Goal: Task Accomplishment & Management: Contribute content

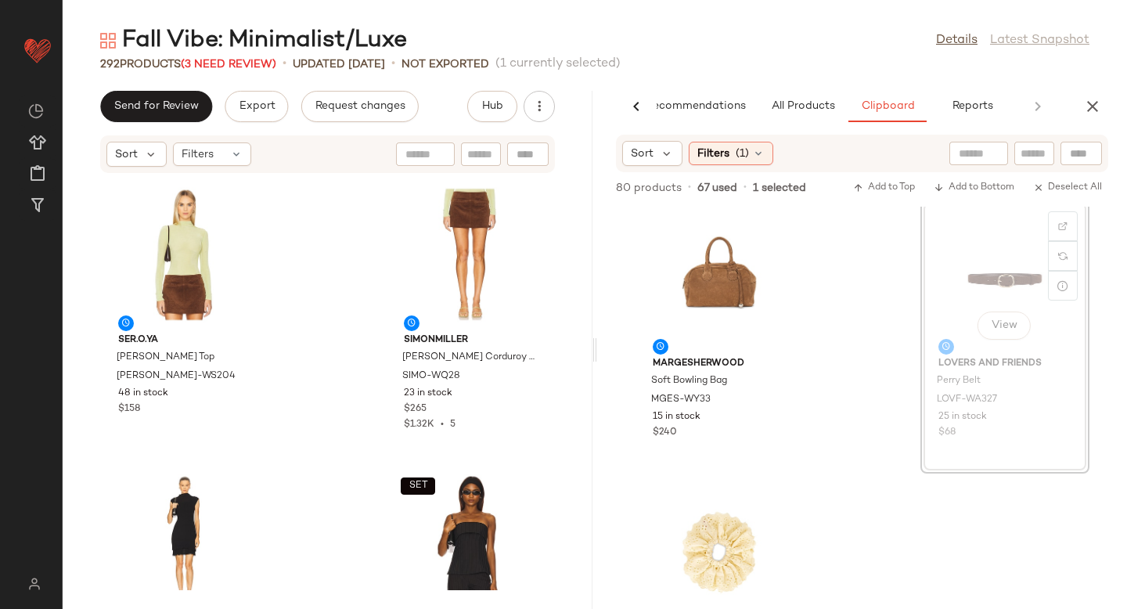
scroll to position [1449, 0]
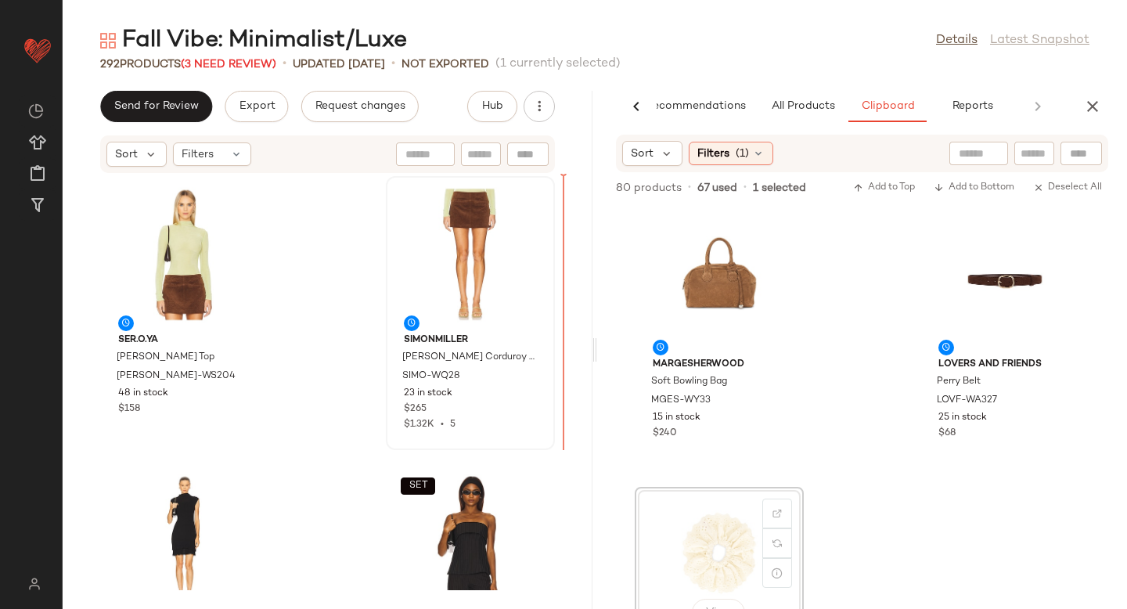
drag, startPoint x: 712, startPoint y: 566, endPoint x: 525, endPoint y: 389, distance: 257.4
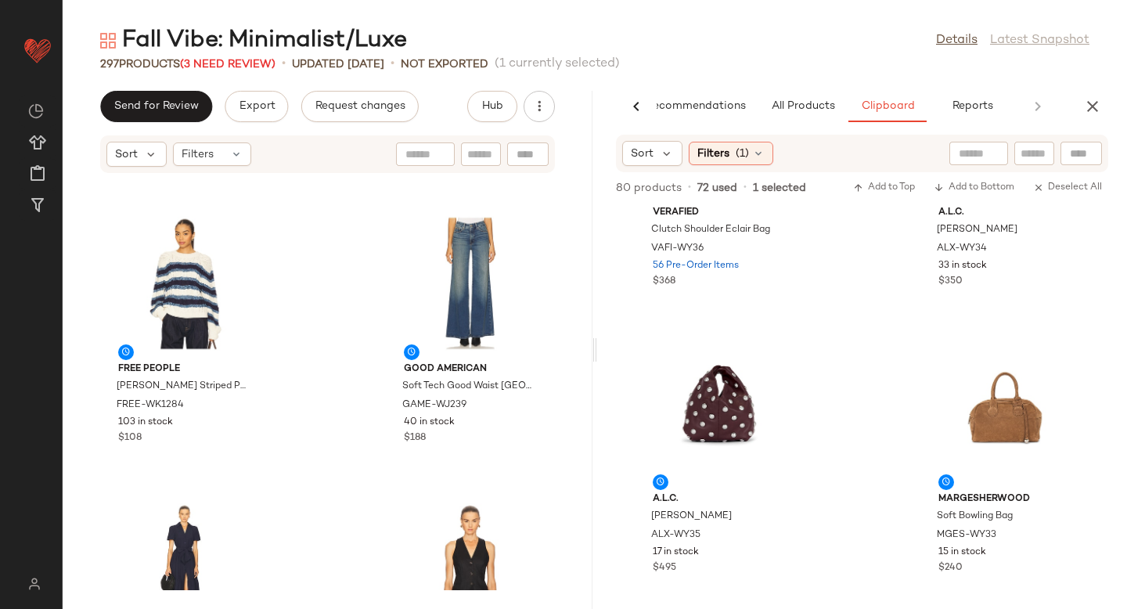
scroll to position [0, 0]
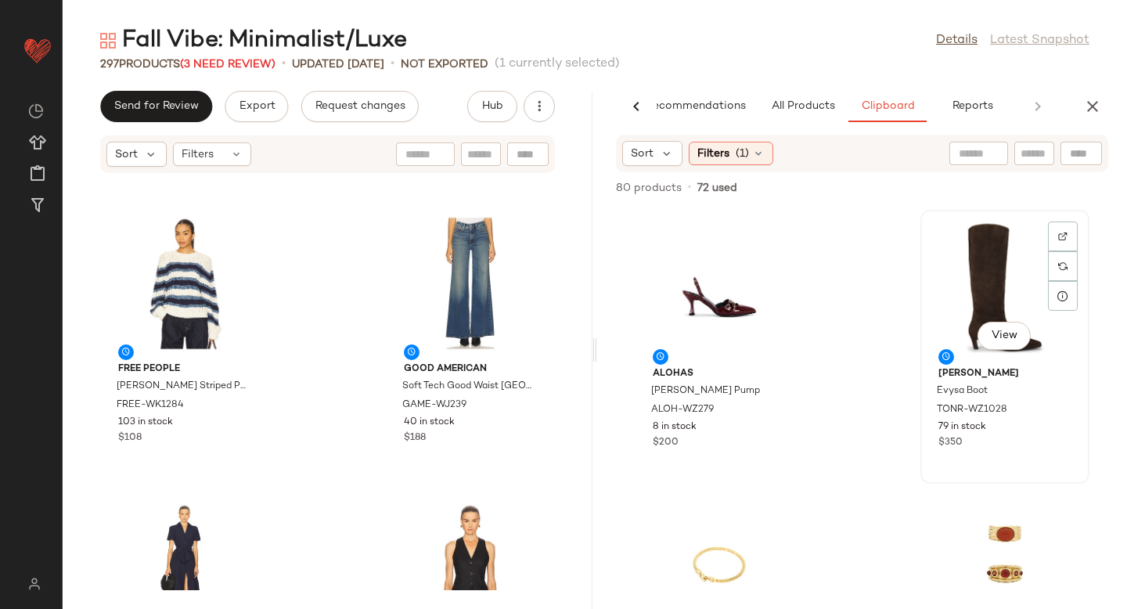
click at [977, 269] on div "View" at bounding box center [1005, 288] width 158 height 146
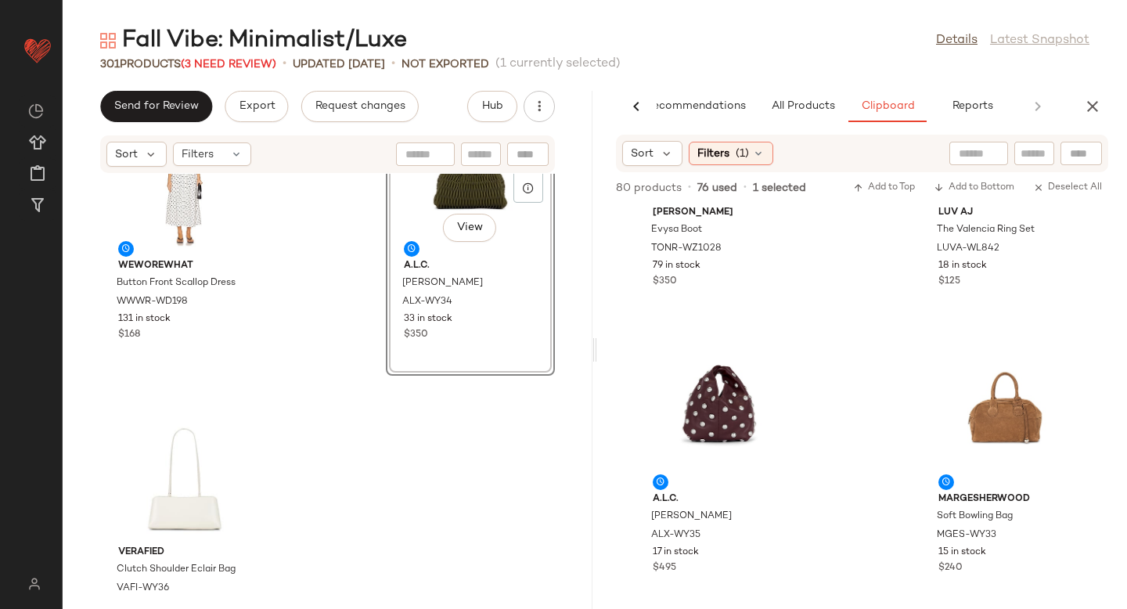
scroll to position [42829, 0]
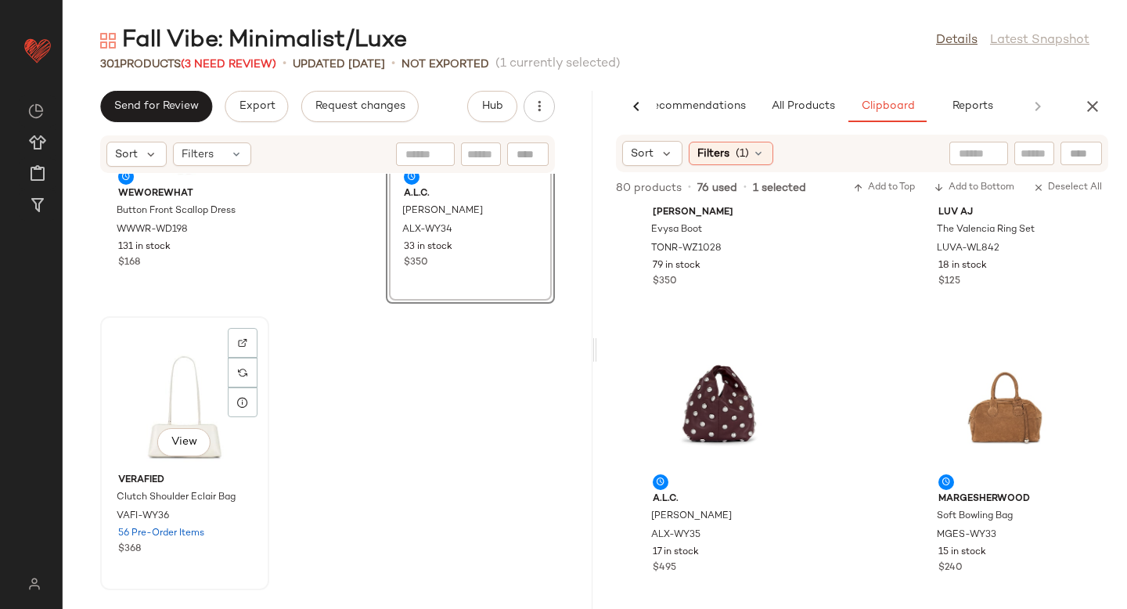
click at [170, 419] on div "View" at bounding box center [185, 395] width 158 height 146
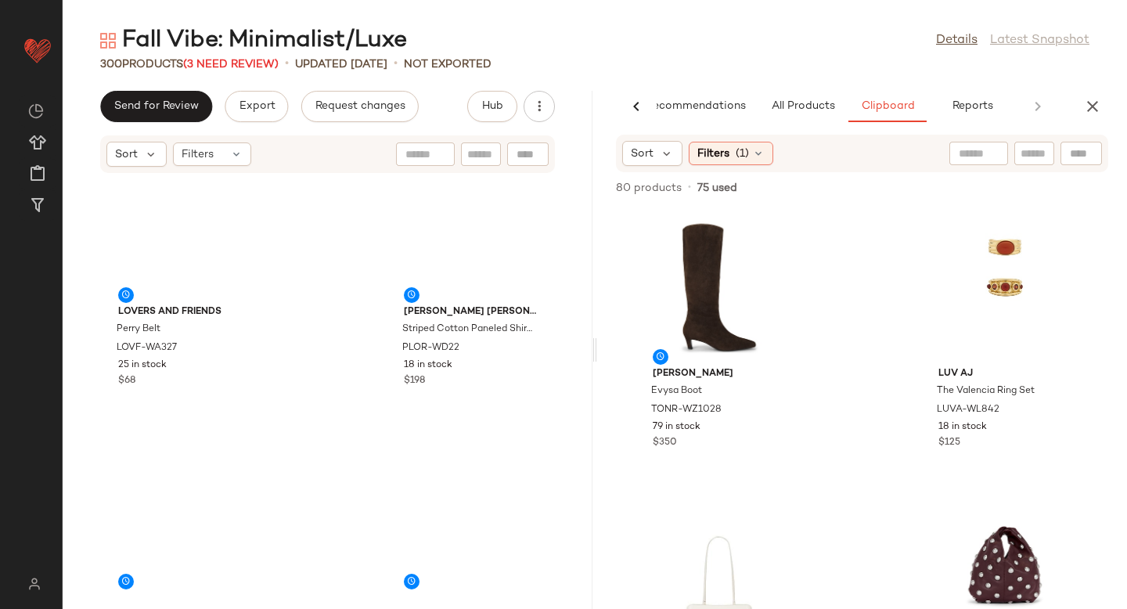
scroll to position [40423, 0]
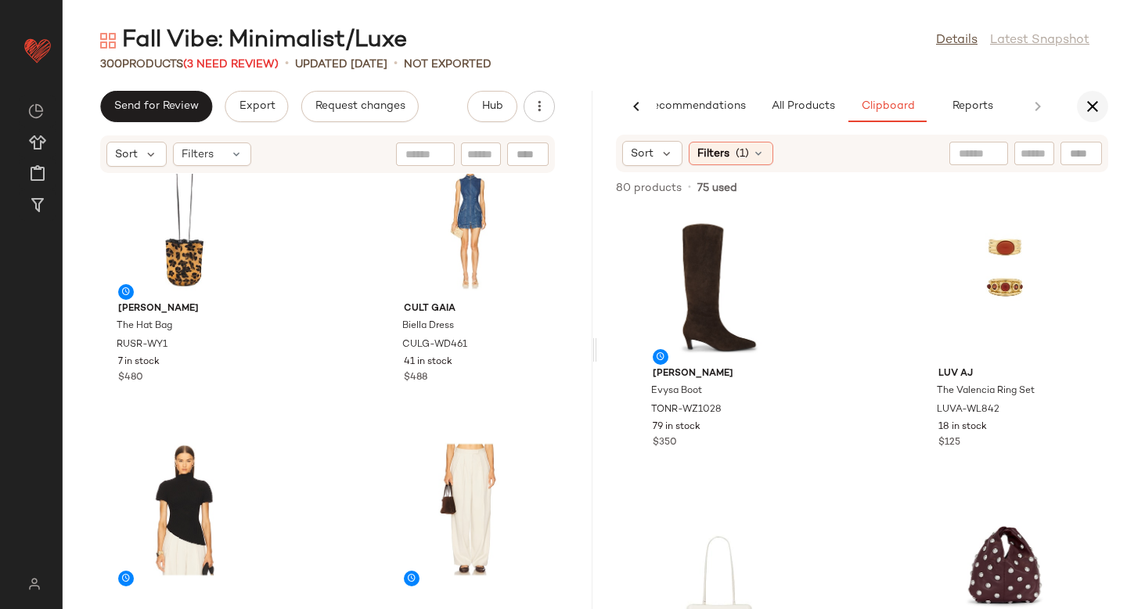
click at [1092, 105] on icon "button" at bounding box center [1092, 106] width 19 height 19
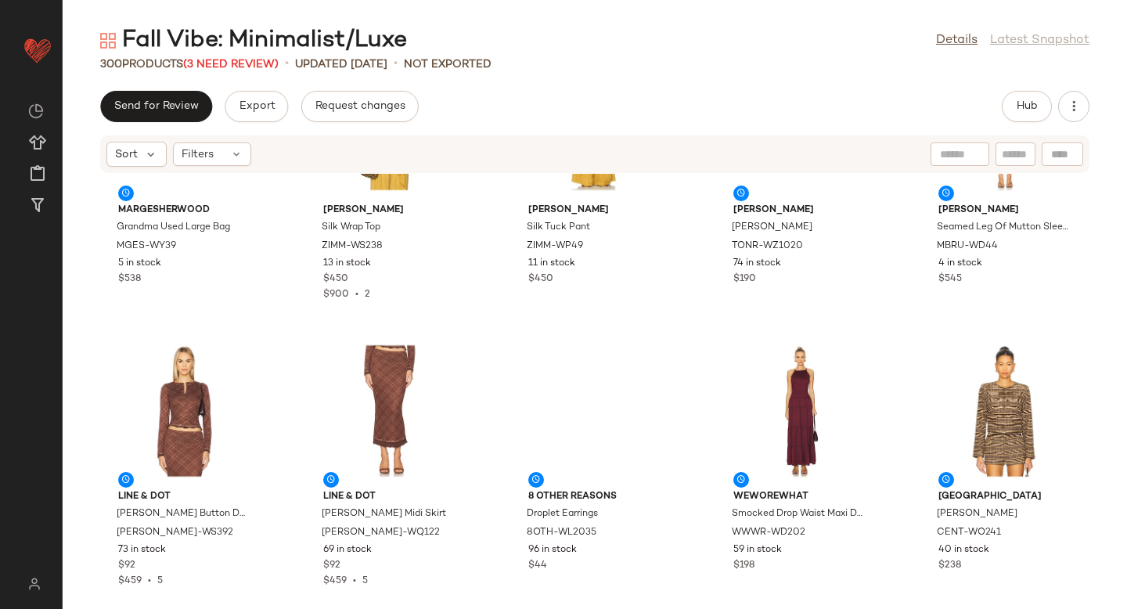
scroll to position [0, 0]
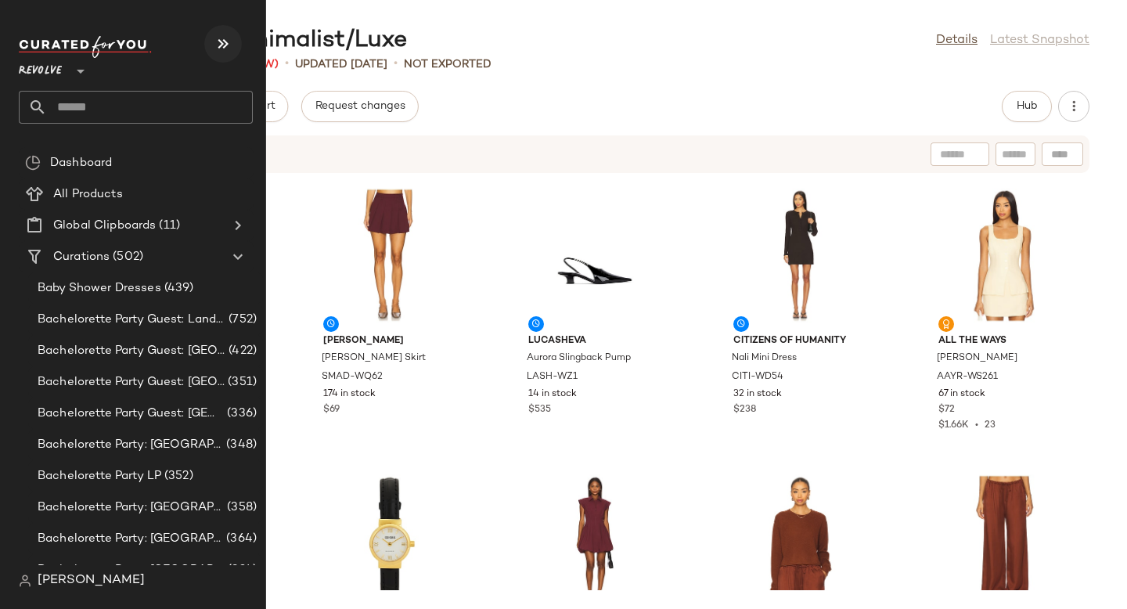
click at [218, 44] on icon "button" at bounding box center [223, 43] width 19 height 19
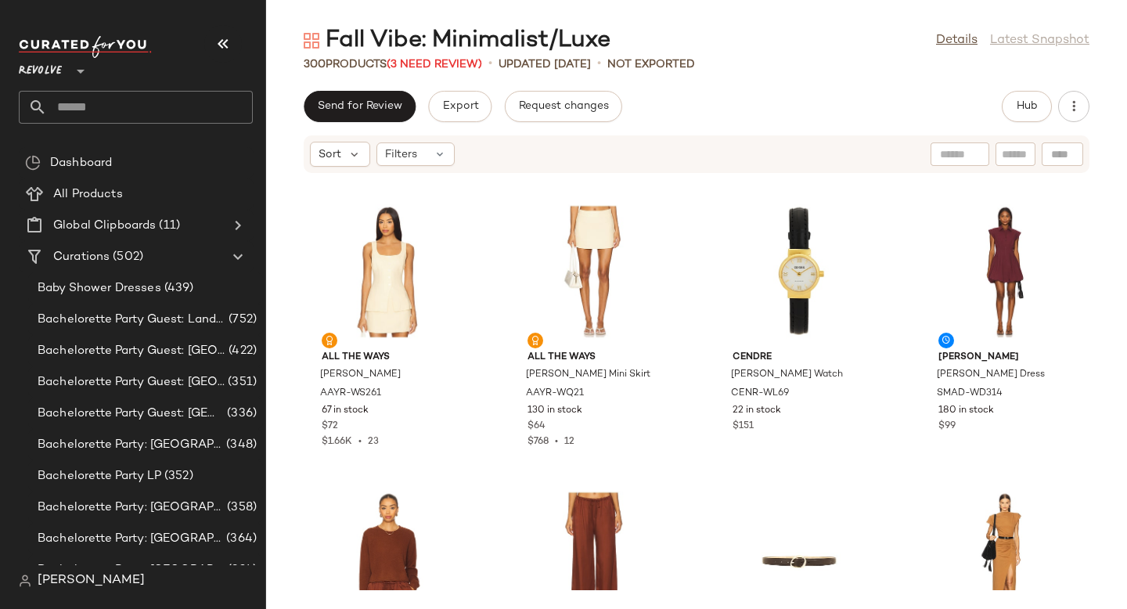
scroll to position [283, 0]
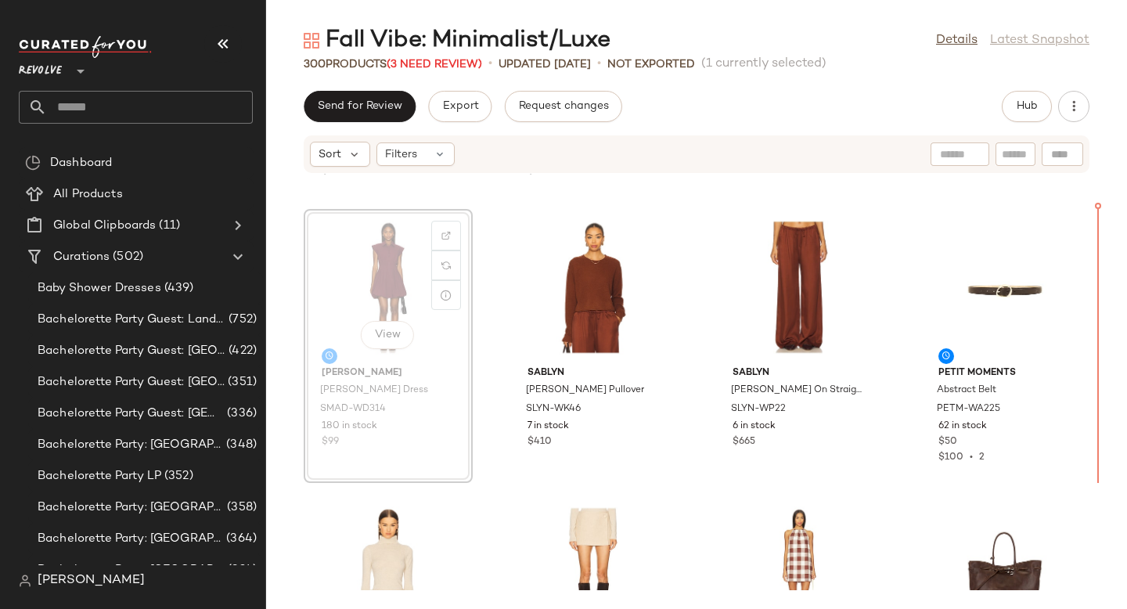
scroll to position [557, 0]
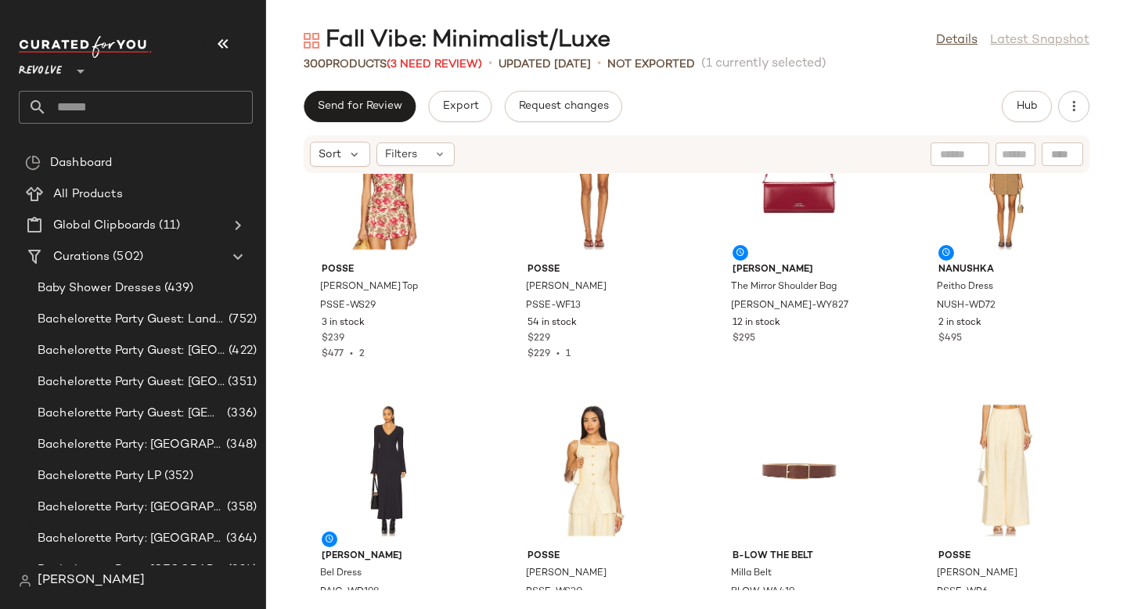
scroll to position [6386, 0]
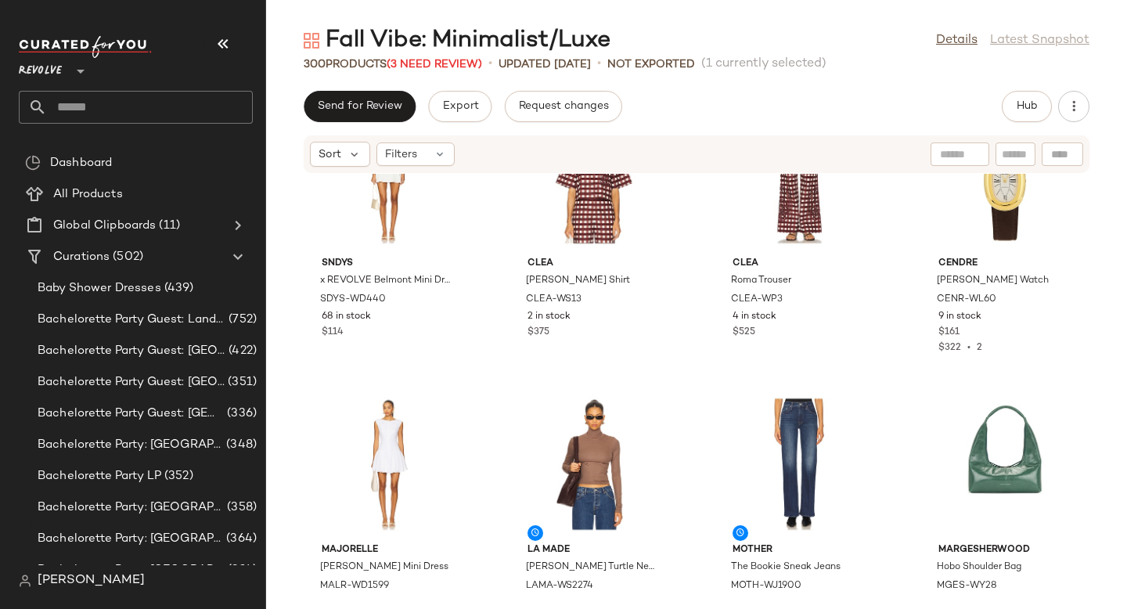
scroll to position [7246, 0]
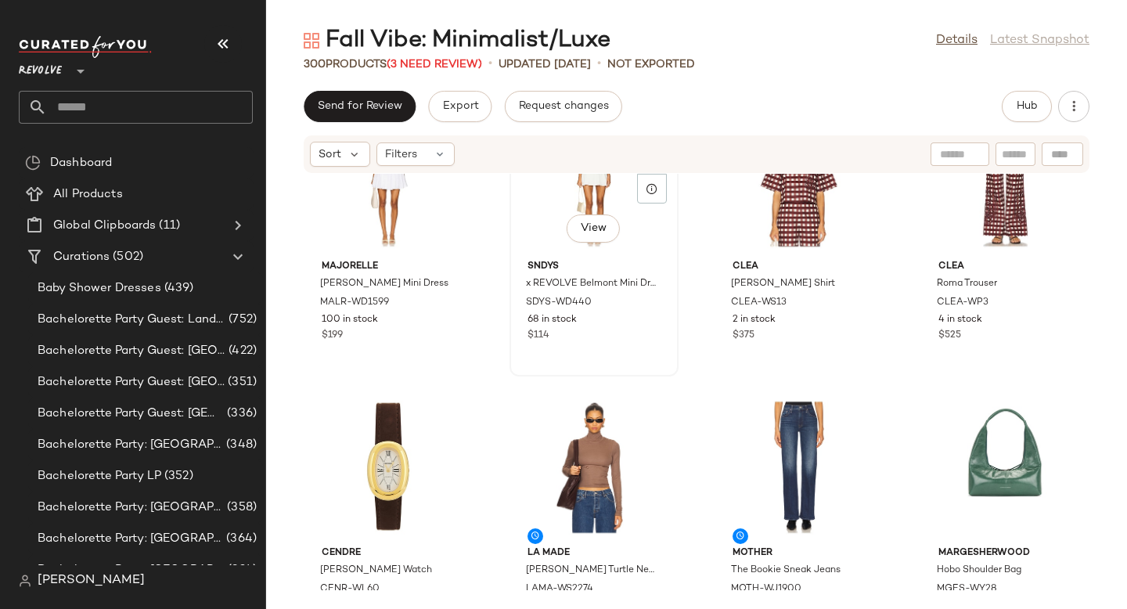
scroll to position [7244, 0]
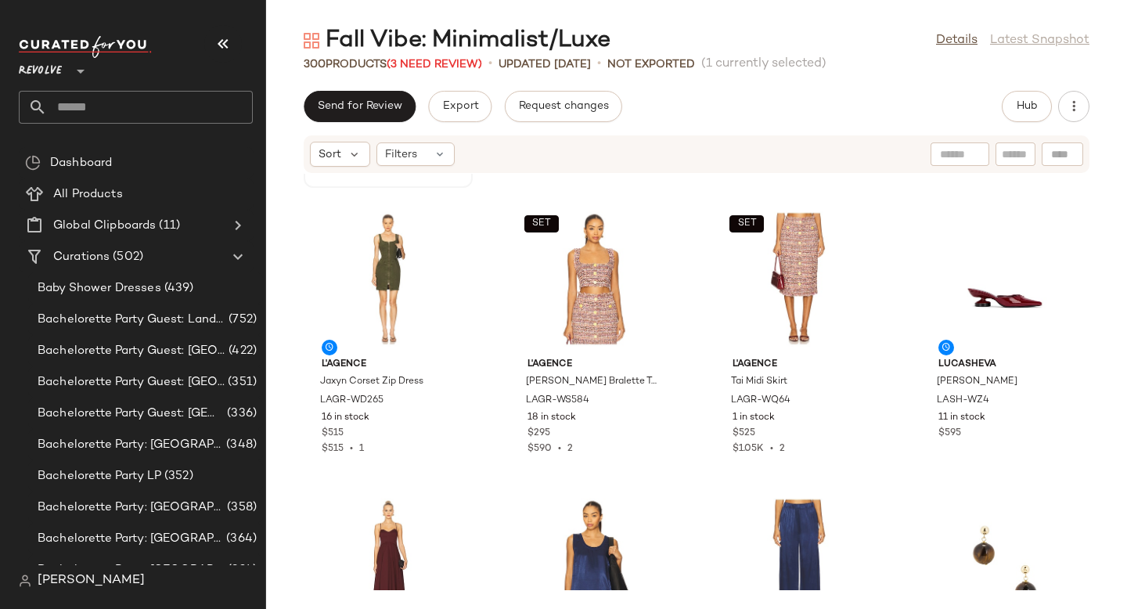
scroll to position [8013, 0]
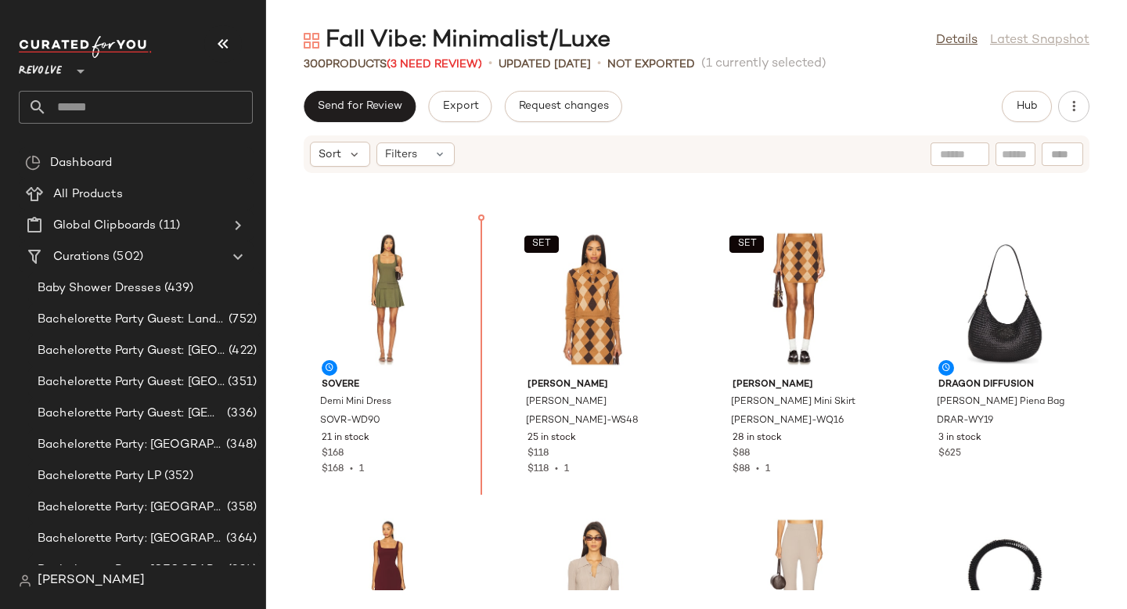
scroll to position [8561, 0]
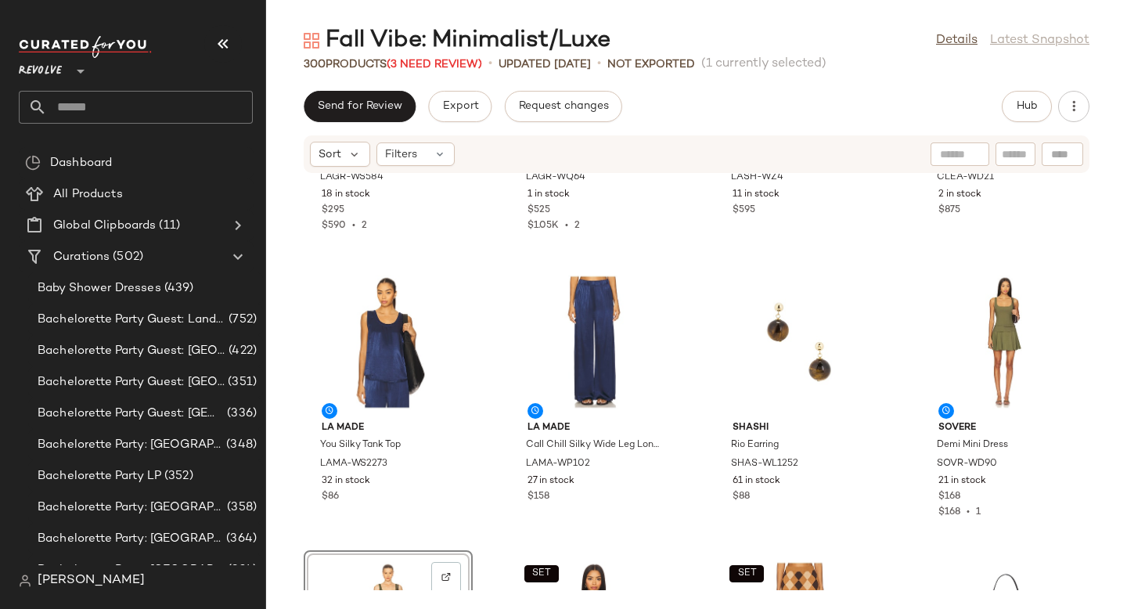
scroll to position [8219, 0]
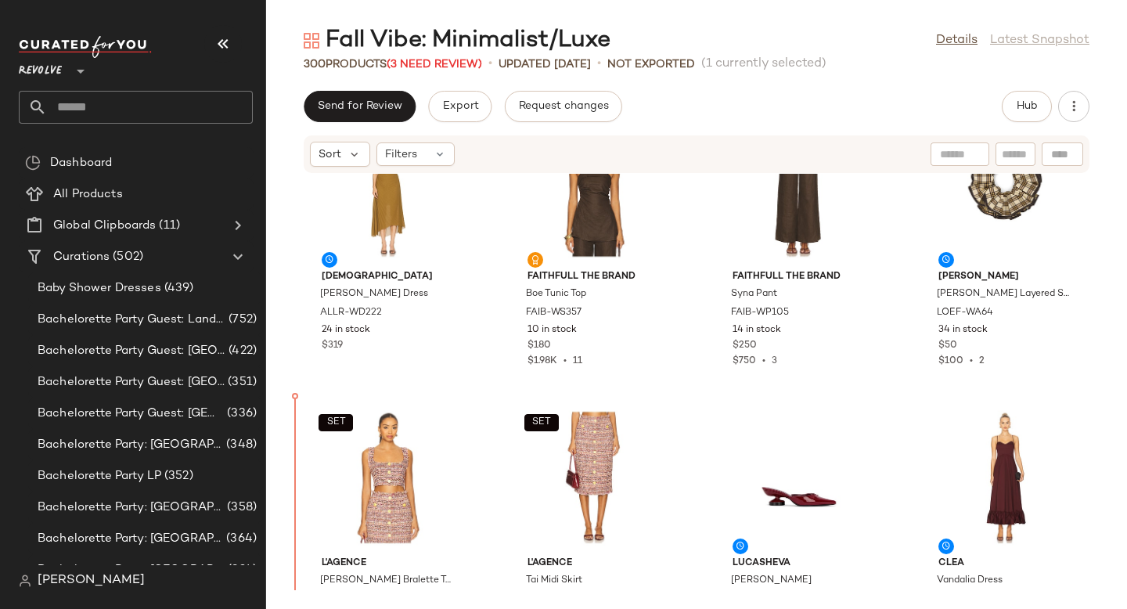
scroll to position [7816, 0]
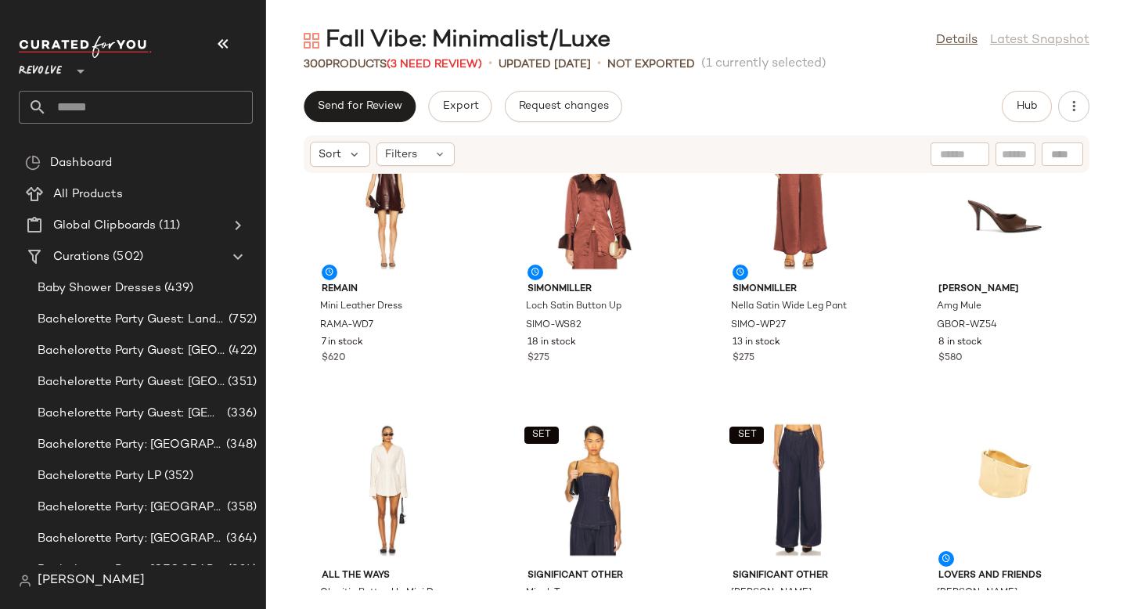
scroll to position [9226, 0]
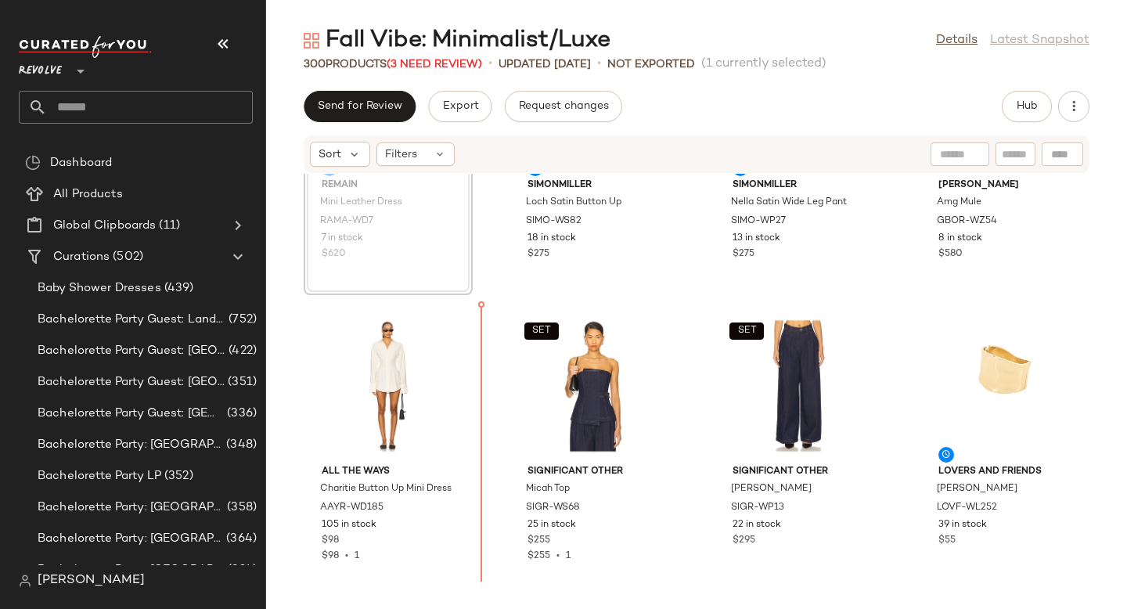
drag, startPoint x: 399, startPoint y: 185, endPoint x: 474, endPoint y: 433, distance: 258.4
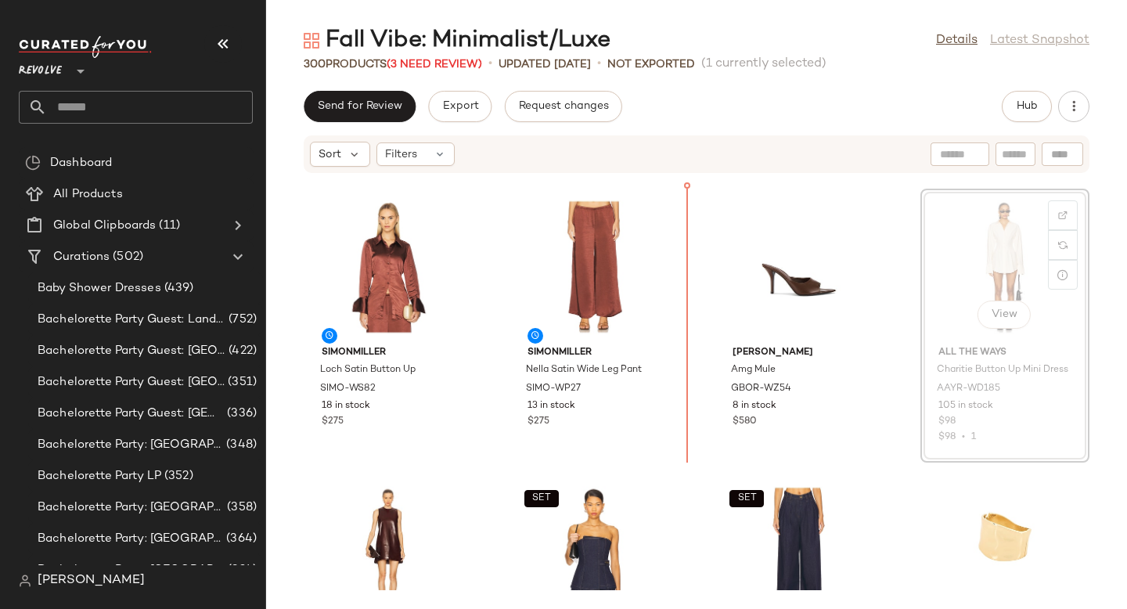
scroll to position [9162, 0]
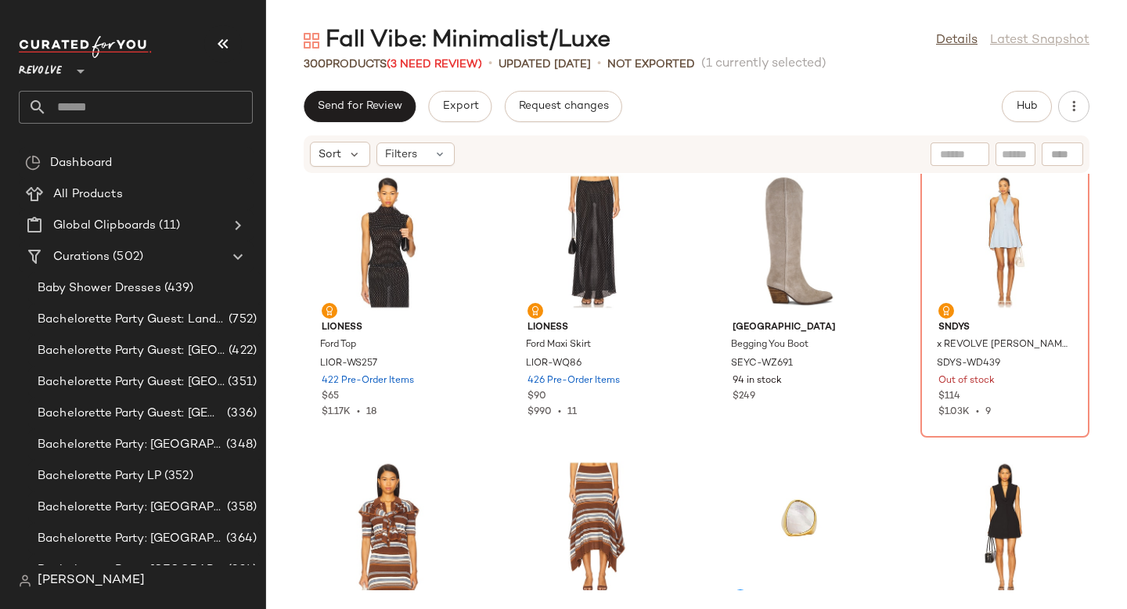
scroll to position [18341, 0]
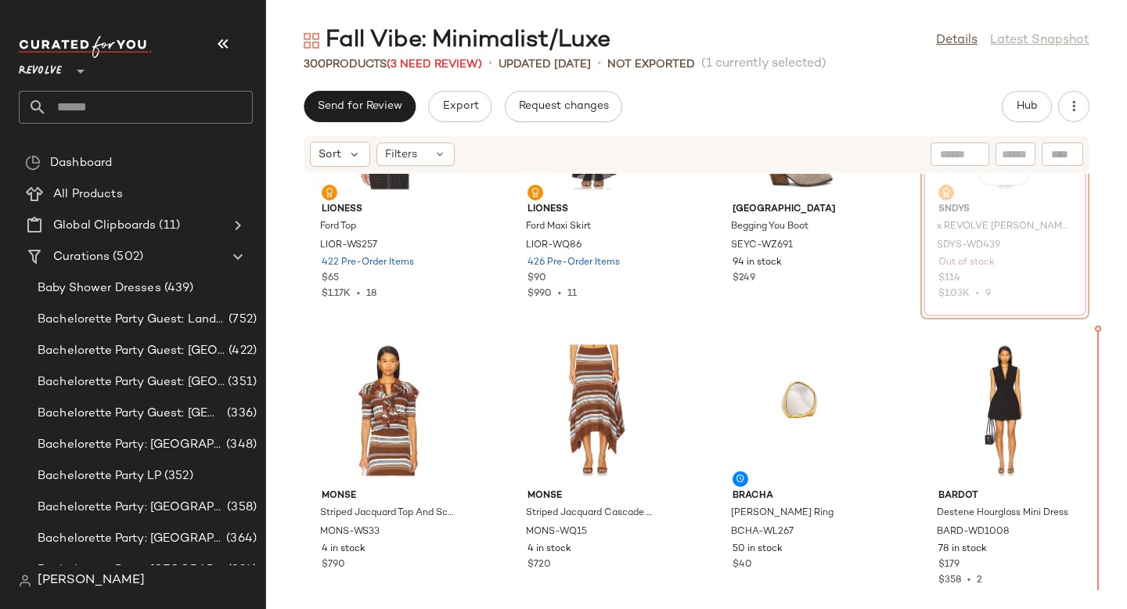
scroll to position [18475, 0]
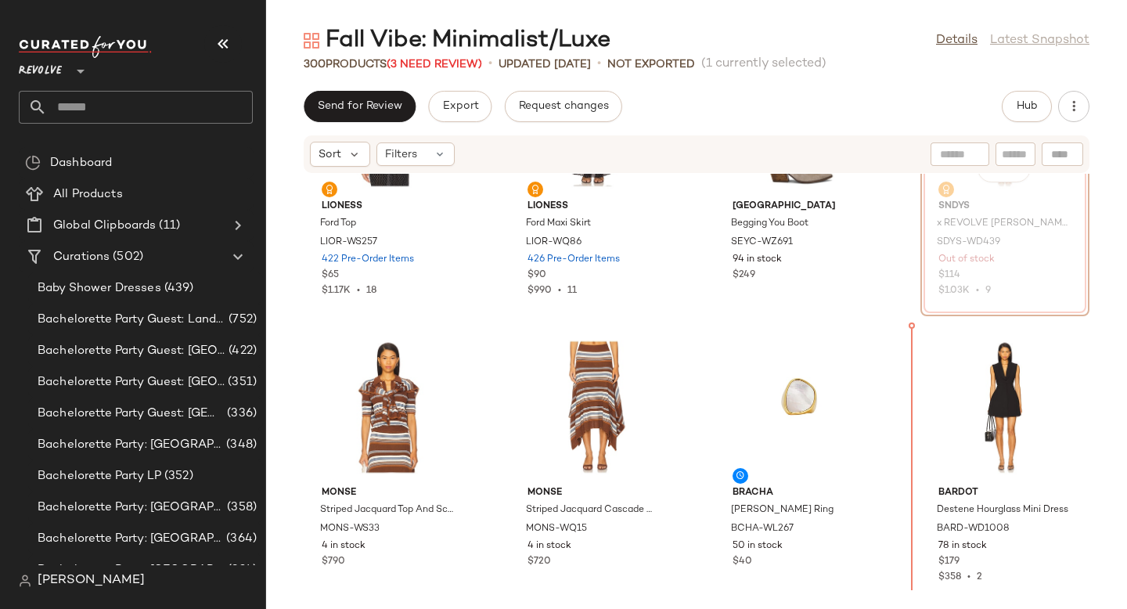
scroll to position [18479, 0]
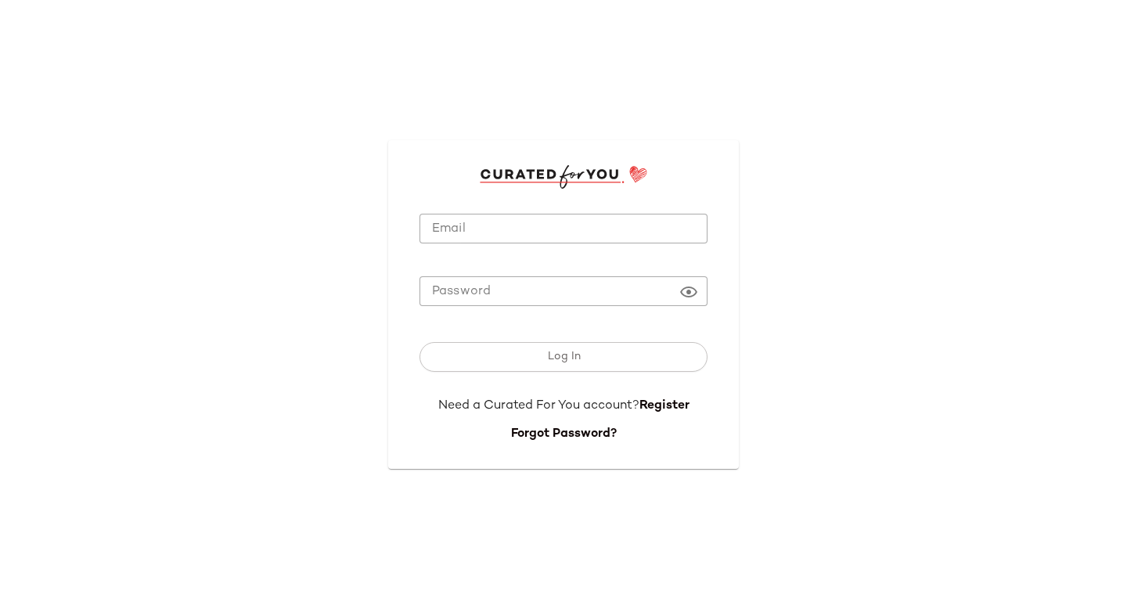
type input "**********"
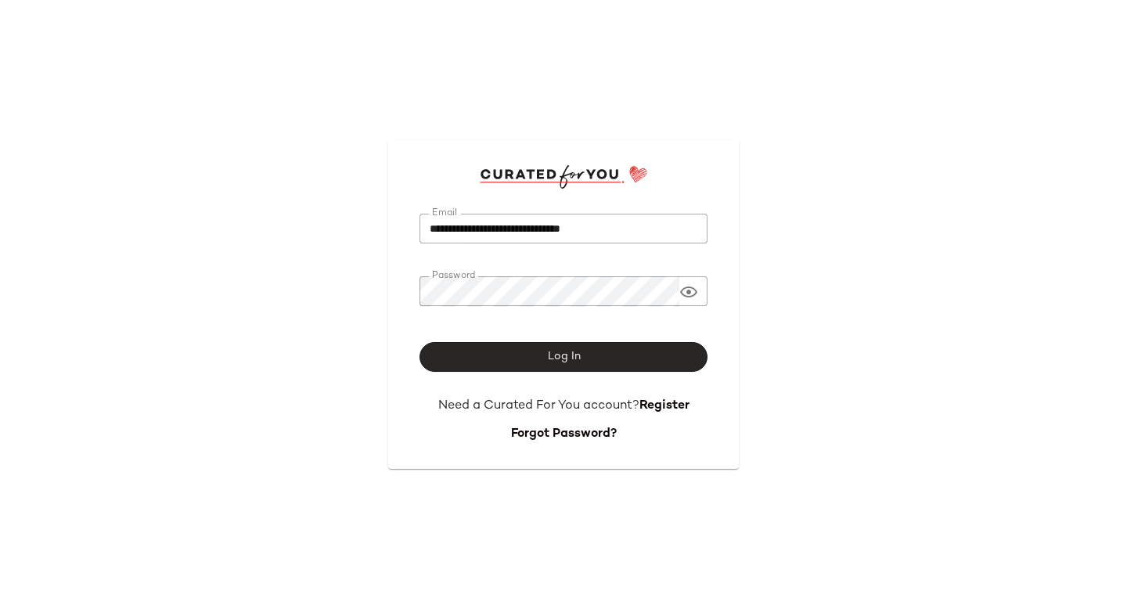
click at [502, 357] on button "Log In" at bounding box center [563, 357] width 288 height 30
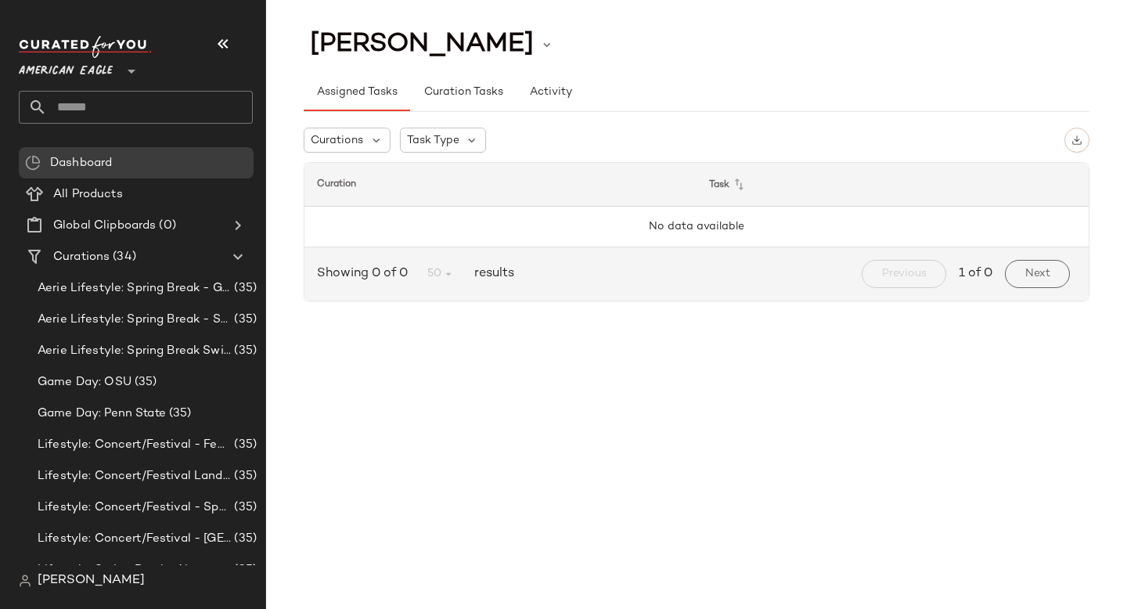
click at [125, 117] on input "text" at bounding box center [150, 107] width 206 height 33
click at [121, 104] on input "****" at bounding box center [136, 107] width 234 height 33
type input "****"
click at [116, 107] on input "text" at bounding box center [150, 107] width 206 height 33
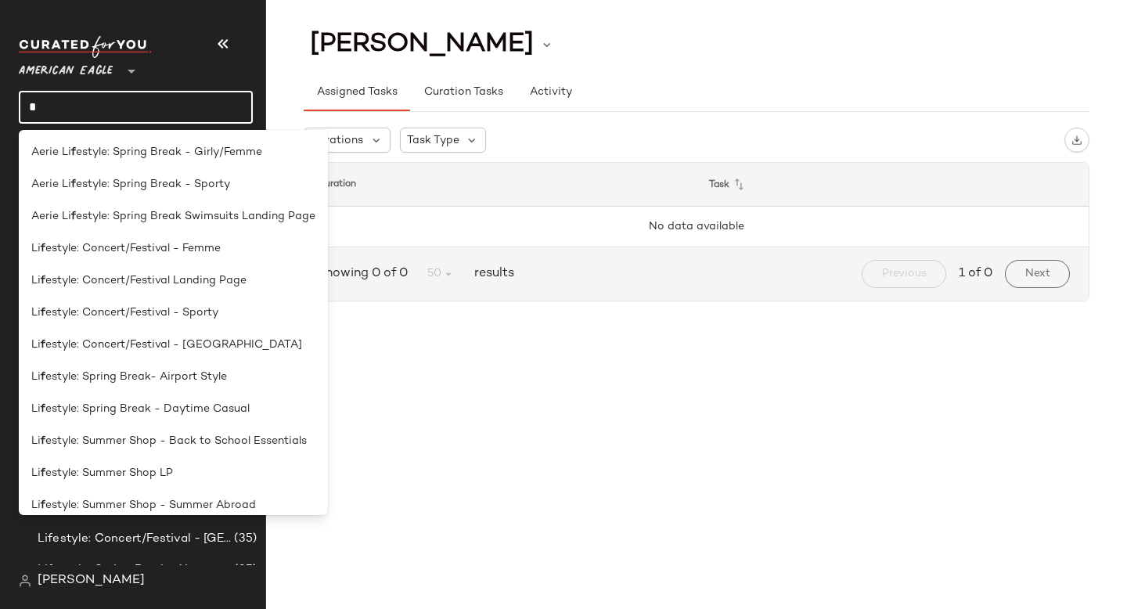
type input "*"
click at [67, 74] on span "American Eagle" at bounding box center [66, 67] width 94 height 28
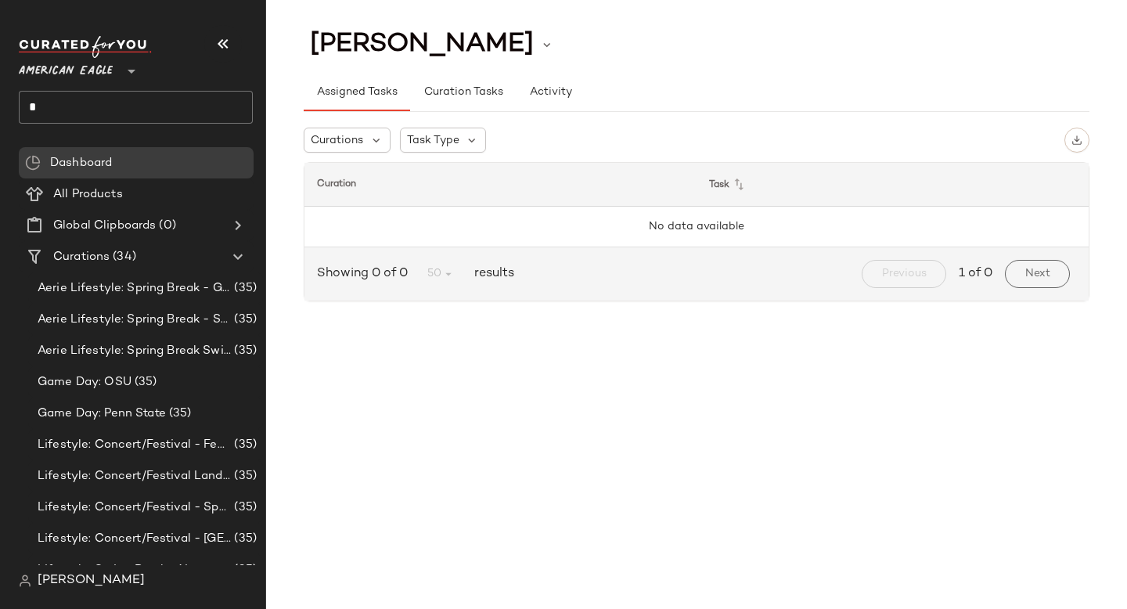
click at [65, 72] on span "American Eagle" at bounding box center [66, 67] width 94 height 28
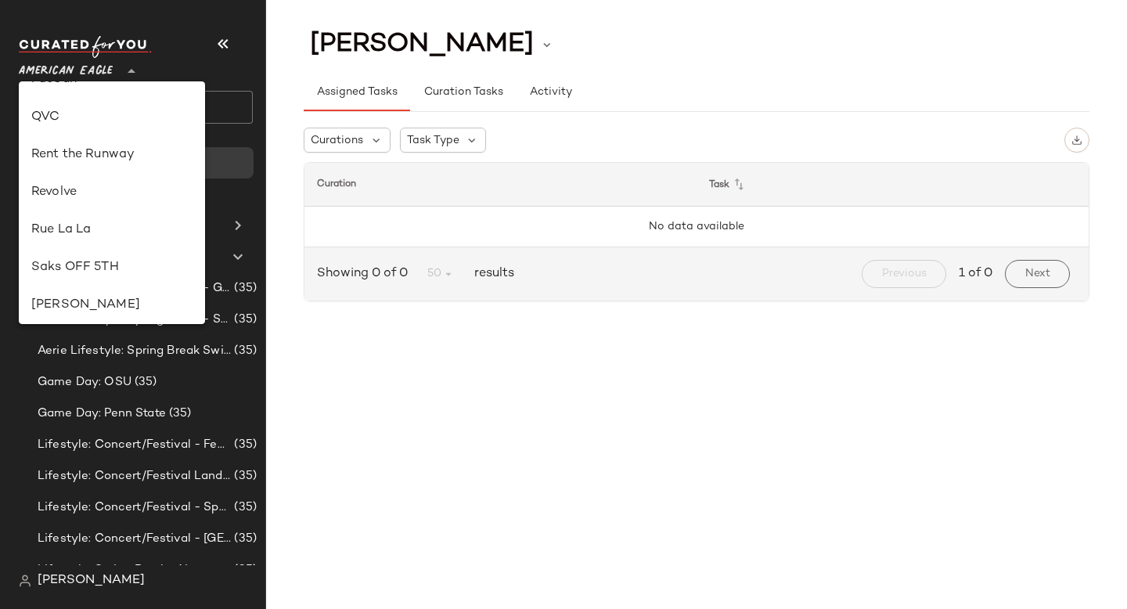
scroll to position [607, 0]
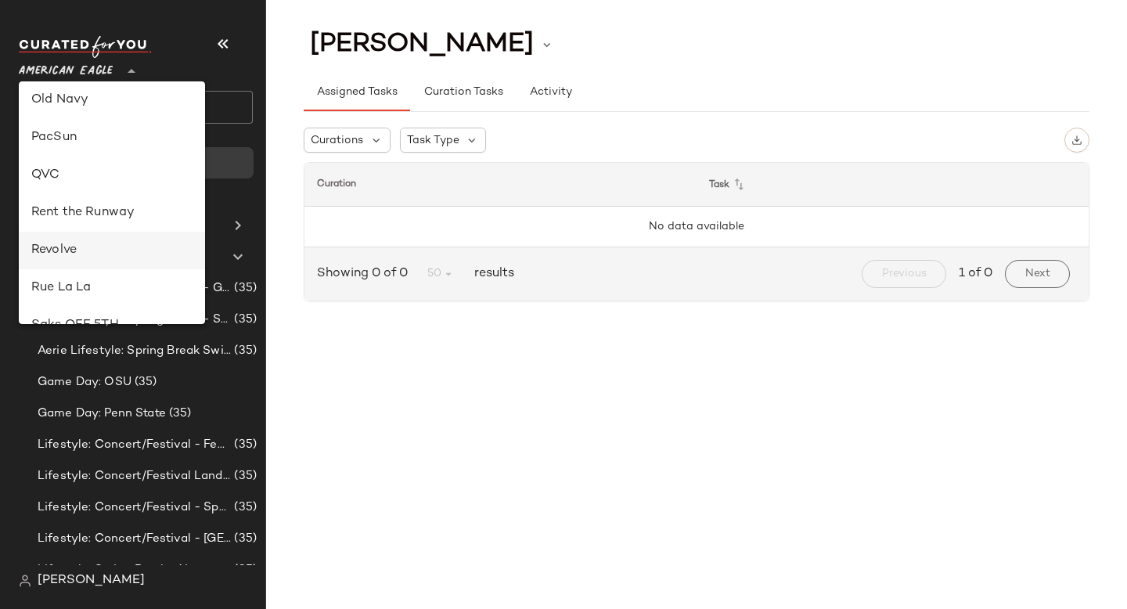
click at [78, 241] on div "Revolve" at bounding box center [111, 250] width 161 height 19
type input "**"
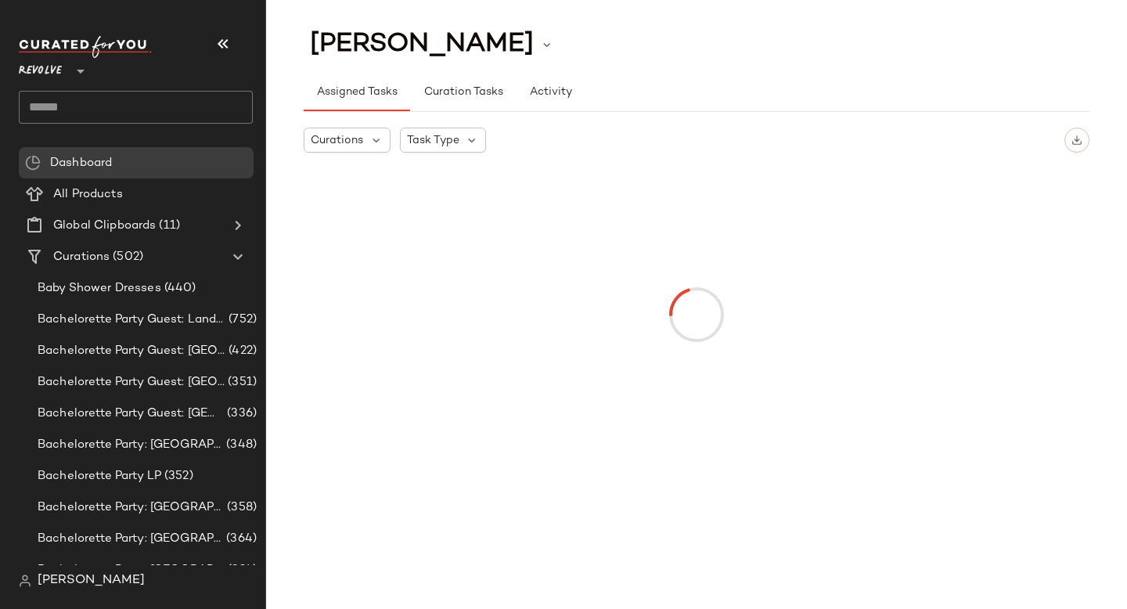
click at [107, 110] on input "text" at bounding box center [136, 107] width 234 height 33
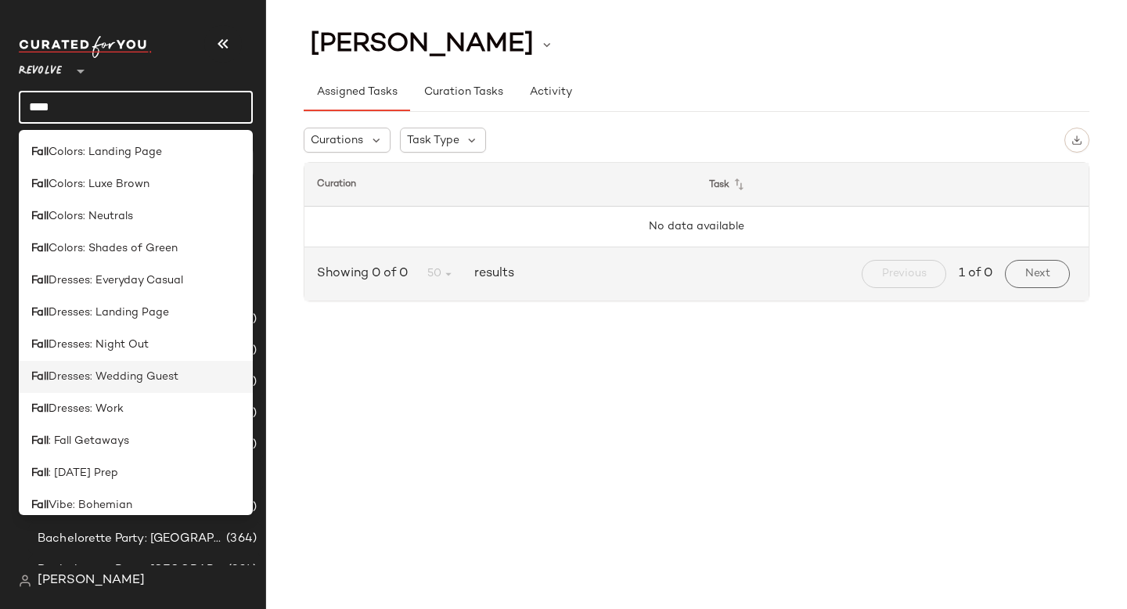
scroll to position [430, 0]
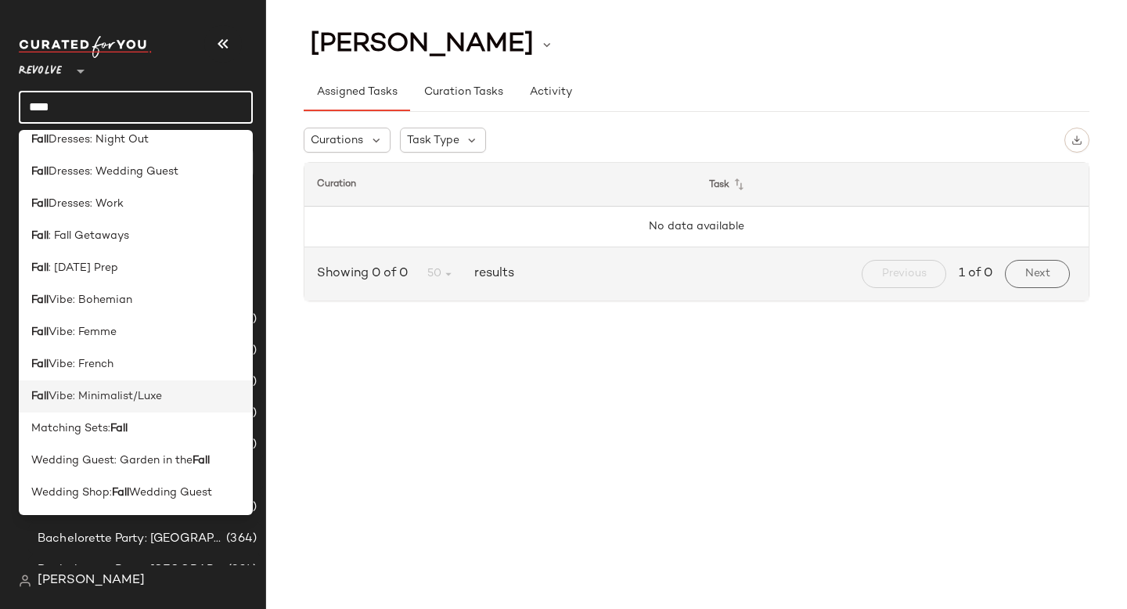
type input "****"
click at [146, 398] on span "Vibe: Minimalist/Luxe" at bounding box center [105, 396] width 113 height 16
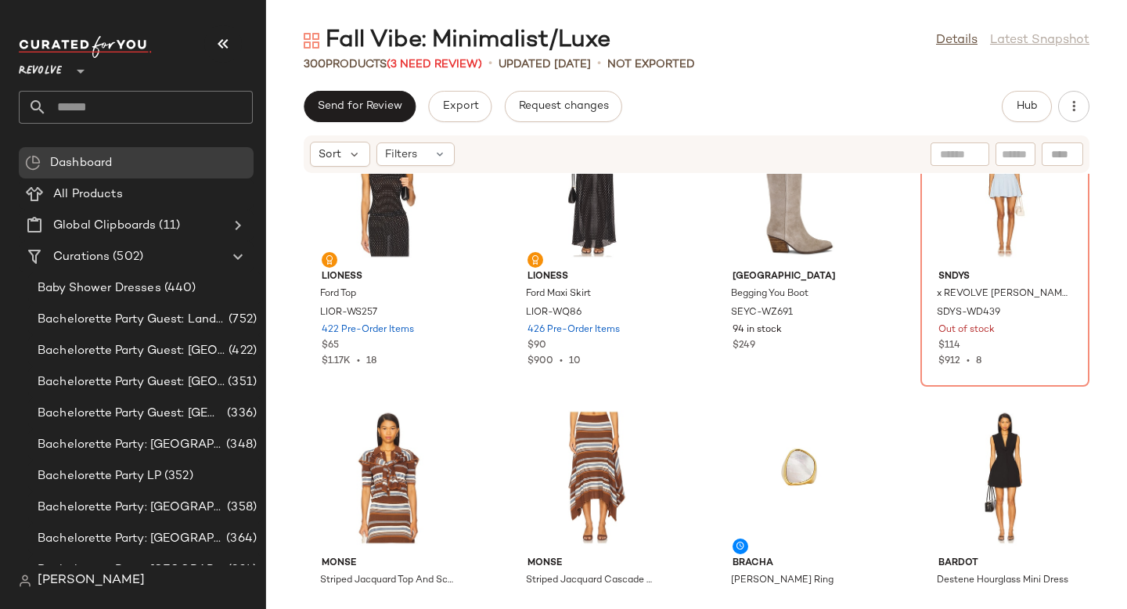
scroll to position [18406, 0]
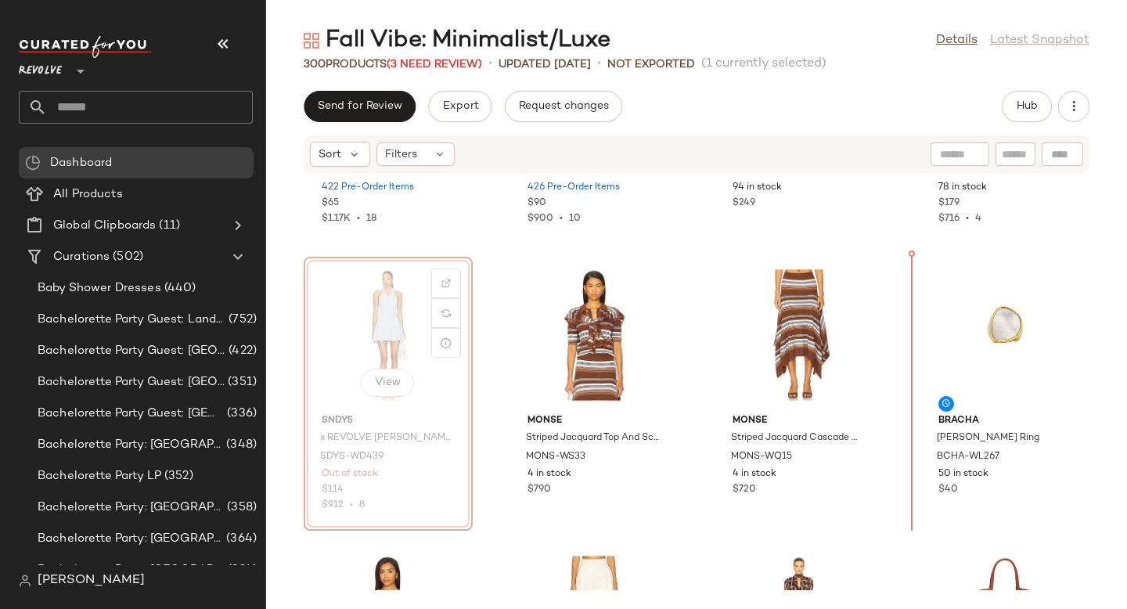
scroll to position [18559, 0]
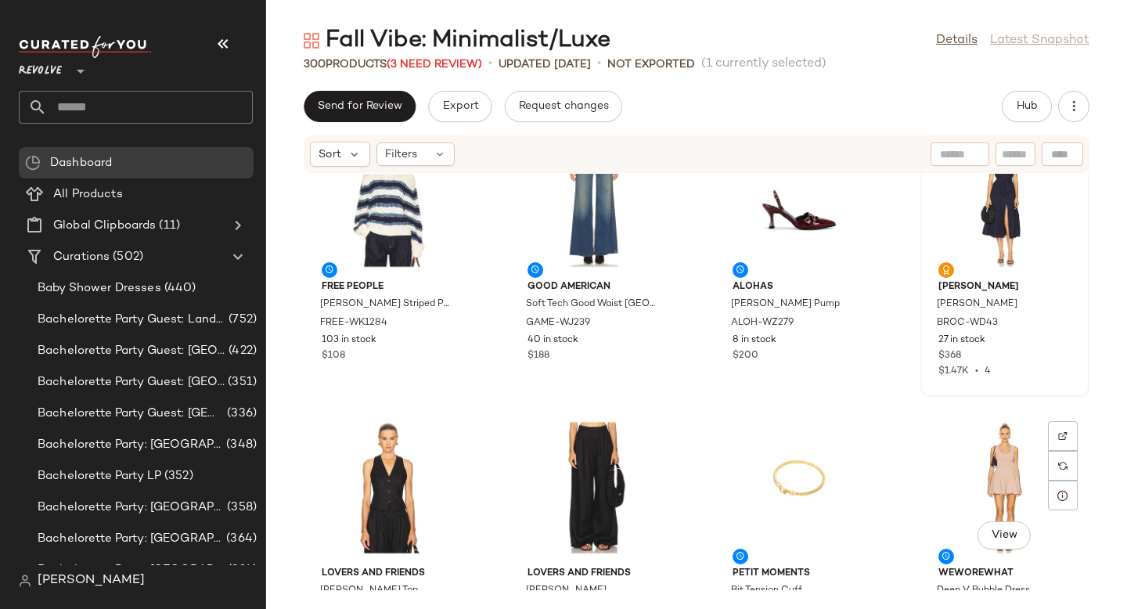
scroll to position [20684, 0]
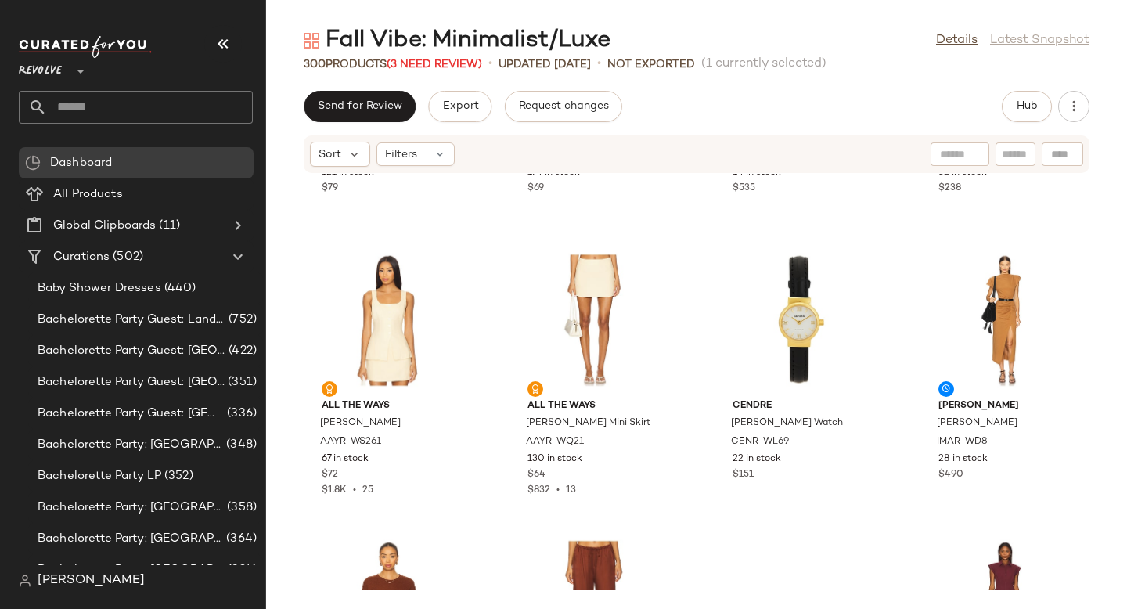
scroll to position [239, 0]
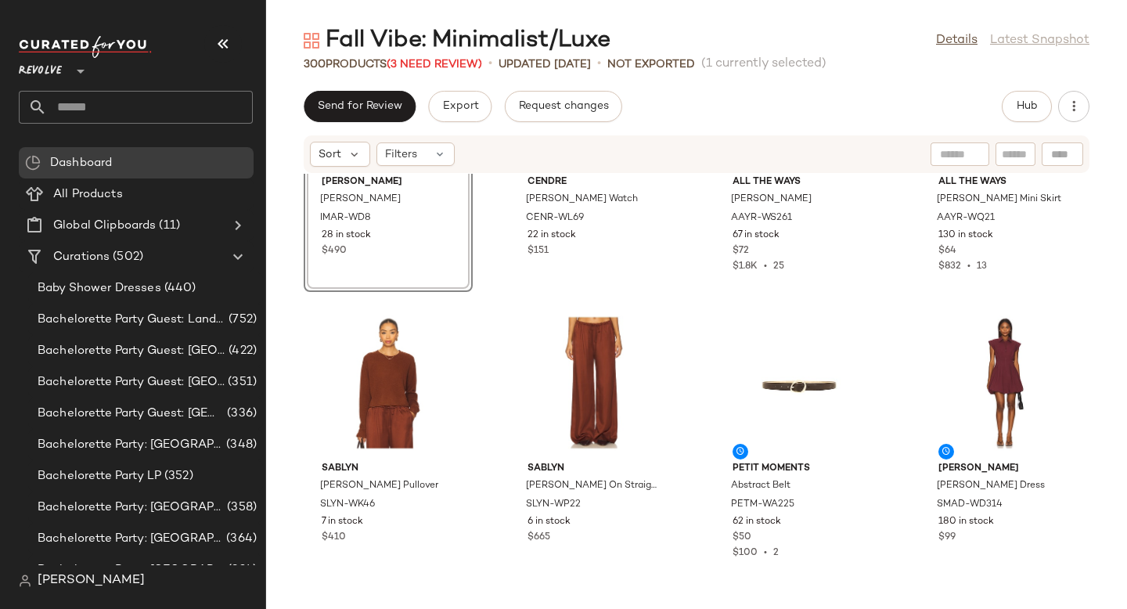
scroll to position [484, 0]
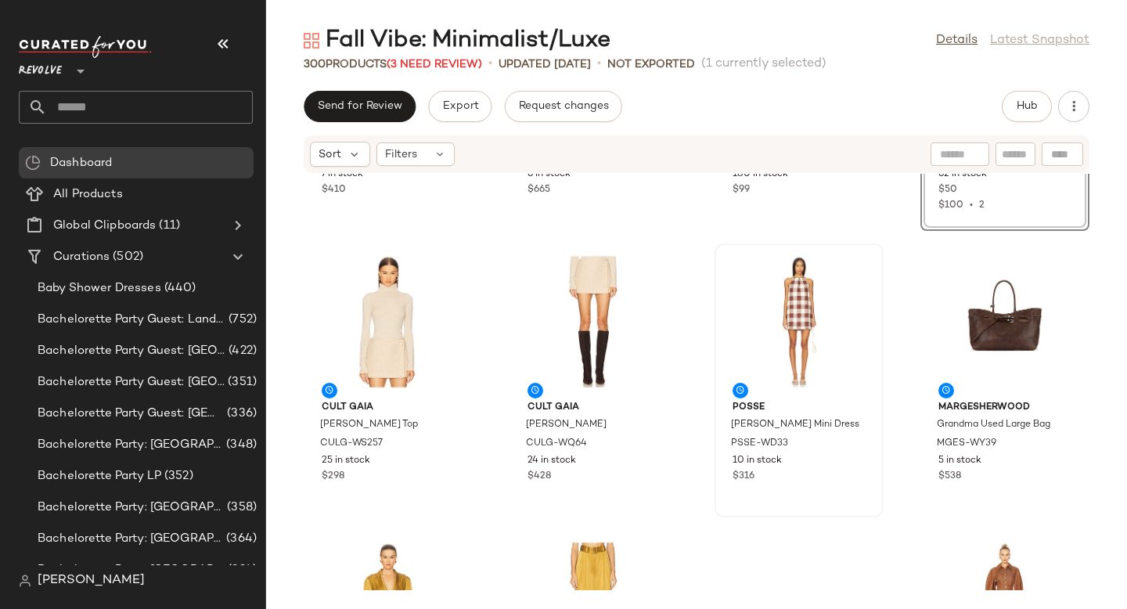
scroll to position [808, 0]
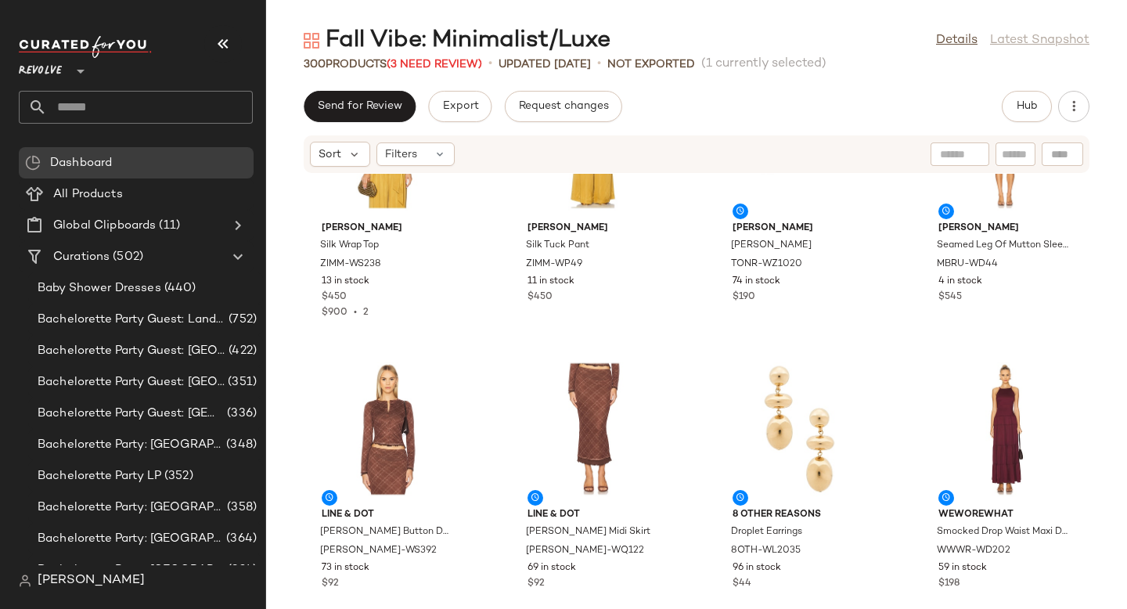
scroll to position [1322, 0]
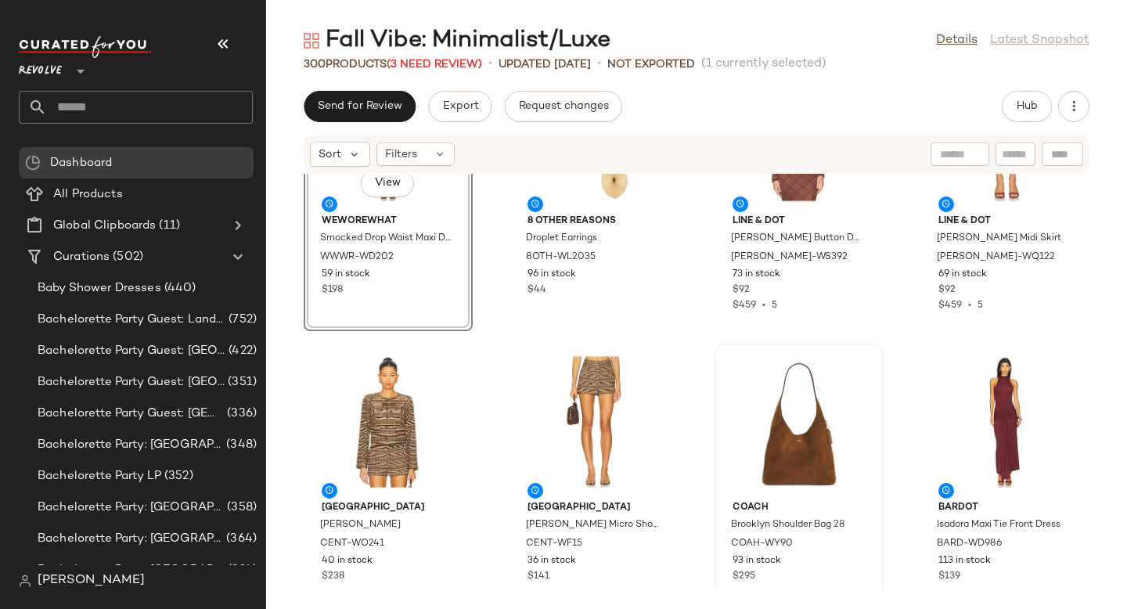
scroll to position [1627, 0]
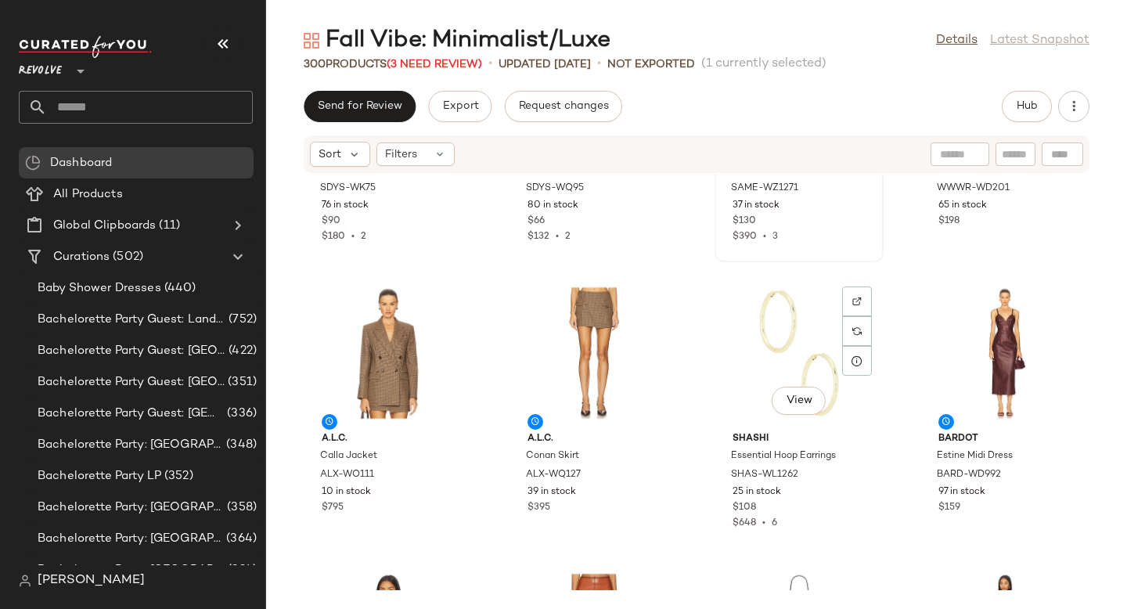
scroll to position [2505, 0]
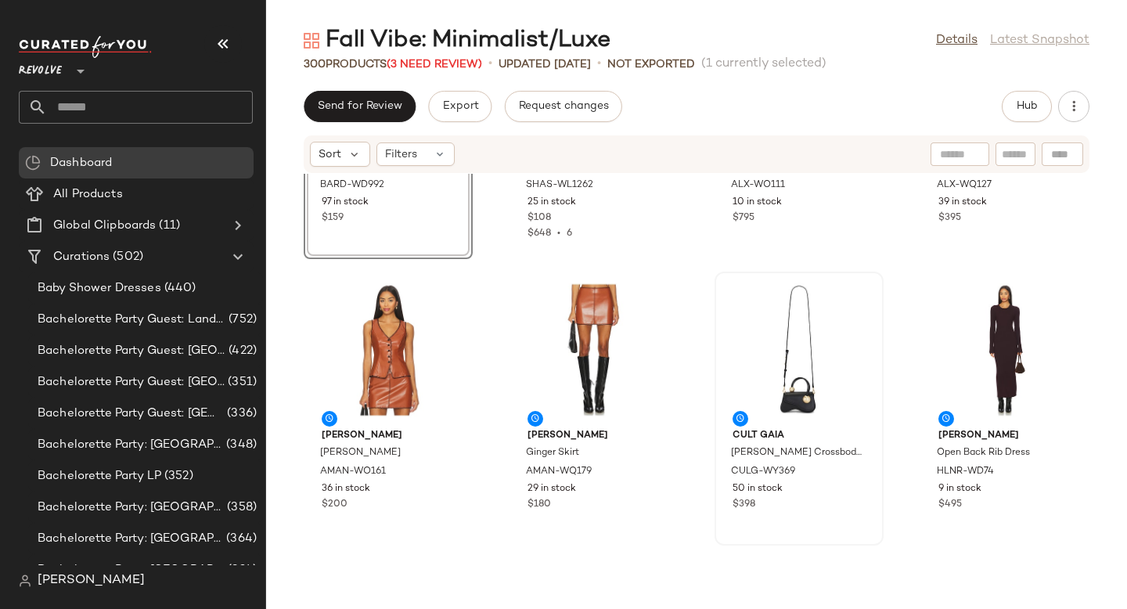
scroll to position [2807, 0]
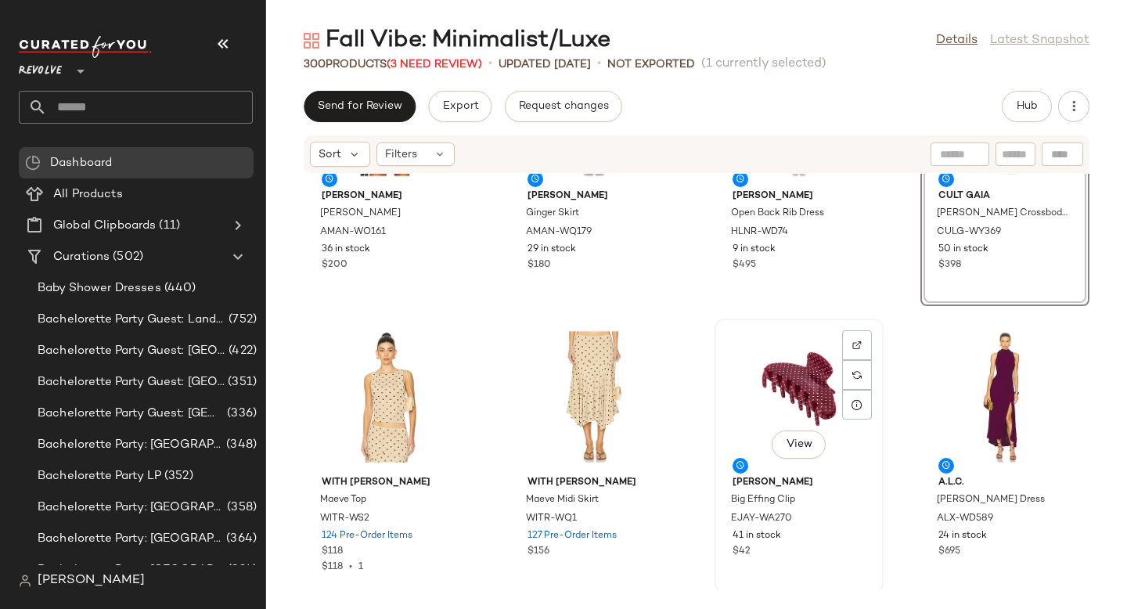
scroll to position [3058, 0]
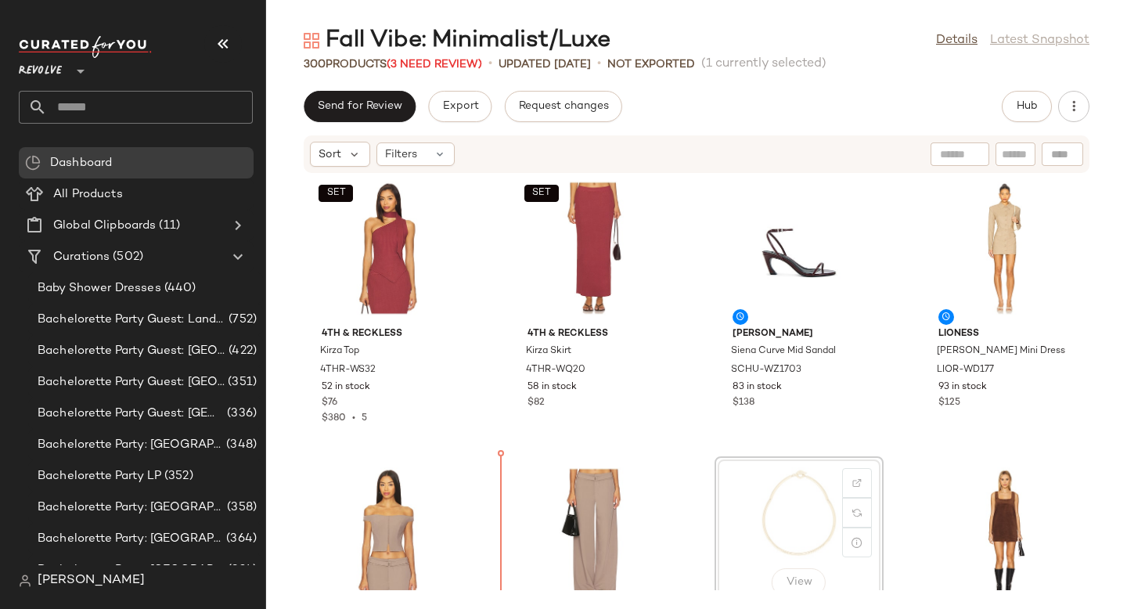
scroll to position [3549, 0]
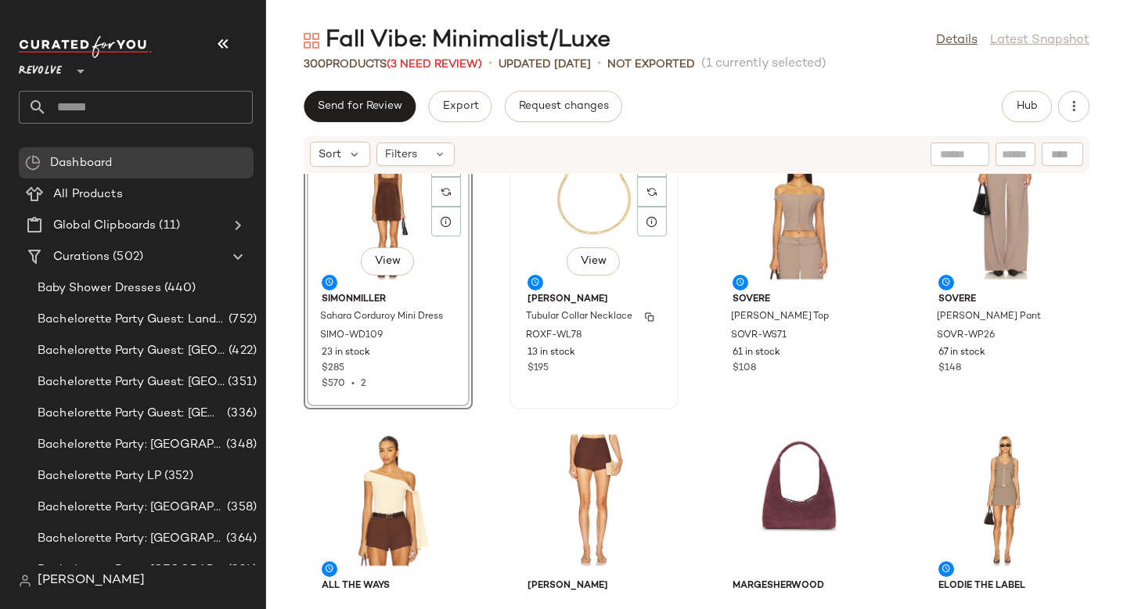
scroll to position [3857, 0]
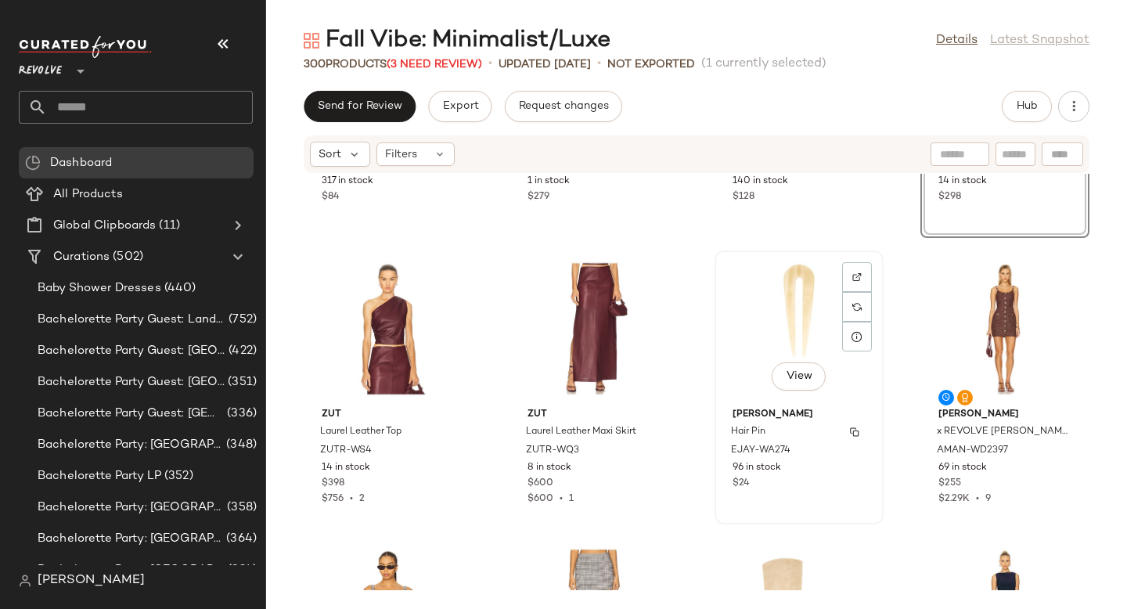
scroll to position [4242, 0]
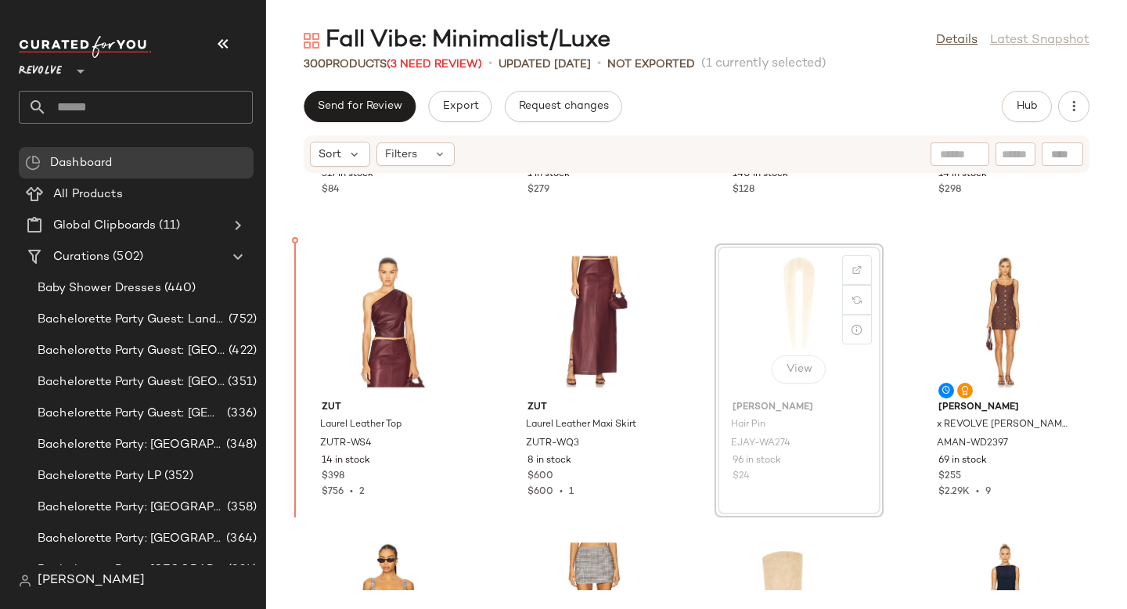
drag, startPoint x: 779, startPoint y: 313, endPoint x: 323, endPoint y: 384, distance: 461.7
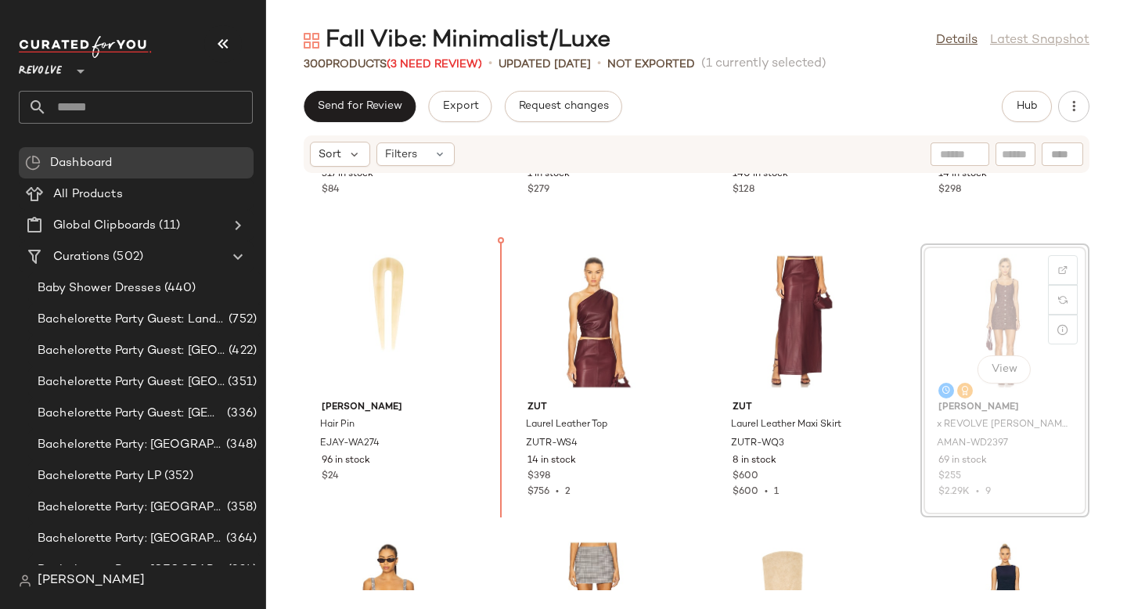
drag, startPoint x: 945, startPoint y: 300, endPoint x: 930, endPoint y: 300, distance: 14.9
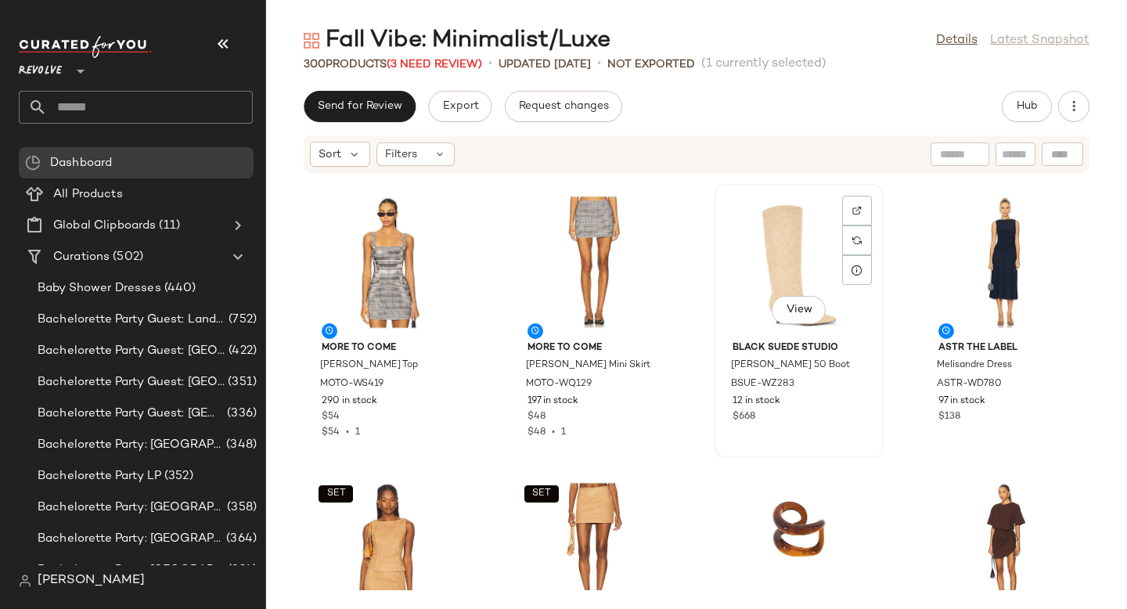
scroll to position [4695, 0]
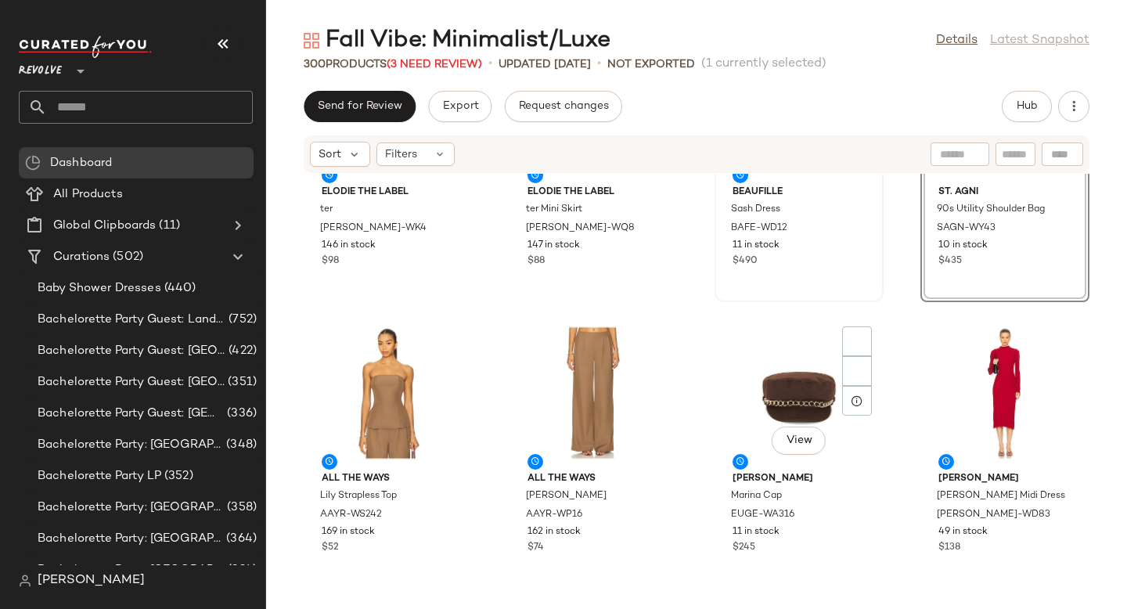
scroll to position [5335, 0]
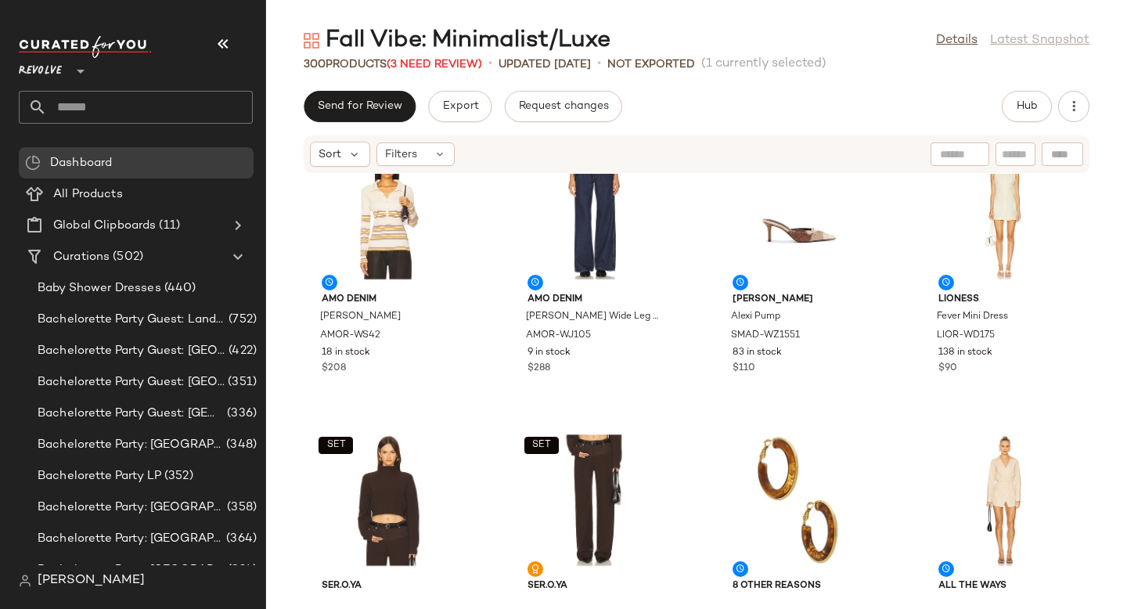
scroll to position [5889, 0]
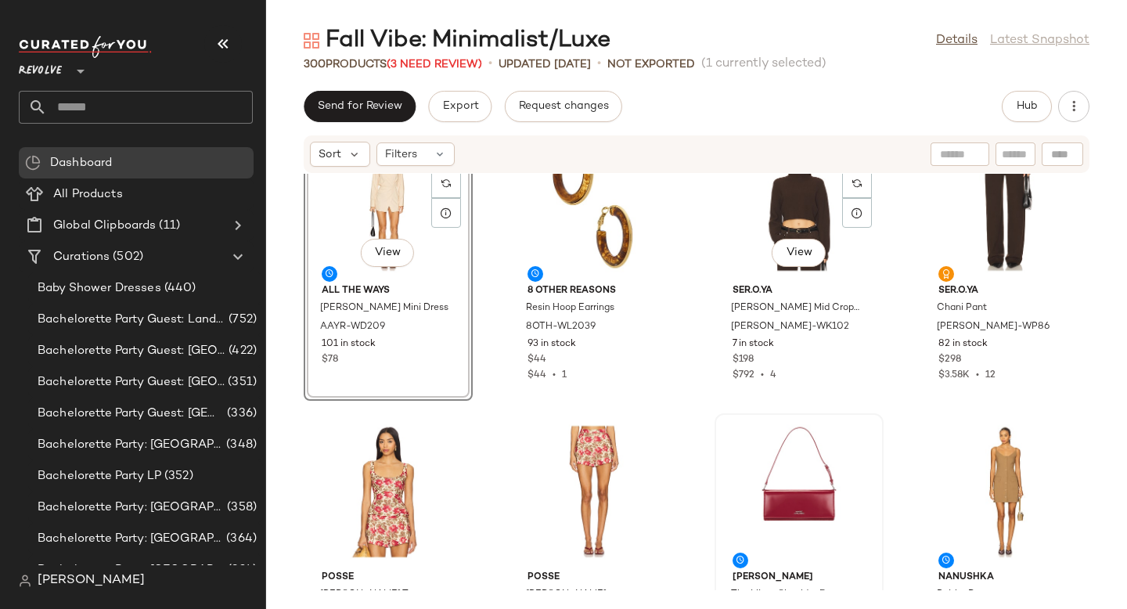
scroll to position [6117, 0]
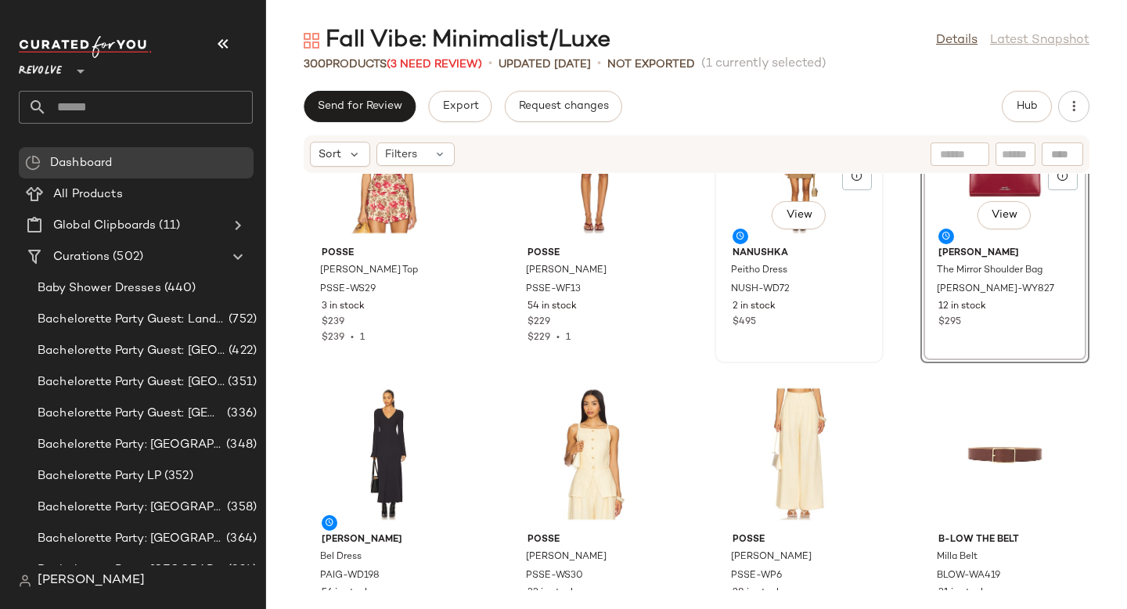
scroll to position [6436, 0]
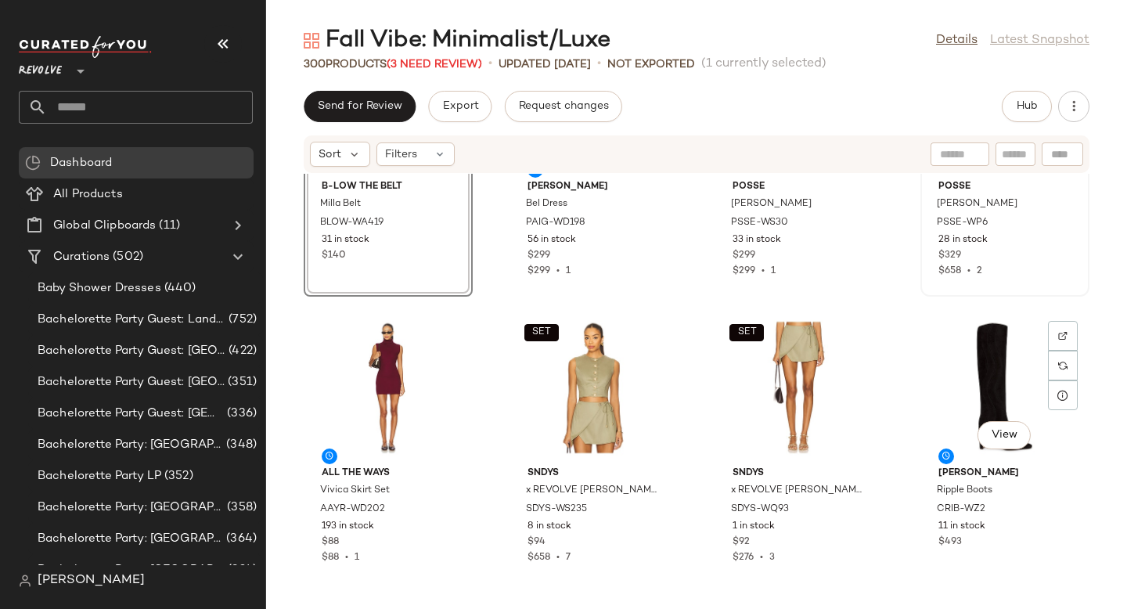
scroll to position [6800, 0]
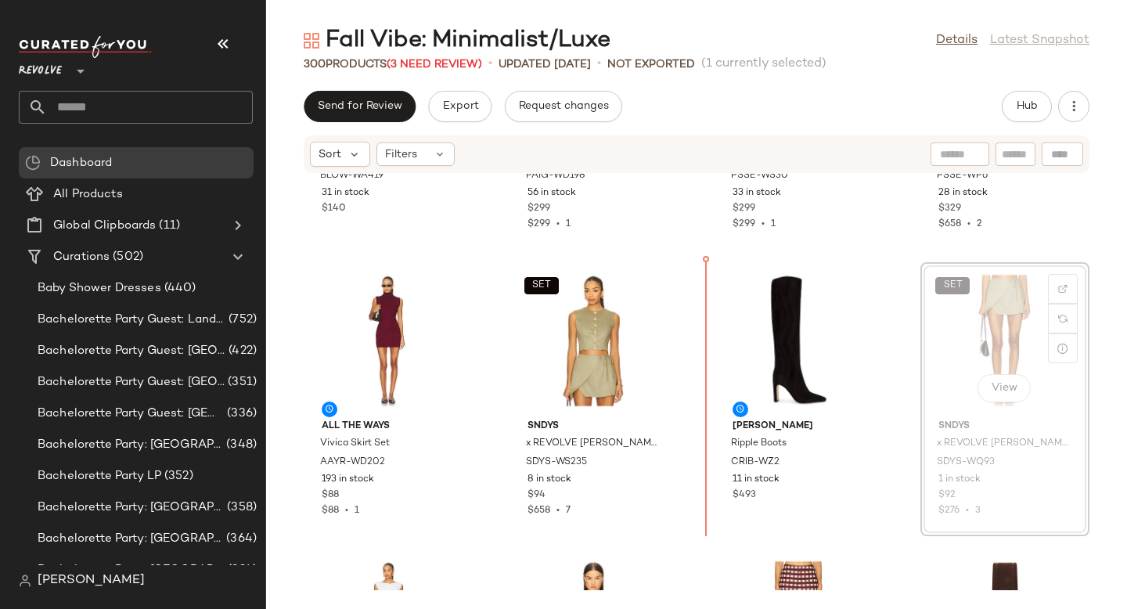
drag, startPoint x: 926, startPoint y: 297, endPoint x: 908, endPoint y: 299, distance: 18.1
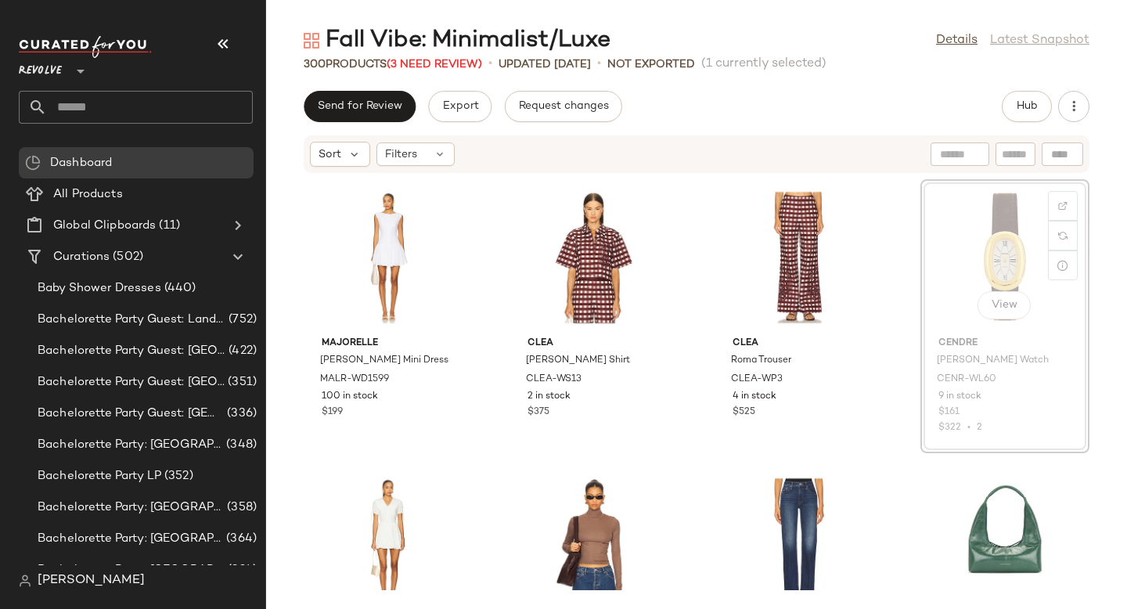
scroll to position [7165, 0]
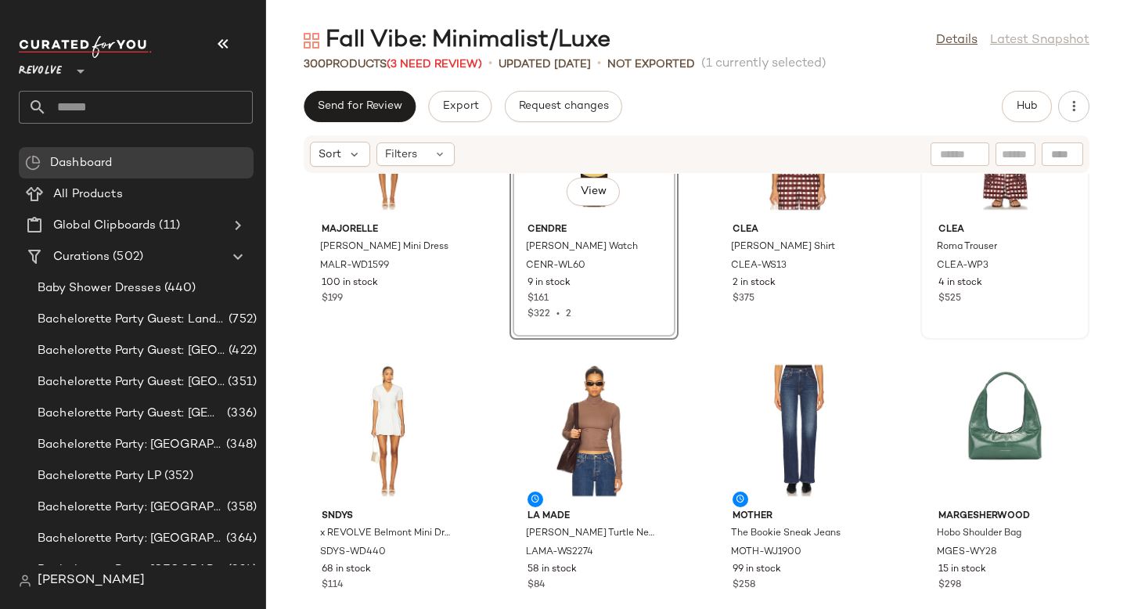
scroll to position [7303, 0]
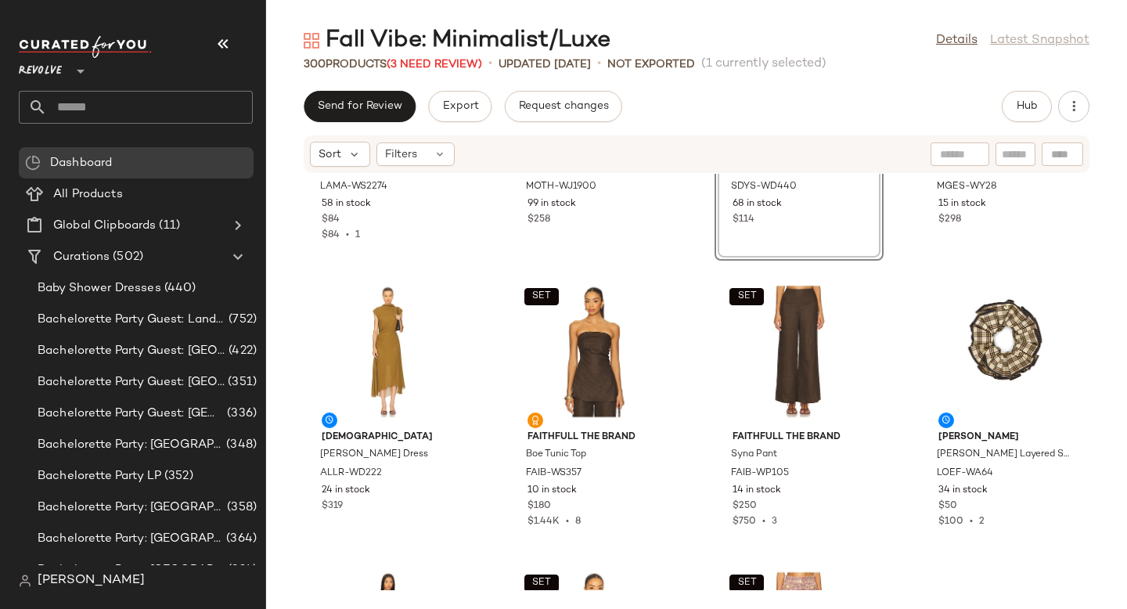
scroll to position [7677, 0]
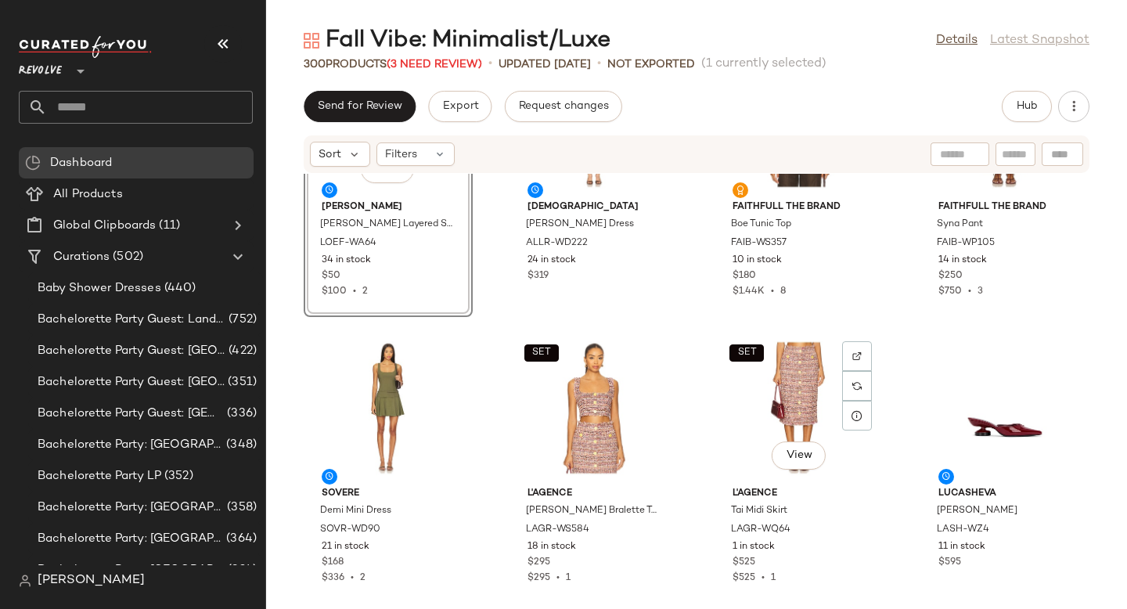
scroll to position [7964, 0]
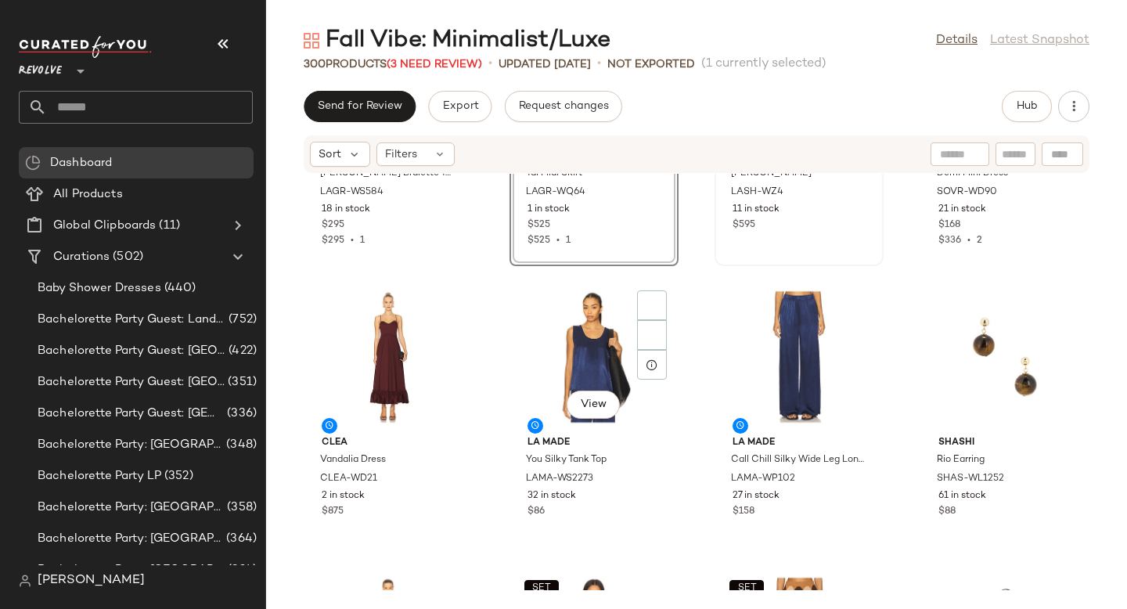
scroll to position [8266, 0]
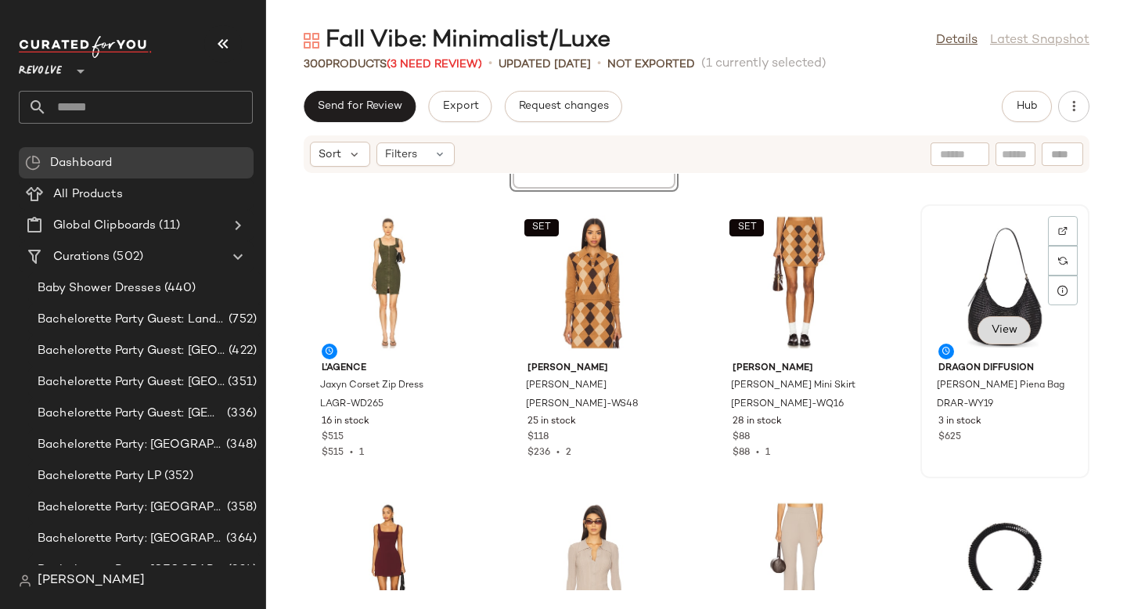
scroll to position [8818, 0]
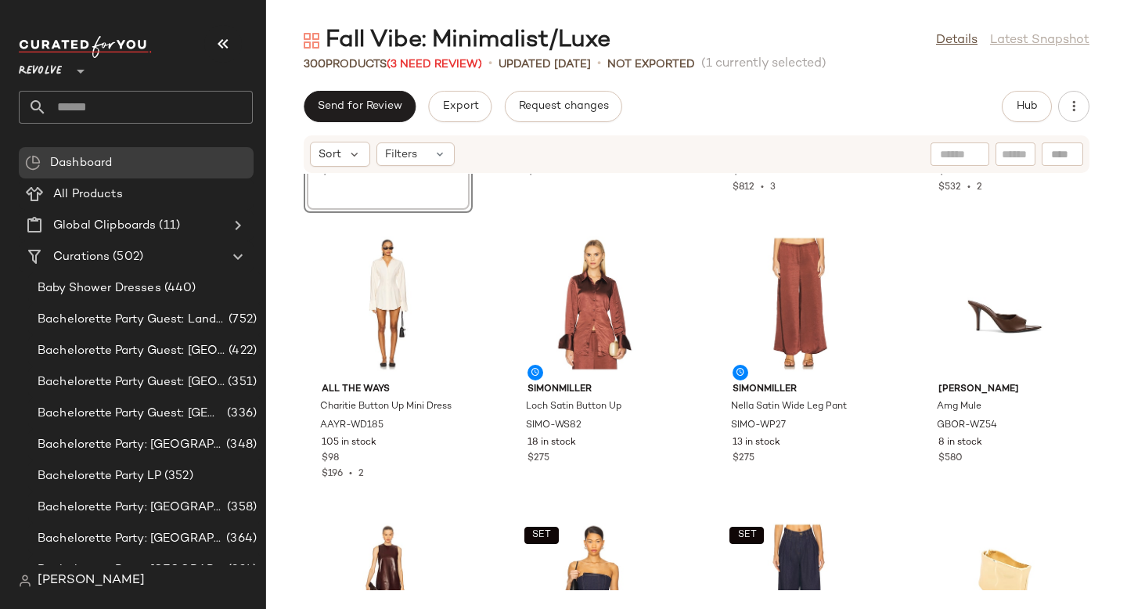
scroll to position [9140, 0]
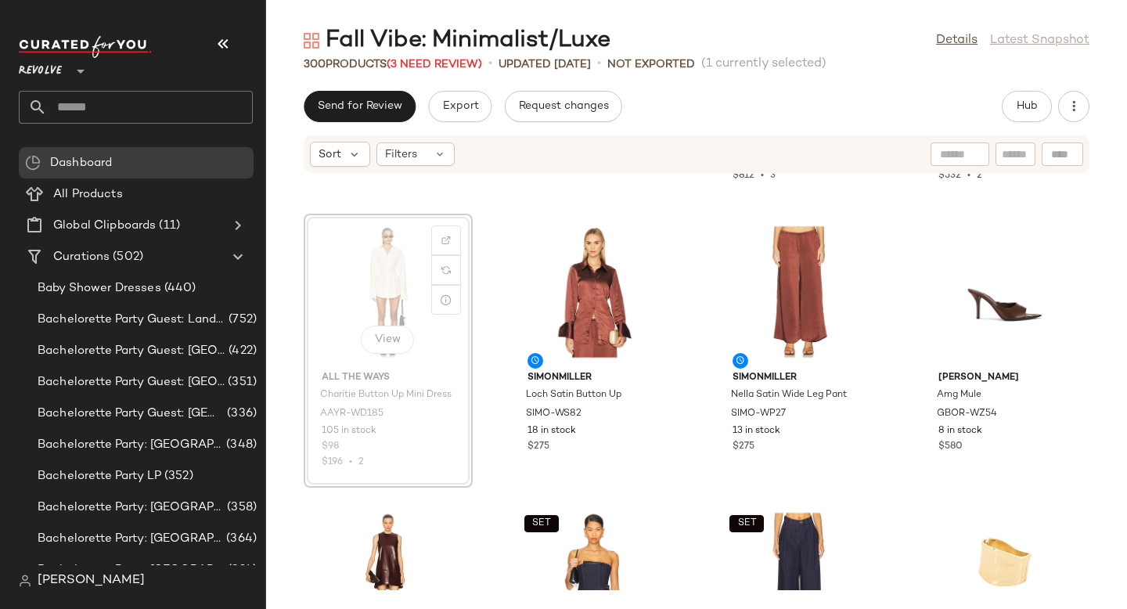
scroll to position [9133, 0]
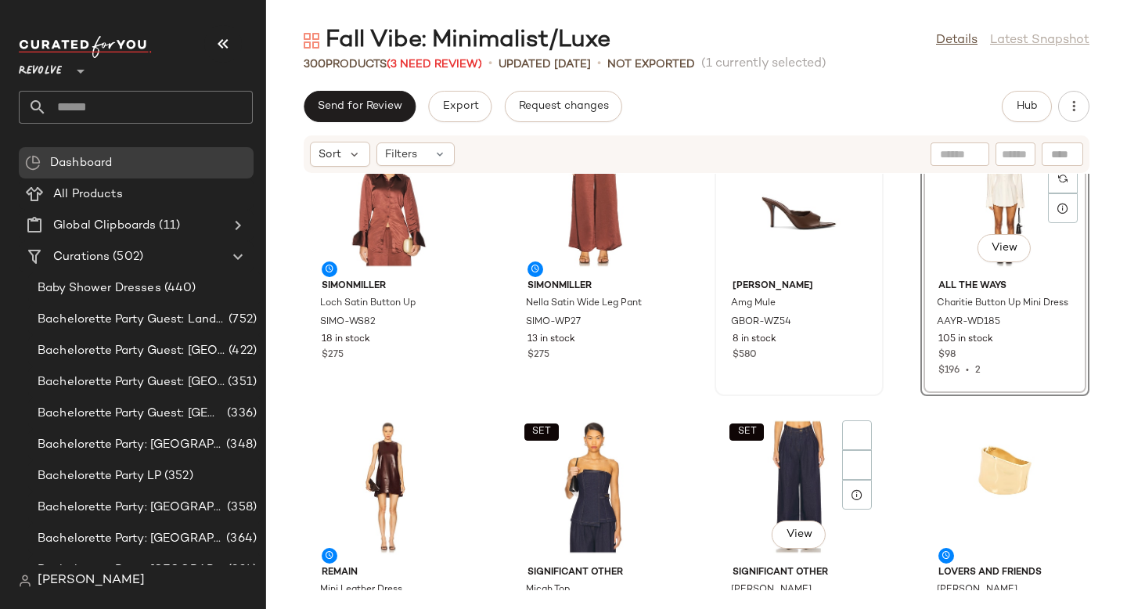
scroll to position [9337, 0]
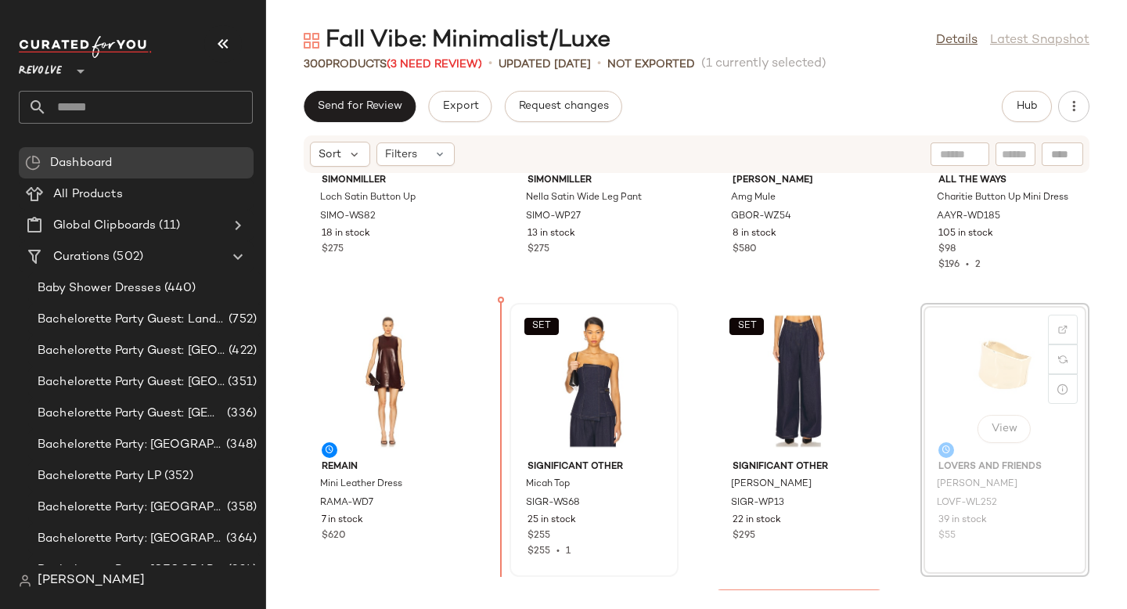
drag, startPoint x: 973, startPoint y: 324, endPoint x: 507, endPoint y: 422, distance: 475.7
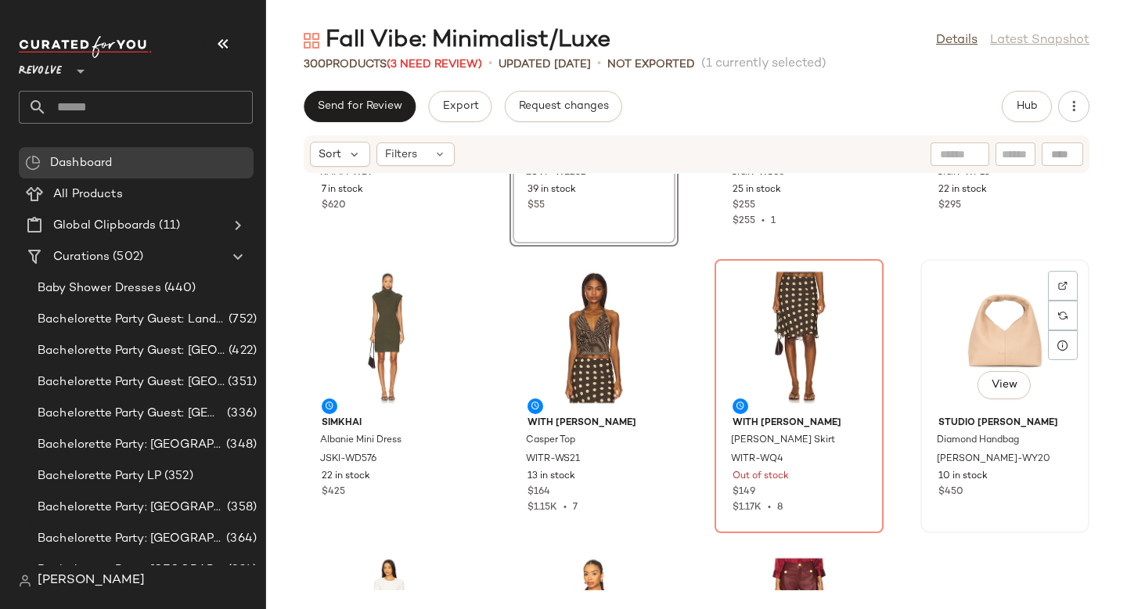
scroll to position [9710, 0]
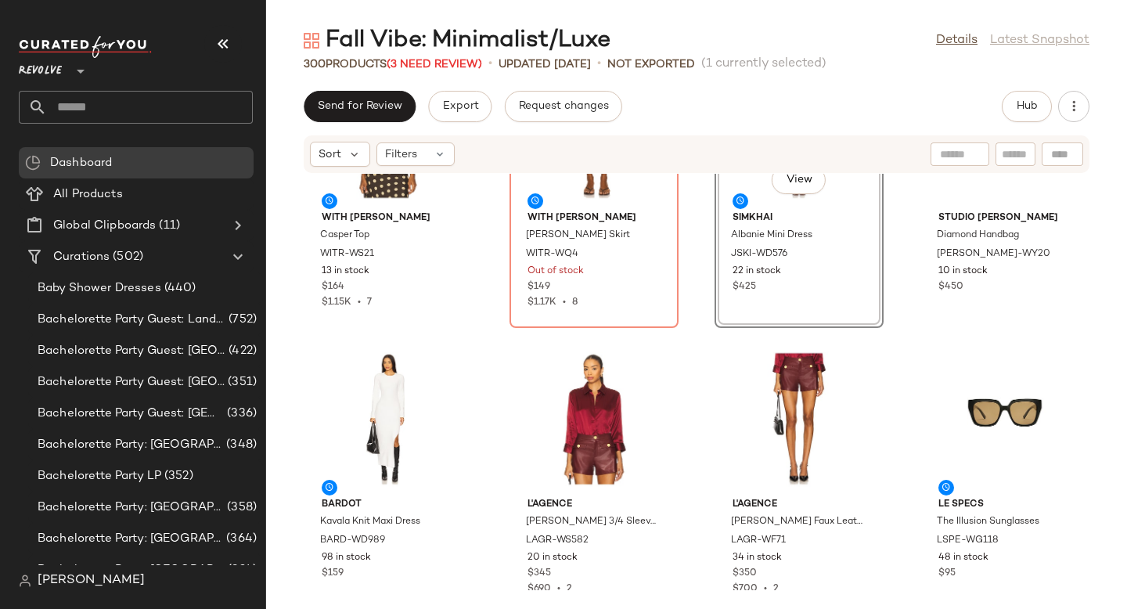
scroll to position [9894, 0]
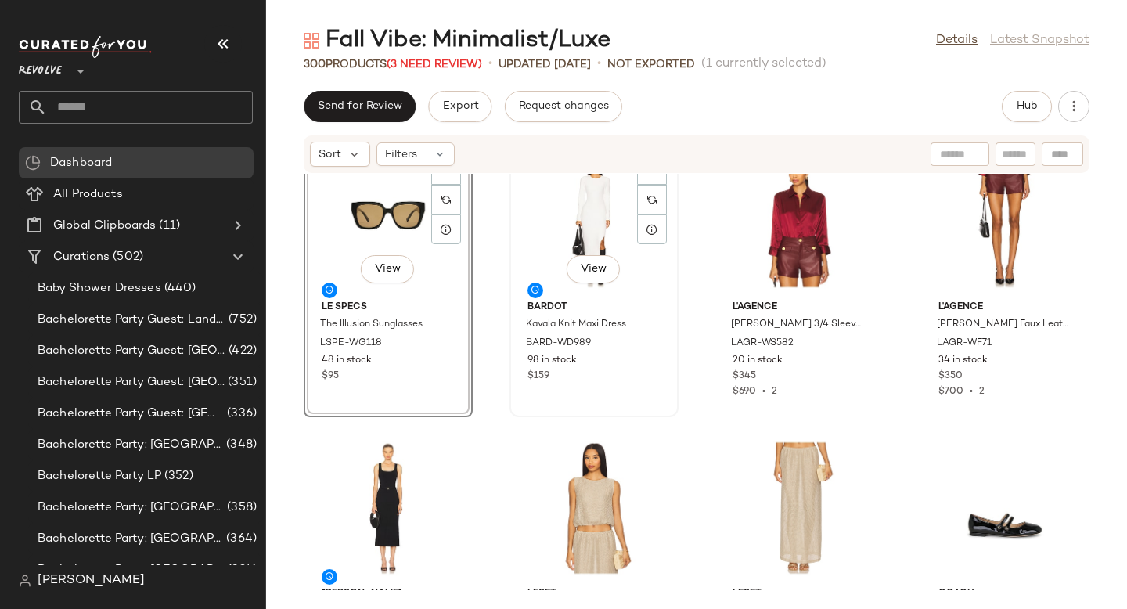
scroll to position [10240, 0]
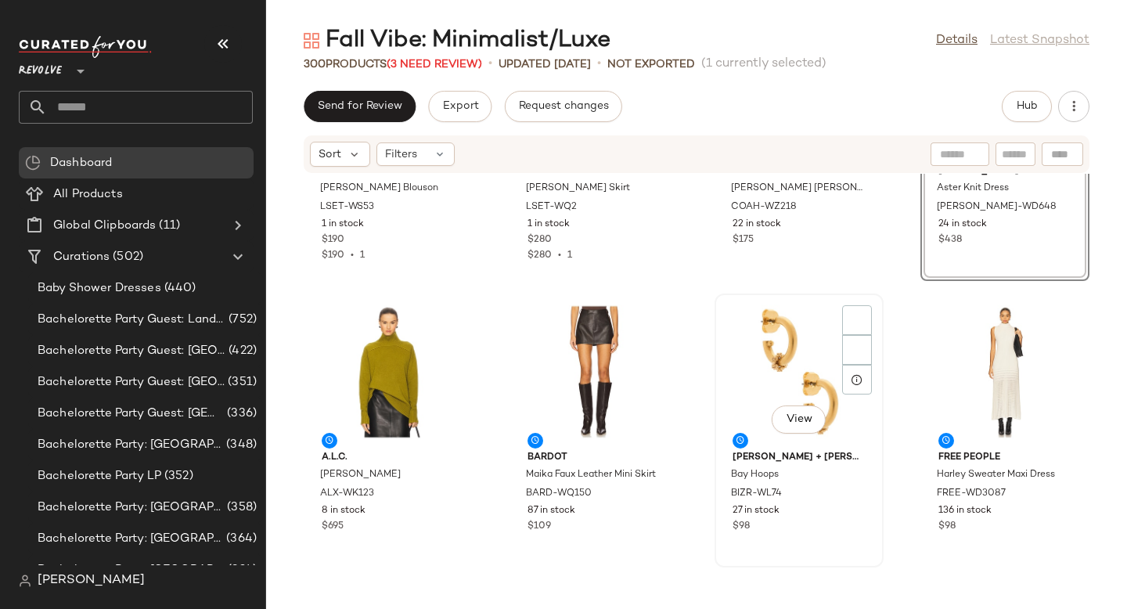
scroll to position [10514, 0]
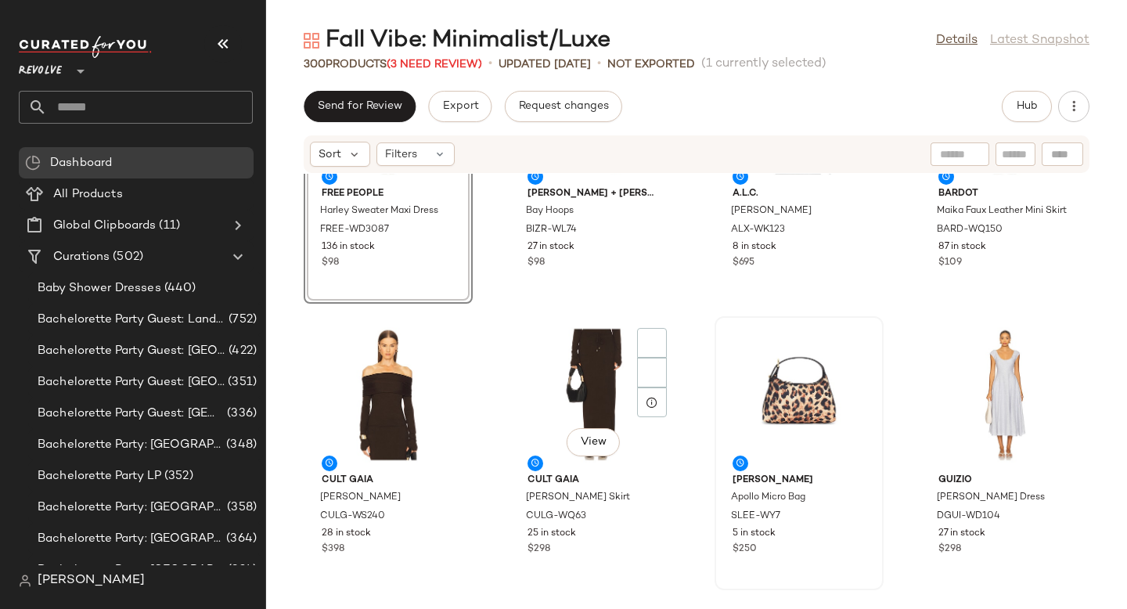
scroll to position [10769, 0]
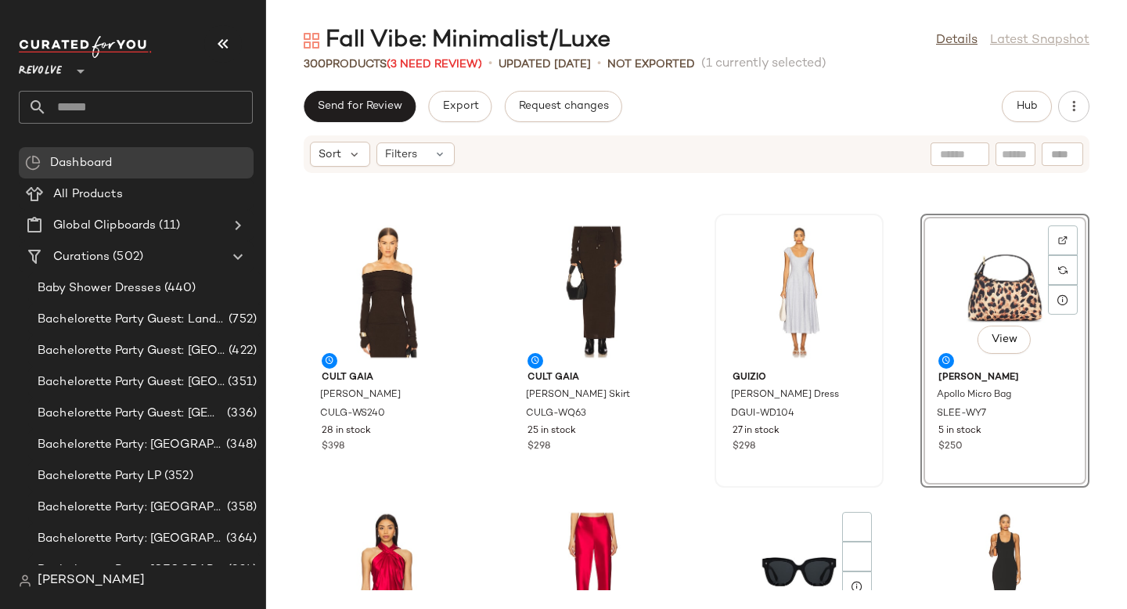
scroll to position [11028, 0]
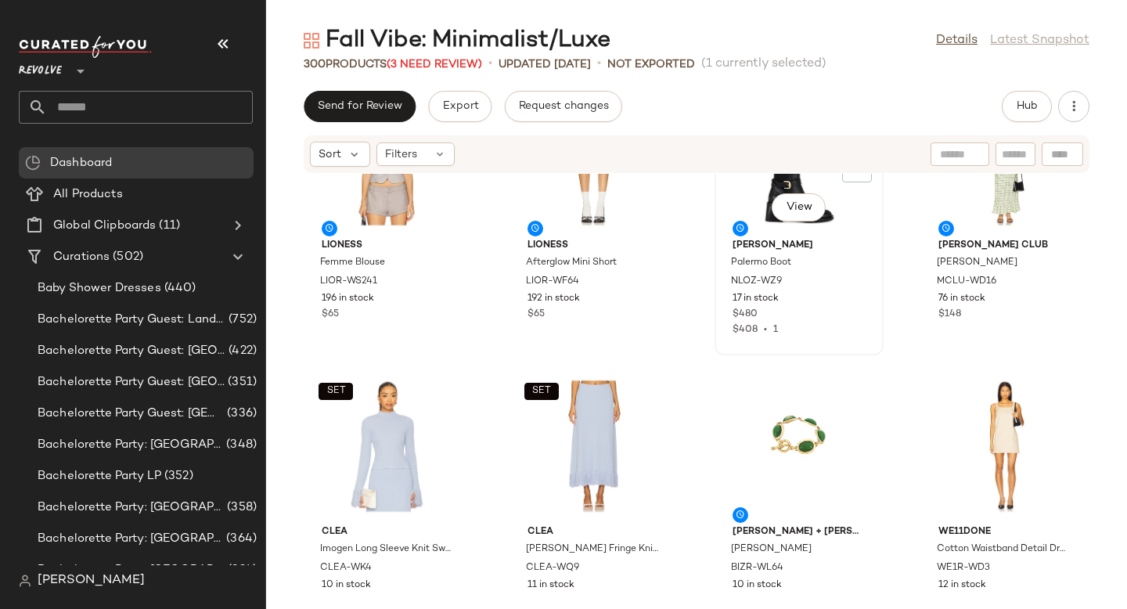
scroll to position [11580, 0]
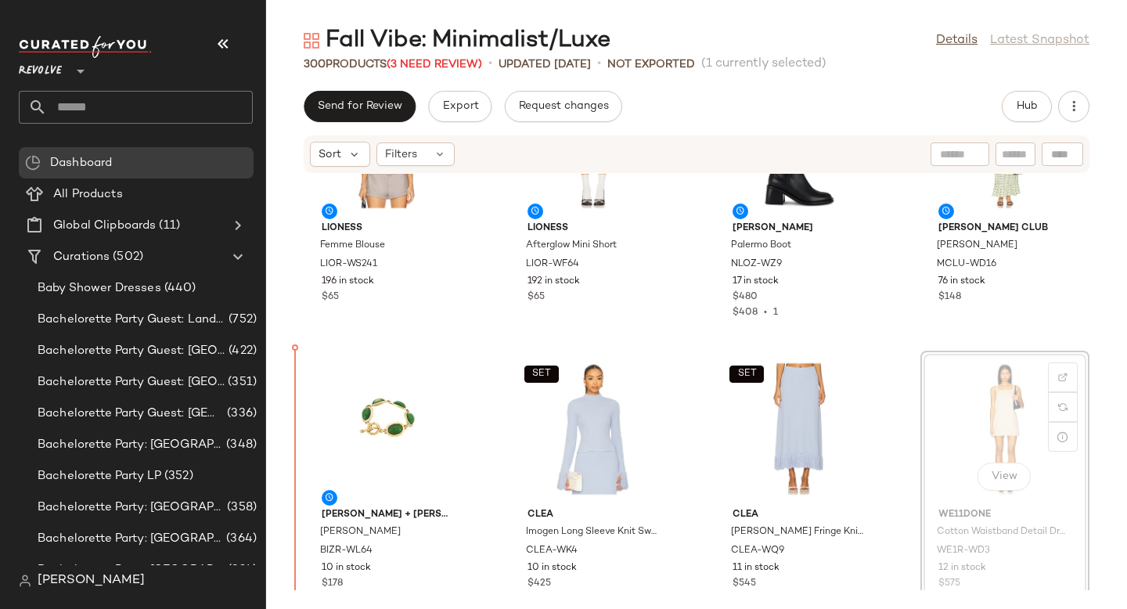
drag, startPoint x: 968, startPoint y: 403, endPoint x: 300, endPoint y: 438, distance: 669.1
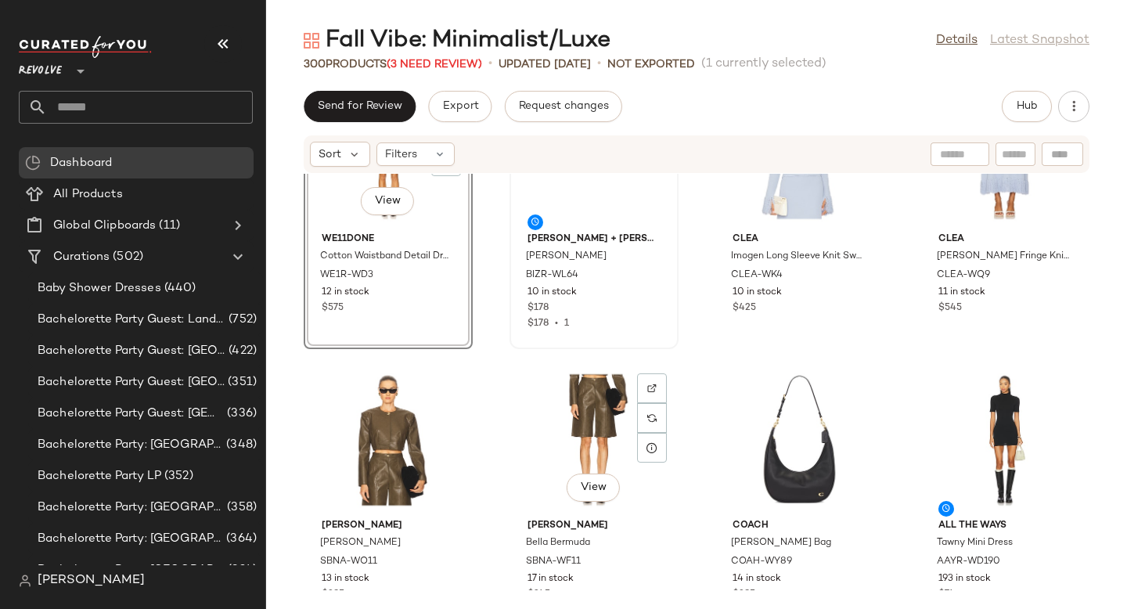
scroll to position [11956, 0]
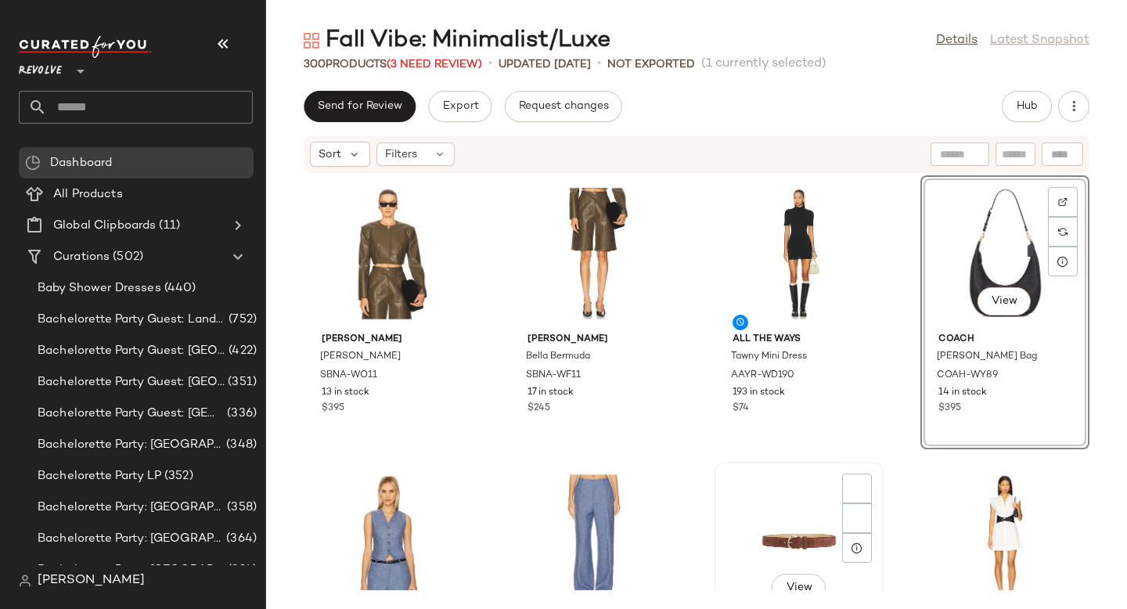
scroll to position [12171, 0]
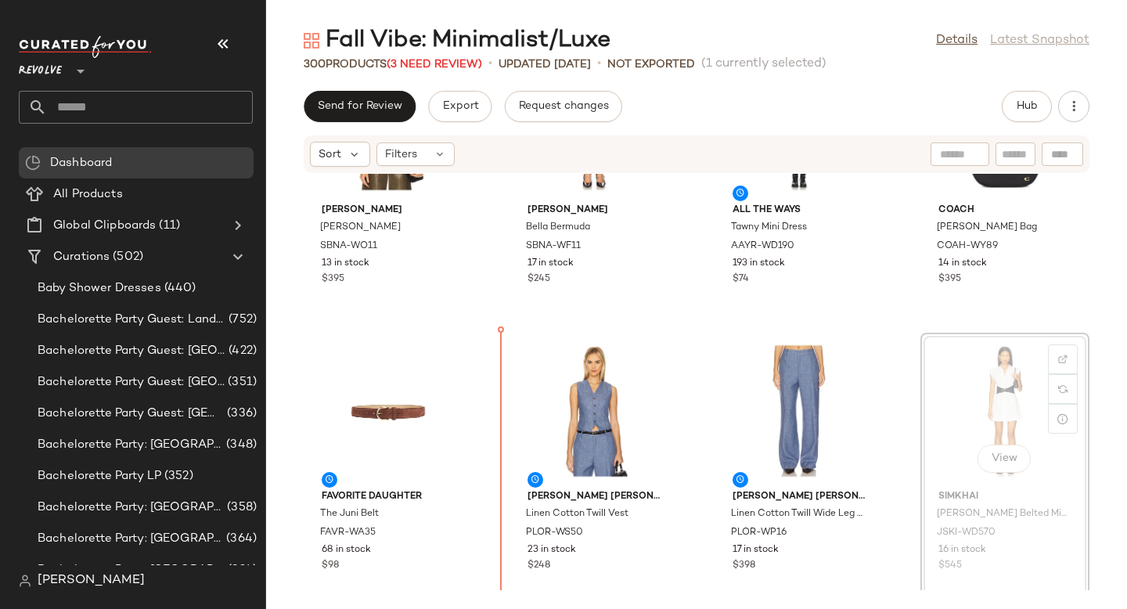
drag, startPoint x: 950, startPoint y: 425, endPoint x: 940, endPoint y: 425, distance: 9.4
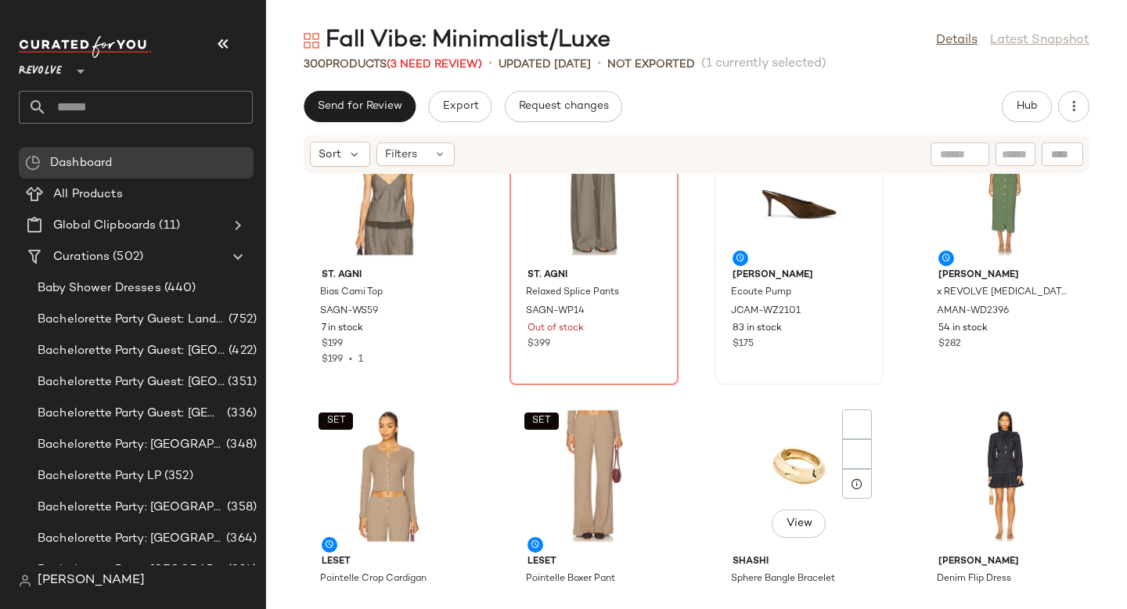
scroll to position [12745, 0]
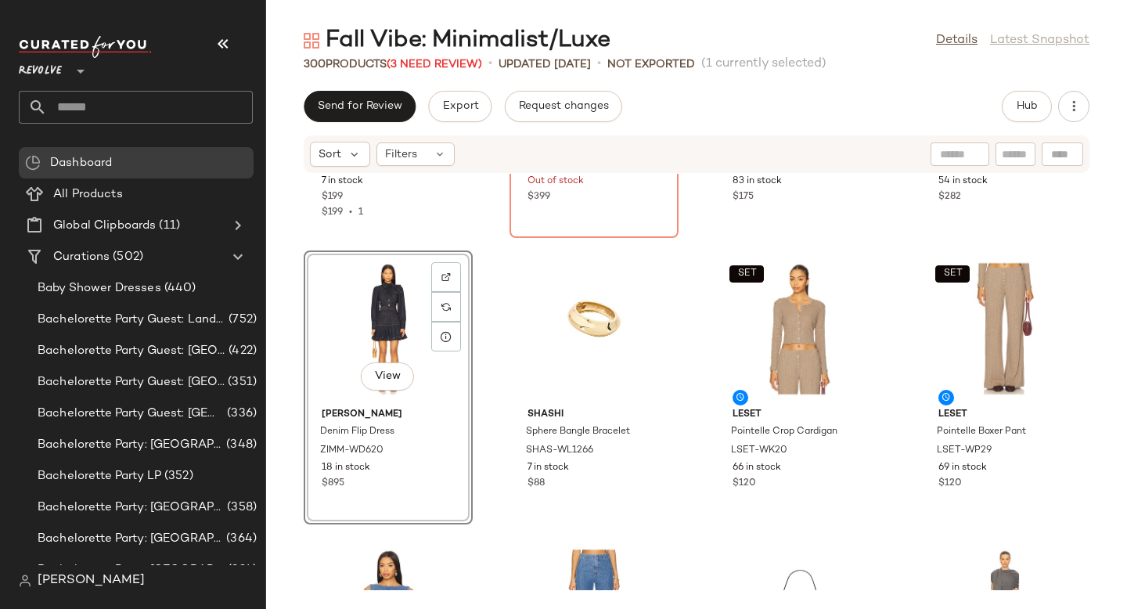
scroll to position [12954, 0]
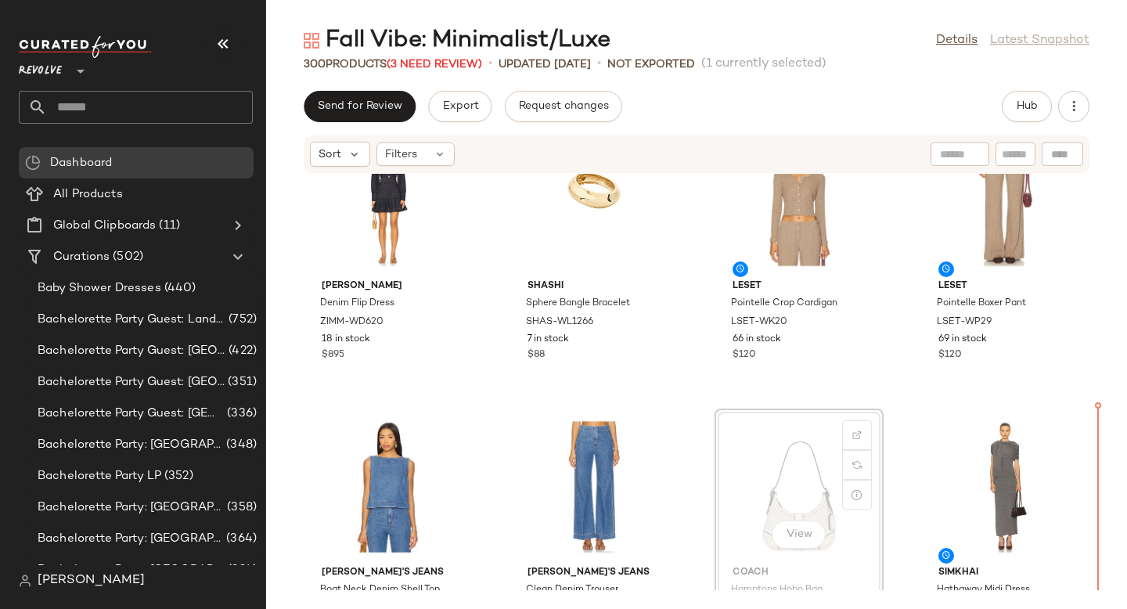
drag, startPoint x: 785, startPoint y: 441, endPoint x: 800, endPoint y: 437, distance: 16.1
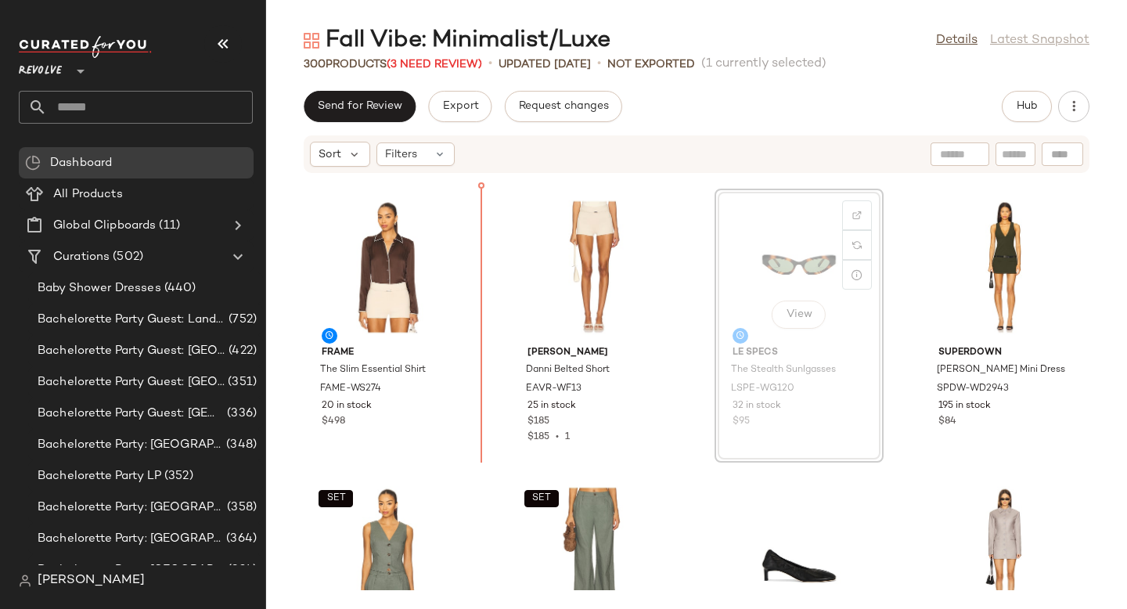
scroll to position [13459, 0]
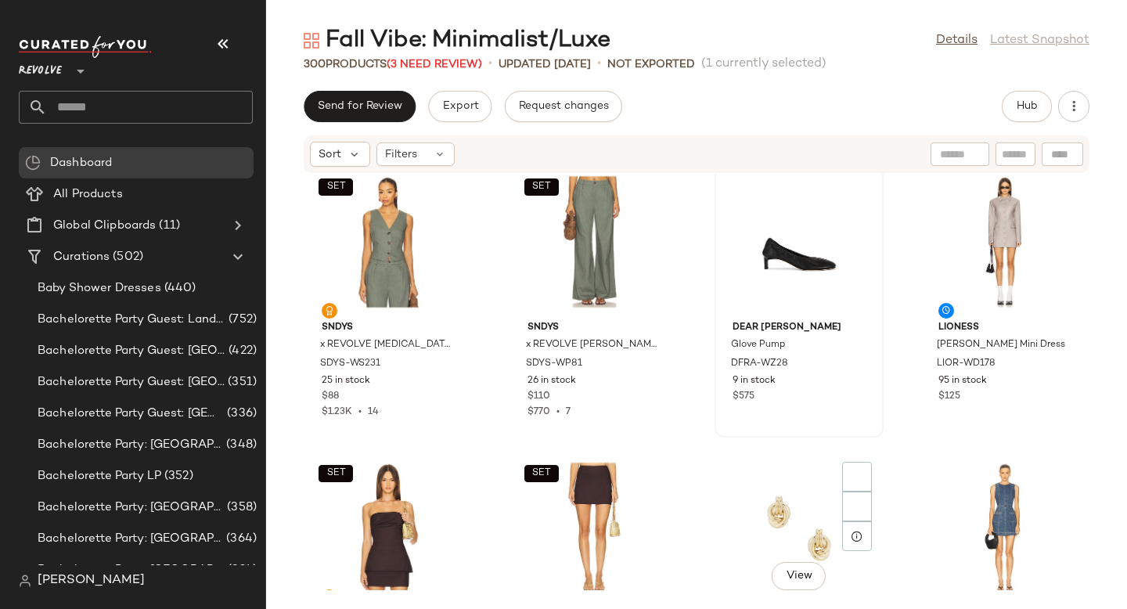
scroll to position [13835, 0]
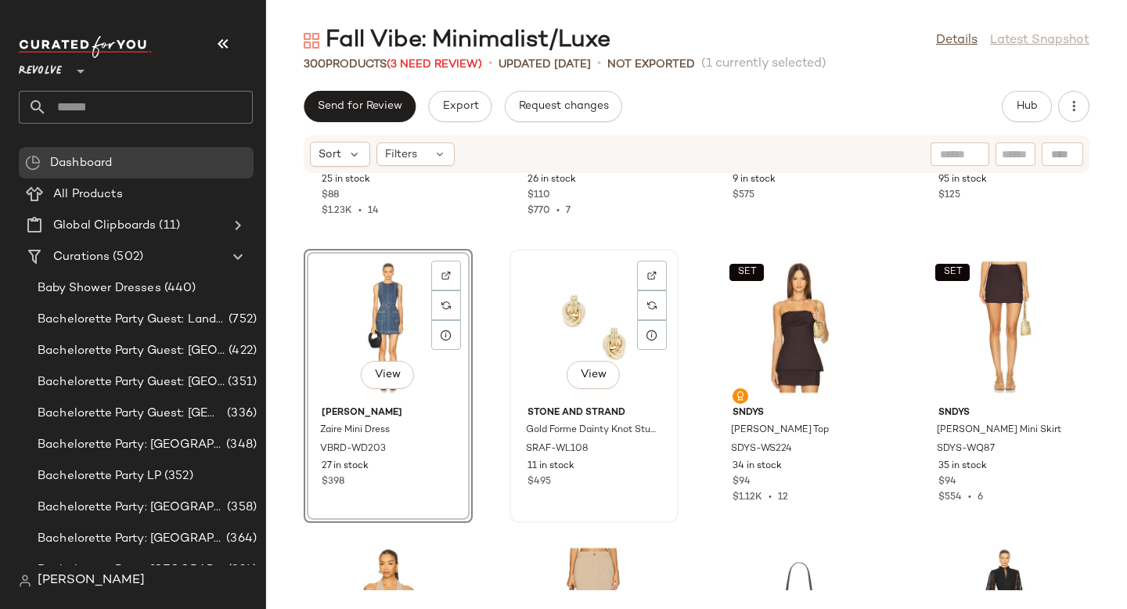
scroll to position [14131, 0]
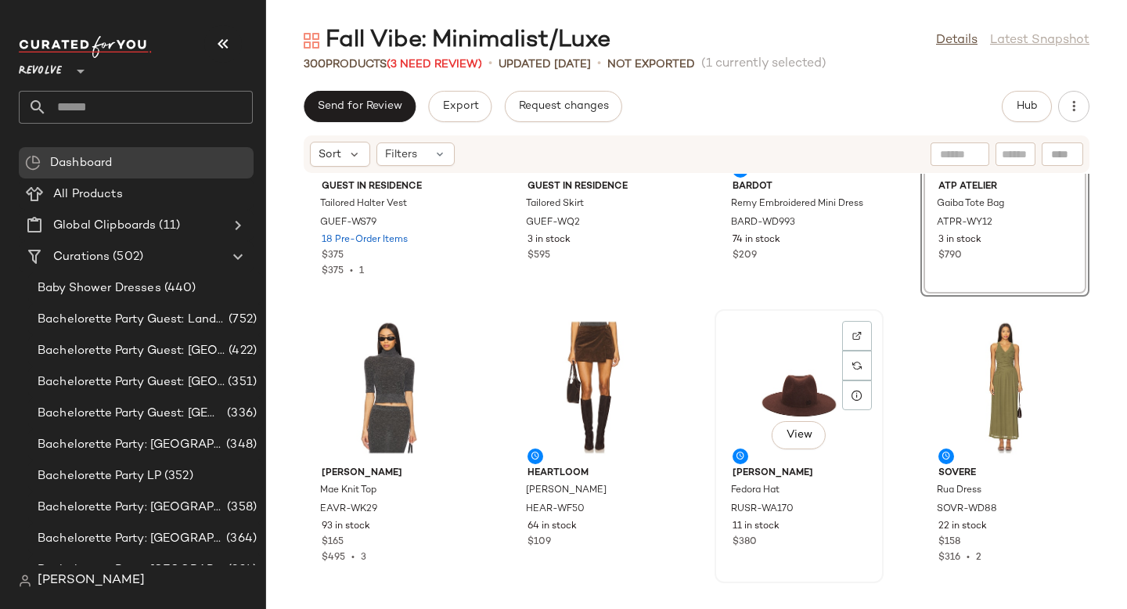
scroll to position [14495, 0]
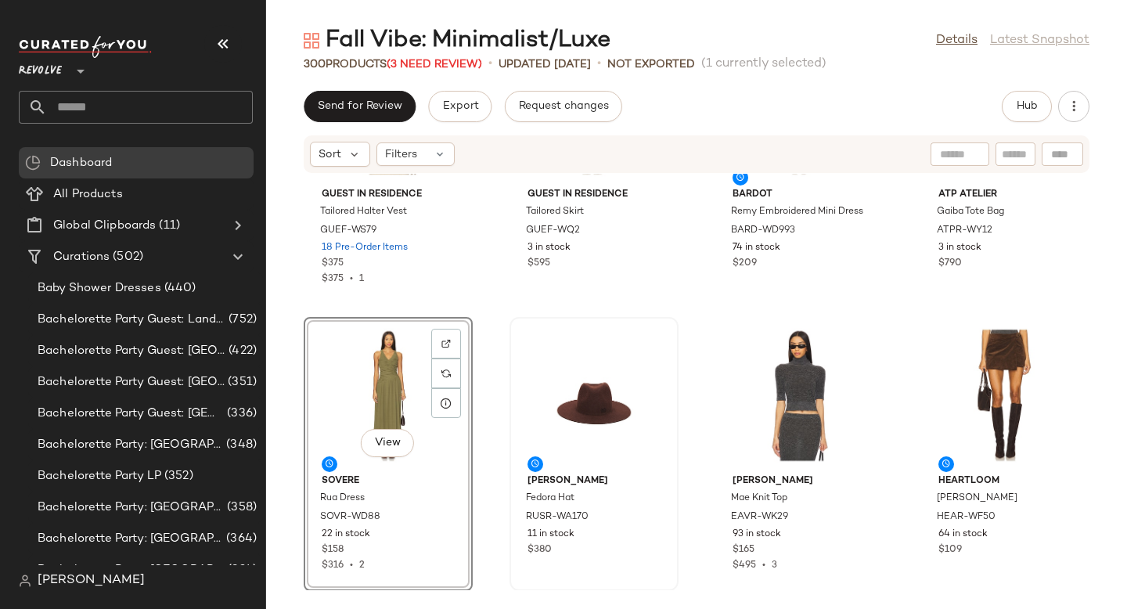
scroll to position [14490, 0]
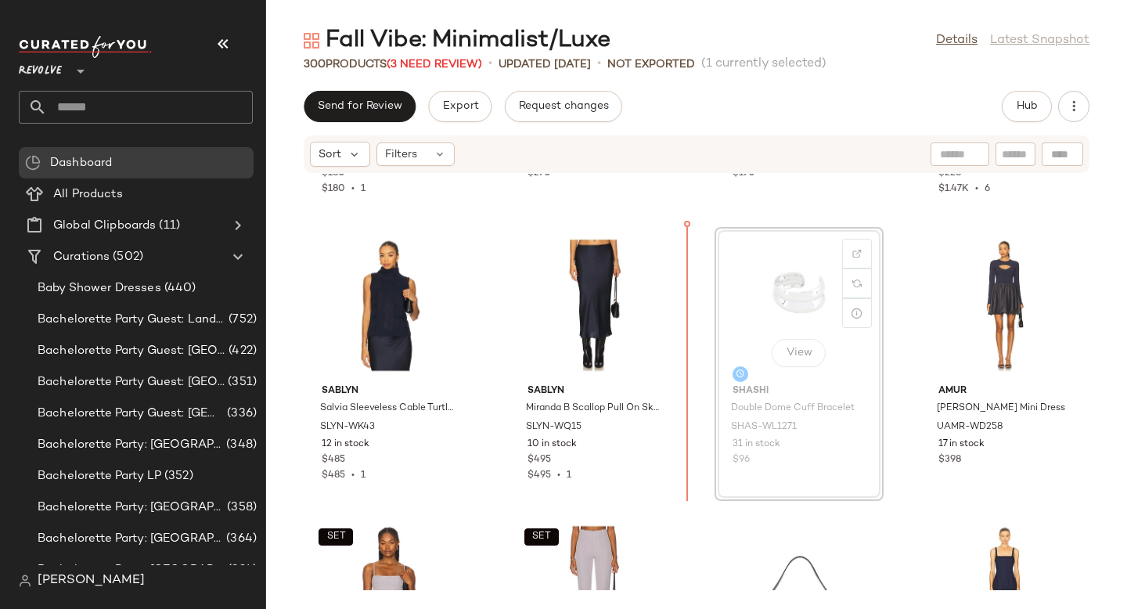
scroll to position [15126, 0]
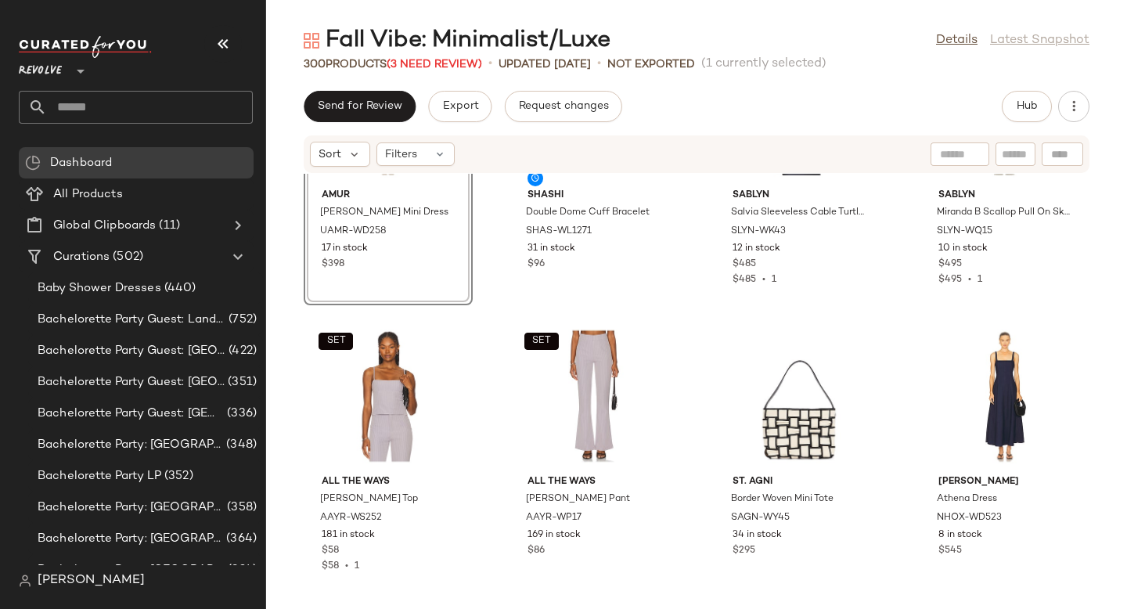
scroll to position [15394, 0]
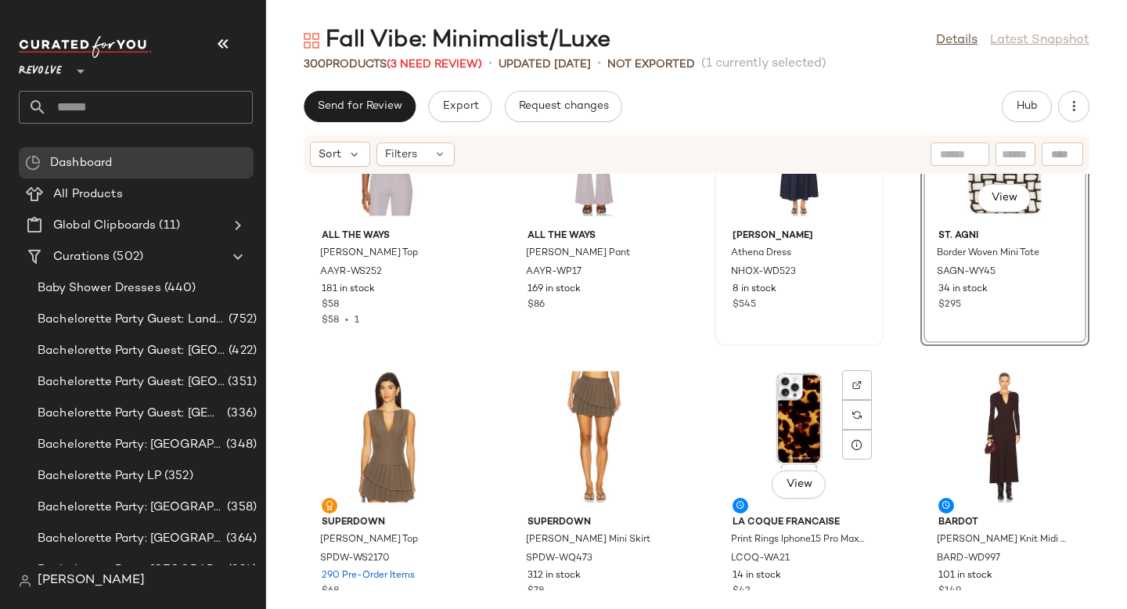
scroll to position [15649, 0]
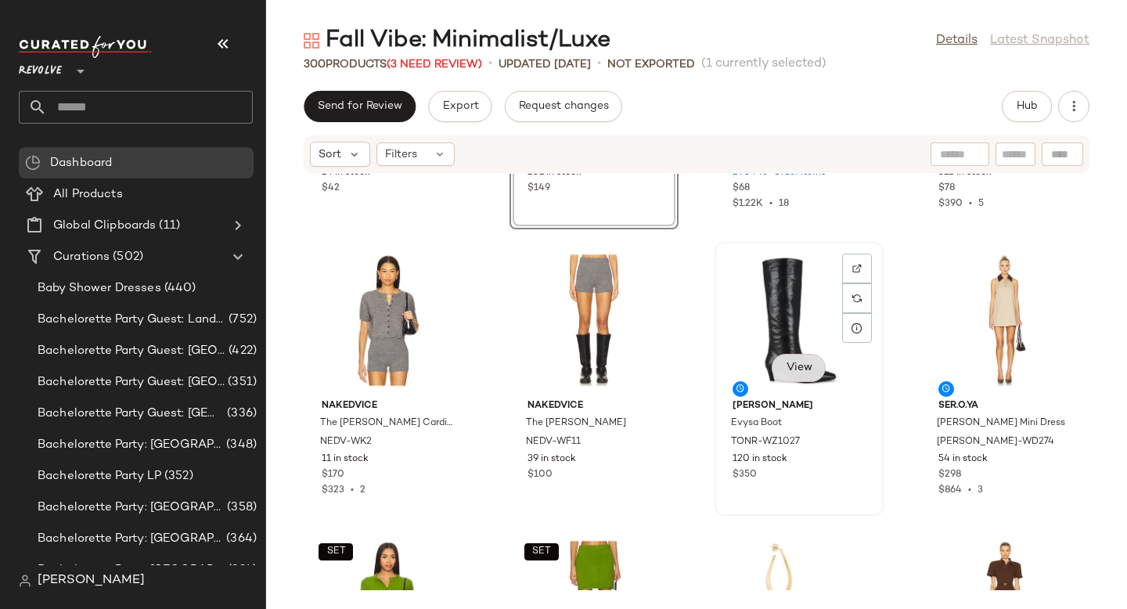
scroll to position [16103, 0]
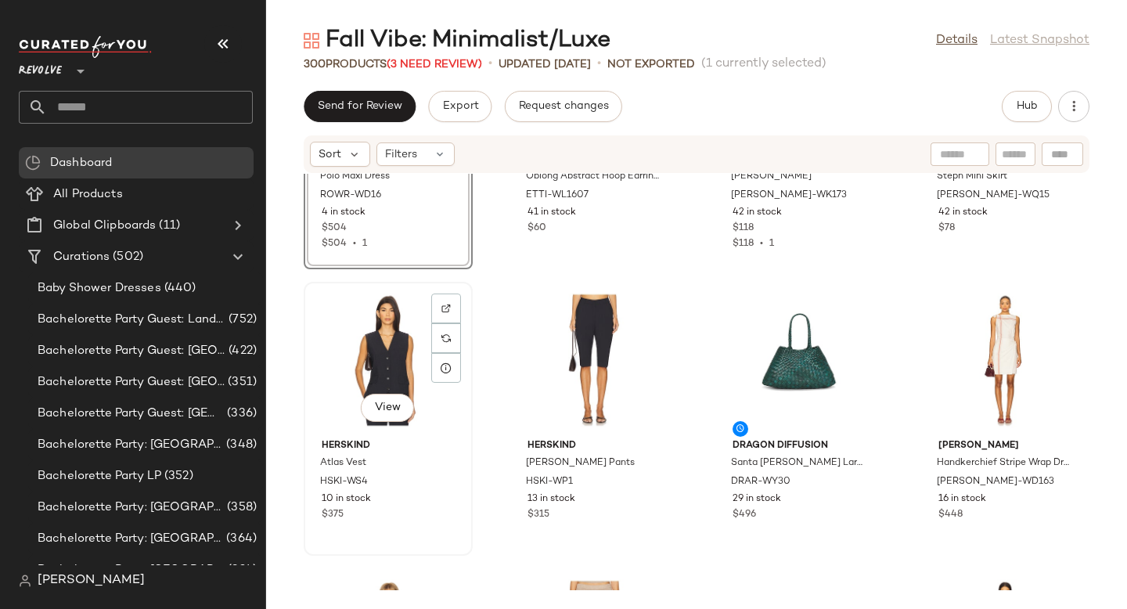
scroll to position [16555, 0]
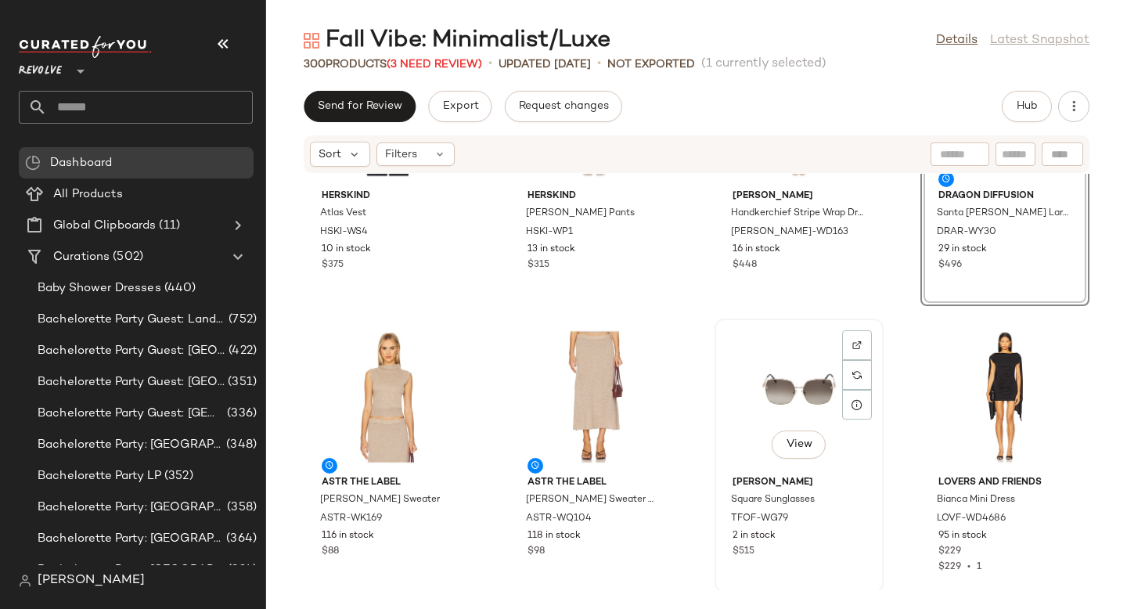
scroll to position [16811, 0]
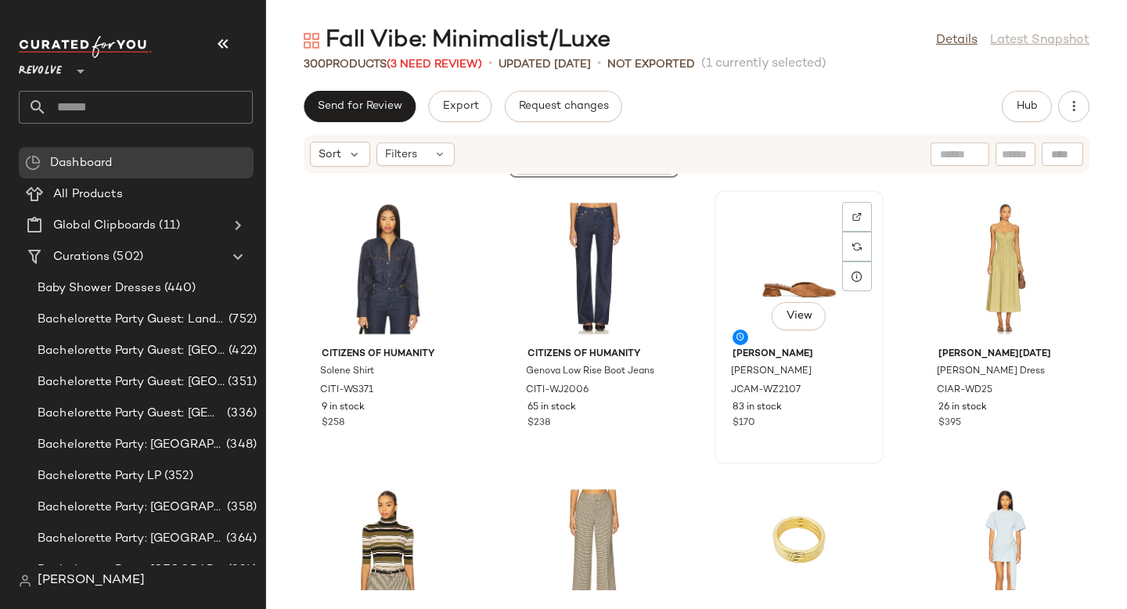
scroll to position [17375, 0]
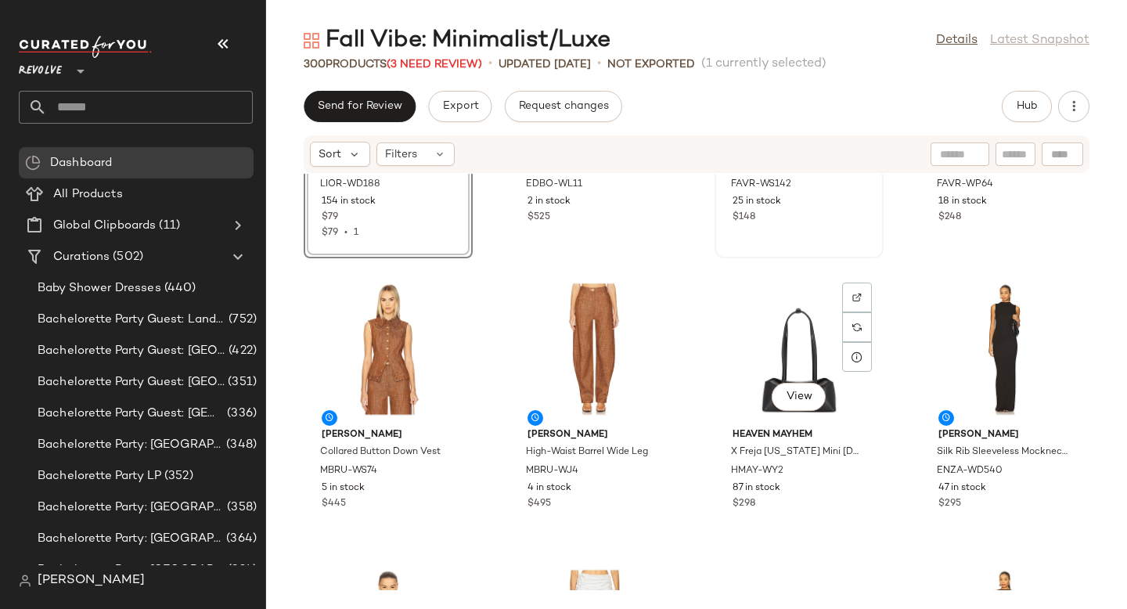
scroll to position [17706, 0]
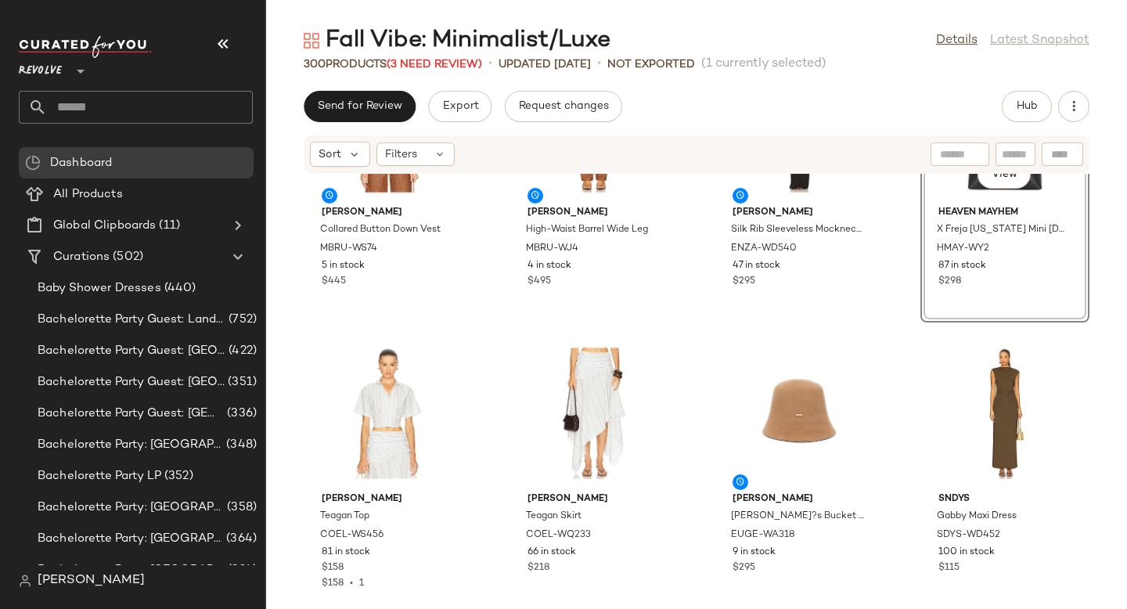
scroll to position [17952, 0]
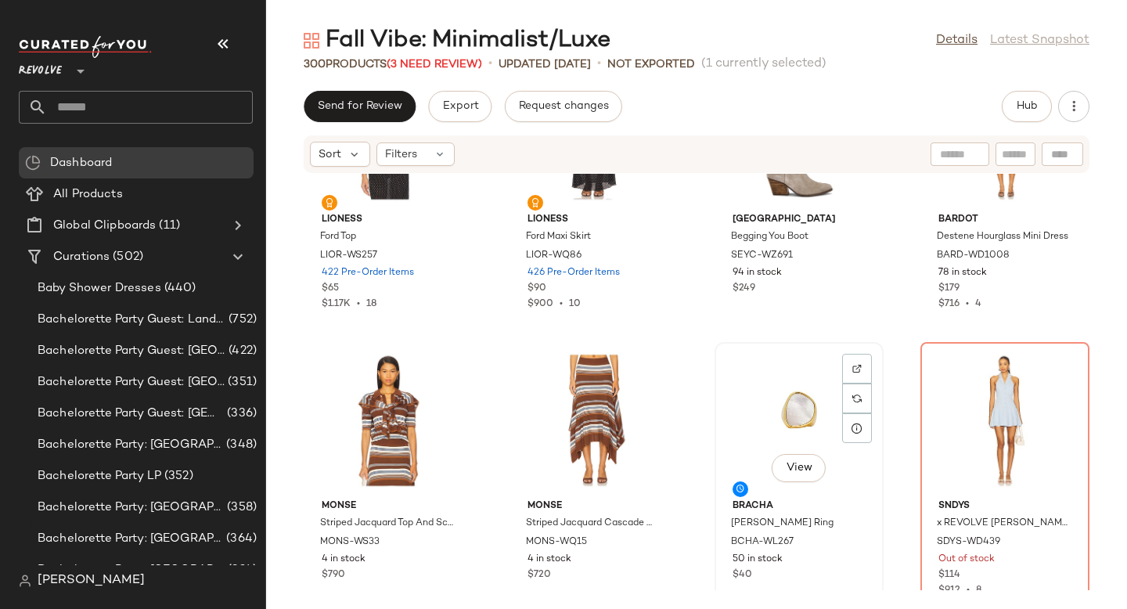
scroll to position [18451, 0]
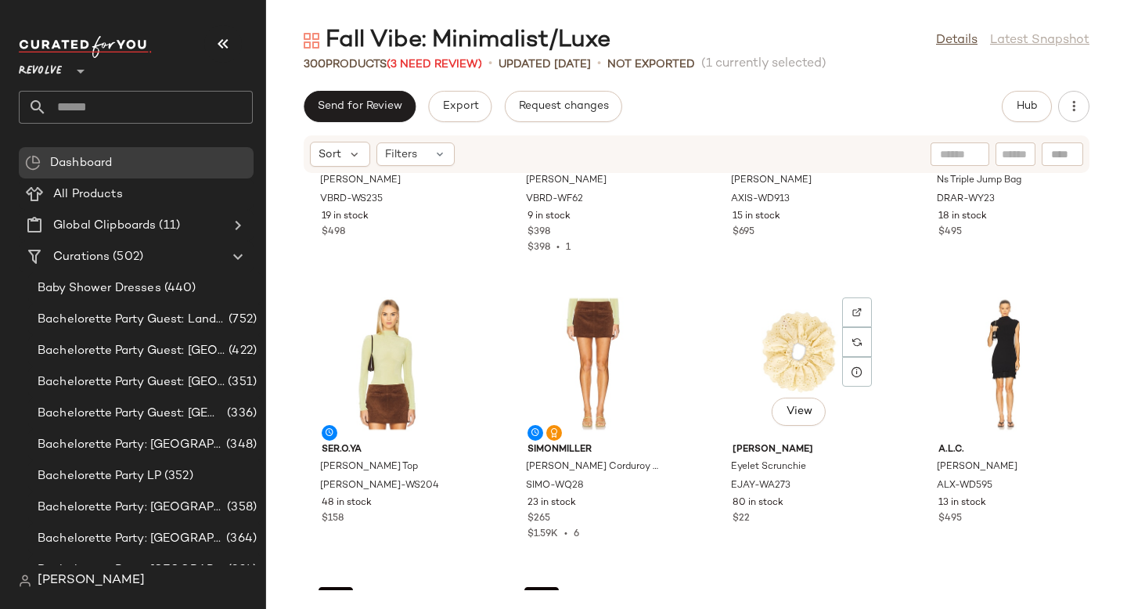
scroll to position [19109, 0]
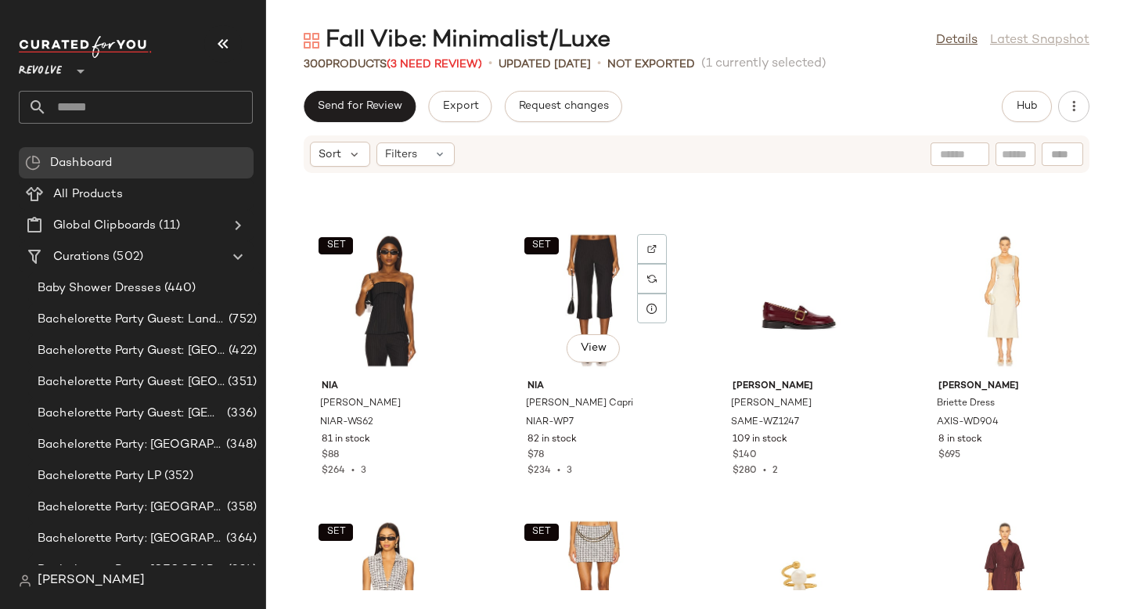
scroll to position [19638, 0]
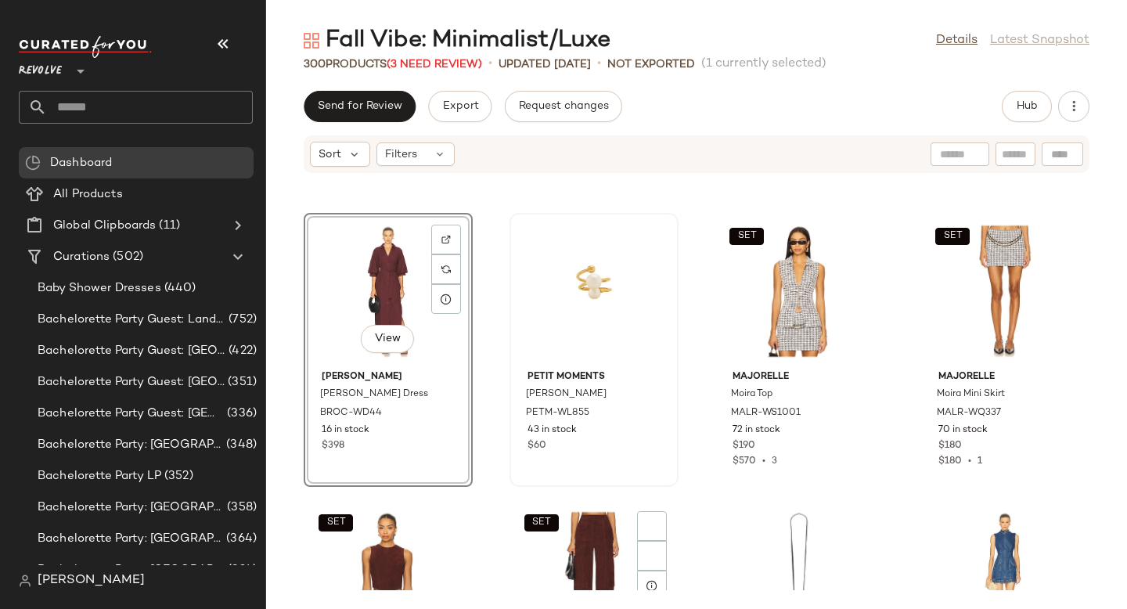
scroll to position [19980, 0]
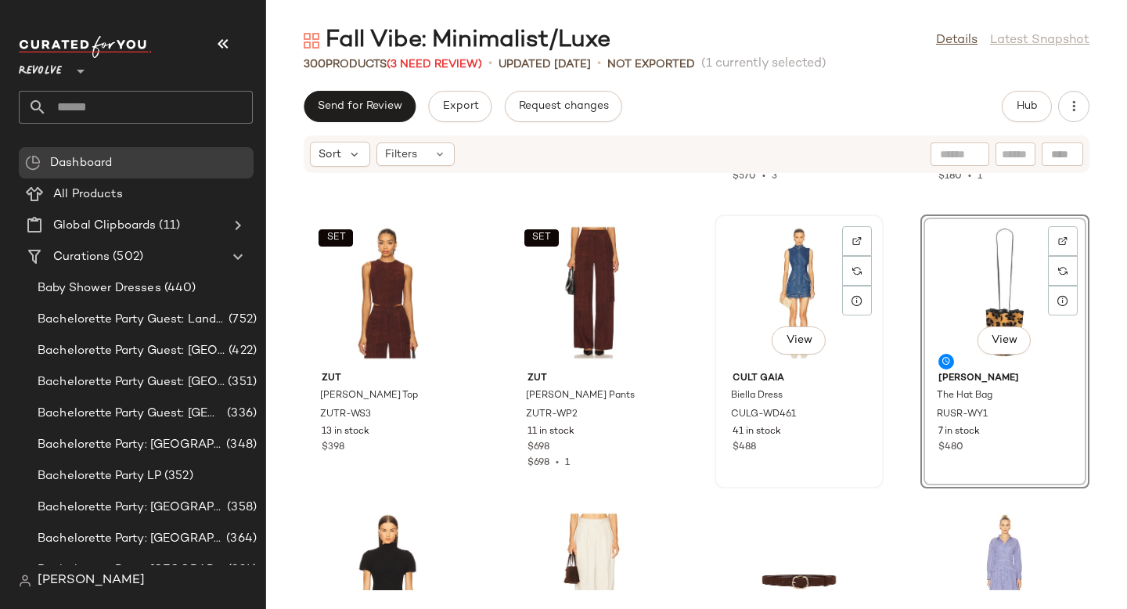
scroll to position [20265, 0]
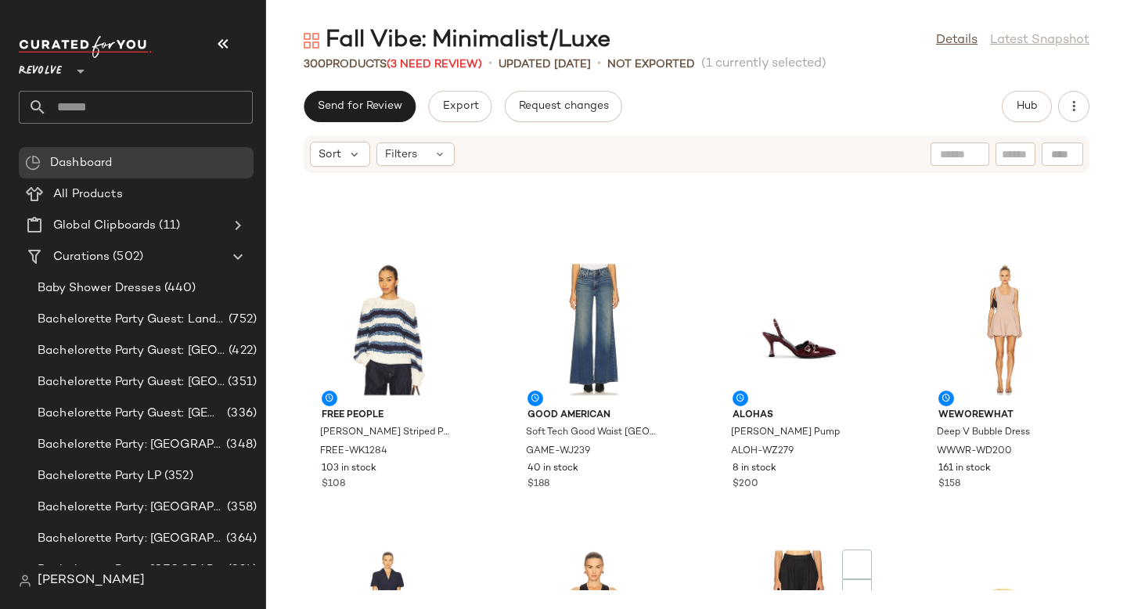
scroll to position [20842, 0]
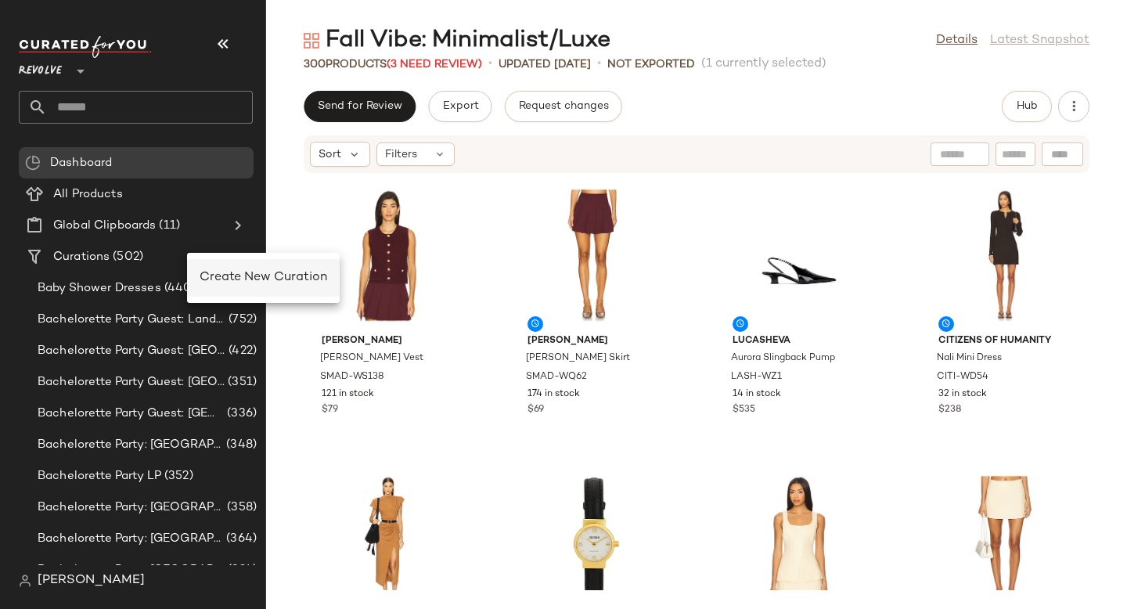
click at [218, 284] on span "Create New Curation" at bounding box center [264, 277] width 128 height 13
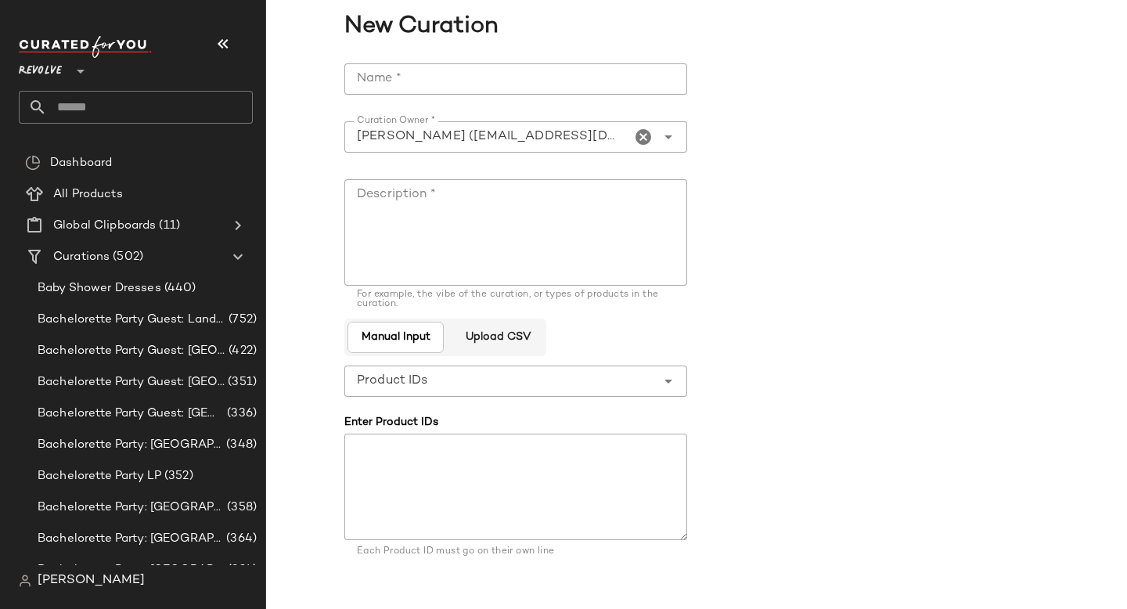
click at [435, 73] on input "Name *" at bounding box center [515, 78] width 343 height 31
paste input "**********"
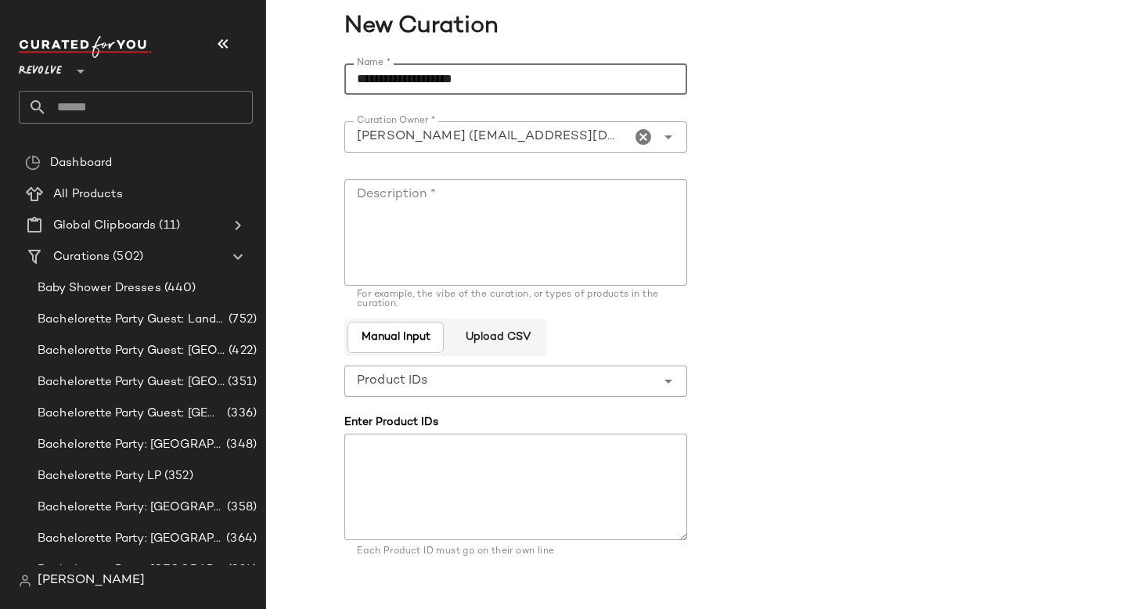
type input "**********"
click at [426, 241] on textarea "Description *" at bounding box center [515, 232] width 343 height 106
paste textarea "**********"
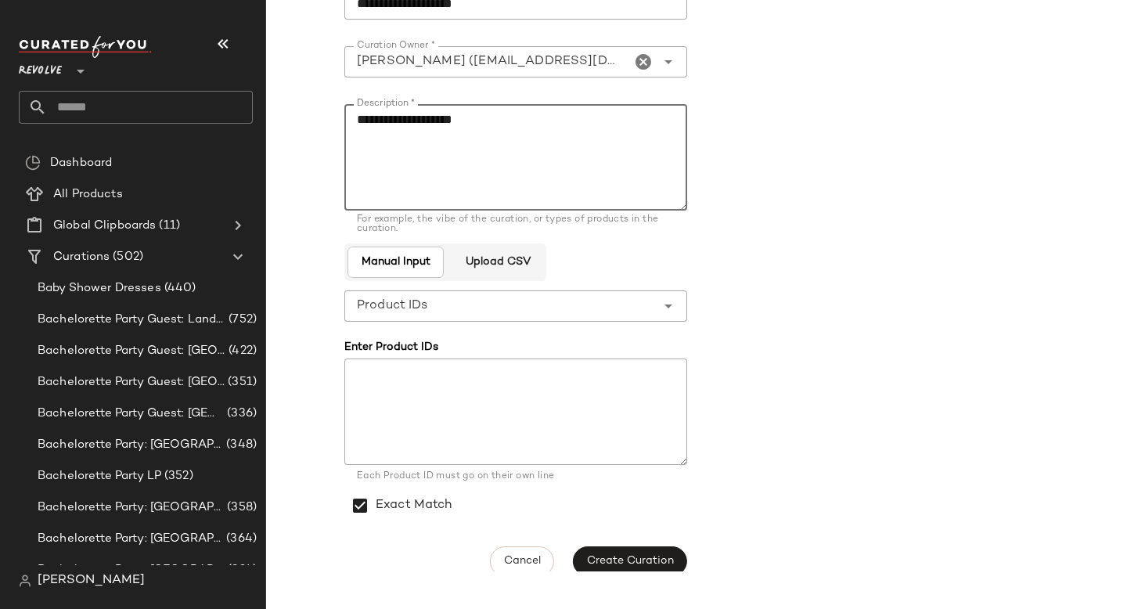
scroll to position [89, 0]
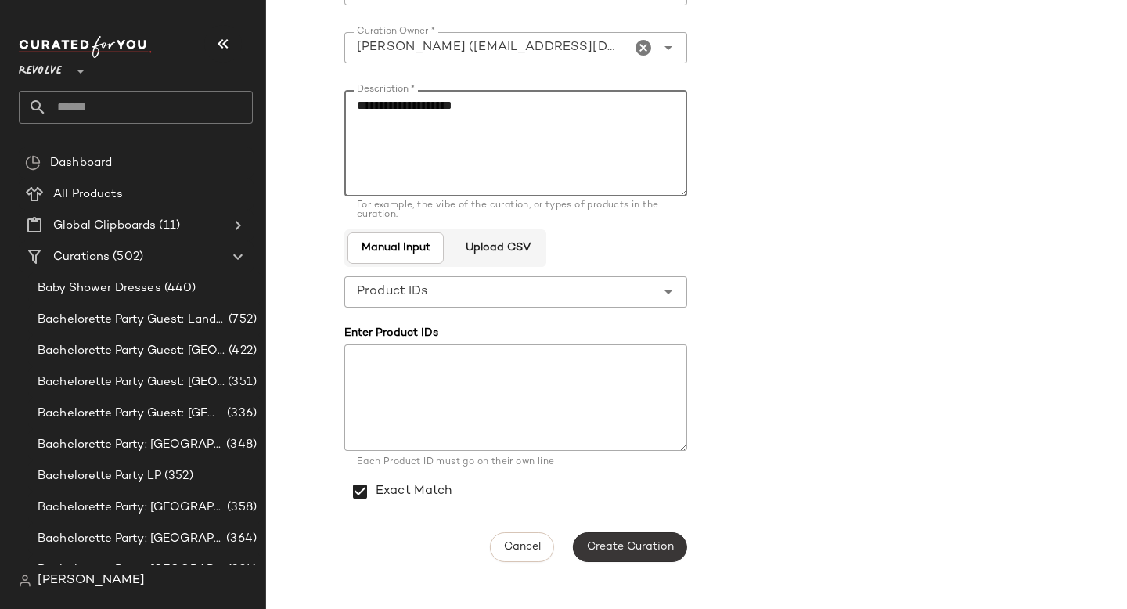
type textarea "**********"
click at [635, 536] on button "Create Curation" at bounding box center [630, 547] width 114 height 30
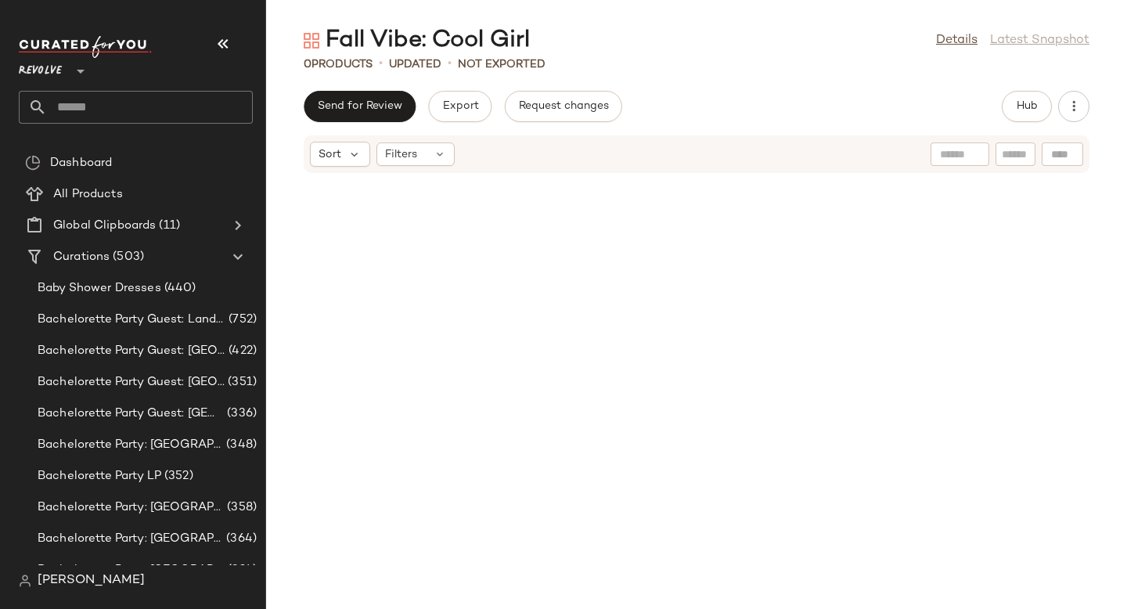
click at [135, 104] on input "text" at bounding box center [150, 107] width 206 height 33
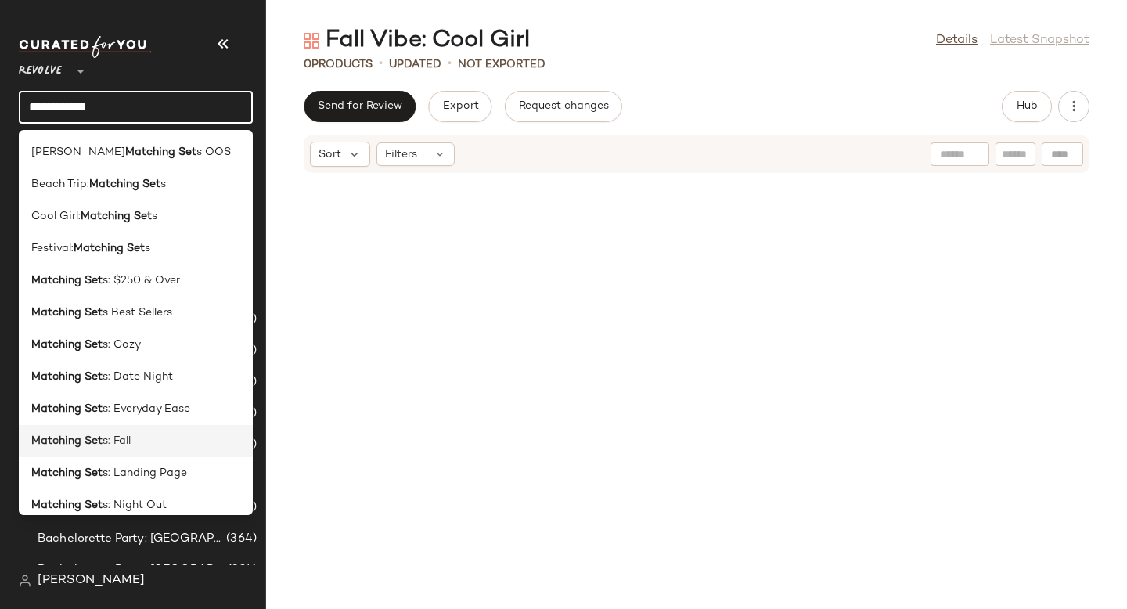
type input "**********"
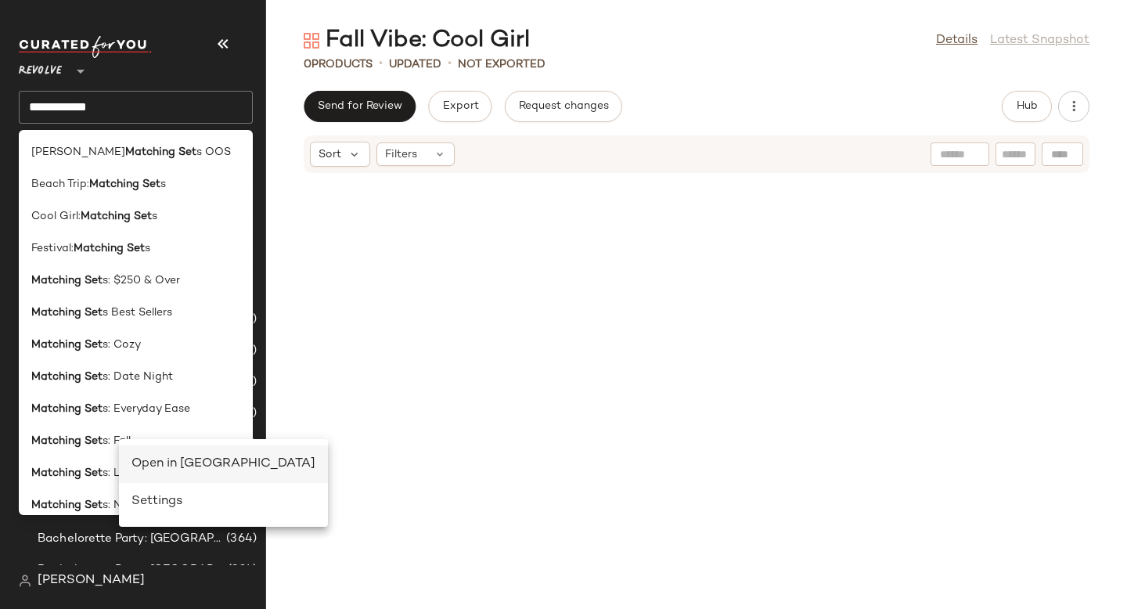
click at [178, 467] on div "Open in Split View" at bounding box center [223, 464] width 184 height 19
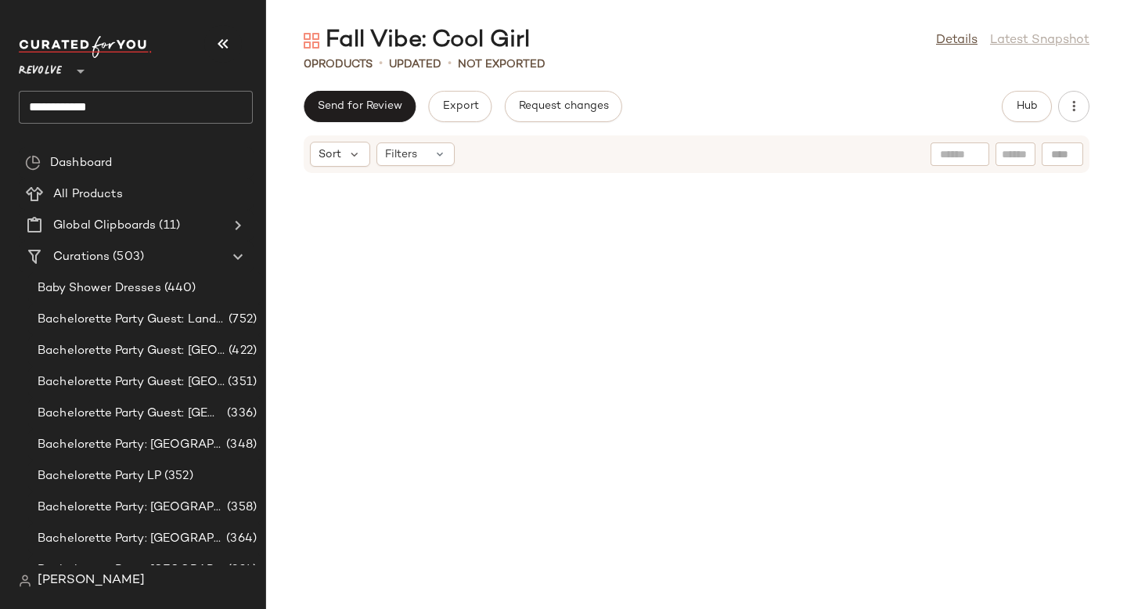
click at [825, 250] on div at bounding box center [696, 382] width 861 height 416
click at [1034, 104] on span "Hub" at bounding box center [1027, 106] width 22 height 13
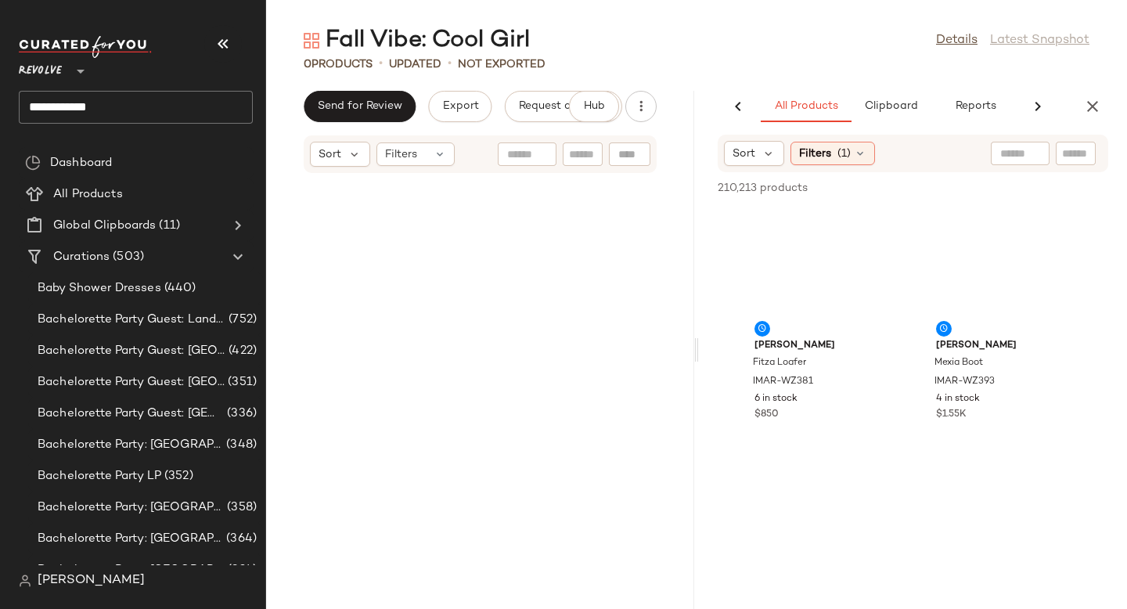
scroll to position [1604, 0]
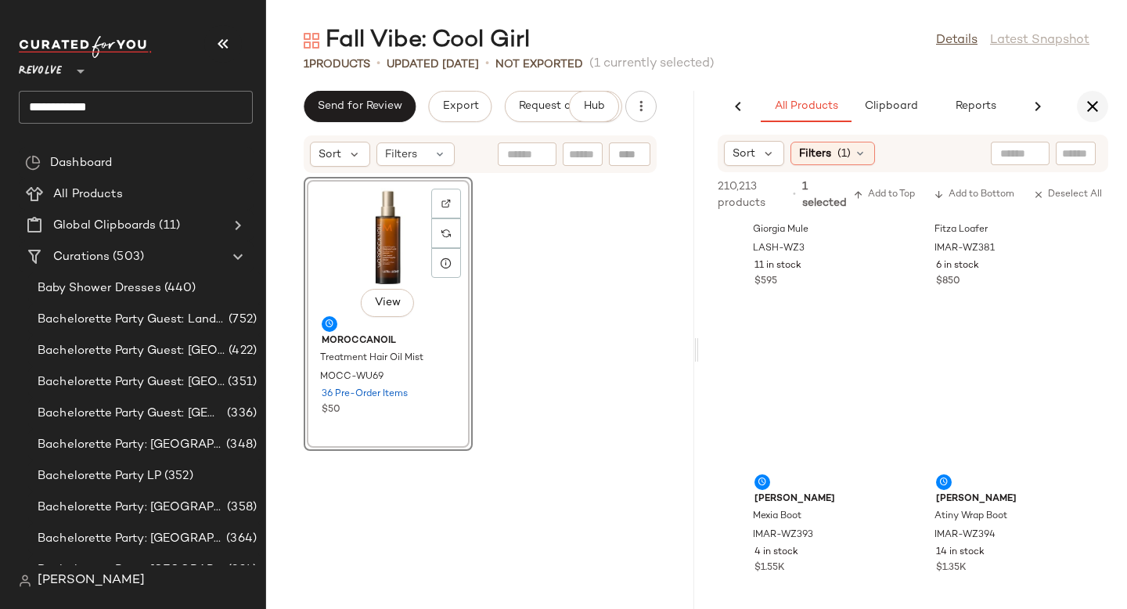
click at [1087, 118] on button "button" at bounding box center [1092, 106] width 31 height 31
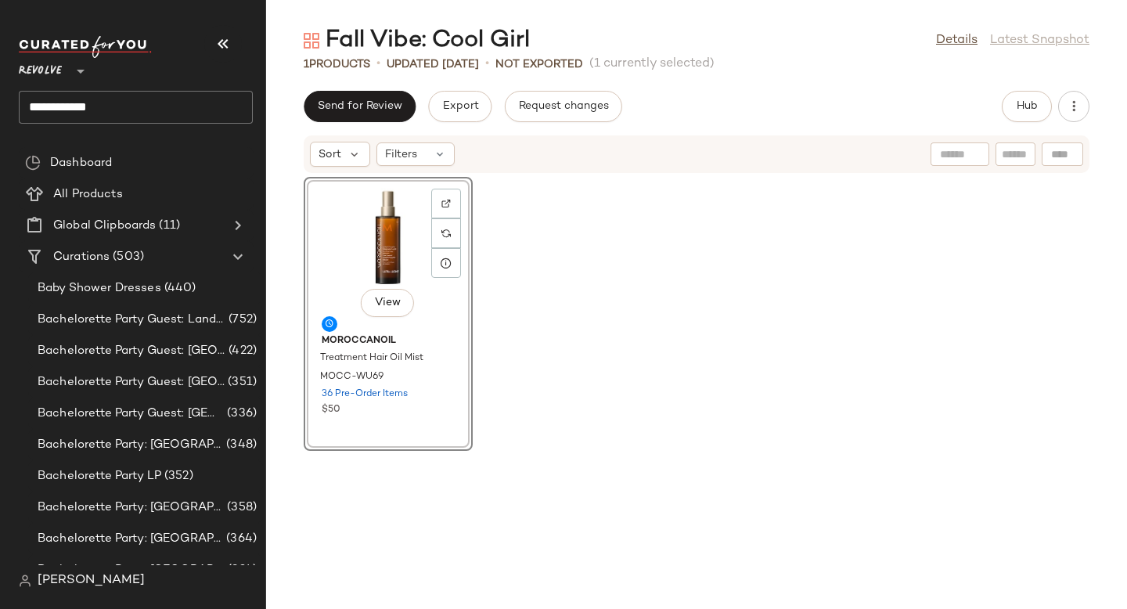
click at [163, 110] on input "**********" at bounding box center [136, 107] width 234 height 33
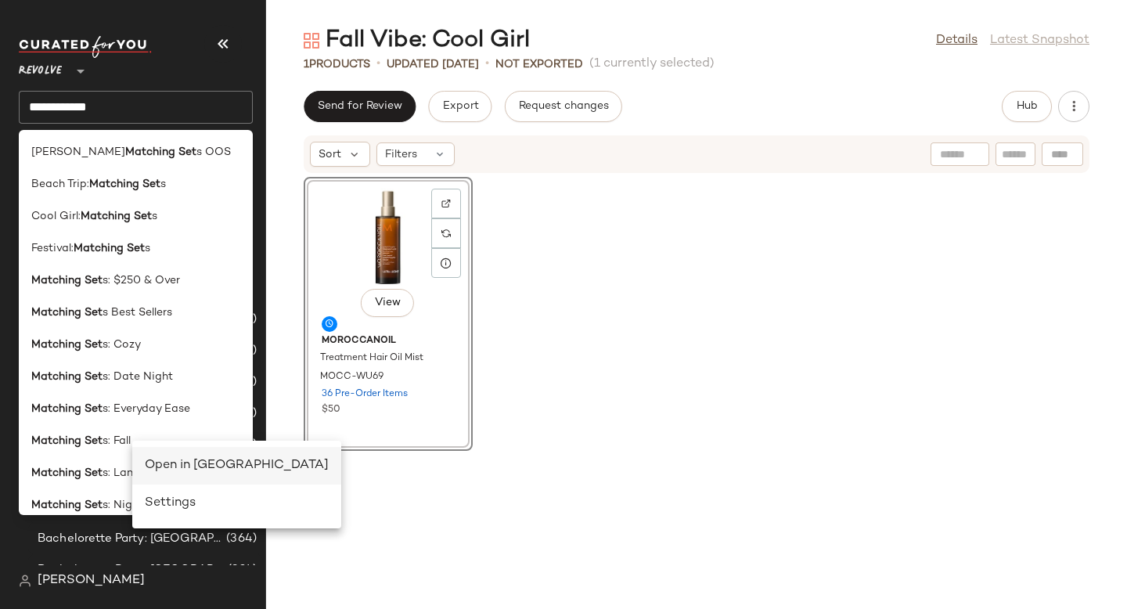
click at [194, 464] on div "Open in Split View" at bounding box center [237, 465] width 184 height 19
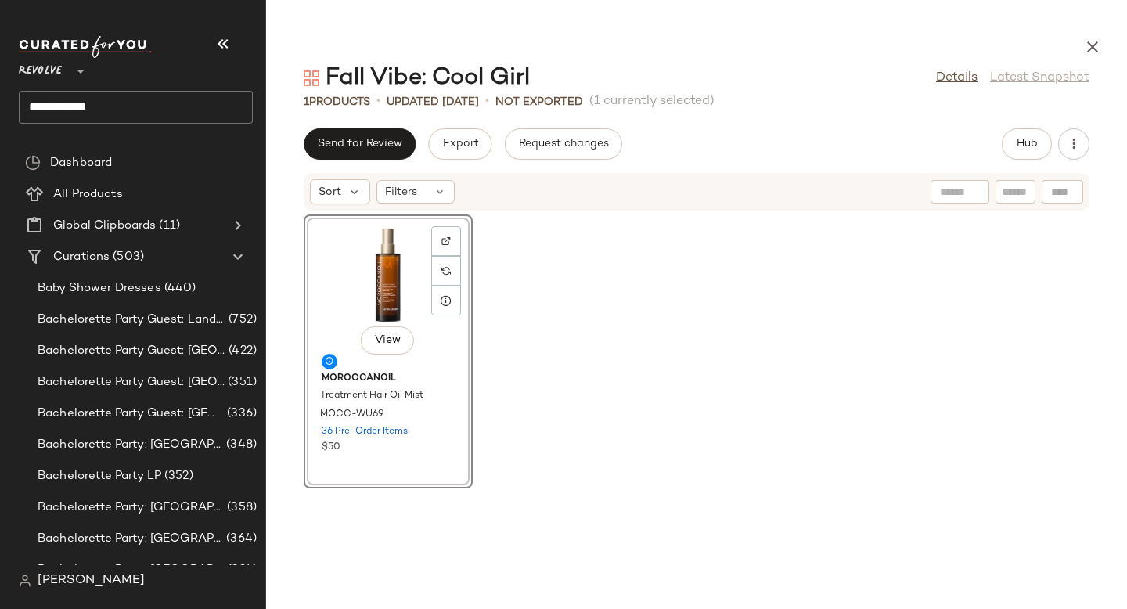
click at [153, 111] on input "**********" at bounding box center [136, 107] width 234 height 33
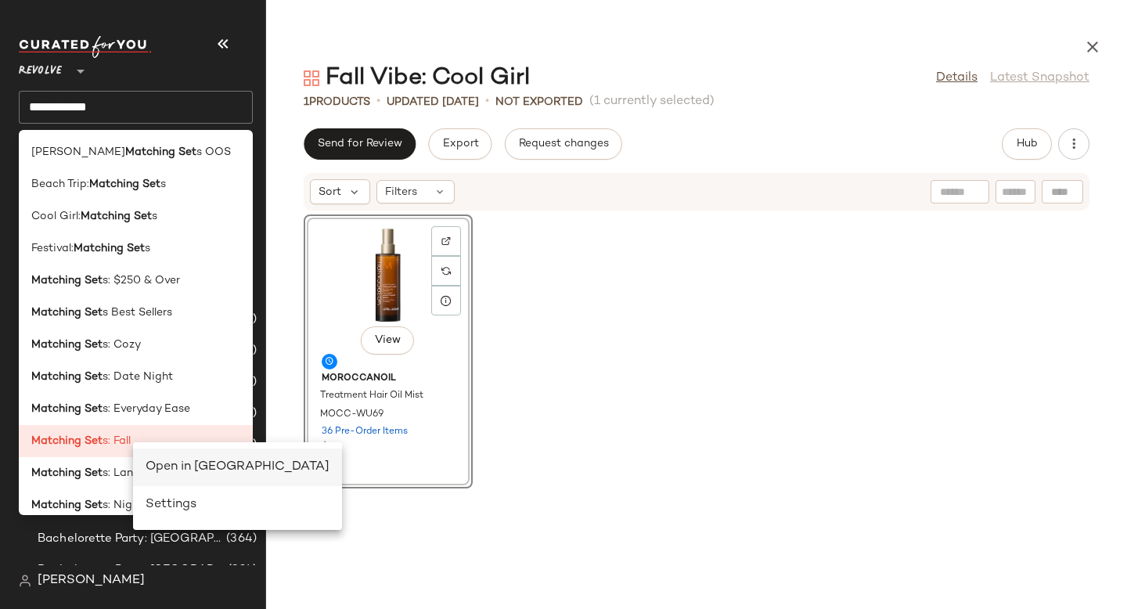
click at [183, 467] on div "Open in Split View" at bounding box center [238, 467] width 184 height 19
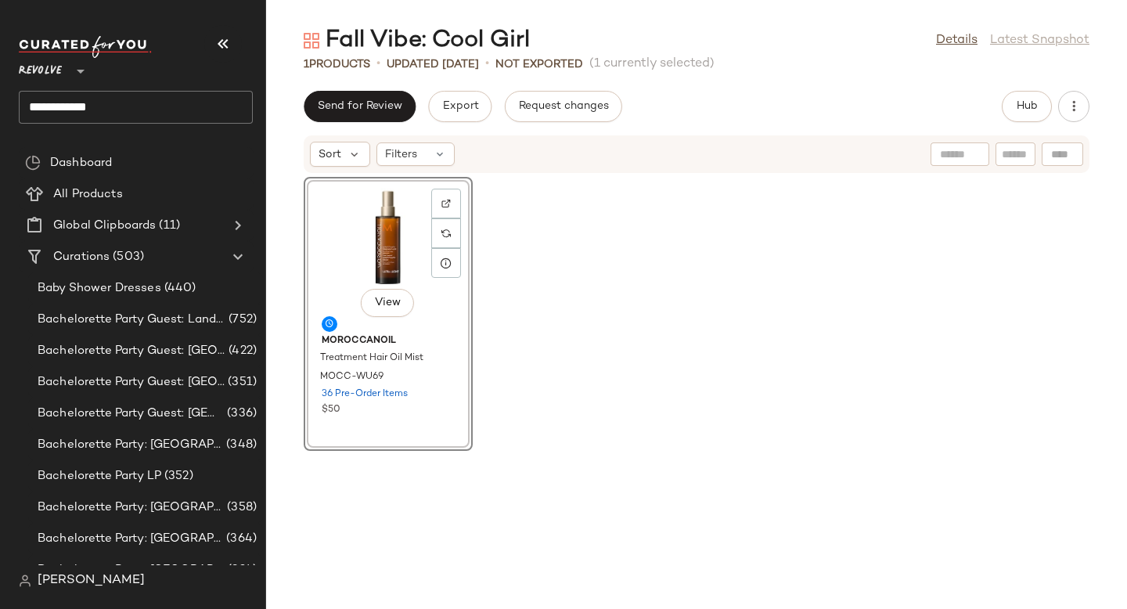
click at [188, 100] on input "**********" at bounding box center [136, 107] width 234 height 33
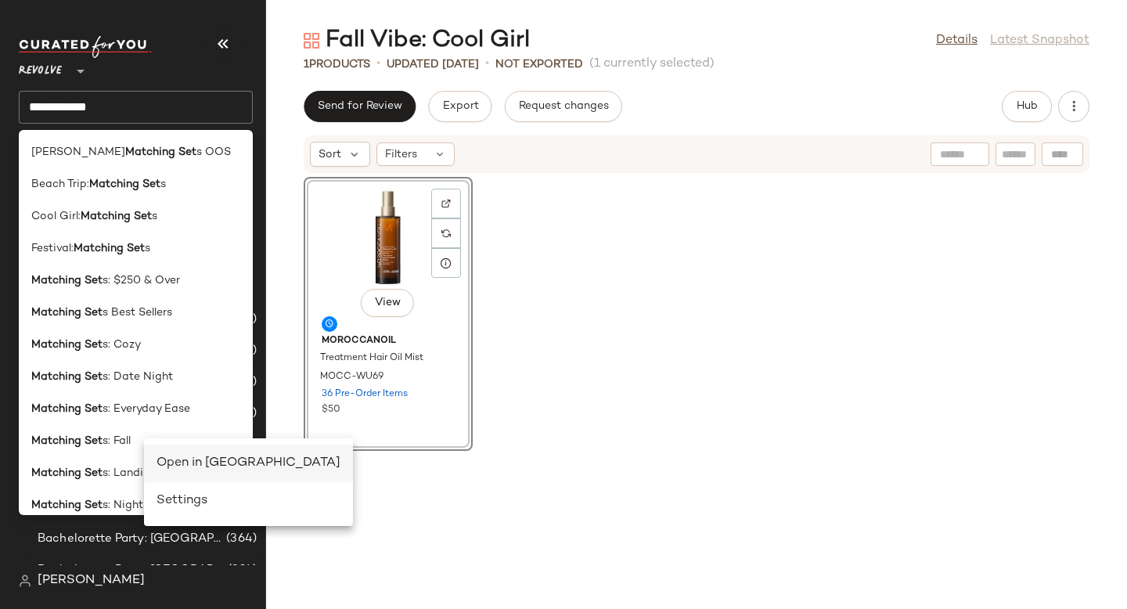
click at [201, 456] on div "Open in Split View" at bounding box center [248, 463] width 184 height 19
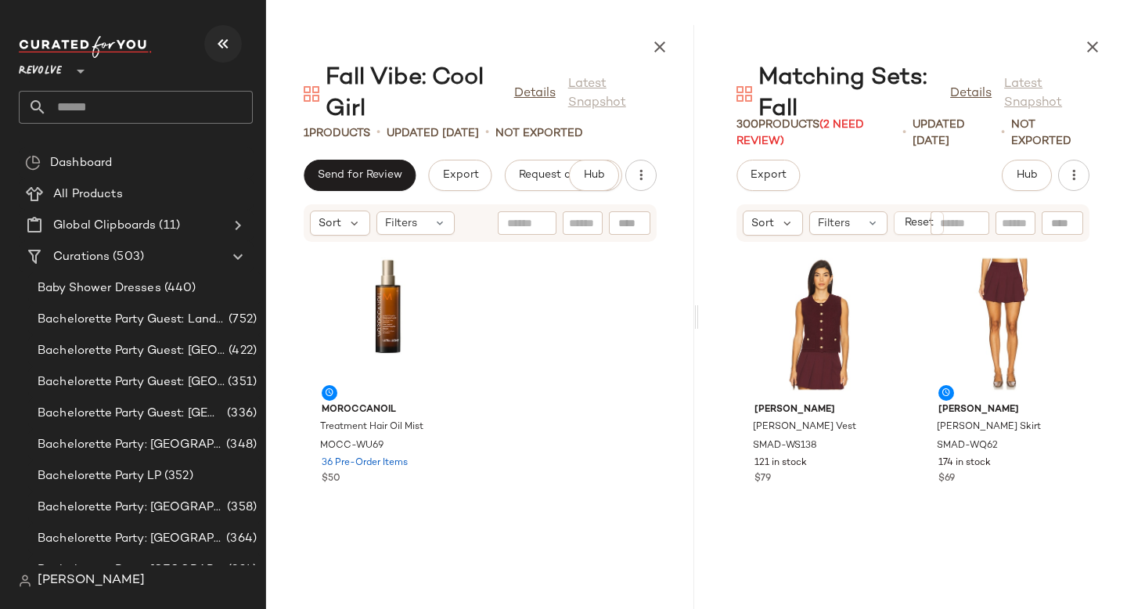
click at [223, 38] on icon "button" at bounding box center [223, 43] width 19 height 19
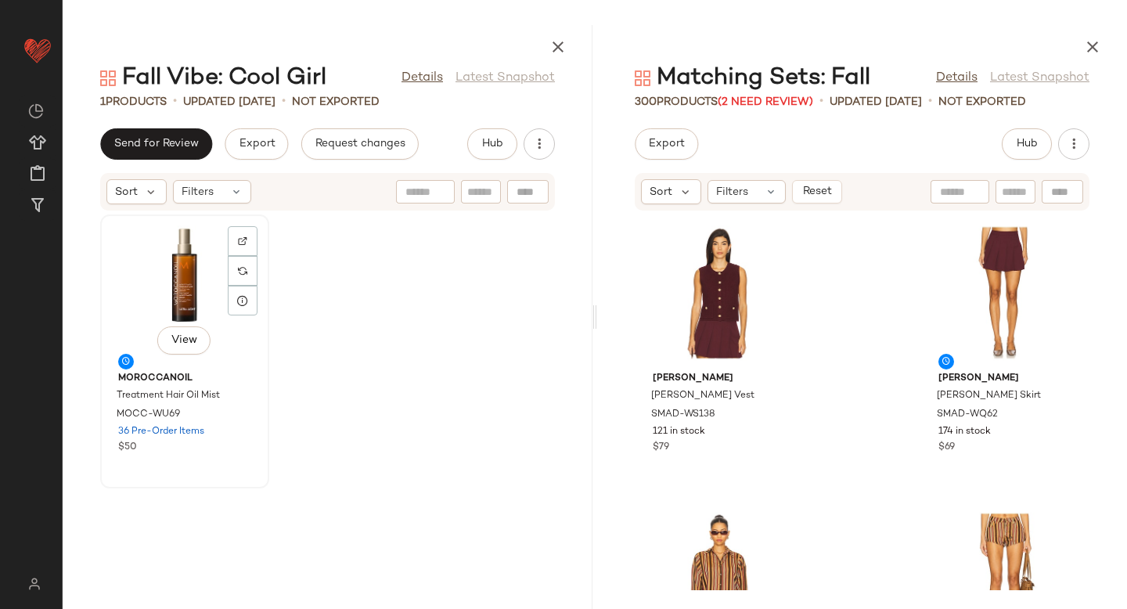
click at [174, 275] on div "View" at bounding box center [185, 293] width 158 height 146
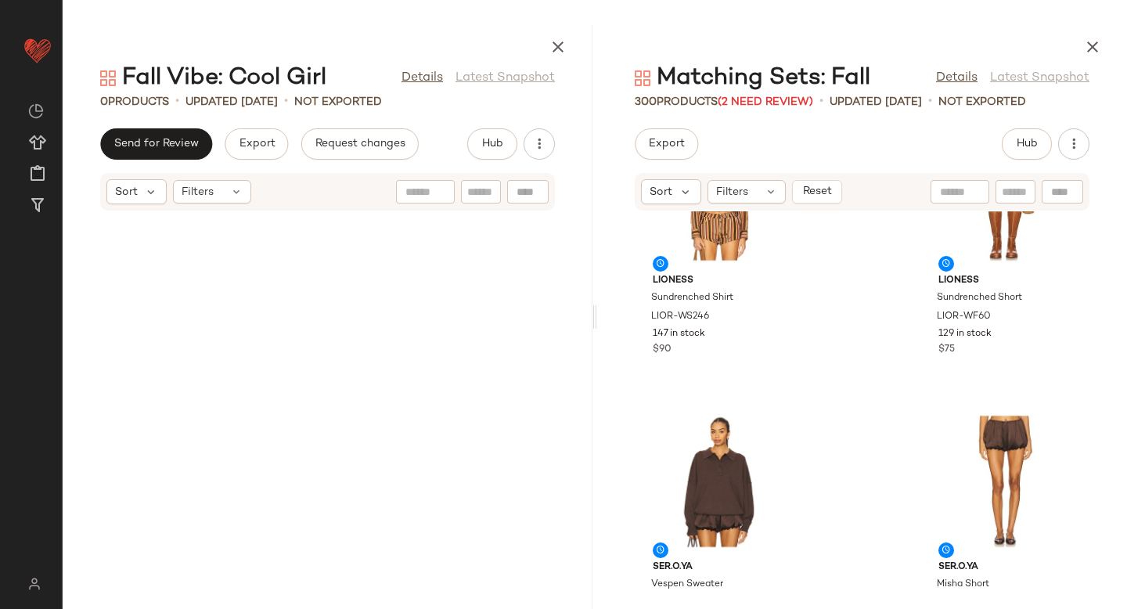
scroll to position [498, 0]
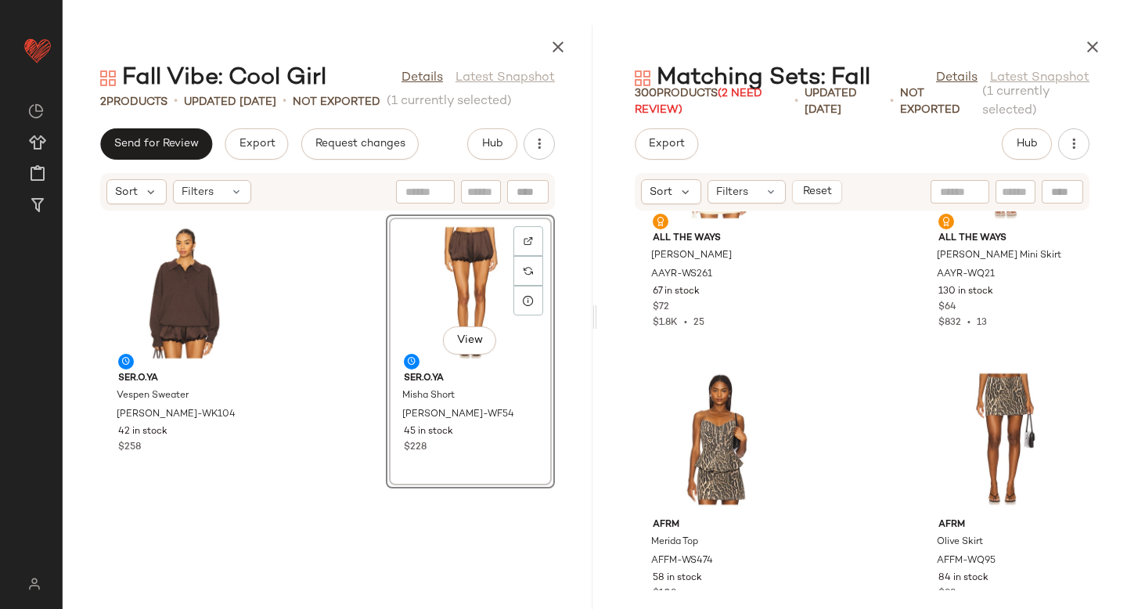
scroll to position [1176, 0]
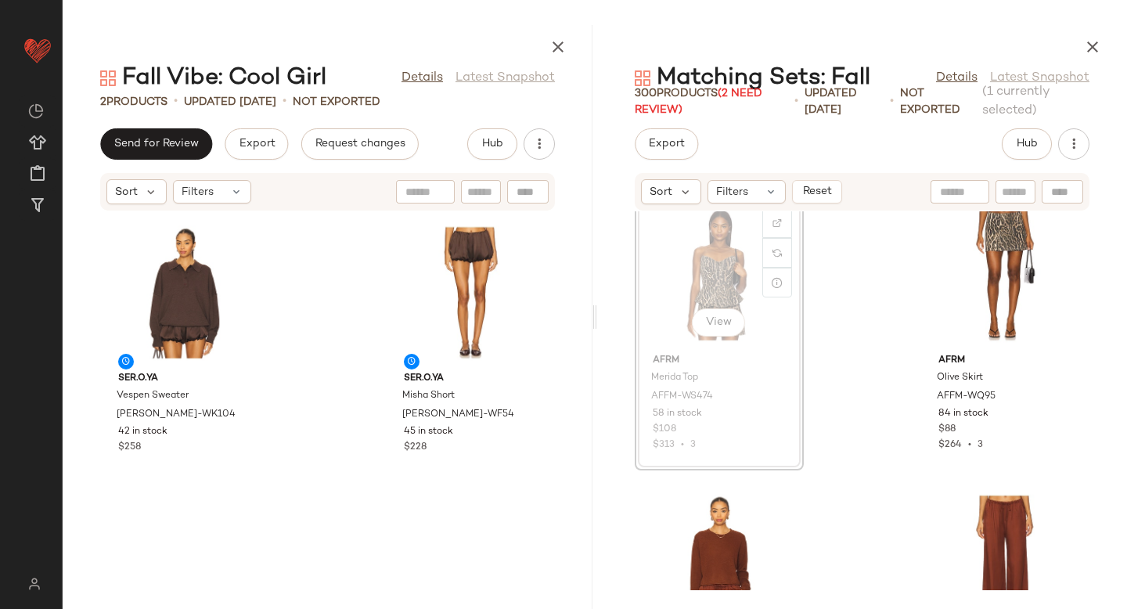
scroll to position [1174, 0]
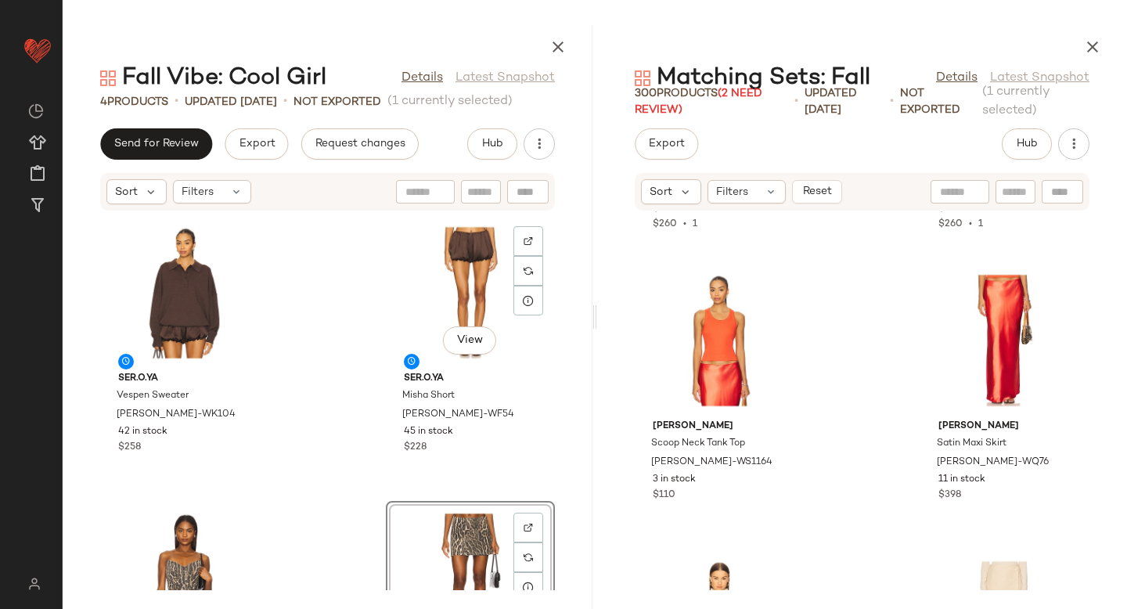
scroll to position [185, 0]
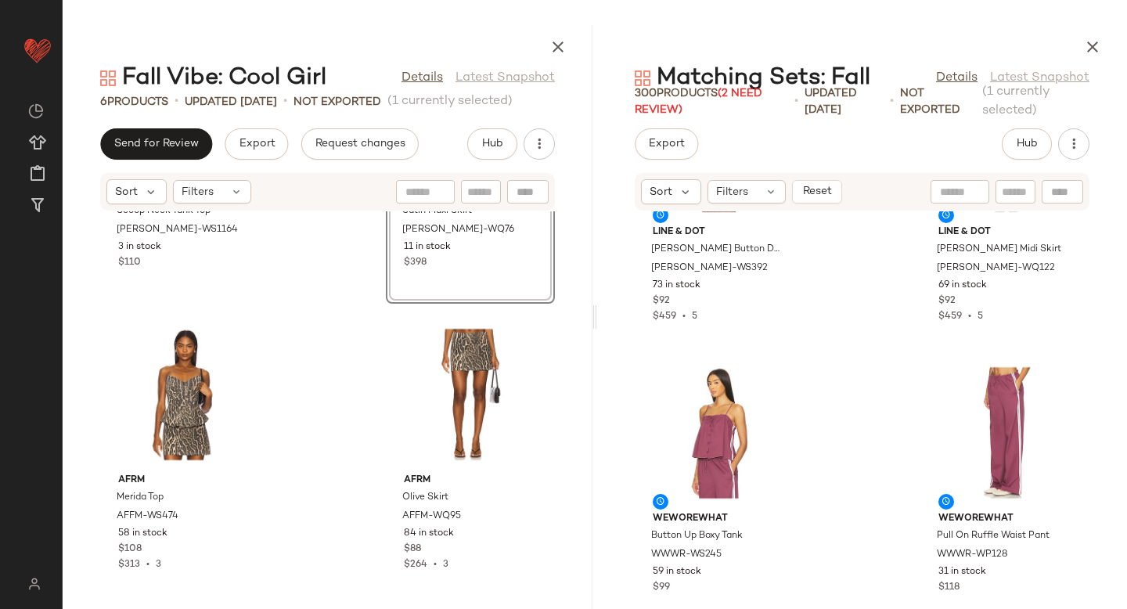
scroll to position [3318, 0]
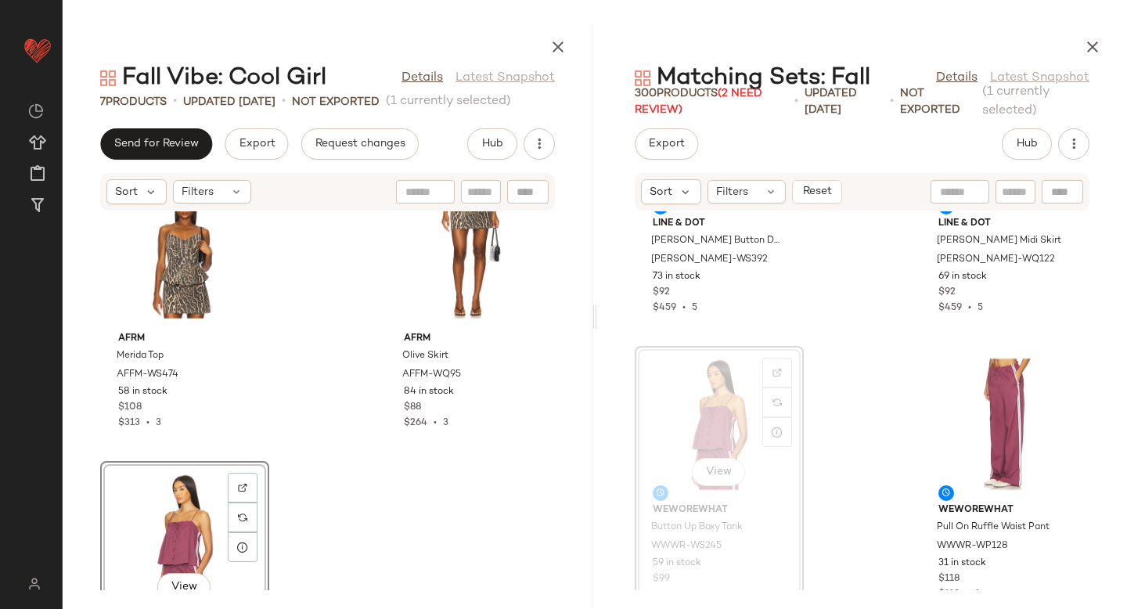
scroll to position [770, 0]
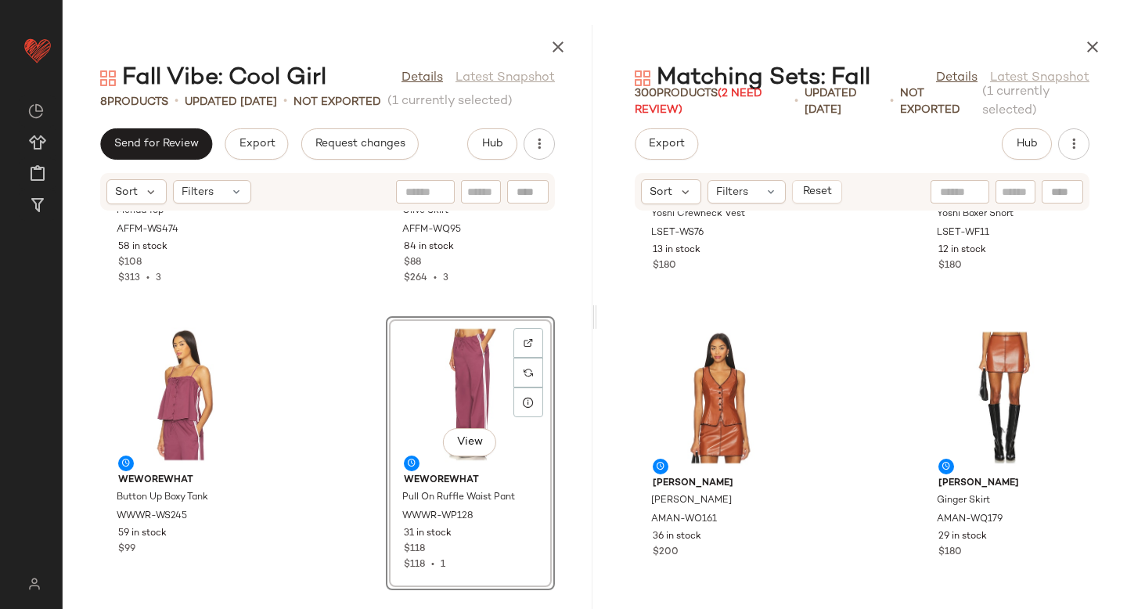
scroll to position [5925, 0]
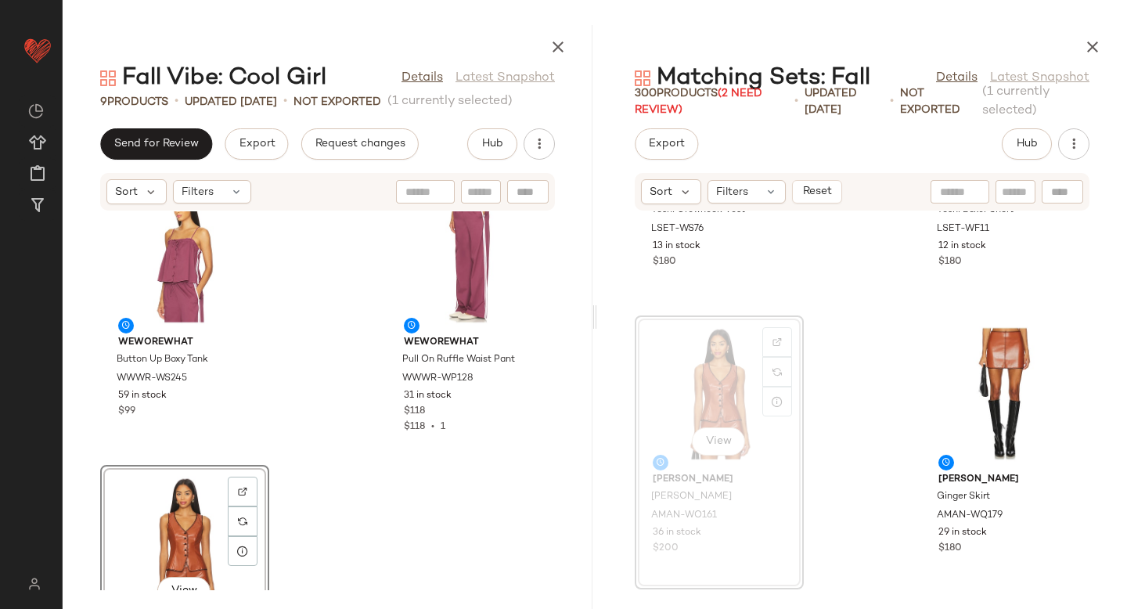
scroll to position [1056, 0]
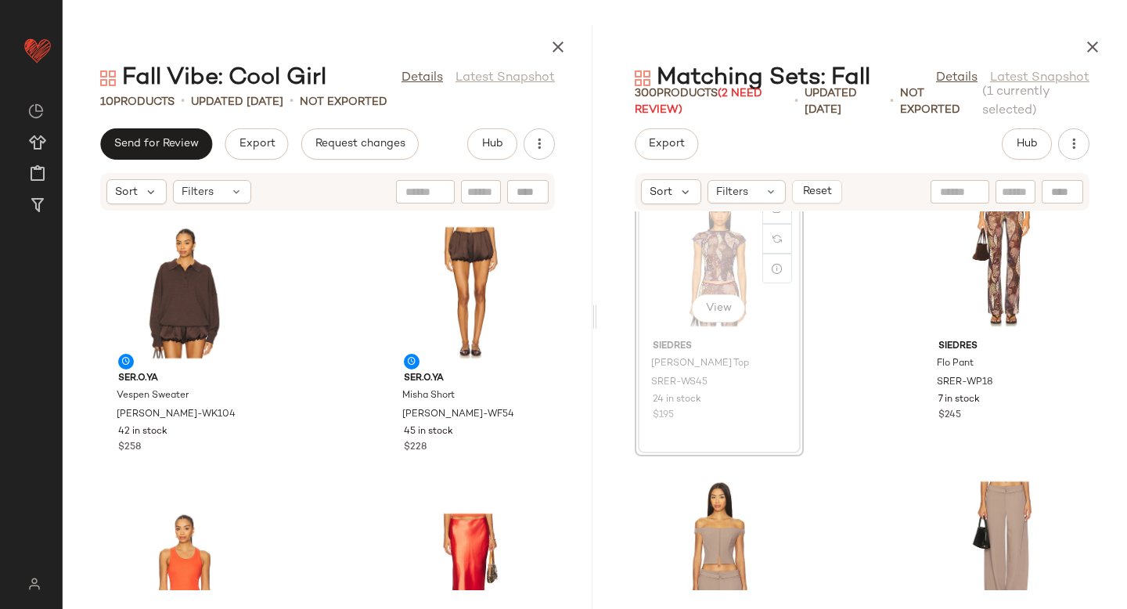
scroll to position [8061, 0]
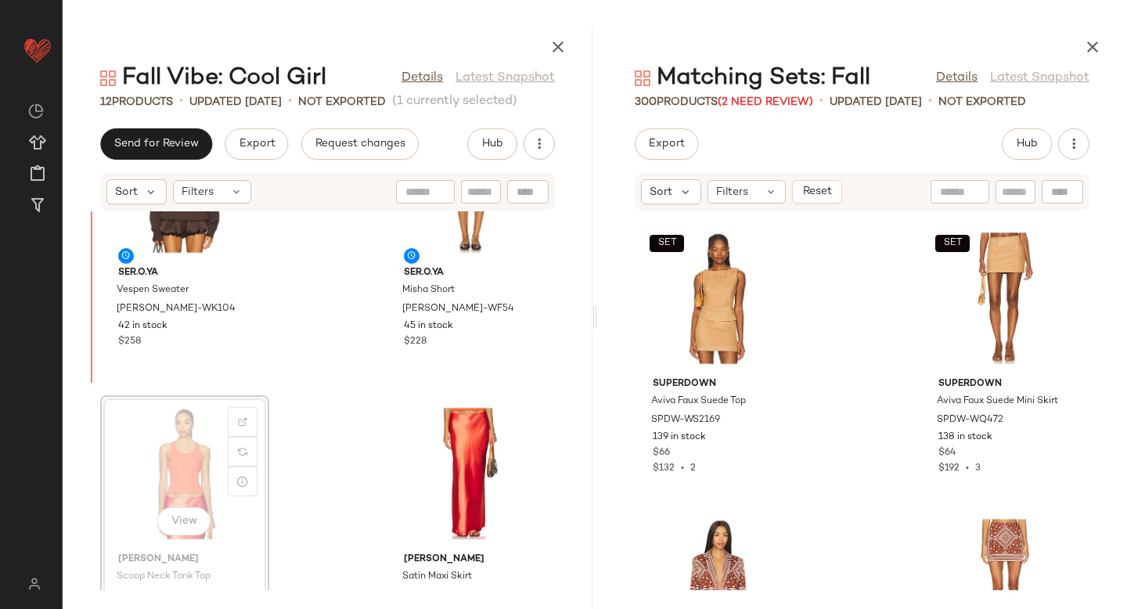
scroll to position [388, 0]
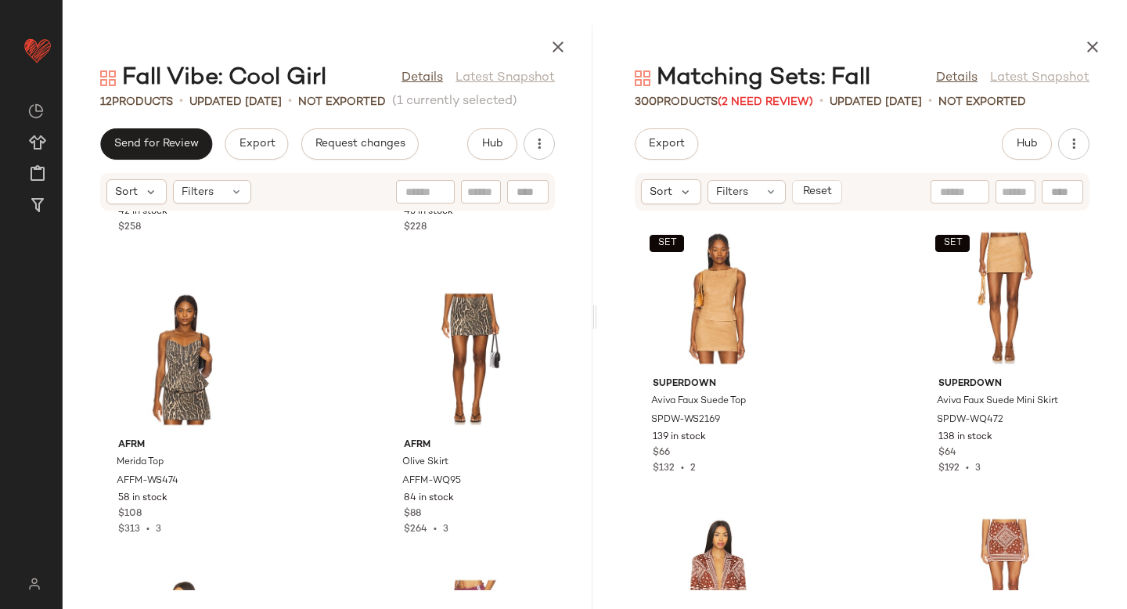
scroll to position [919, 0]
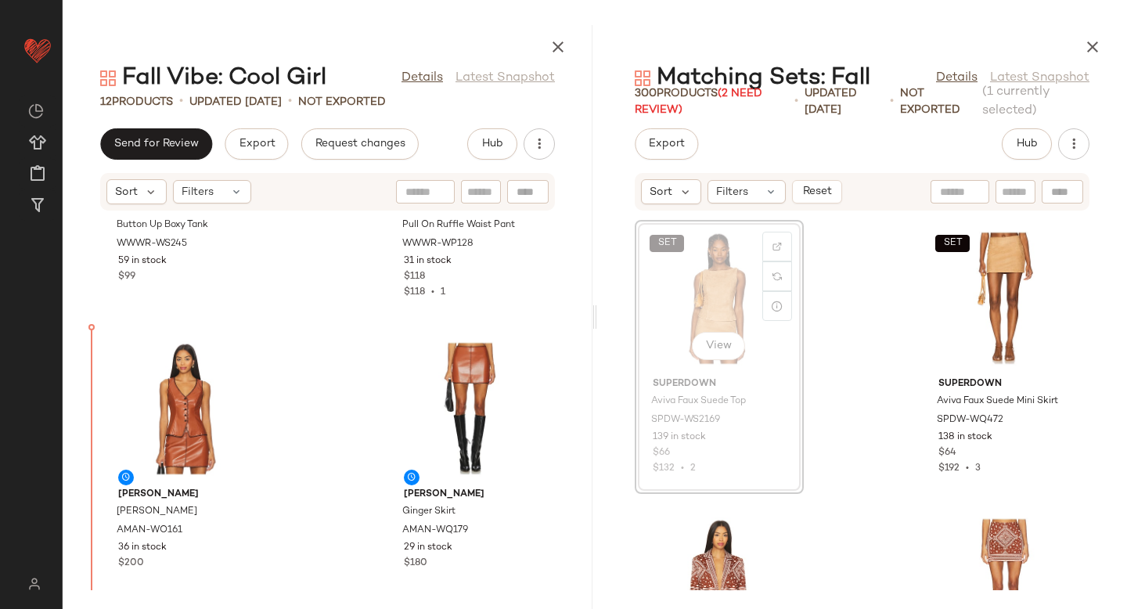
scroll to position [1330, 0]
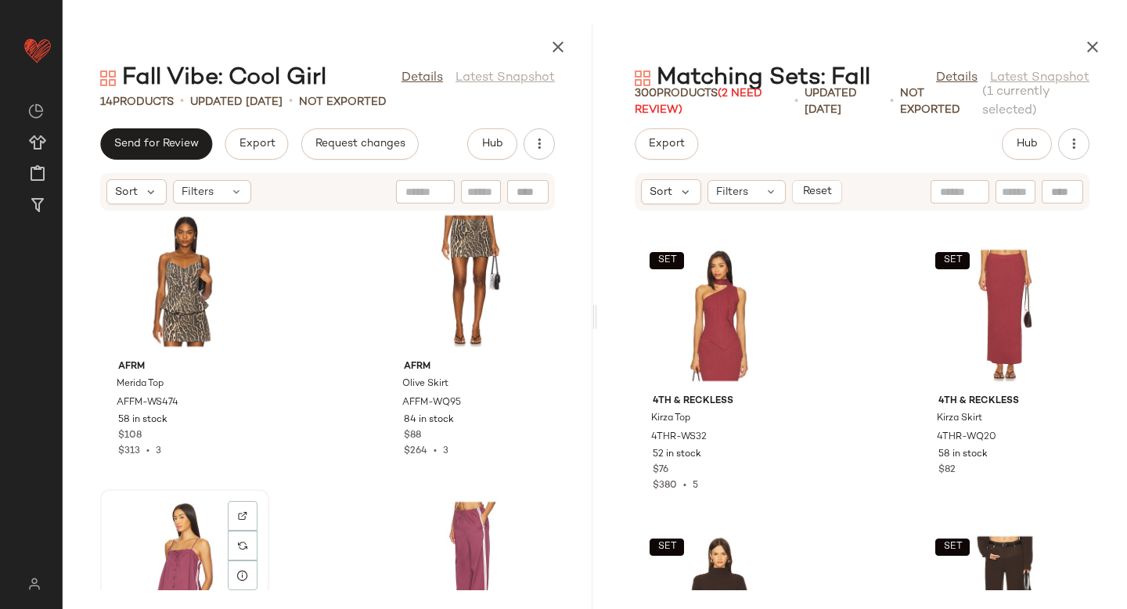
scroll to position [885, 0]
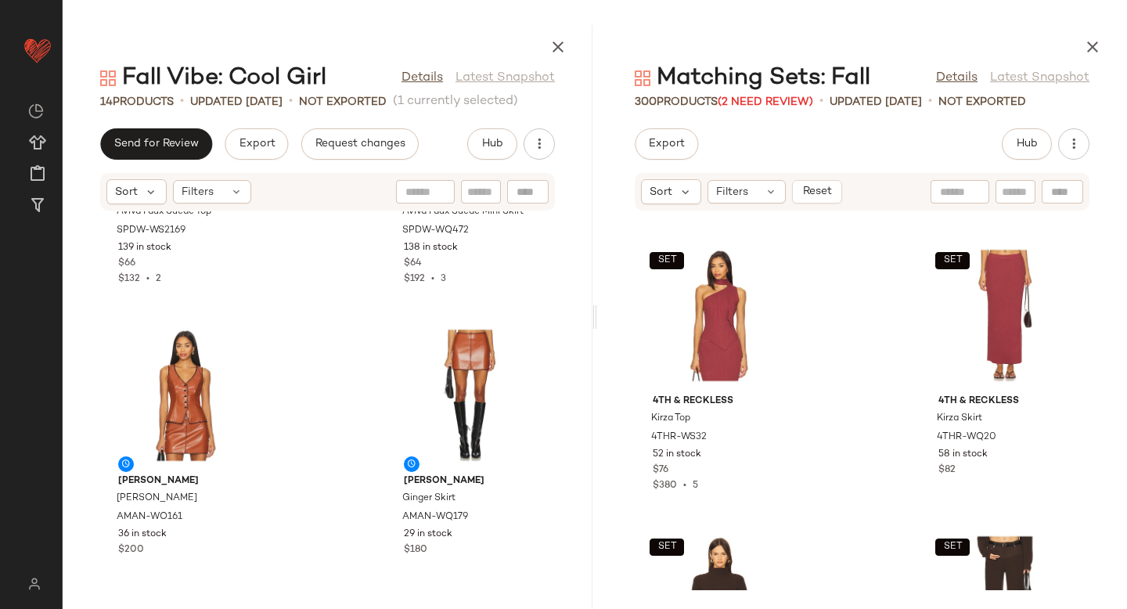
scroll to position [1629, 0]
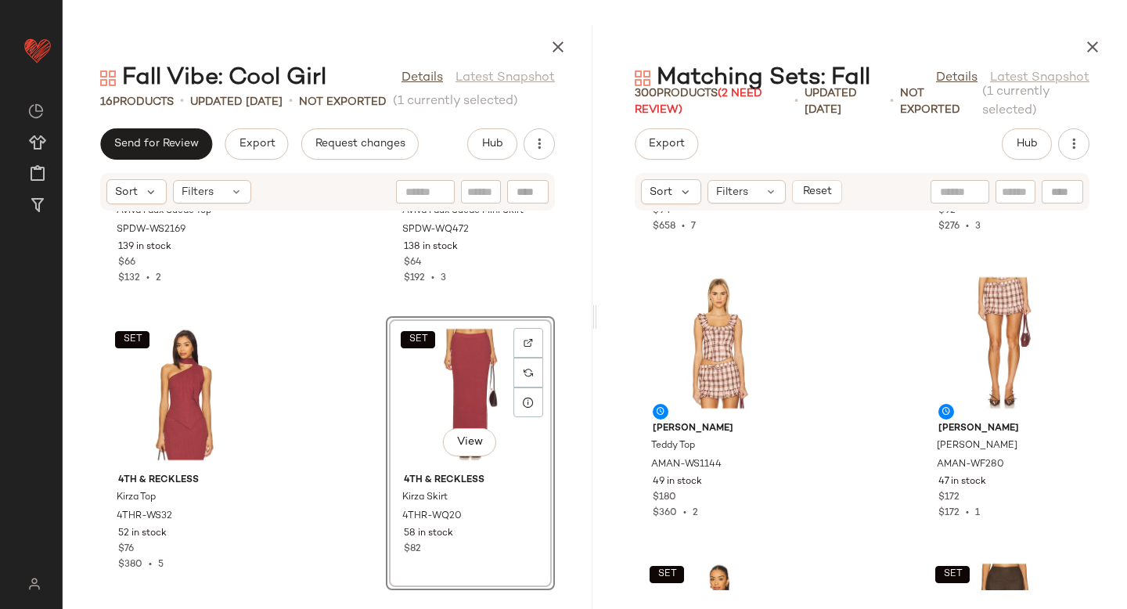
scroll to position [11992, 0]
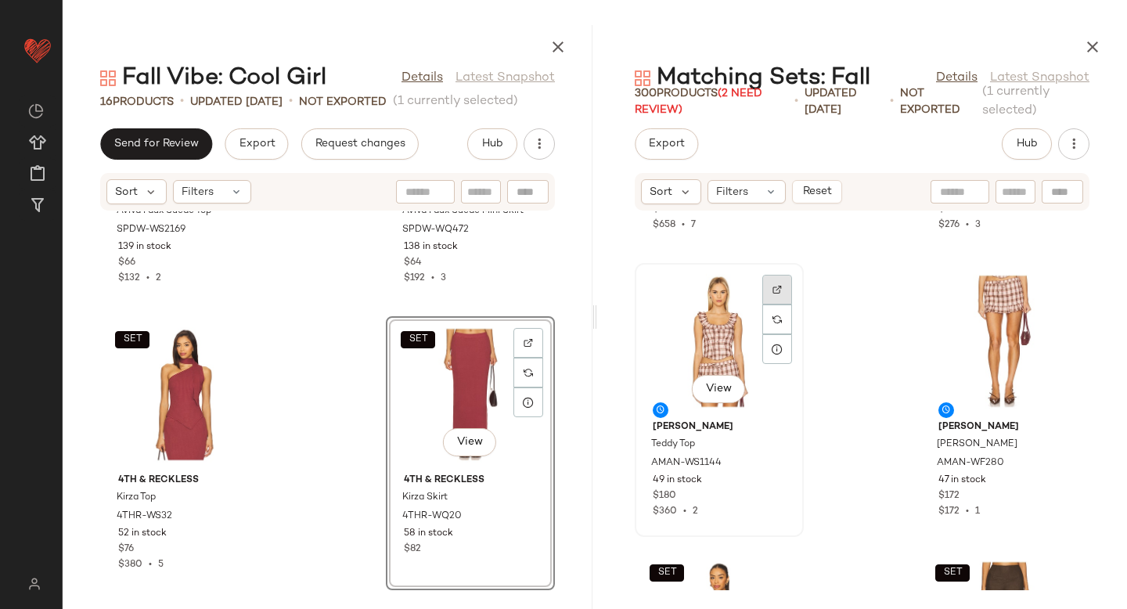
click at [782, 304] on div at bounding box center [777, 319] width 30 height 30
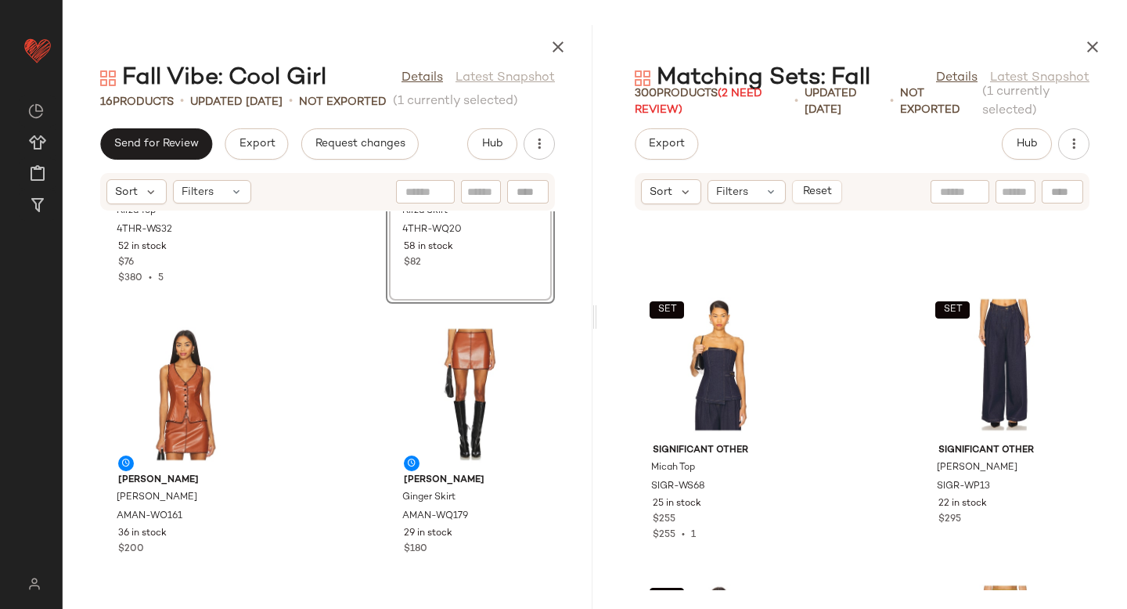
scroll to position [15402, 0]
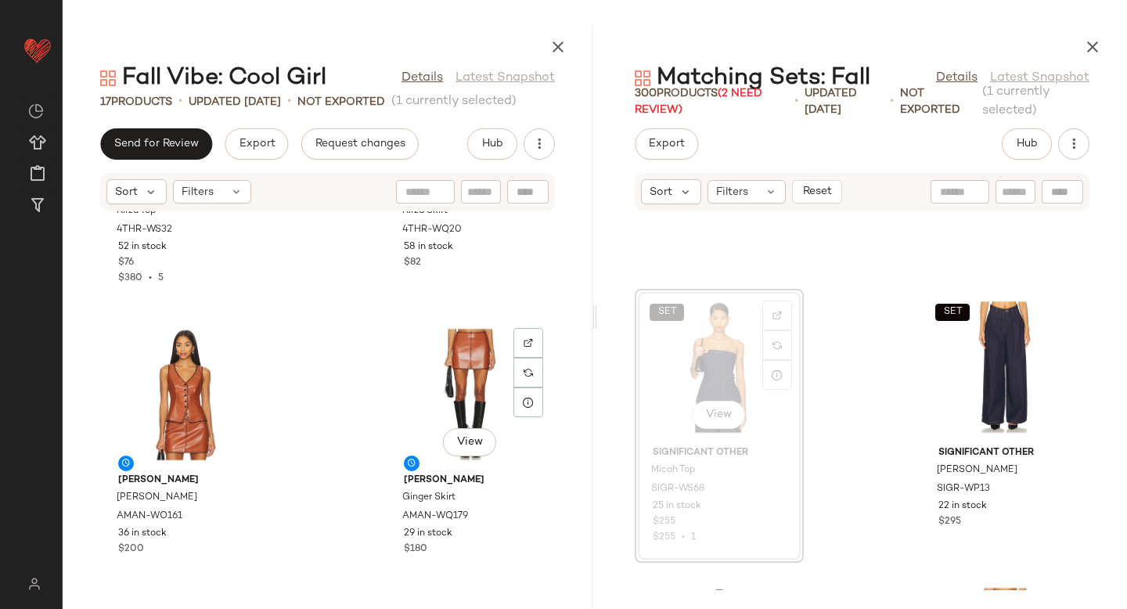
scroll to position [2202, 0]
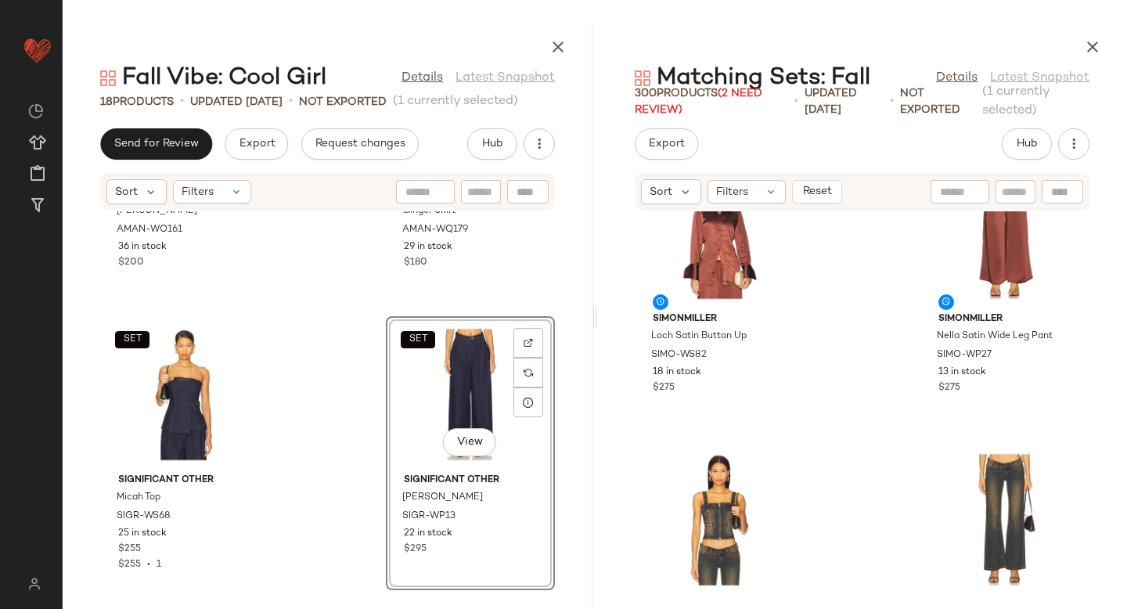
scroll to position [16836, 0]
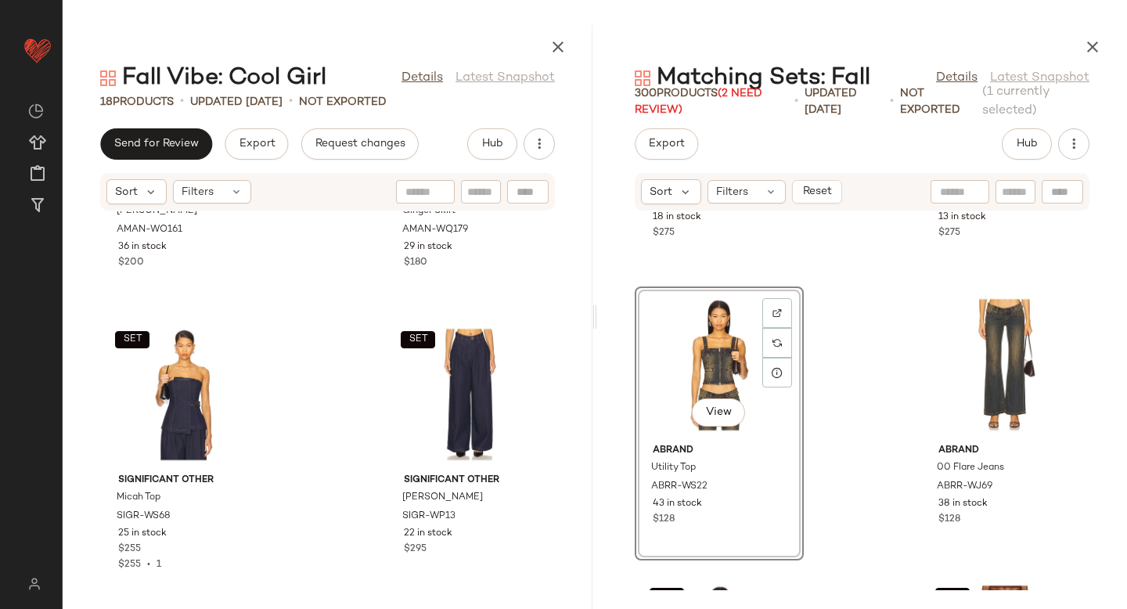
drag, startPoint x: 700, startPoint y: 328, endPoint x: 682, endPoint y: 329, distance: 18.1
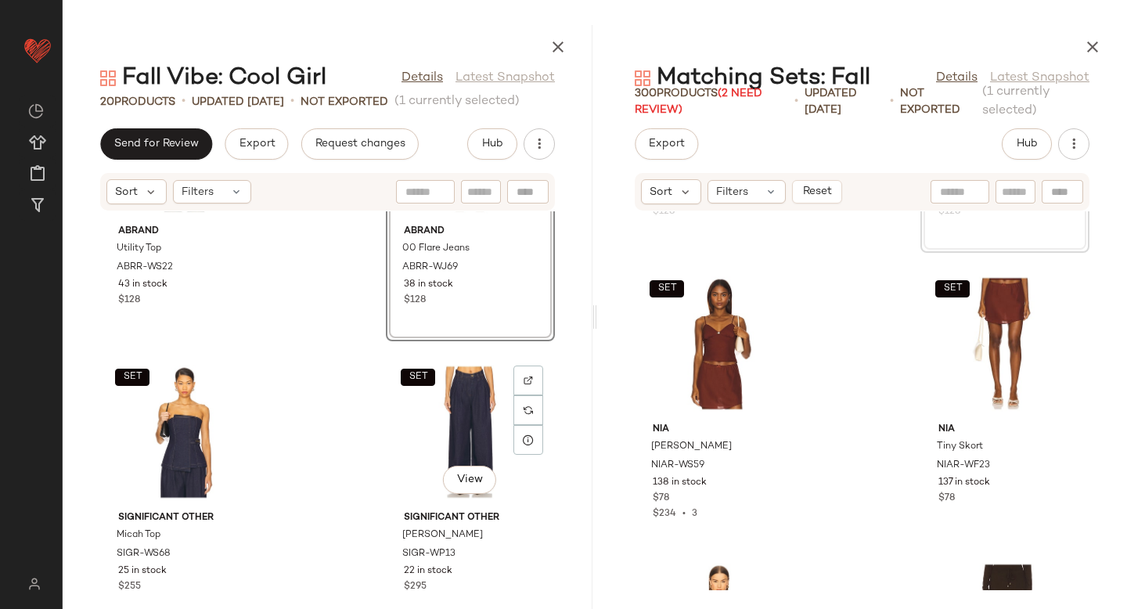
scroll to position [2488, 0]
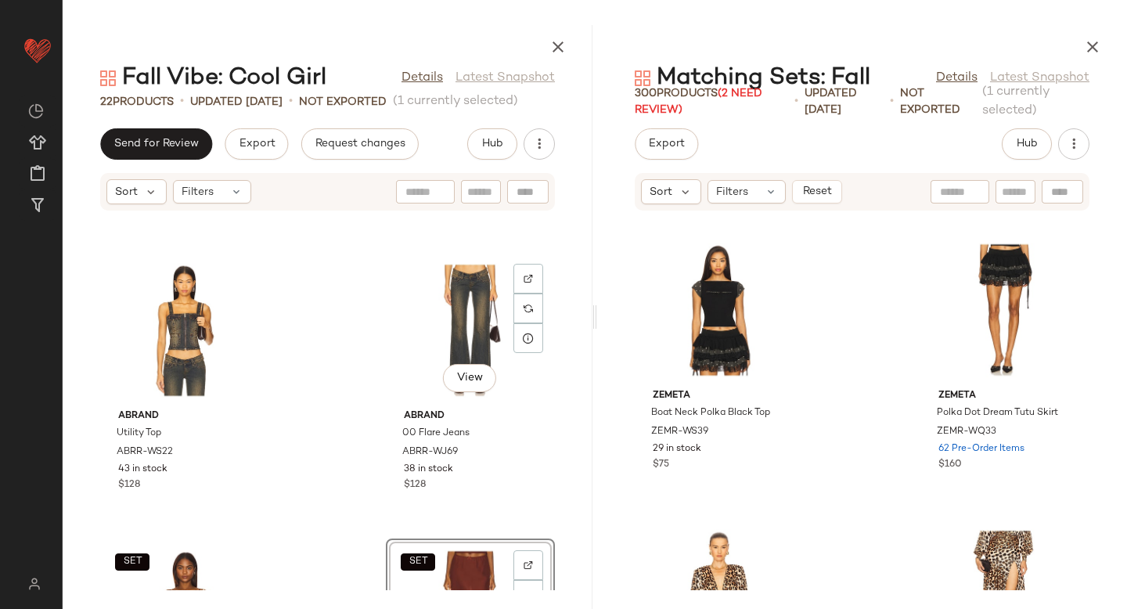
scroll to position [2729, 0]
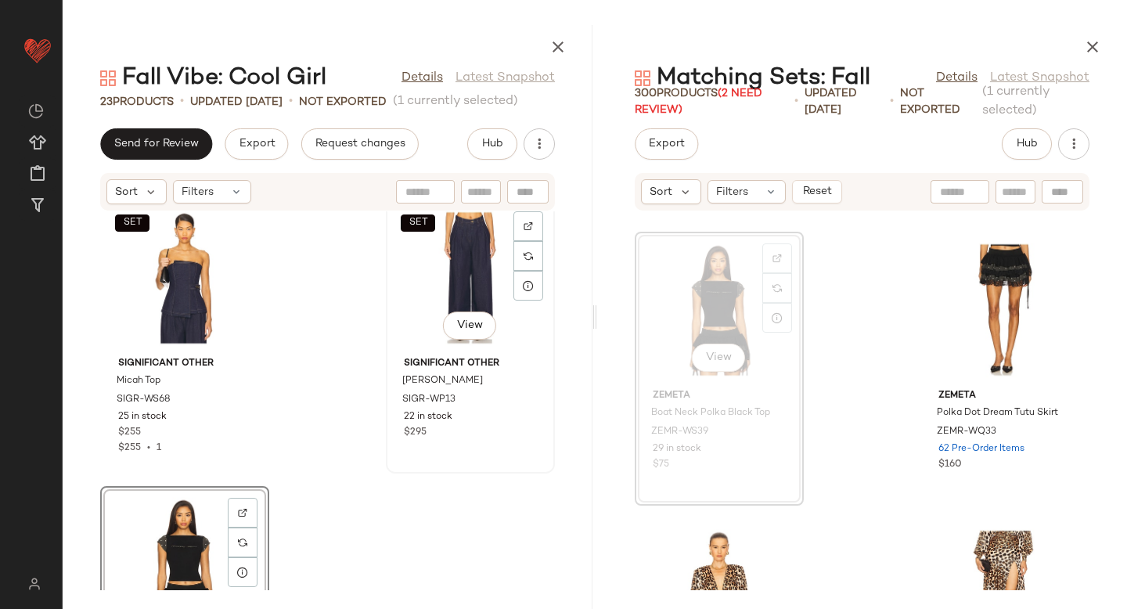
scroll to position [2965, 0]
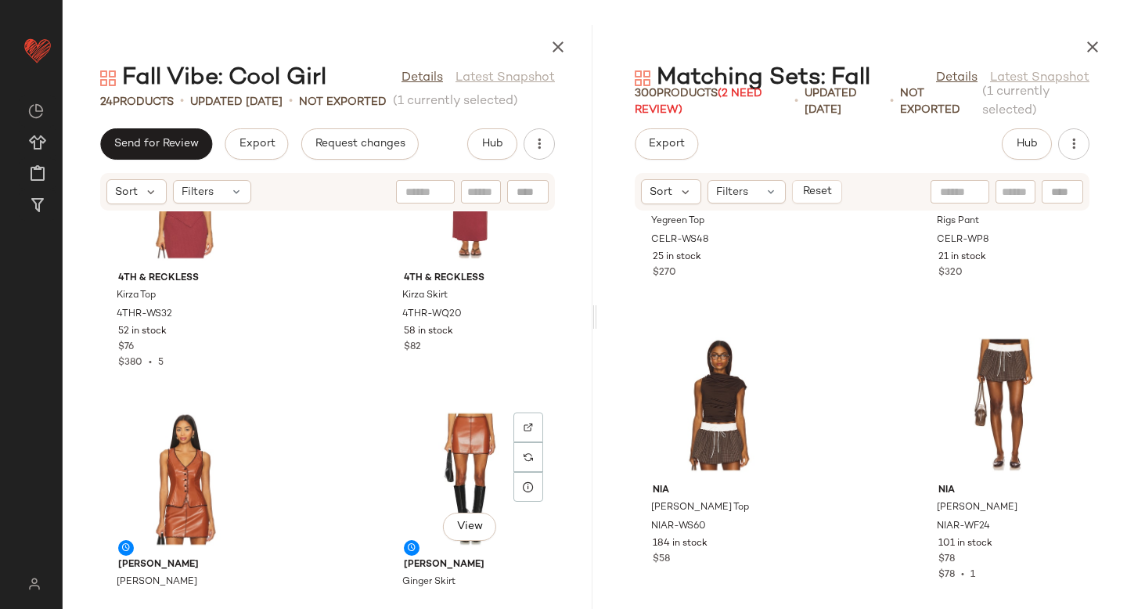
scroll to position [1916, 0]
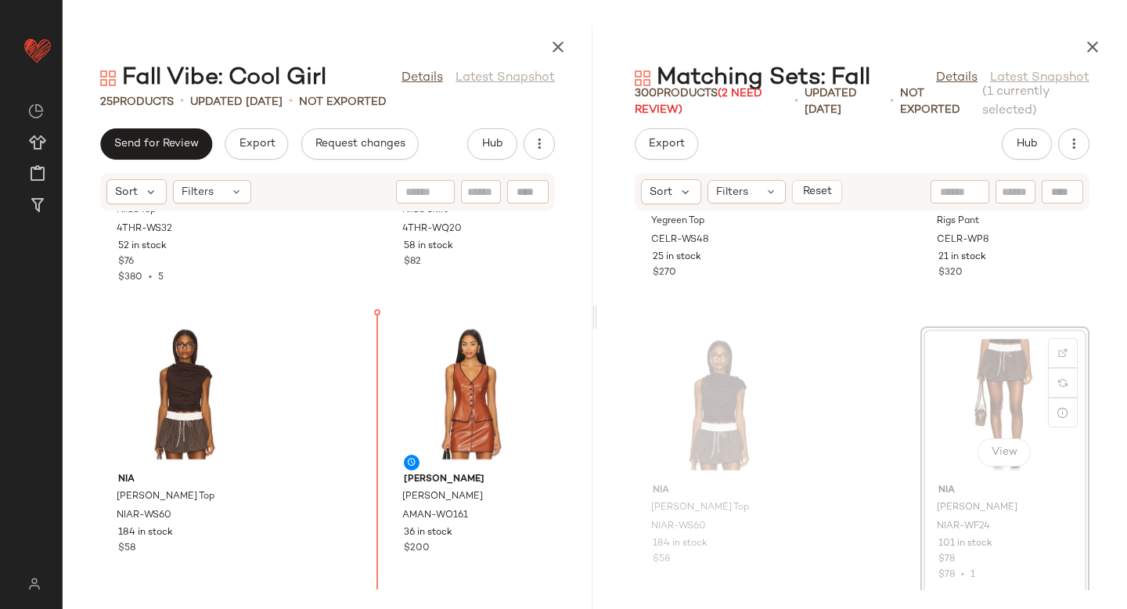
drag, startPoint x: 958, startPoint y: 377, endPoint x: 359, endPoint y: 473, distance: 606.2
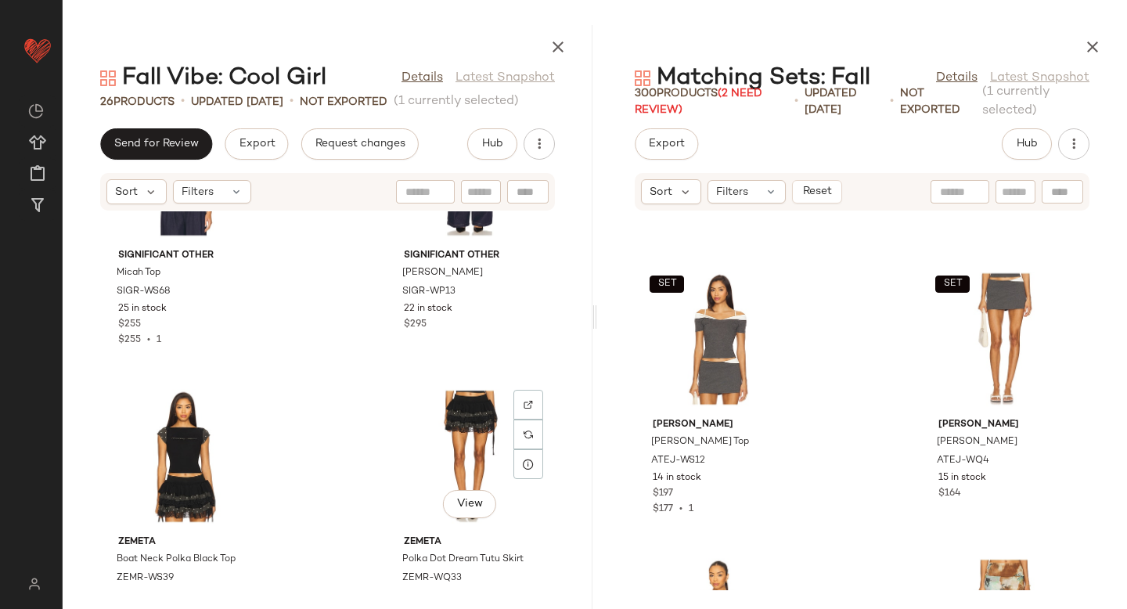
scroll to position [3347, 0]
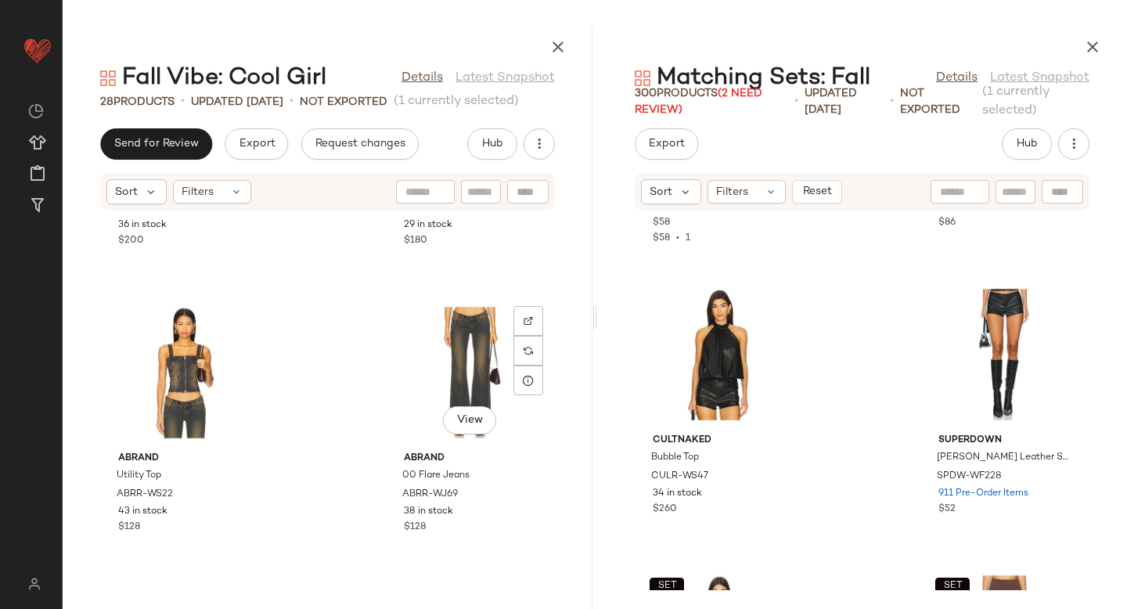
scroll to position [2754, 0]
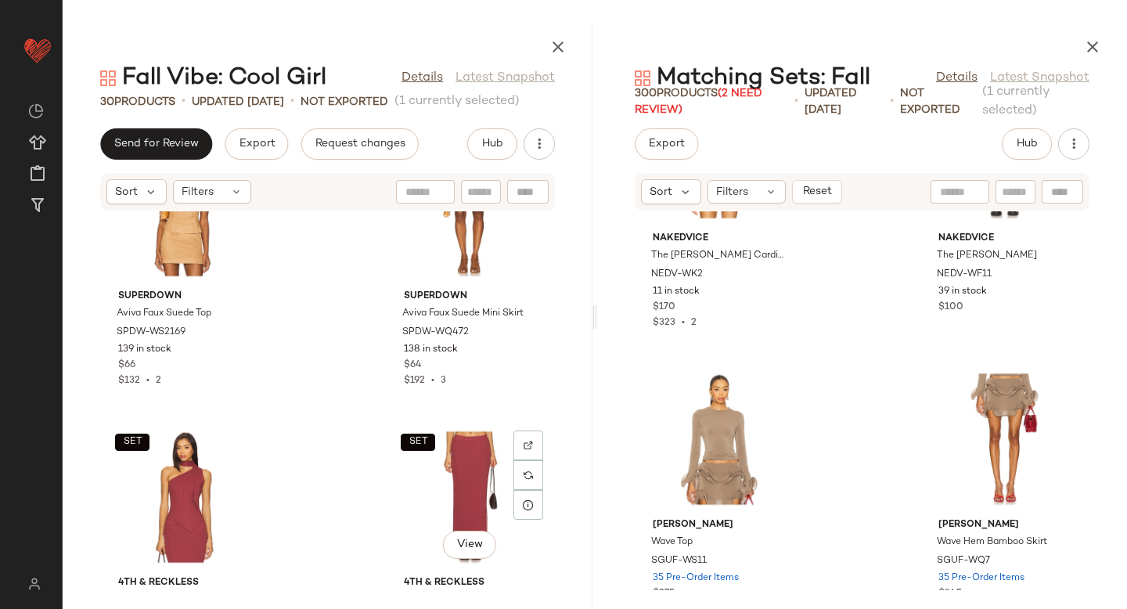
scroll to position [1525, 0]
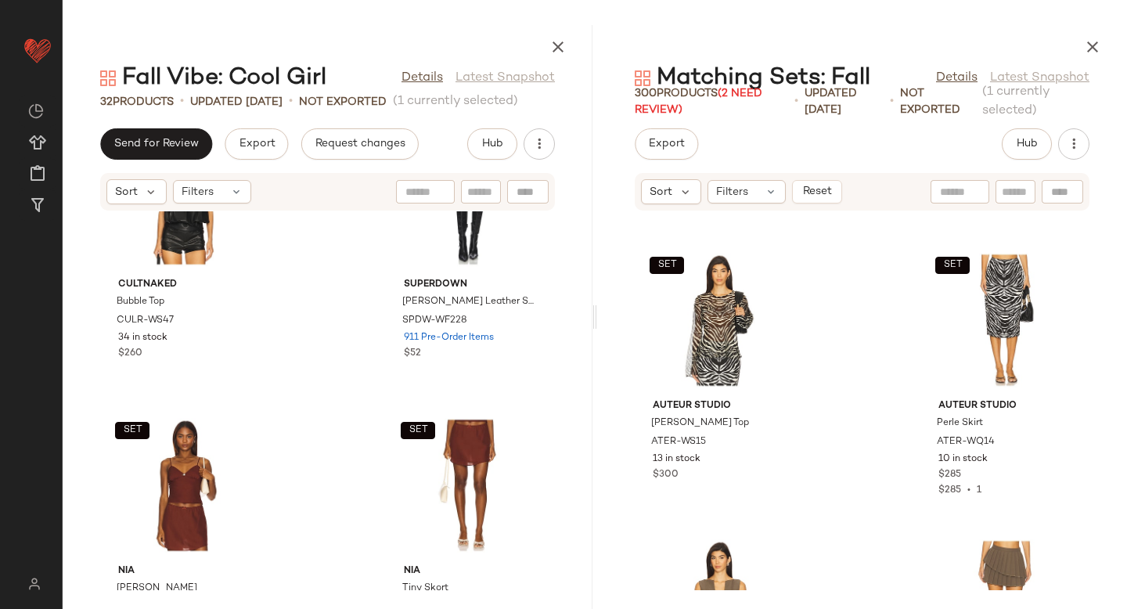
scroll to position [3479, 0]
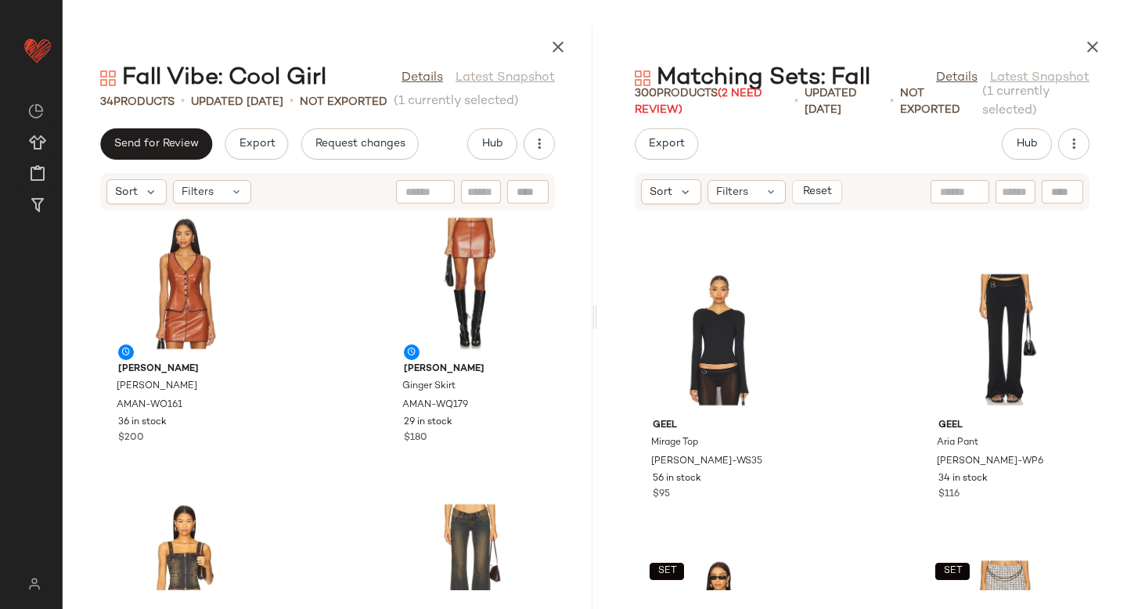
scroll to position [2661, 0]
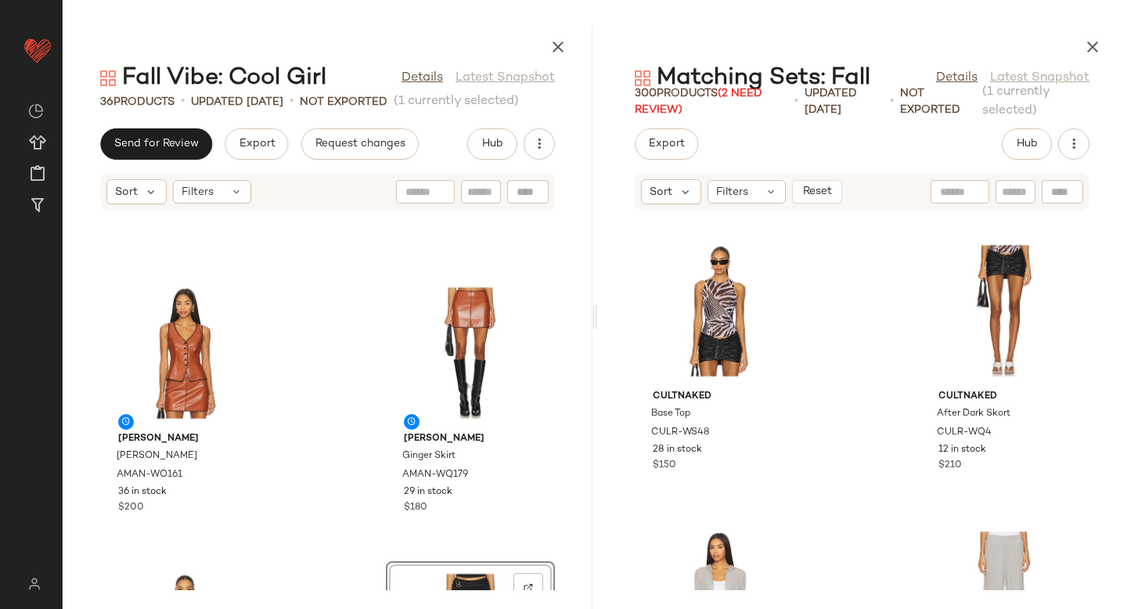
scroll to position [2498, 0]
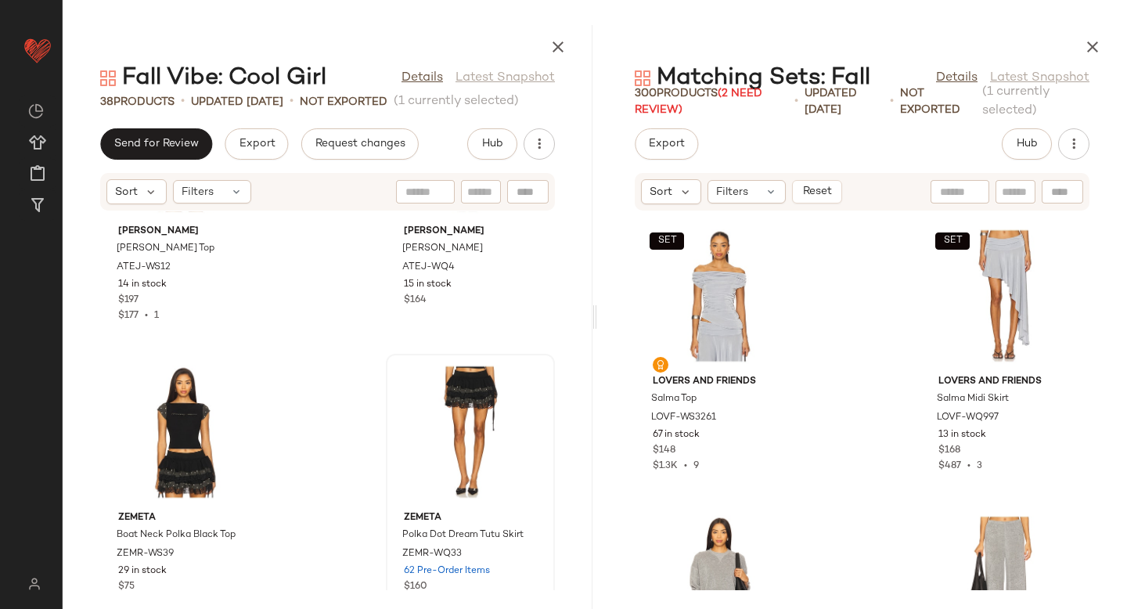
scroll to position [5065, 0]
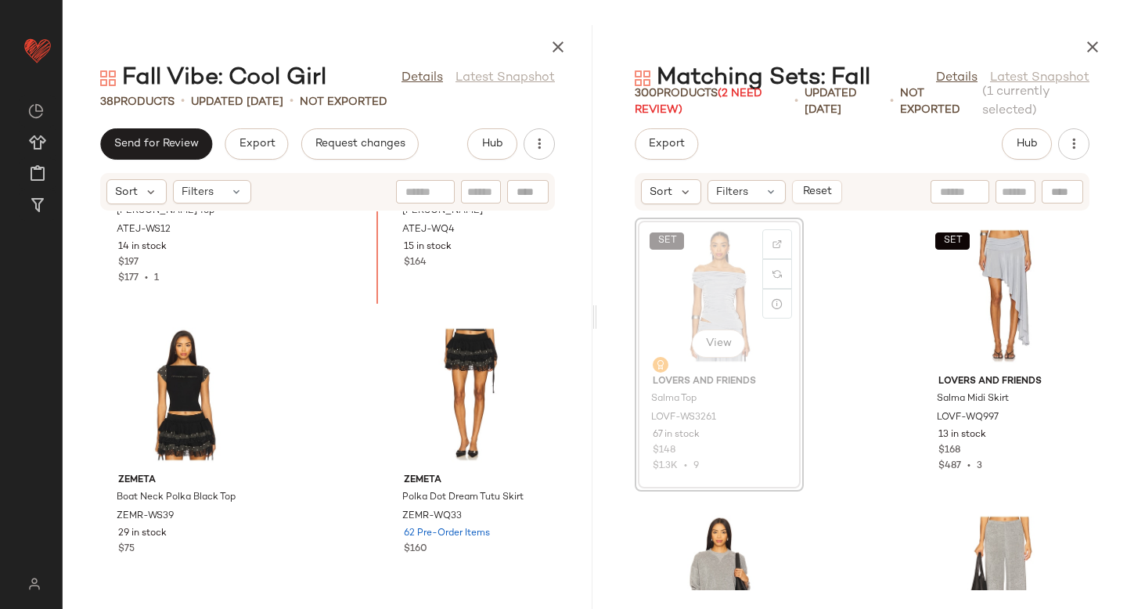
scroll to position [5061, 0]
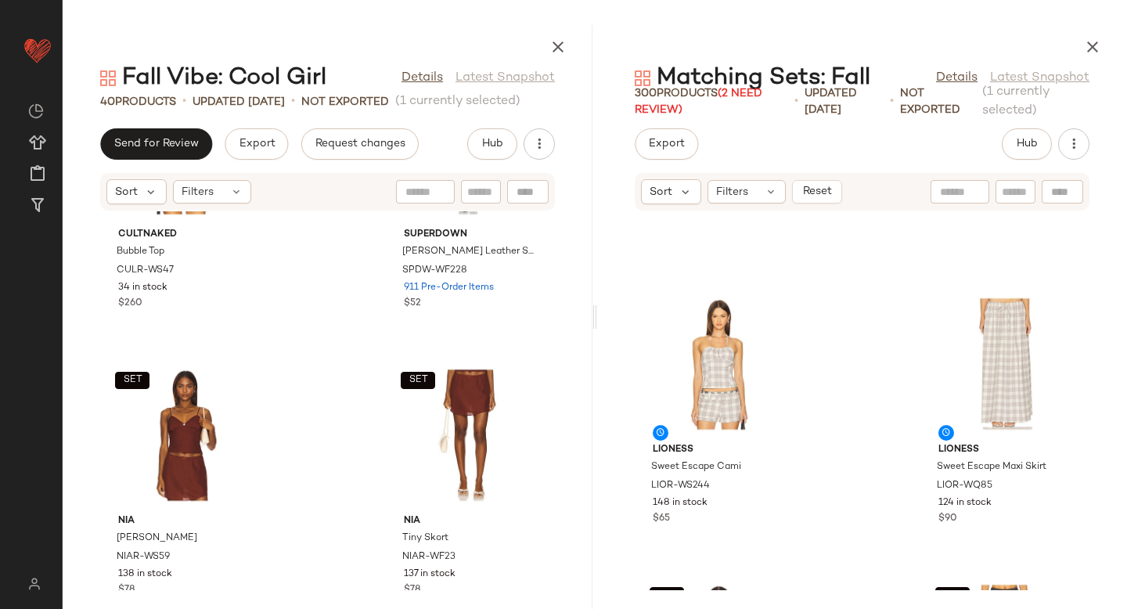
scroll to position [3971, 0]
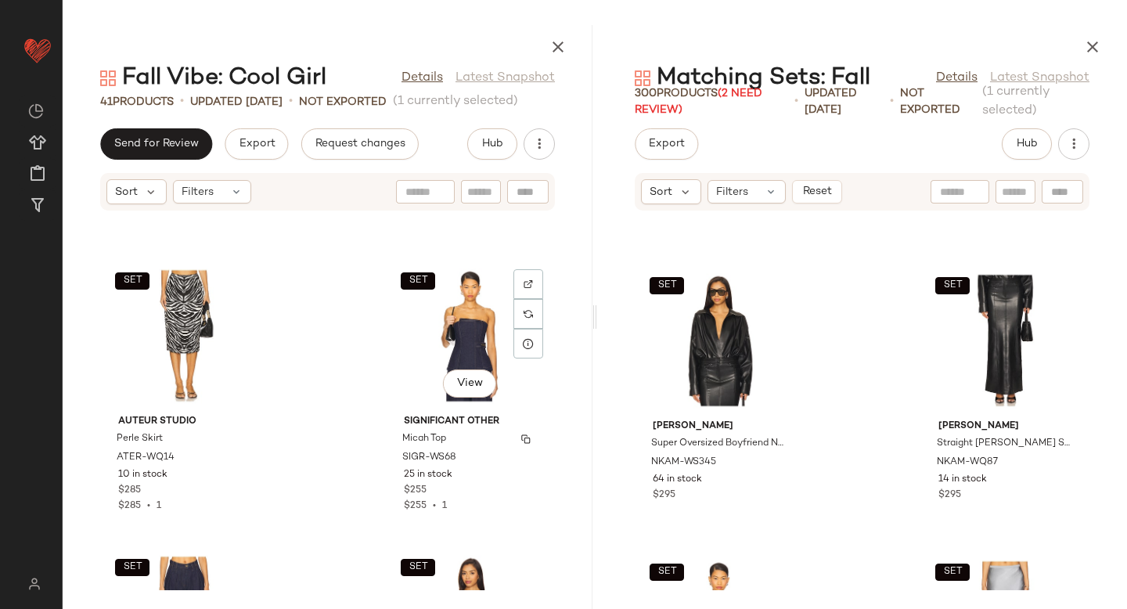
scroll to position [4817, 0]
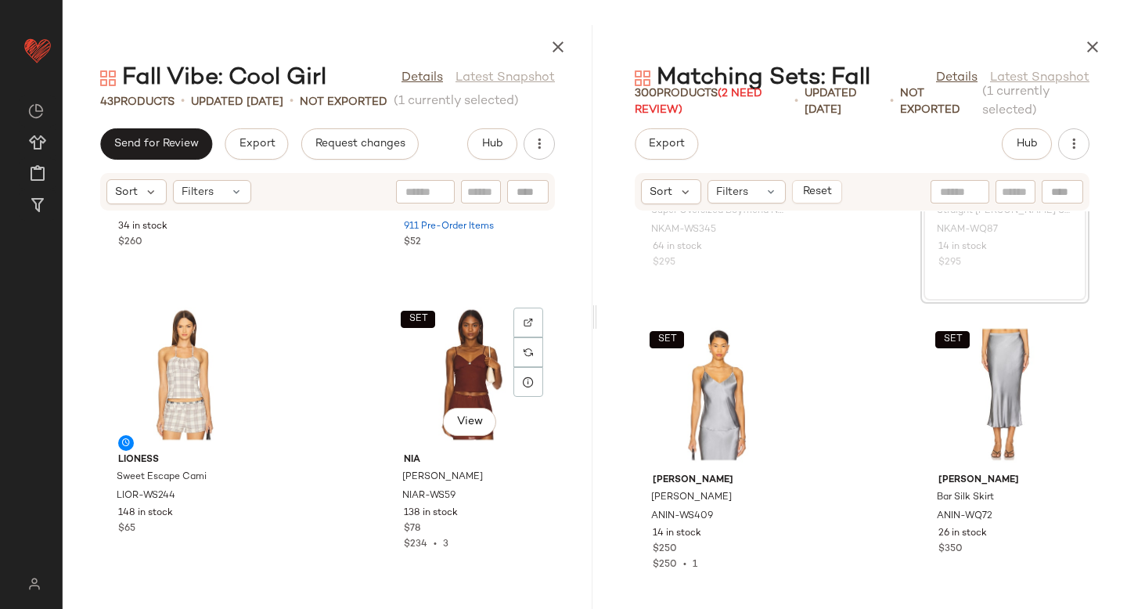
scroll to position [3915, 0]
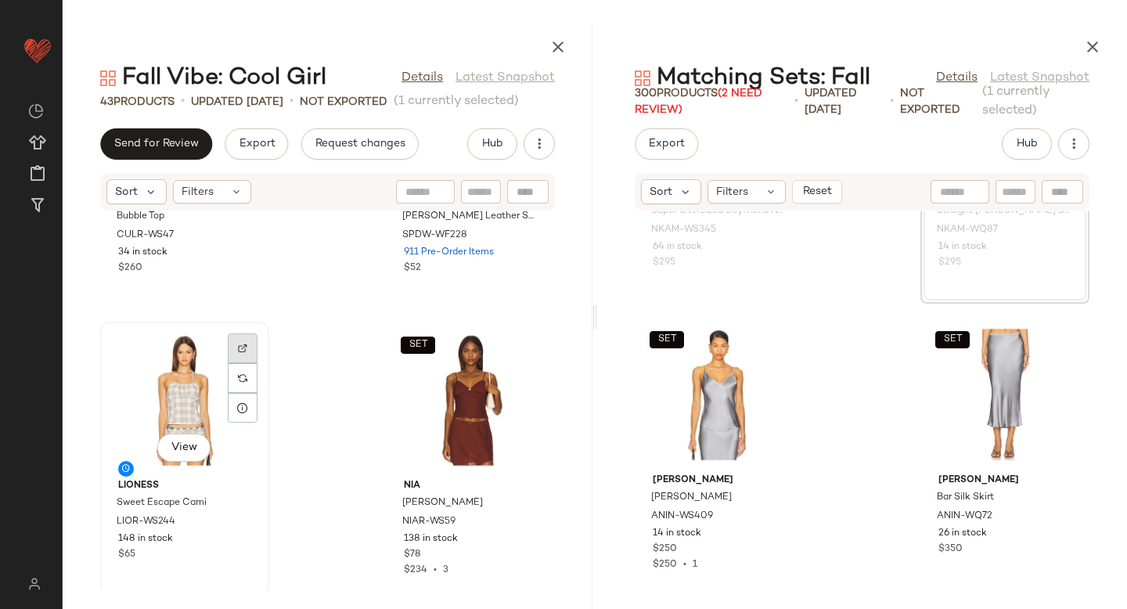
click at [246, 363] on div at bounding box center [243, 378] width 30 height 30
click at [167, 396] on div "View" at bounding box center [185, 400] width 158 height 146
click at [1090, 52] on icon "button" at bounding box center [1092, 47] width 19 height 19
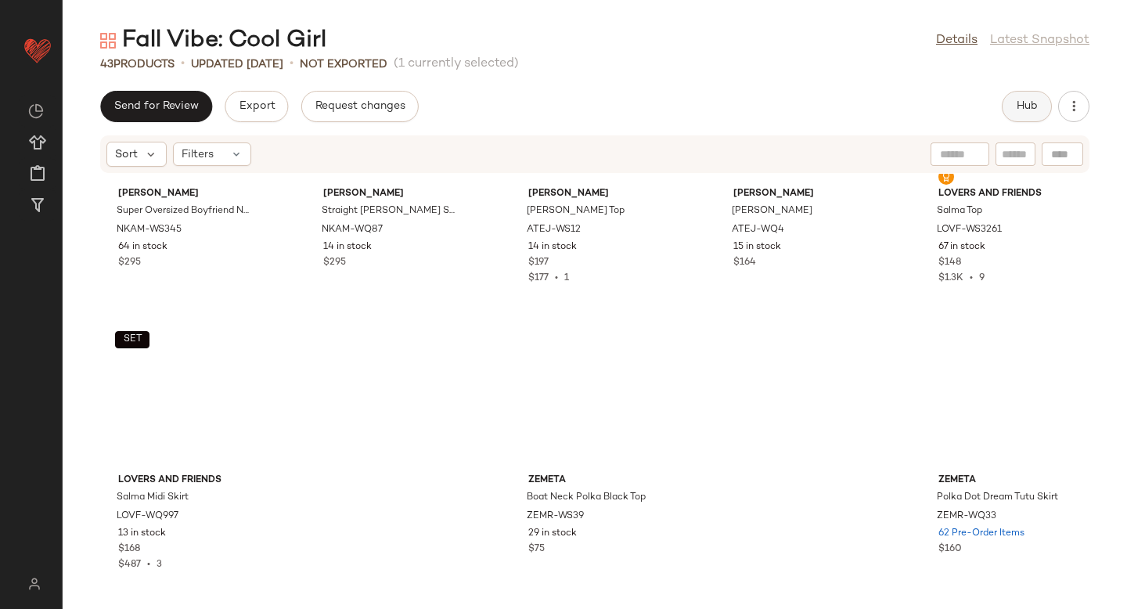
scroll to position [1432, 0]
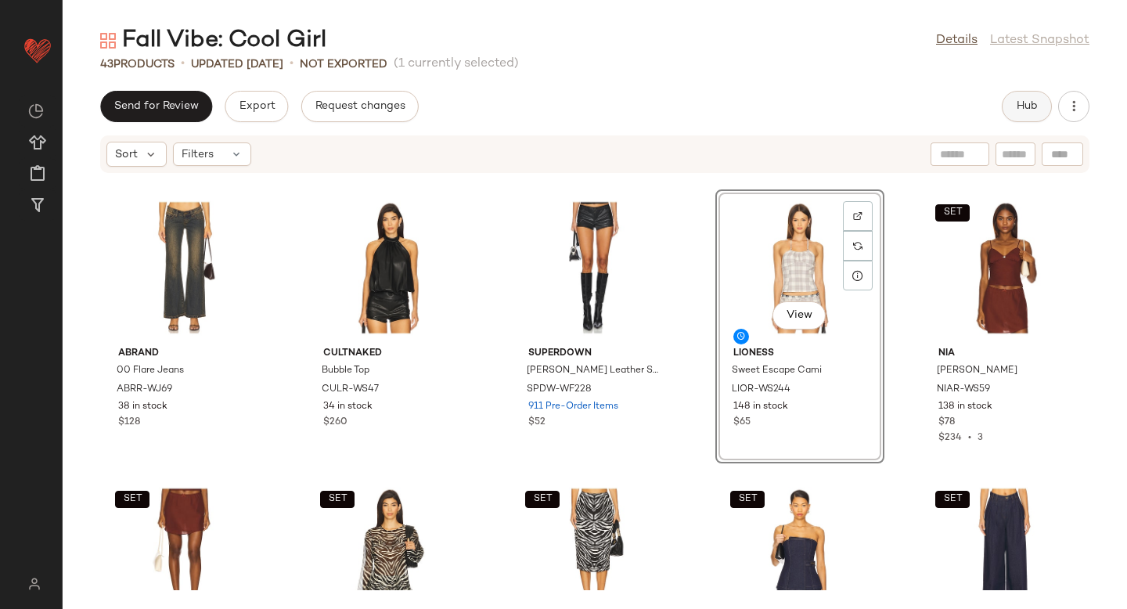
click at [1027, 106] on span "Hub" at bounding box center [1027, 106] width 22 height 13
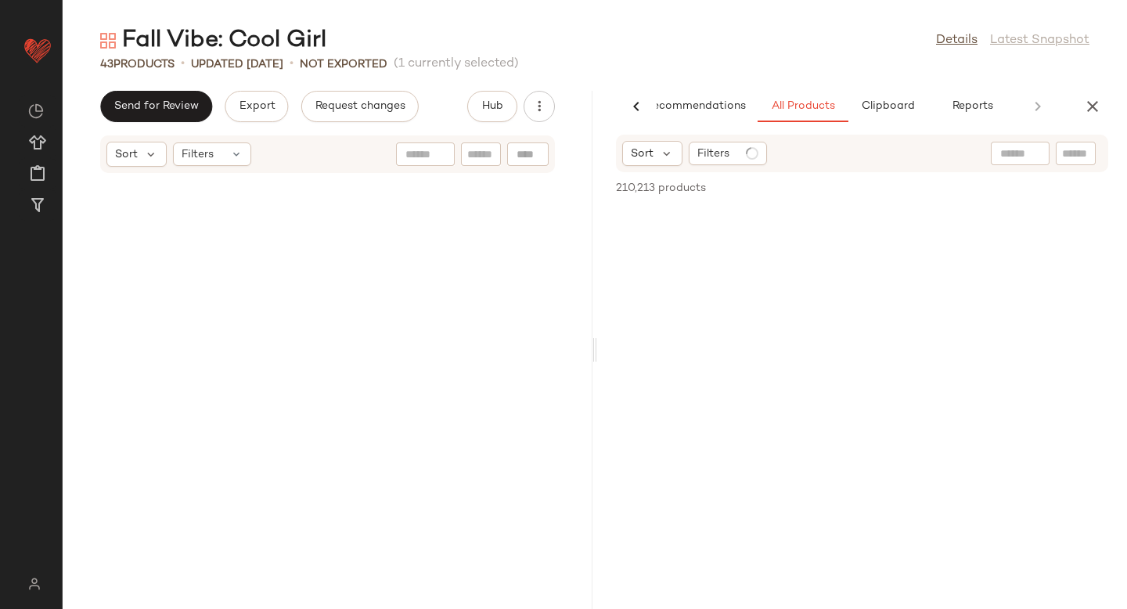
scroll to position [4009, 0]
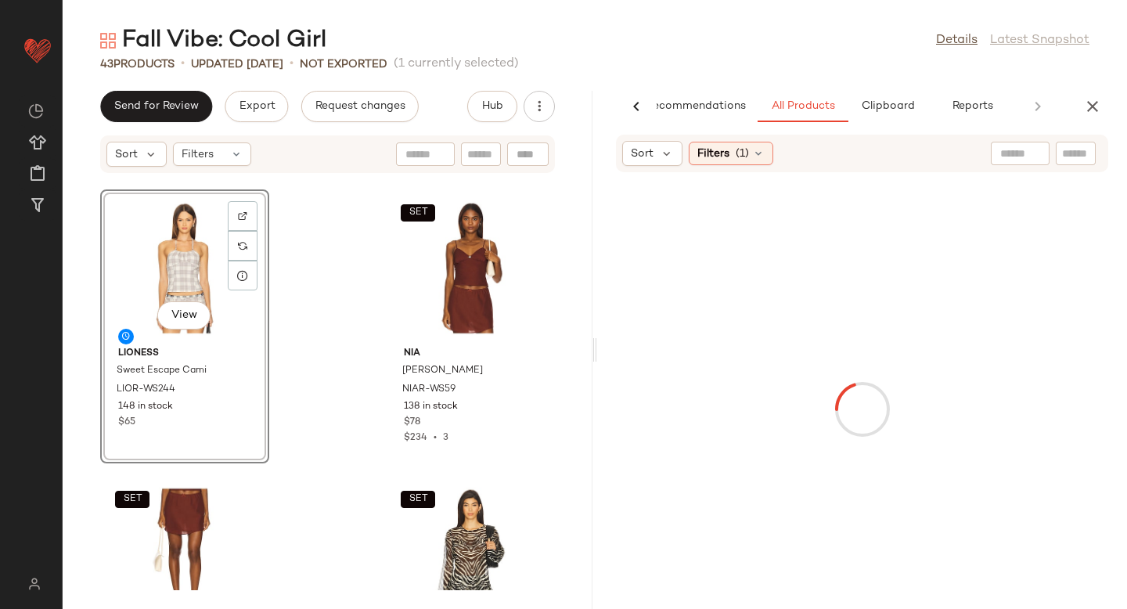
click at [1081, 156] on input "text" at bounding box center [1075, 154] width 27 height 16
paste input "*********"
type input "*********"
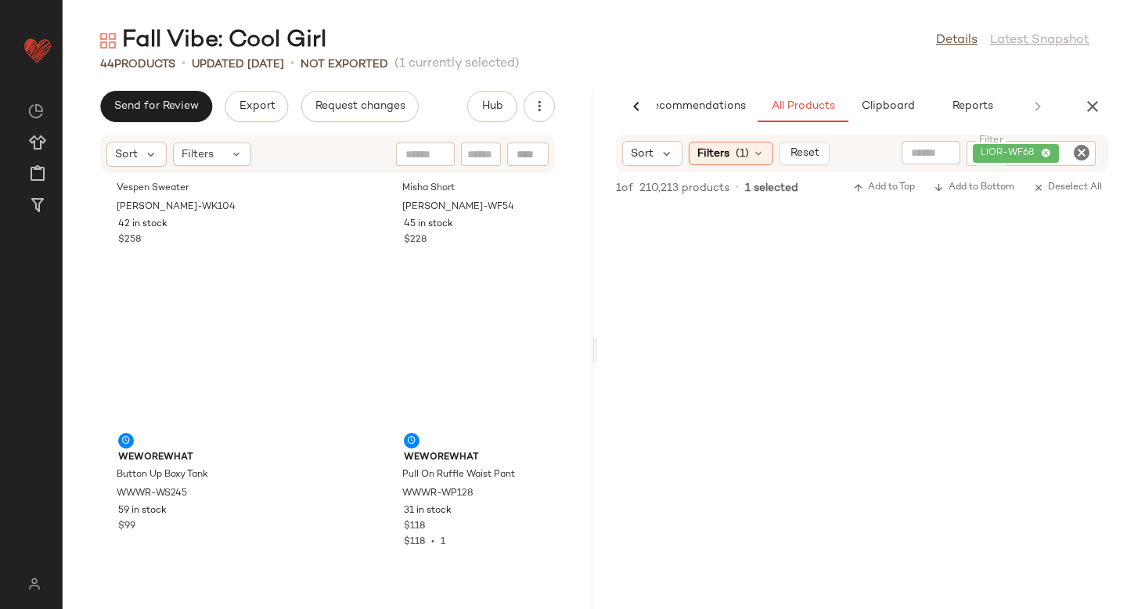
scroll to position [0, 0]
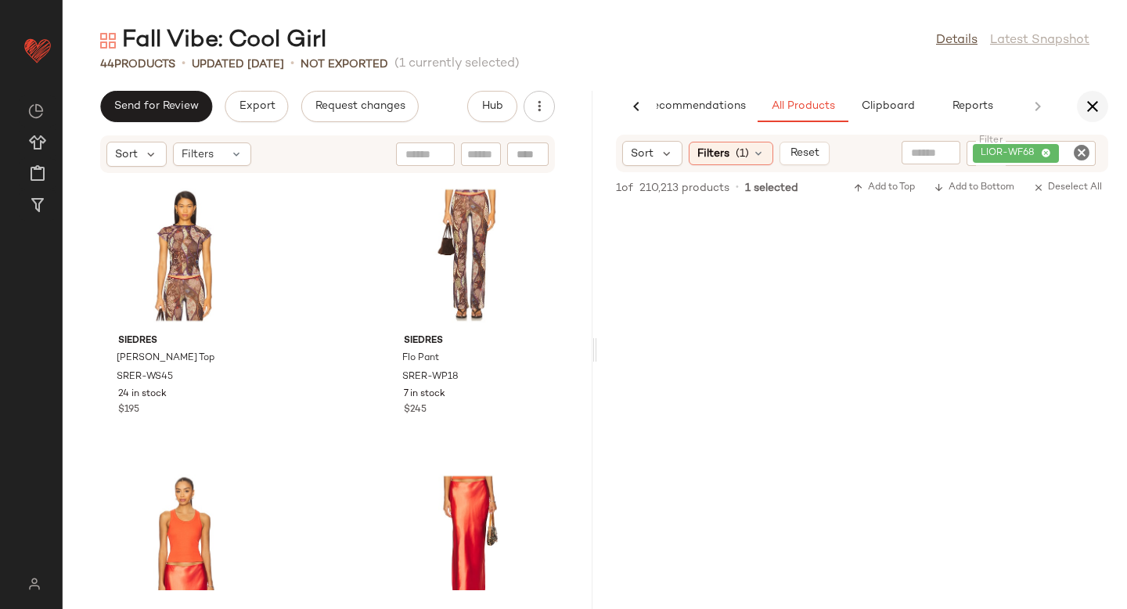
click at [1089, 106] on icon "button" at bounding box center [1092, 106] width 19 height 19
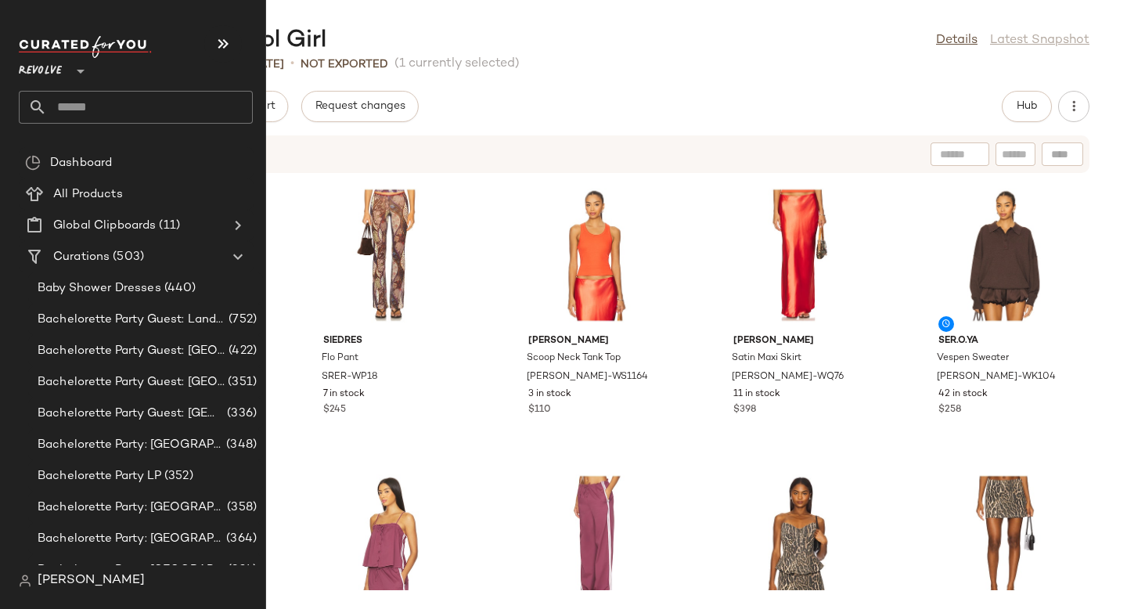
click at [128, 105] on input "text" at bounding box center [150, 107] width 206 height 33
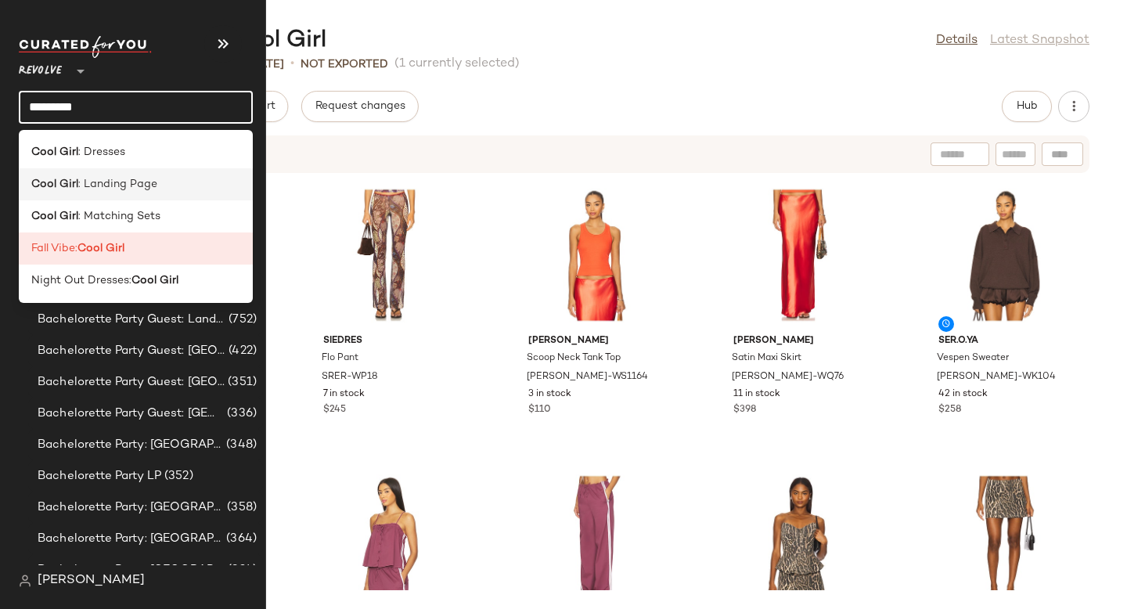
type input "*********"
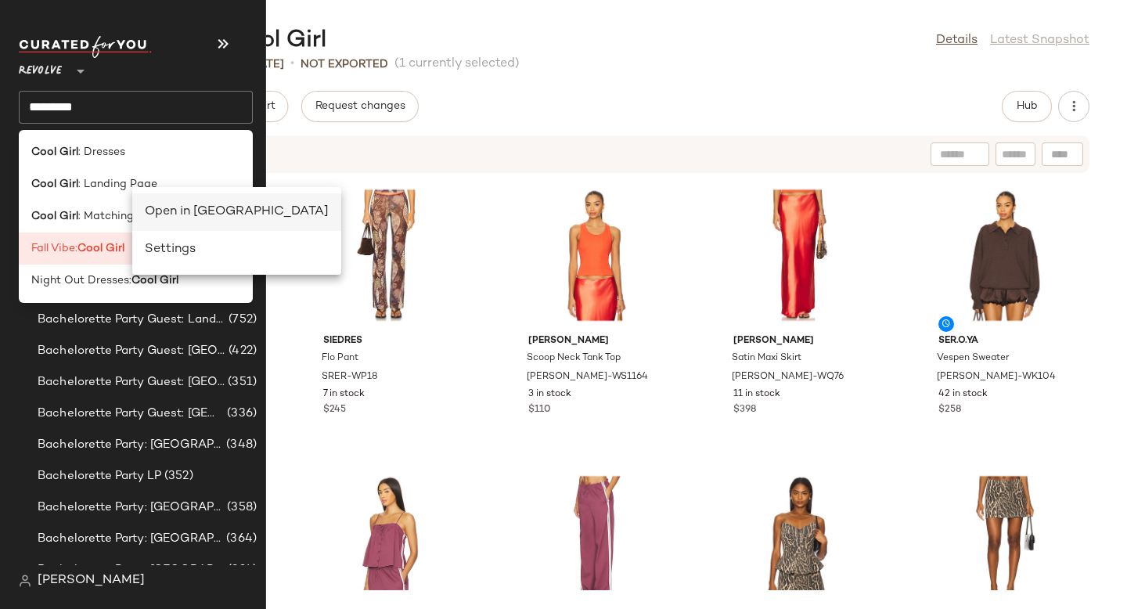
click at [183, 215] on div "Open in Split View" at bounding box center [237, 212] width 184 height 19
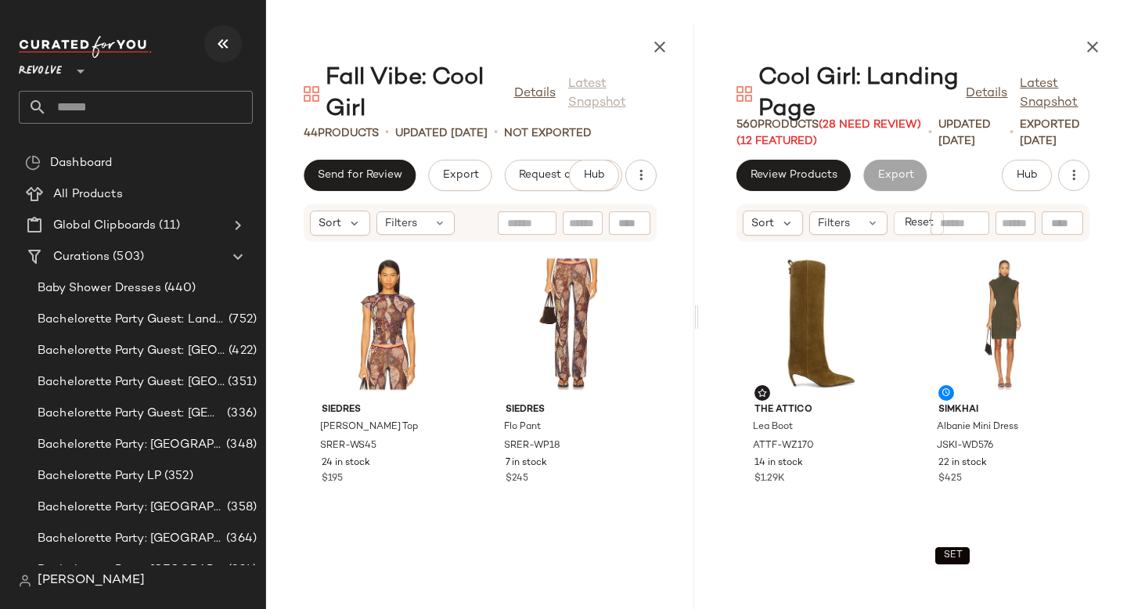
click at [226, 52] on icon "button" at bounding box center [223, 43] width 19 height 19
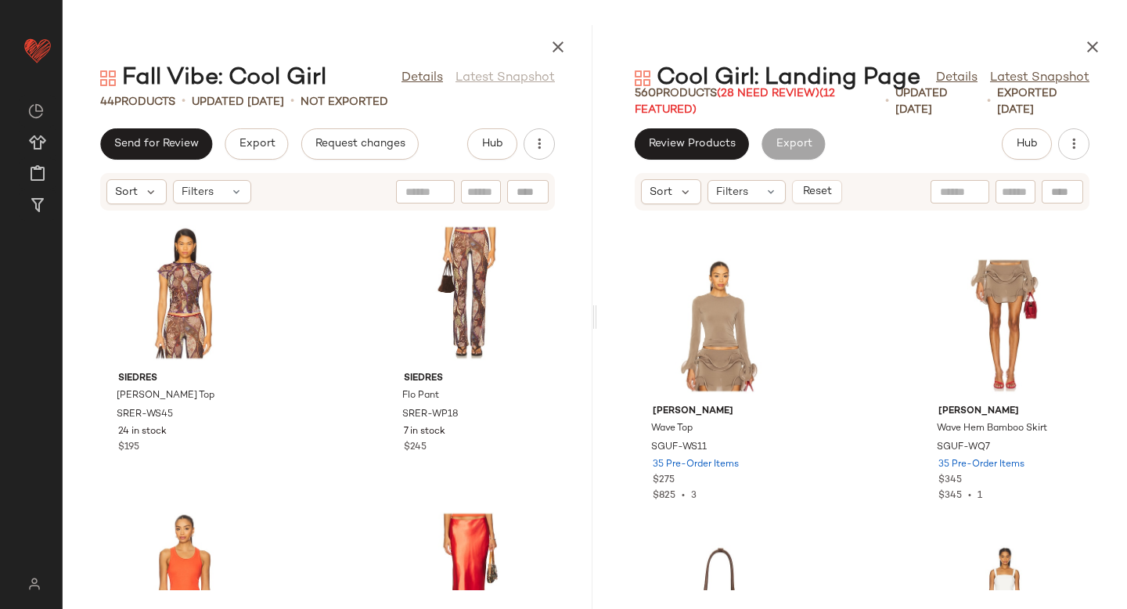
scroll to position [559, 0]
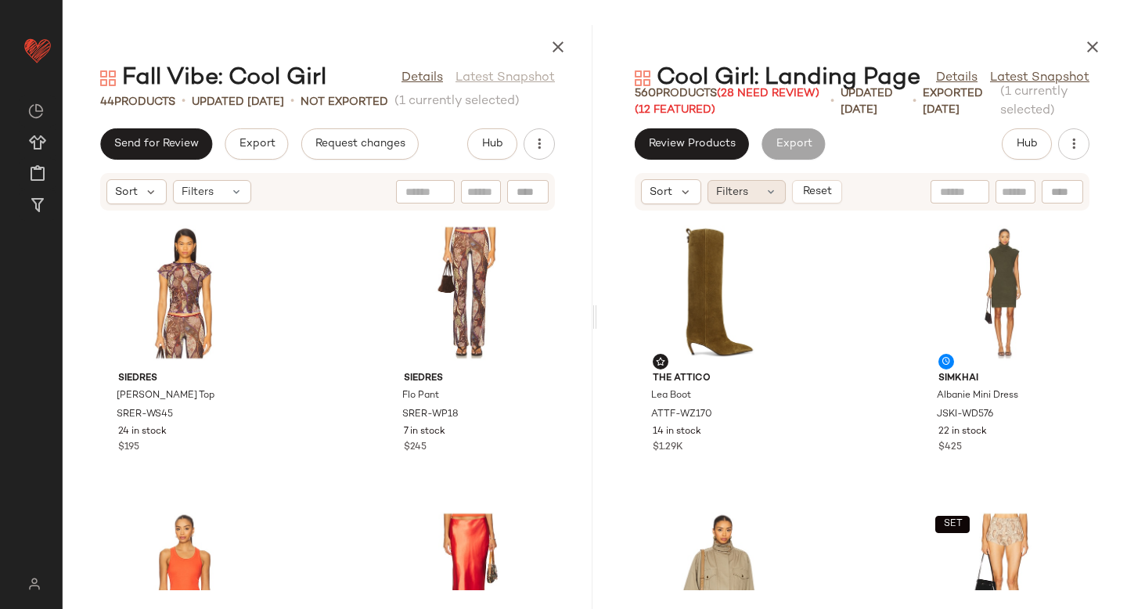
click at [749, 193] on div "Filters" at bounding box center [746, 191] width 78 height 23
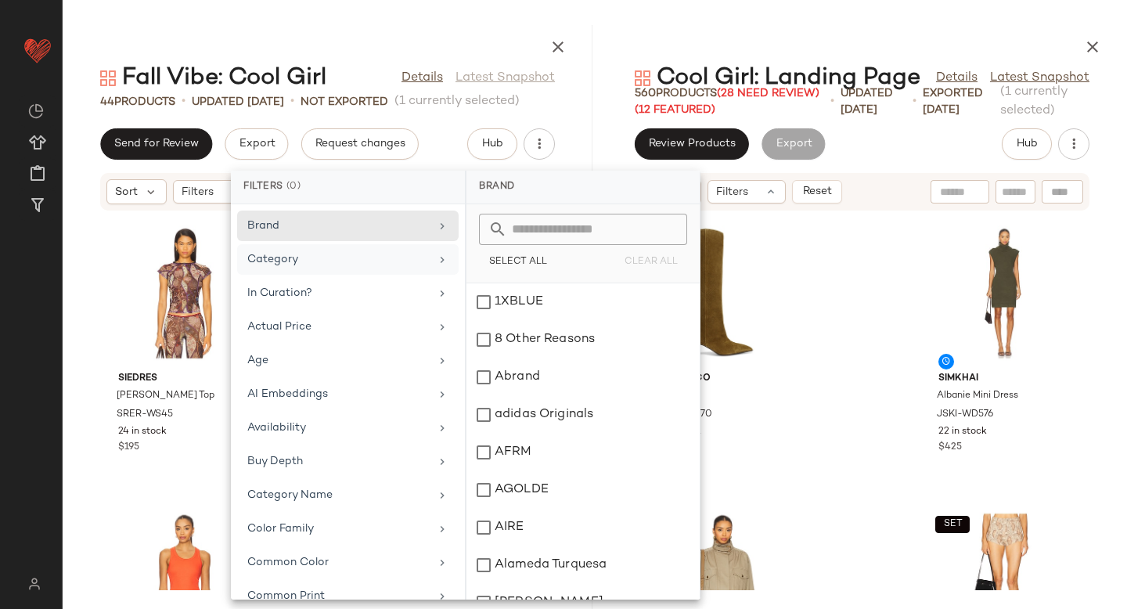
click at [356, 257] on div "Category" at bounding box center [338, 259] width 182 height 16
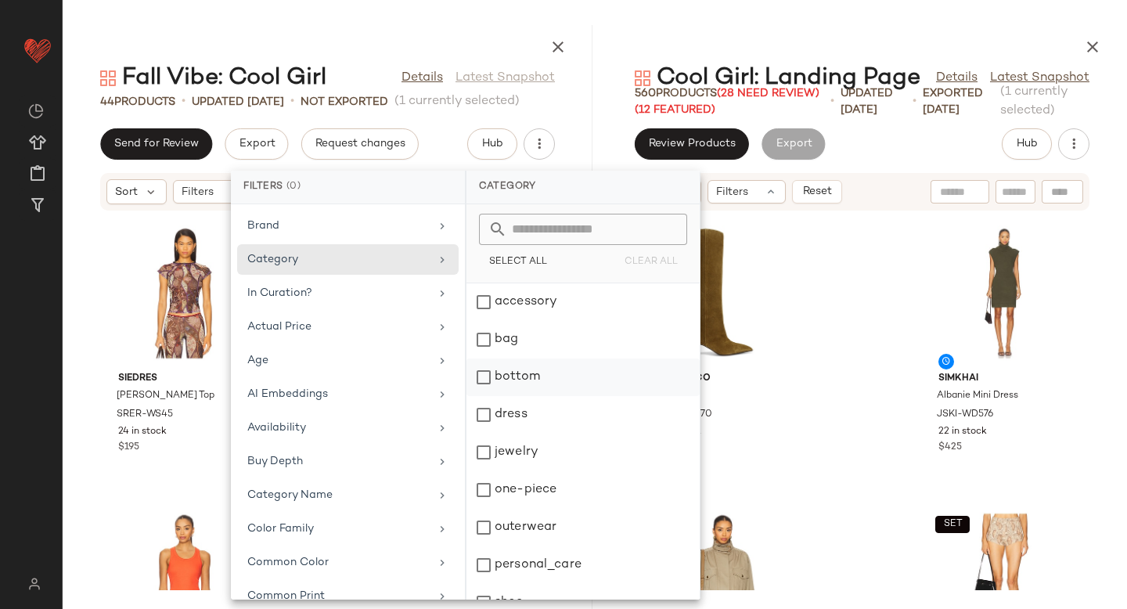
click at [487, 396] on div "bottom" at bounding box center [582, 415] width 233 height 38
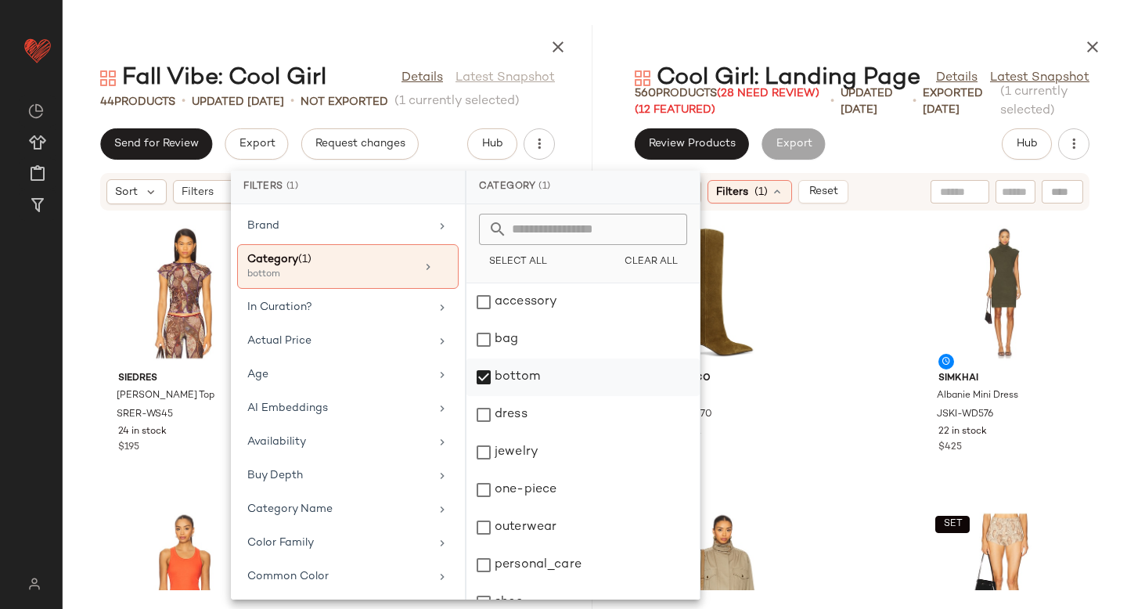
scroll to position [97, 0]
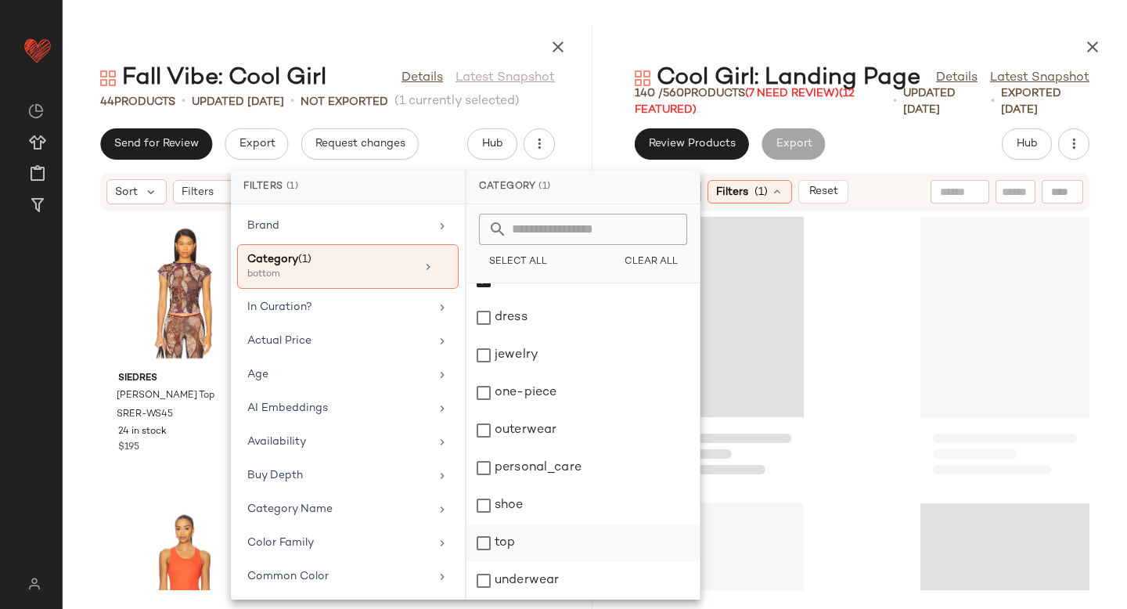
click at [488, 562] on div "top" at bounding box center [582, 581] width 233 height 38
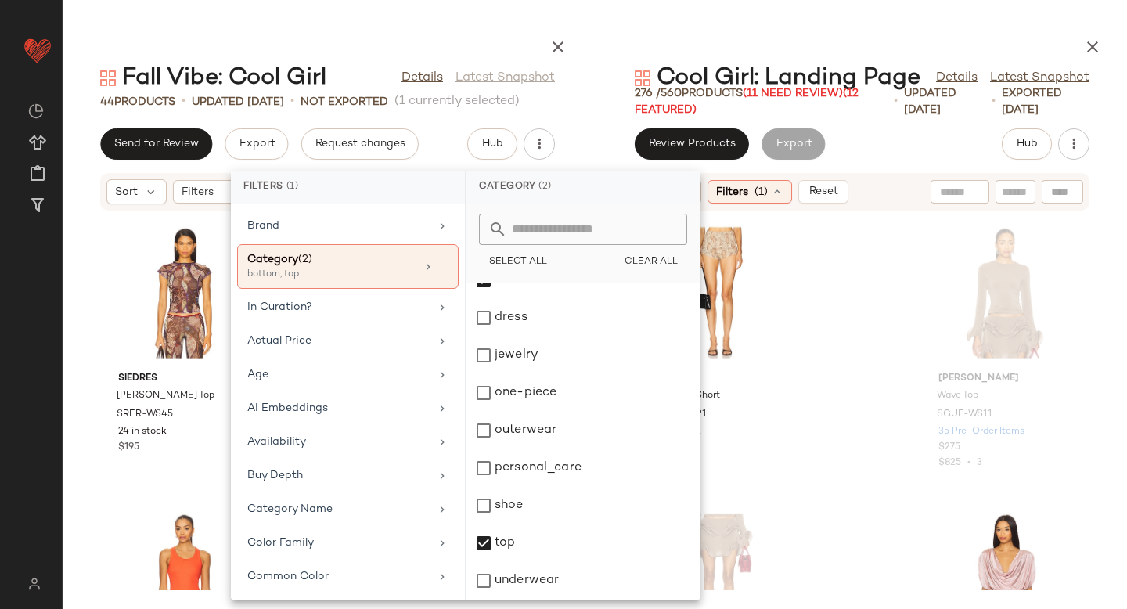
click at [855, 288] on div "SET AFRM Beckham Short AFFM-WF21 56 in stock $88 $440 • 5 [PERSON_NAME] Wave To…" at bounding box center [862, 400] width 530 height 379
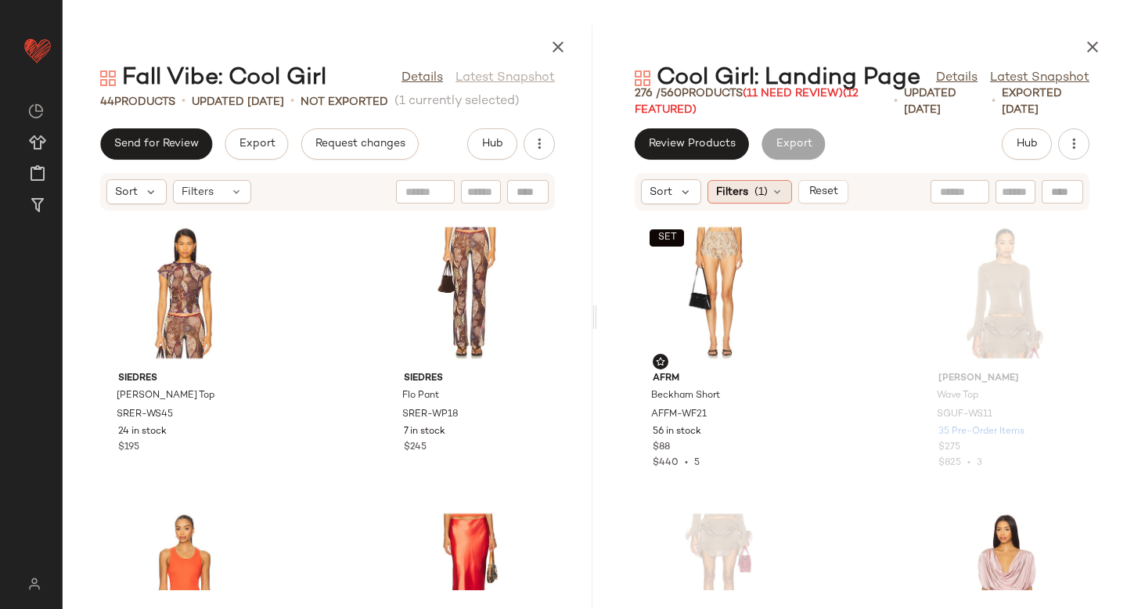
click at [767, 197] on span "(1)" at bounding box center [760, 192] width 13 height 16
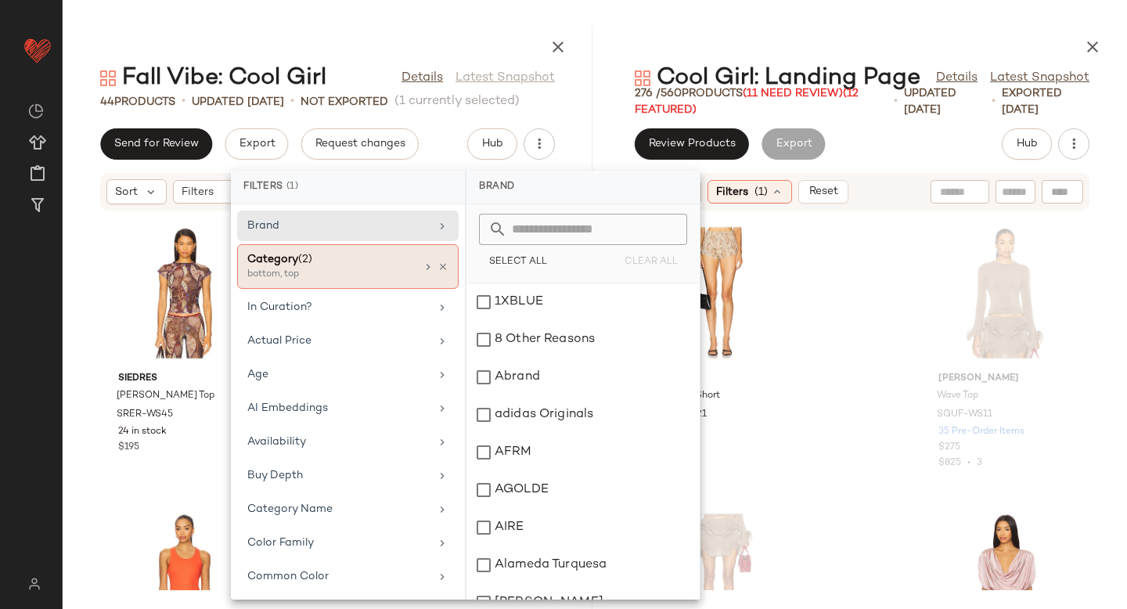
click at [300, 270] on div "bottom, top" at bounding box center [325, 275] width 156 height 14
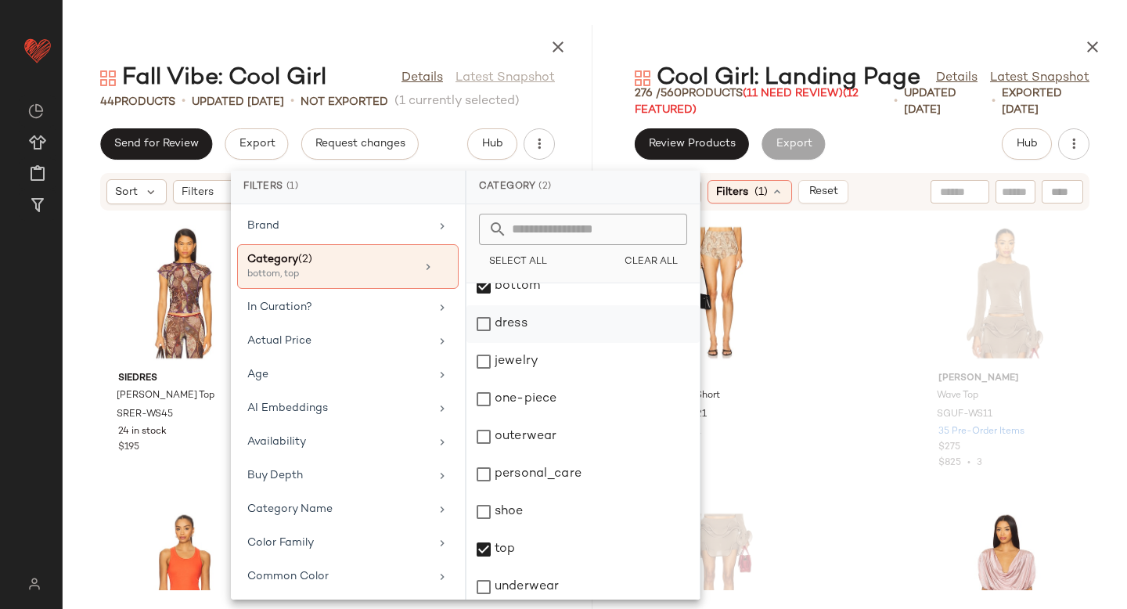
scroll to position [97, 0]
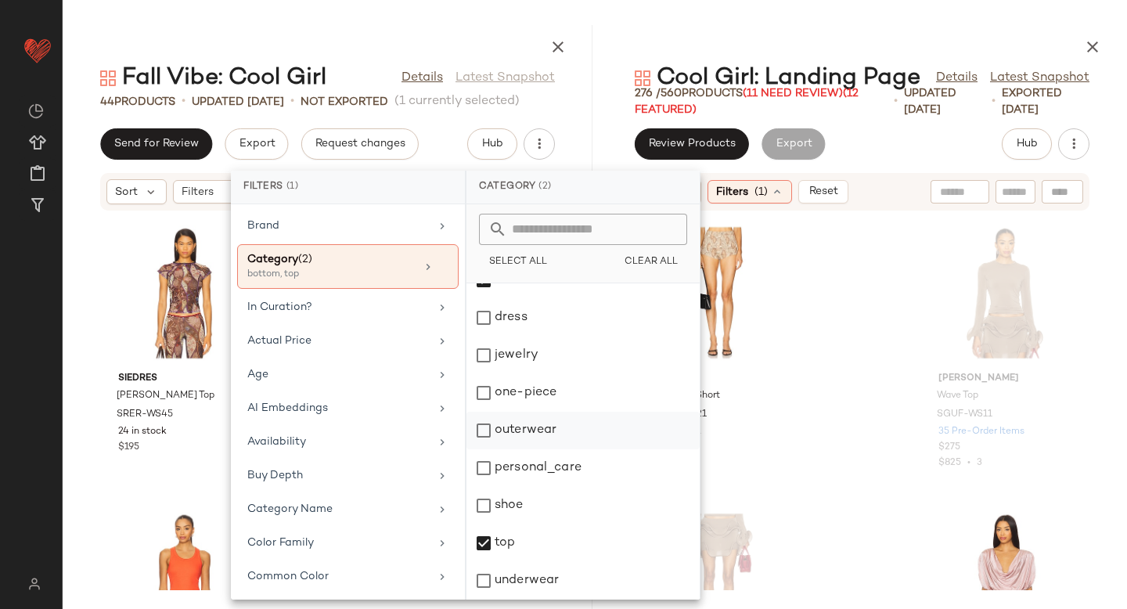
click at [484, 449] on div "outerwear" at bounding box center [582, 468] width 233 height 38
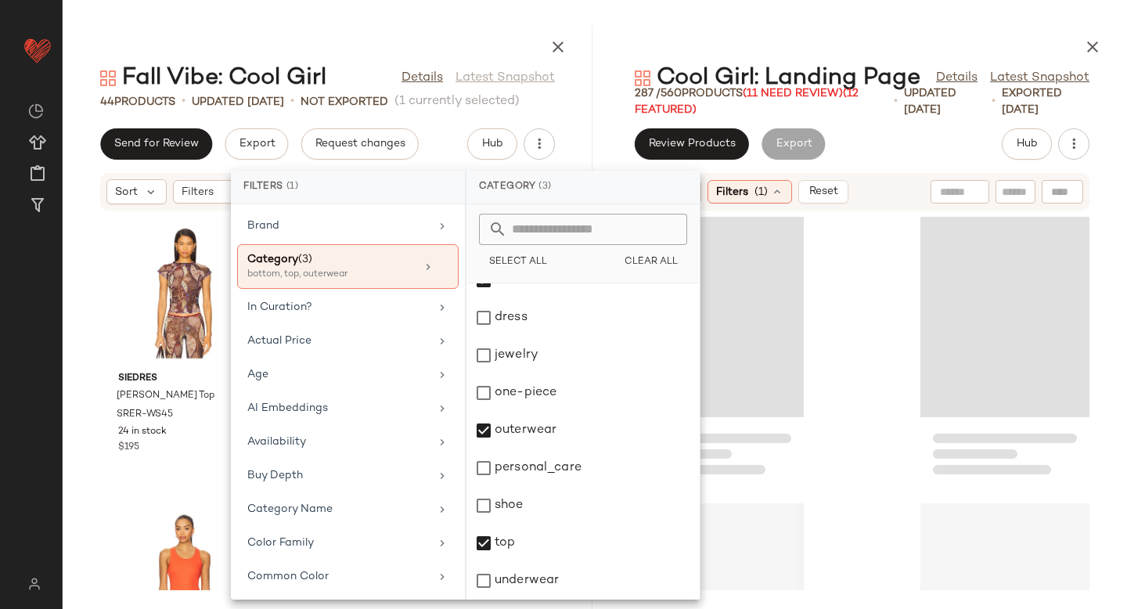
click at [866, 272] on div at bounding box center [862, 400] width 530 height 379
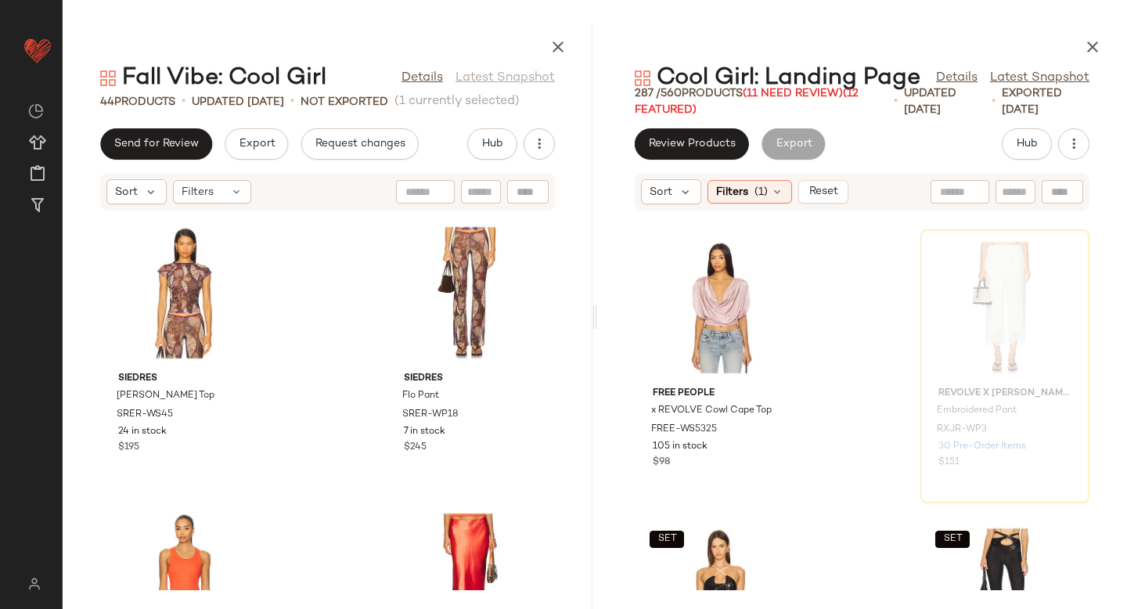
scroll to position [565, 0]
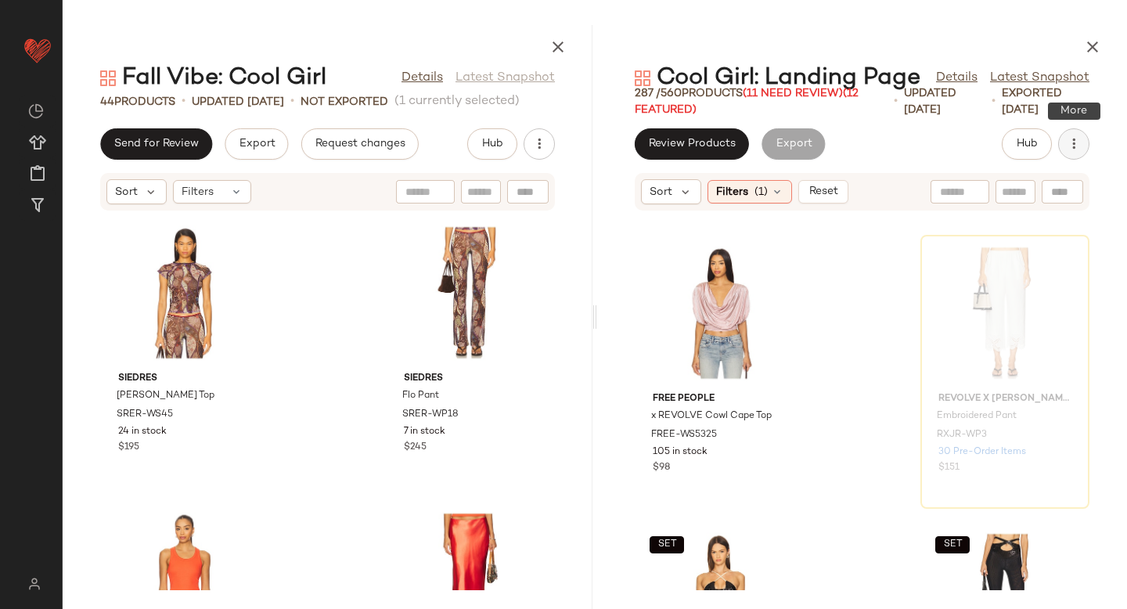
click at [1079, 157] on button "button" at bounding box center [1073, 143] width 31 height 31
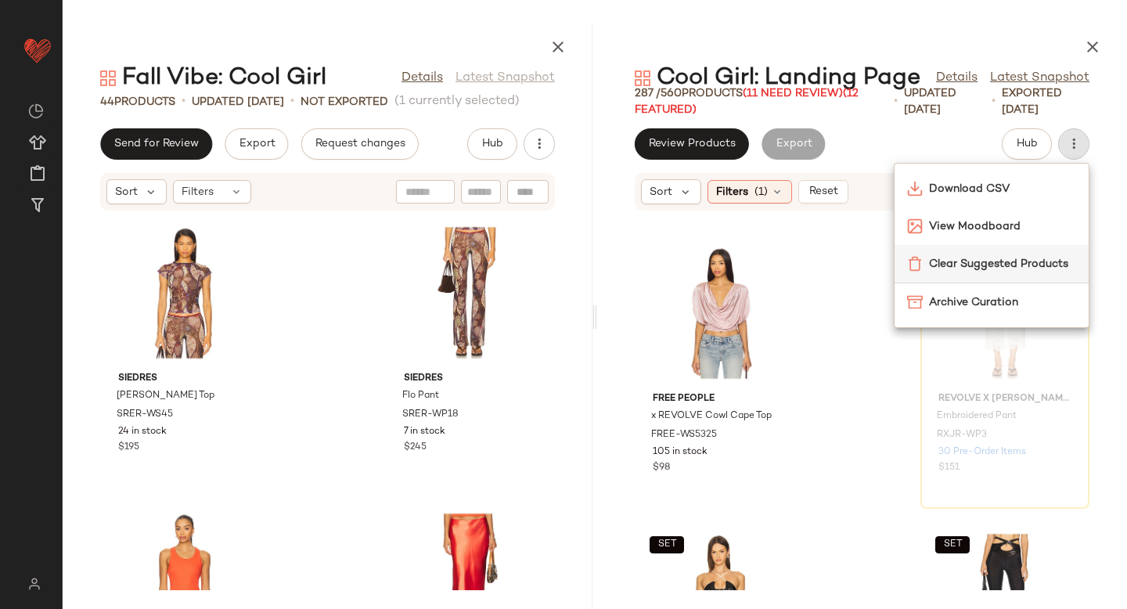
click at [1031, 266] on span "Clear Suggested Products" at bounding box center [1002, 264] width 147 height 16
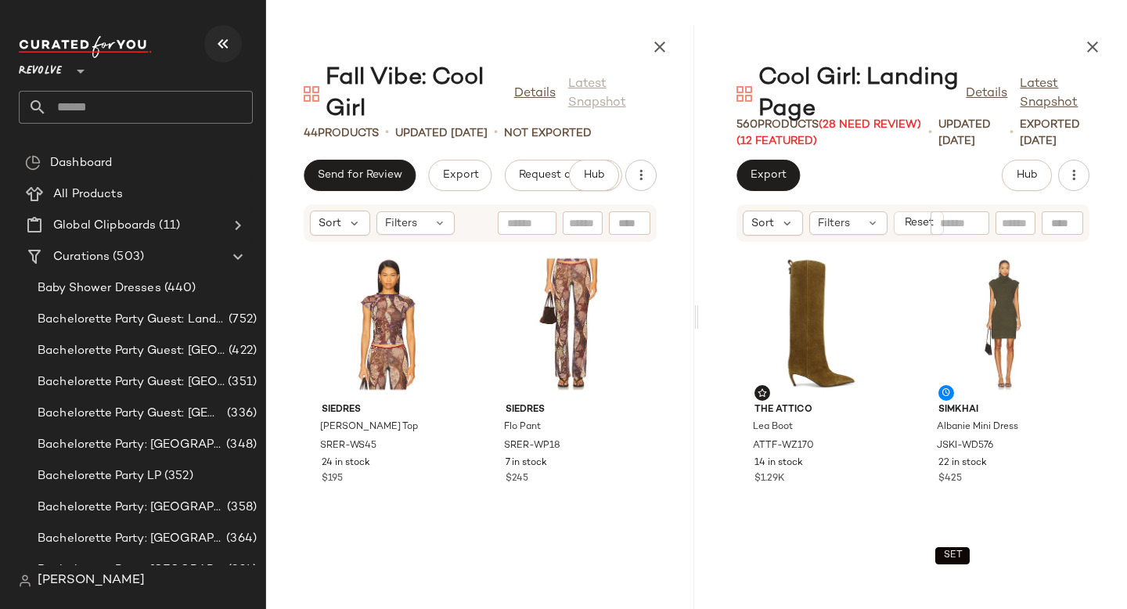
click at [221, 58] on button "button" at bounding box center [223, 44] width 38 height 38
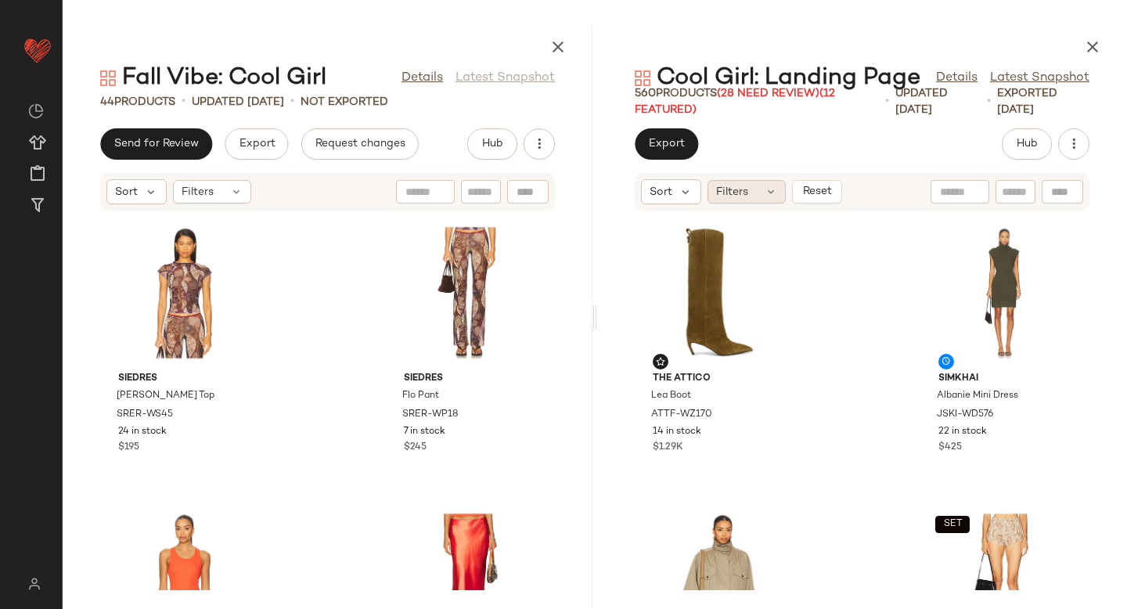
click at [716, 191] on span "Filters" at bounding box center [732, 192] width 32 height 16
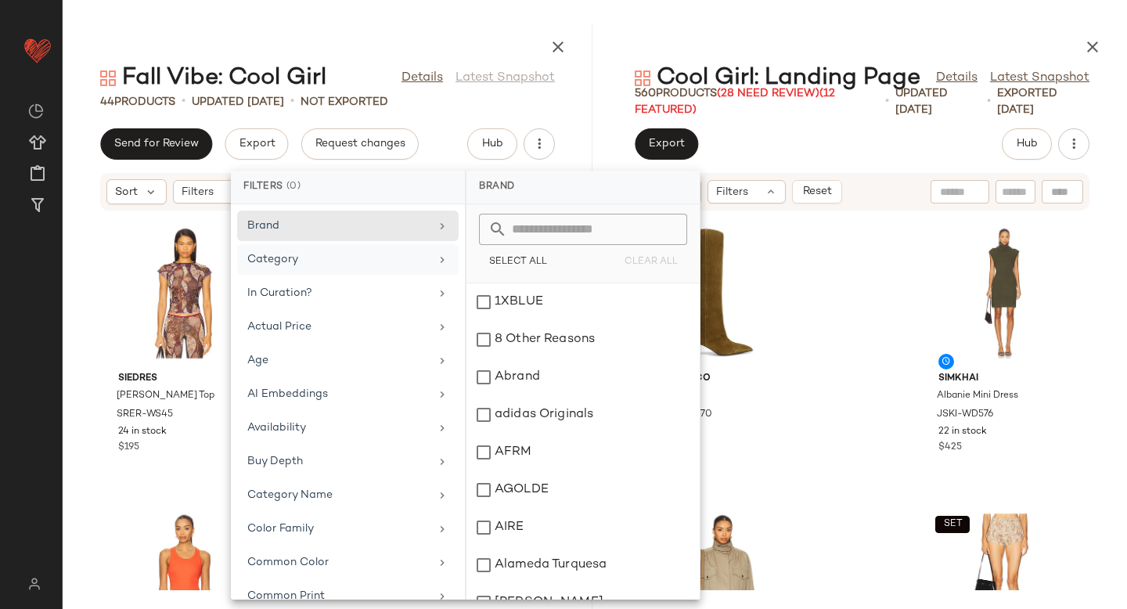
click at [325, 260] on div "Category" at bounding box center [338, 259] width 182 height 16
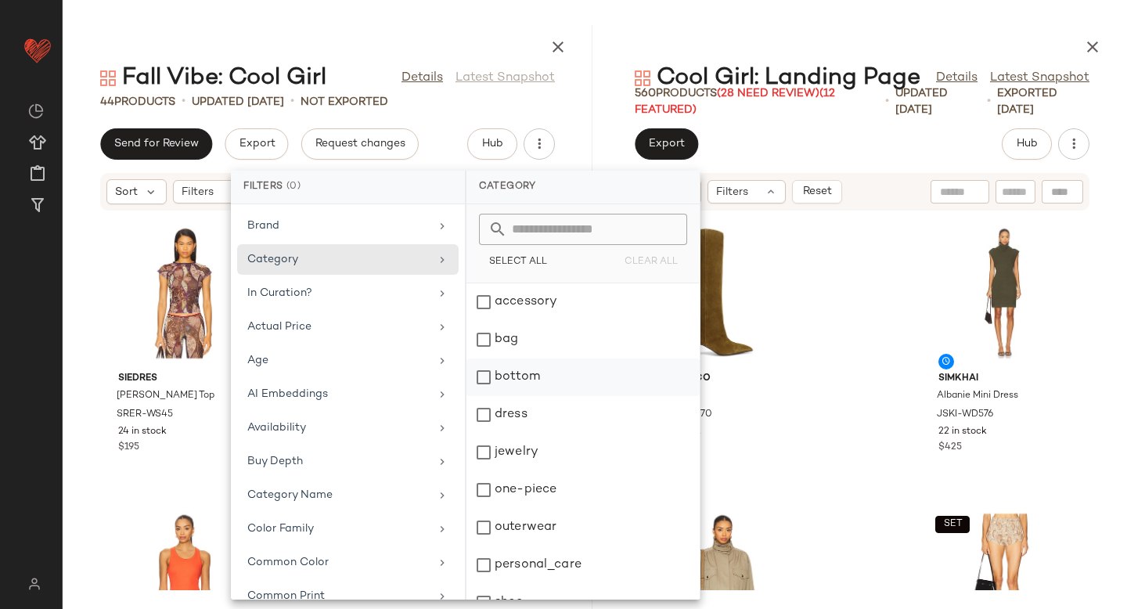
click at [485, 396] on div "bottom" at bounding box center [582, 415] width 233 height 38
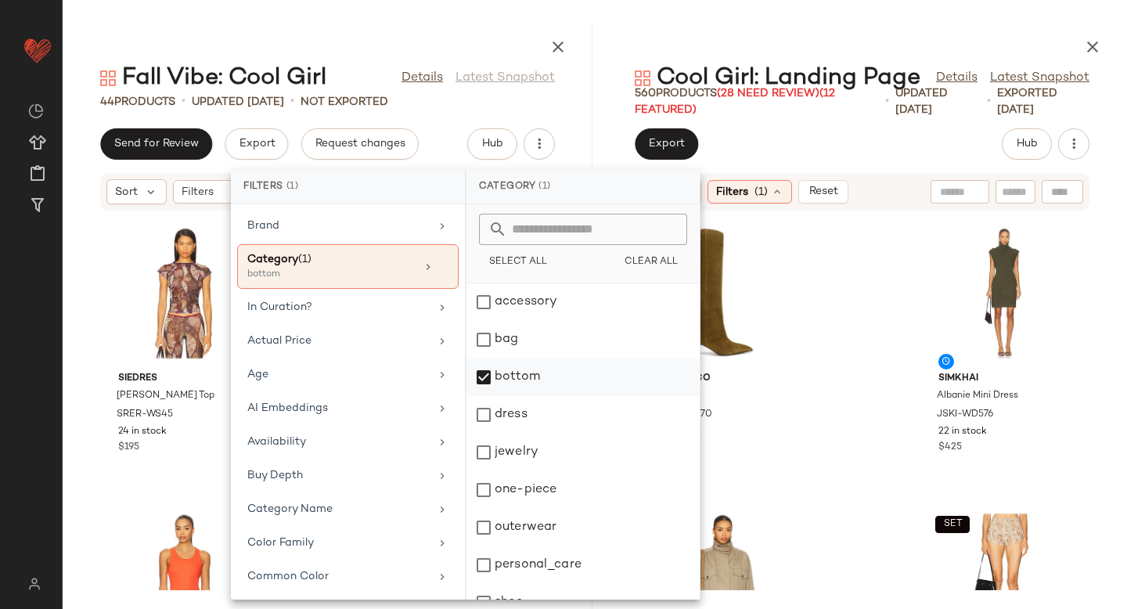
scroll to position [97, 0]
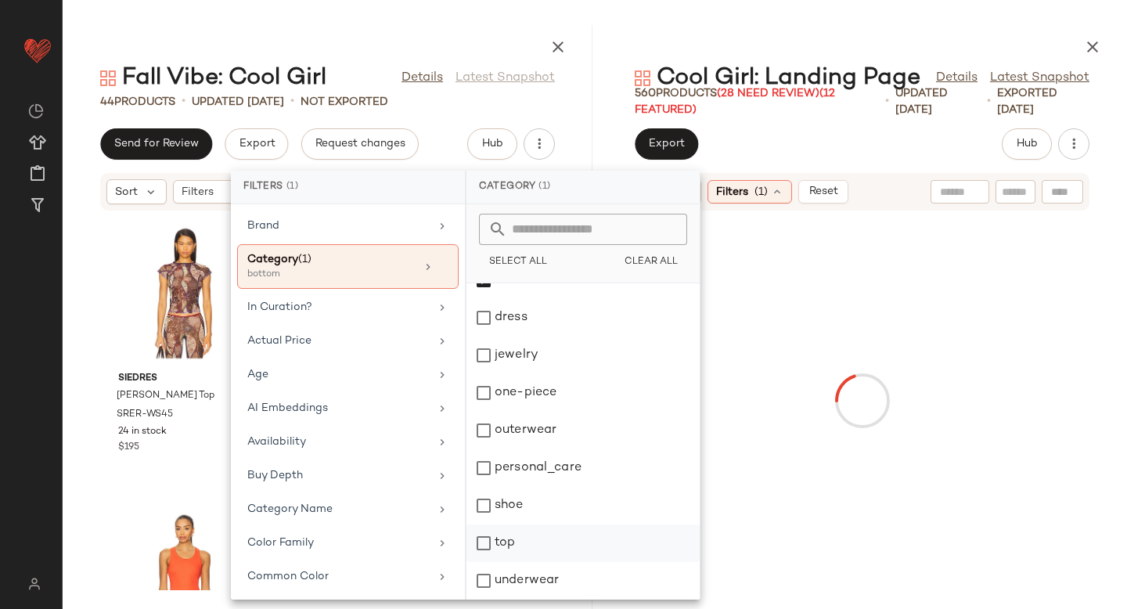
click at [481, 562] on div "top" at bounding box center [582, 581] width 233 height 38
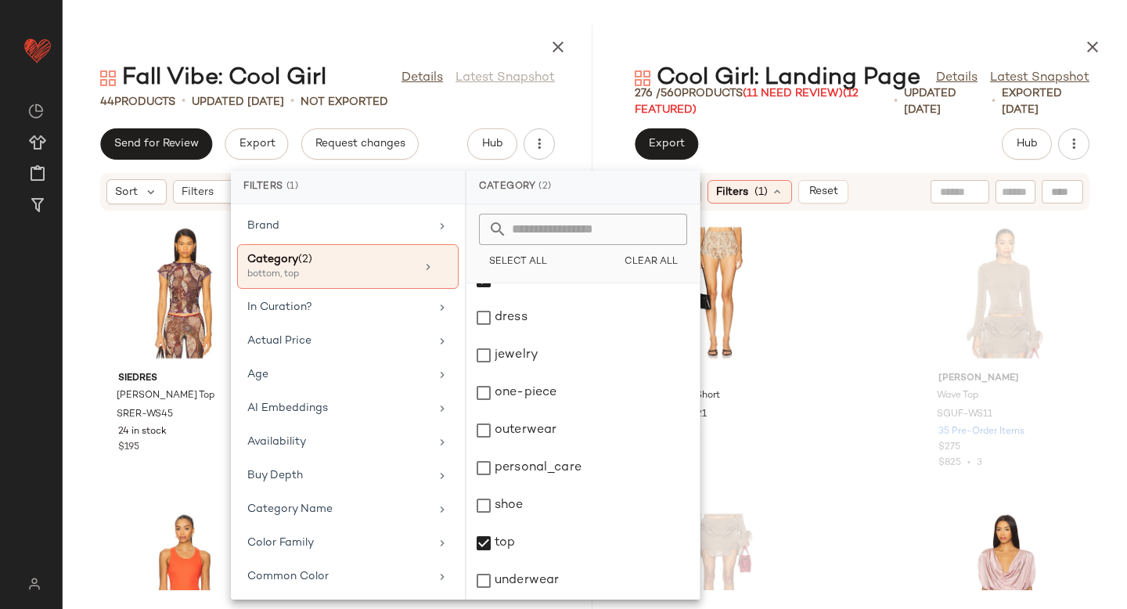
click at [876, 249] on div "SET AFRM Beckham Short AFFM-WF21 56 in stock $88 $440 • 5 [PERSON_NAME] Wave To…" at bounding box center [862, 400] width 530 height 379
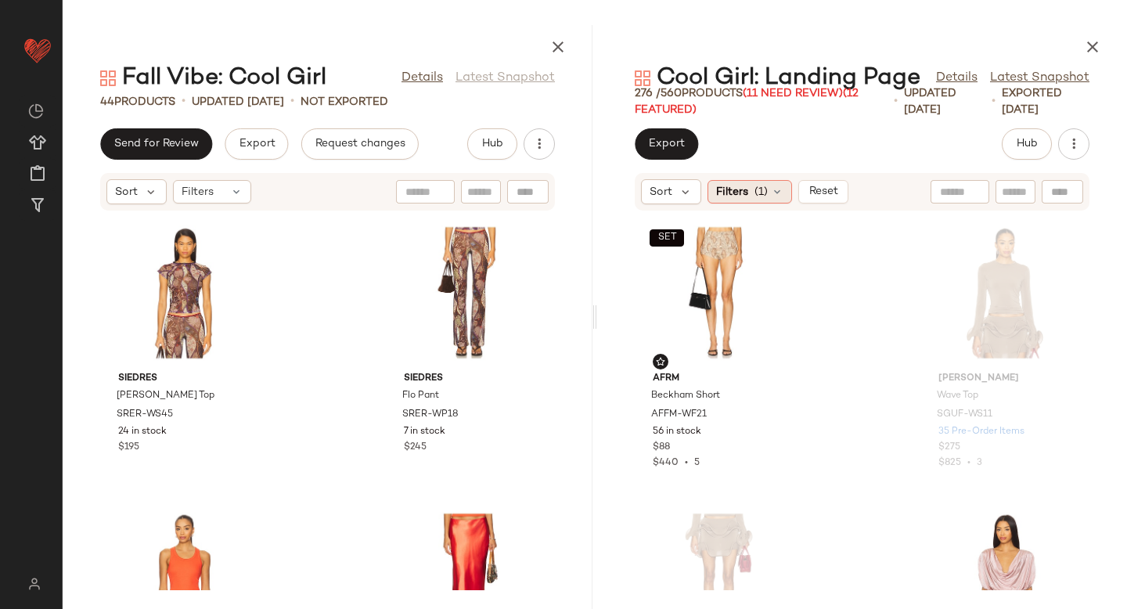
click at [768, 187] on div "Filters (1)" at bounding box center [749, 191] width 85 height 23
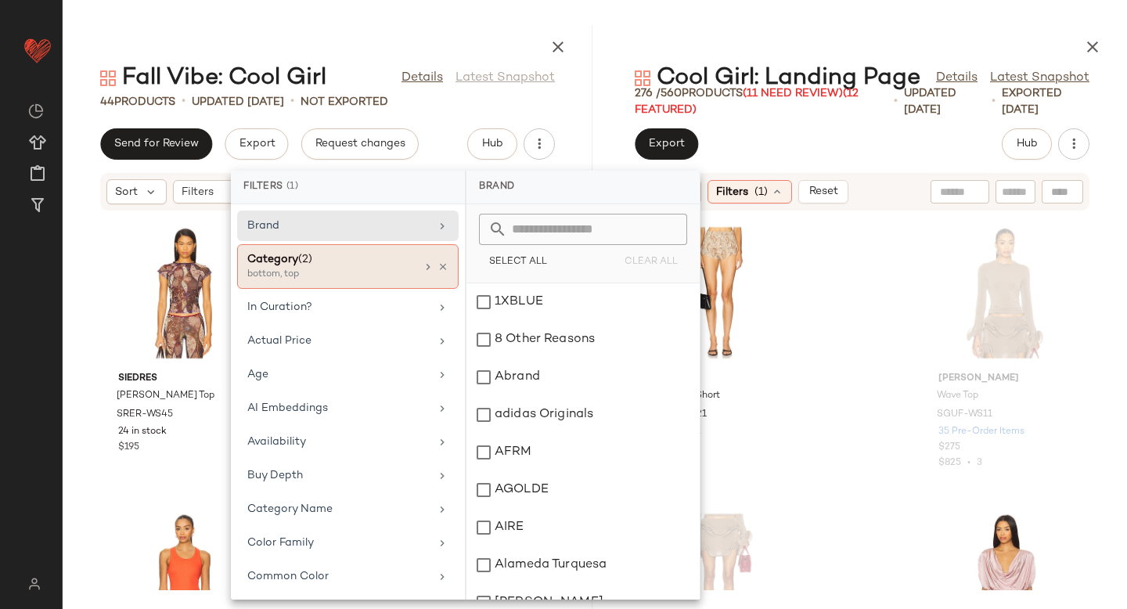
click at [362, 275] on div "bottom, top" at bounding box center [325, 275] width 156 height 14
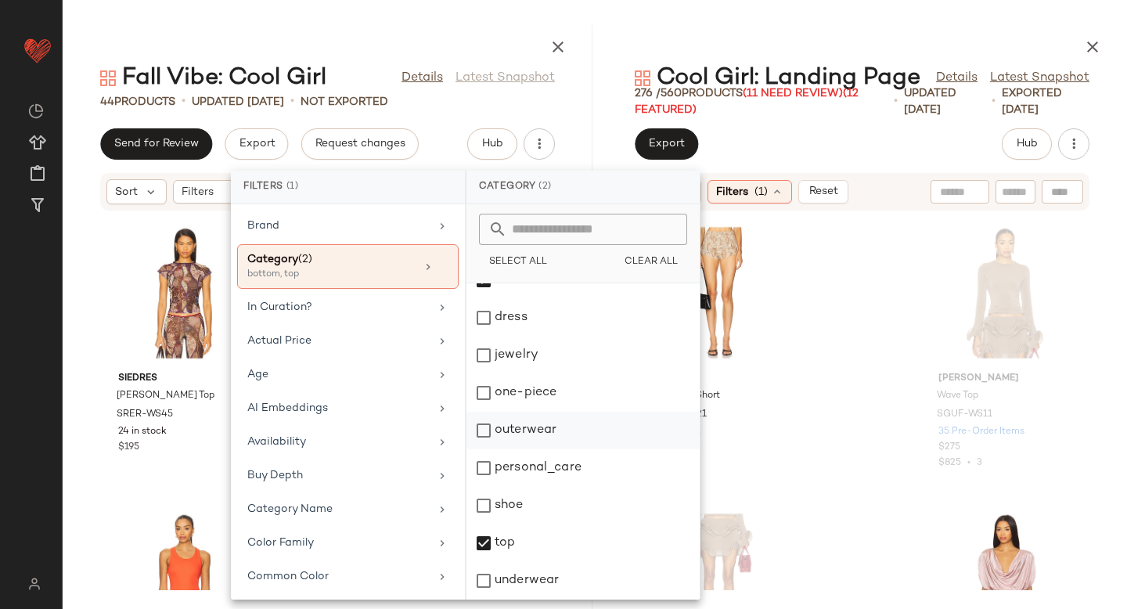
click at [484, 449] on div "outerwear" at bounding box center [582, 468] width 233 height 38
click at [870, 315] on div "SET AFRM Beckham Short AFFM-WF21 56 in stock $88 $440 • 5 [PERSON_NAME] Wave To…" at bounding box center [862, 400] width 530 height 379
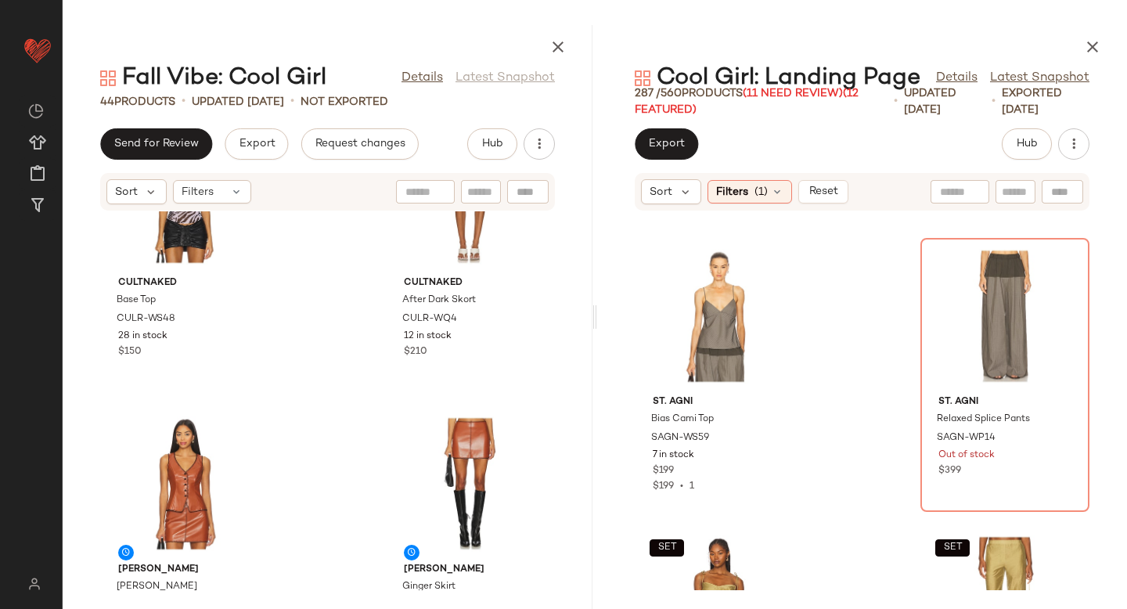
scroll to position [2731, 0]
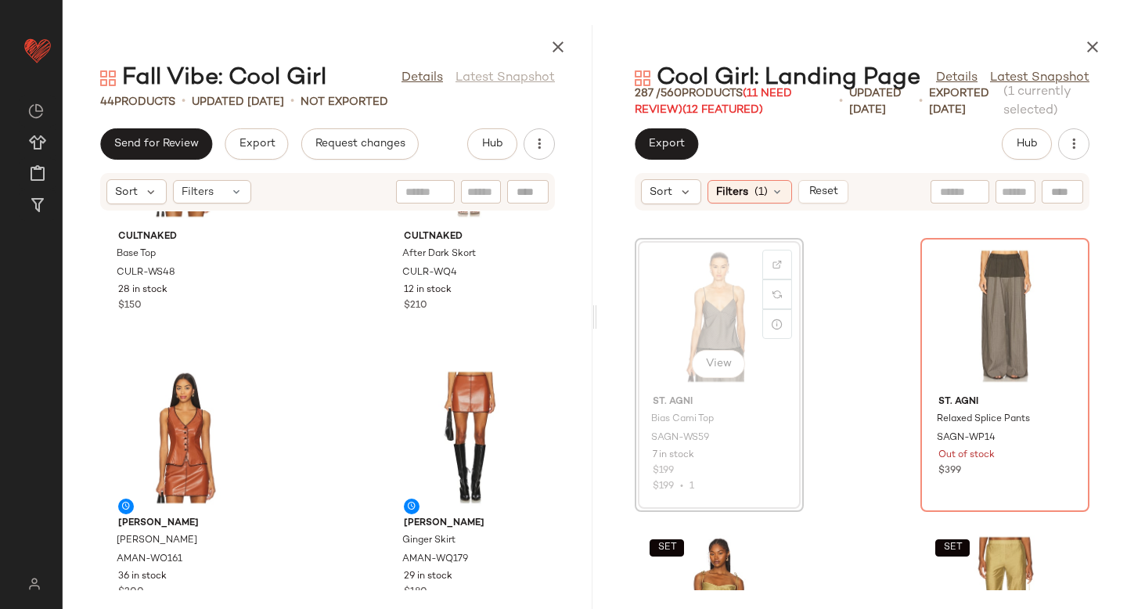
scroll to position [1992, 0]
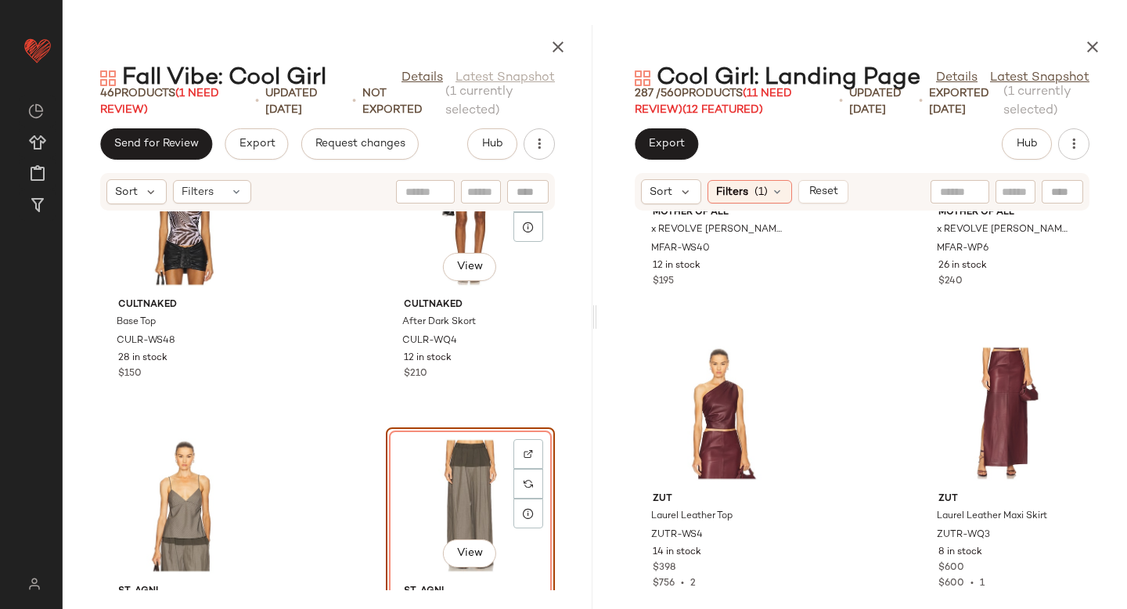
scroll to position [2807, 0]
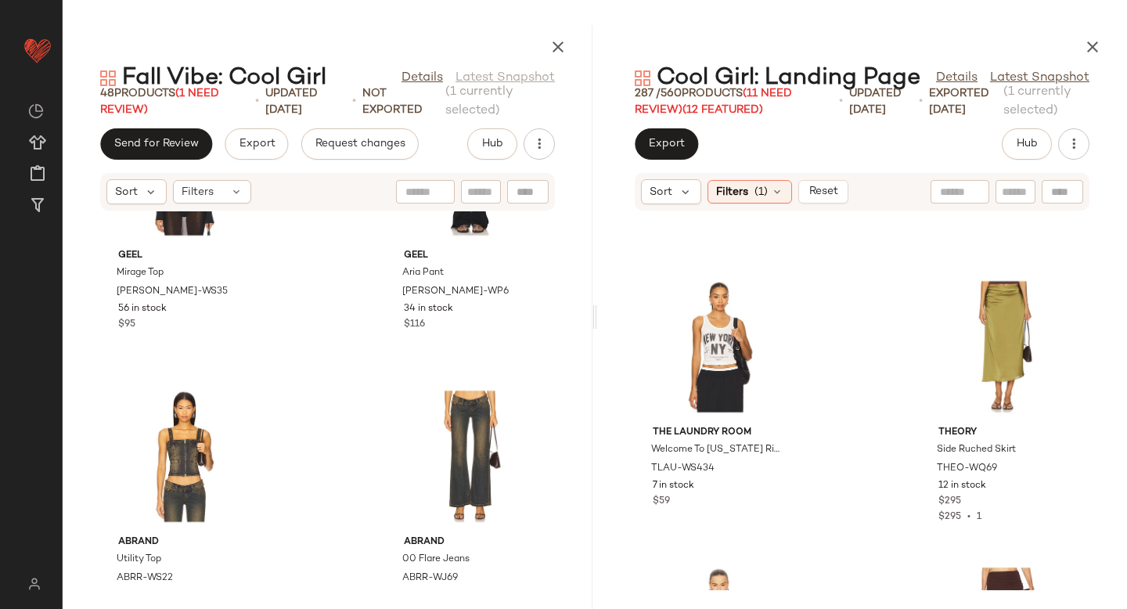
scroll to position [3897, 0]
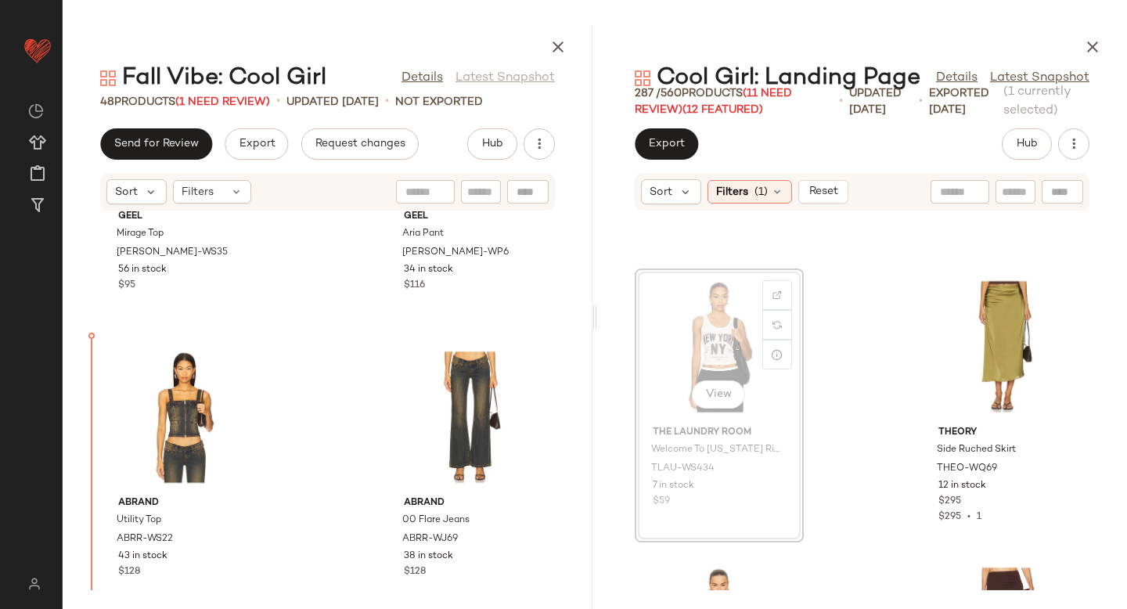
drag, startPoint x: 692, startPoint y: 342, endPoint x: 97, endPoint y: 407, distance: 598.2
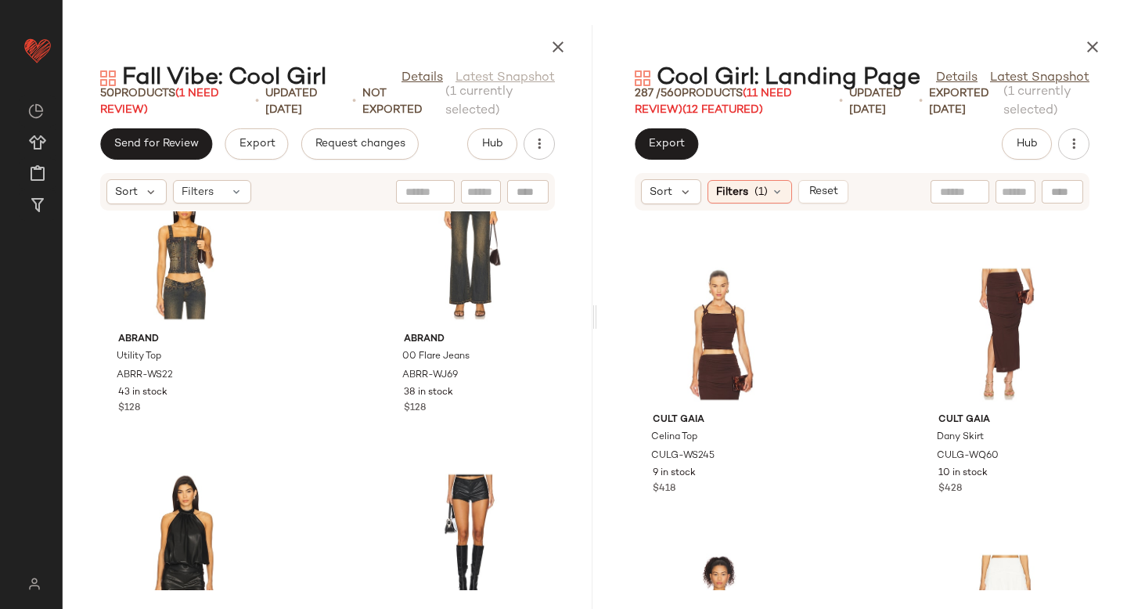
scroll to position [4547, 0]
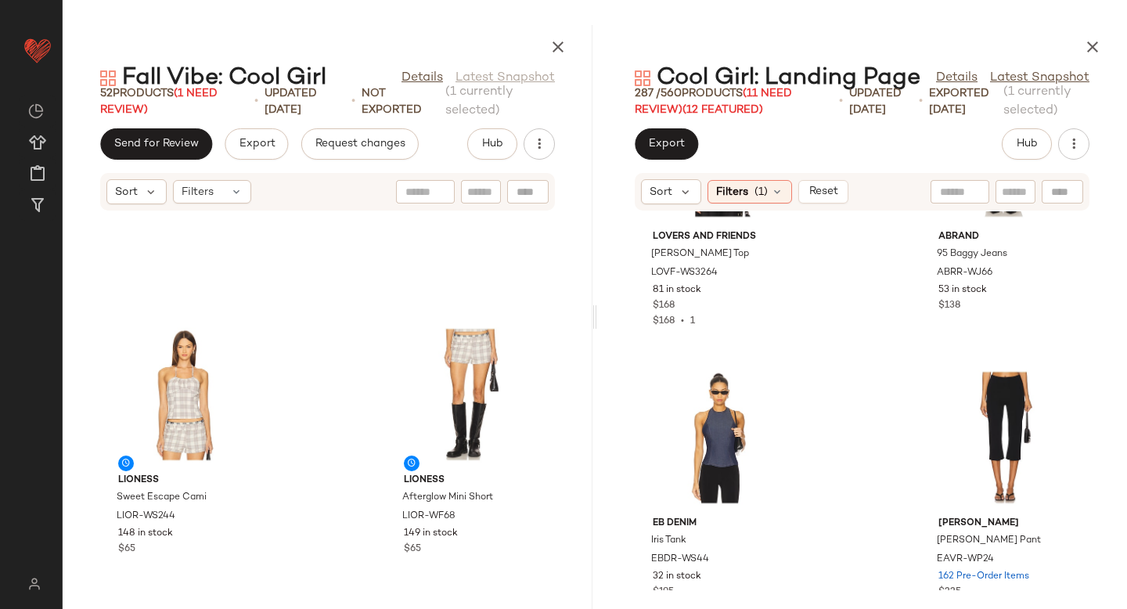
scroll to position [5044, 0]
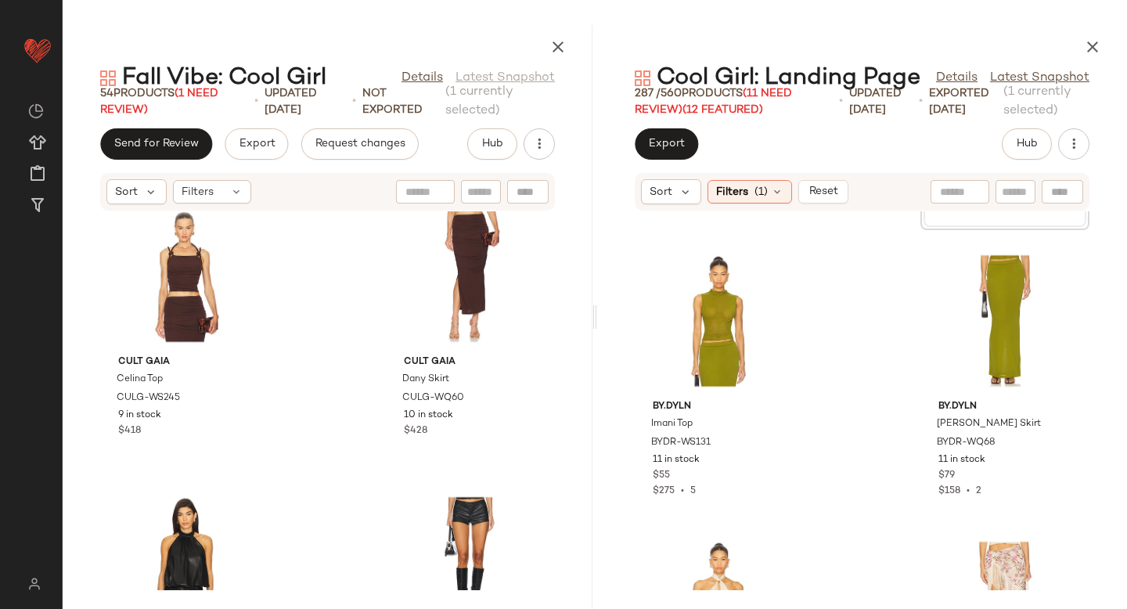
scroll to position [4612, 0]
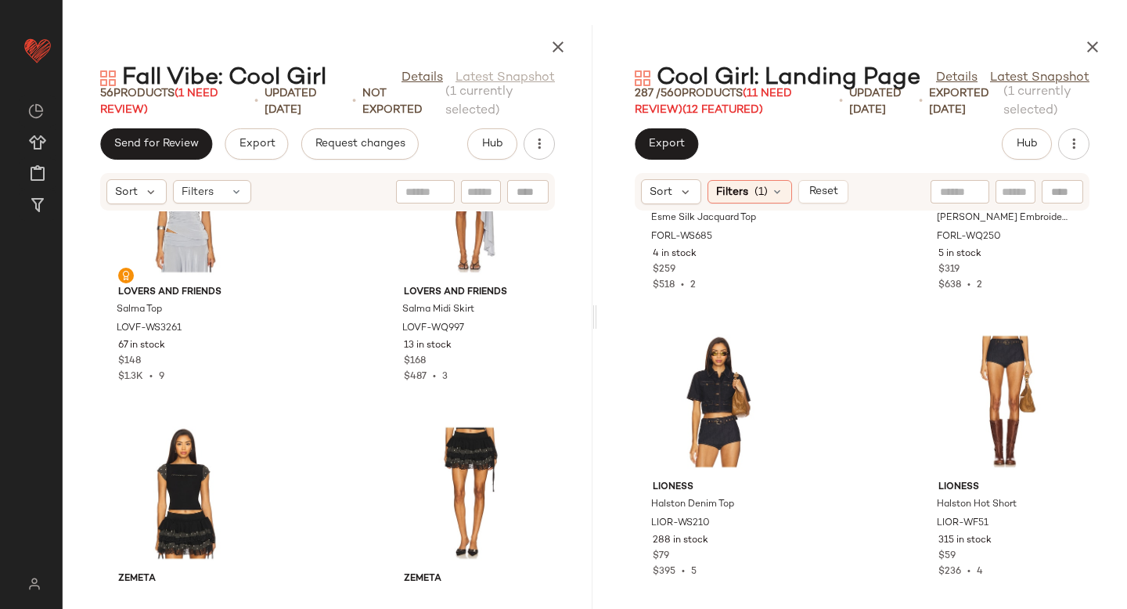
scroll to position [7643, 0]
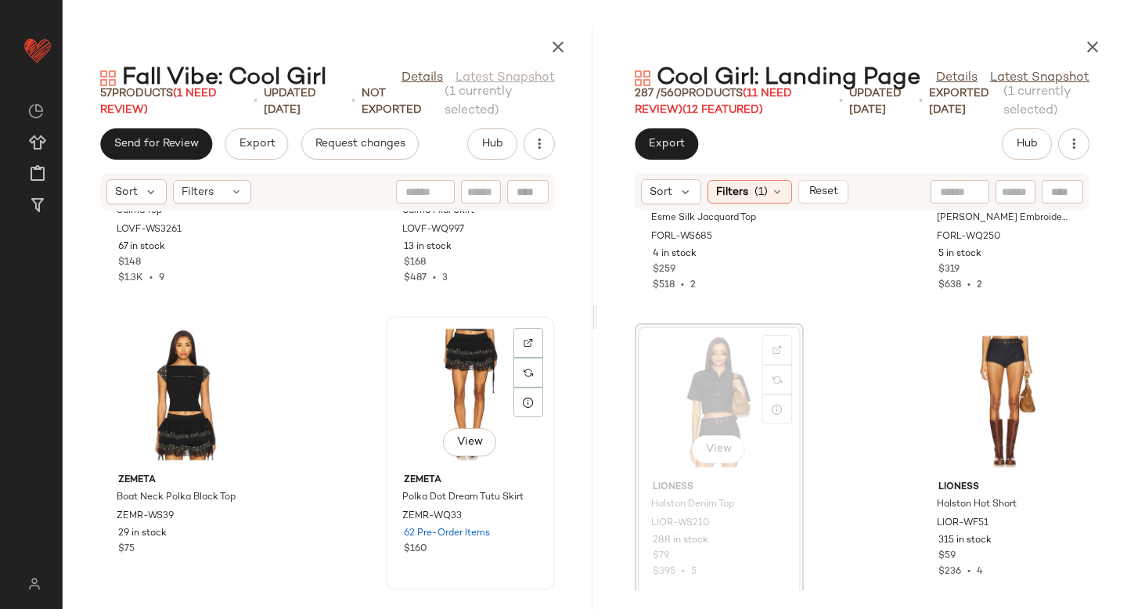
scroll to position [7929, 0]
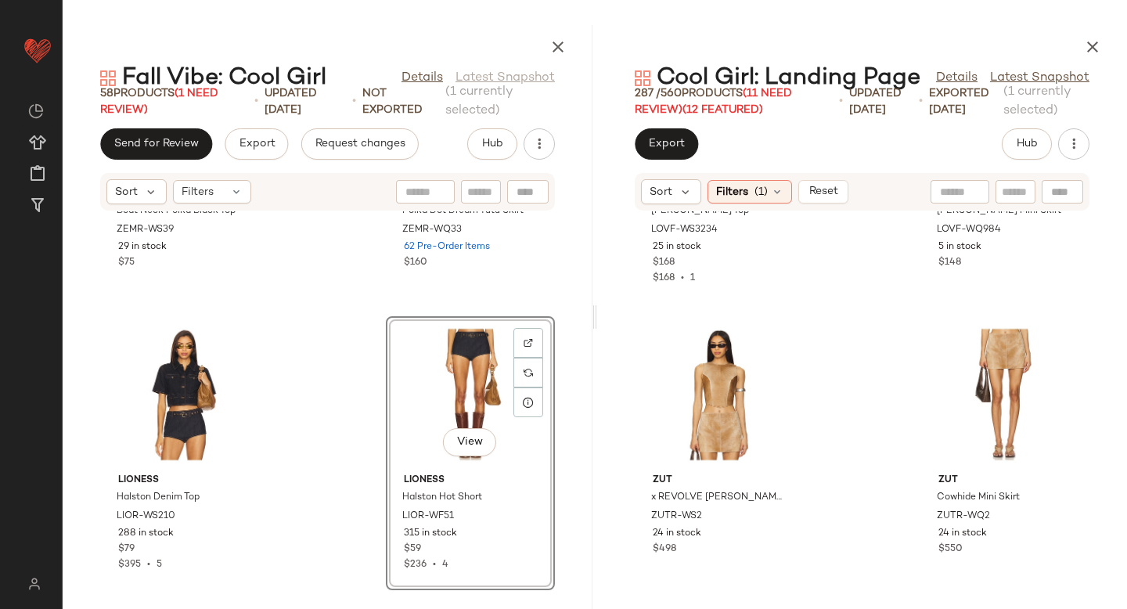
scroll to position [6820, 0]
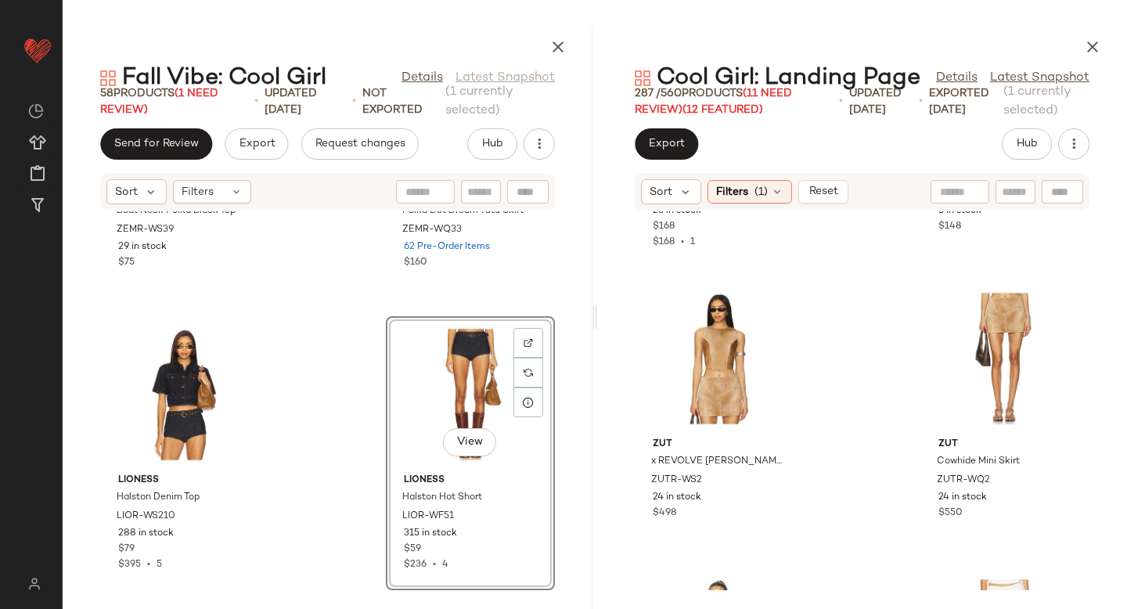
click at [858, 441] on div "Lovers and Friends Mariah Top LOVF-WS3234 25 in stock $168 $168 • 1 Lovers and …" at bounding box center [862, 400] width 530 height 379
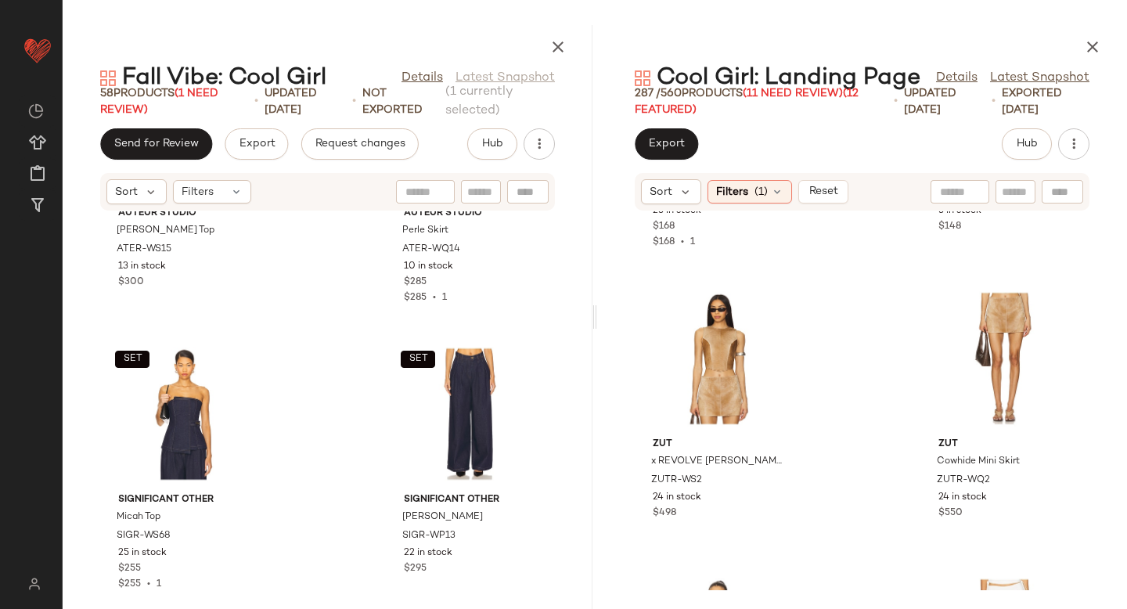
scroll to position [6500, 0]
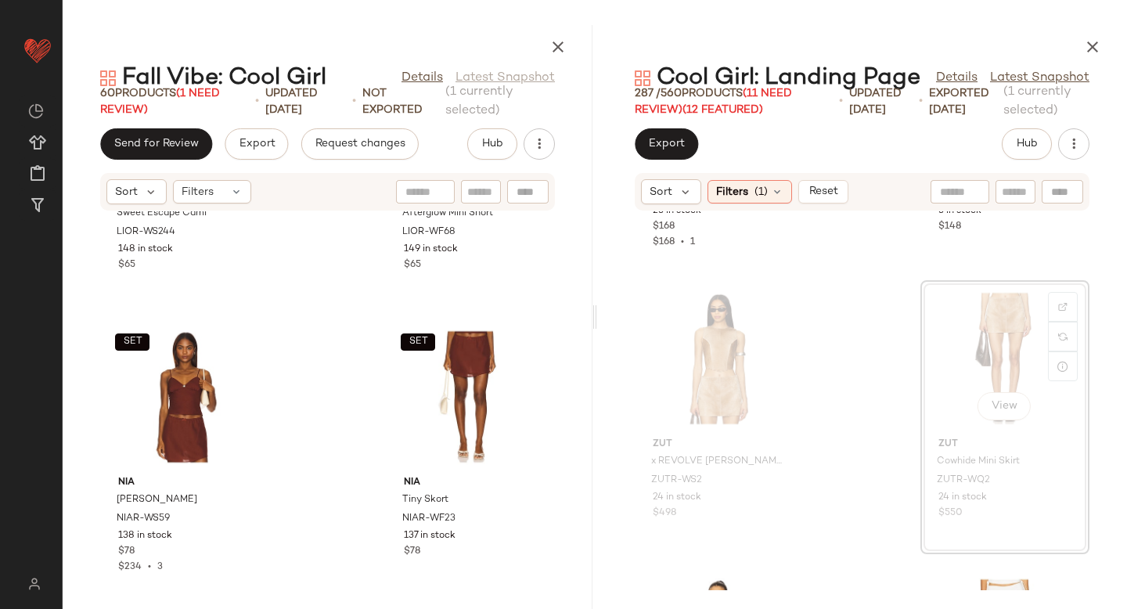
scroll to position [5900, 0]
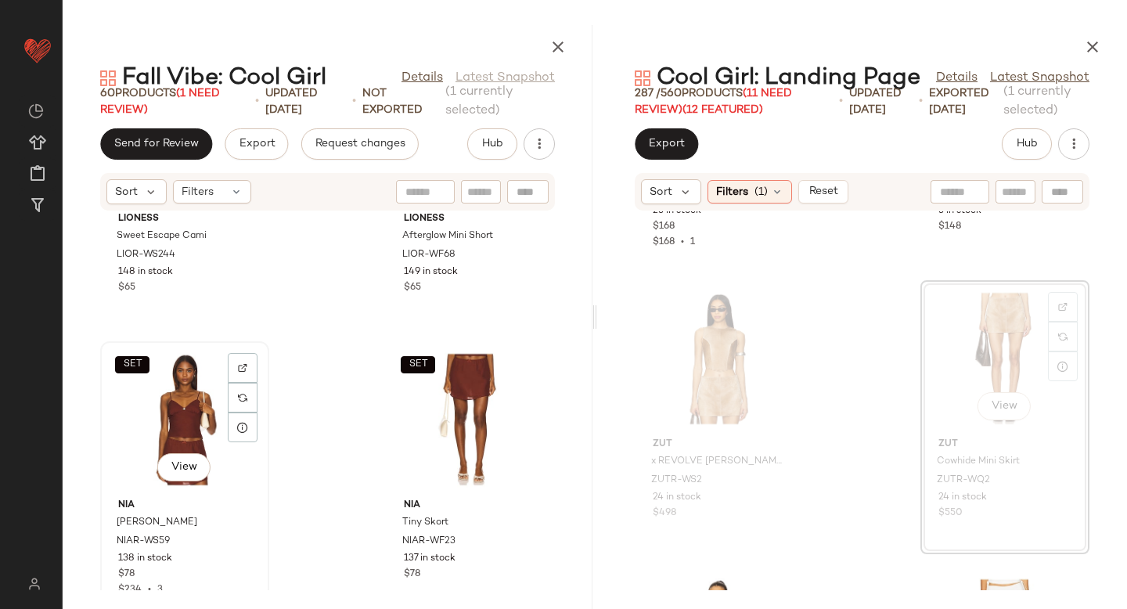
click at [182, 426] on div "SET View" at bounding box center [185, 420] width 158 height 146
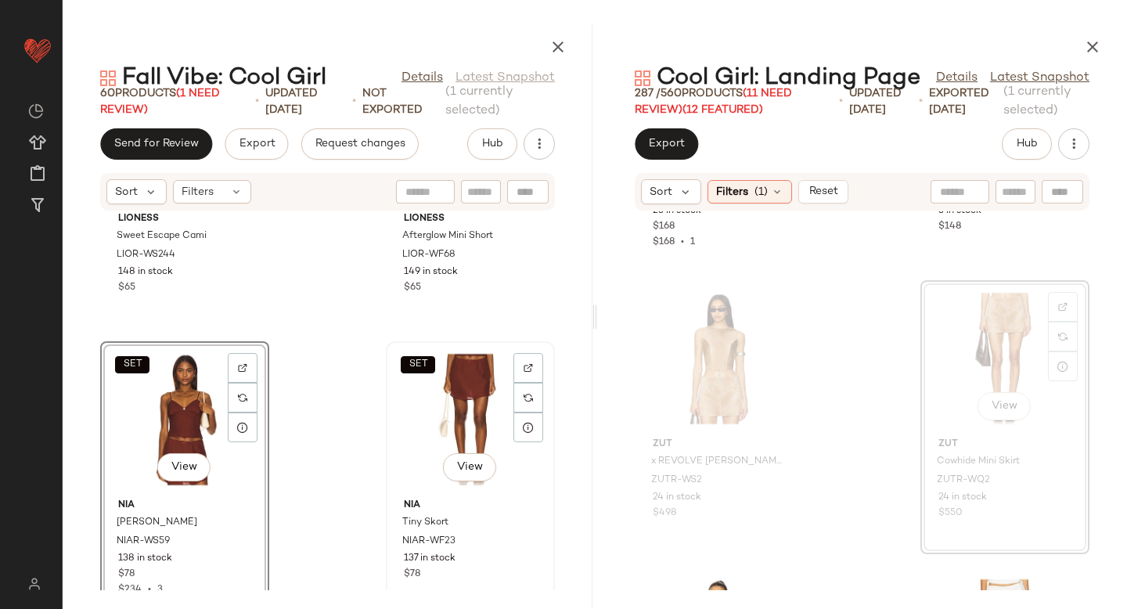
click at [448, 385] on div "SET View" at bounding box center [470, 420] width 158 height 146
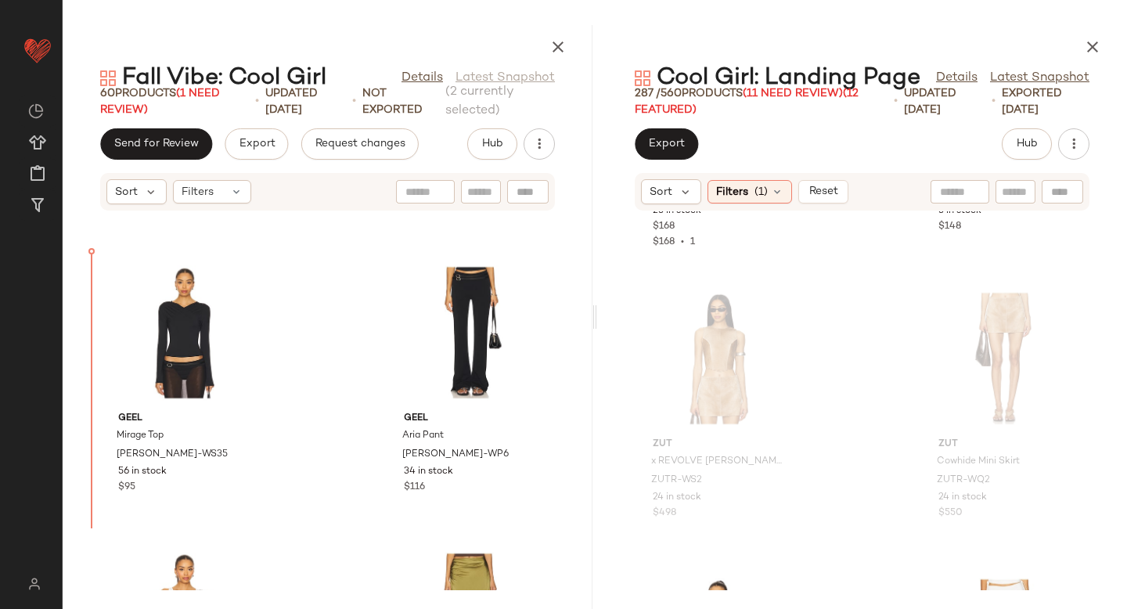
scroll to position [3663, 0]
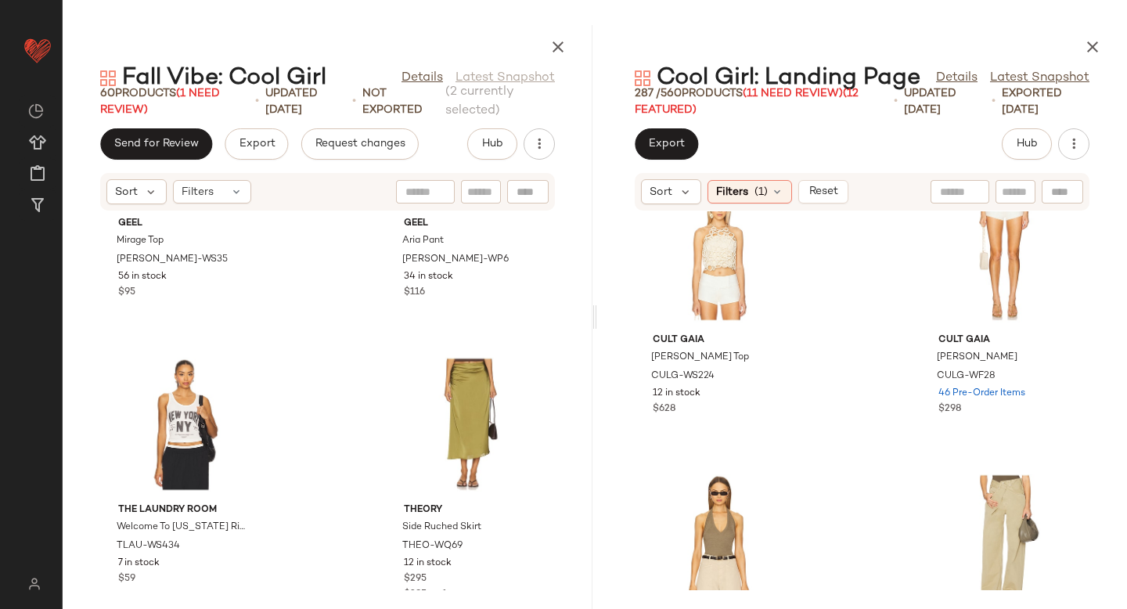
scroll to position [9943, 0]
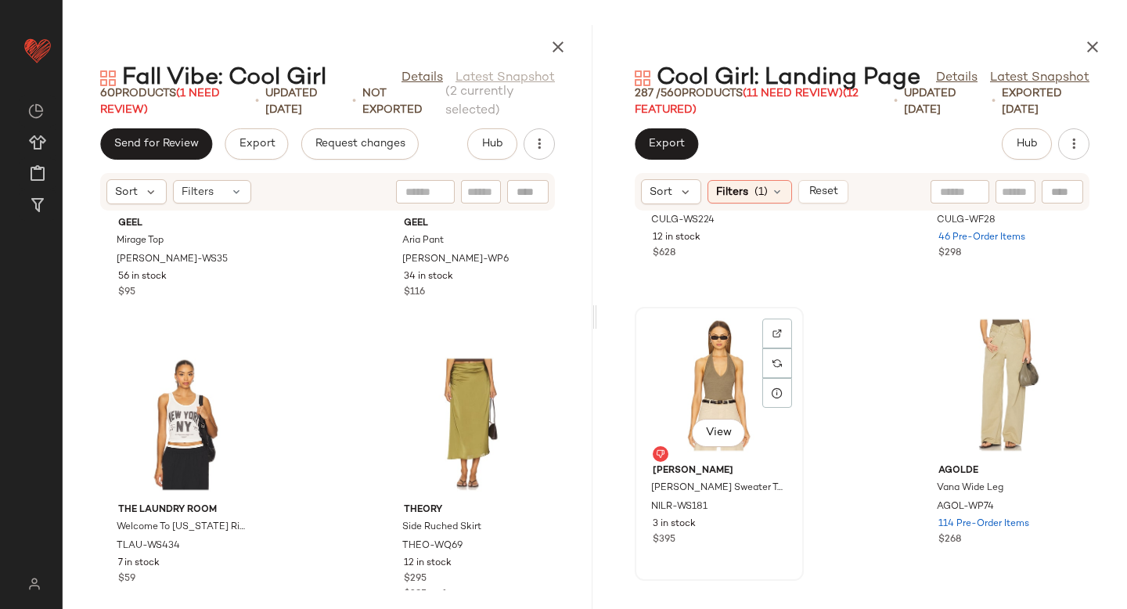
click at [724, 387] on div "View" at bounding box center [719, 385] width 158 height 146
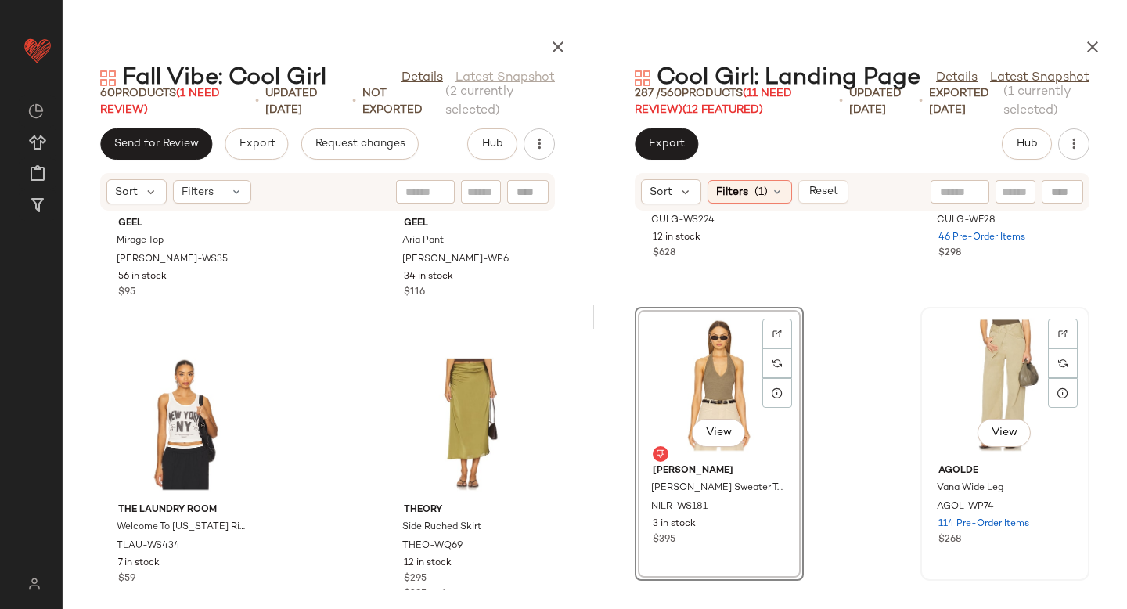
click at [991, 368] on div "View" at bounding box center [1005, 385] width 158 height 146
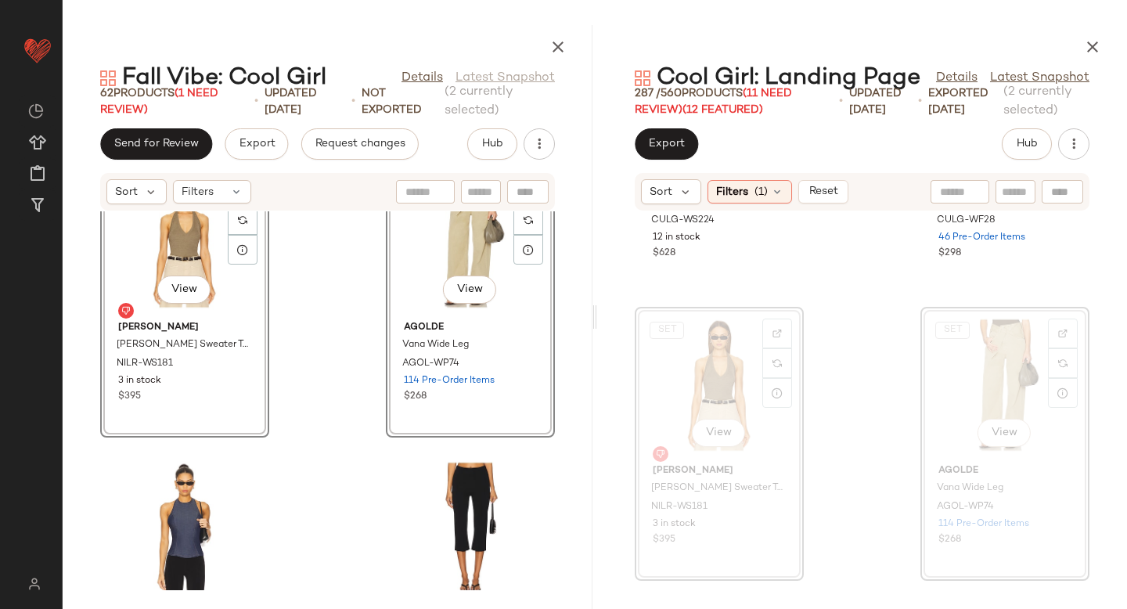
scroll to position [5796, 0]
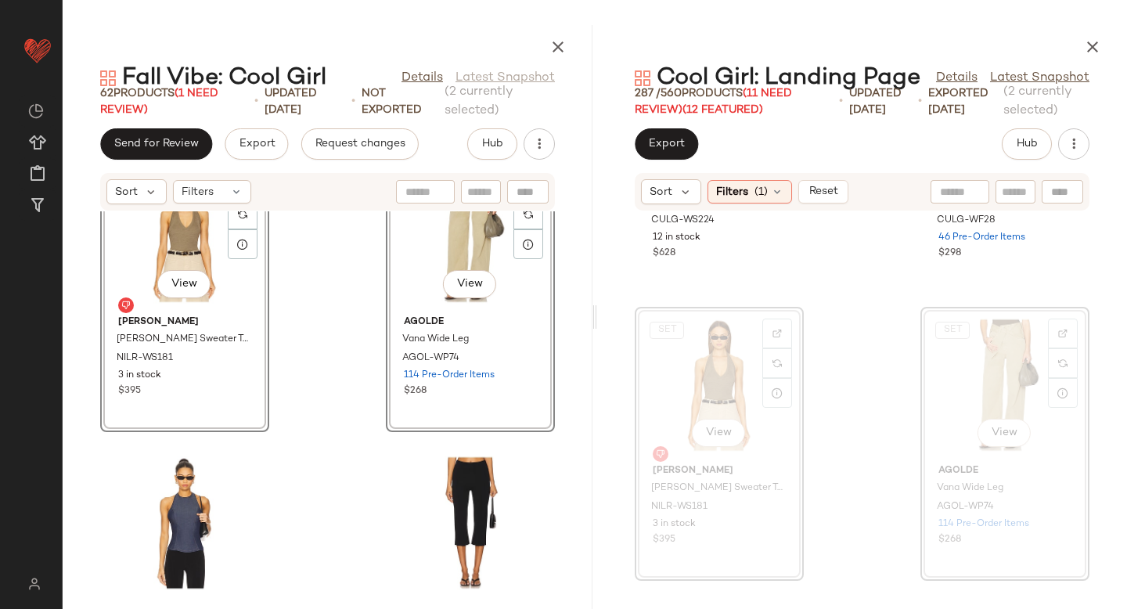
click at [826, 355] on div "Cult Gaia Amir Knit Top CULG-WS224 12 in stock $628 Cult Gaia Denny Short CULG-…" at bounding box center [862, 400] width 530 height 379
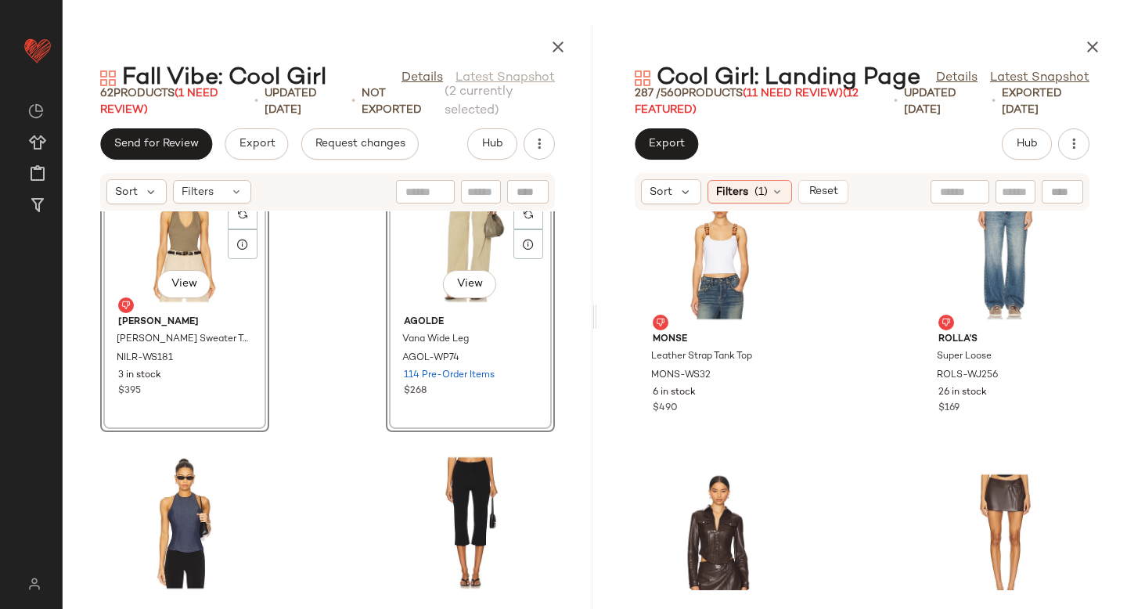
scroll to position [10620, 0]
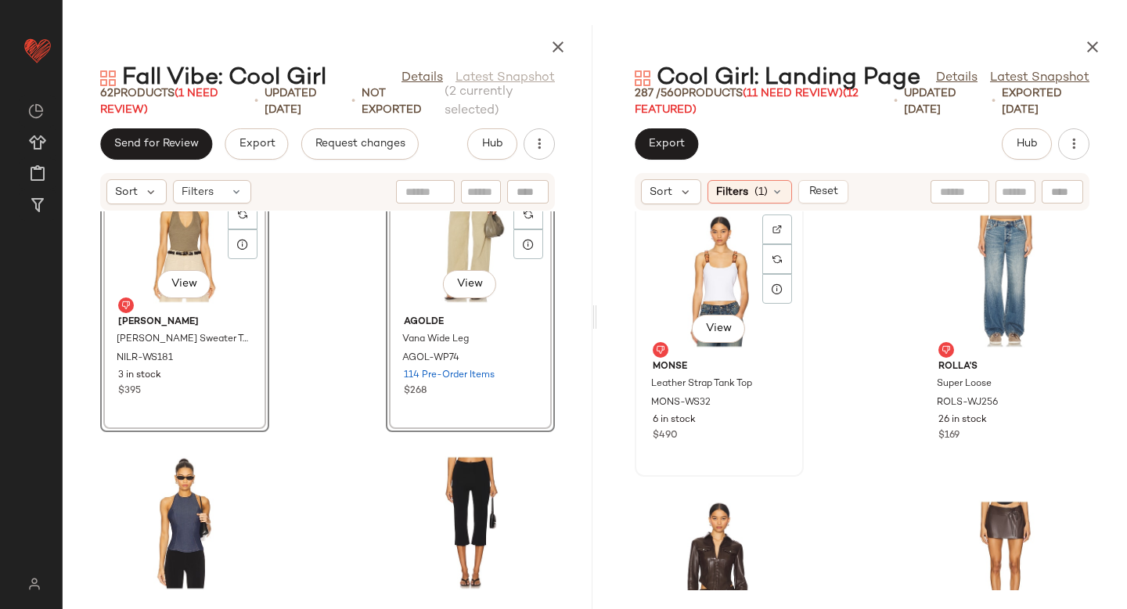
click at [705, 283] on div "View" at bounding box center [719, 281] width 158 height 146
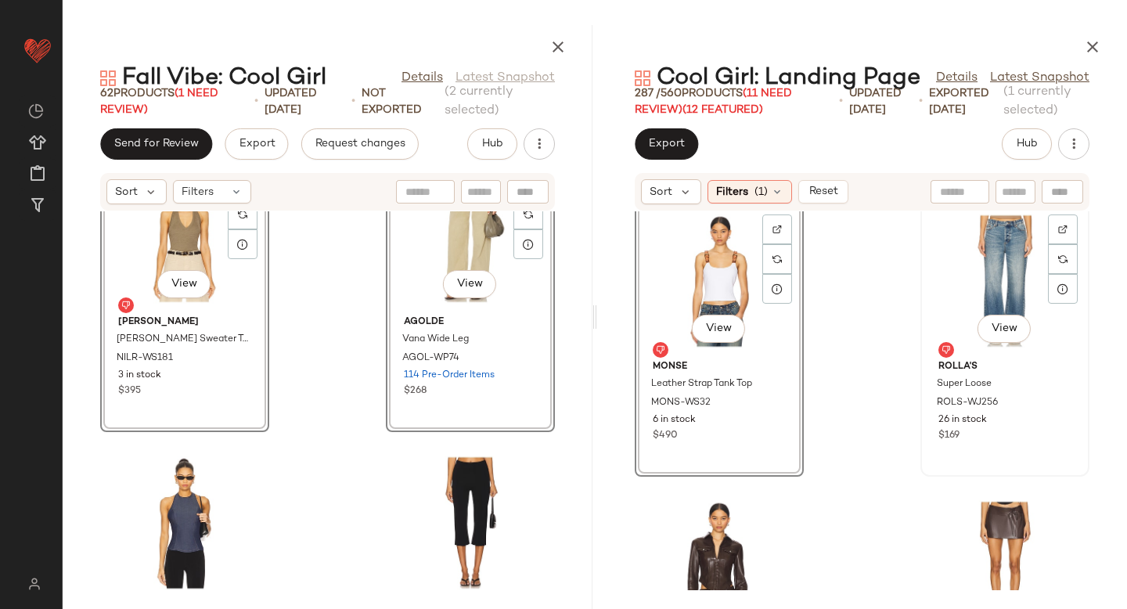
click at [990, 264] on div "View" at bounding box center [1005, 281] width 158 height 146
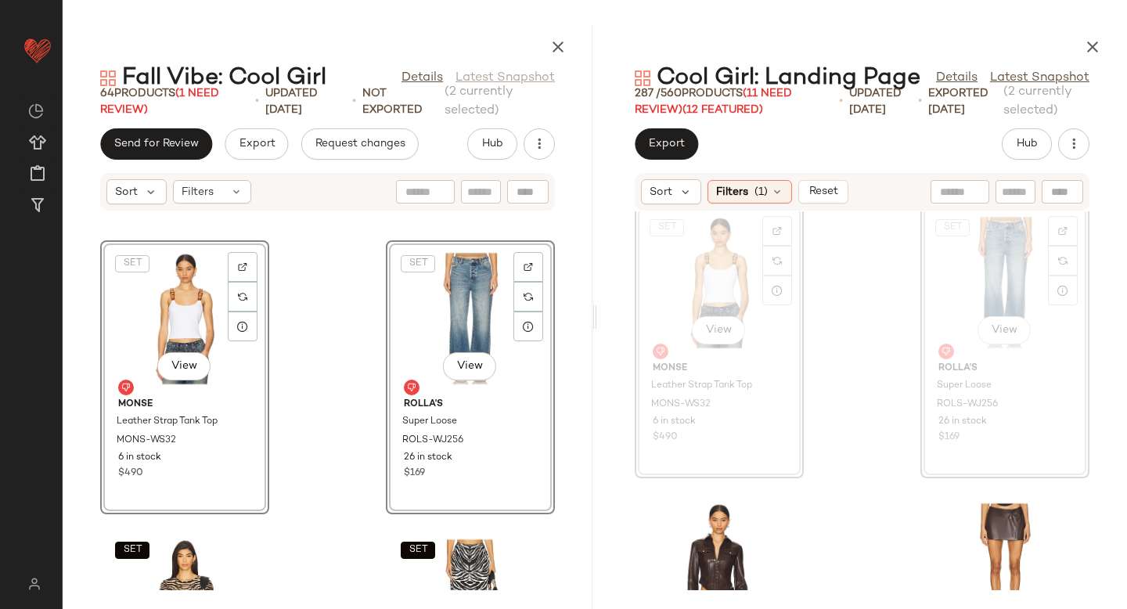
scroll to position [6547, 0]
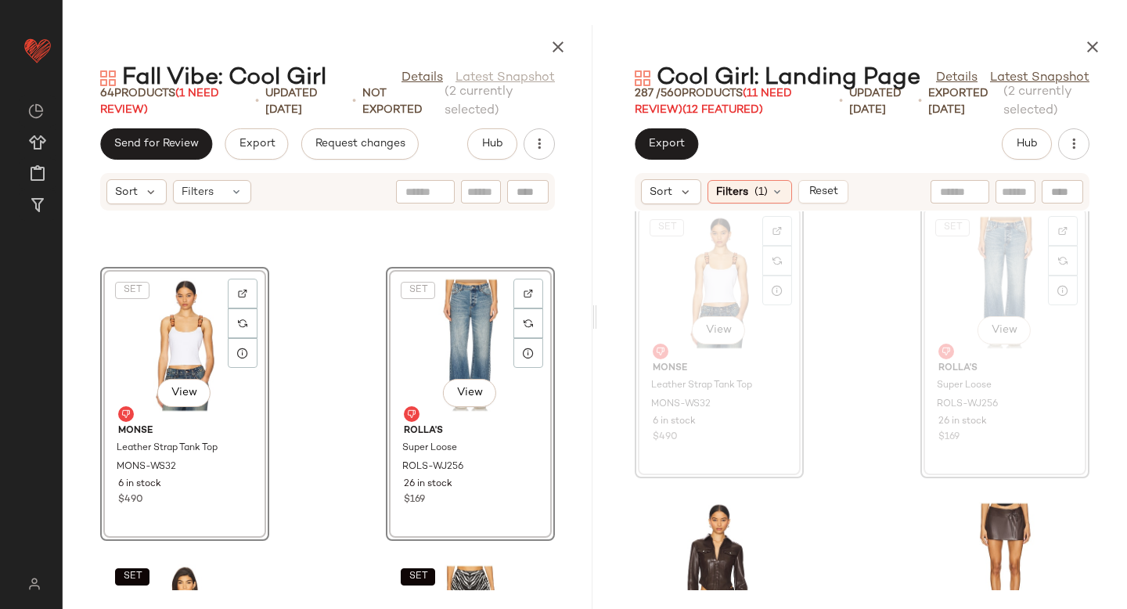
click at [347, 331] on div "SET View Monse Leather Strap Tank Top MONS-WS32 6 in stock $490 SET View ROLLA'…" at bounding box center [328, 400] width 530 height 379
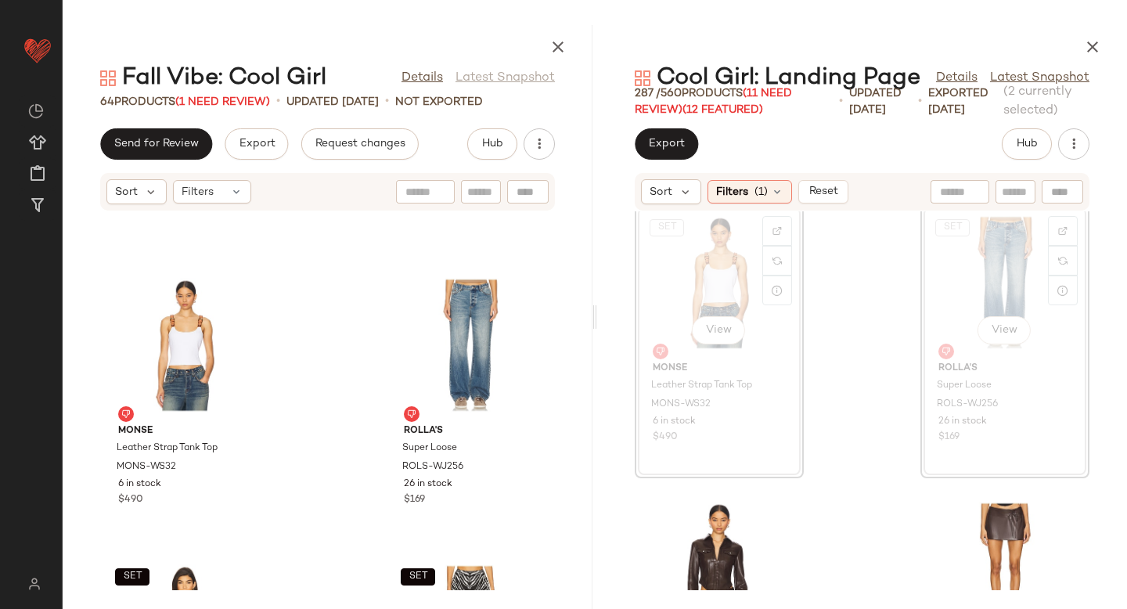
click at [864, 430] on div "SET View Monse Leather Strap Tank Top MONS-WS32 6 in stock $490 SET View ROLLA'…" at bounding box center [862, 400] width 530 height 379
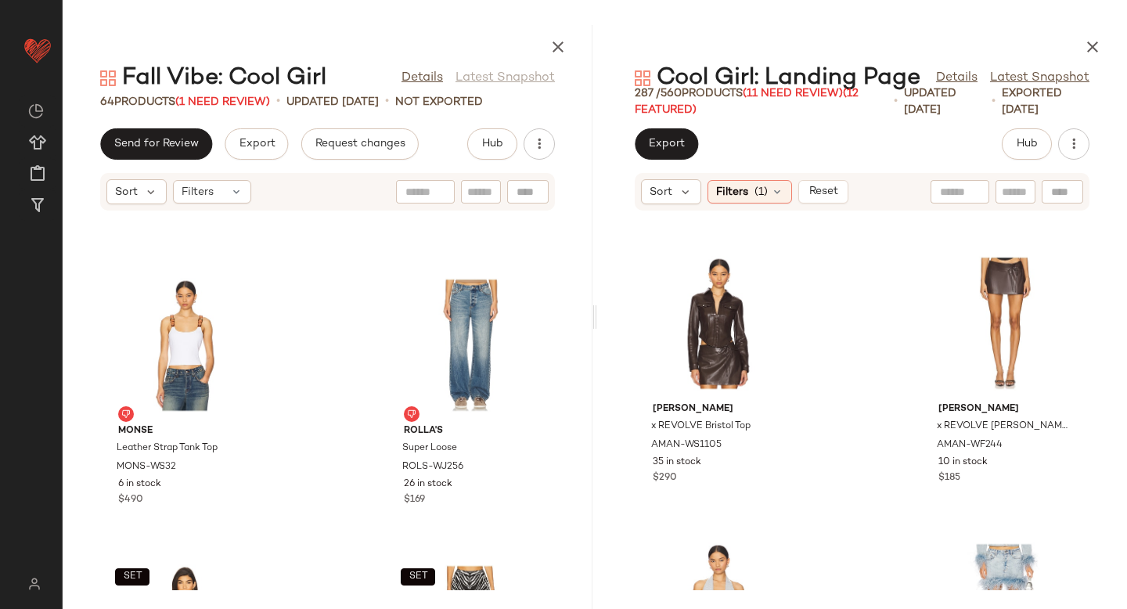
scroll to position [10863, 0]
click at [717, 333] on div "View" at bounding box center [719, 325] width 158 height 146
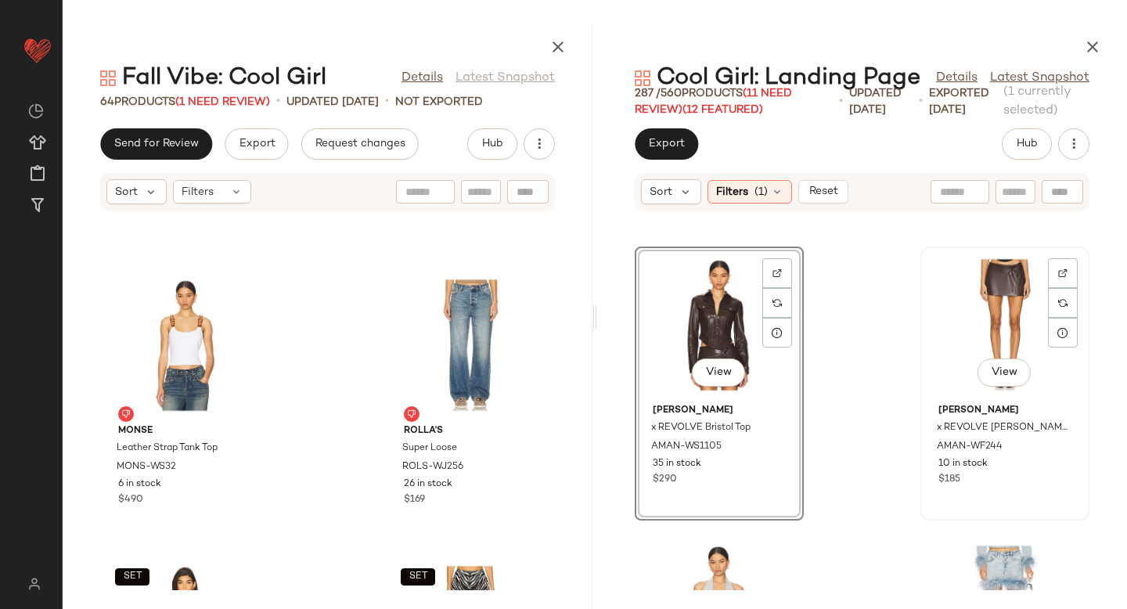
click at [1007, 297] on div "View" at bounding box center [1005, 325] width 158 height 146
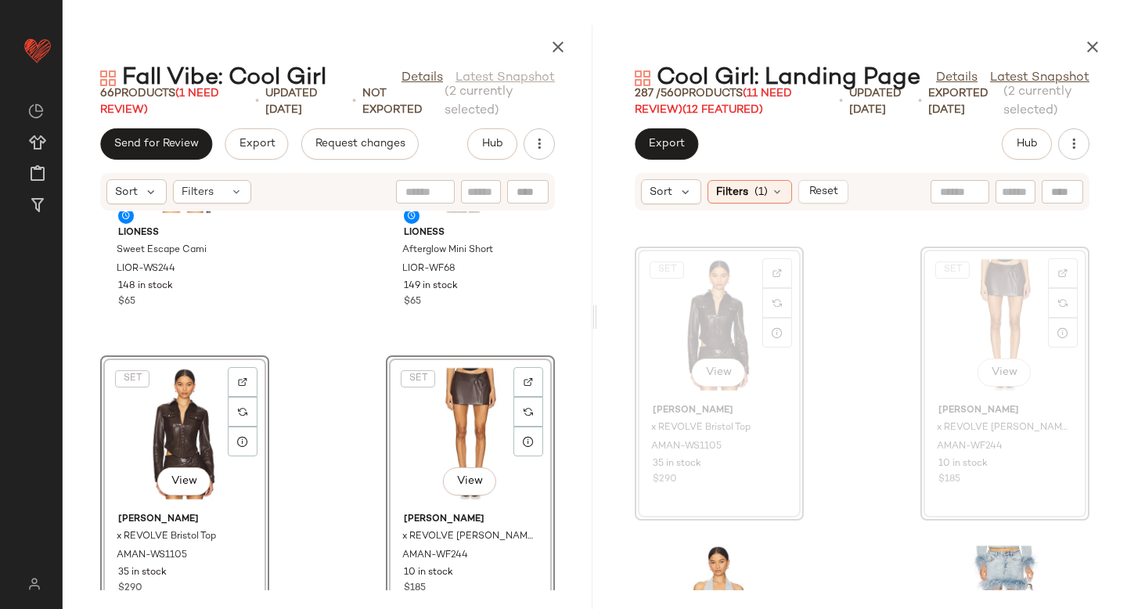
scroll to position [6706, 0]
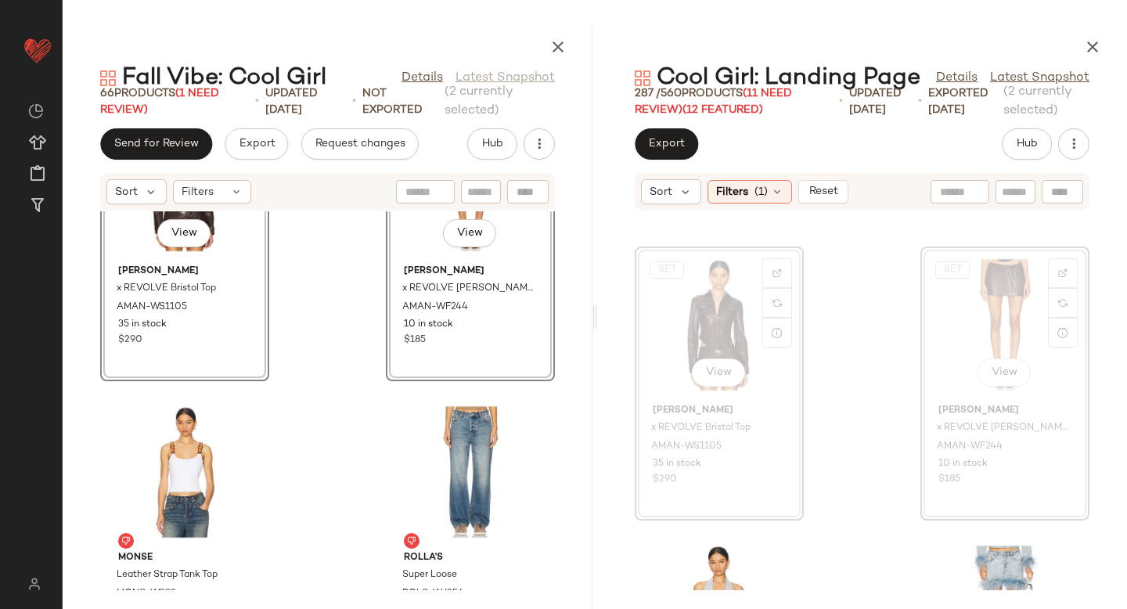
click at [304, 419] on div "SET View Amanda Uprichard x REVOLVE Bristol Top AMAN-WS1105 35 in stock $290 SE…" at bounding box center [328, 400] width 530 height 379
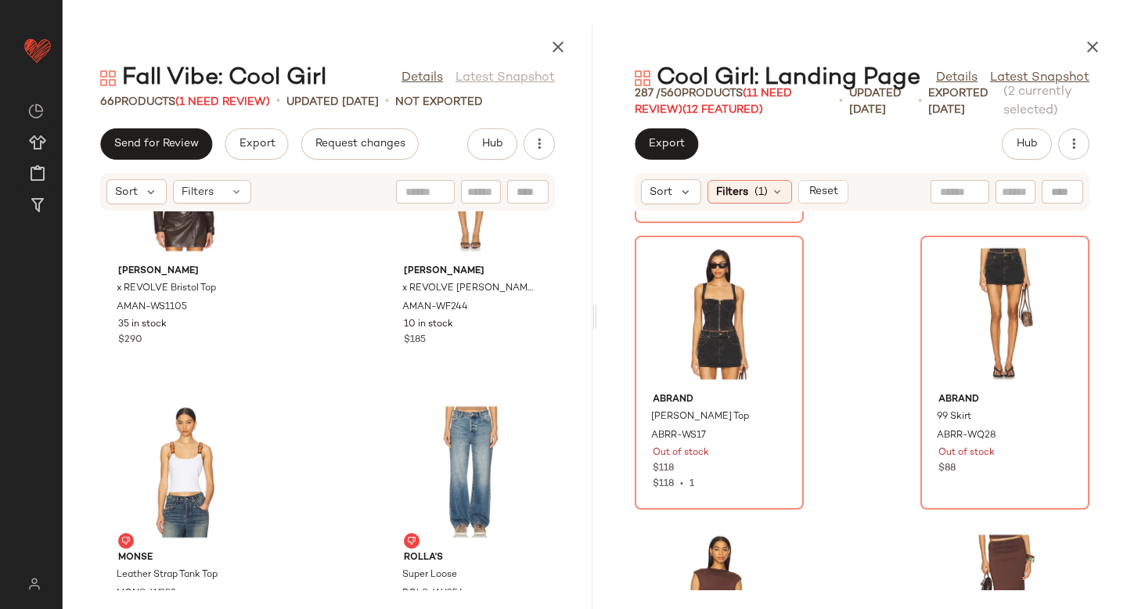
scroll to position [12006, 0]
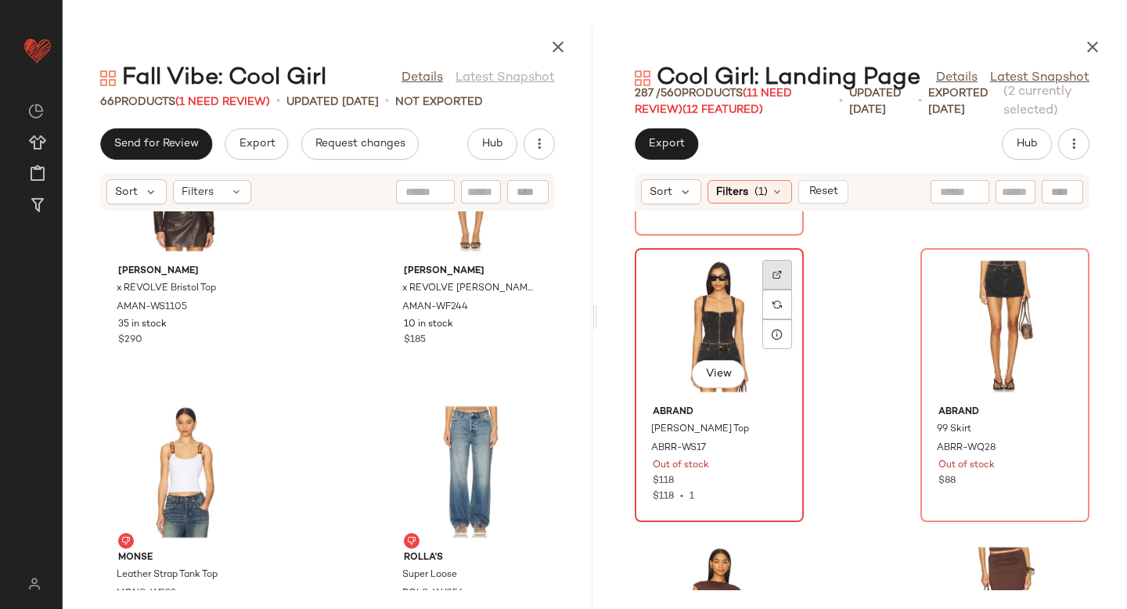
click at [782, 289] on div at bounding box center [777, 304] width 30 height 30
click at [772, 289] on div at bounding box center [777, 304] width 30 height 30
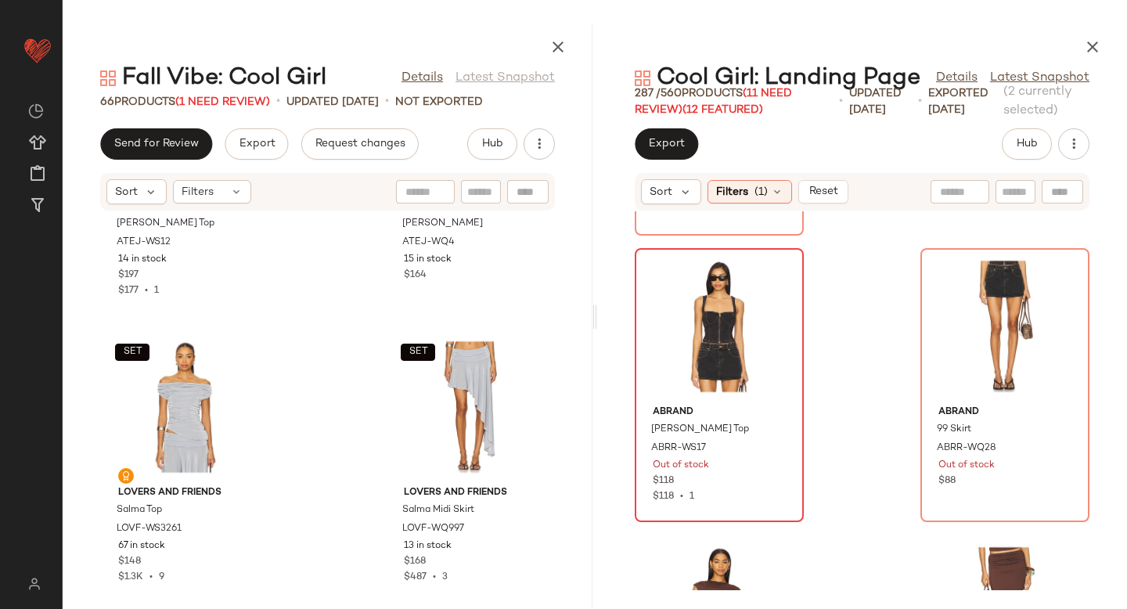
scroll to position [8528, 0]
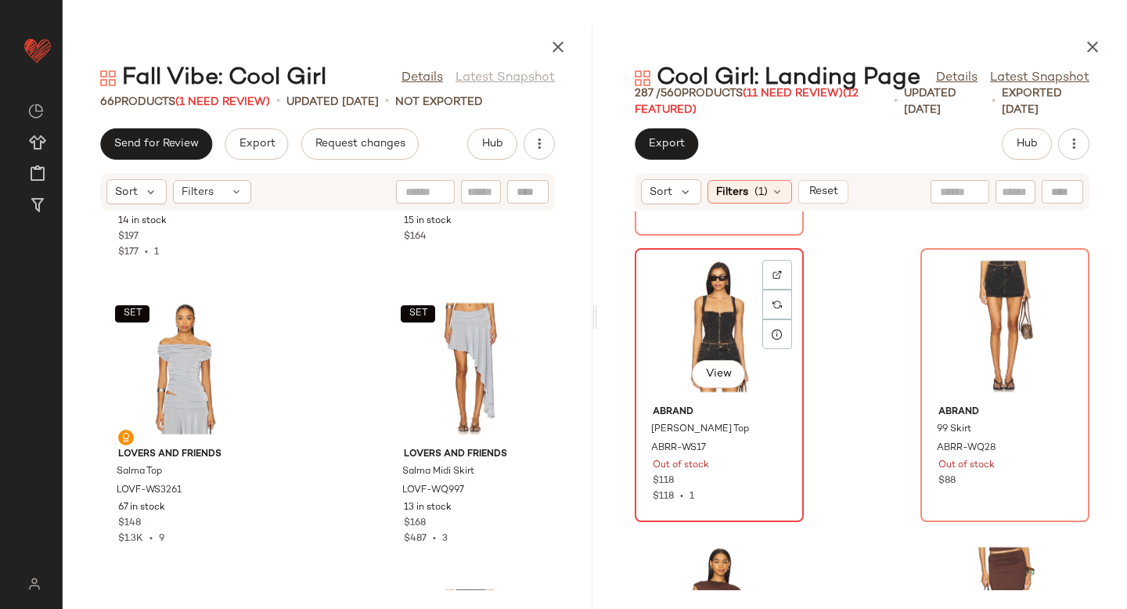
scroll to position [12005, 0]
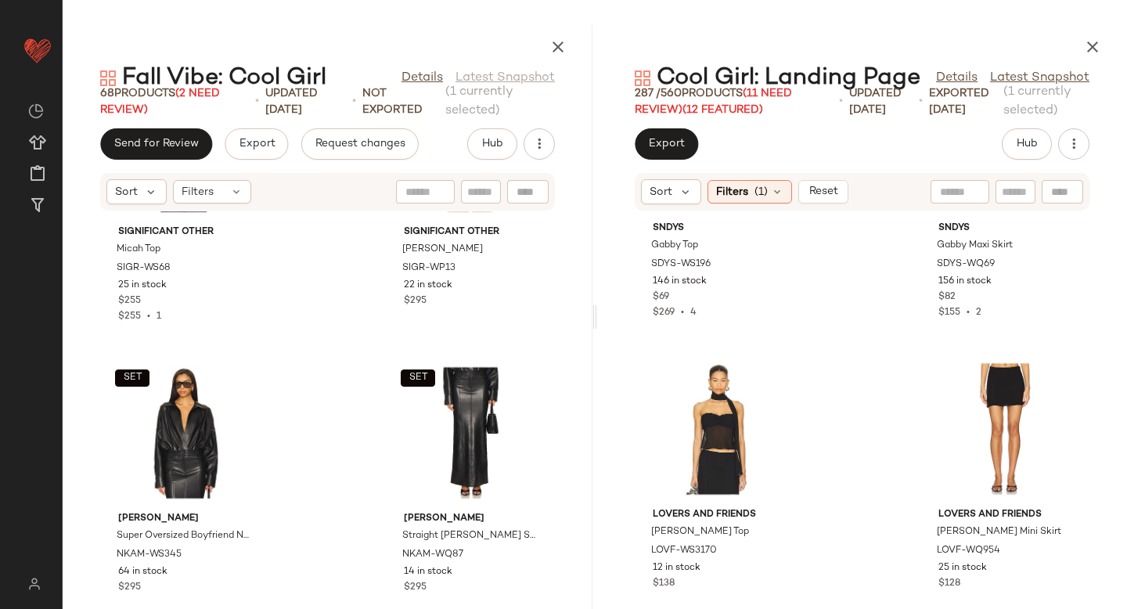
scroll to position [7944, 0]
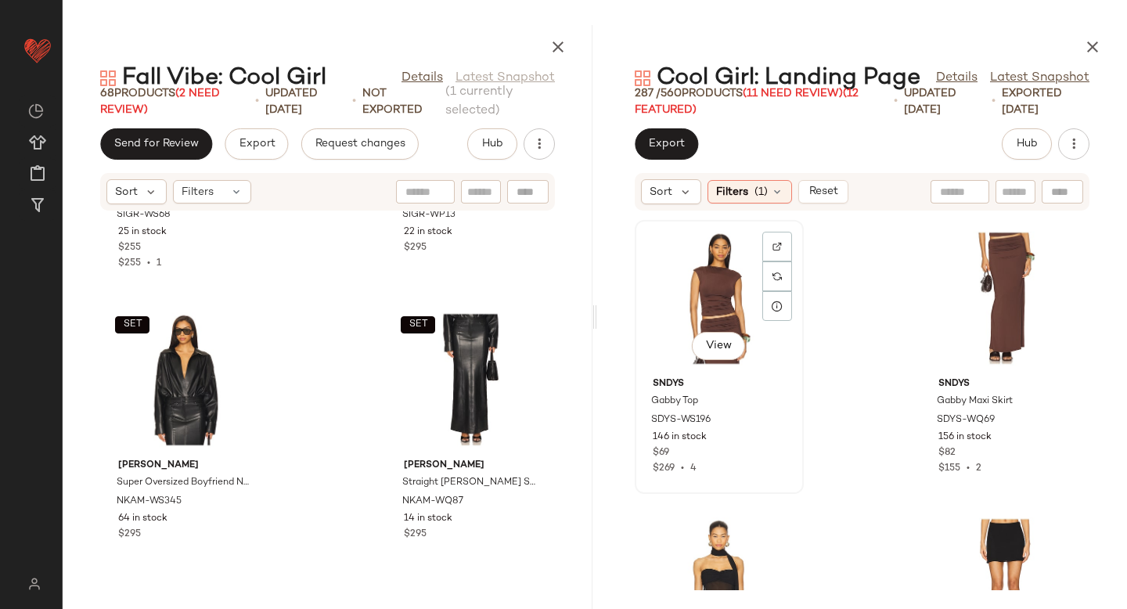
scroll to position [12319, 0]
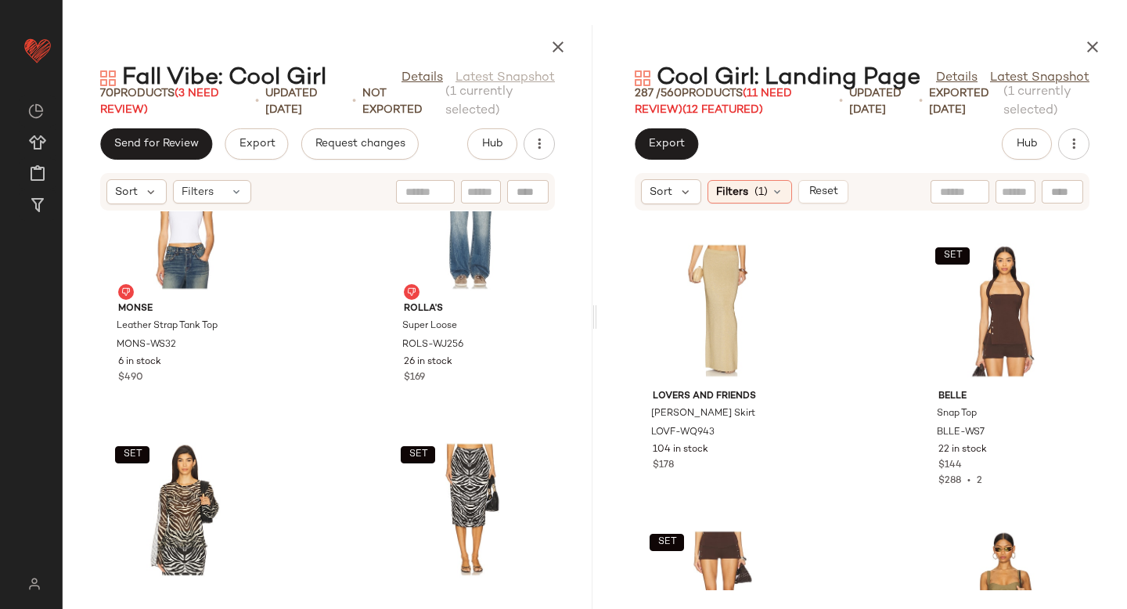
scroll to position [7009, 0]
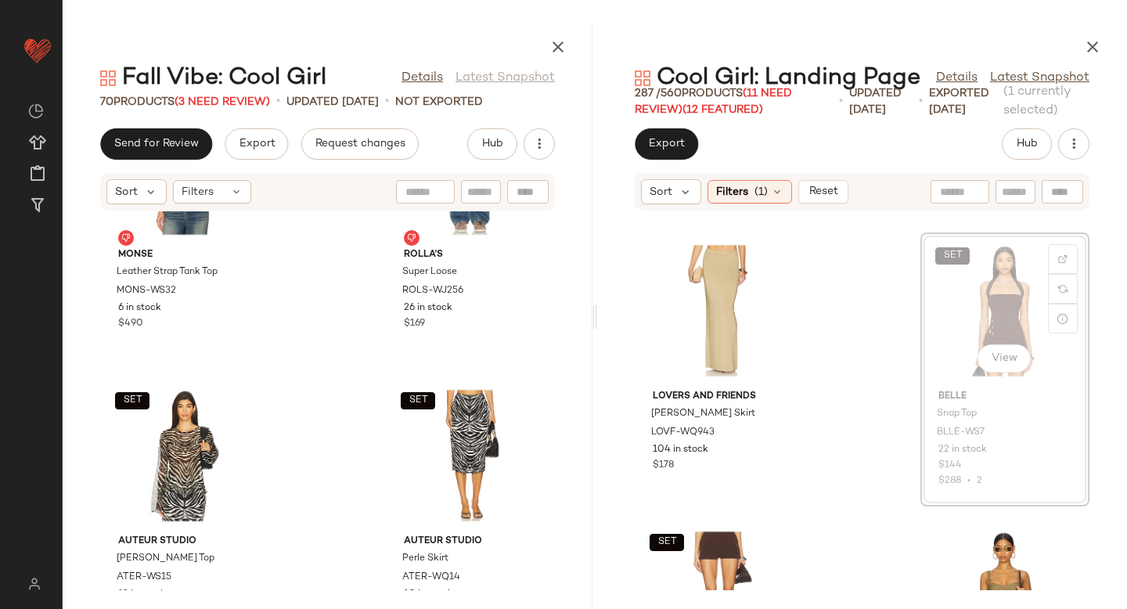
scroll to position [15457, 0]
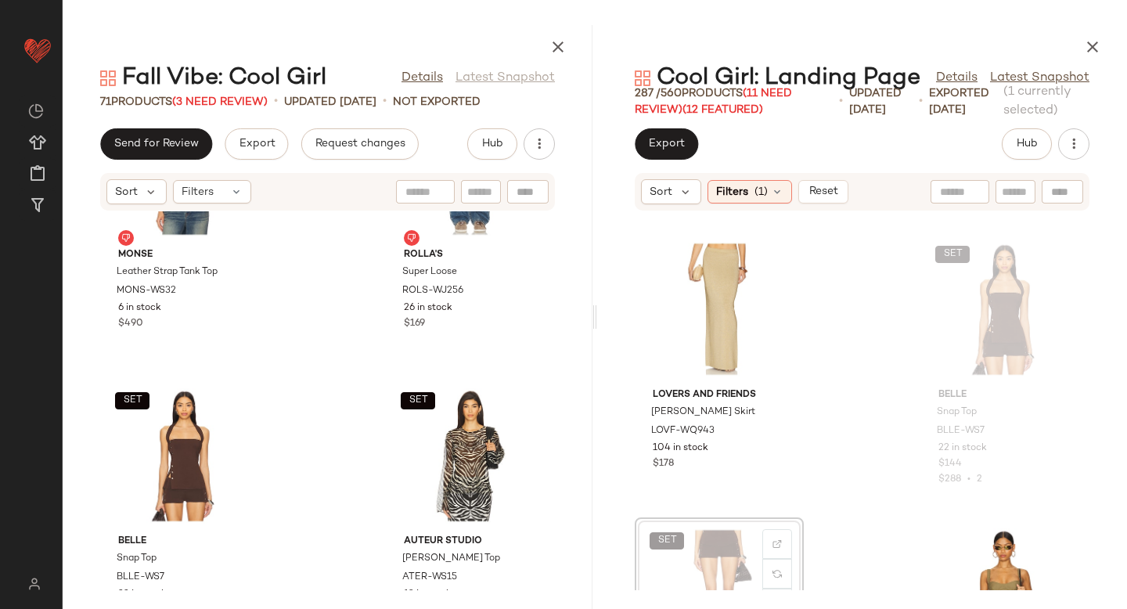
scroll to position [7011, 0]
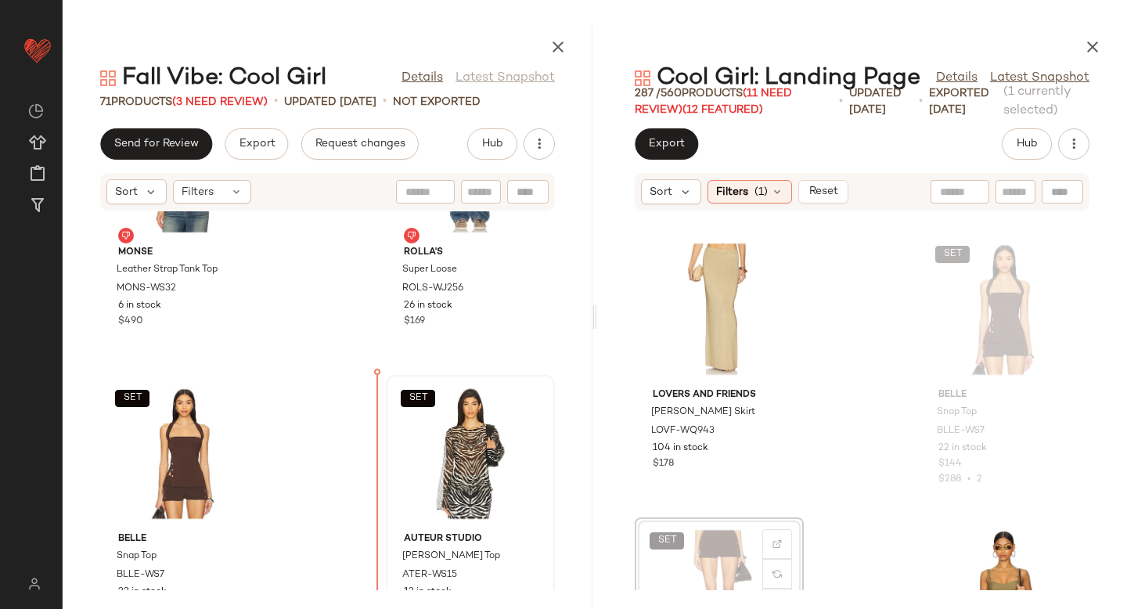
drag, startPoint x: 732, startPoint y: 524, endPoint x: 444, endPoint y: 460, distance: 295.8
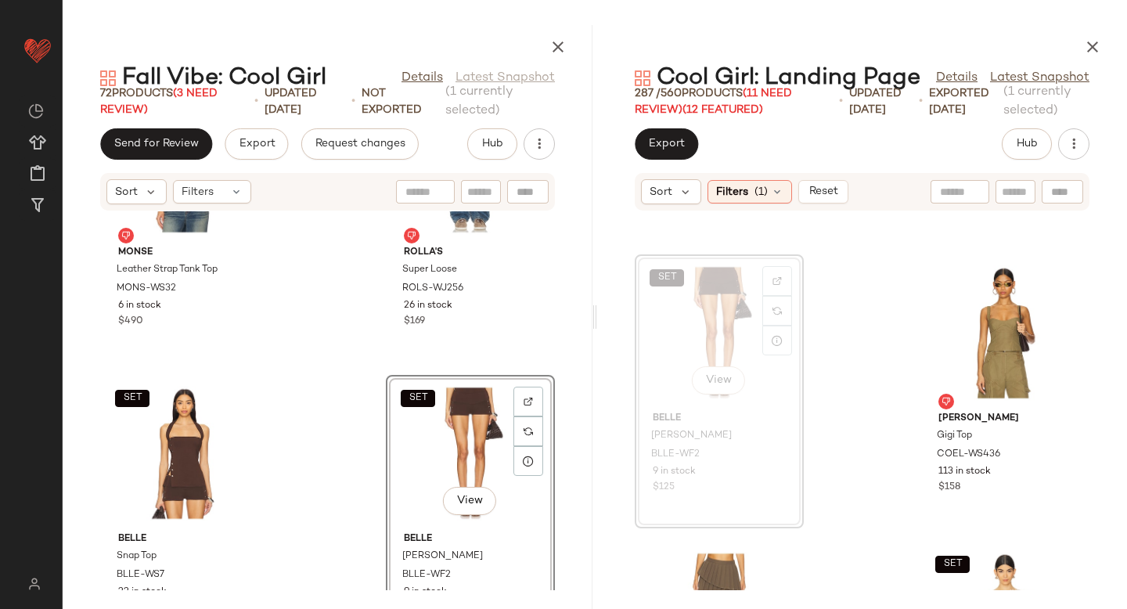
scroll to position [15699, 0]
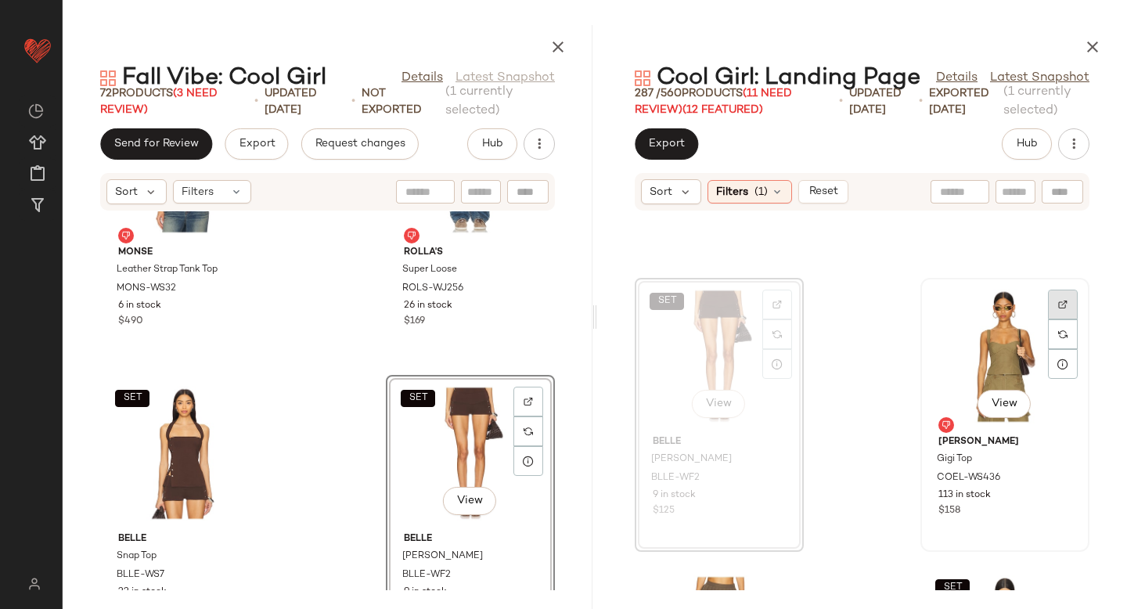
click at [1058, 303] on img at bounding box center [1062, 304] width 9 height 9
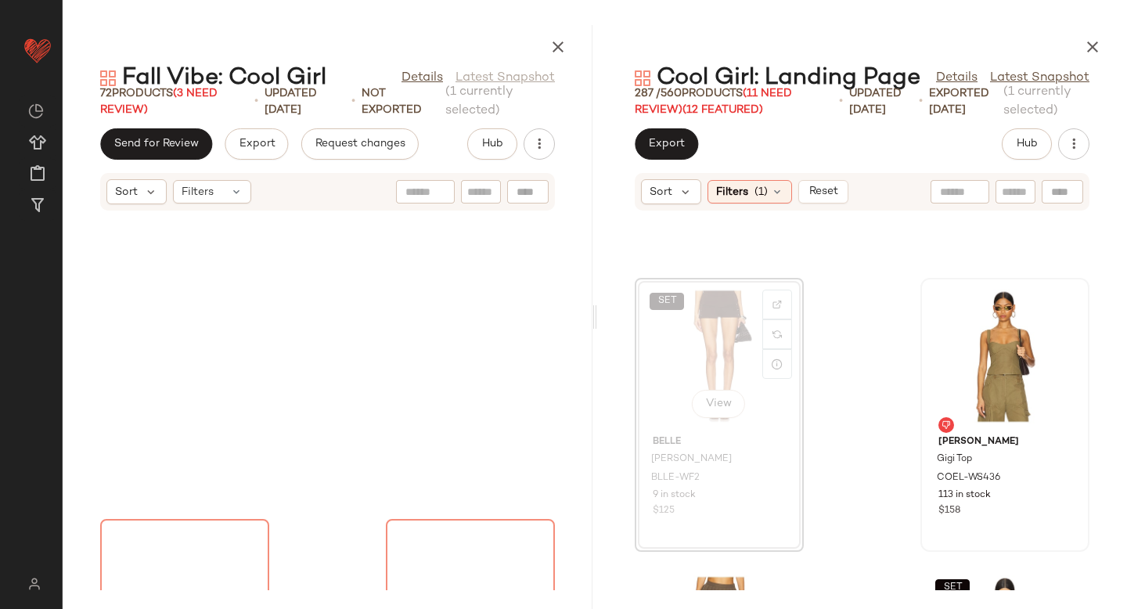
scroll to position [9934, 0]
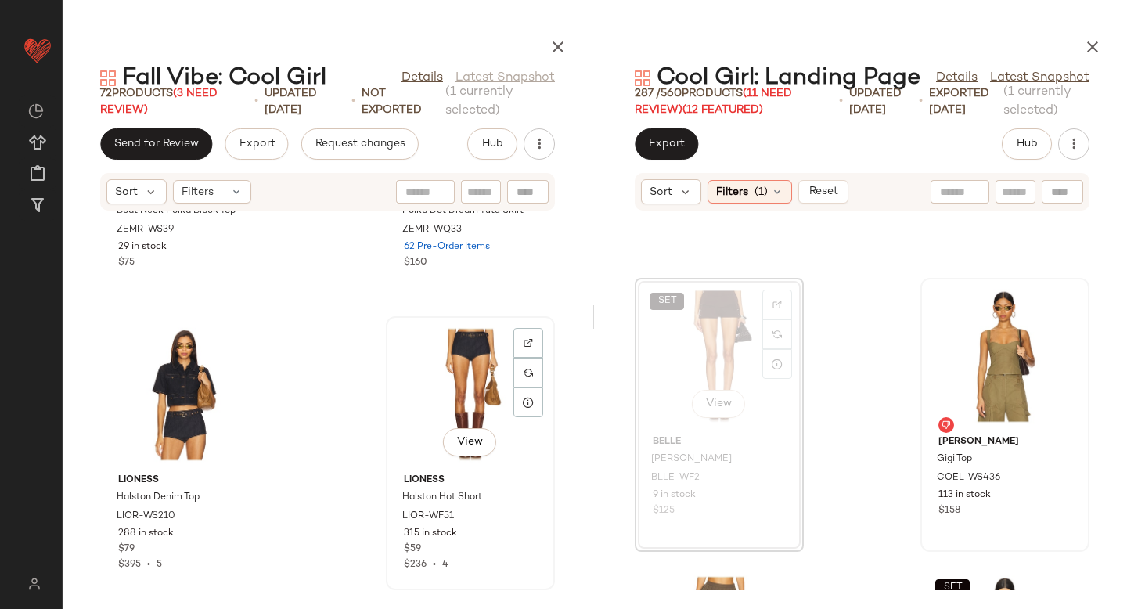
click at [437, 320] on div "View LIONESS Halston Hot Short LIOR-WF51 315 in stock $59 $236 • 4" at bounding box center [470, 453] width 166 height 271
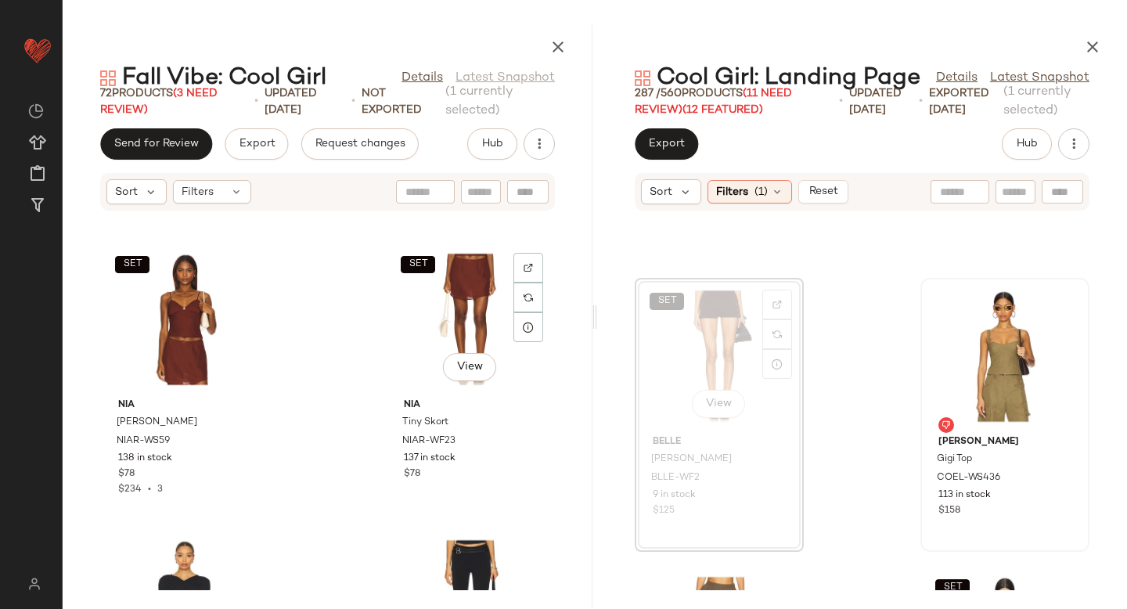
scroll to position [3762, 0]
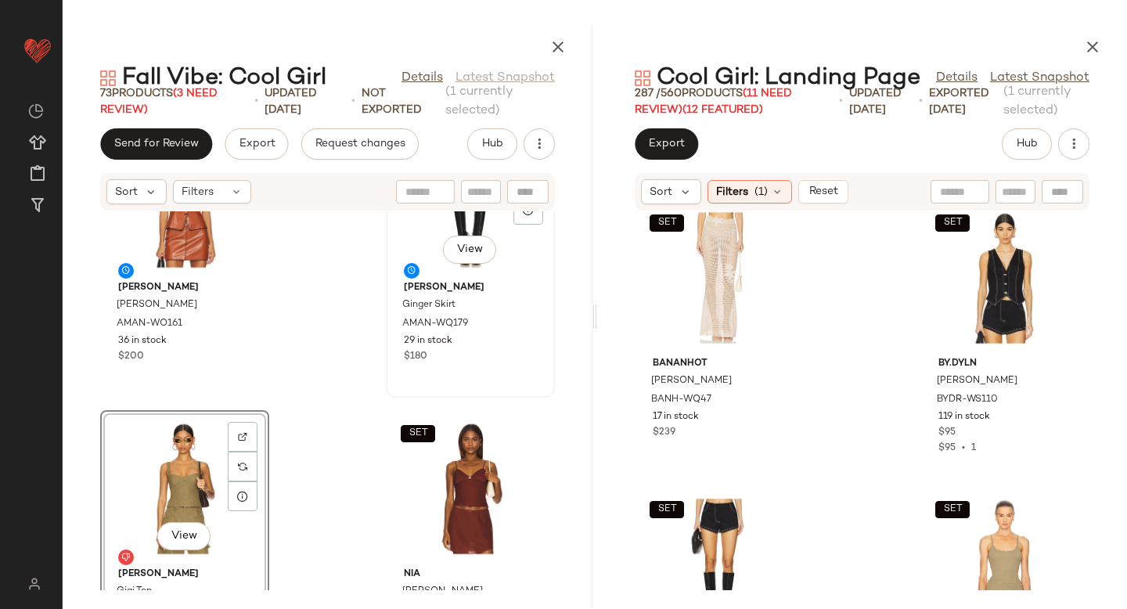
scroll to position [3562, 0]
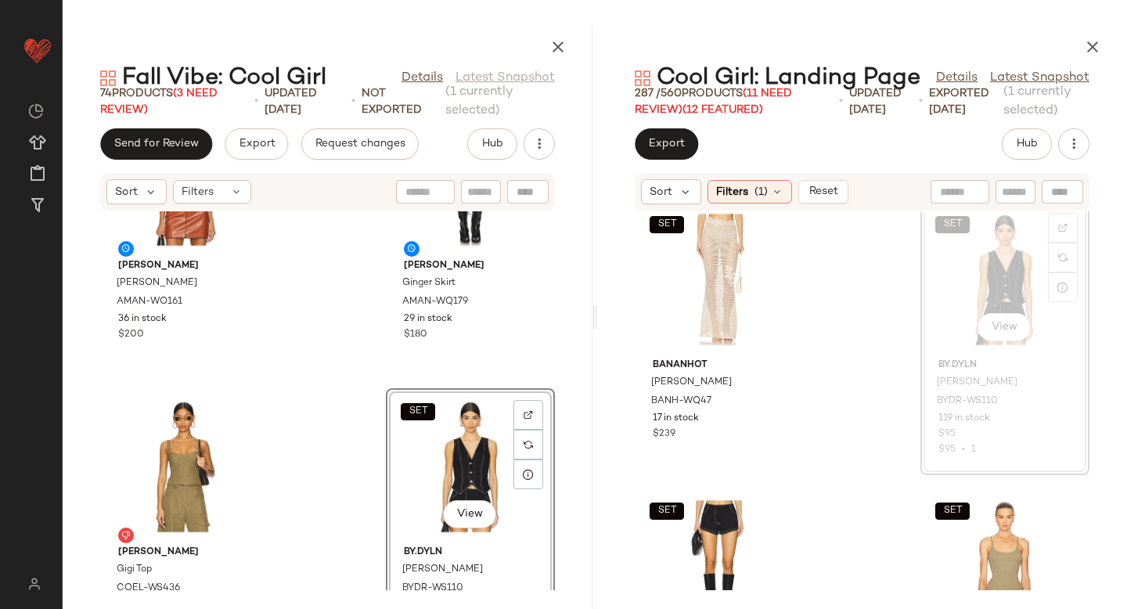
scroll to position [16383, 0]
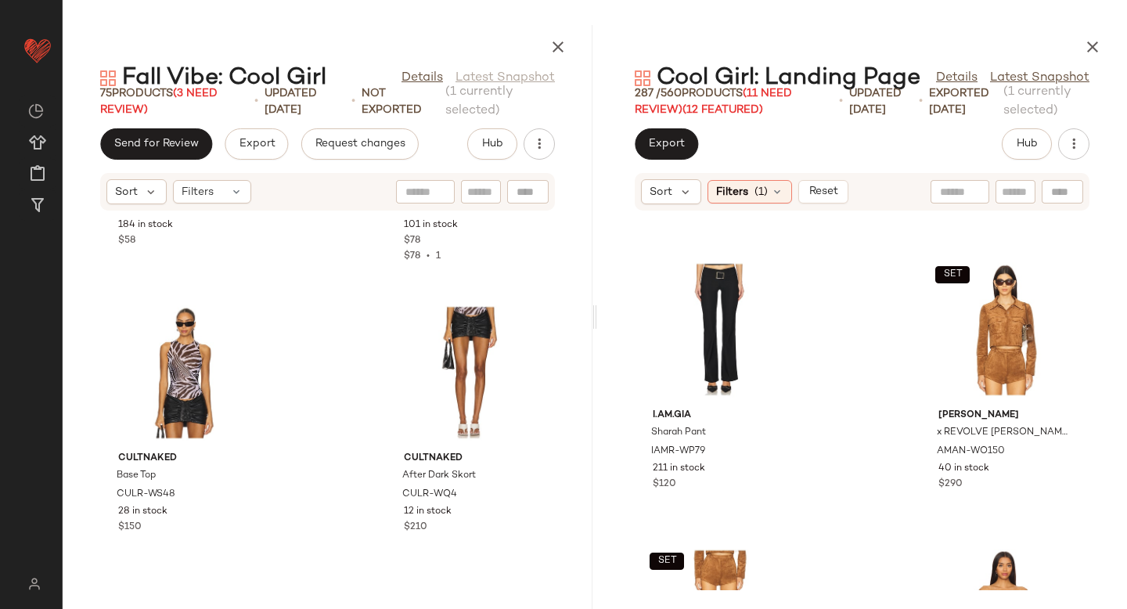
scroll to position [2540, 0]
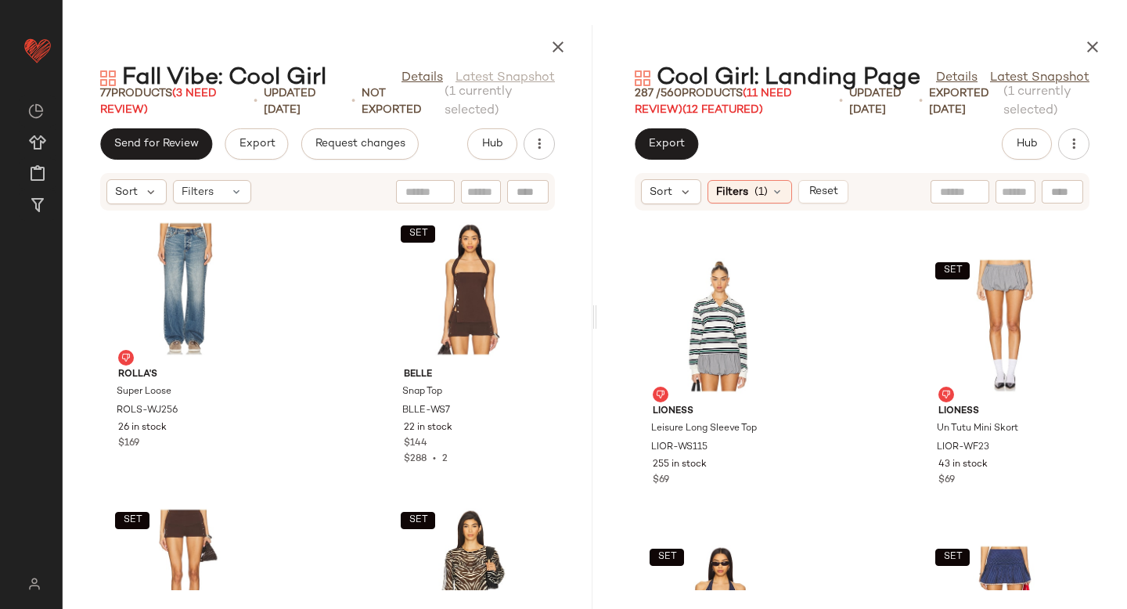
scroll to position [7825, 0]
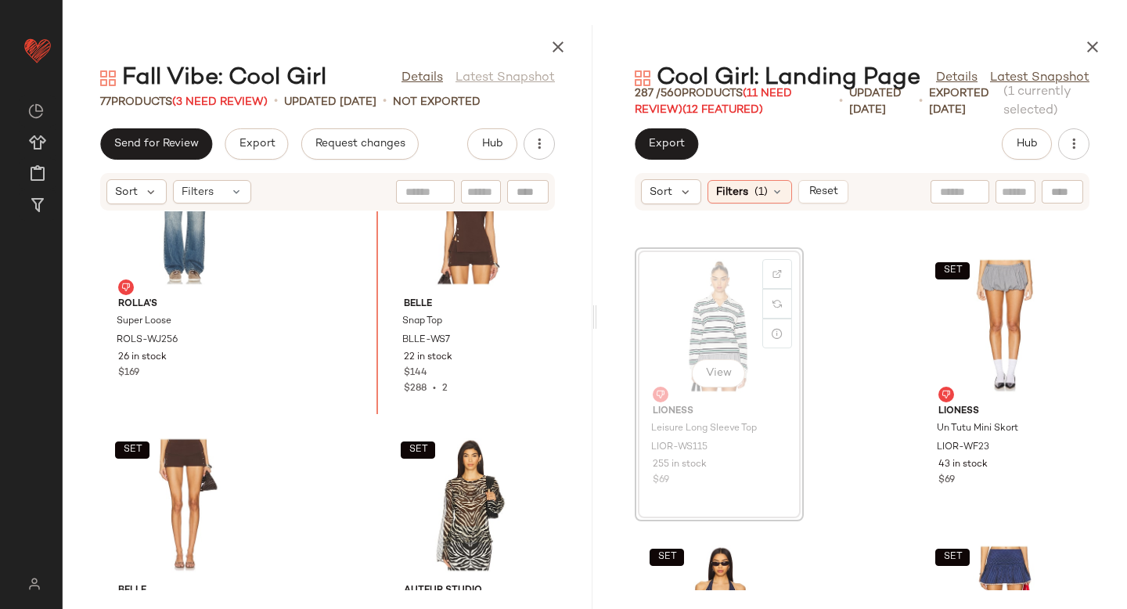
scroll to position [7813, 0]
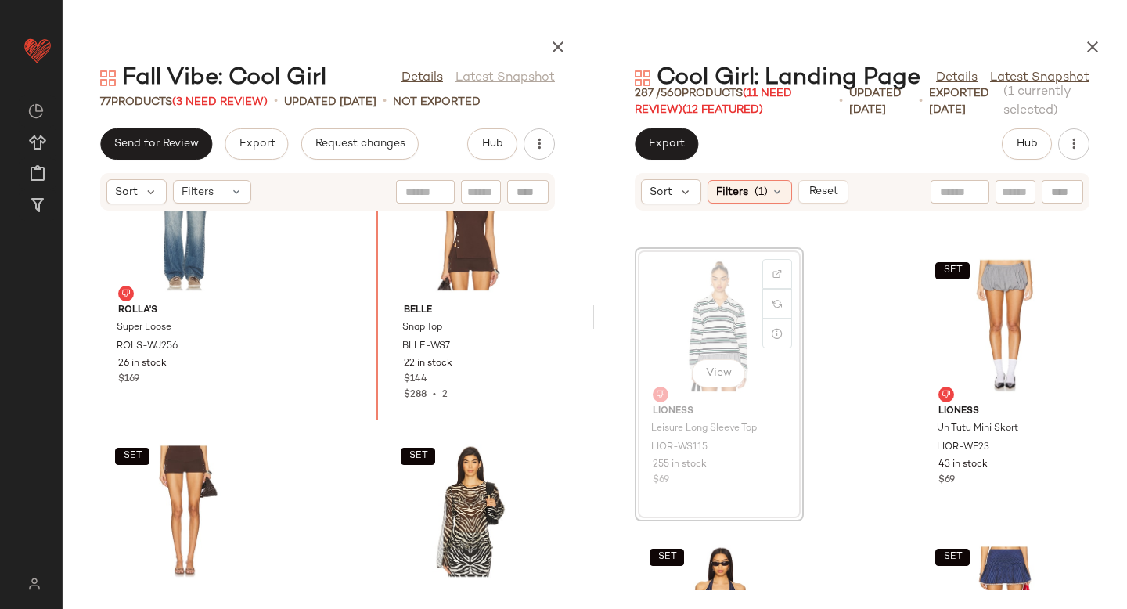
drag, startPoint x: 680, startPoint y: 307, endPoint x: 352, endPoint y: 301, distance: 327.9
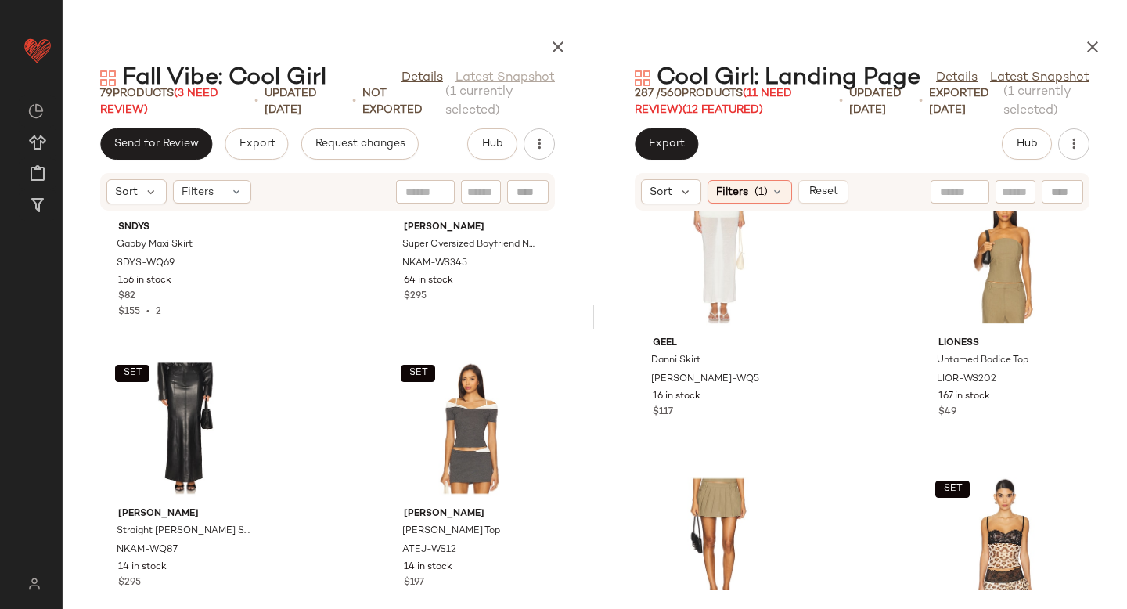
scroll to position [9619, 0]
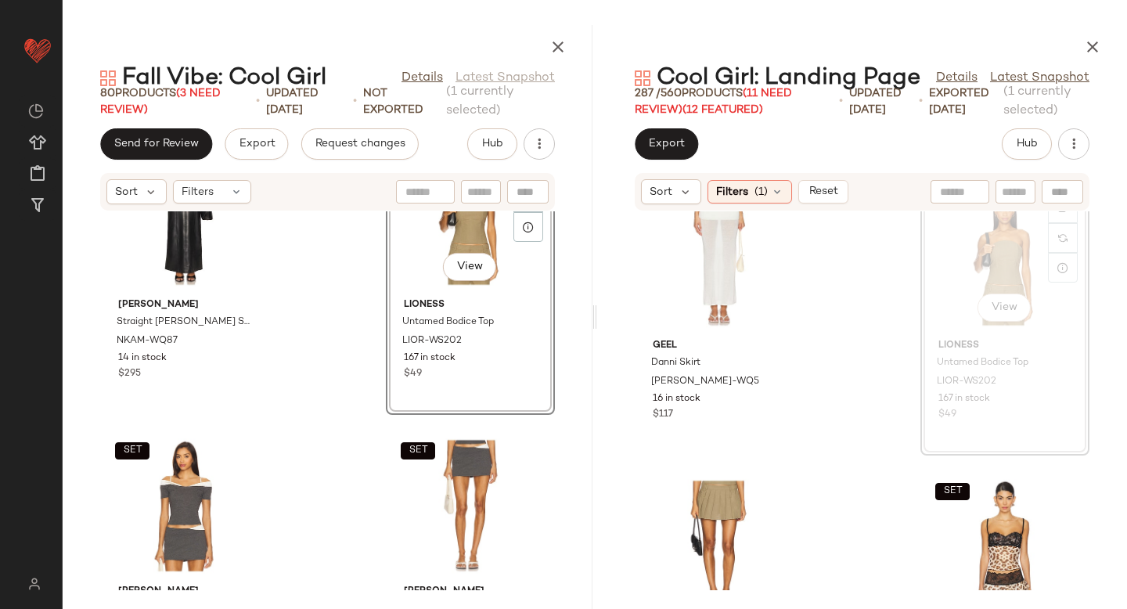
scroll to position [9859, 0]
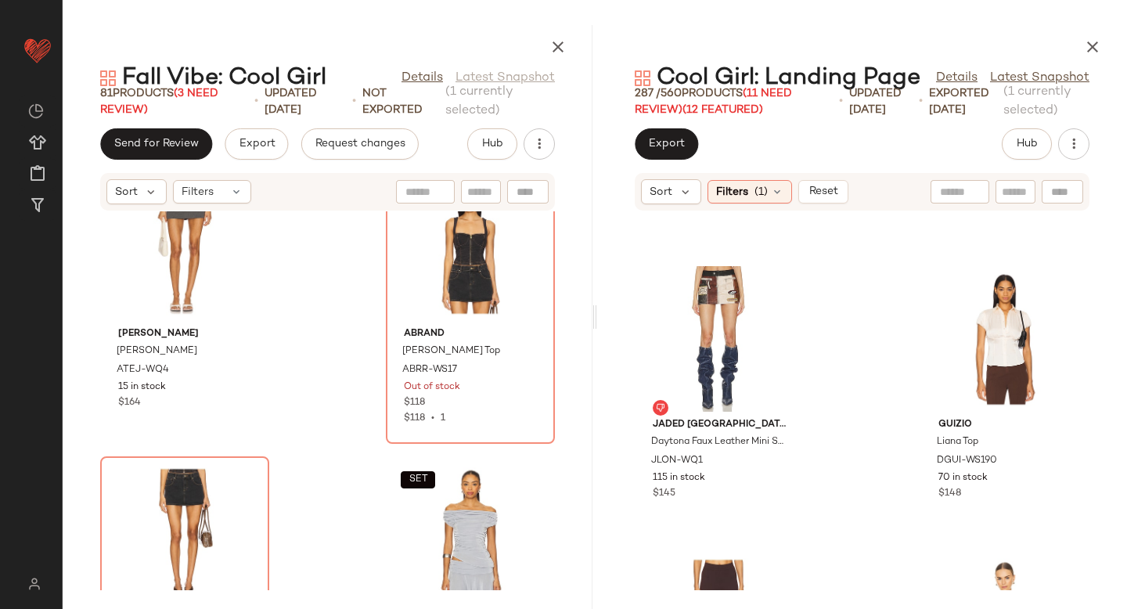
scroll to position [10376, 0]
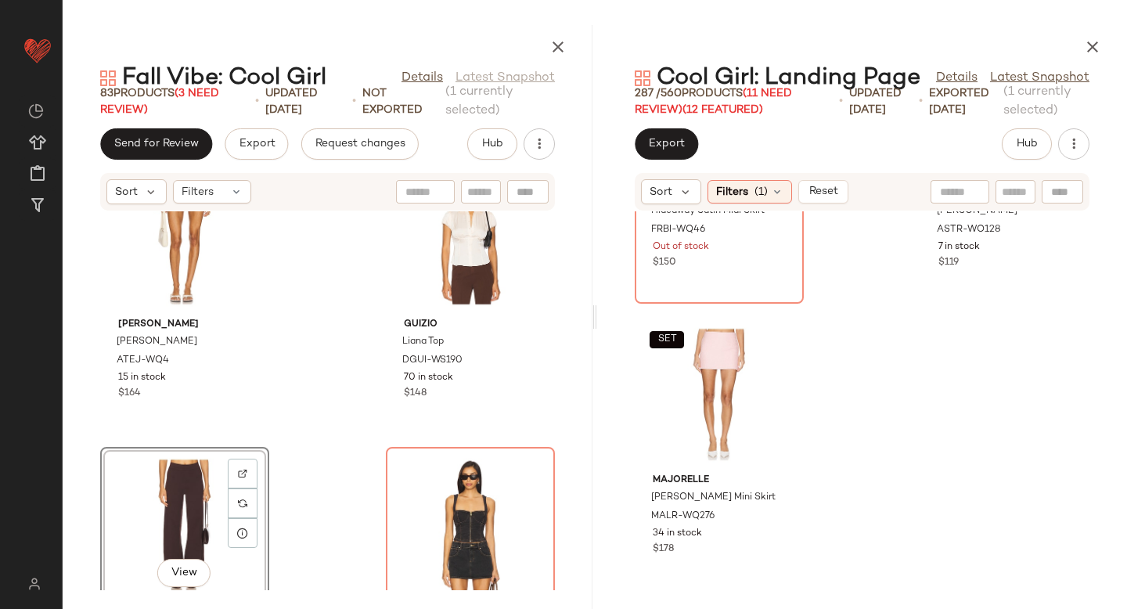
scroll to position [40860, 0]
click at [1088, 51] on icon "button" at bounding box center [1092, 47] width 19 height 19
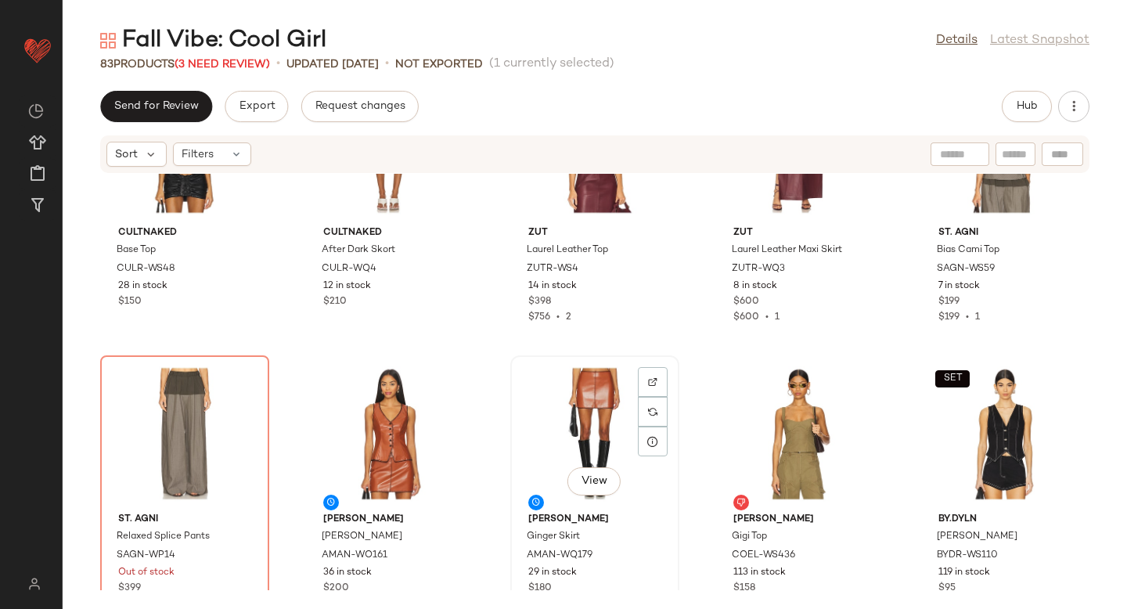
scroll to position [1267, 0]
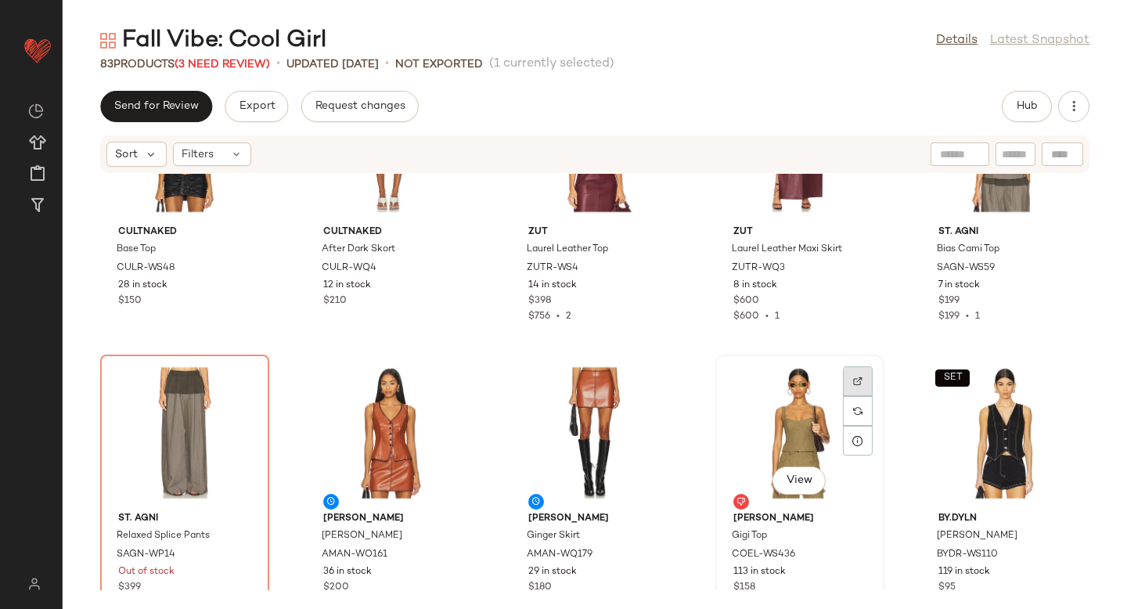
click at [853, 379] on img at bounding box center [857, 380] width 9 height 9
click at [811, 376] on div "View" at bounding box center [800, 433] width 158 height 146
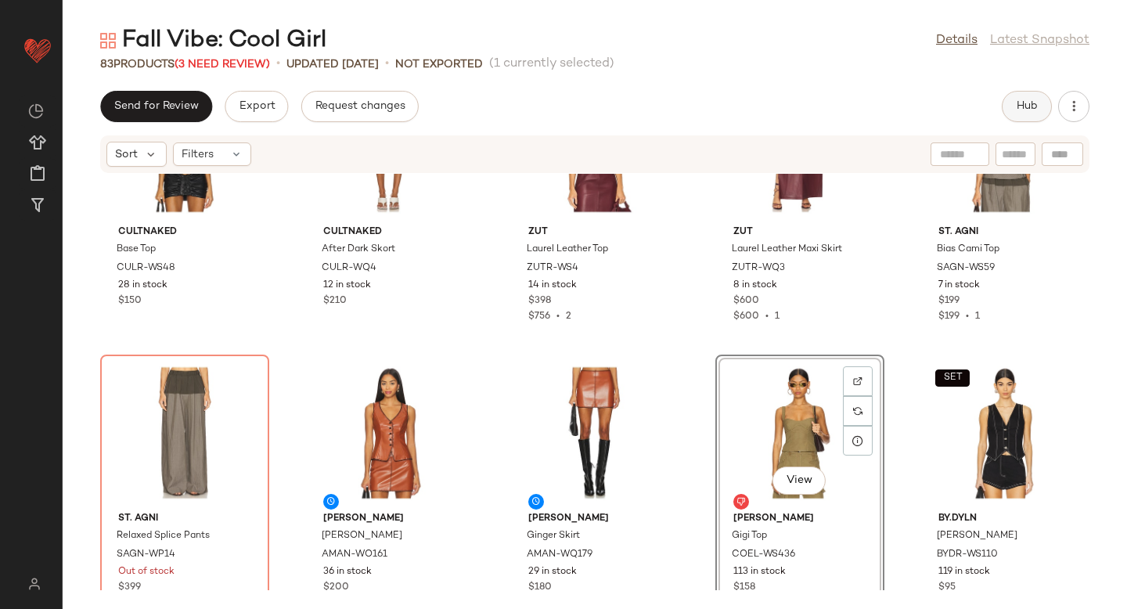
click at [1016, 117] on button "Hub" at bounding box center [1027, 106] width 50 height 31
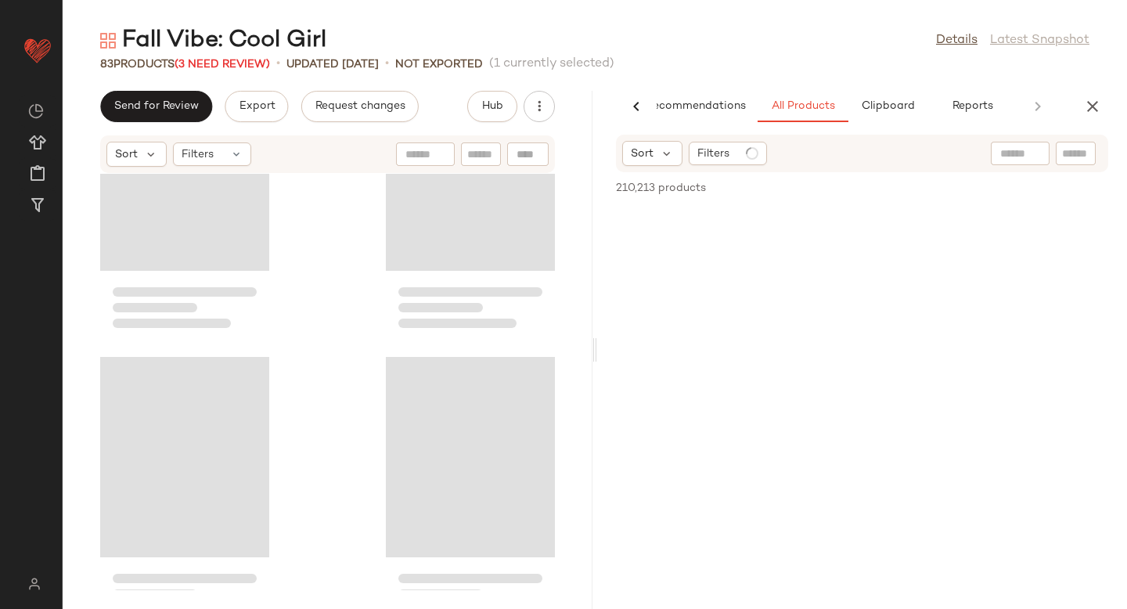
scroll to position [4009, 0]
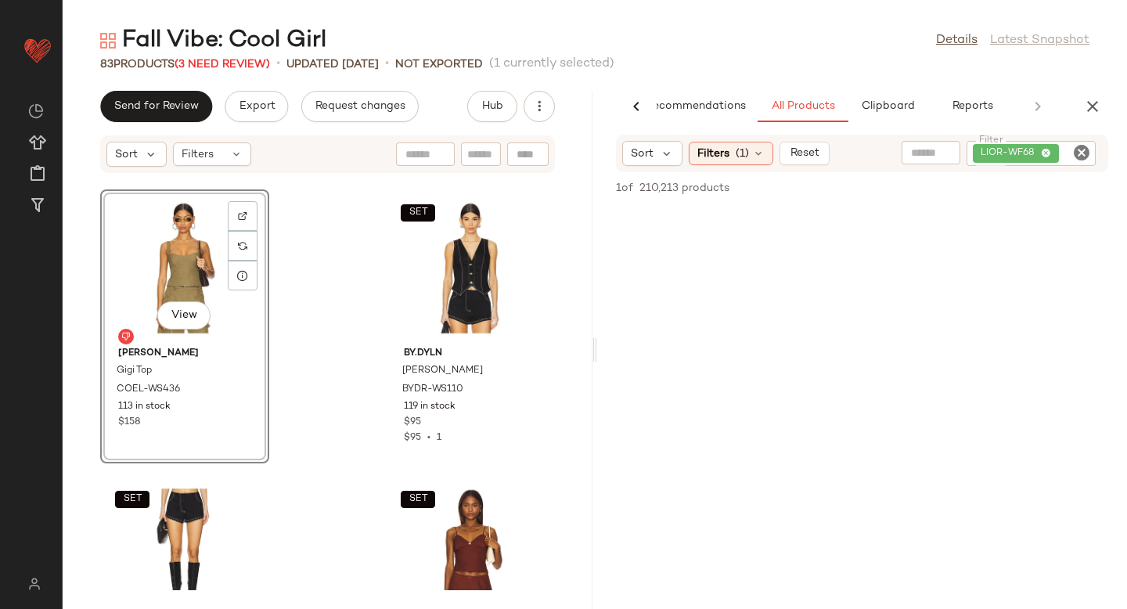
click at [1080, 151] on icon "Clear Filter" at bounding box center [1081, 152] width 19 height 19
paste input "**********"
type input "**********"
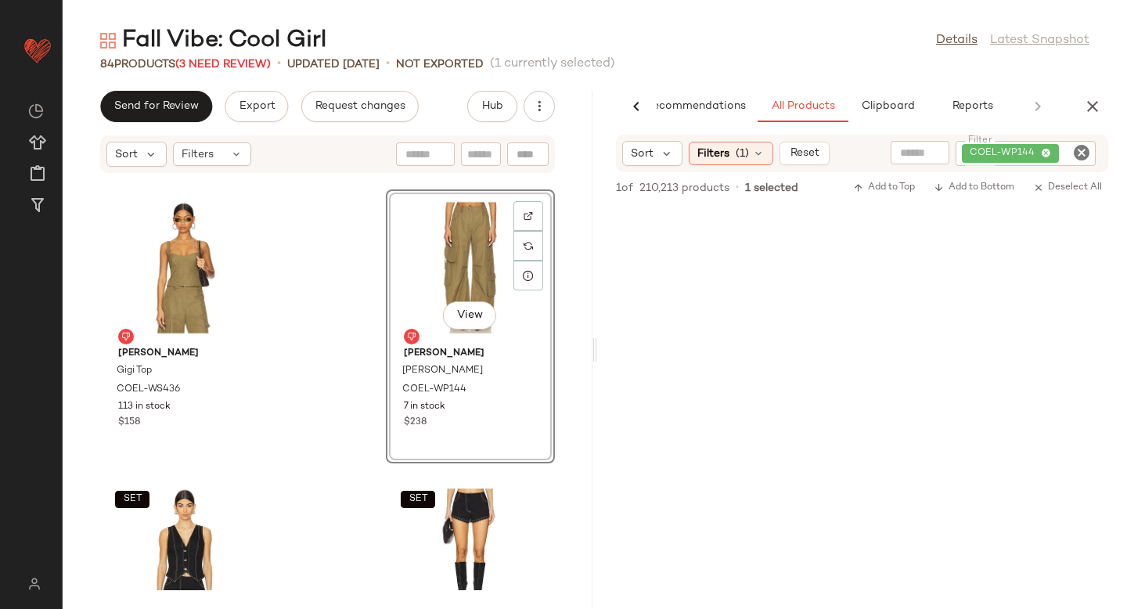
click at [1081, 155] on icon "Clear Filter" at bounding box center [1081, 152] width 19 height 19
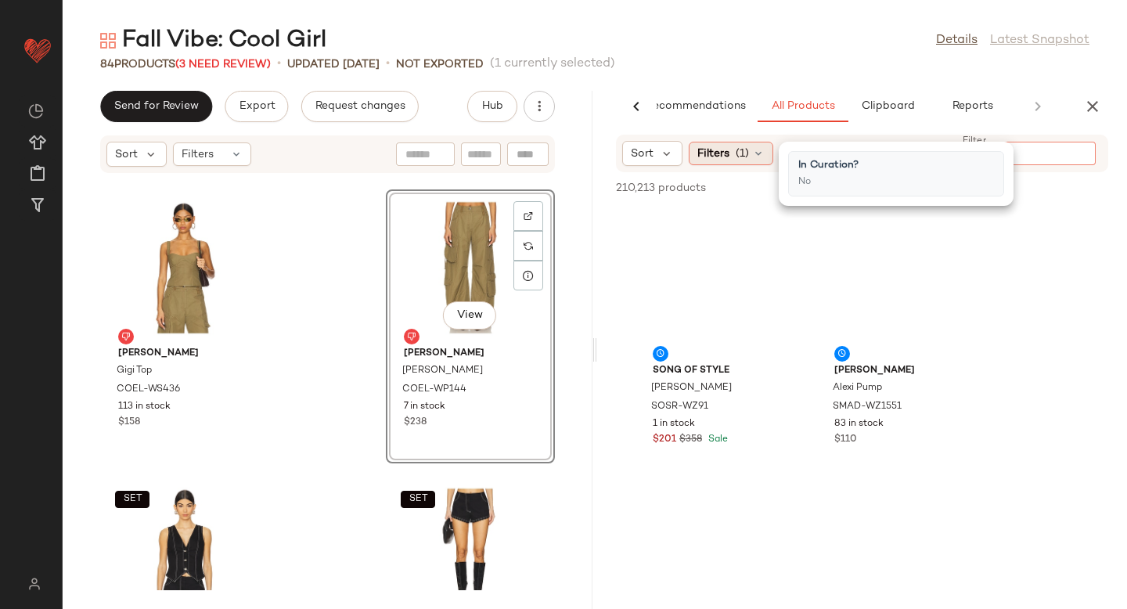
click at [750, 155] on div "Filters (1)" at bounding box center [731, 153] width 85 height 23
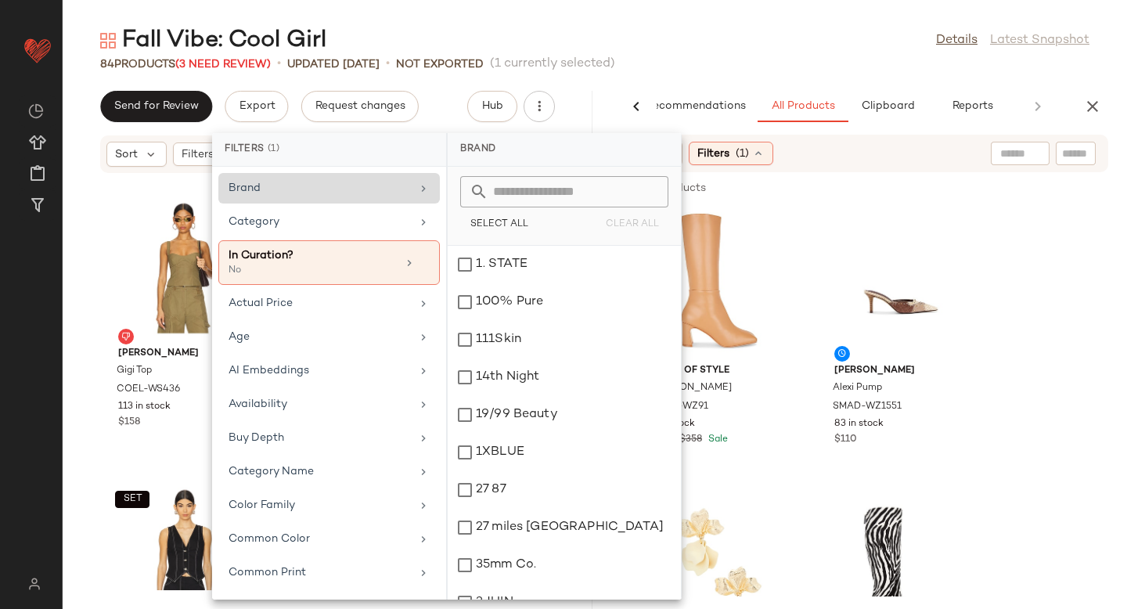
click at [363, 189] on div "Brand" at bounding box center [319, 188] width 182 height 16
click at [572, 201] on input "text" at bounding box center [573, 191] width 171 height 31
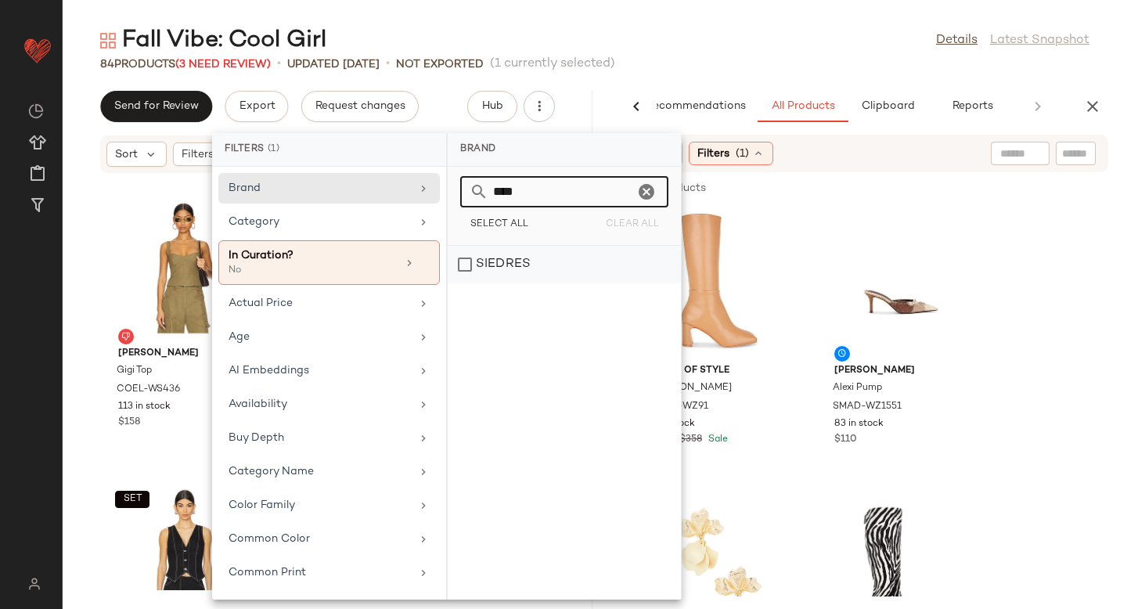
type input "****"
click at [467, 273] on div "SIEDRES" at bounding box center [564, 265] width 233 height 38
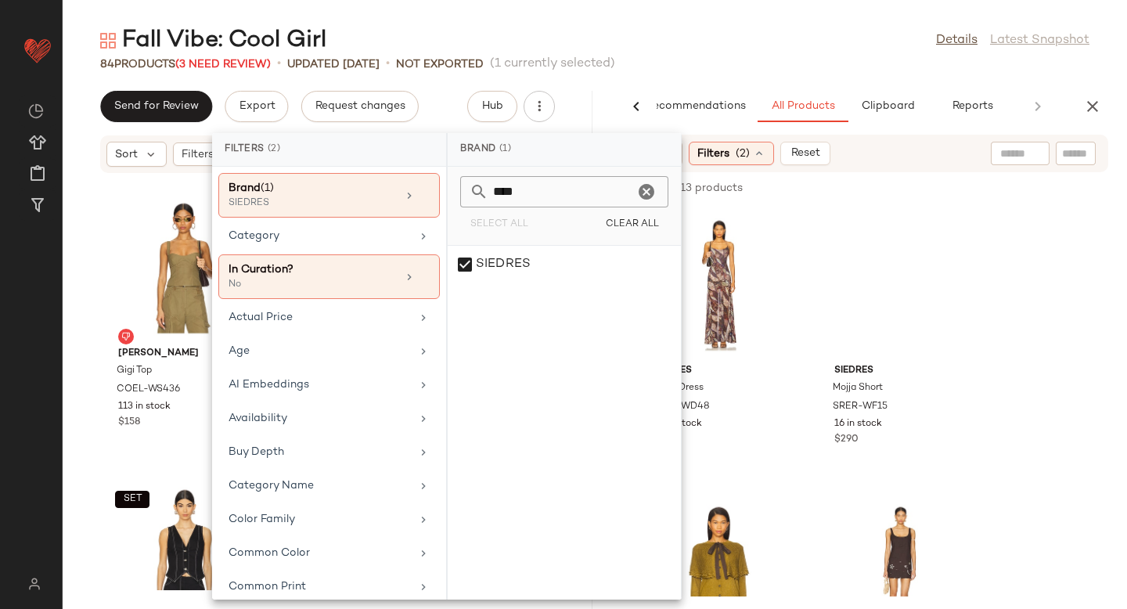
click at [649, 186] on icon "Clear" at bounding box center [646, 191] width 19 height 19
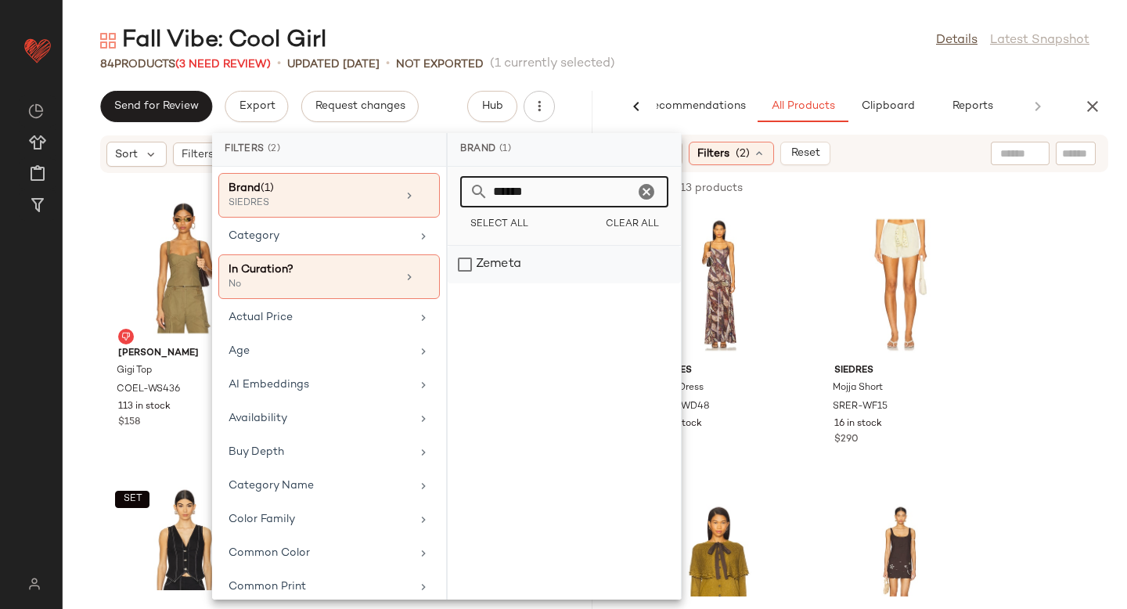
click at [466, 270] on div "Zemeta" at bounding box center [564, 265] width 233 height 38
click at [552, 186] on input "******" at bounding box center [561, 191] width 146 height 31
type input "**********"
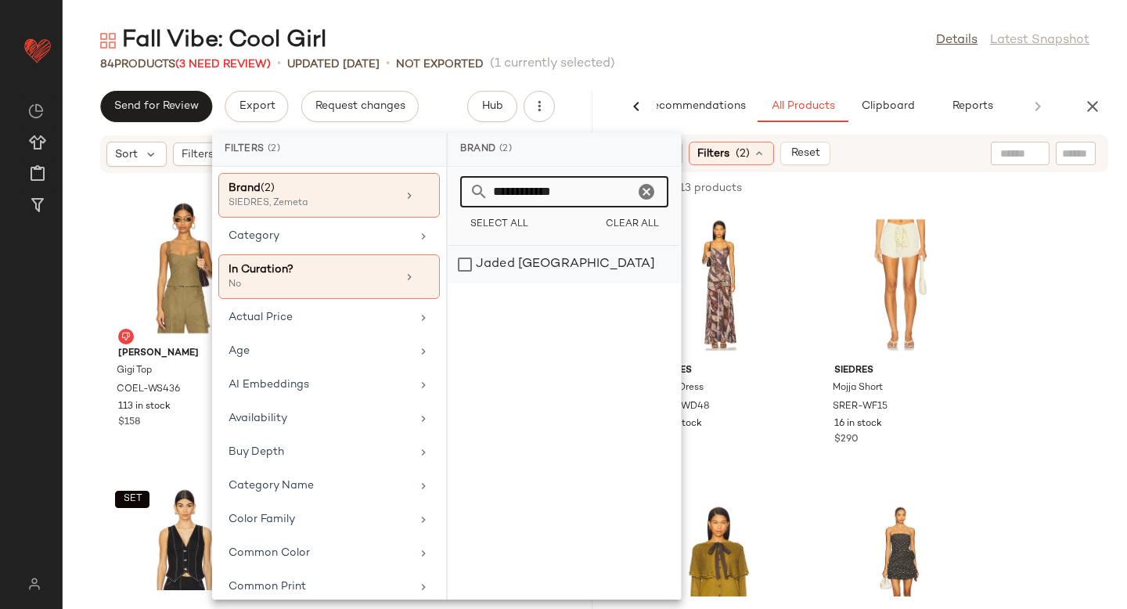
click at [466, 269] on div "Jaded [GEOGRAPHIC_DATA]" at bounding box center [564, 265] width 233 height 38
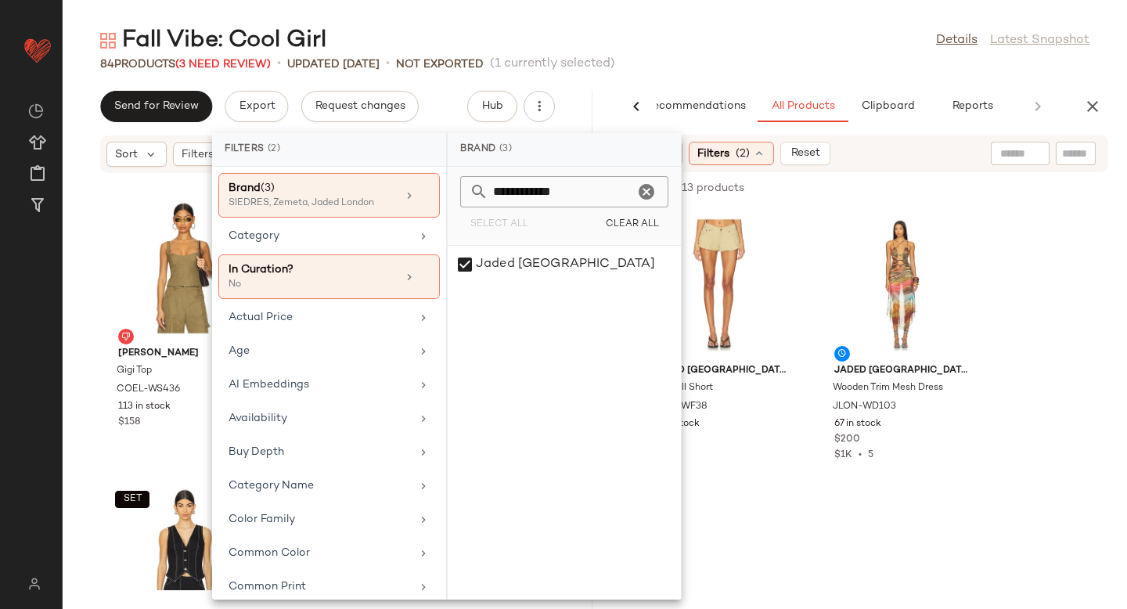
click at [638, 186] on icon "Clear" at bounding box center [646, 191] width 19 height 19
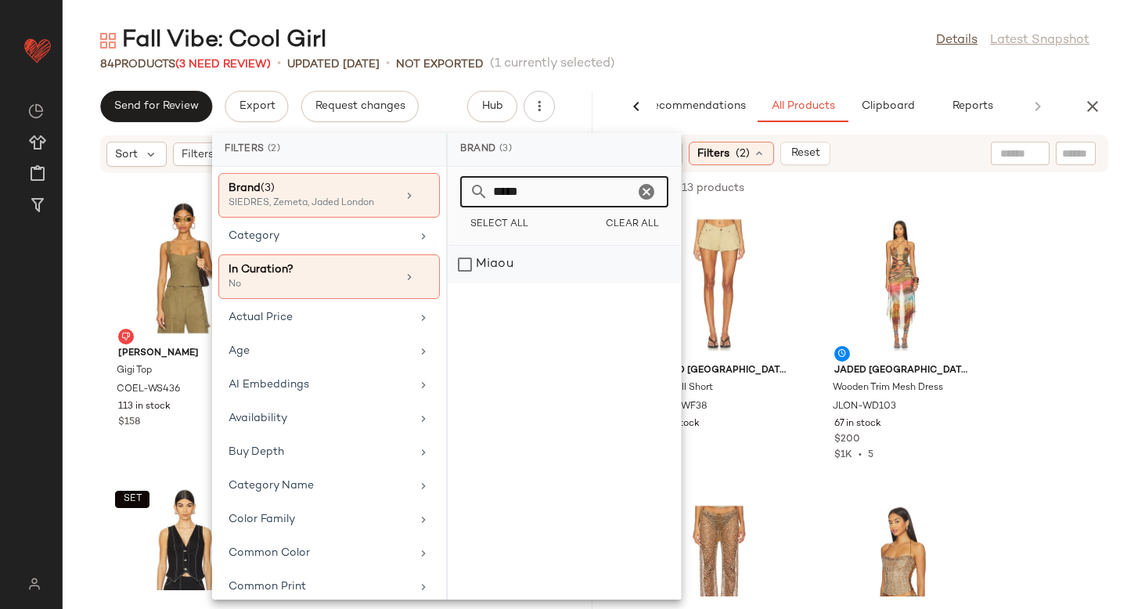
type input "*****"
click at [487, 264] on div "Miaou" at bounding box center [564, 265] width 233 height 38
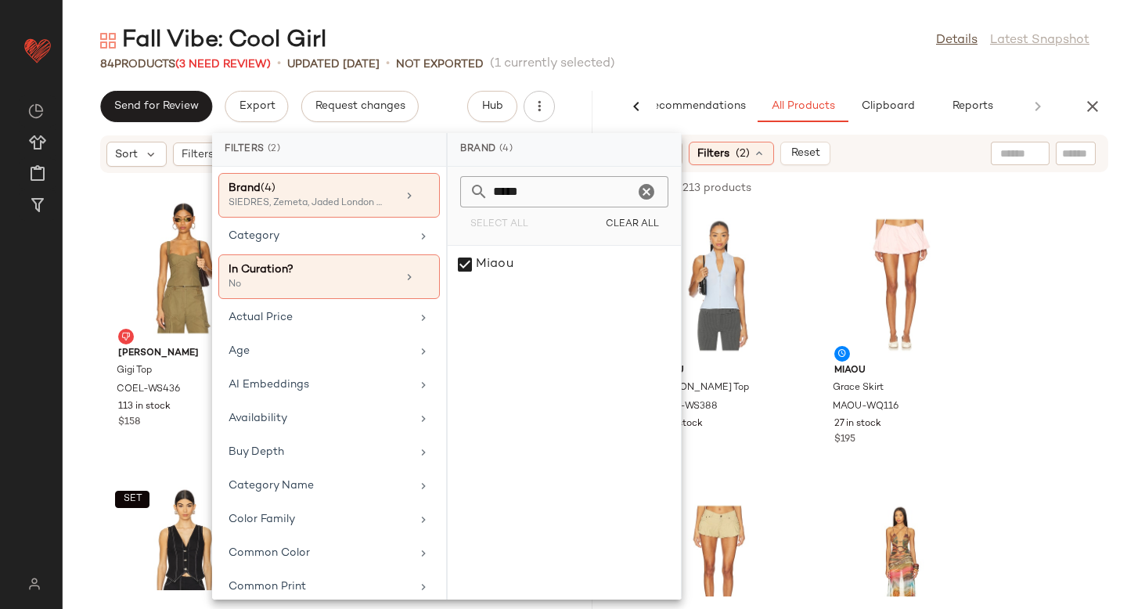
click at [645, 188] on icon "Clear" at bounding box center [646, 191] width 19 height 19
type input "****"
click at [469, 261] on div "Diesel" at bounding box center [564, 265] width 233 height 38
click at [646, 195] on icon "Clear" at bounding box center [646, 191] width 19 height 19
type input "*"
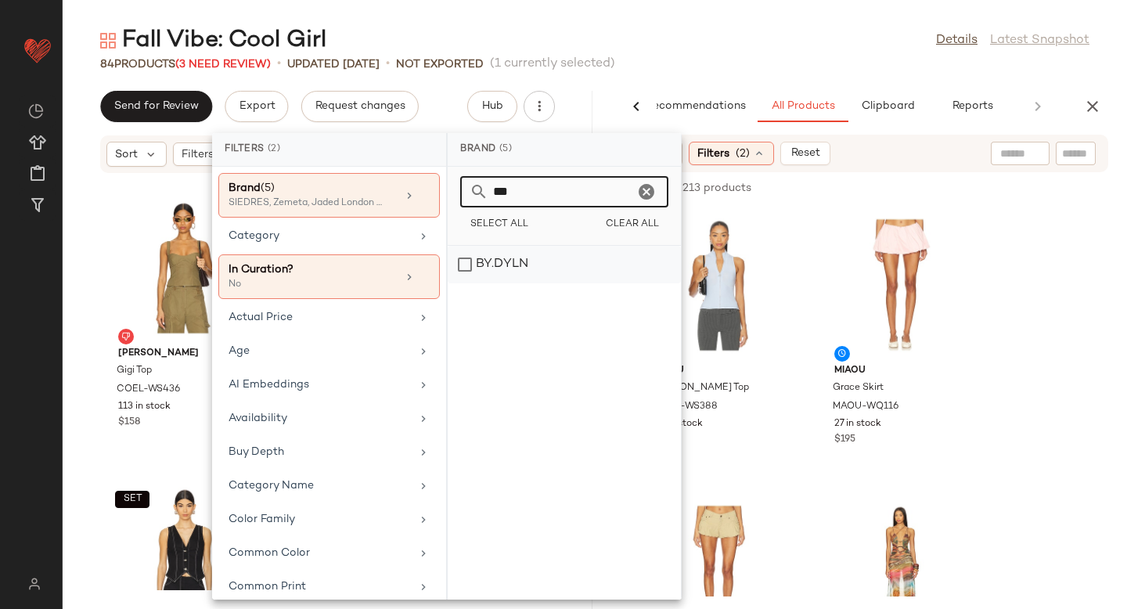
type input "***"
click at [453, 261] on div "BY.DYLN" at bounding box center [564, 265] width 233 height 38
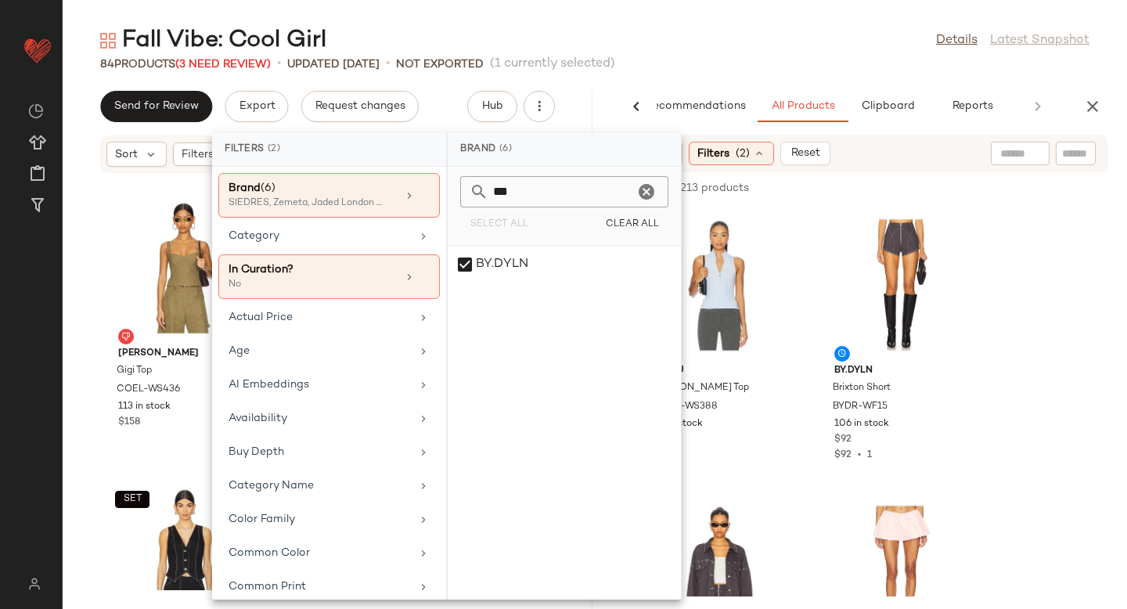
click at [640, 194] on icon "Clear" at bounding box center [646, 191] width 19 height 19
click at [512, 283] on div "GUIZIO" at bounding box center [564, 302] width 233 height 38
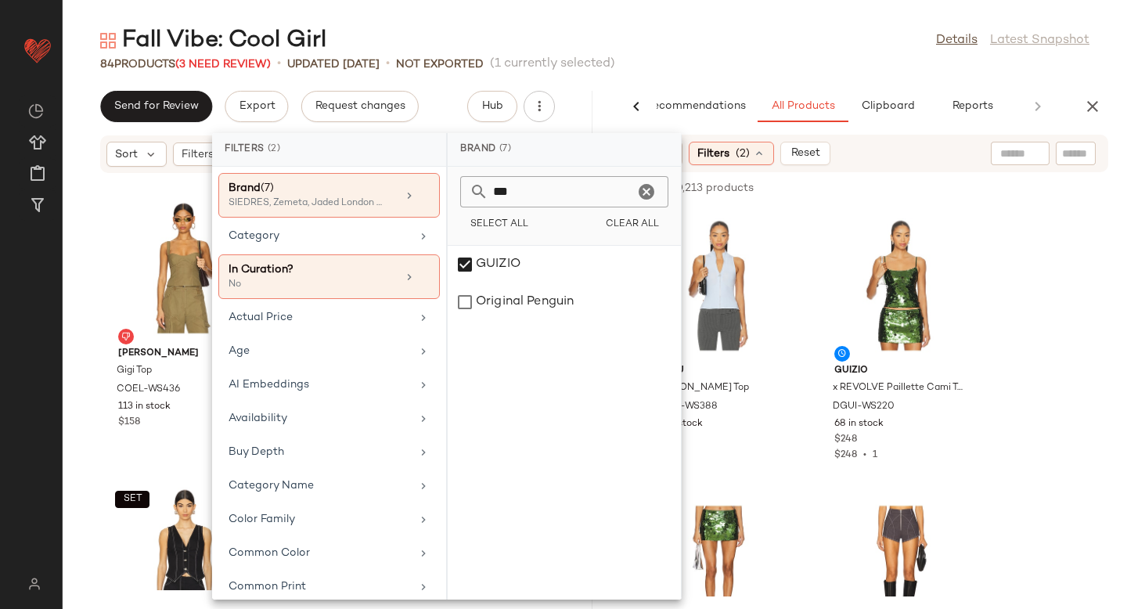
click at [556, 185] on input "***" at bounding box center [561, 191] width 146 height 31
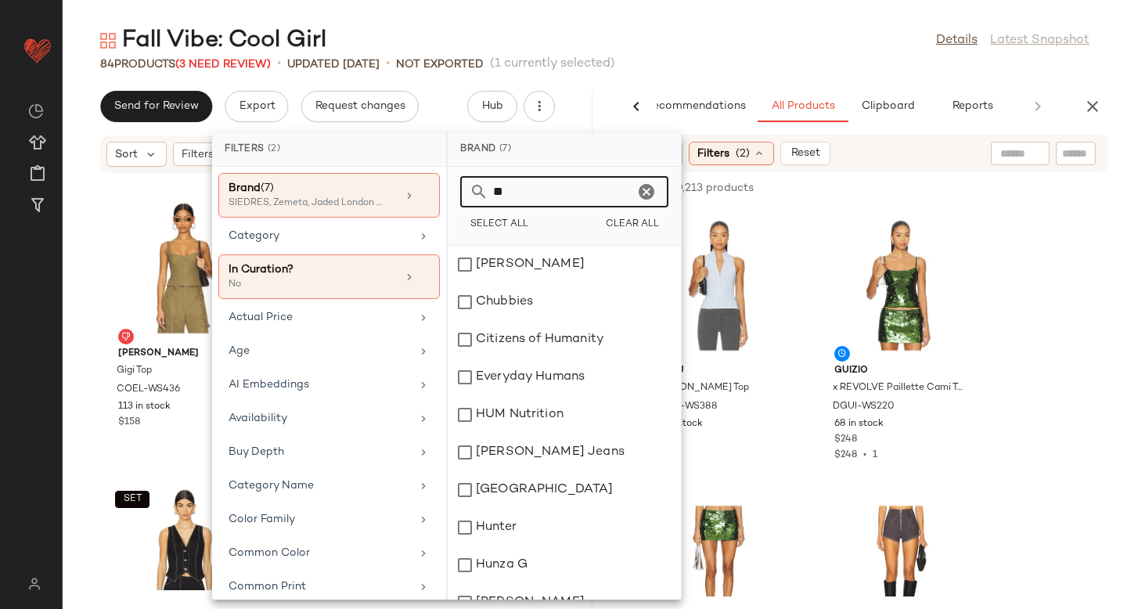
type input "*"
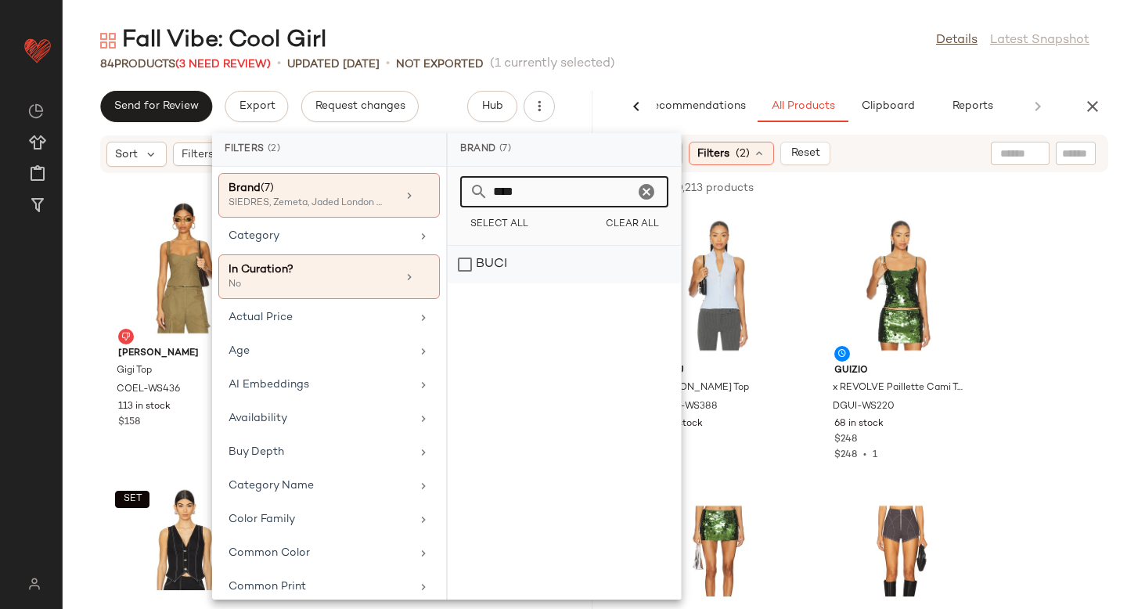
click at [462, 261] on div "BUCI" at bounding box center [564, 265] width 233 height 38
click at [545, 192] on input "****" at bounding box center [561, 191] width 146 height 31
type input "*******"
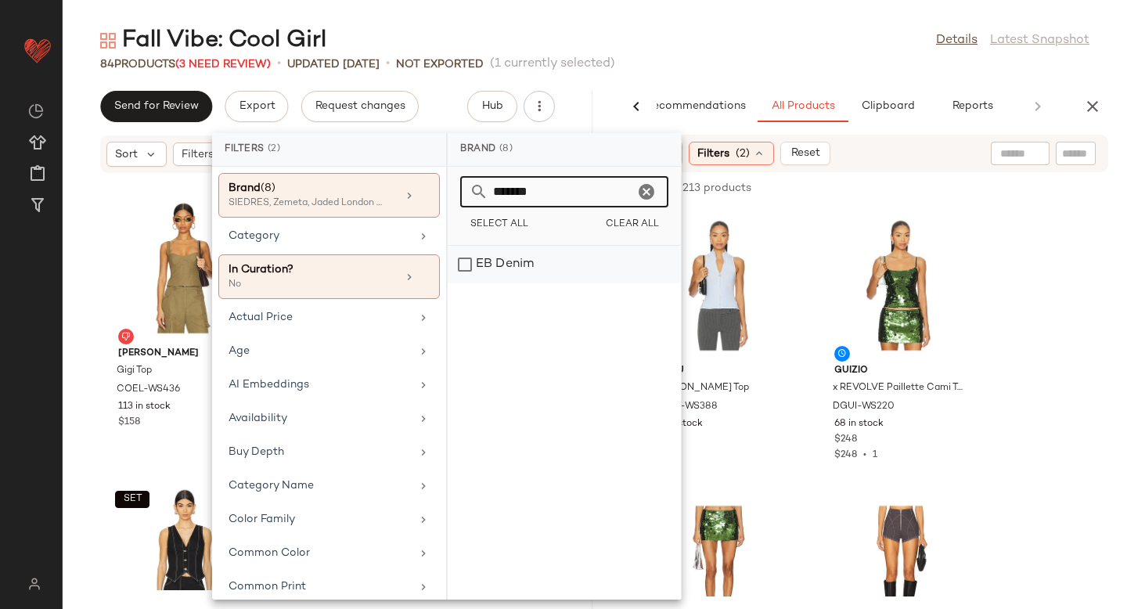
click at [463, 263] on div "EB Denim" at bounding box center [564, 265] width 233 height 38
click at [649, 192] on icon "Clear" at bounding box center [646, 191] width 19 height 19
type input "********"
click at [469, 264] on div "[PERSON_NAME]" at bounding box center [564, 265] width 233 height 38
click at [646, 189] on icon "Clear" at bounding box center [646, 191] width 19 height 19
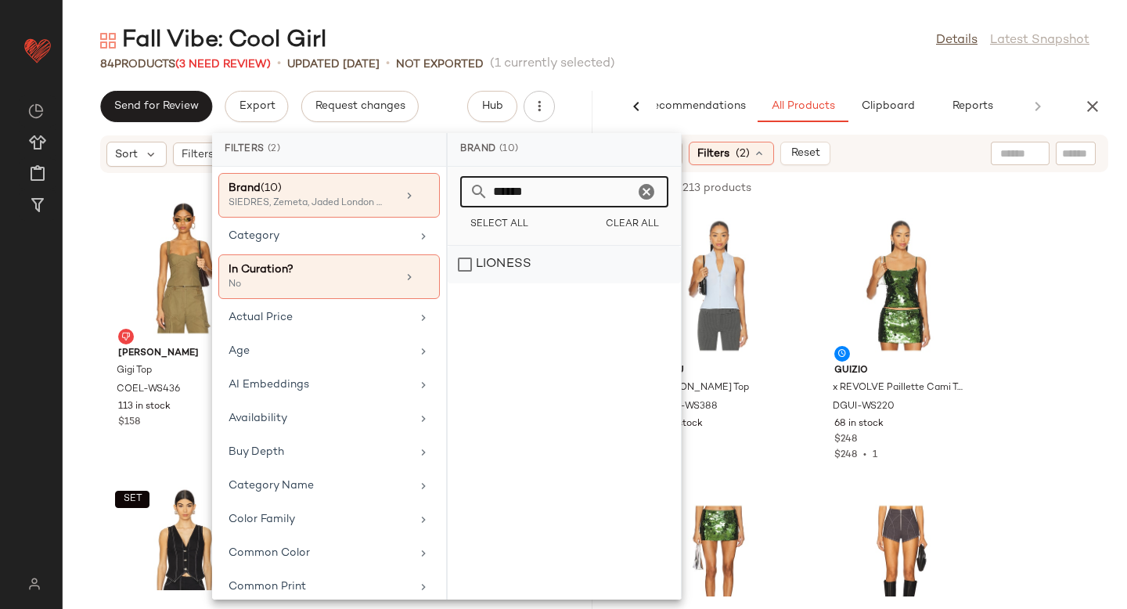
type input "******"
click at [468, 265] on div "LIONESS" at bounding box center [564, 265] width 233 height 38
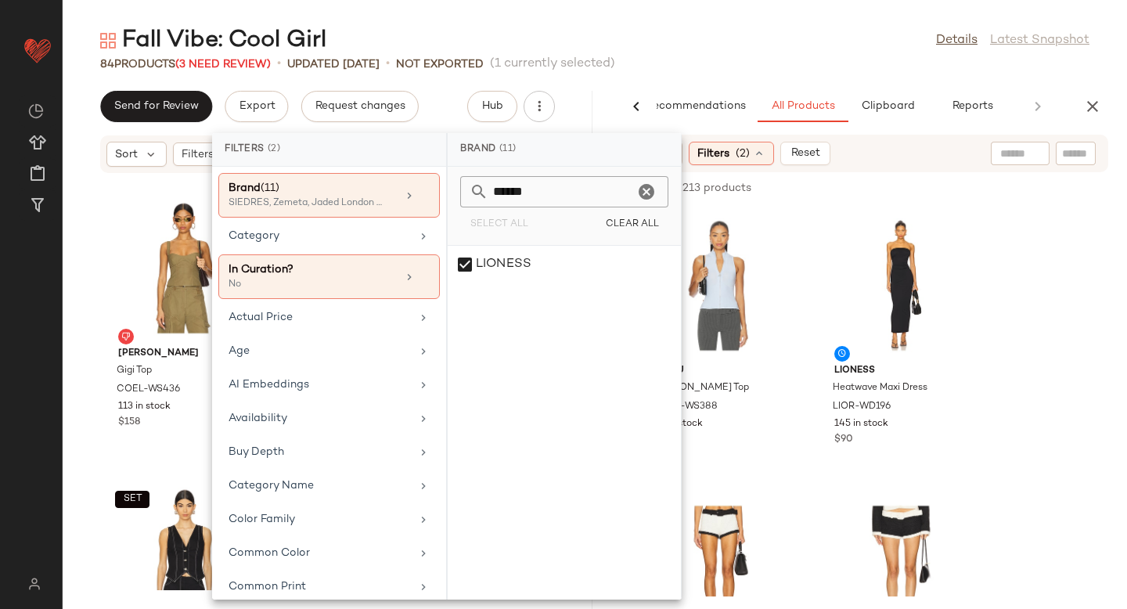
click at [655, 188] on icon "Clear" at bounding box center [646, 191] width 19 height 19
type input "******"
click at [473, 263] on div "Understated Leather" at bounding box center [564, 265] width 233 height 38
click at [650, 190] on icon "Clear" at bounding box center [646, 191] width 19 height 19
type input "****"
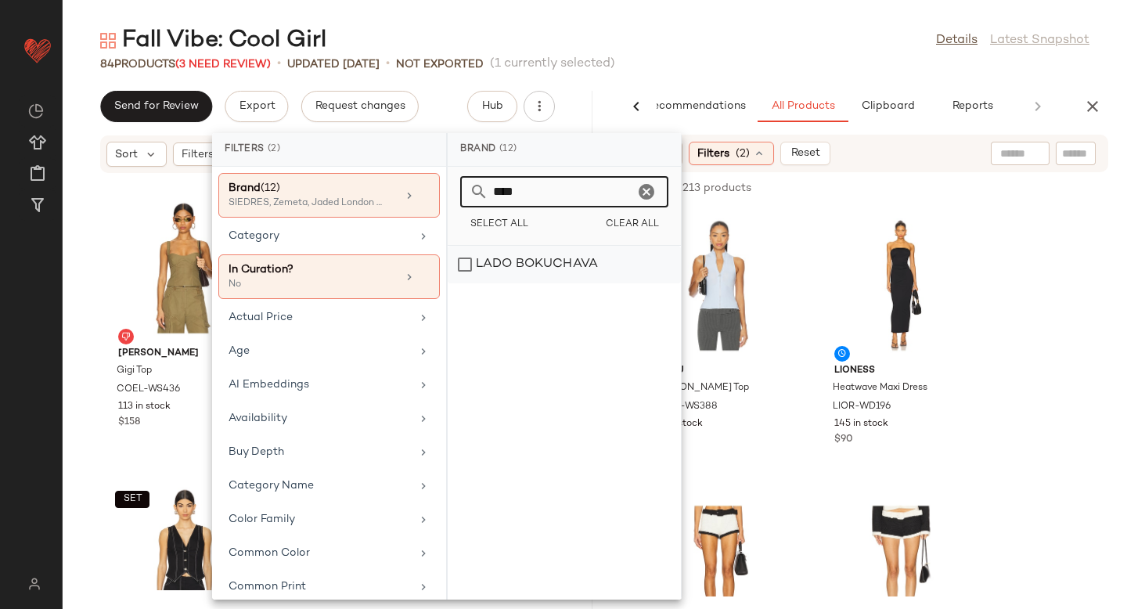
click at [468, 266] on div "LADO BOKUCHAVA" at bounding box center [564, 265] width 233 height 38
click at [652, 189] on icon "Clear" at bounding box center [646, 191] width 19 height 19
click at [469, 267] on div "Ceren Ocak" at bounding box center [564, 265] width 233 height 38
click at [583, 185] on input "*****" at bounding box center [561, 191] width 146 height 31
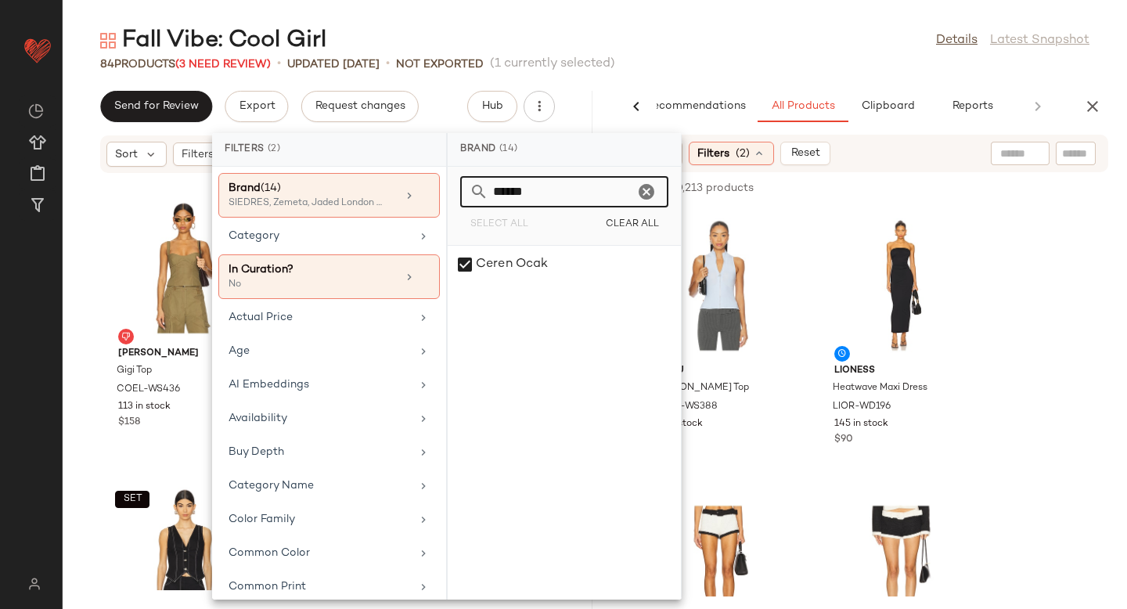
click at [583, 185] on input "*****" at bounding box center [561, 191] width 146 height 31
type input "*******"
click at [463, 267] on div "OW Collection" at bounding box center [564, 265] width 233 height 38
click at [650, 184] on icon "Clear" at bounding box center [646, 191] width 19 height 19
type input "****"
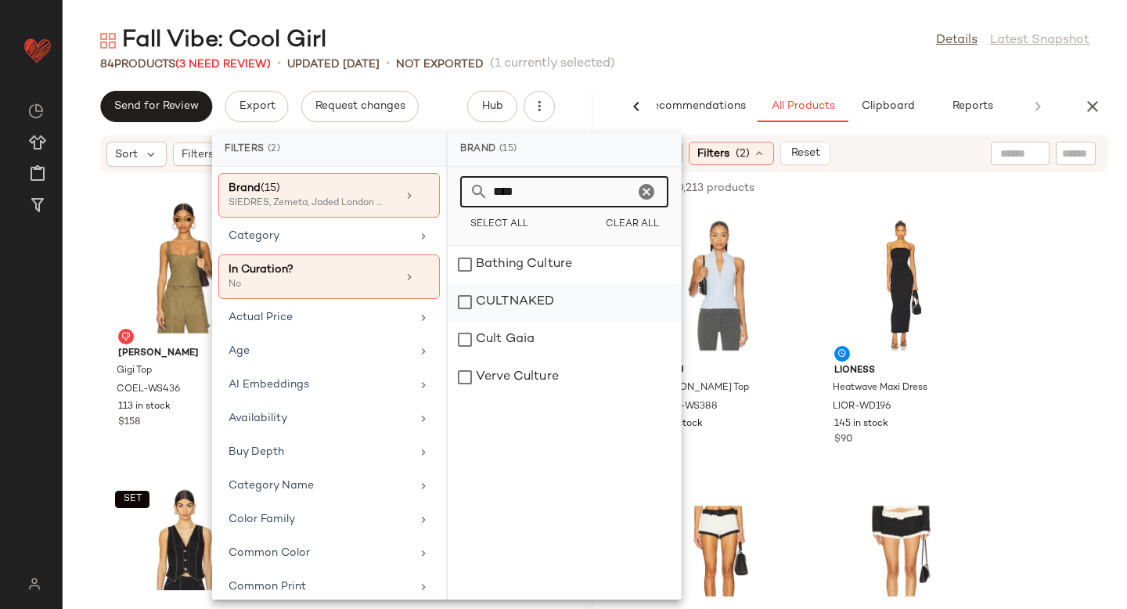
click at [457, 321] on div "CULTNAKED" at bounding box center [564, 340] width 233 height 38
click at [651, 192] on icon "Clear" at bounding box center [646, 191] width 19 height 19
type input "**********"
click at [513, 283] on div "POSTER GIRL" at bounding box center [564, 302] width 233 height 38
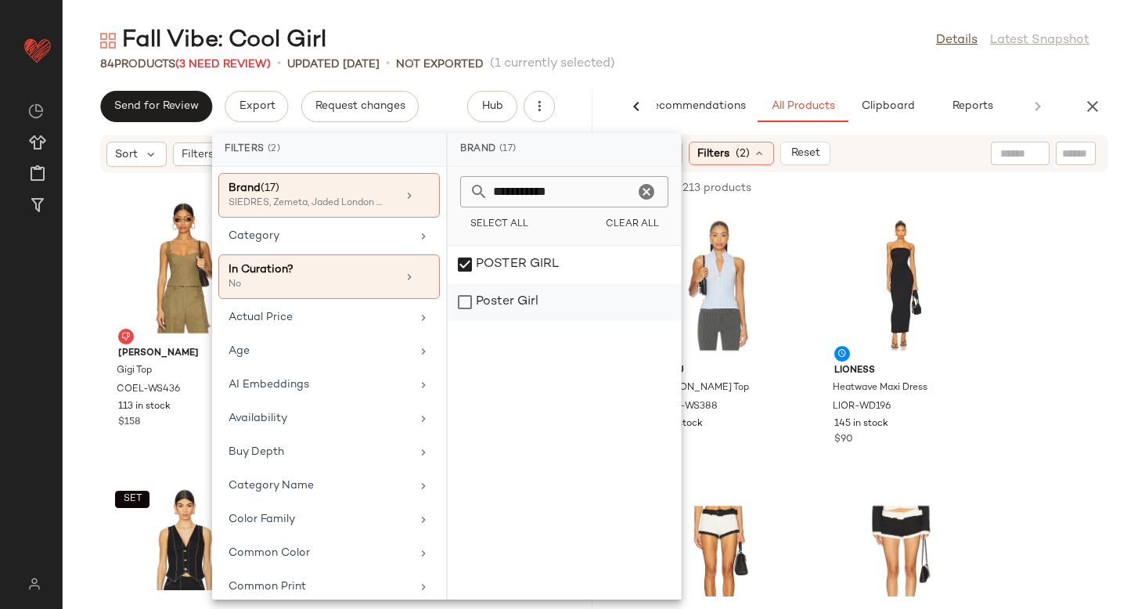
click at [465, 297] on div "Poster Girl" at bounding box center [564, 302] width 233 height 38
click at [642, 192] on icon "Clear" at bounding box center [646, 191] width 19 height 19
type input "*****"
click at [479, 295] on div "Aniye Records" at bounding box center [564, 302] width 233 height 38
click at [653, 186] on icon "Clear" at bounding box center [646, 191] width 19 height 19
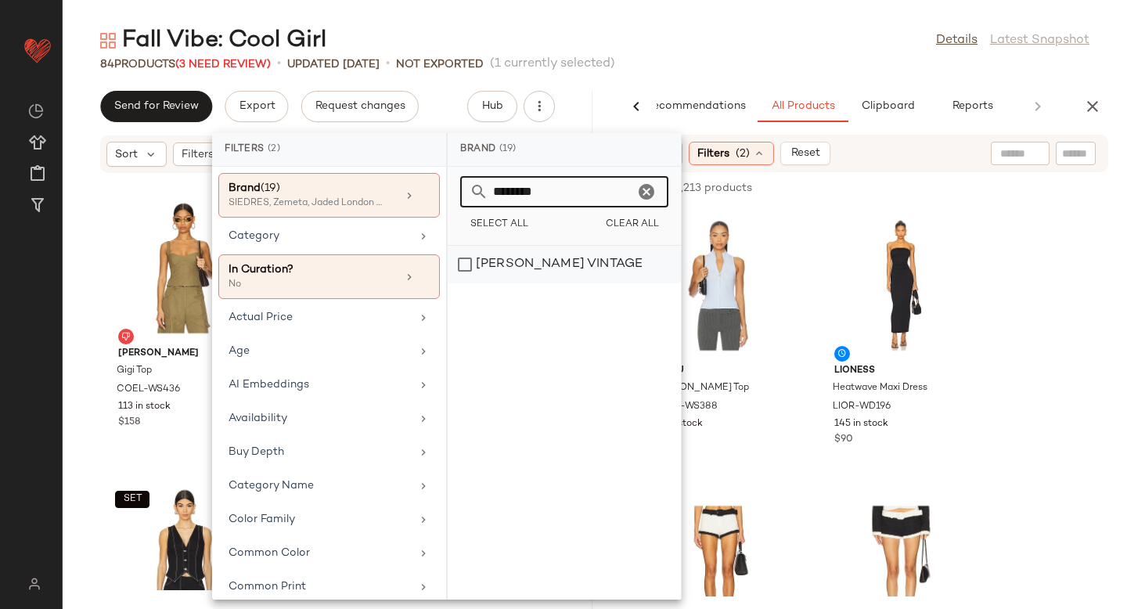
type input "********"
click at [463, 269] on div "[PERSON_NAME] VINTAGE" at bounding box center [564, 265] width 233 height 38
click at [647, 179] on div at bounding box center [646, 191] width 19 height 31
click at [647, 192] on icon "Clear" at bounding box center [646, 191] width 19 height 19
type input "******"
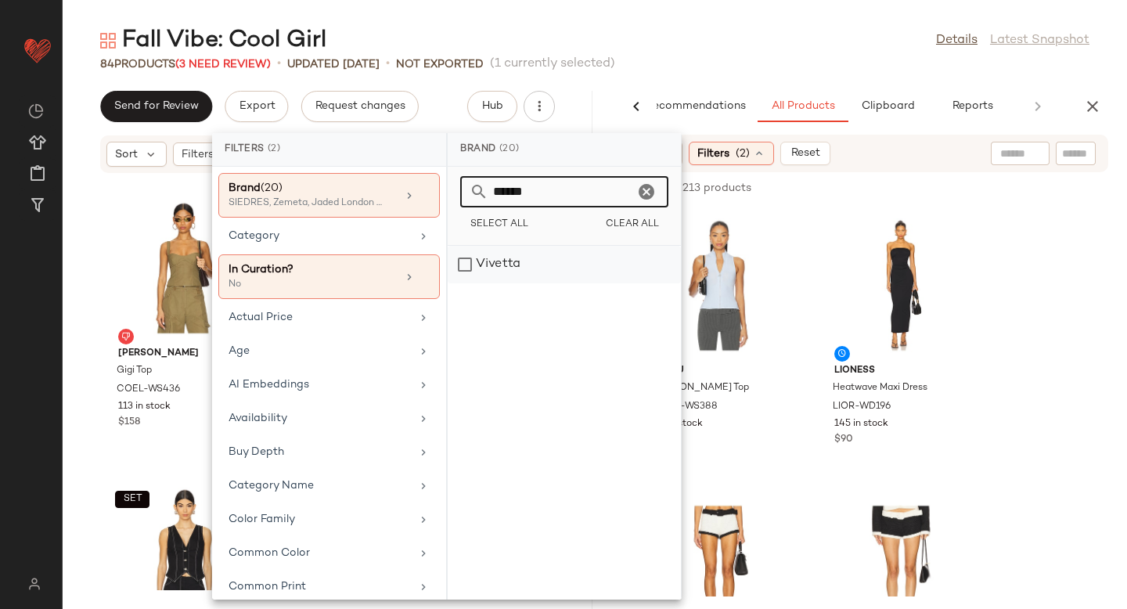
click at [502, 253] on div "Vivetta" at bounding box center [564, 265] width 233 height 38
click at [586, 203] on input "******" at bounding box center [561, 191] width 146 height 31
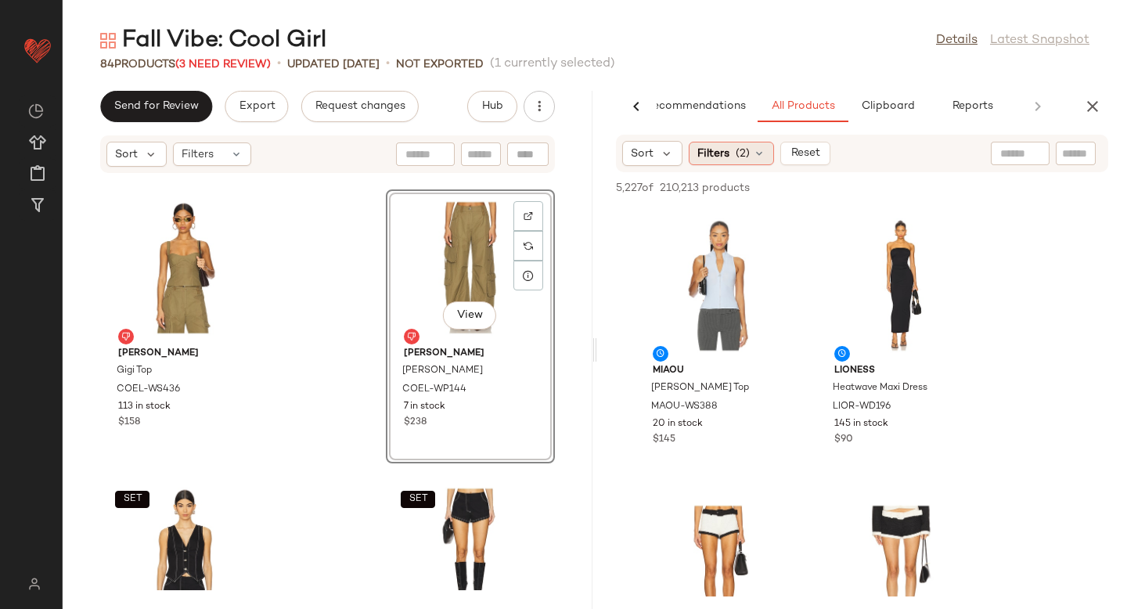
click at [746, 149] on span "(2)" at bounding box center [742, 154] width 14 height 16
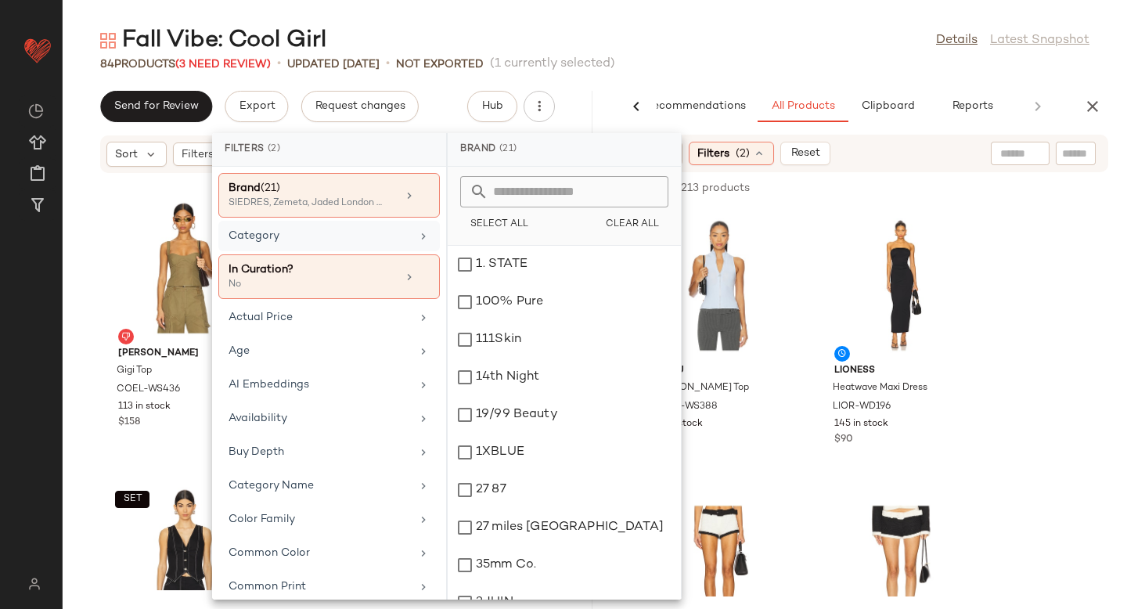
click at [304, 231] on div "Category" at bounding box center [319, 236] width 182 height 16
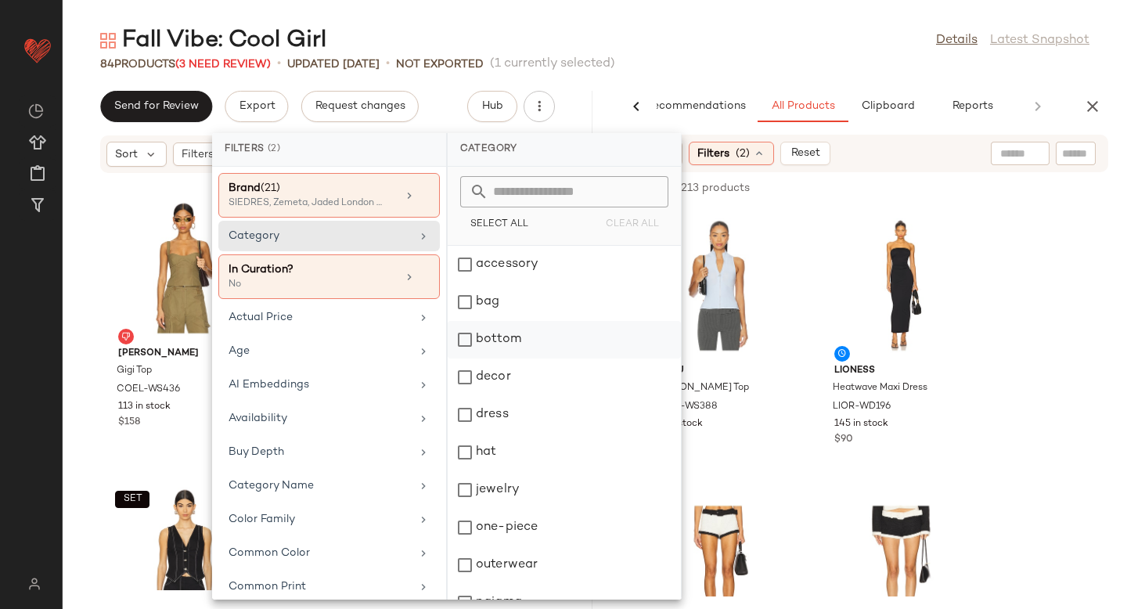
click at [464, 358] on div "bottom" at bounding box center [564, 377] width 233 height 38
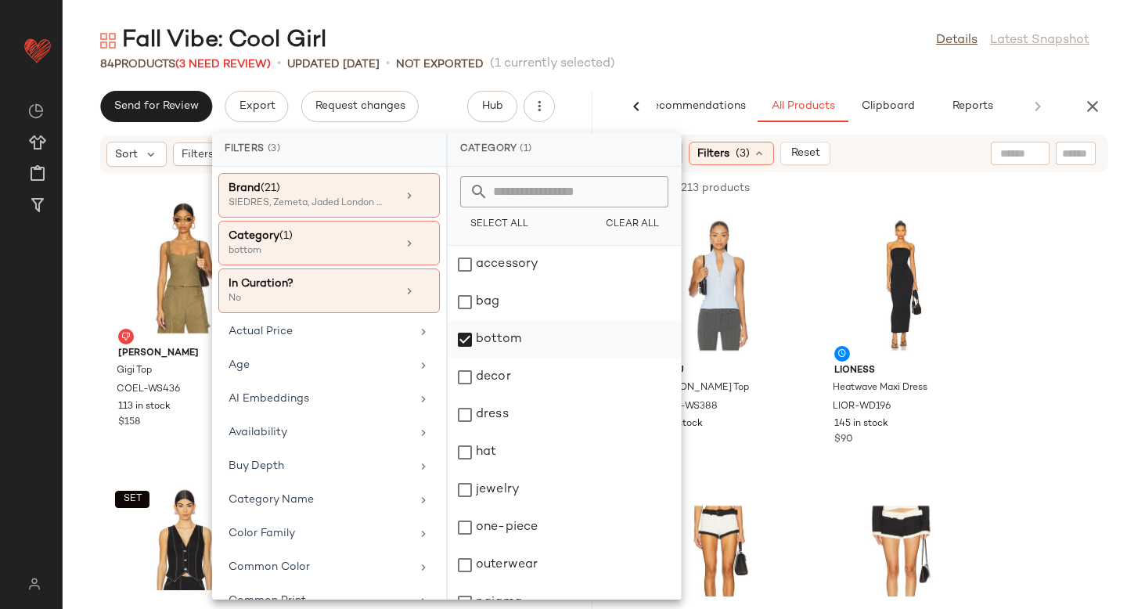
scroll to position [210, 0]
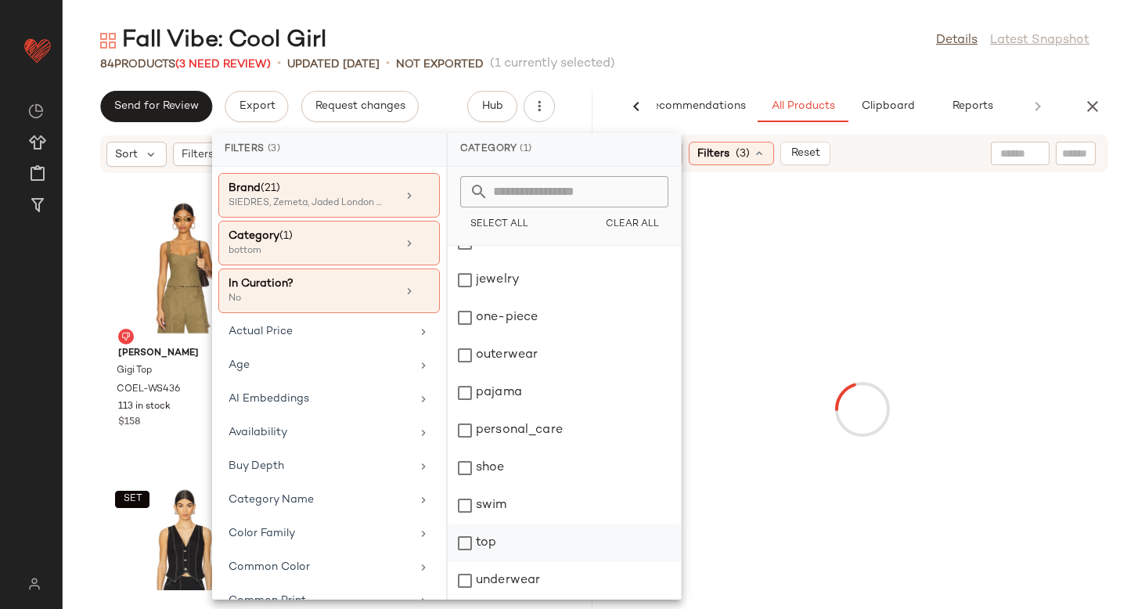
click at [474, 562] on div "top" at bounding box center [564, 581] width 233 height 38
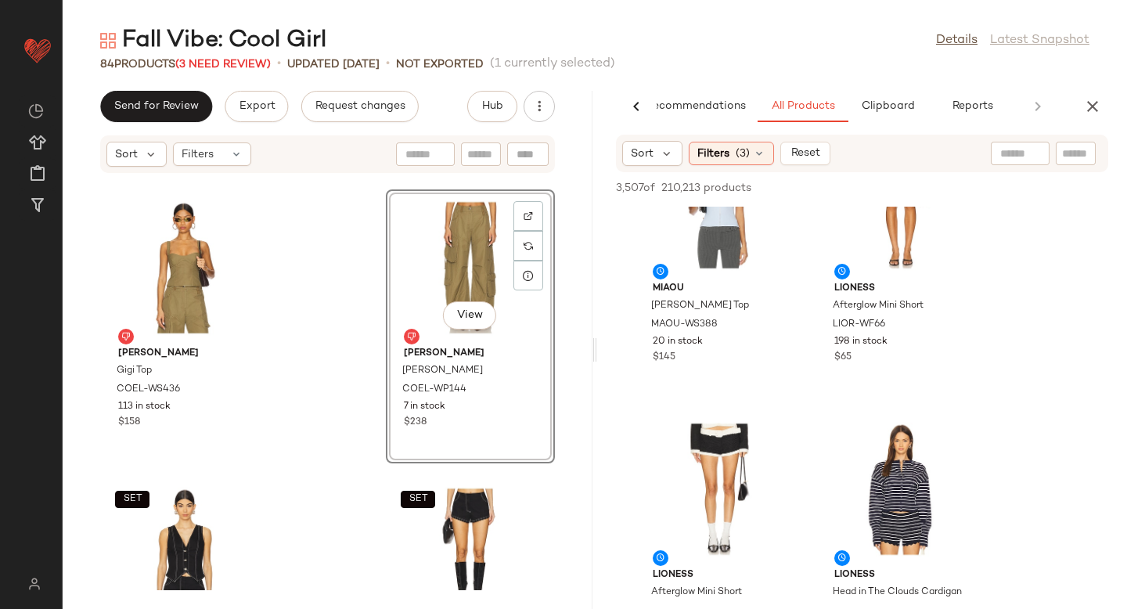
scroll to position [0, 0]
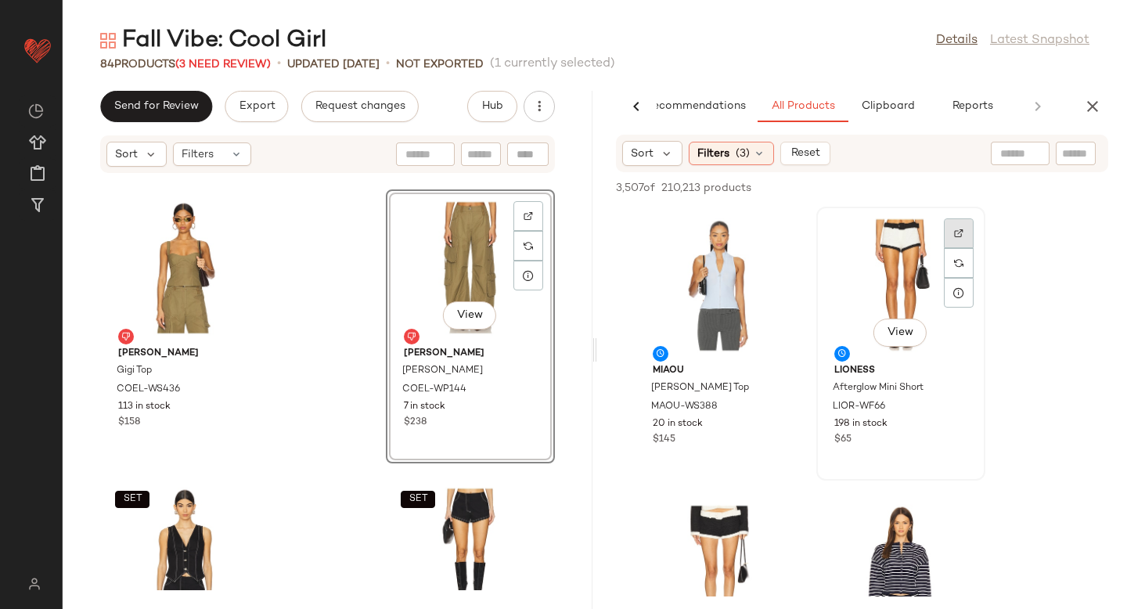
click at [950, 248] on div at bounding box center [959, 263] width 30 height 30
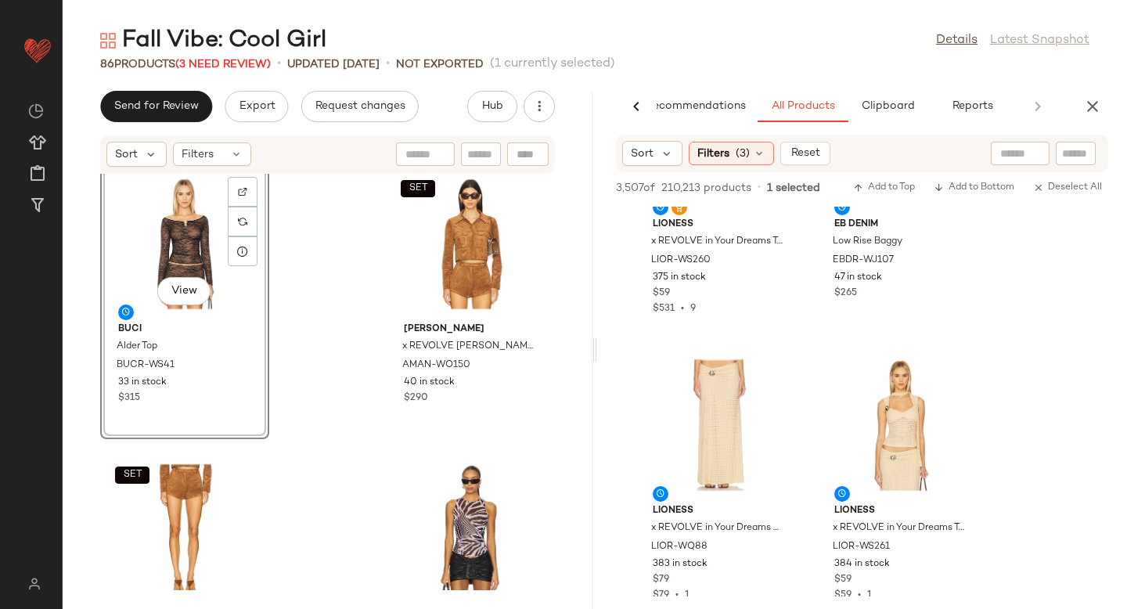
scroll to position [4731, 0]
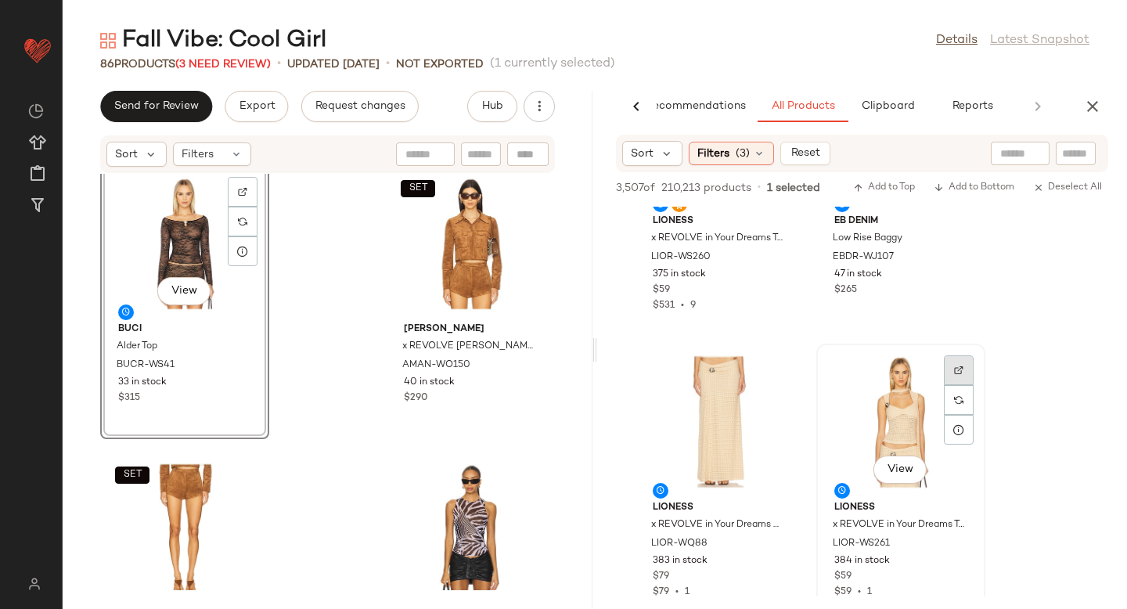
click at [960, 371] on img at bounding box center [958, 369] width 9 height 9
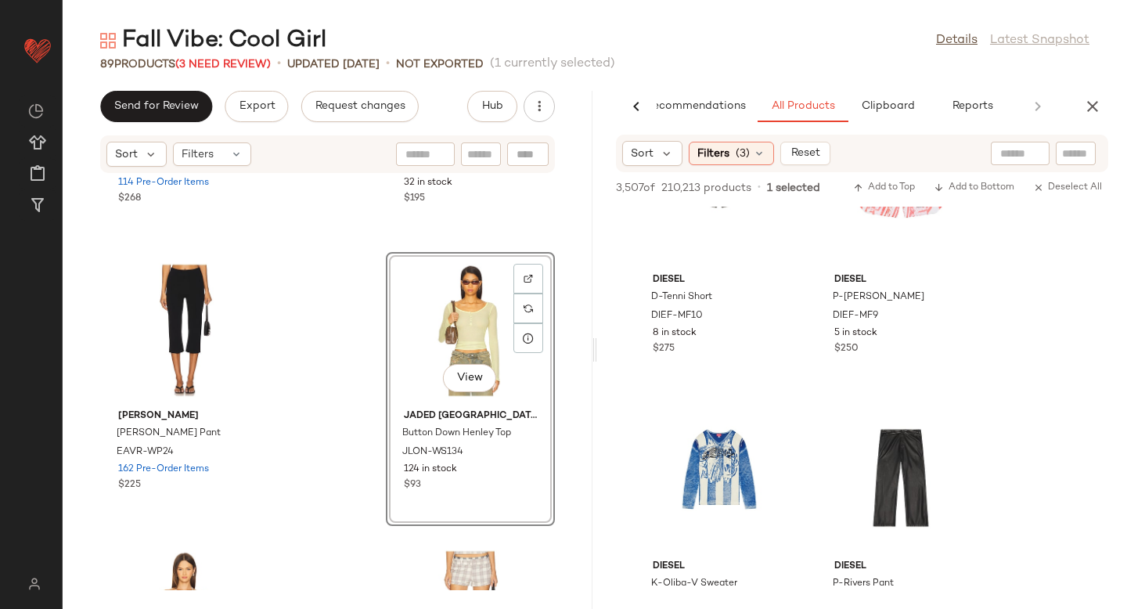
scroll to position [9144, 0]
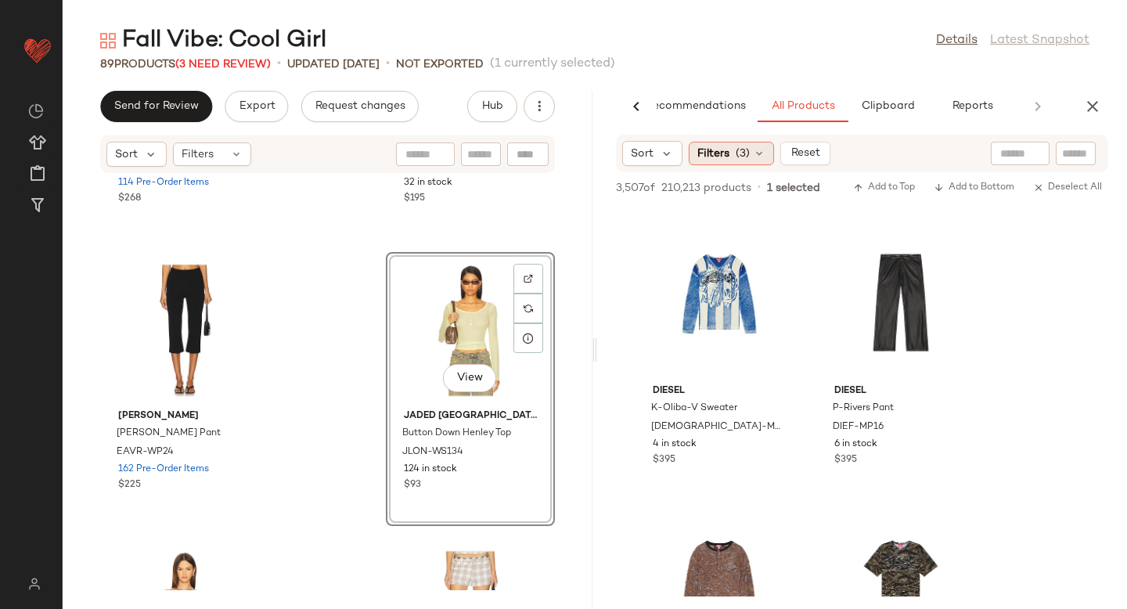
click at [744, 152] on span "(3)" at bounding box center [742, 154] width 14 height 16
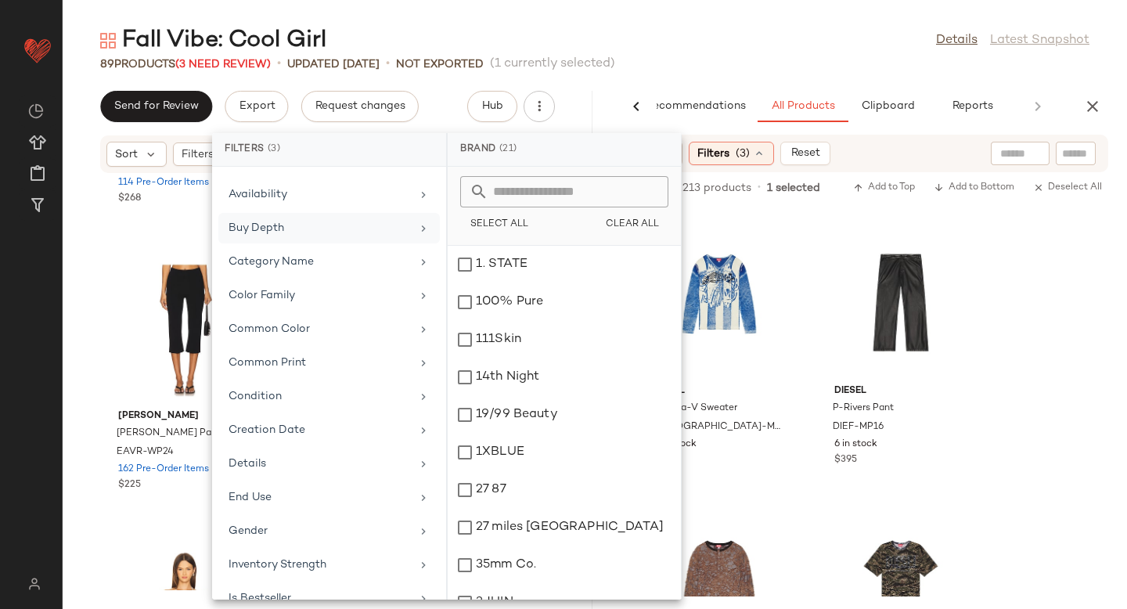
scroll to position [251, 0]
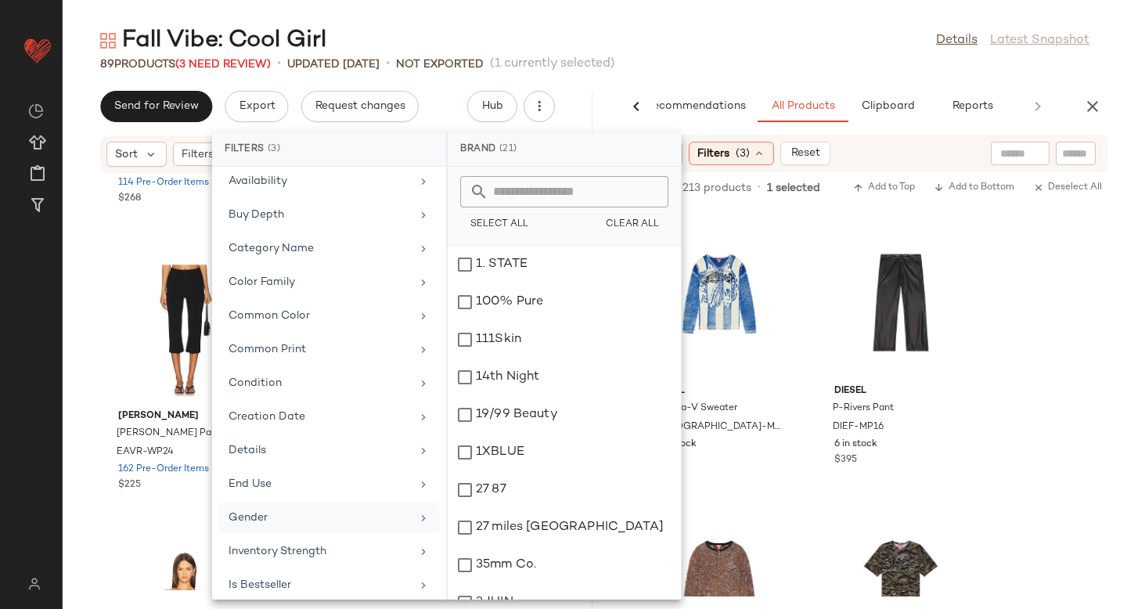
click at [273, 516] on div "Gender" at bounding box center [319, 517] width 182 height 16
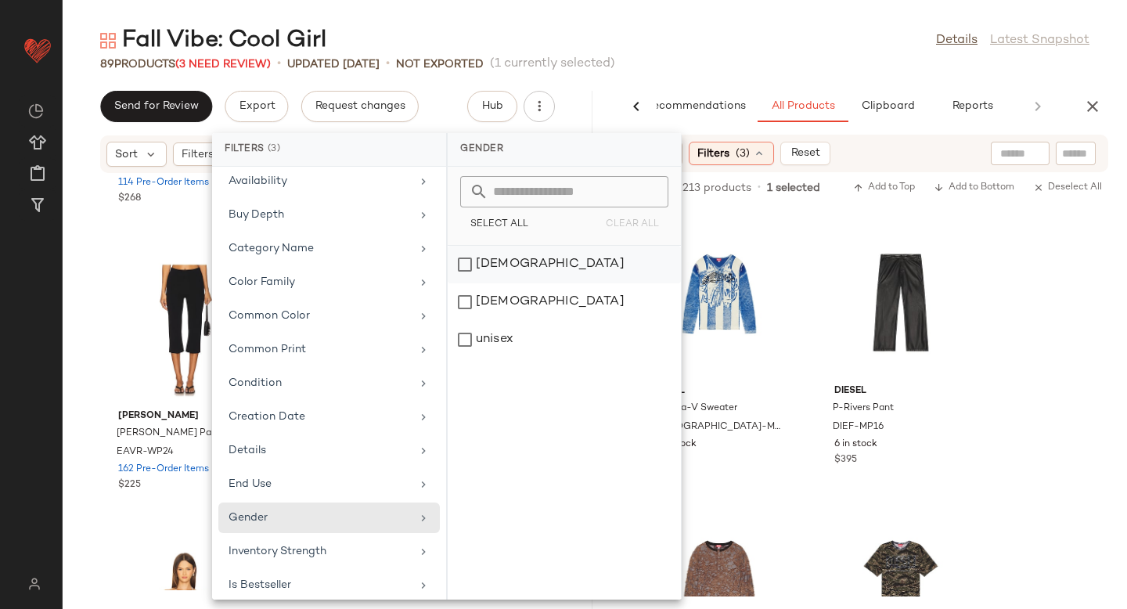
click at [478, 283] on div "female" at bounding box center [564, 302] width 233 height 38
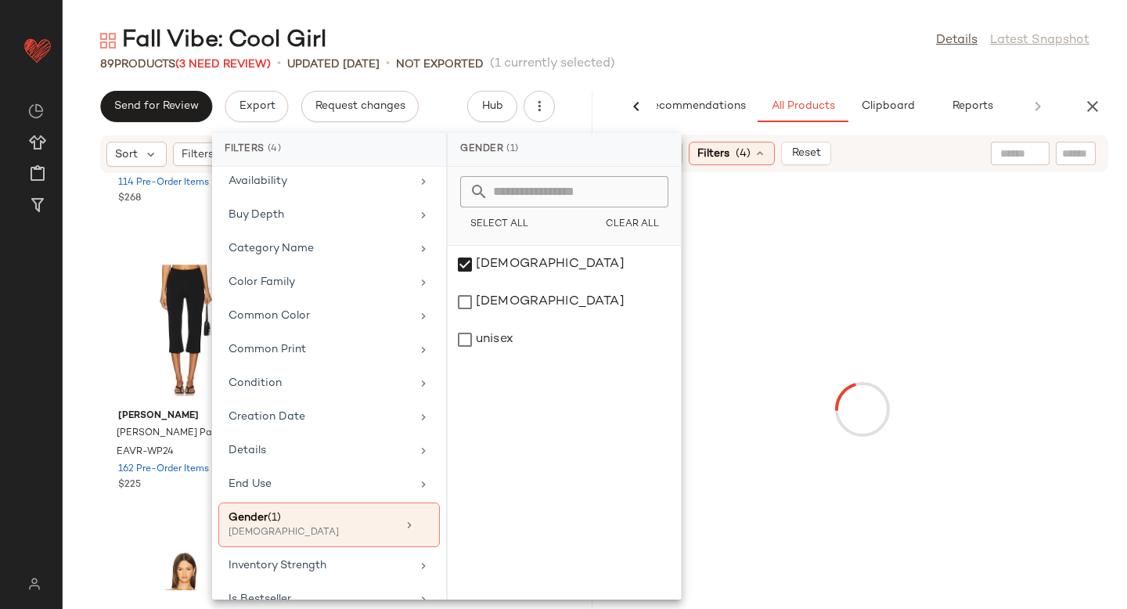
click at [1035, 289] on div at bounding box center [861, 409] width 523 height 468
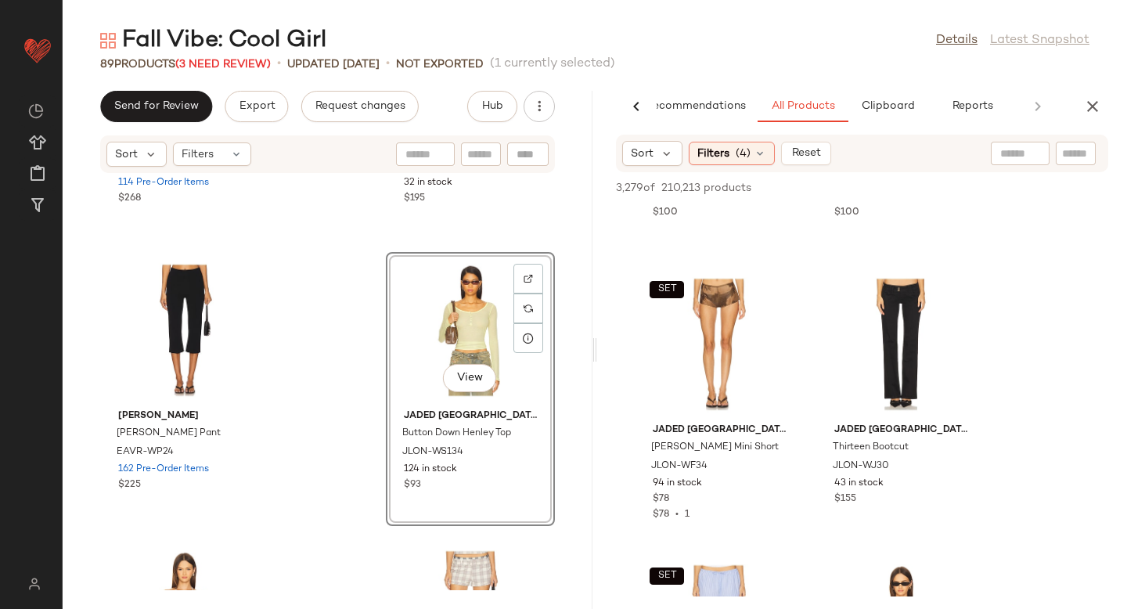
scroll to position [9099, 0]
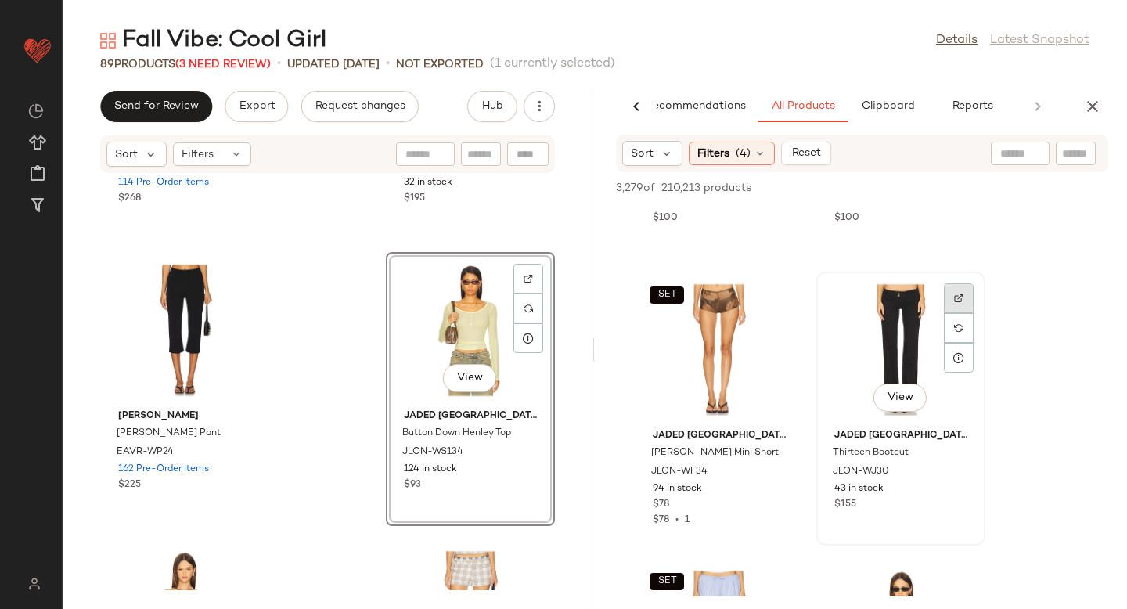
click at [966, 313] on div at bounding box center [959, 328] width 30 height 30
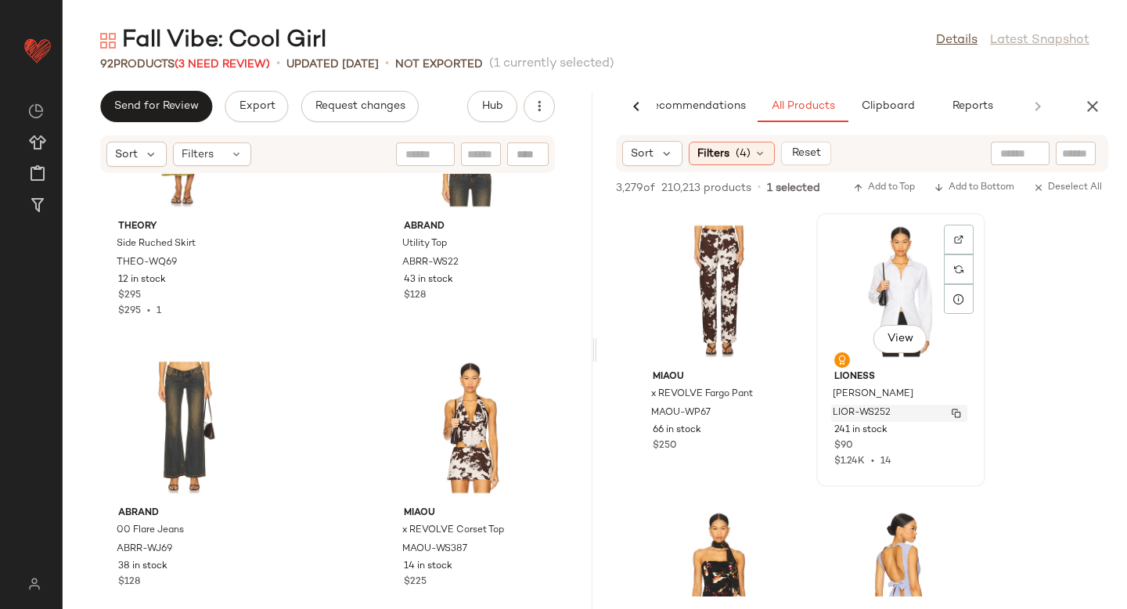
scroll to position [11366, 0]
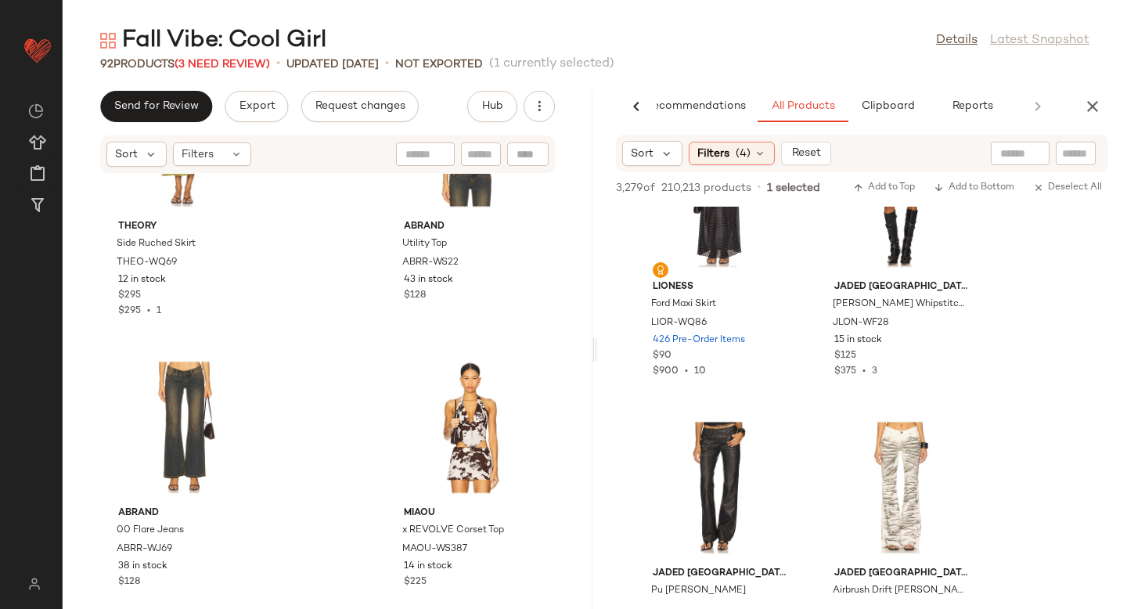
scroll to position [14404, 0]
click at [772, 430] on img at bounding box center [776, 434] width 9 height 9
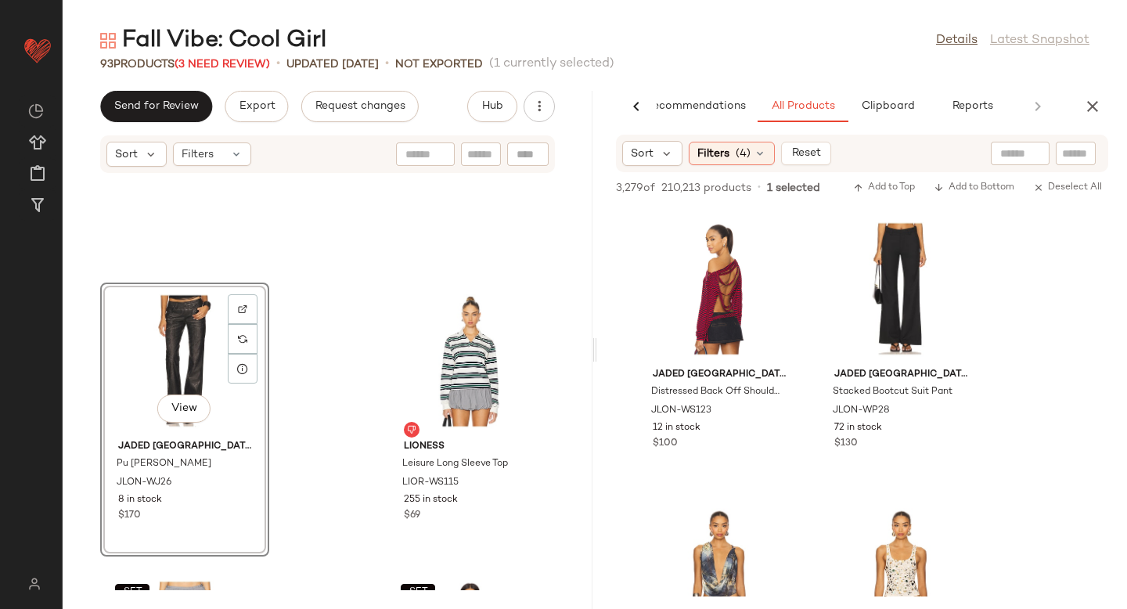
scroll to position [20252, 0]
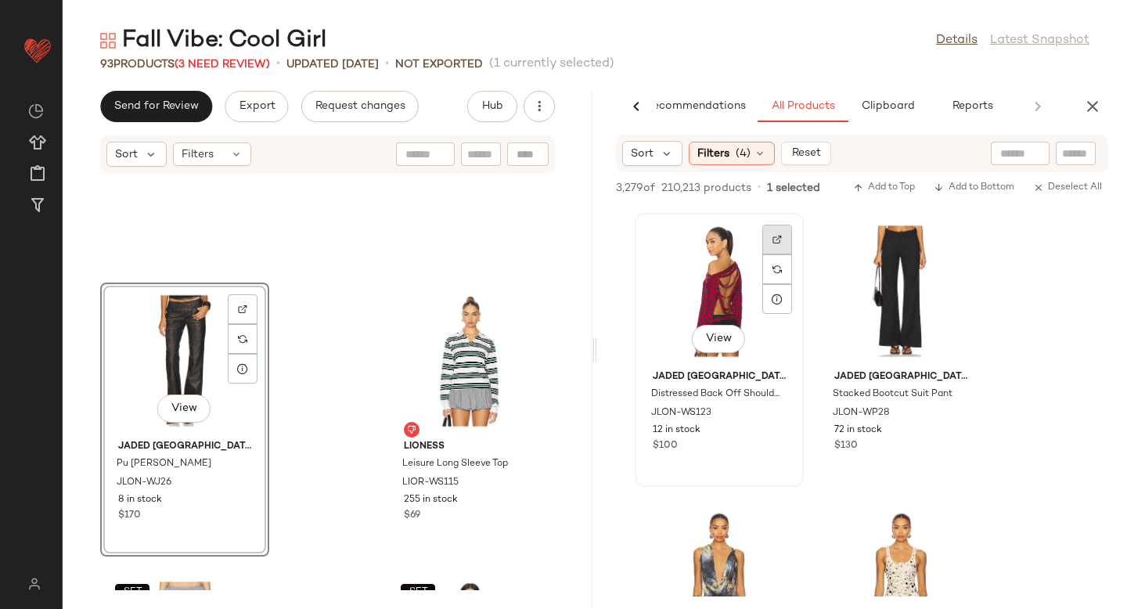
click at [773, 238] on img at bounding box center [776, 239] width 9 height 9
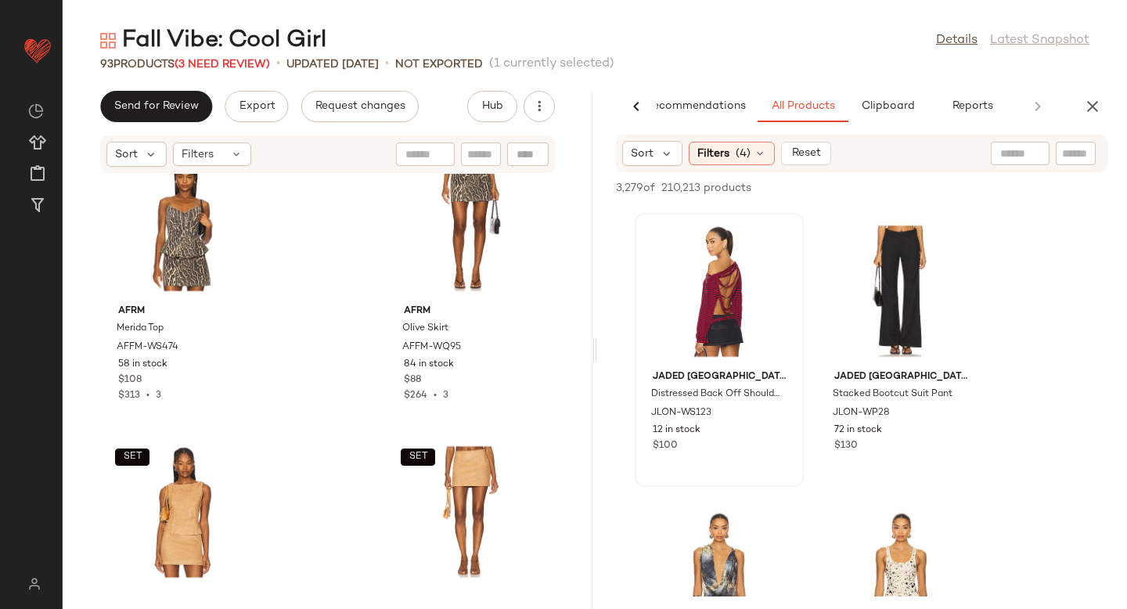
scroll to position [1443, 0]
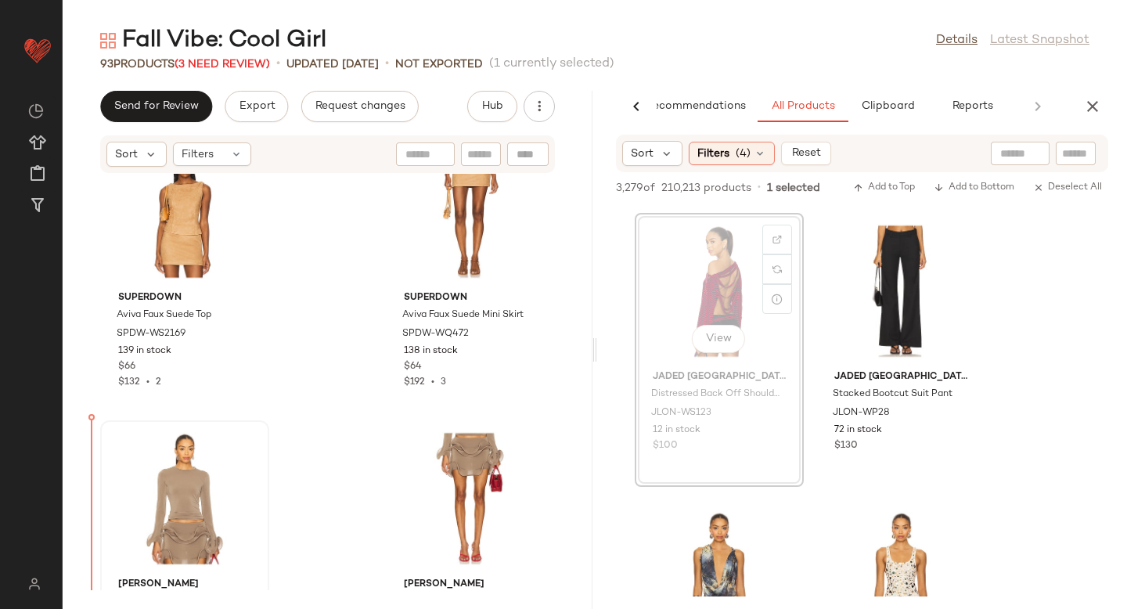
drag, startPoint x: 699, startPoint y: 273, endPoint x: 105, endPoint y: 502, distance: 637.0
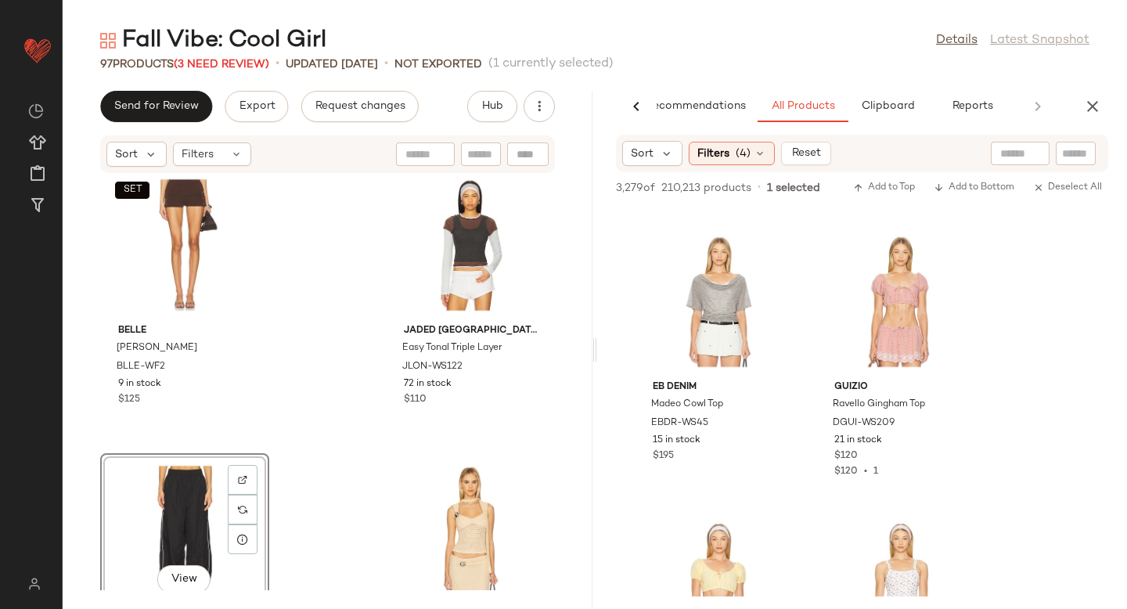
scroll to position [23232, 0]
click at [780, 264] on div at bounding box center [777, 279] width 30 height 30
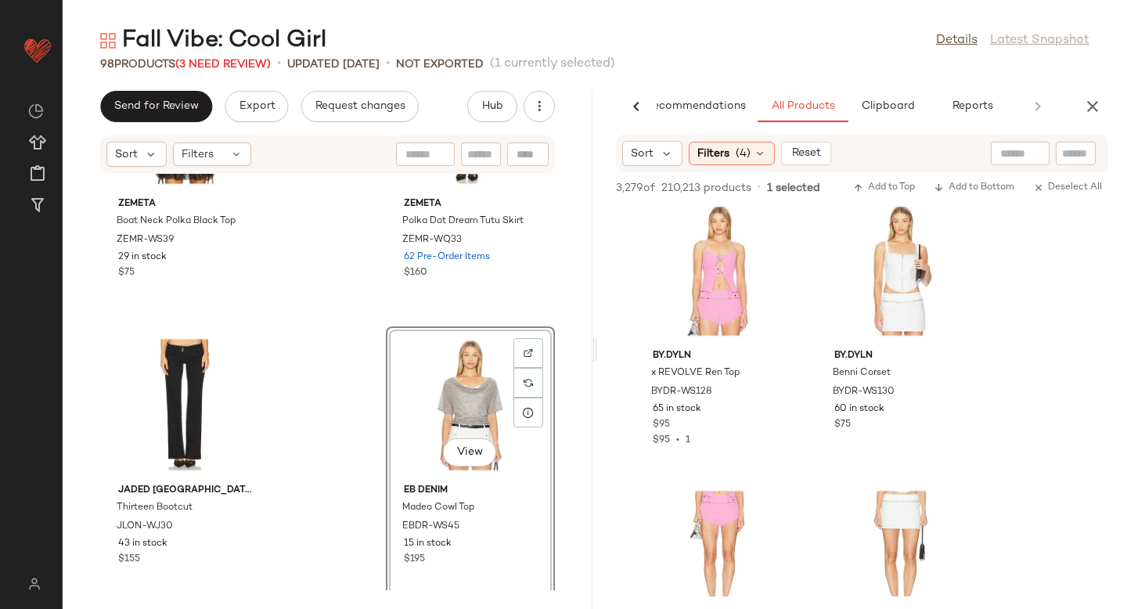
scroll to position [25355, 0]
click at [955, 232] on div at bounding box center [959, 247] width 30 height 30
click at [259, 254] on div "Zemeta Boat Neck Polka Black Top ZEMR-WS39 29 in stock $75" at bounding box center [185, 236] width 158 height 91
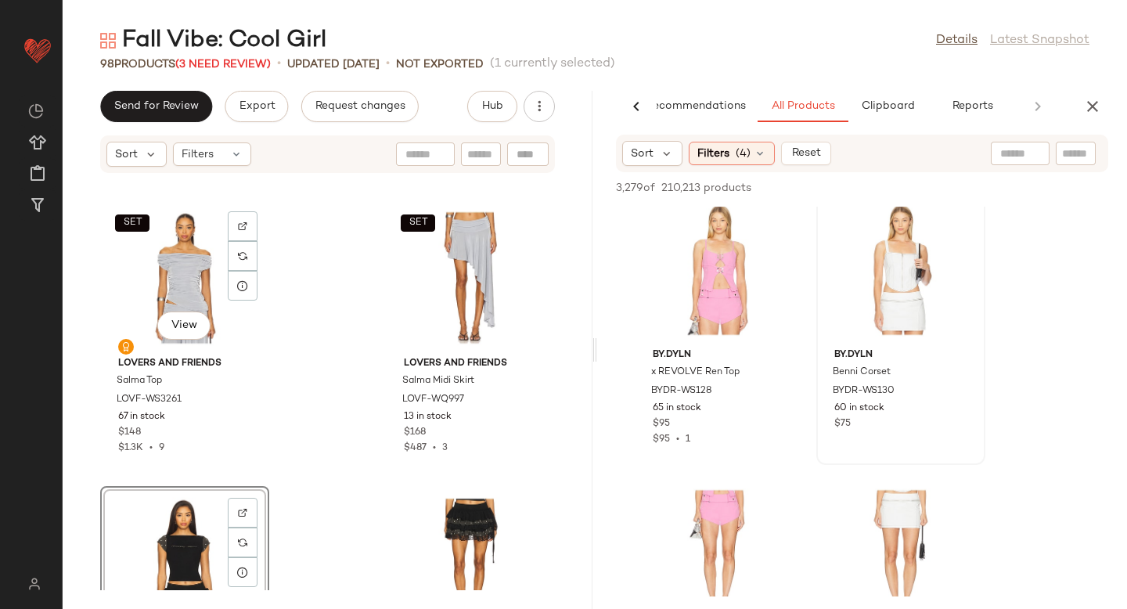
scroll to position [12815, 0]
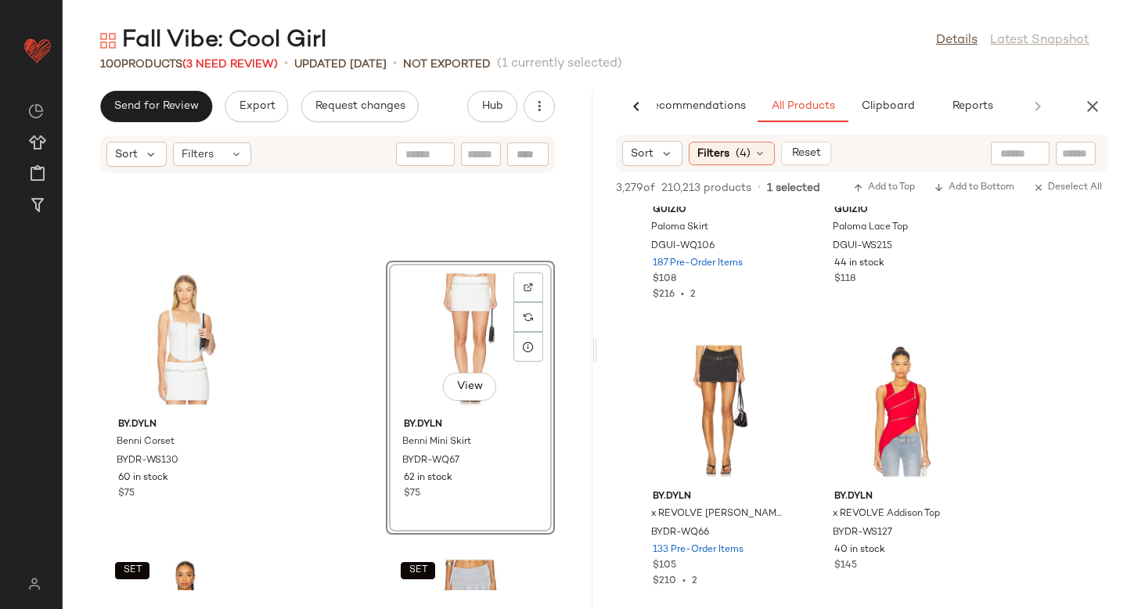
scroll to position [25824, 0]
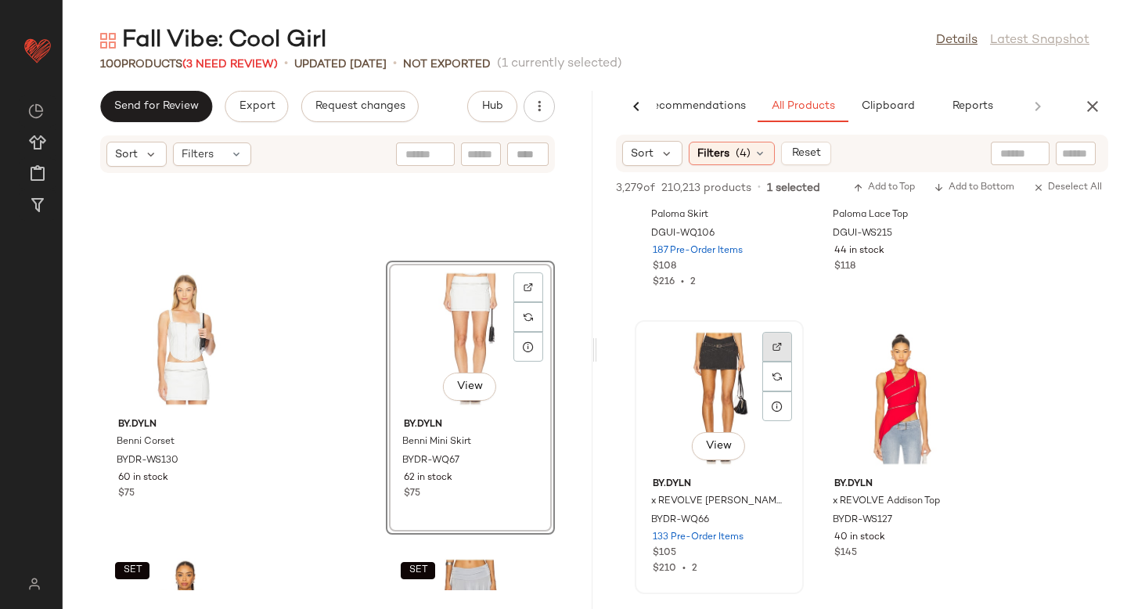
click at [789, 361] on div at bounding box center [777, 376] width 30 height 30
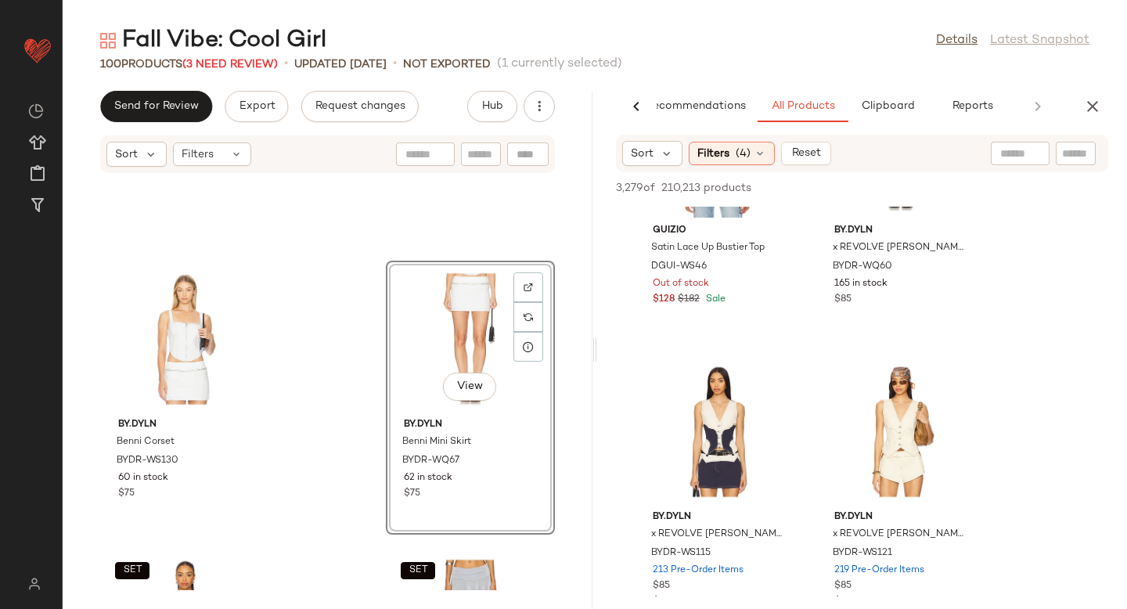
scroll to position [26987, 0]
click at [779, 379] on img at bounding box center [776, 379] width 9 height 9
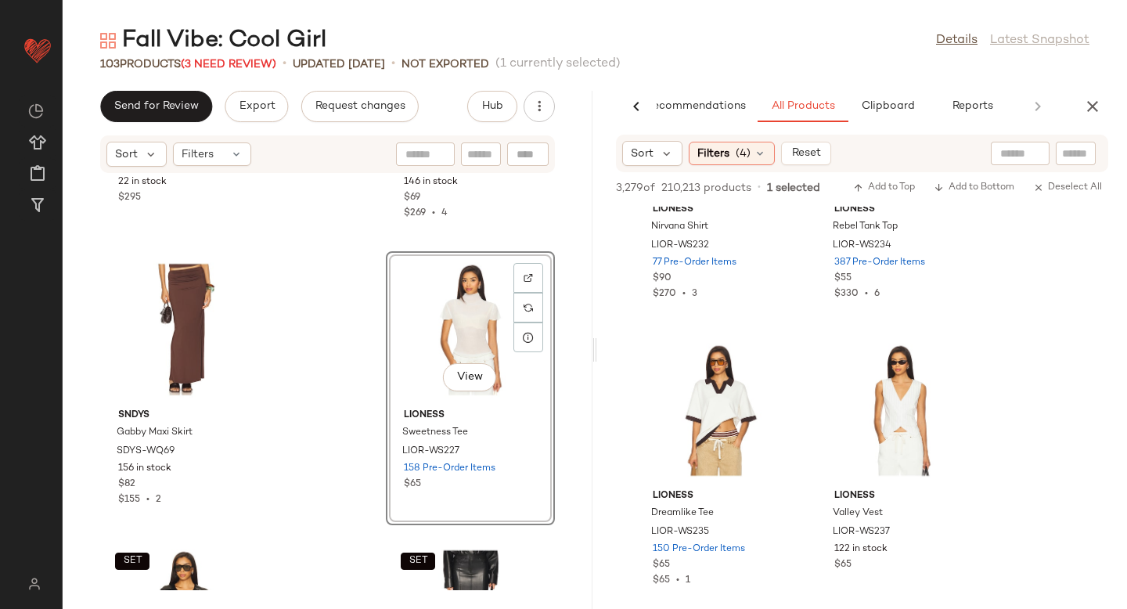
scroll to position [29401, 0]
click at [760, 356] on div "View" at bounding box center [719, 409] width 158 height 146
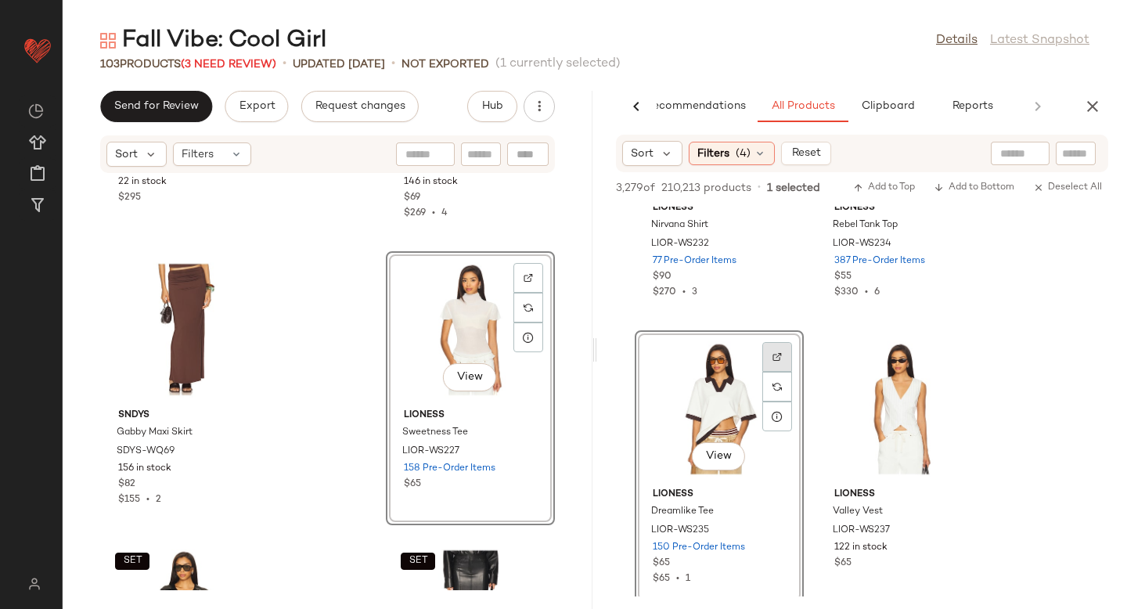
click at [771, 372] on div at bounding box center [777, 387] width 30 height 30
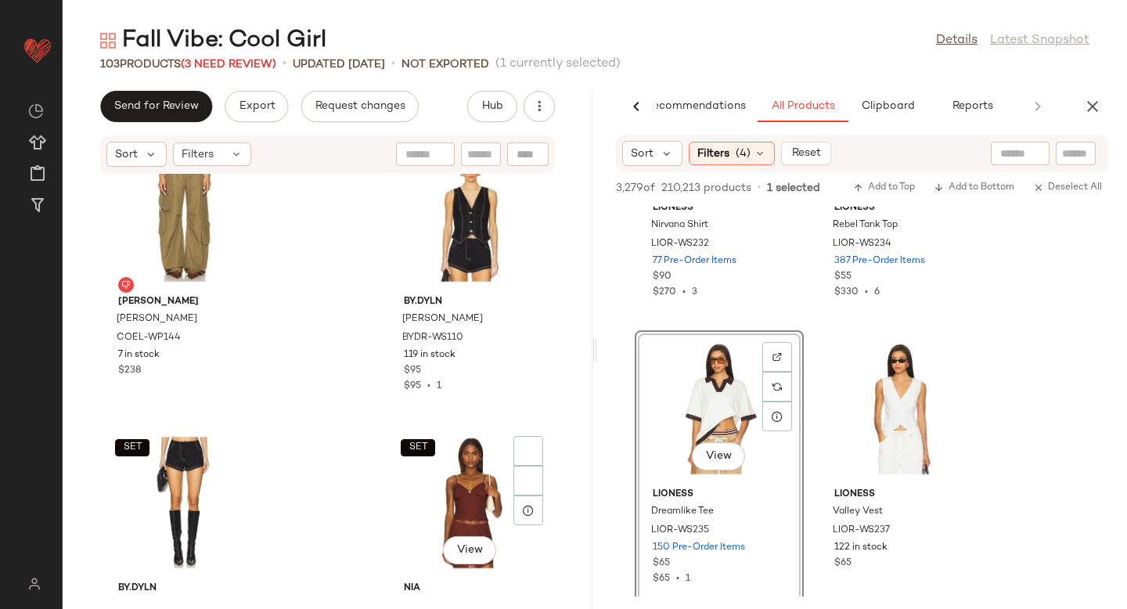
scroll to position [4747, 0]
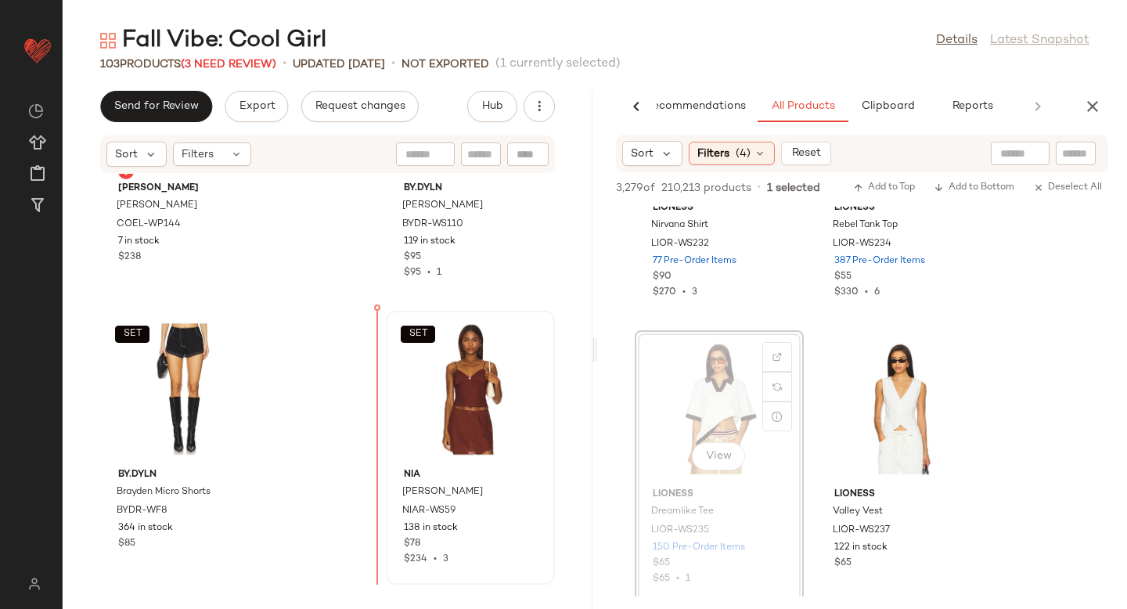
drag, startPoint x: 676, startPoint y: 411, endPoint x: 385, endPoint y: 409, distance: 291.1
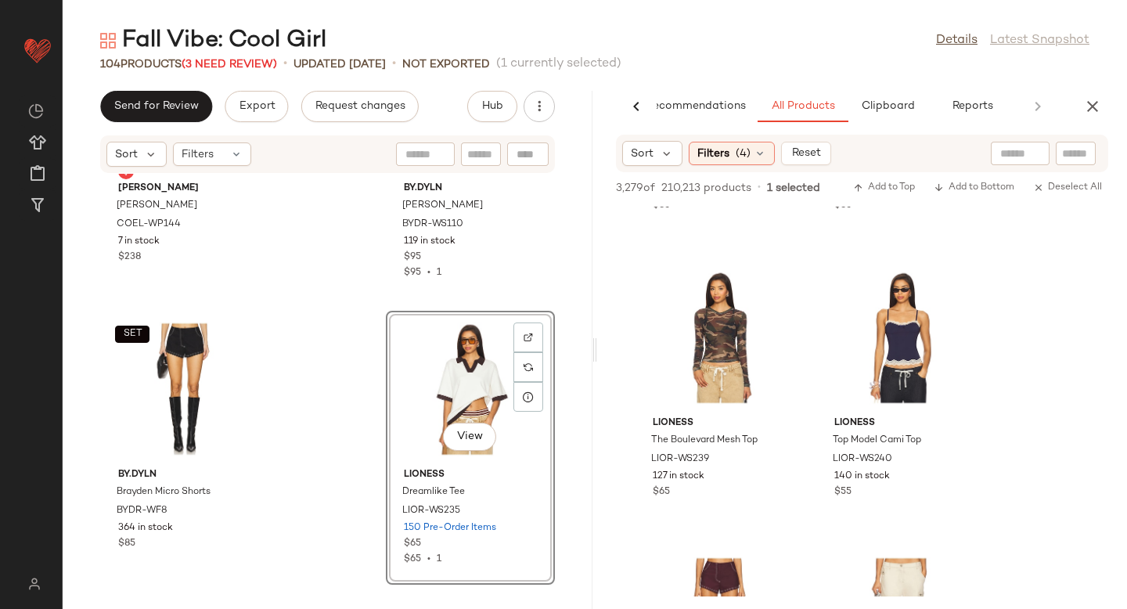
scroll to position [29772, 0]
click at [771, 300] on div at bounding box center [777, 315] width 30 height 30
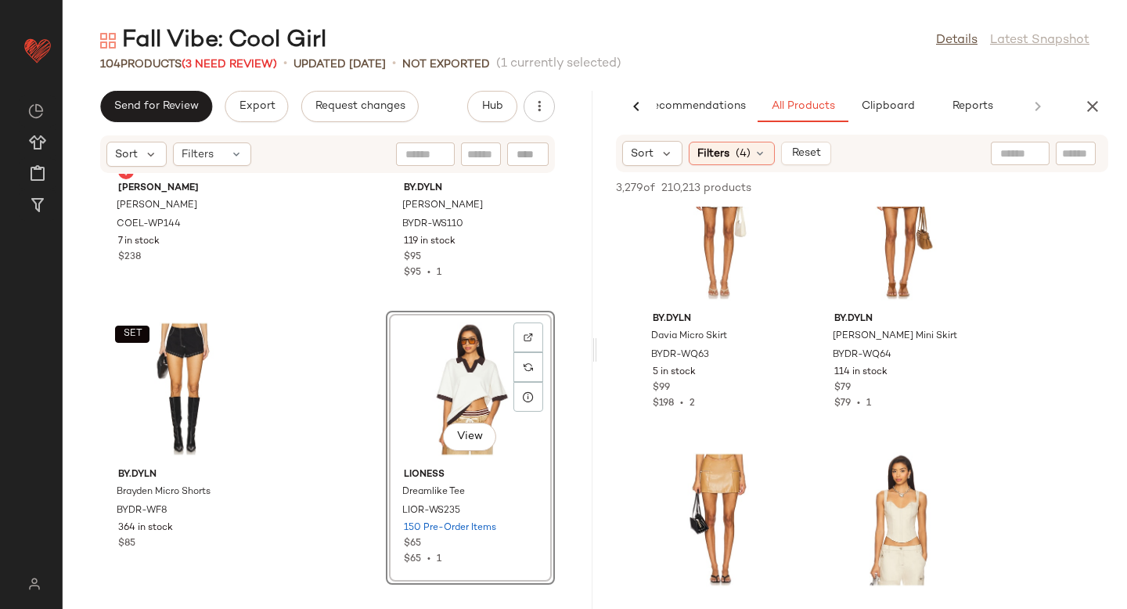
scroll to position [30325, 0]
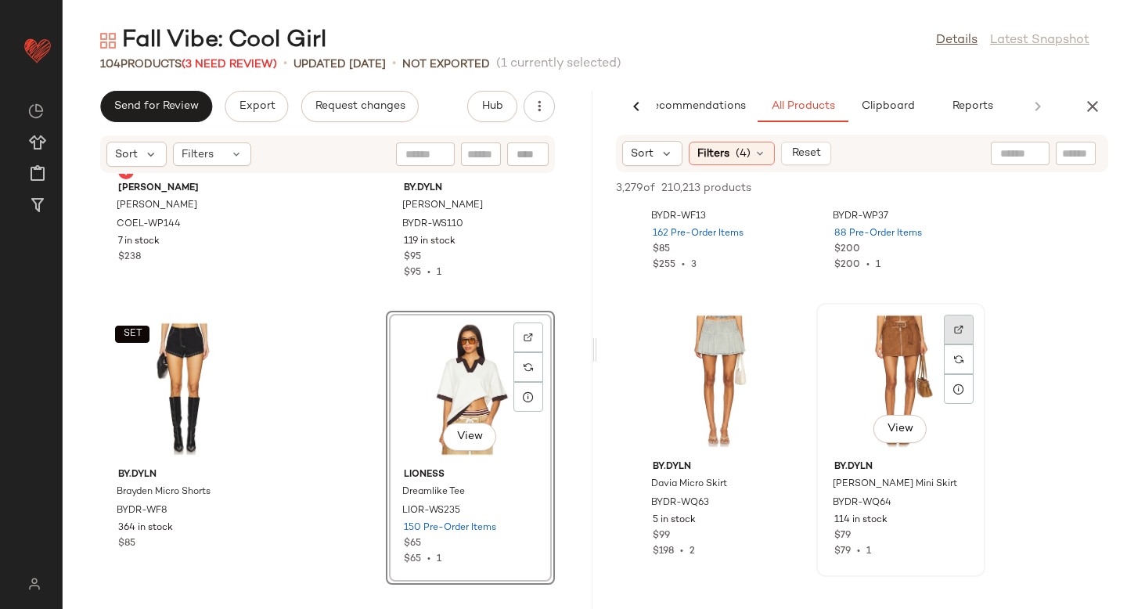
click at [958, 328] on img at bounding box center [958, 329] width 9 height 9
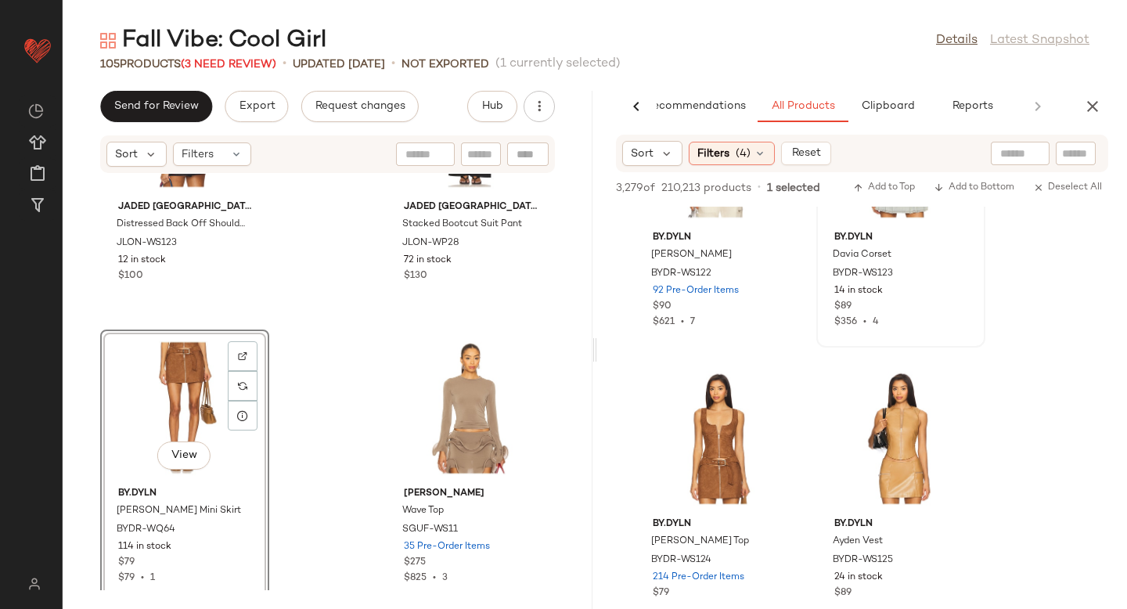
scroll to position [30865, 0]
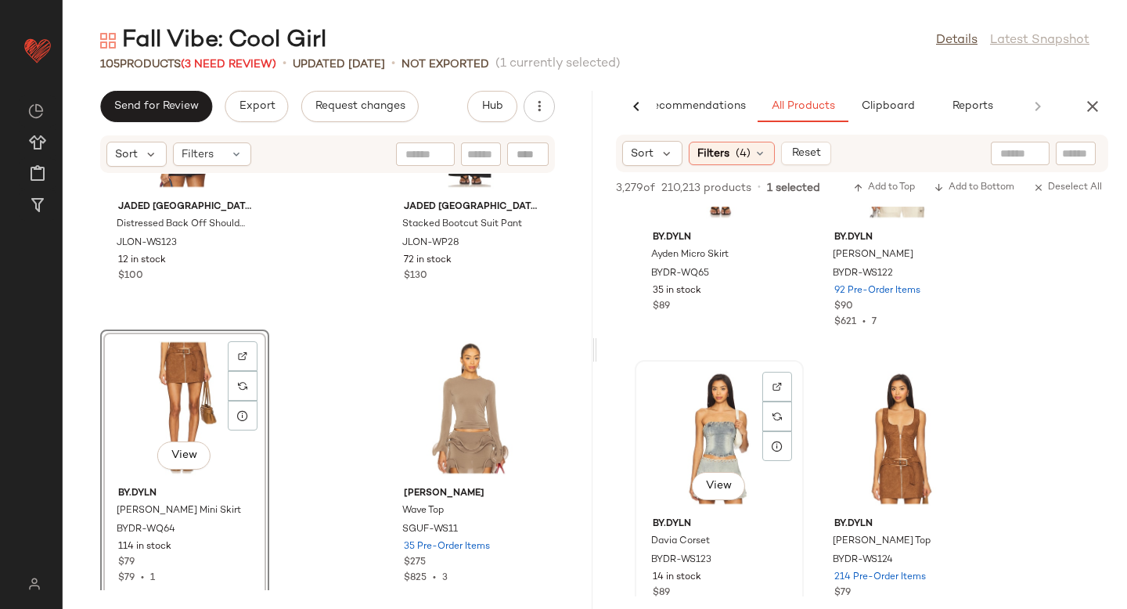
click at [710, 429] on div "View" at bounding box center [719, 438] width 158 height 146
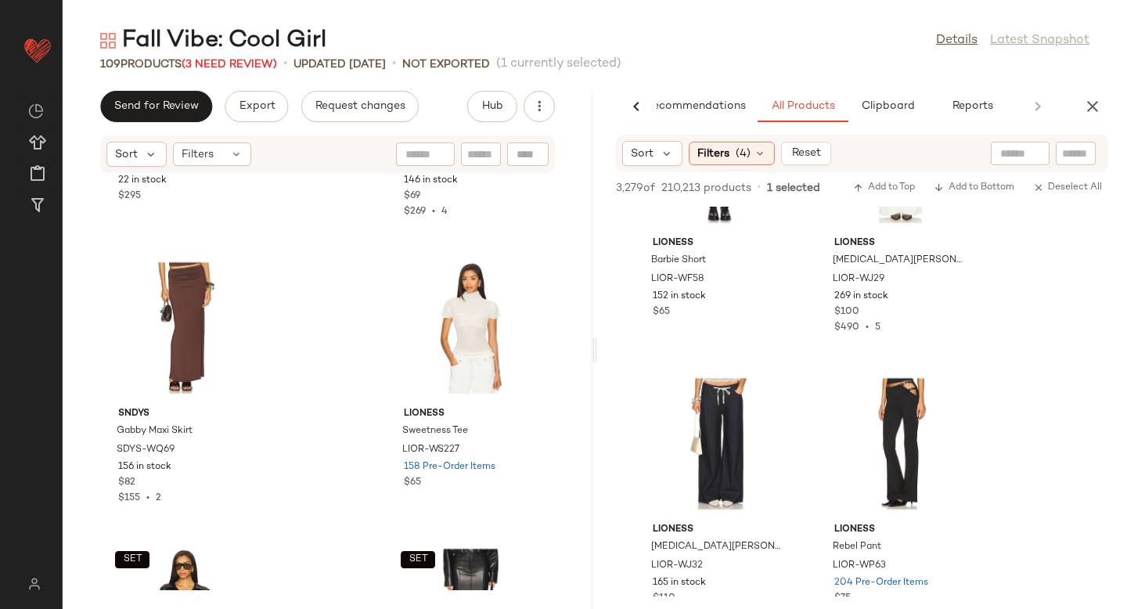
scroll to position [12024, 0]
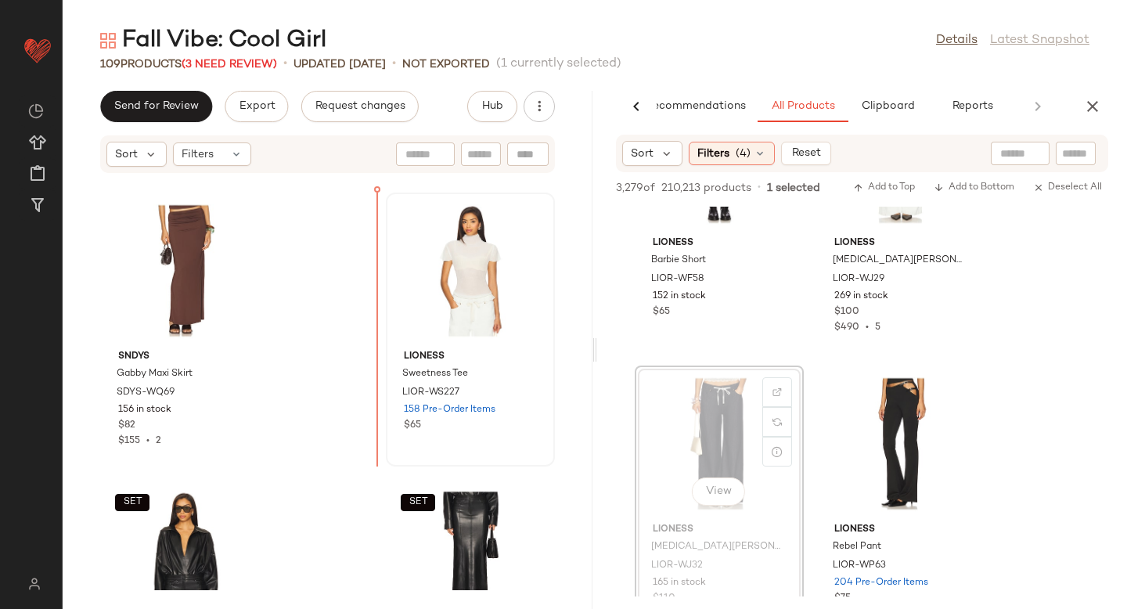
drag, startPoint x: 715, startPoint y: 423, endPoint x: 400, endPoint y: 316, distance: 332.8
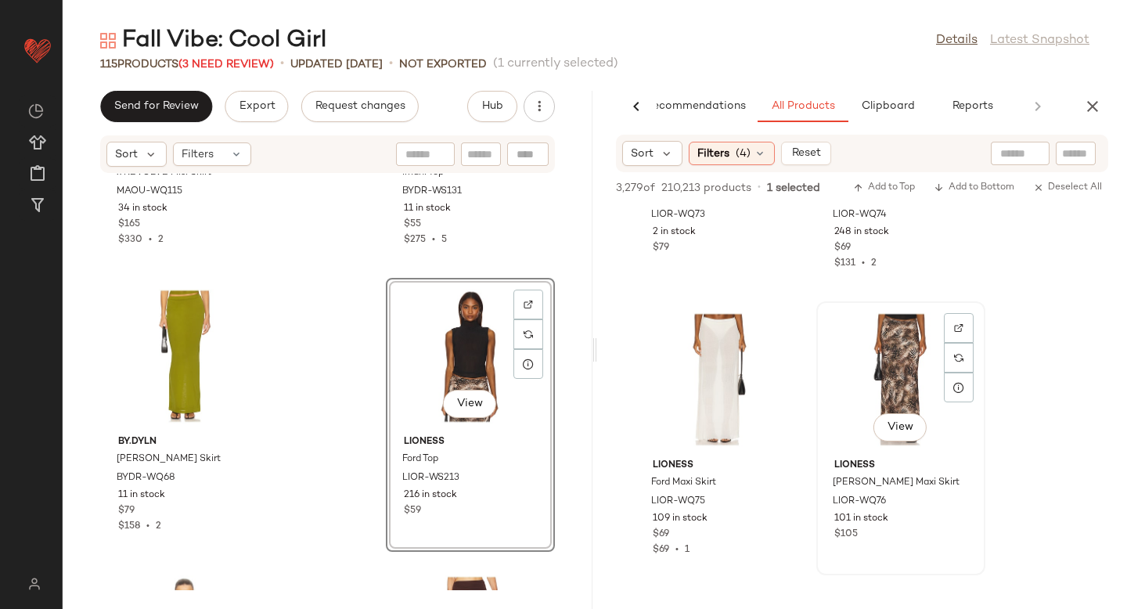
scroll to position [34806, 0]
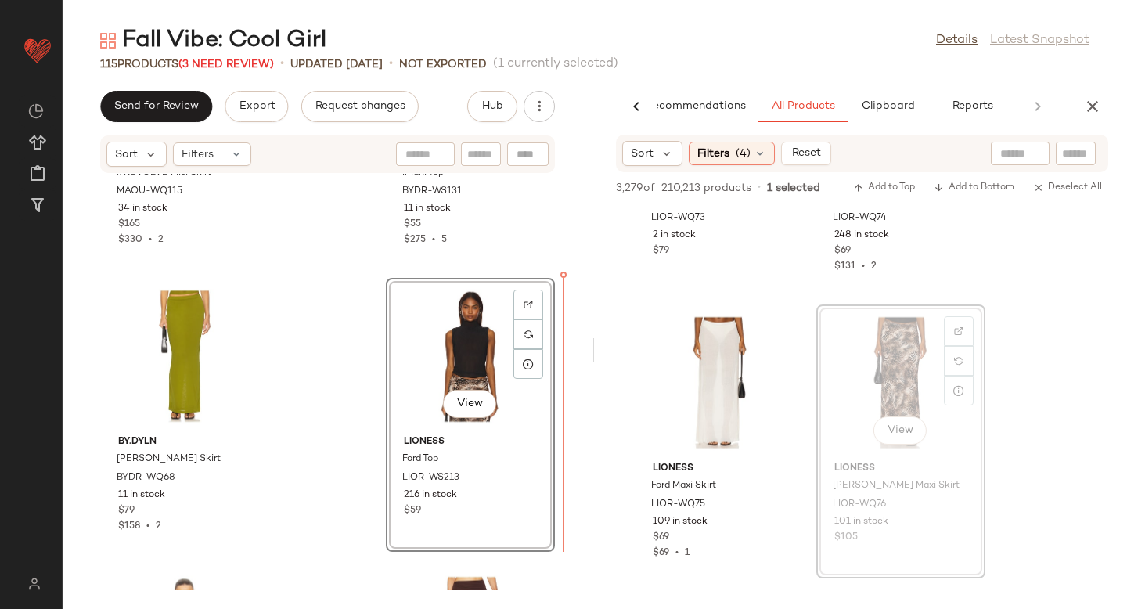
drag, startPoint x: 896, startPoint y: 351, endPoint x: 522, endPoint y: 392, distance: 376.2
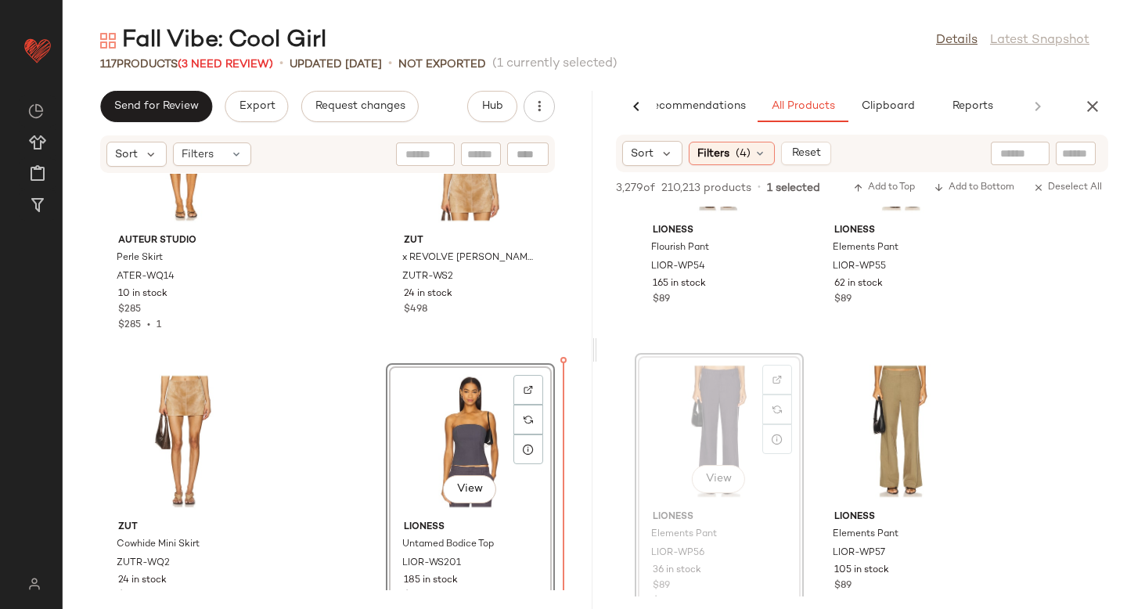
scroll to position [11569, 0]
drag, startPoint x: 707, startPoint y: 397, endPoint x: 699, endPoint y: 401, distance: 8.7
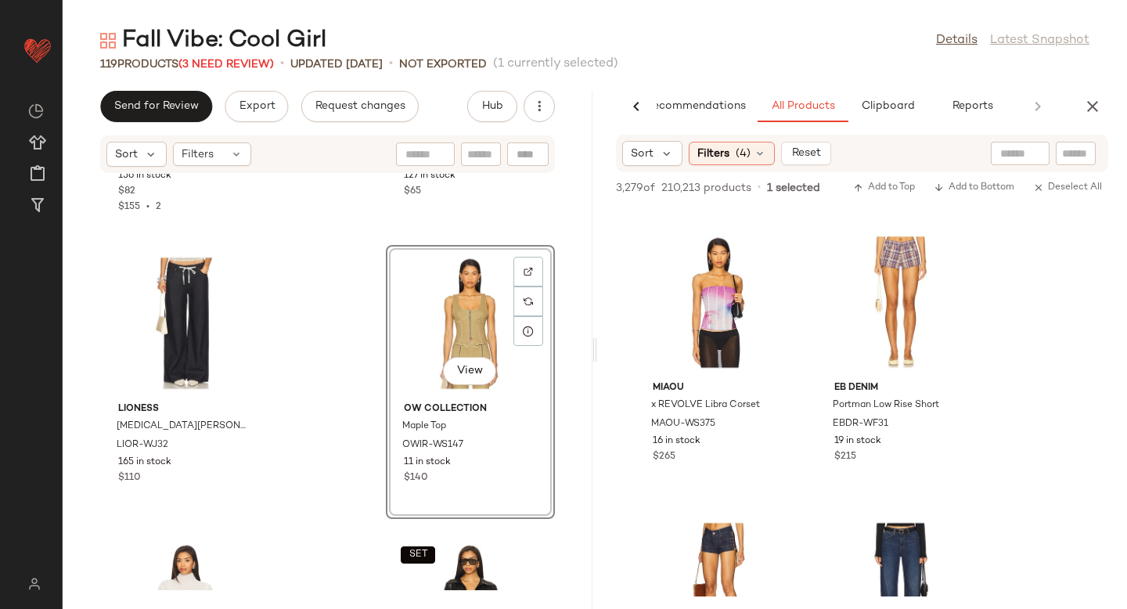
scroll to position [41132, 0]
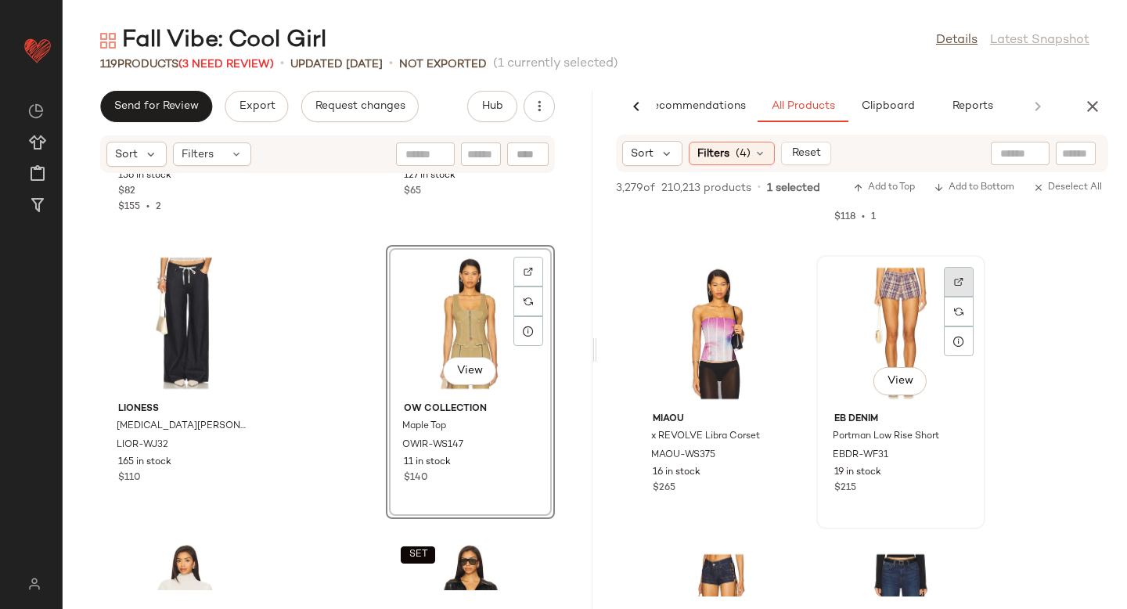
click at [956, 277] on img at bounding box center [958, 281] width 9 height 9
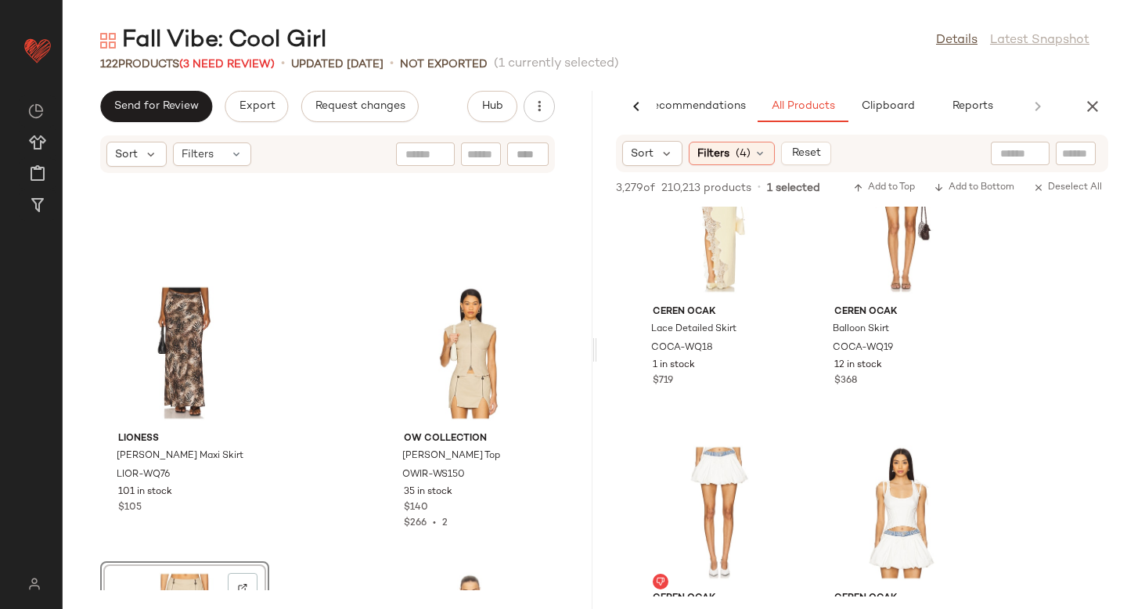
scroll to position [43491, 0]
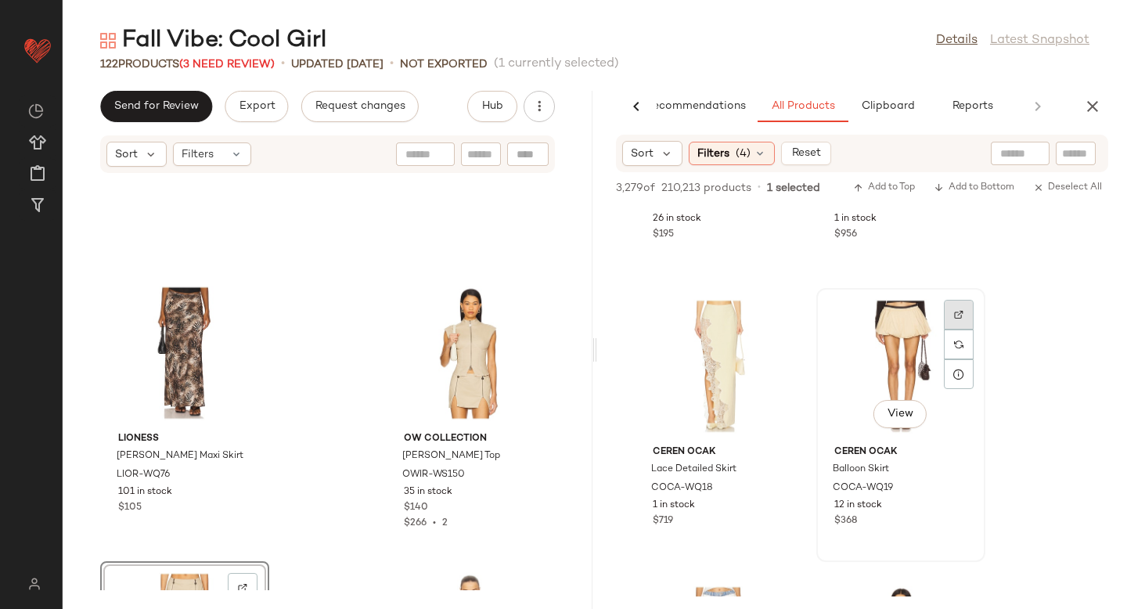
click at [950, 329] on div at bounding box center [959, 344] width 30 height 30
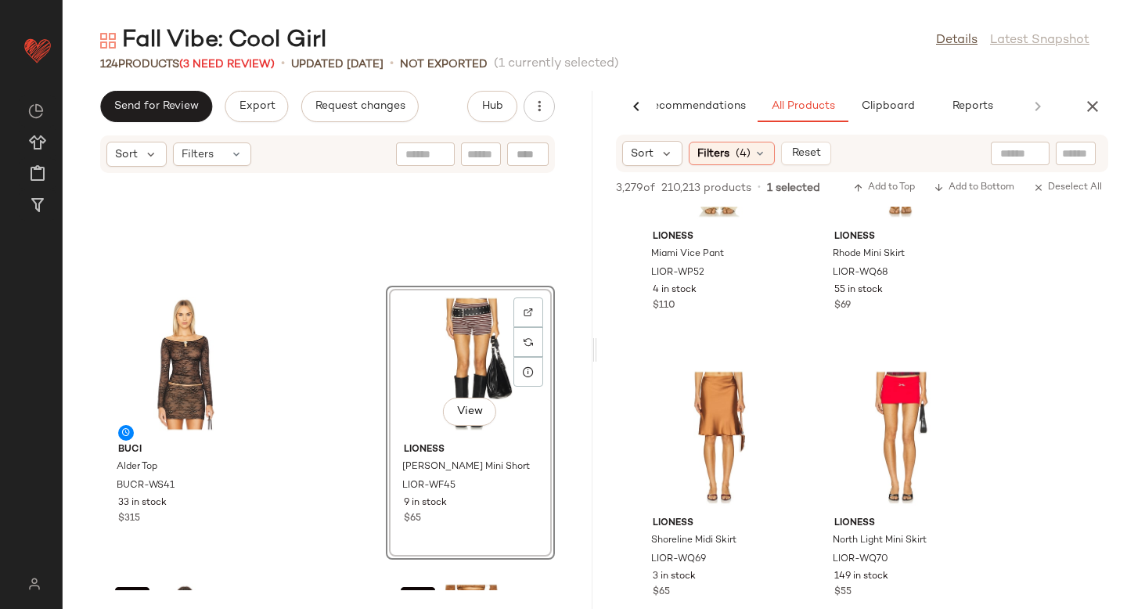
scroll to position [48202, 0]
click at [775, 382] on img at bounding box center [776, 385] width 9 height 9
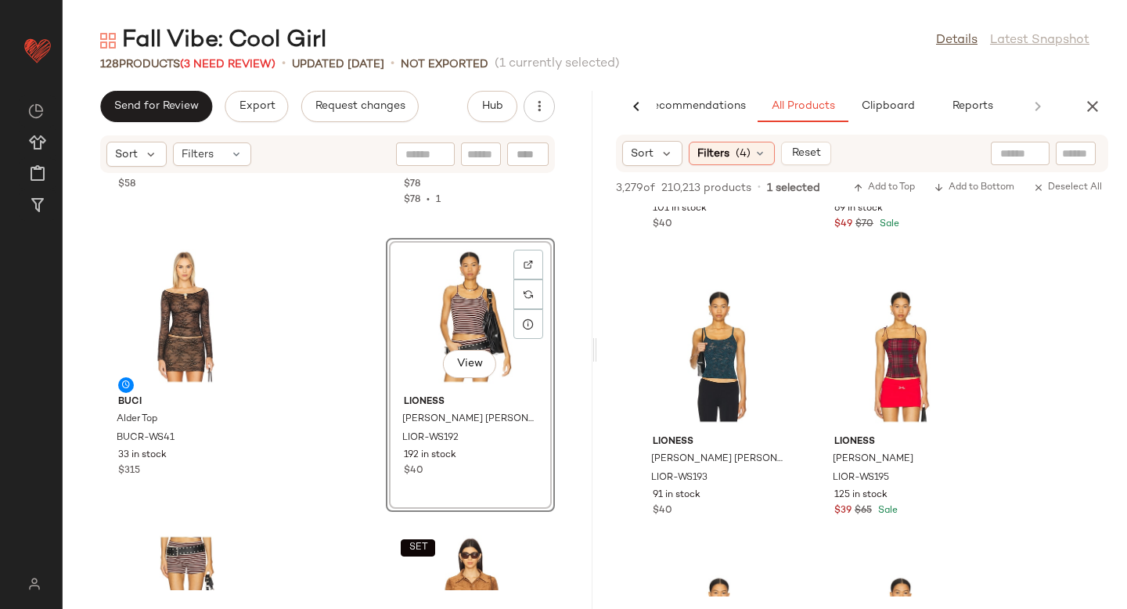
scroll to position [50493, 0]
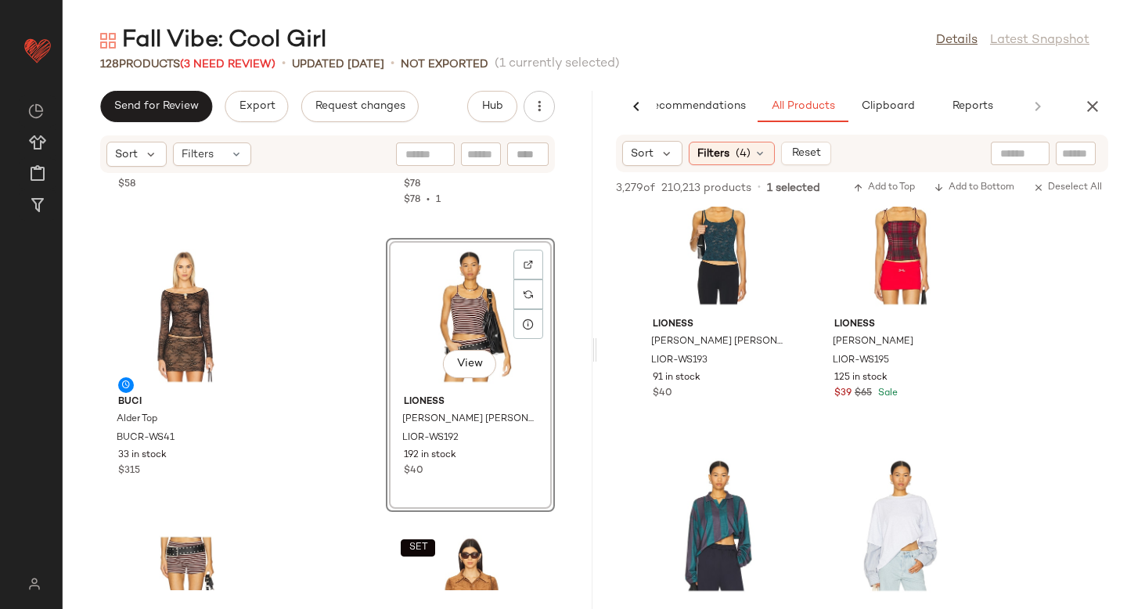
click at [435, 273] on div "View" at bounding box center [470, 316] width 158 height 146
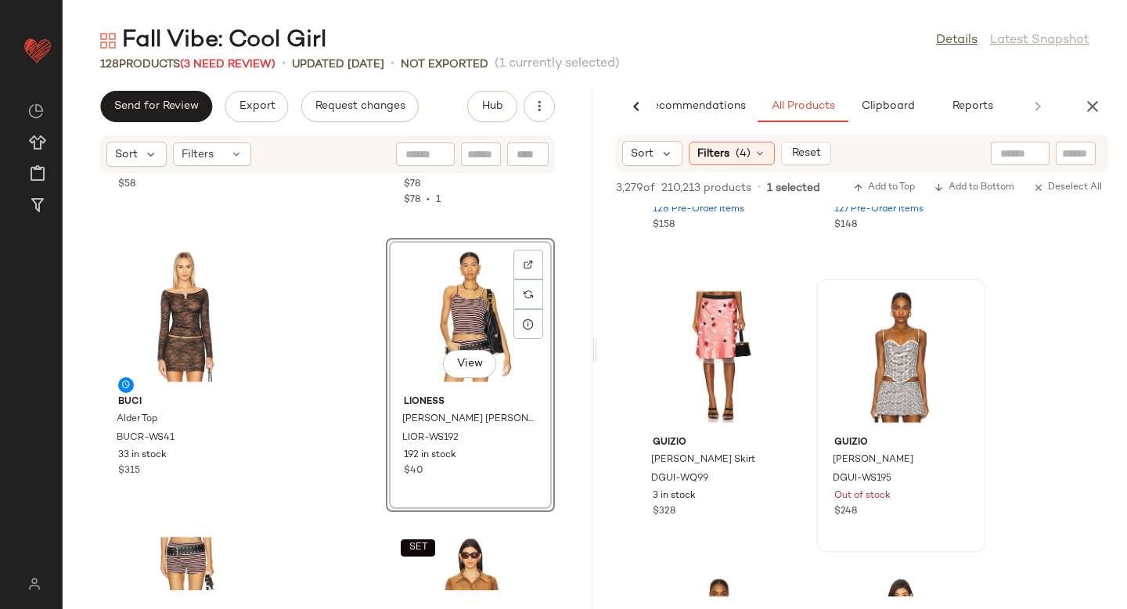
scroll to position [53363, 0]
click at [958, 320] on div at bounding box center [959, 335] width 30 height 30
click at [851, 480] on span "DGUI-WS195" at bounding box center [862, 479] width 59 height 14
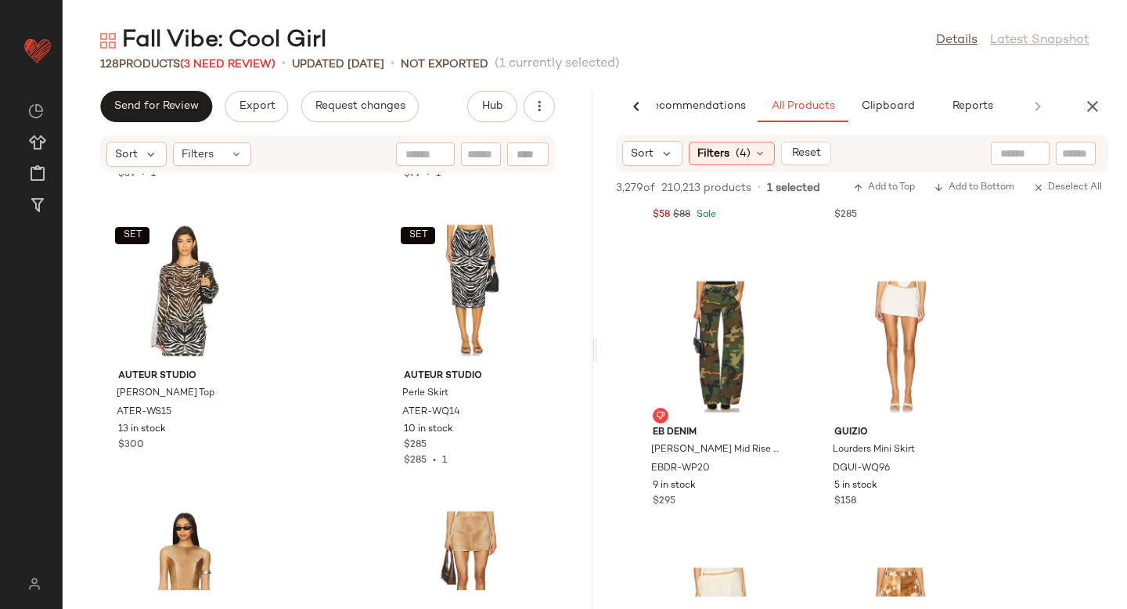
scroll to position [12260, 0]
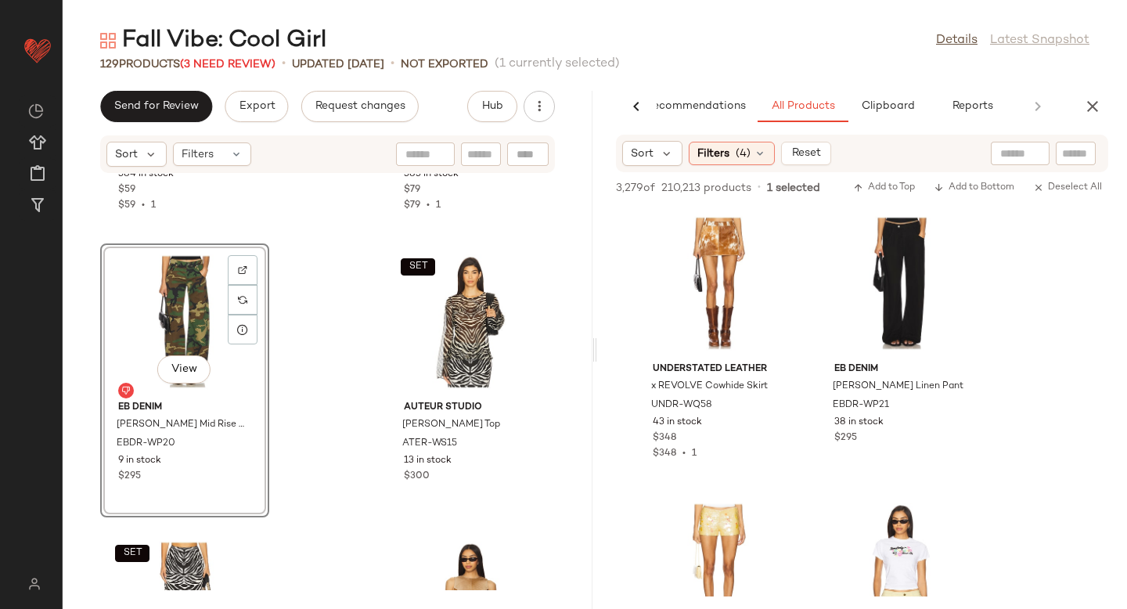
scroll to position [57011, 0]
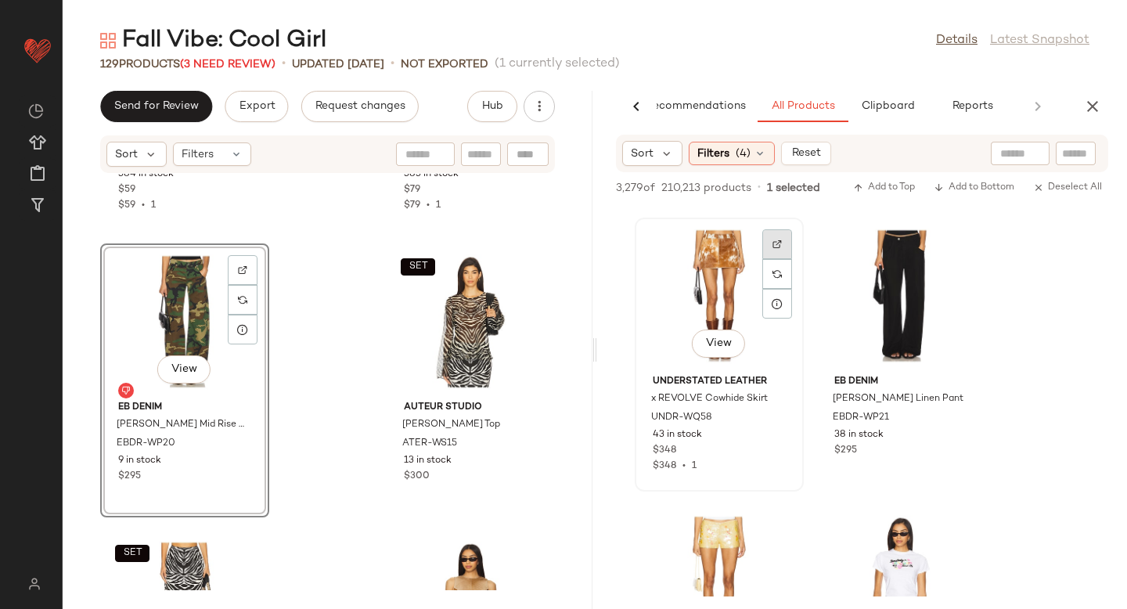
click at [771, 259] on div at bounding box center [777, 274] width 30 height 30
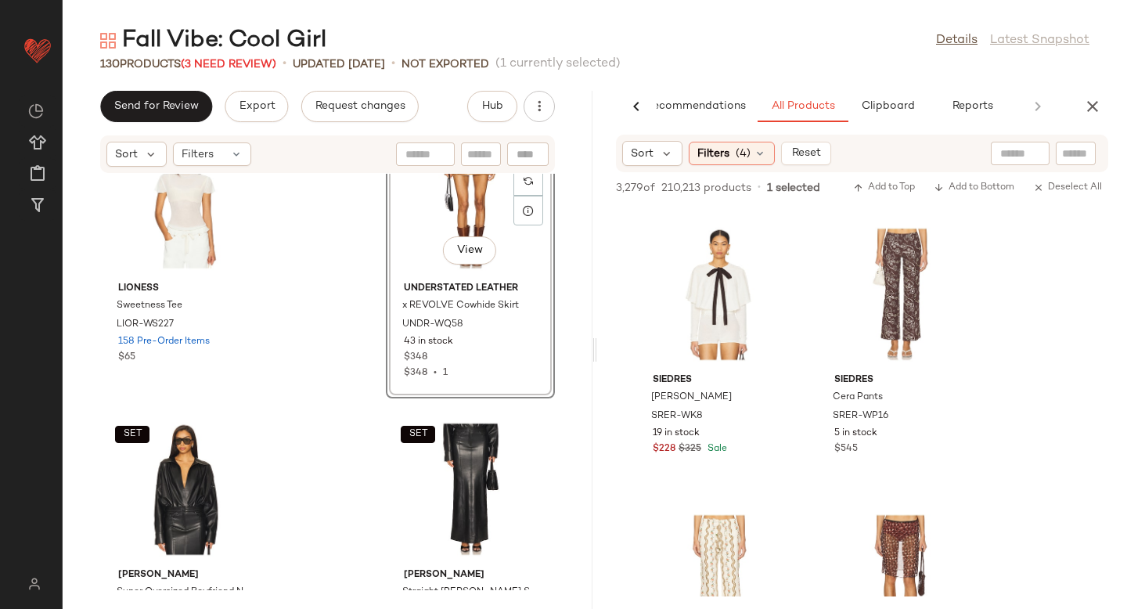
scroll to position [58211, 0]
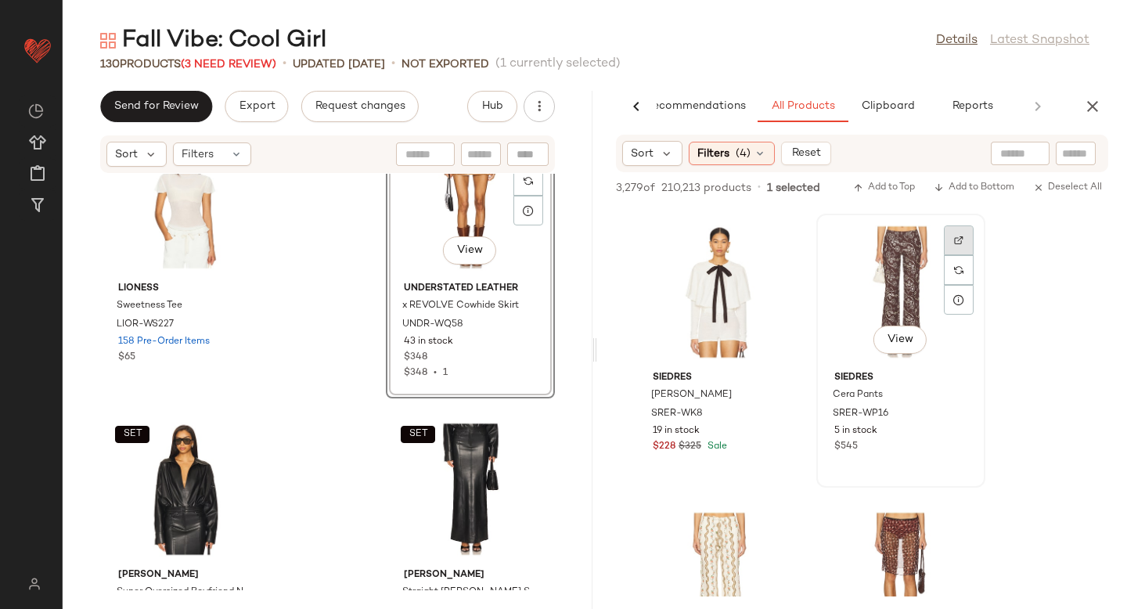
click at [959, 238] on img at bounding box center [958, 240] width 9 height 9
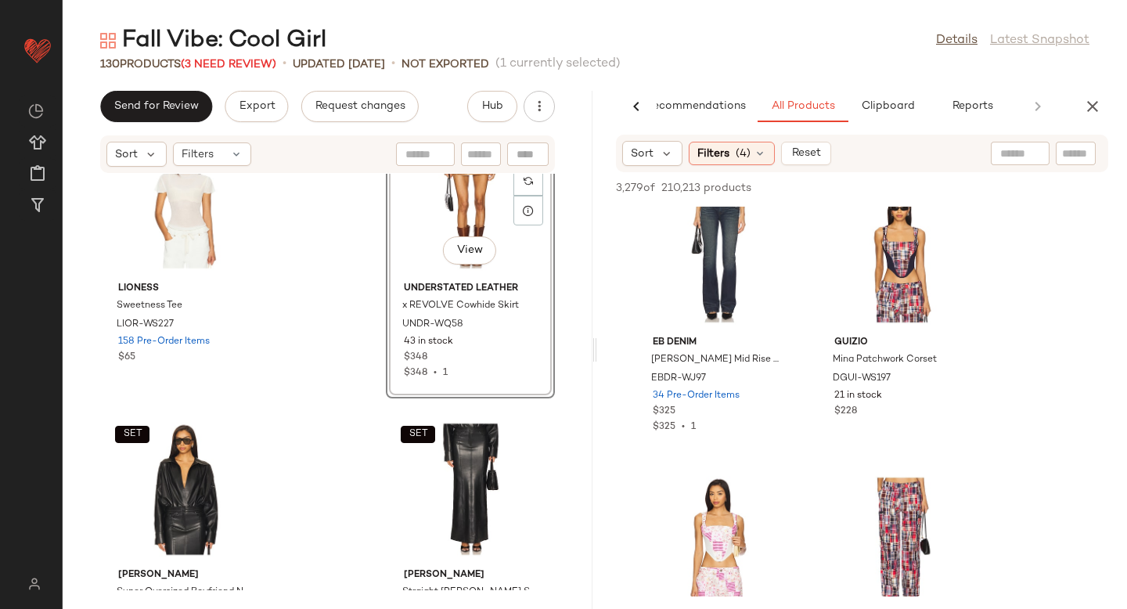
scroll to position [60934, 0]
click at [944, 221] on div at bounding box center [959, 236] width 30 height 30
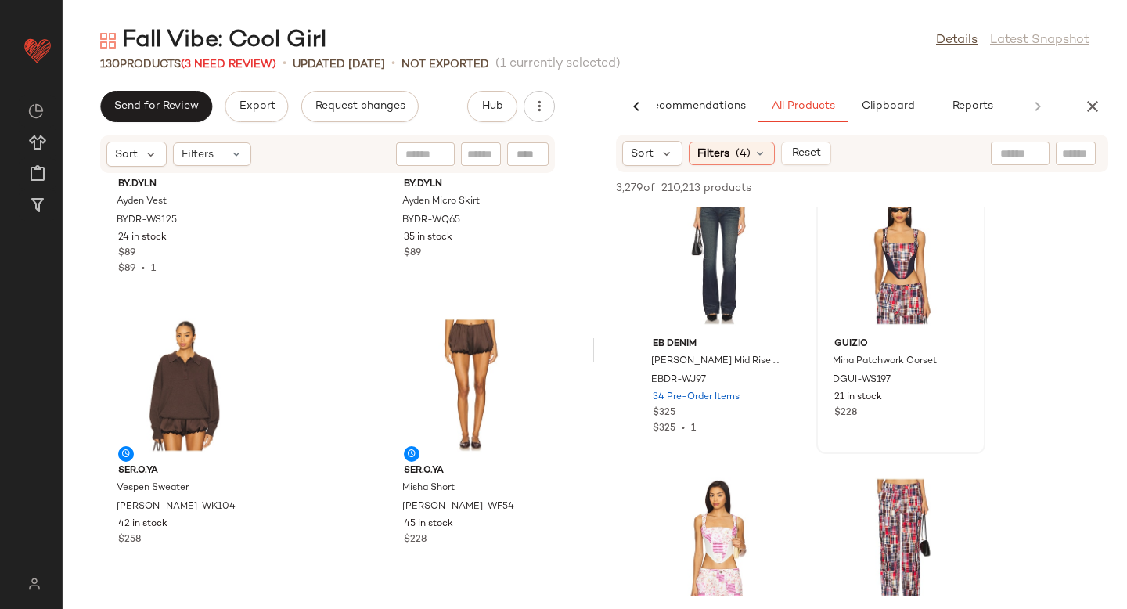
scroll to position [741, 0]
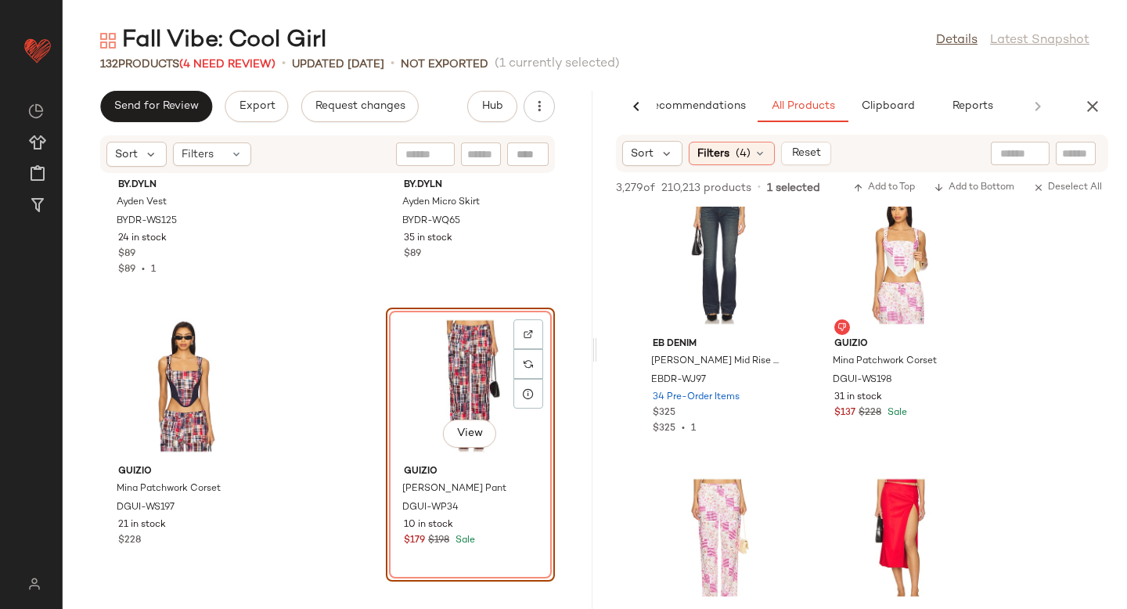
click at [458, 354] on div "View" at bounding box center [470, 386] width 158 height 146
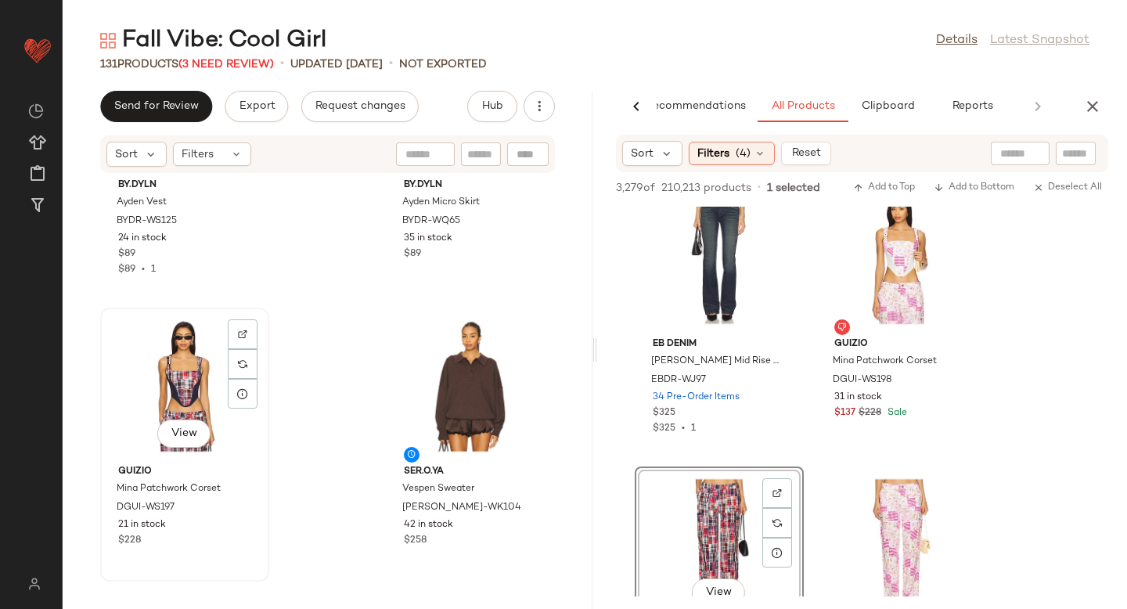
click at [161, 342] on div "View" at bounding box center [185, 386] width 158 height 146
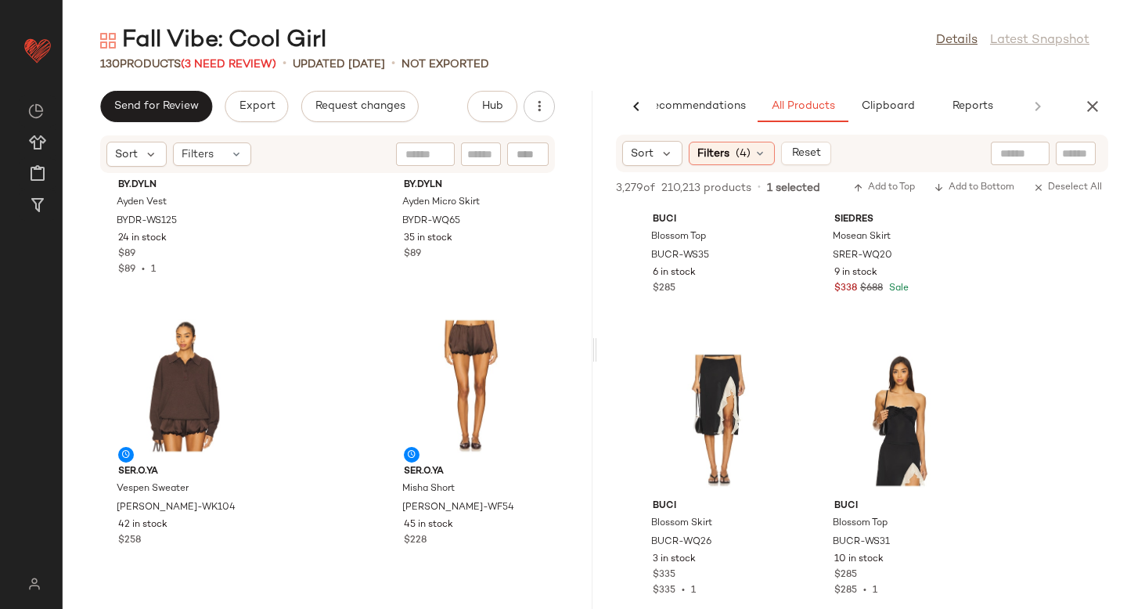
scroll to position [64968, 0]
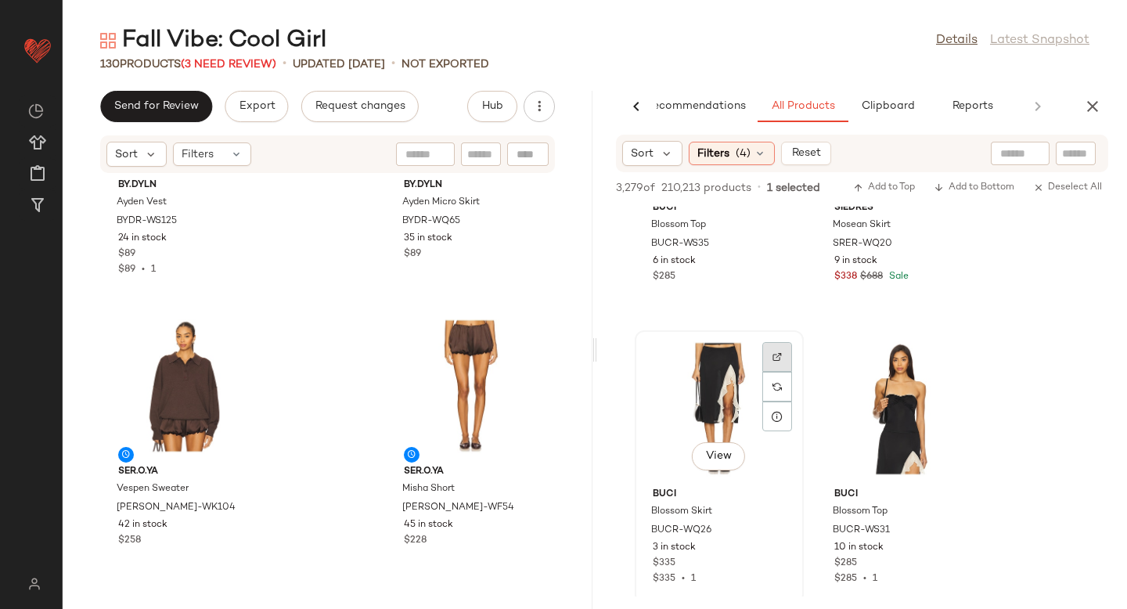
click at [764, 372] on div at bounding box center [777, 387] width 30 height 30
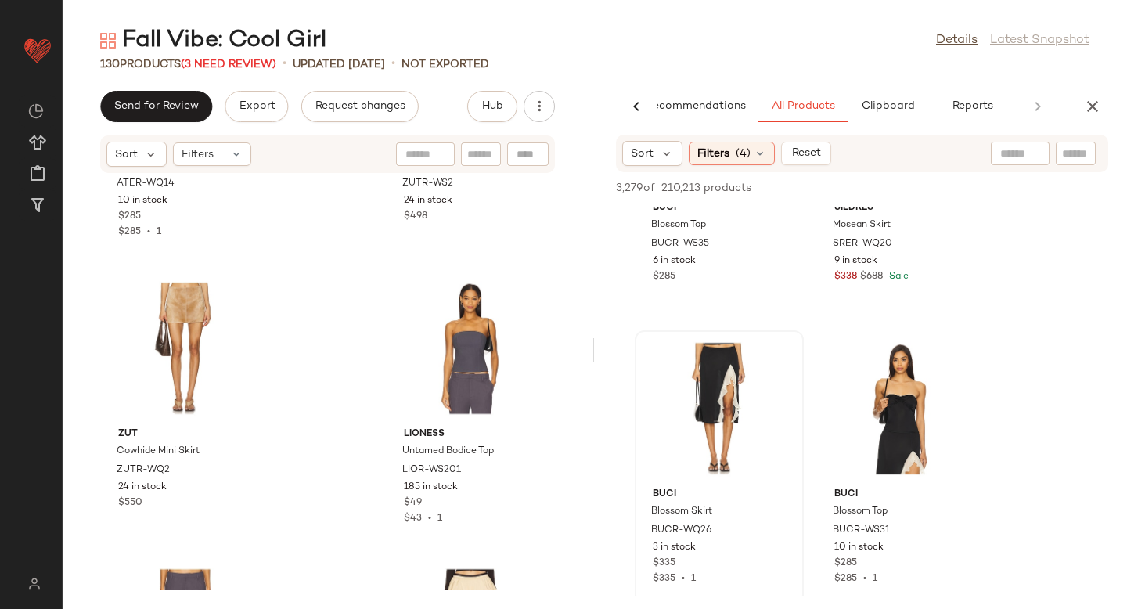
scroll to position [12770, 0]
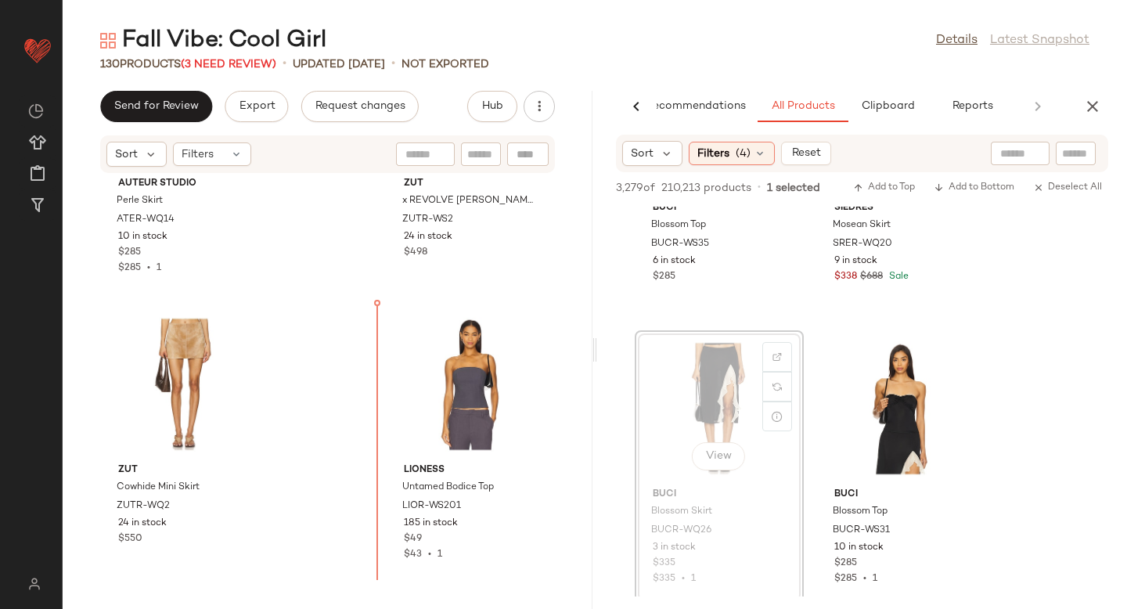
drag, startPoint x: 681, startPoint y: 360, endPoint x: 372, endPoint y: 372, distance: 309.3
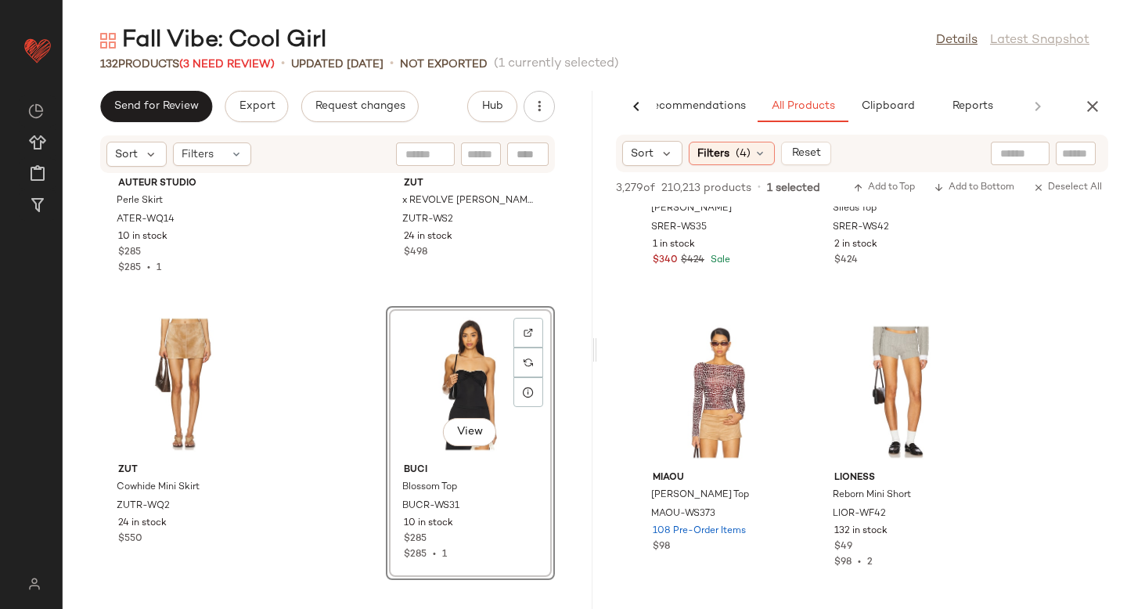
scroll to position [65570, 0]
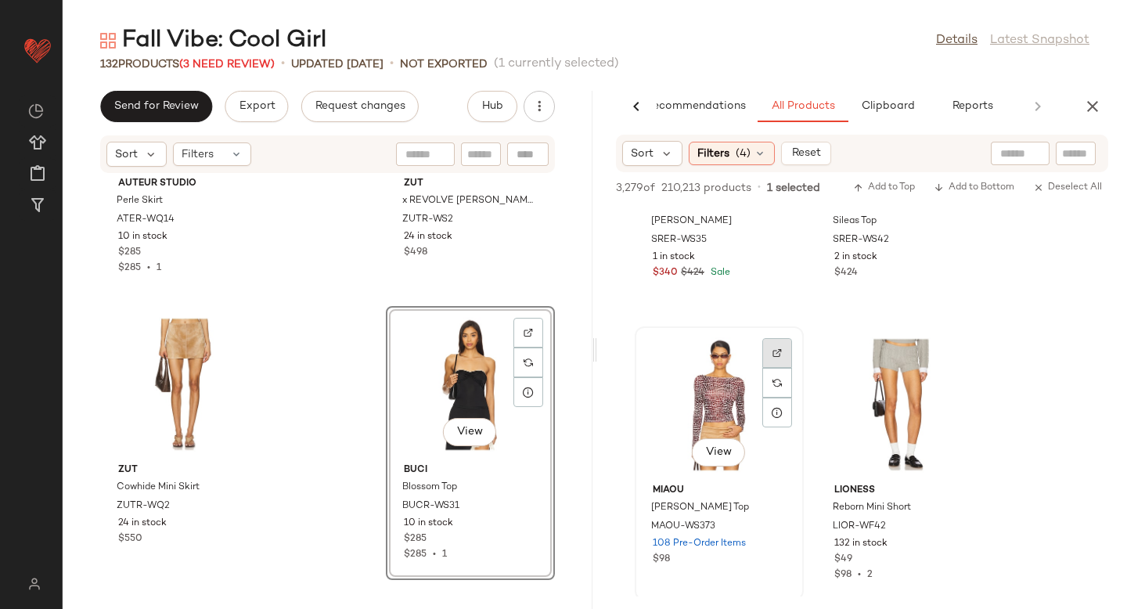
click at [784, 368] on div at bounding box center [777, 383] width 30 height 30
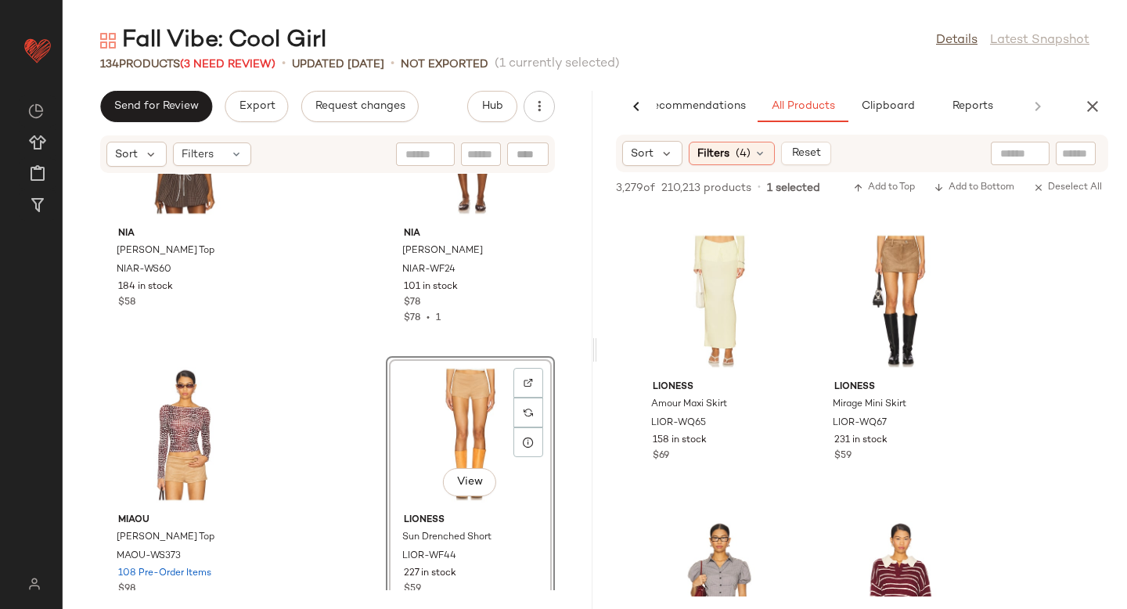
scroll to position [66847, 0]
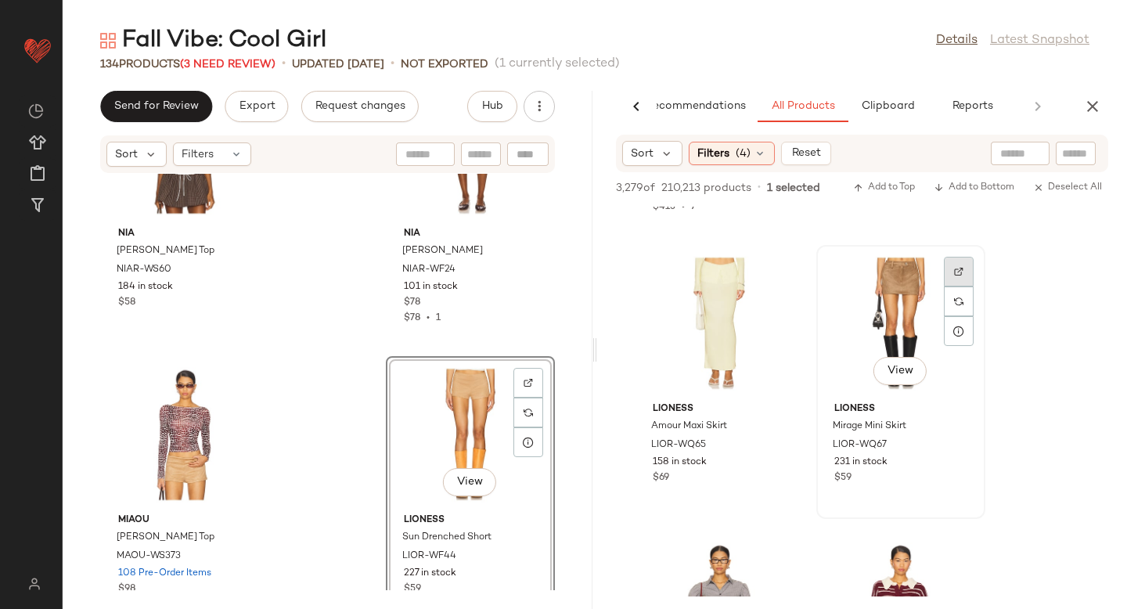
click at [955, 270] on img at bounding box center [958, 271] width 9 height 9
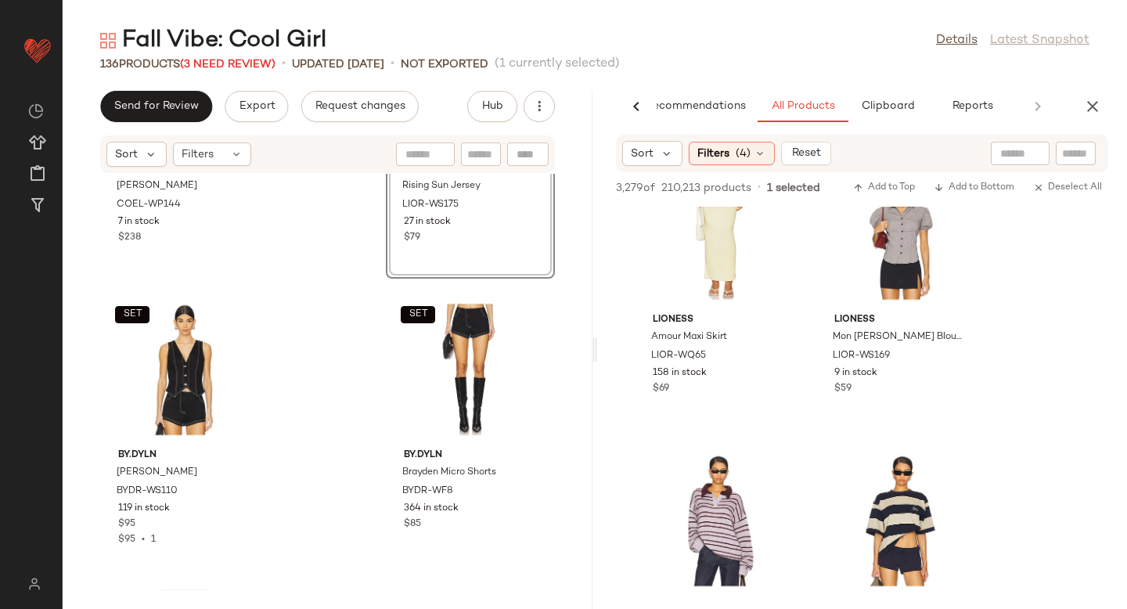
scroll to position [6301, 0]
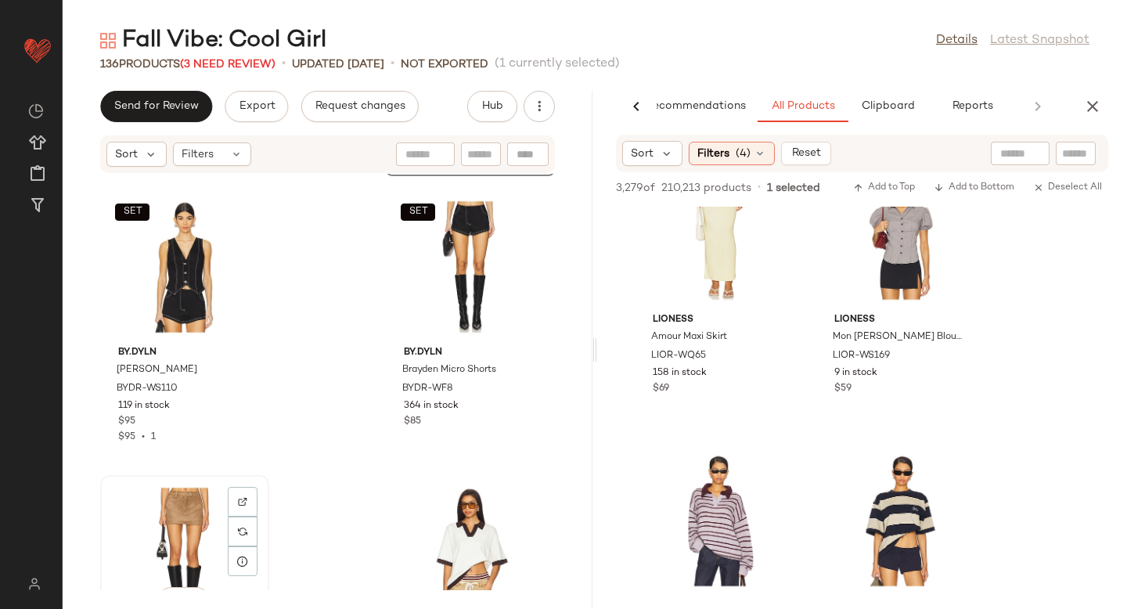
scroll to position [6303, 0]
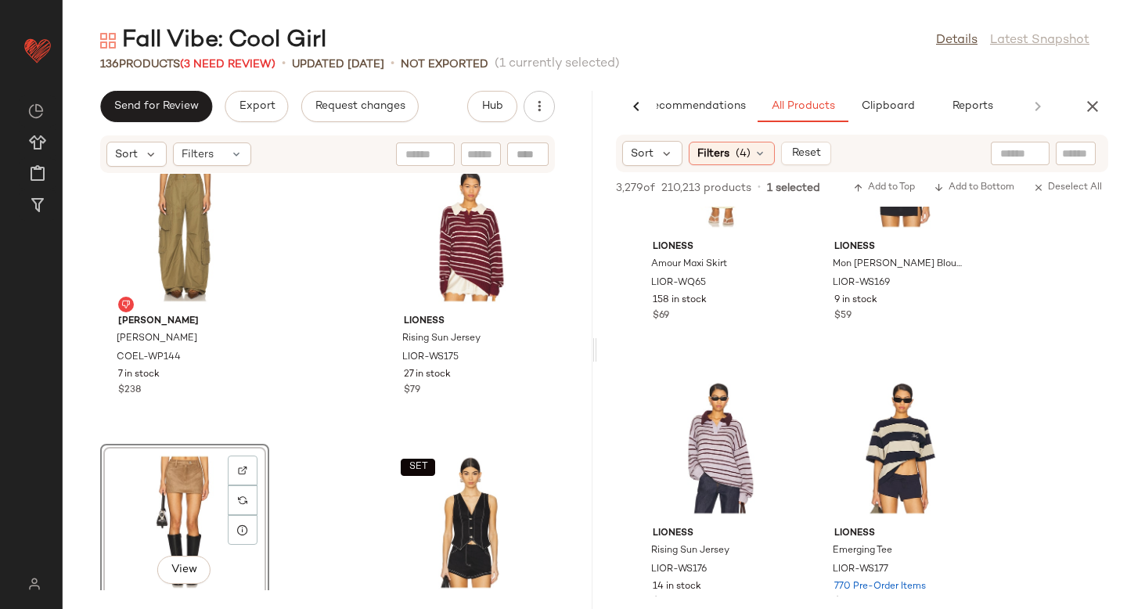
scroll to position [67023, 0]
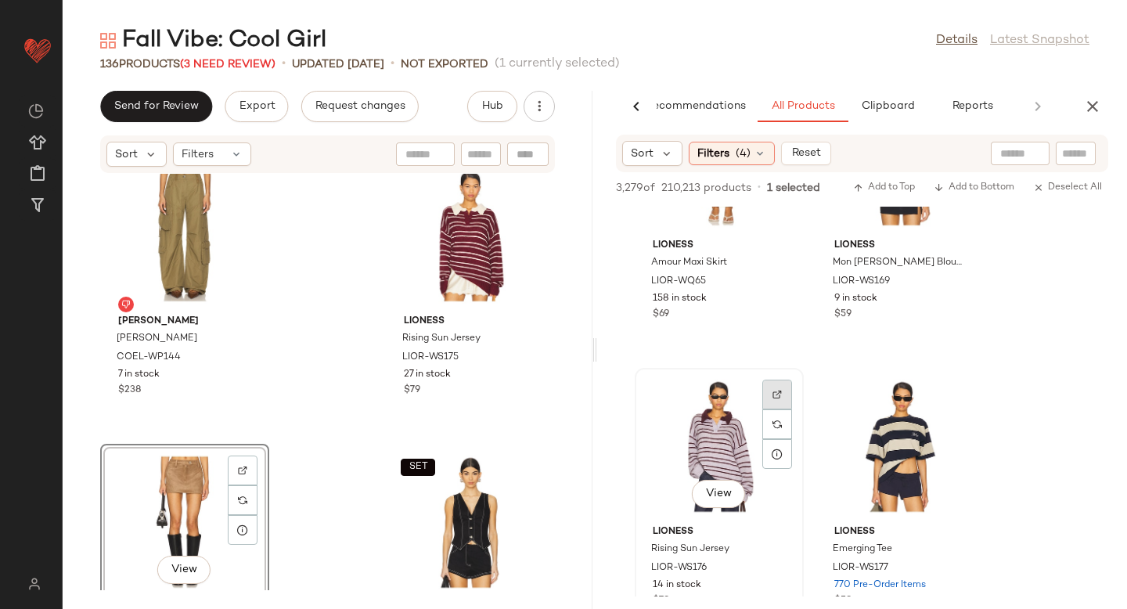
click at [775, 390] on img at bounding box center [776, 394] width 9 height 9
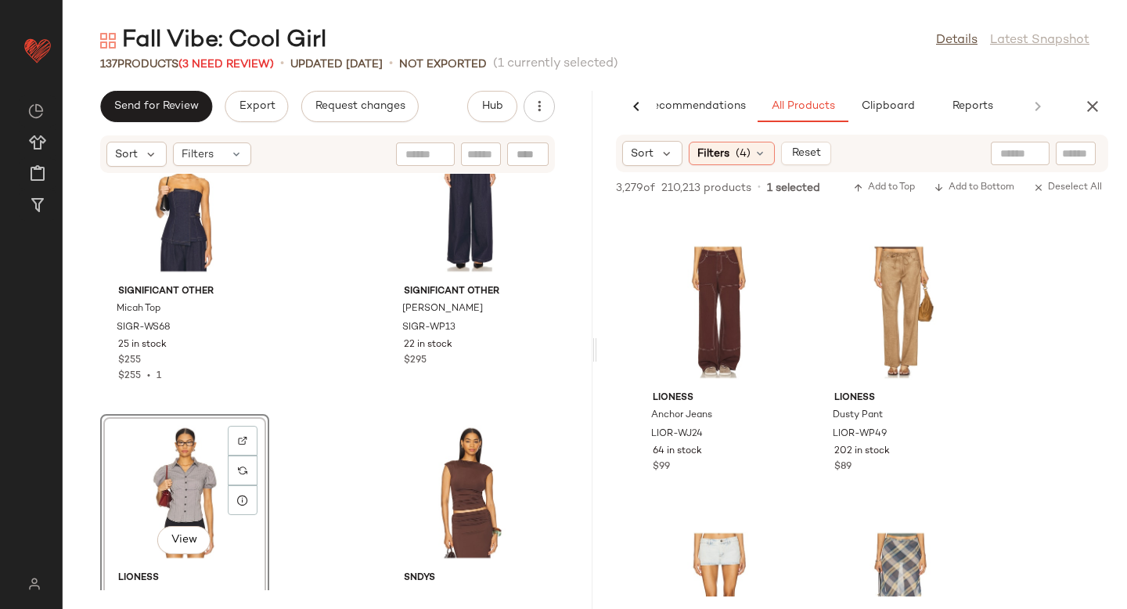
scroll to position [72831, 0]
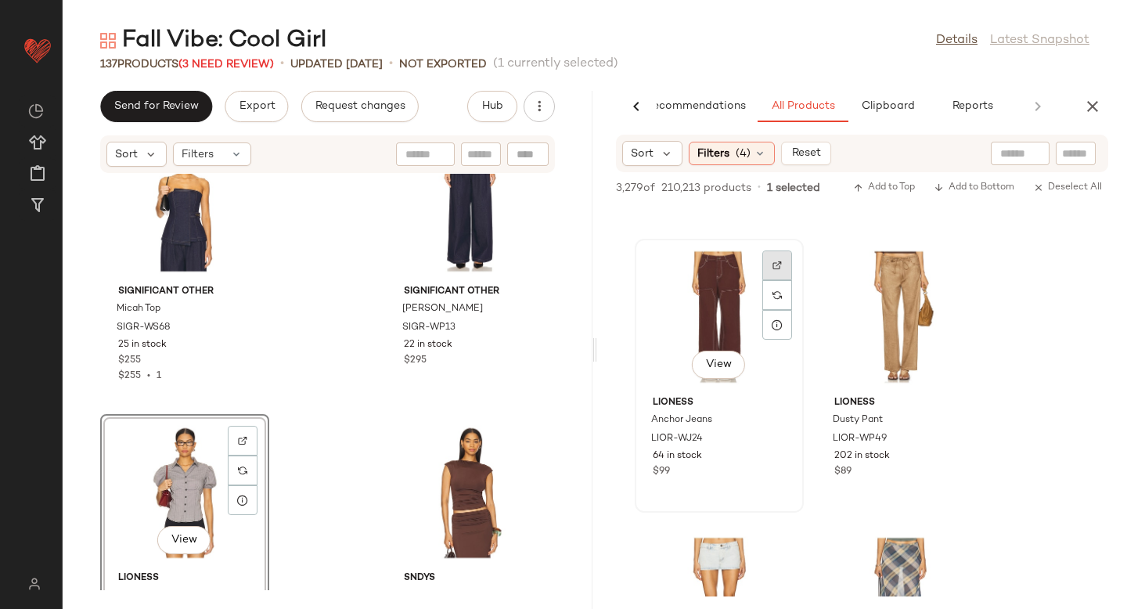
click at [768, 280] on div at bounding box center [777, 295] width 30 height 30
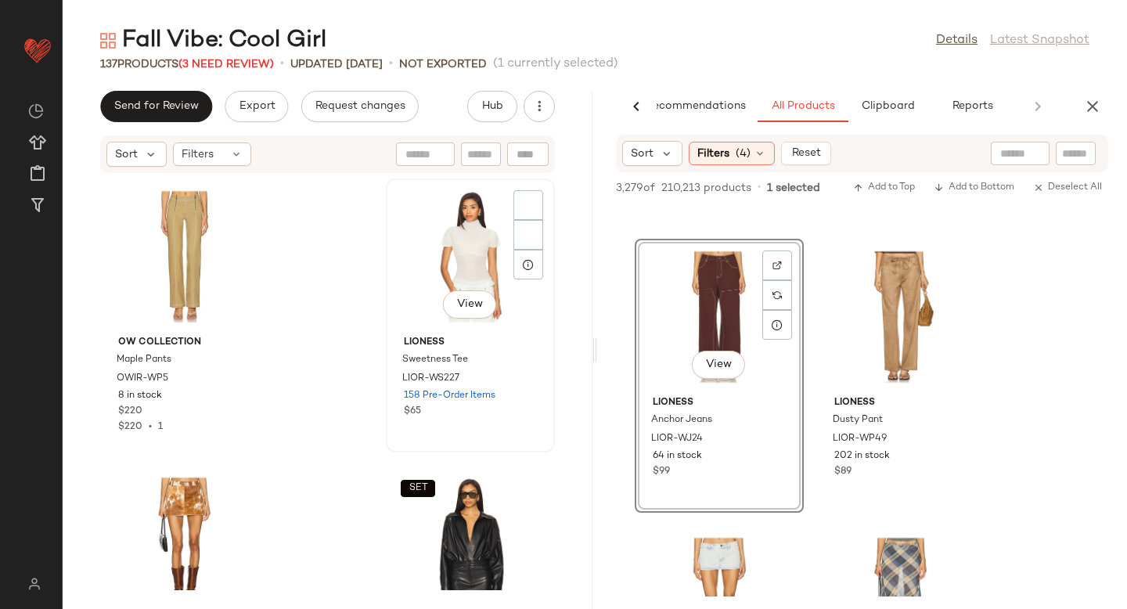
scroll to position [15468, 0]
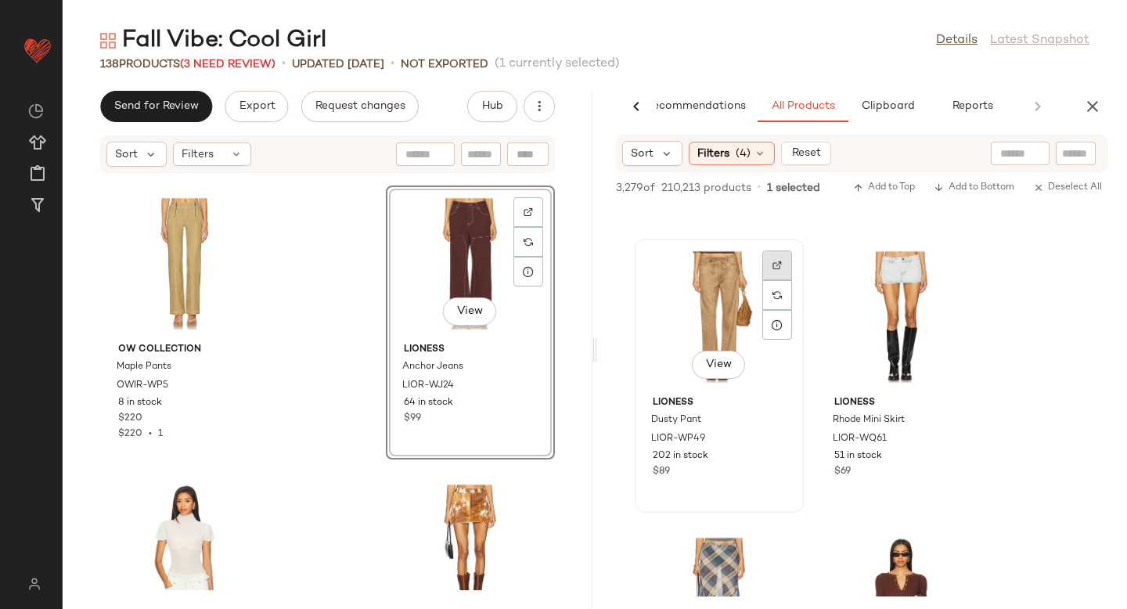
click at [766, 280] on div at bounding box center [777, 295] width 30 height 30
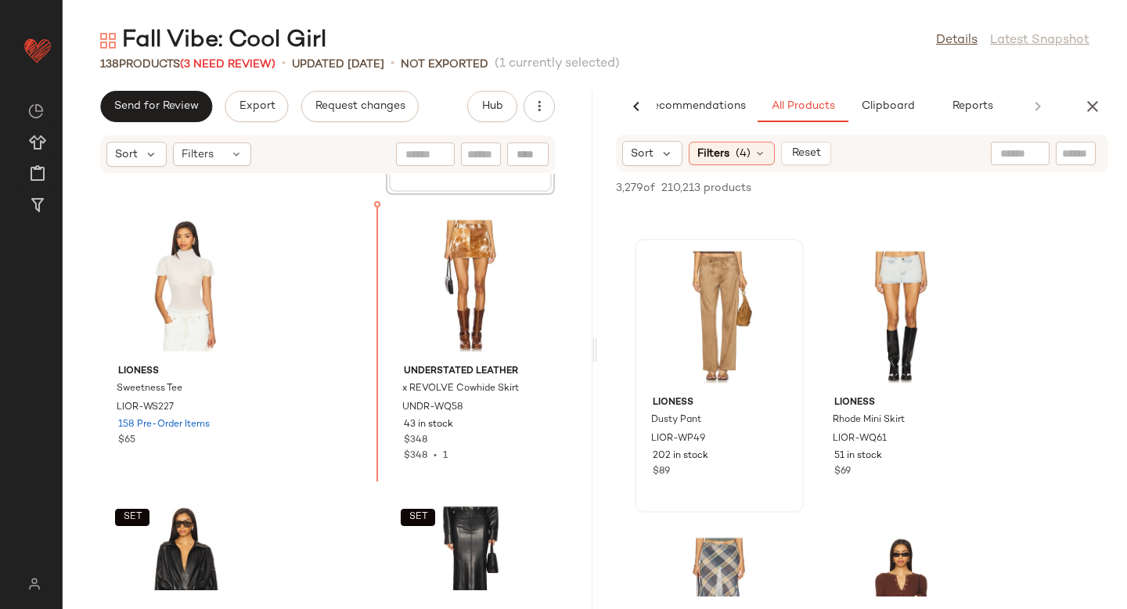
scroll to position [15779, 0]
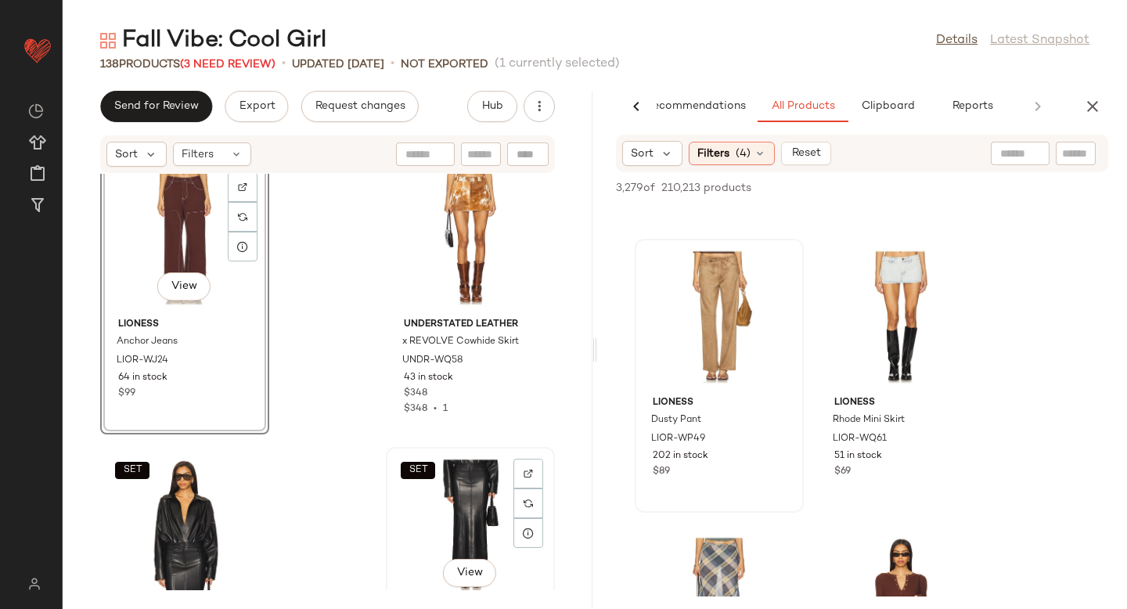
drag, startPoint x: 427, startPoint y: 297, endPoint x: 379, endPoint y: 466, distance: 175.6
click at [379, 466] on div "OW Collection Maple Pants OWIR-WP5 8 in stock $220 $220 • 1 LIONESS Sweetness T…" at bounding box center [328, 382] width 530 height 416
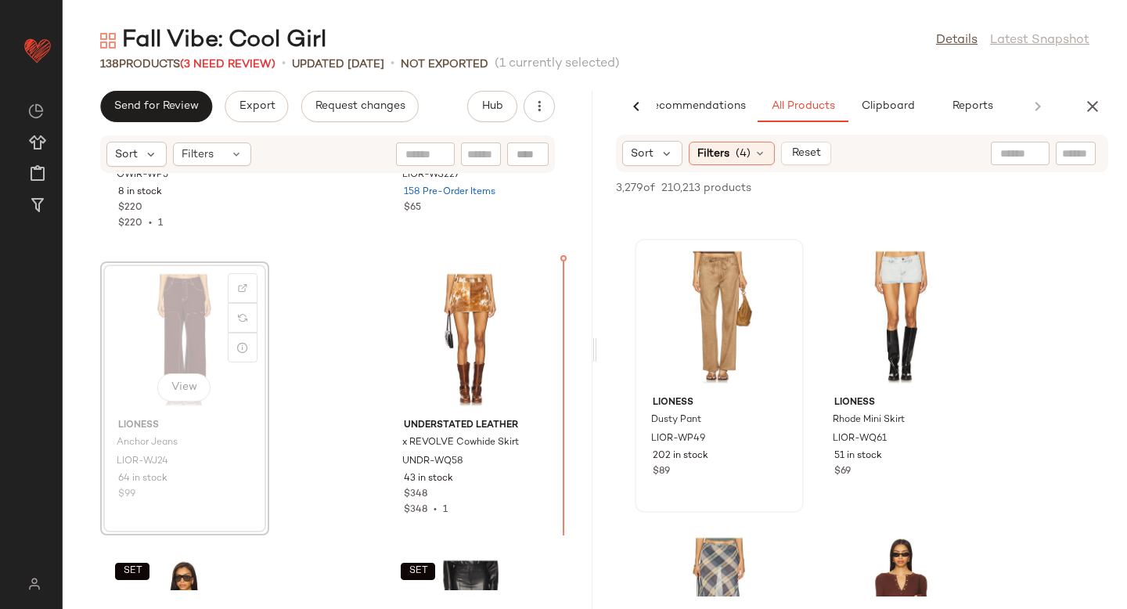
scroll to position [15650, 0]
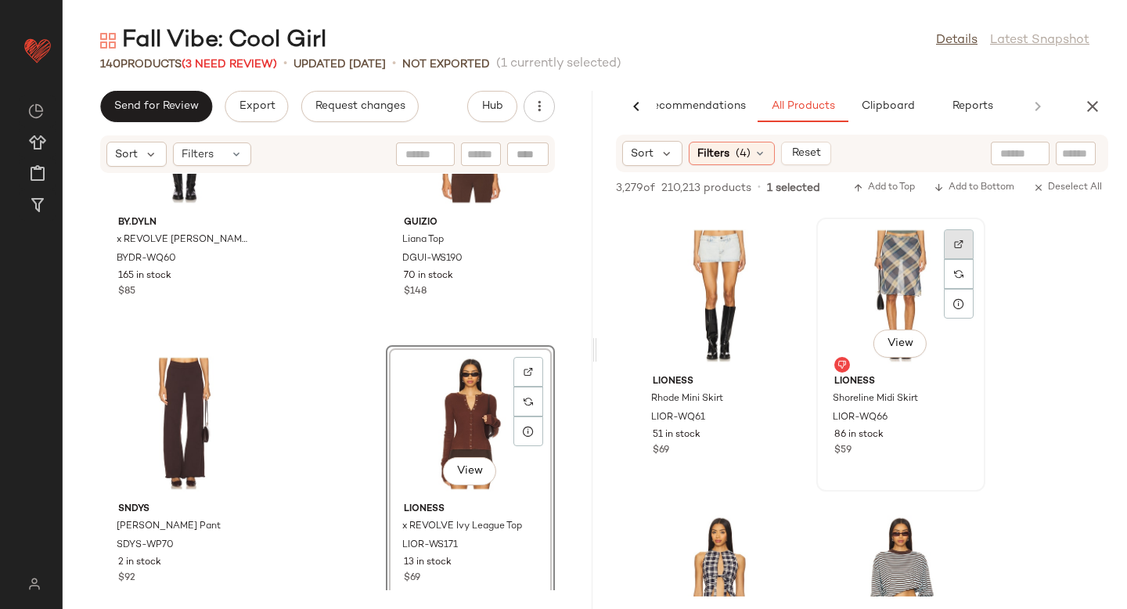
scroll to position [72840, 0]
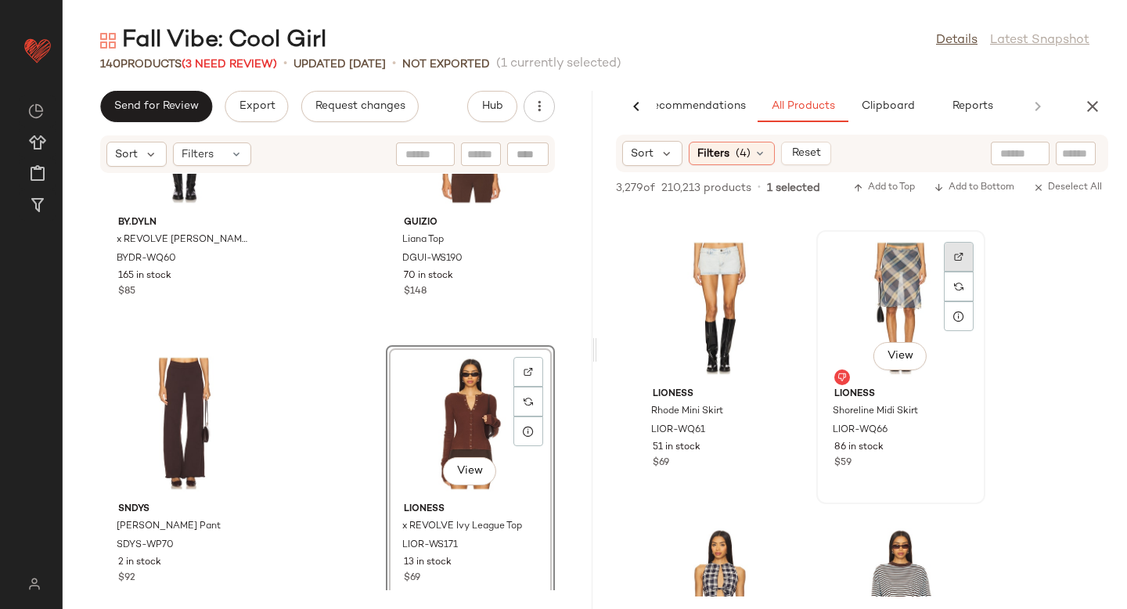
click at [958, 272] on div at bounding box center [959, 287] width 30 height 30
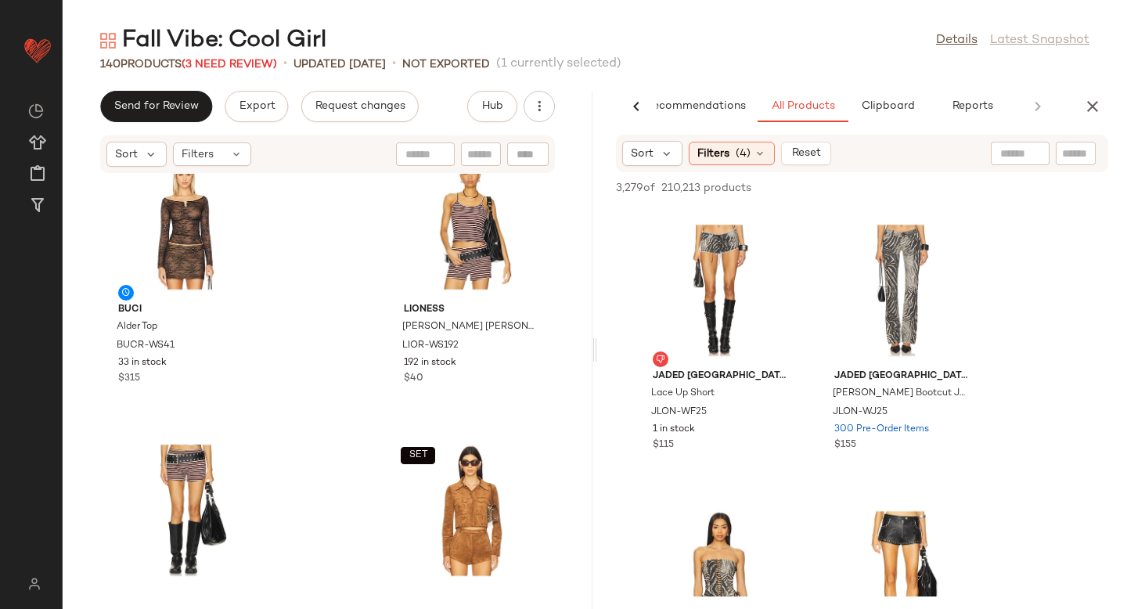
scroll to position [3684, 0]
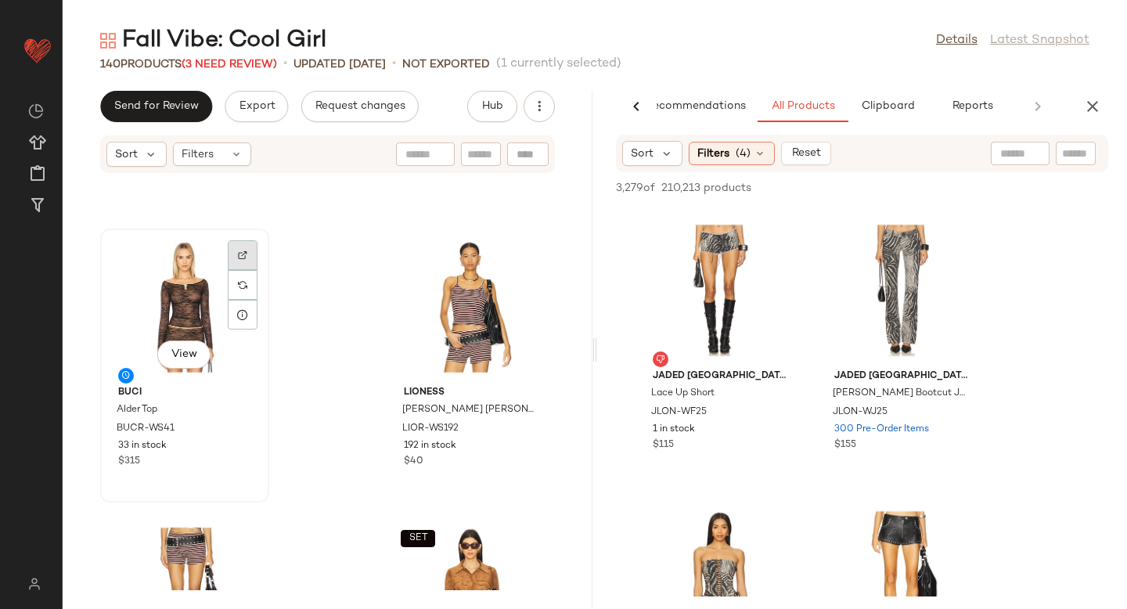
click at [242, 270] on div at bounding box center [243, 285] width 30 height 30
click at [139, 434] on span "BUCR-WS41" at bounding box center [146, 429] width 58 height 14
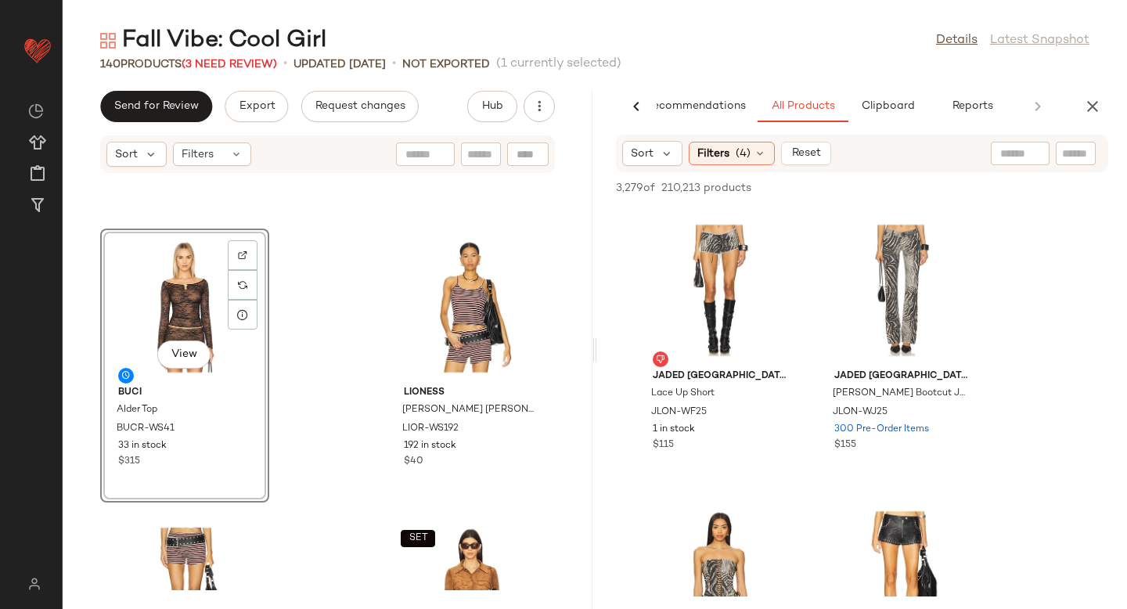
click at [192, 291] on div "View" at bounding box center [185, 307] width 158 height 146
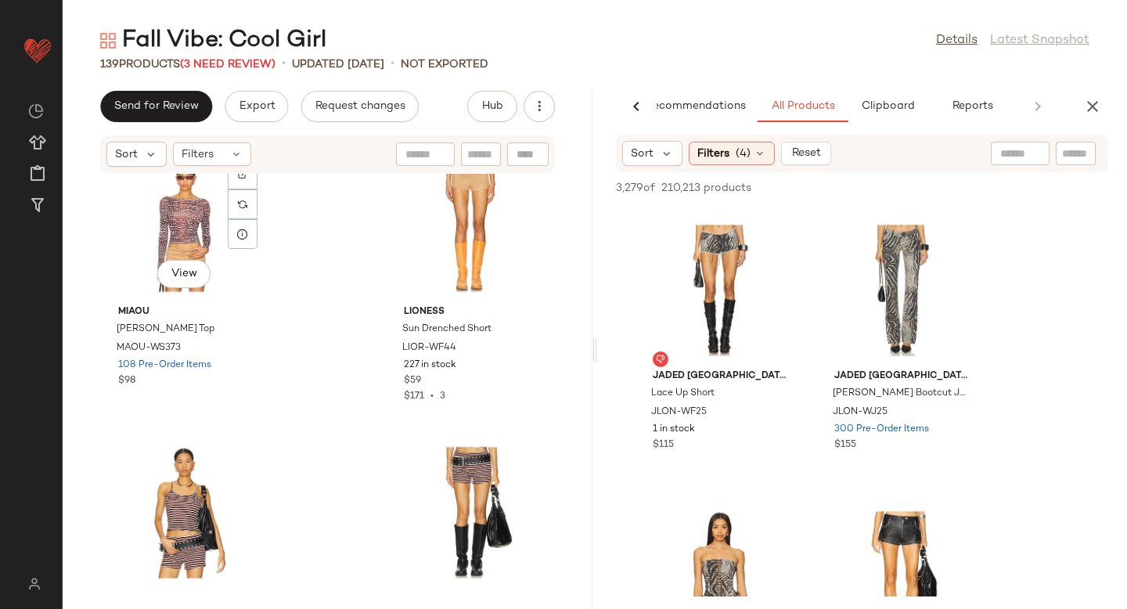
scroll to position [3479, 0]
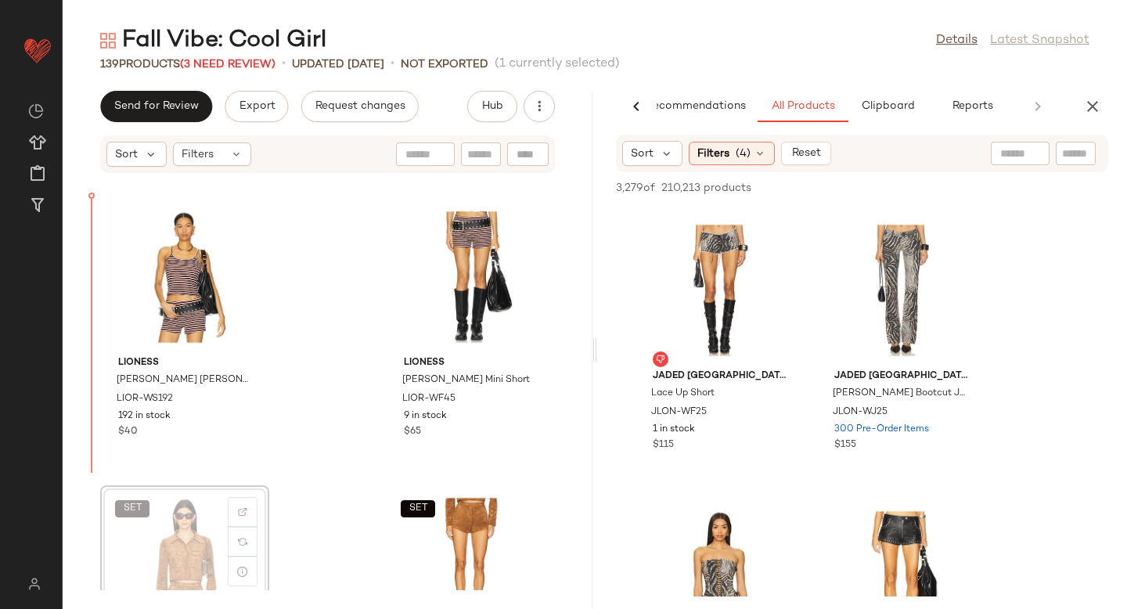
scroll to position [3715, 0]
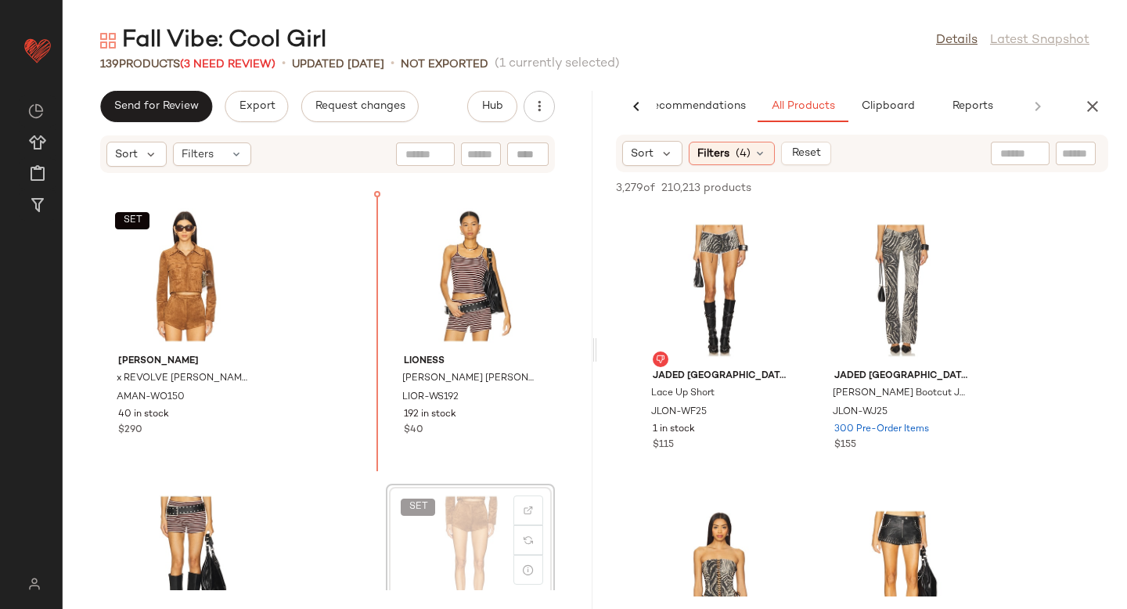
scroll to position [3717, 0]
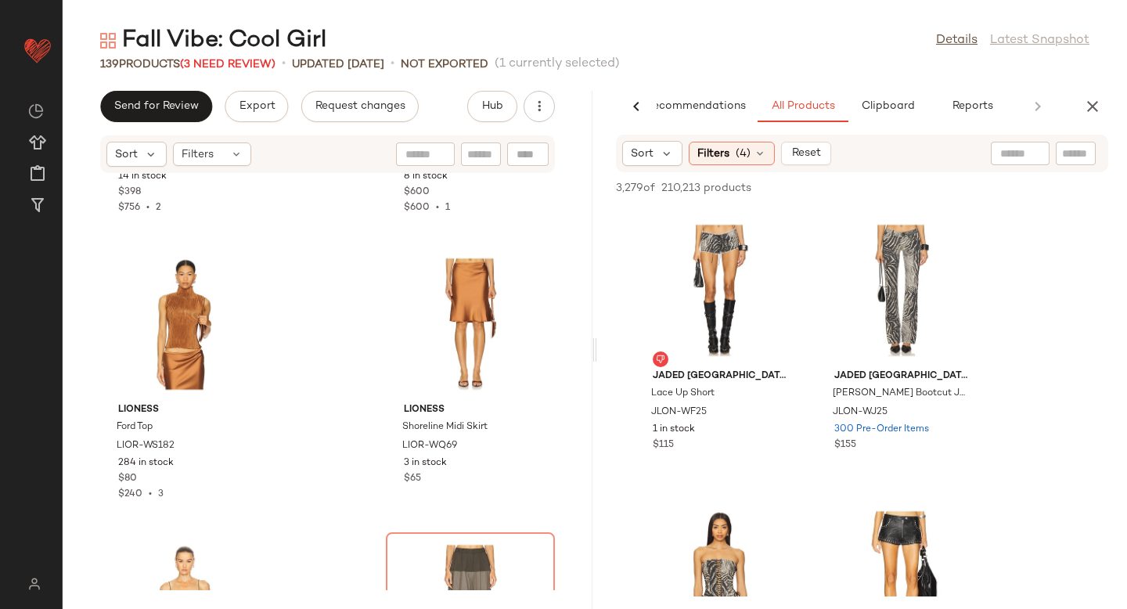
scroll to position [4656, 0]
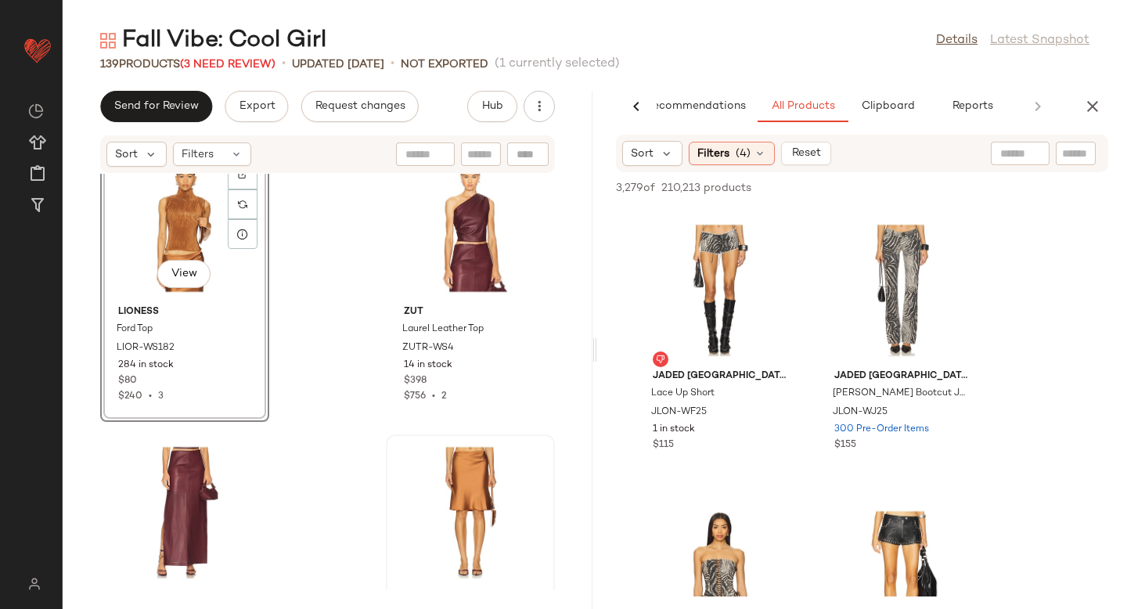
scroll to position [4653, 0]
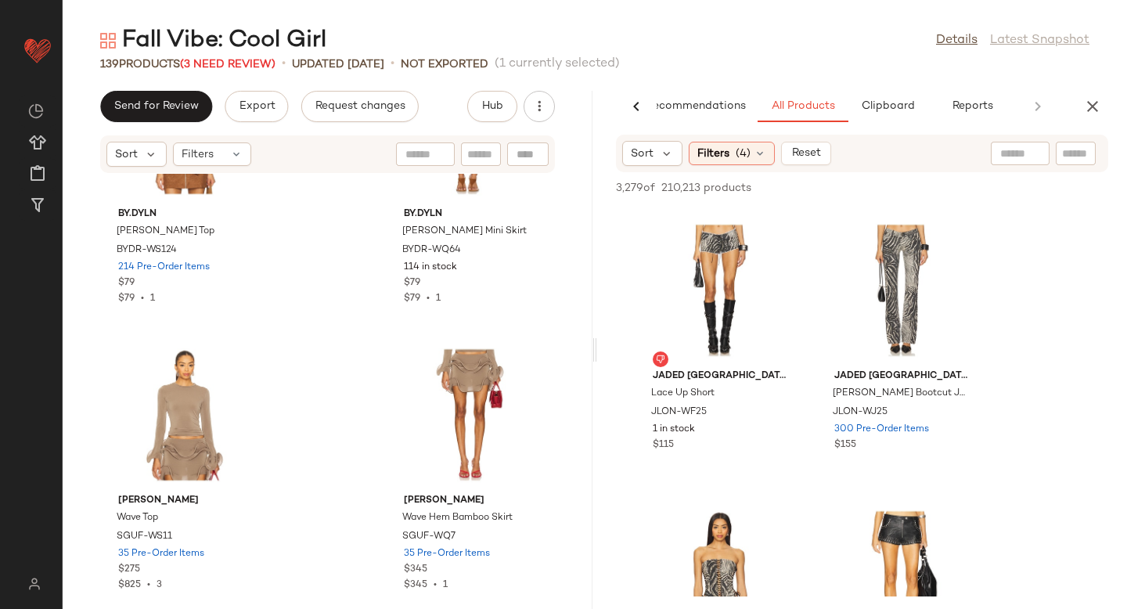
scroll to position [2590, 0]
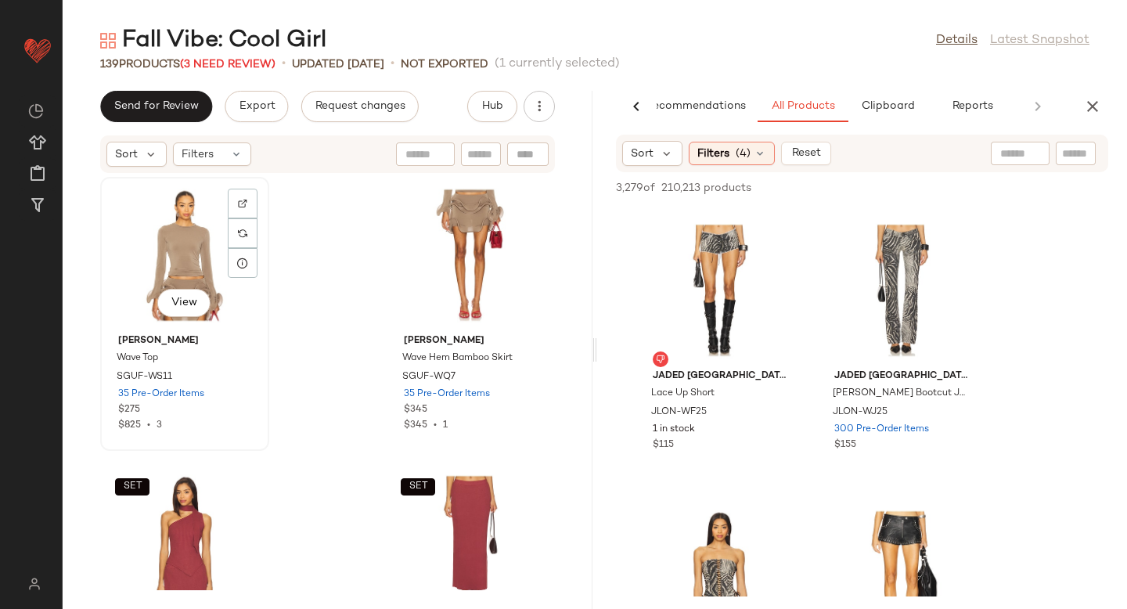
click at [123, 250] on div "View" at bounding box center [185, 255] width 158 height 146
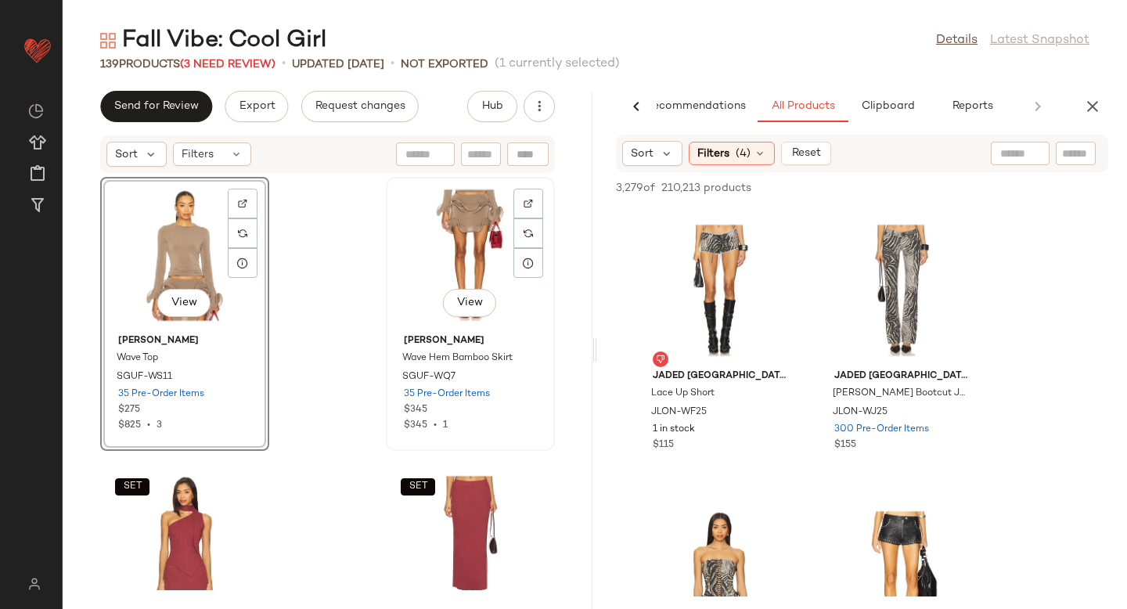
click at [472, 246] on div "View" at bounding box center [470, 255] width 158 height 146
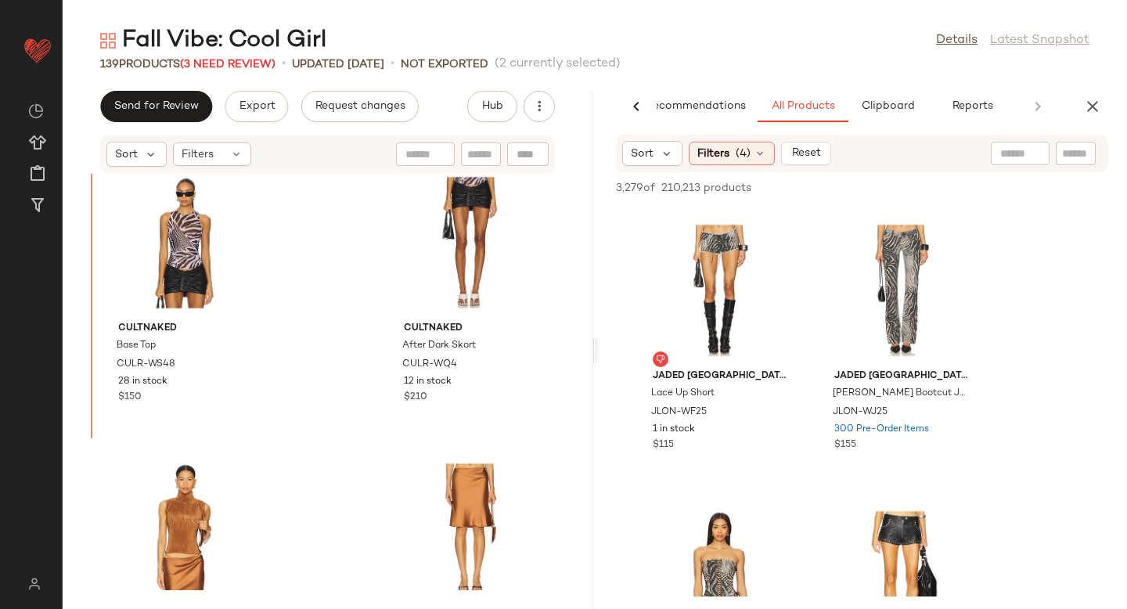
scroll to position [4327, 0]
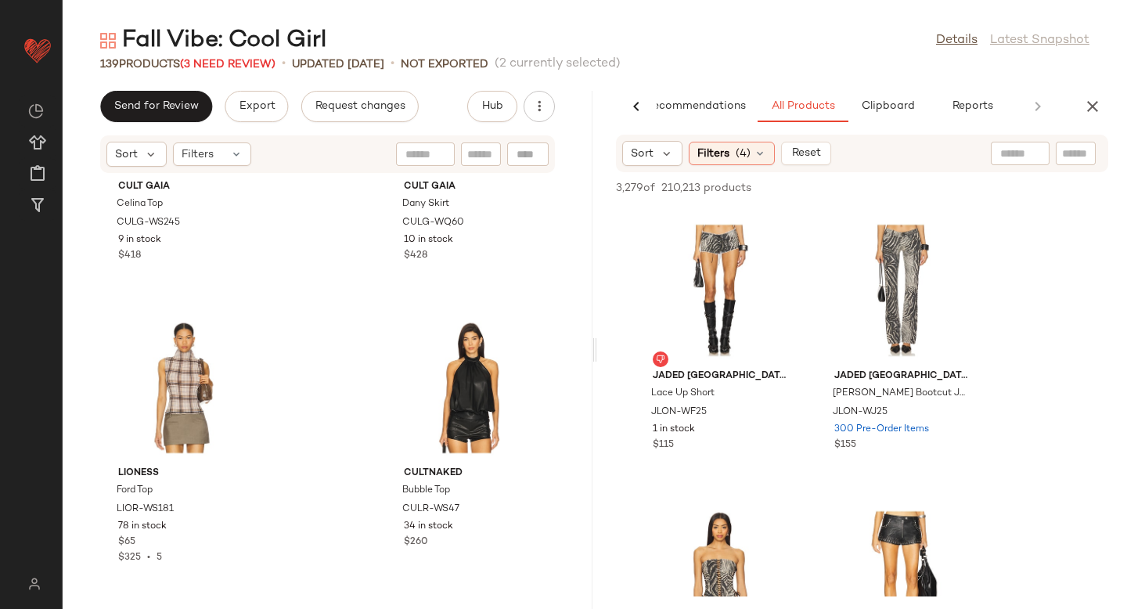
scroll to position [9345, 0]
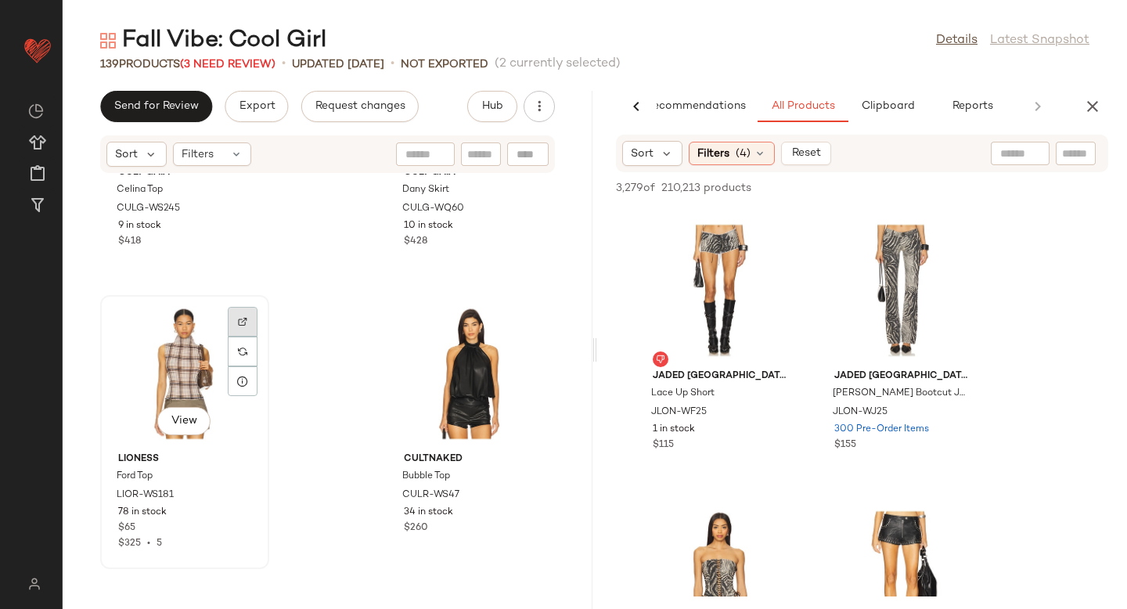
click at [236, 336] on div at bounding box center [243, 351] width 30 height 30
click at [1083, 156] on input "text" at bounding box center [1075, 154] width 27 height 16
paste input "*********"
type input "*********"
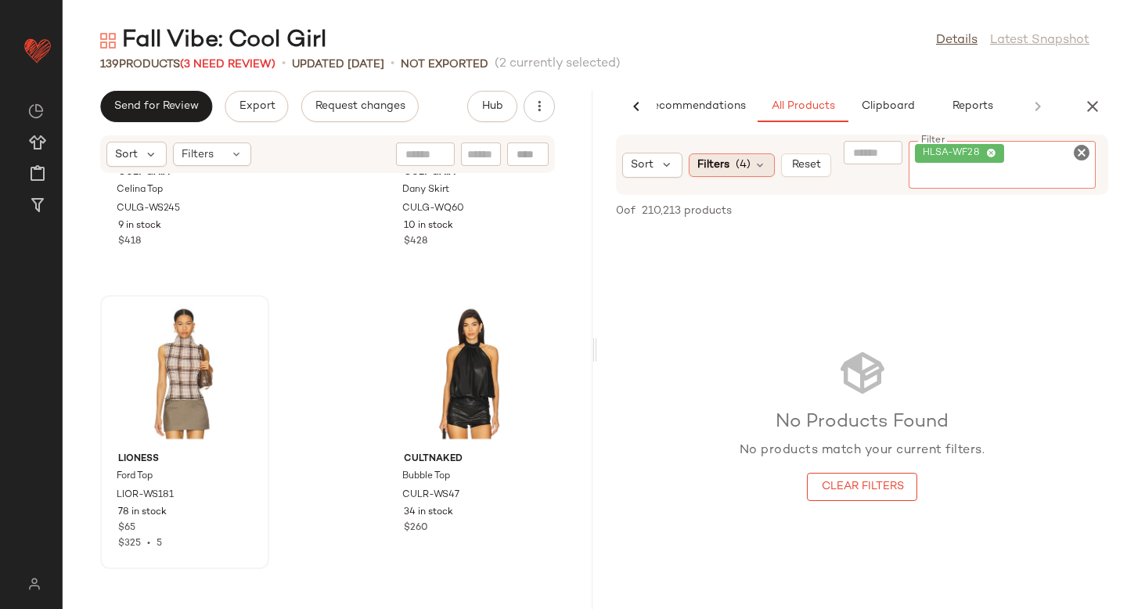
click at [724, 168] on div "Sort Filters (4) Reset Filter HLSA-WF28 Filter" at bounding box center [862, 165] width 492 height 60
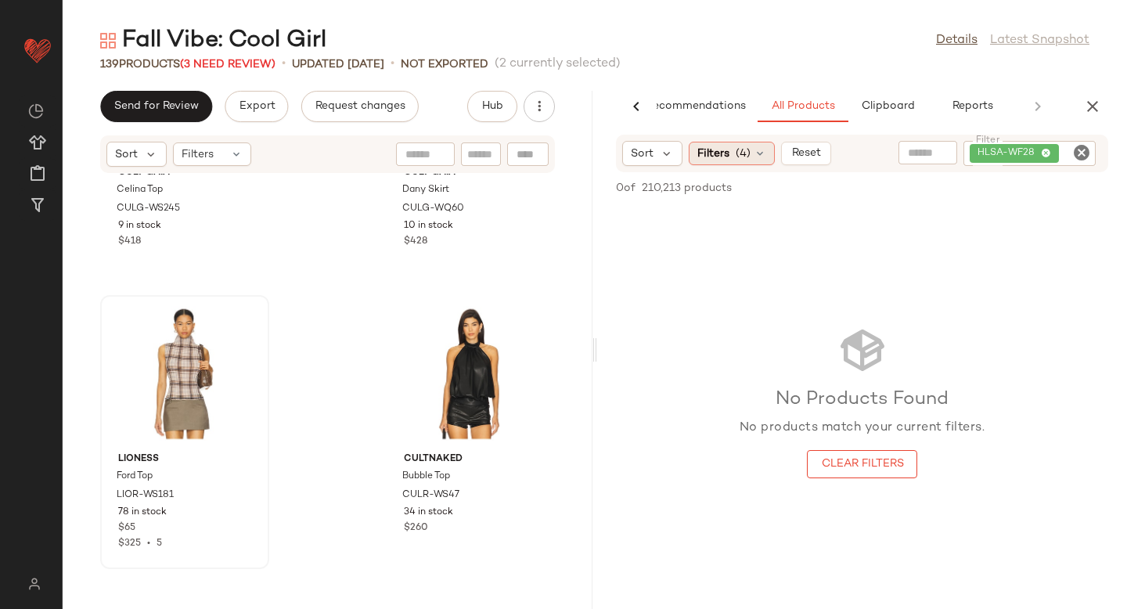
click at [746, 158] on span "(4)" at bounding box center [742, 154] width 15 height 16
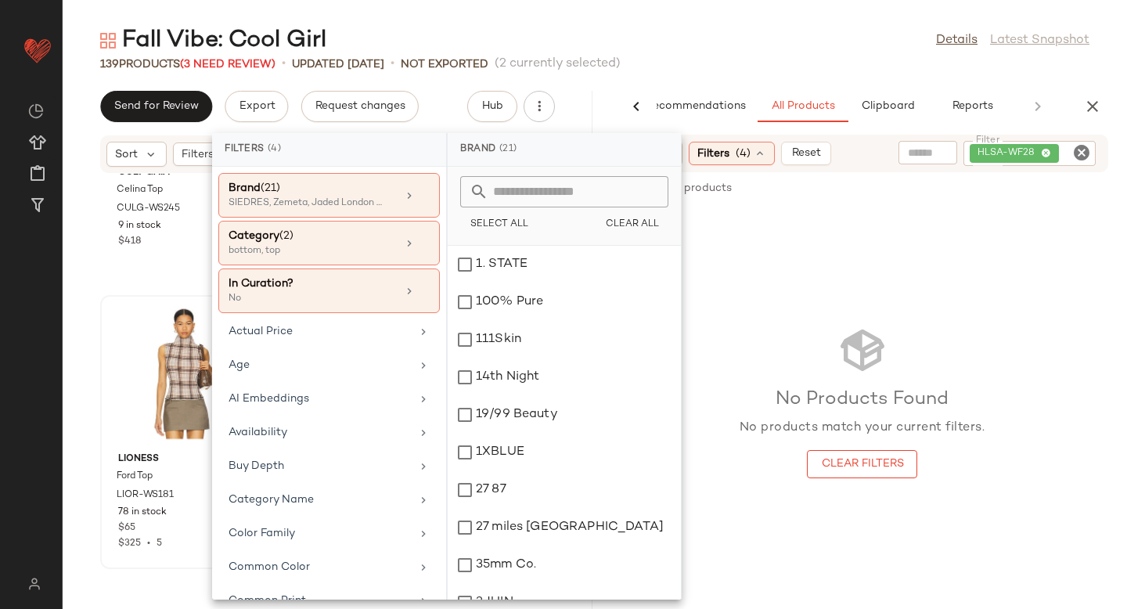
click at [841, 221] on div "No Products Found No products match your current filters. Clear Filters" at bounding box center [862, 402] width 530 height 390
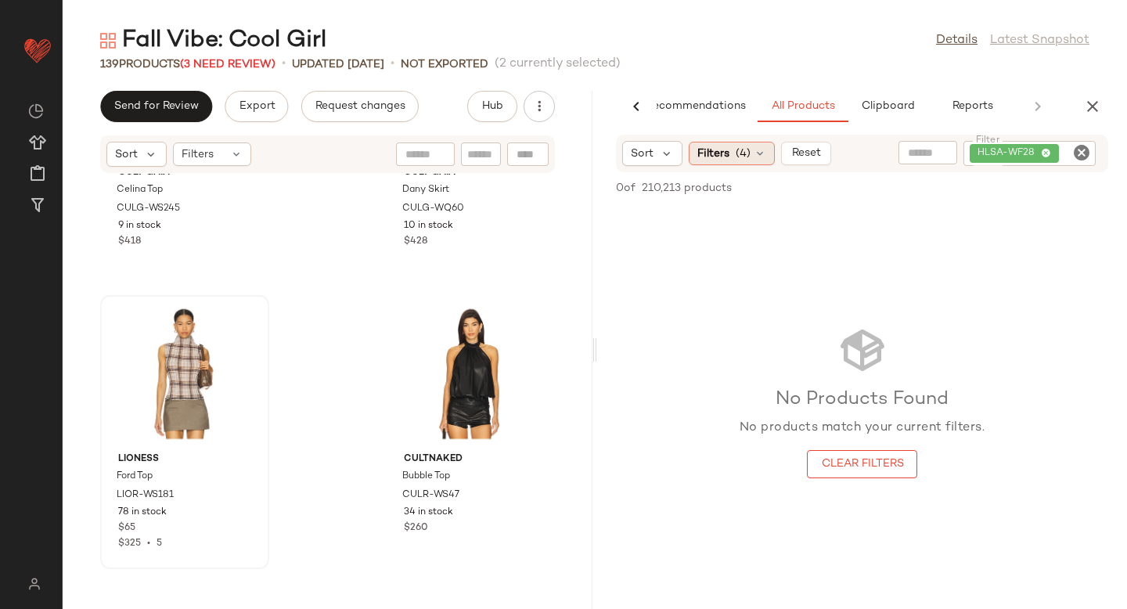
click at [753, 154] on icon at bounding box center [759, 153] width 13 height 13
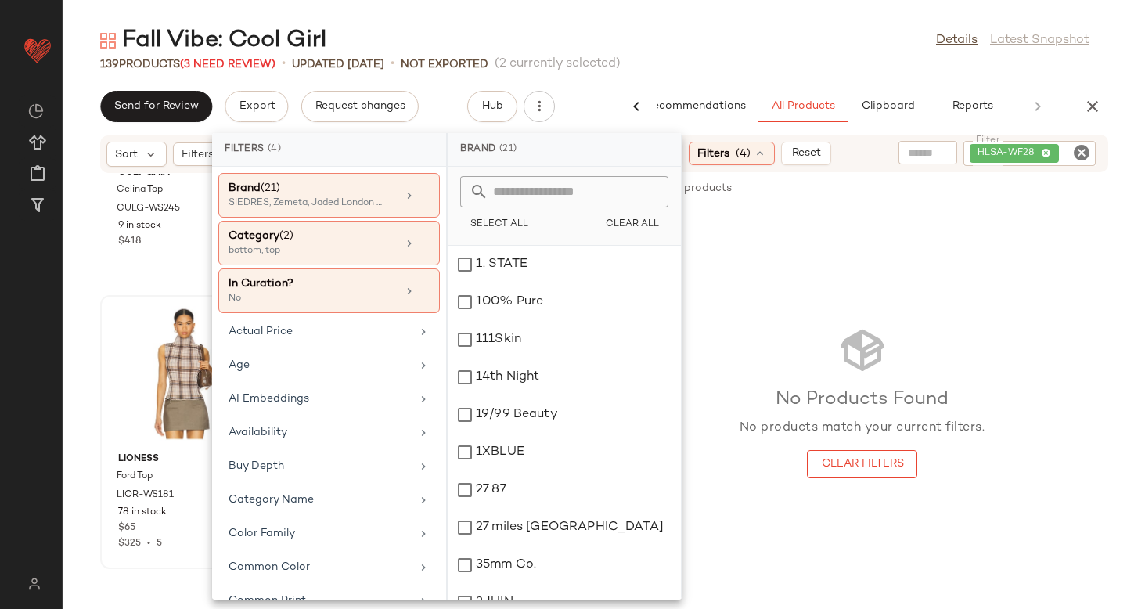
click at [831, 281] on div "No Products Found No products match your current filters. Clear Filters" at bounding box center [862, 402] width 530 height 390
click at [777, 272] on div "No Products Found No products match your current filters. Clear Filters" at bounding box center [862, 402] width 530 height 390
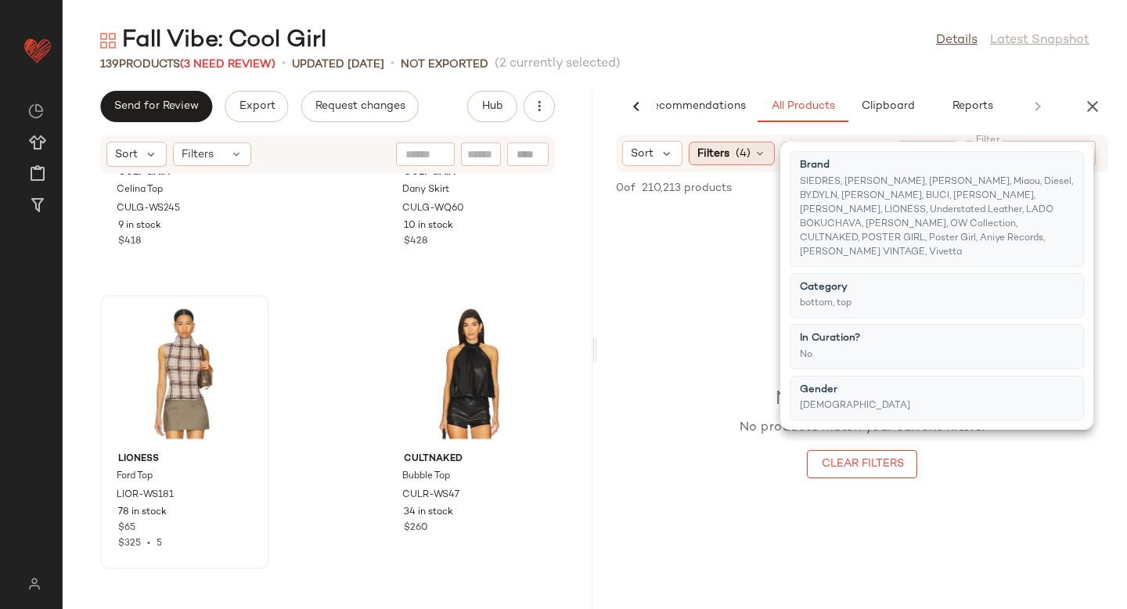
click at [757, 152] on icon at bounding box center [759, 153] width 13 height 13
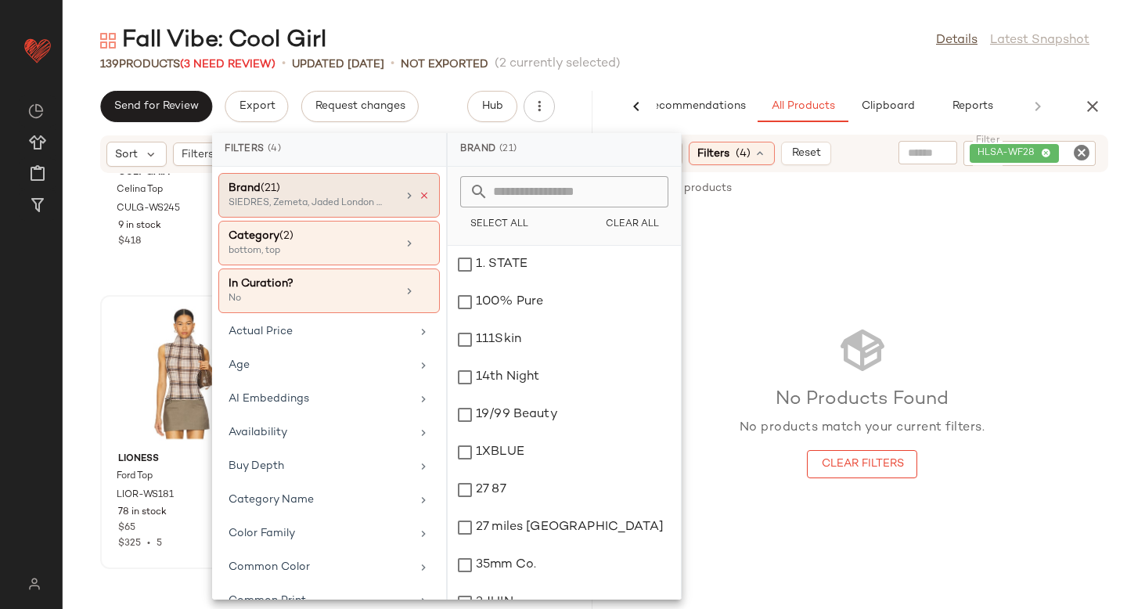
click at [419, 196] on icon at bounding box center [424, 195] width 11 height 11
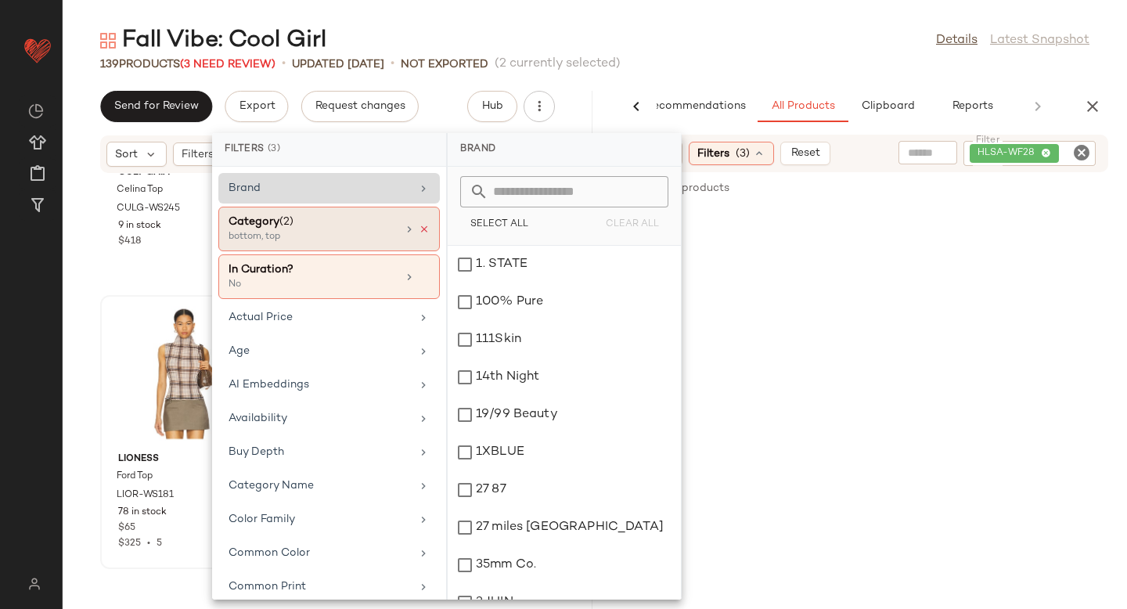
click at [421, 225] on icon at bounding box center [424, 229] width 11 height 11
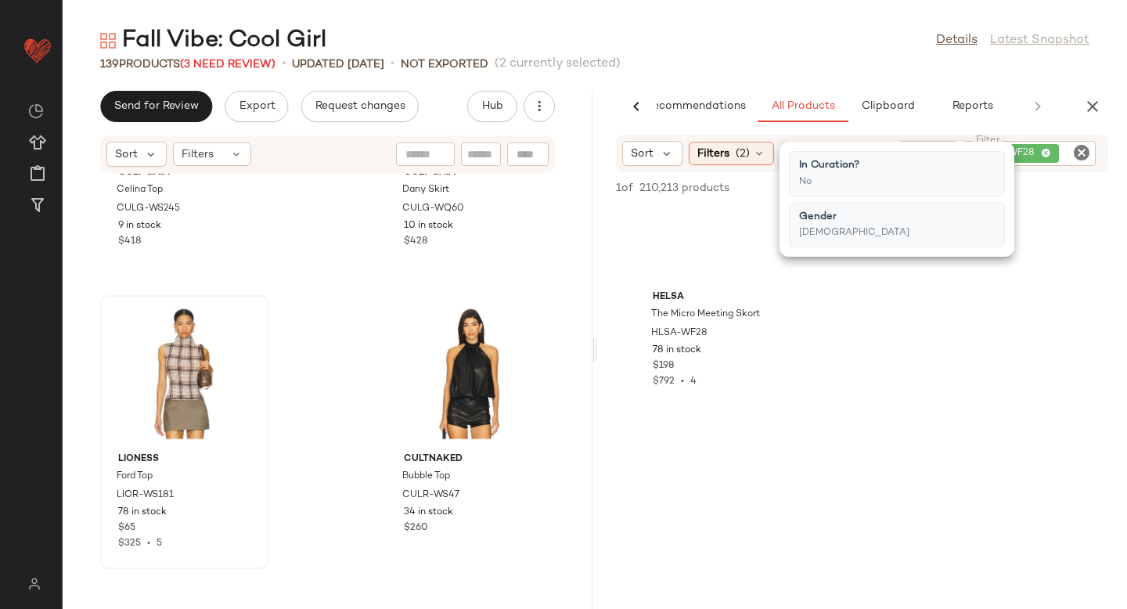
scroll to position [0, 0]
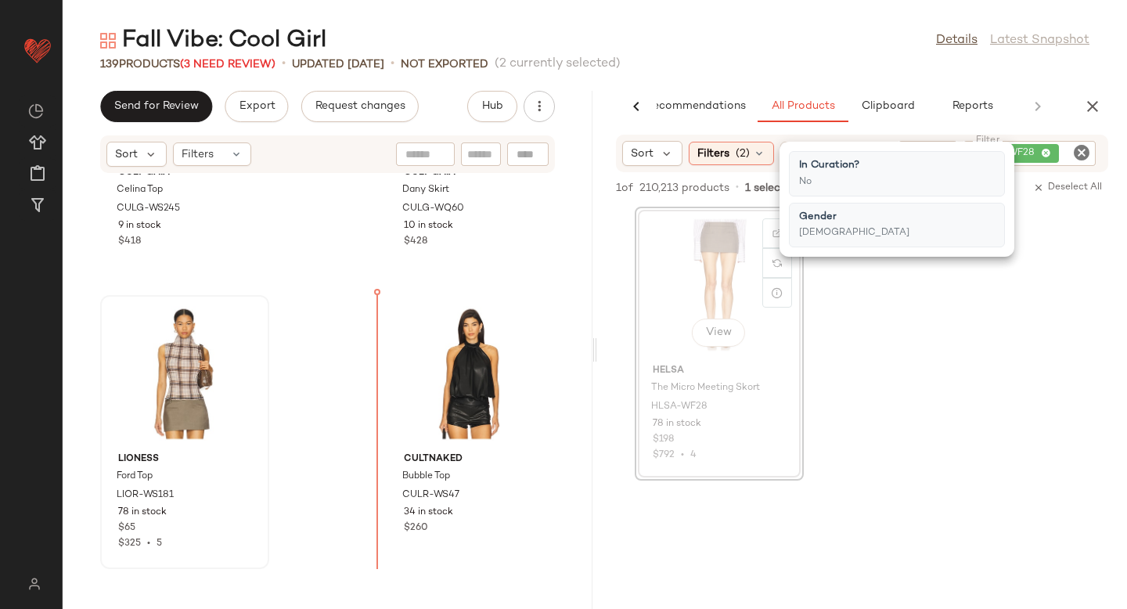
drag, startPoint x: 702, startPoint y: 260, endPoint x: 329, endPoint y: 382, distance: 392.7
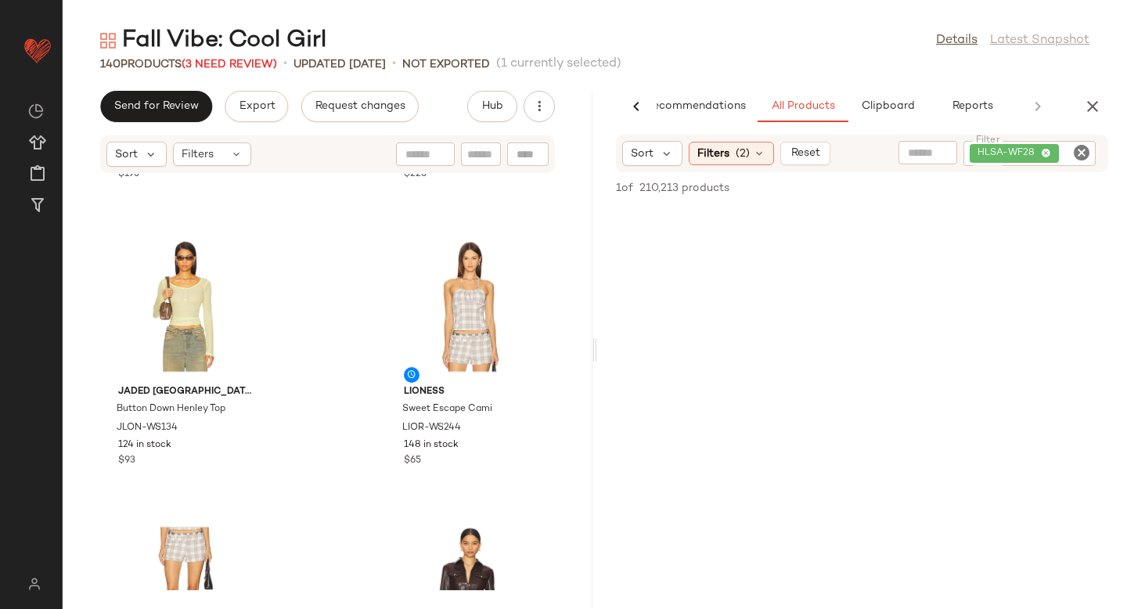
scroll to position [10593, 0]
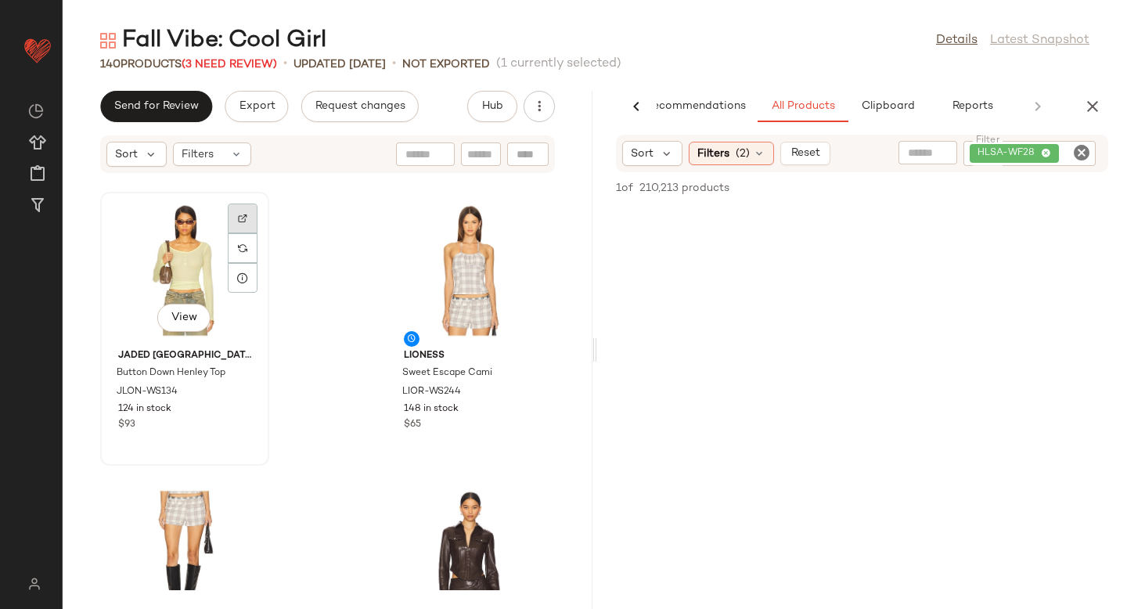
click at [244, 221] on img at bounding box center [242, 218] width 9 height 9
click at [1081, 153] on icon "Clear Filter" at bounding box center [1081, 152] width 19 height 19
paste input "**********"
type input "**********"
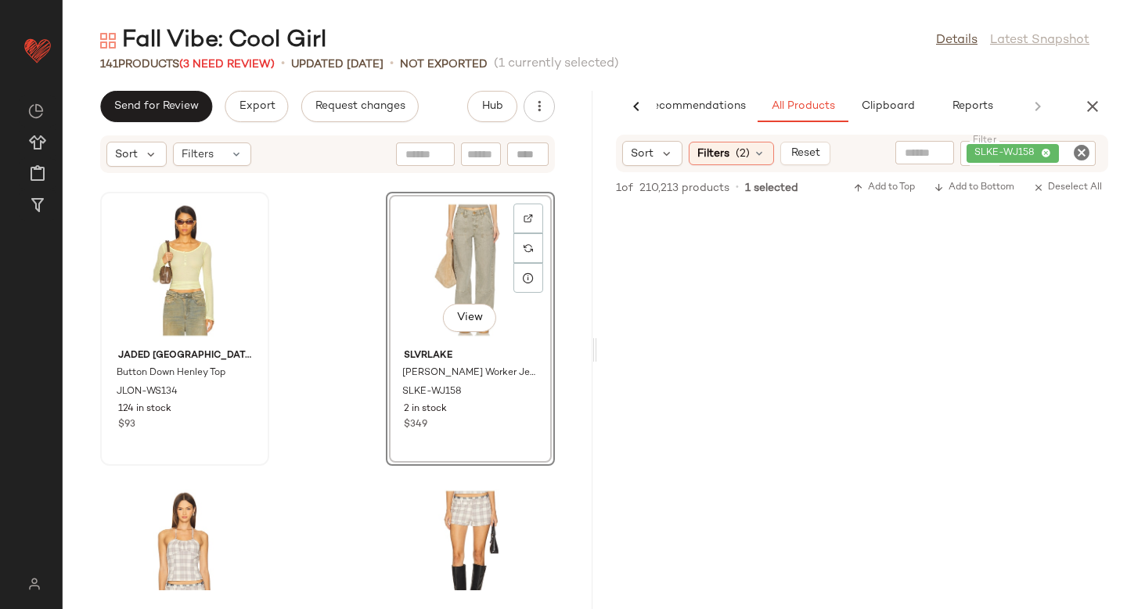
scroll to position [0, 0]
click at [1075, 153] on icon "Clear Filter" at bounding box center [1081, 152] width 19 height 19
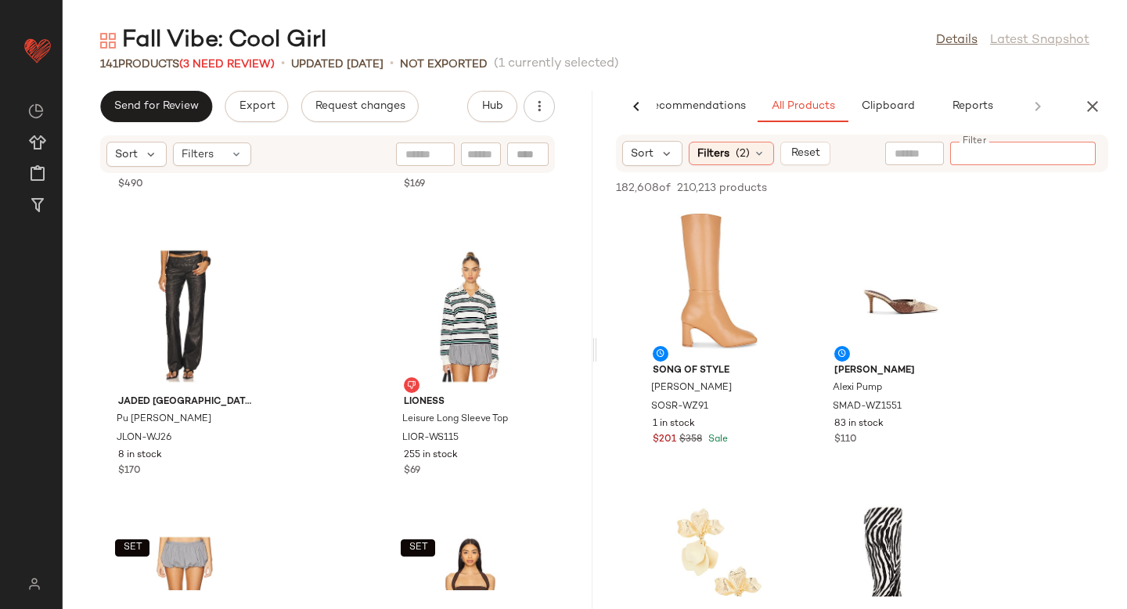
scroll to position [11710, 0]
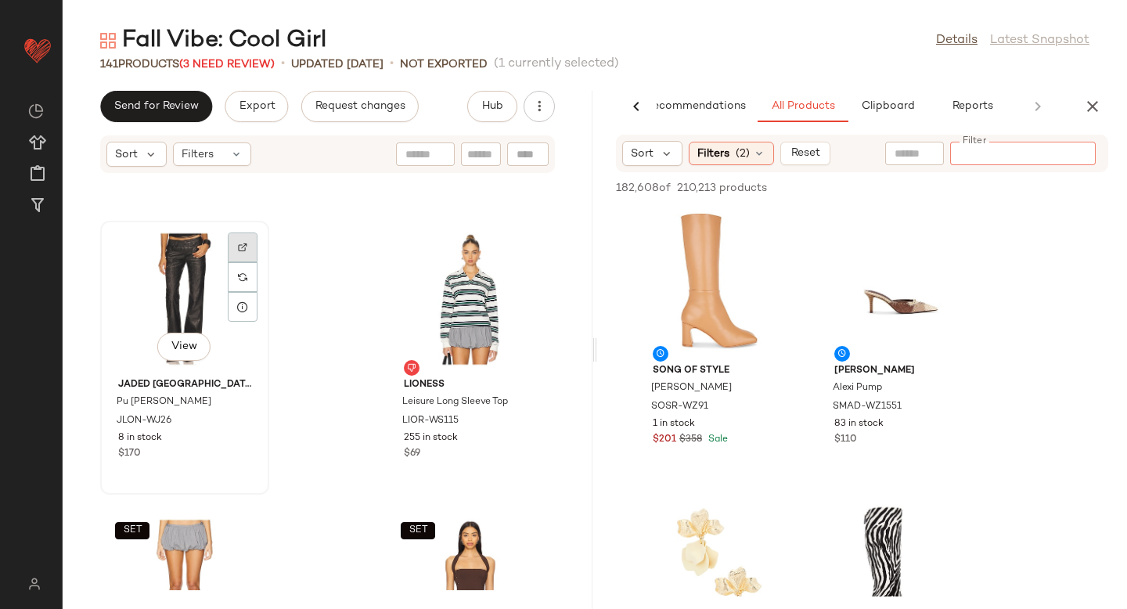
click at [238, 243] on img at bounding box center [242, 247] width 9 height 9
click at [1090, 157] on div at bounding box center [1076, 153] width 40 height 23
paste input "**********"
type input "**********"
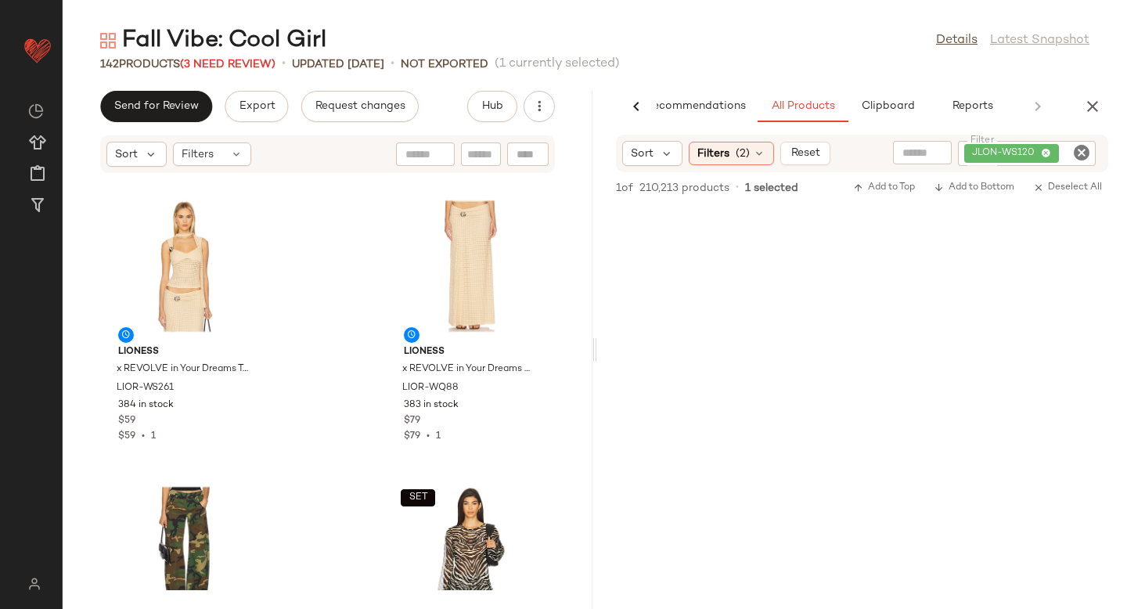
scroll to position [13053, 0]
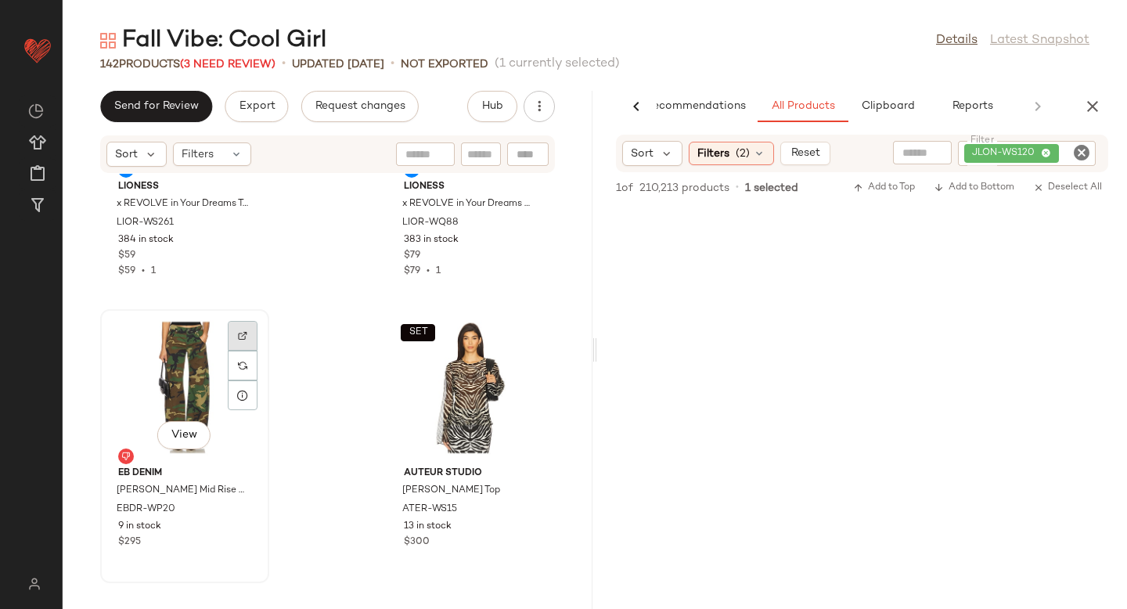
click at [236, 351] on div at bounding box center [243, 366] width 30 height 30
click at [1086, 152] on icon "Clear Filter" at bounding box center [1081, 152] width 19 height 19
paste input "*********"
type input "*********"
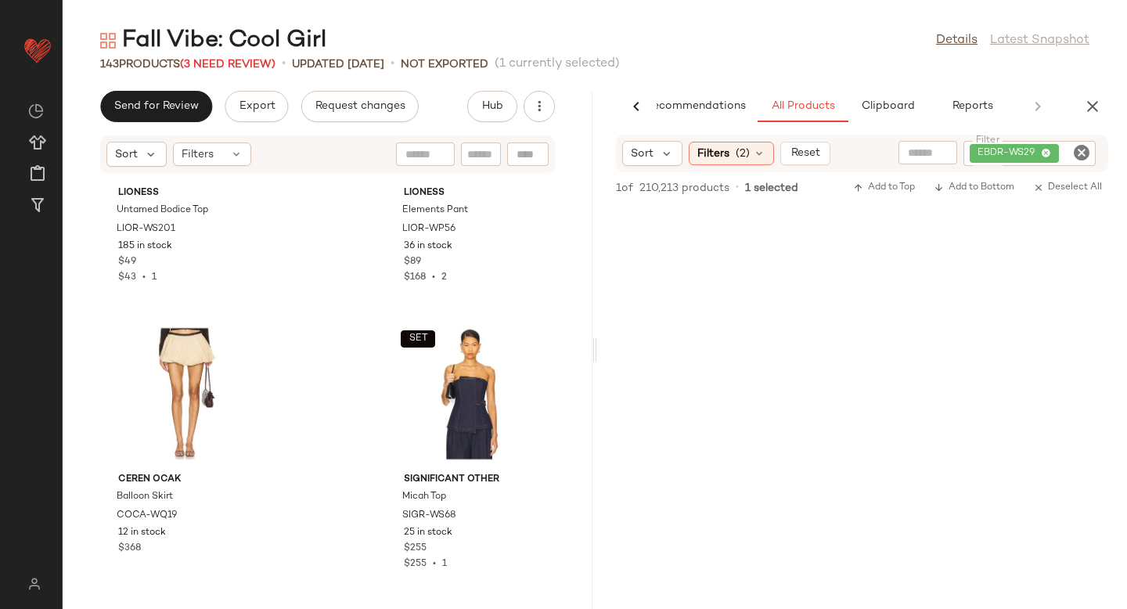
scroll to position [14478, 0]
click at [233, 358] on div at bounding box center [243, 373] width 30 height 30
click at [1085, 158] on icon "Clear Filter" at bounding box center [1081, 152] width 19 height 19
paste input "**********"
type input "**********"
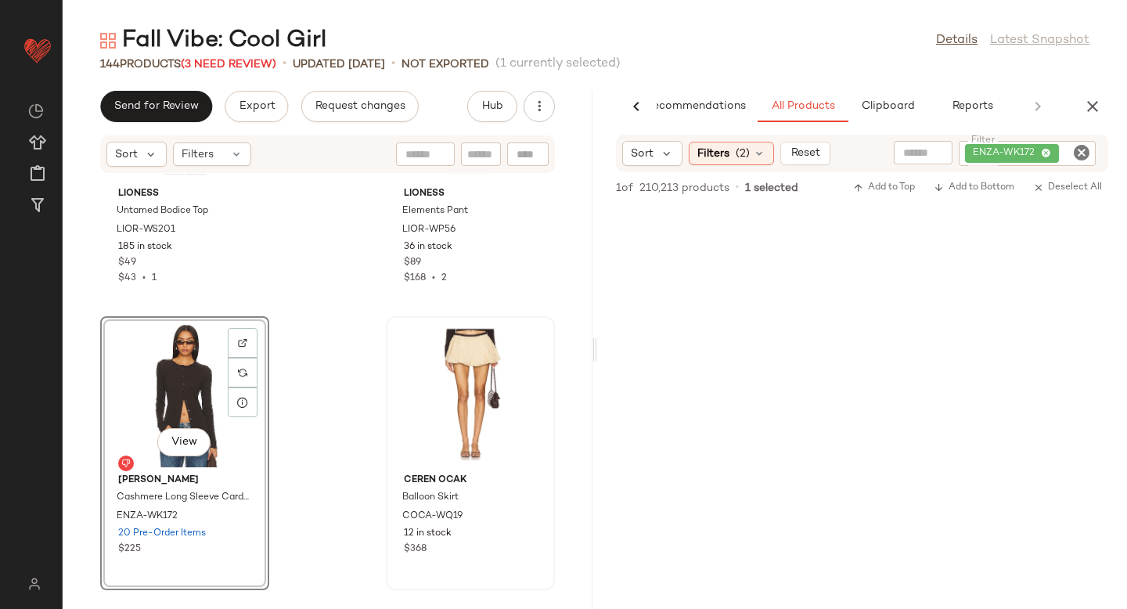
drag, startPoint x: 677, startPoint y: 291, endPoint x: 241, endPoint y: 9, distance: 519.3
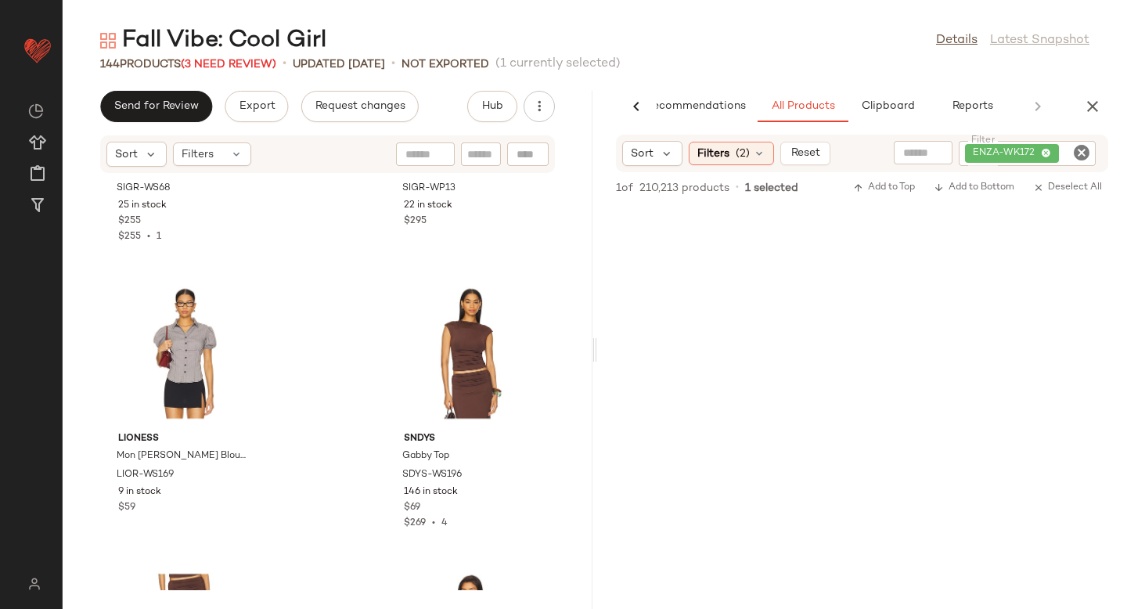
scroll to position [15151, 0]
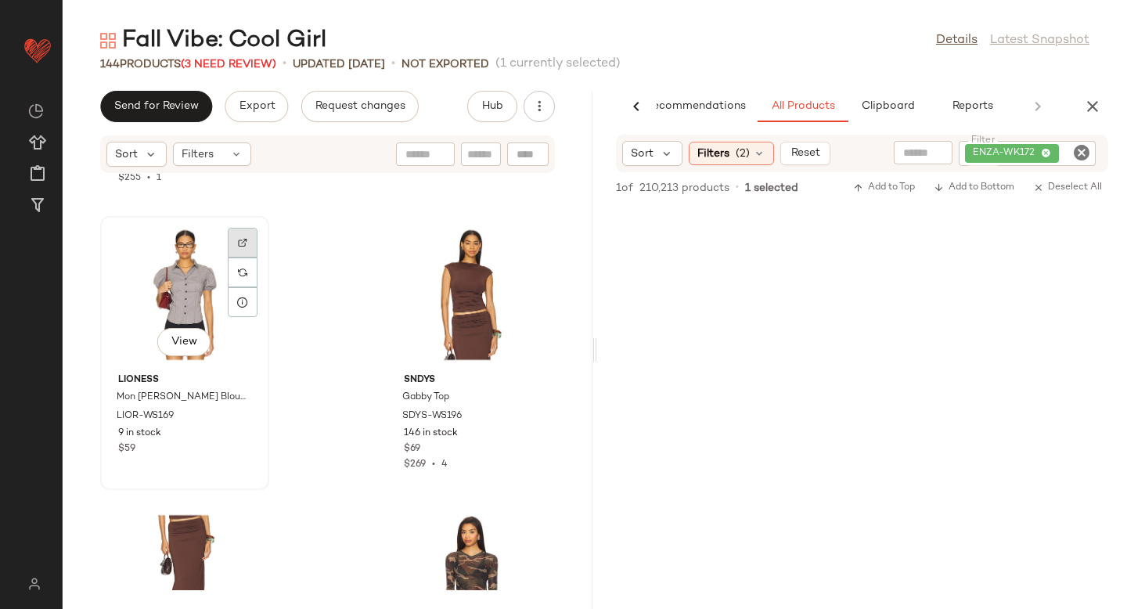
click at [246, 257] on div at bounding box center [243, 272] width 30 height 30
click at [1081, 148] on icon "Clear Filter" at bounding box center [1081, 152] width 19 height 19
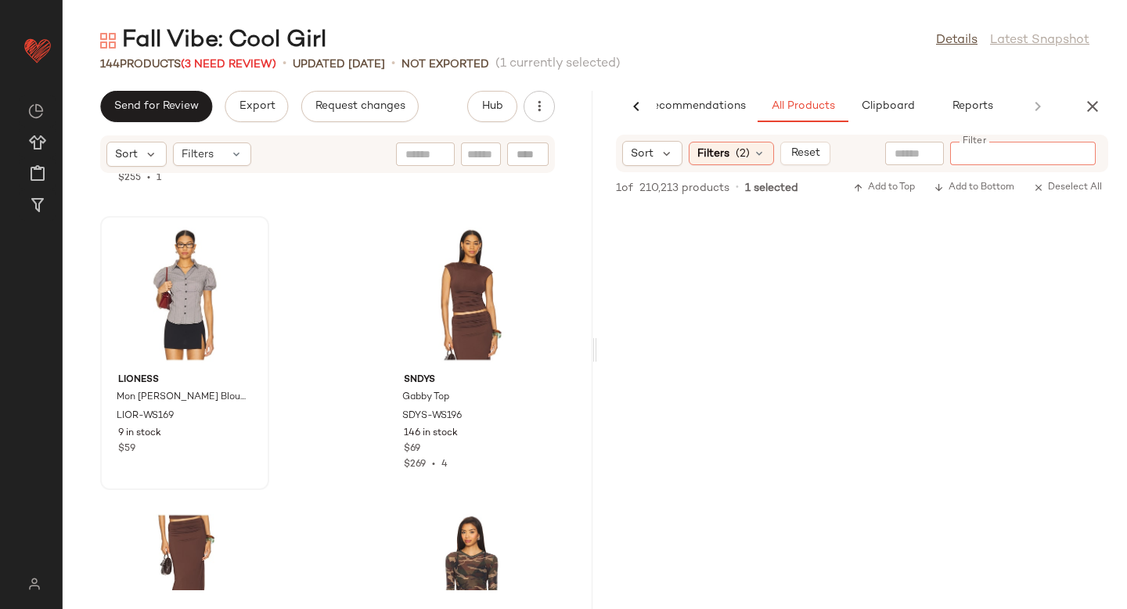
paste input "*********"
type input "*********"
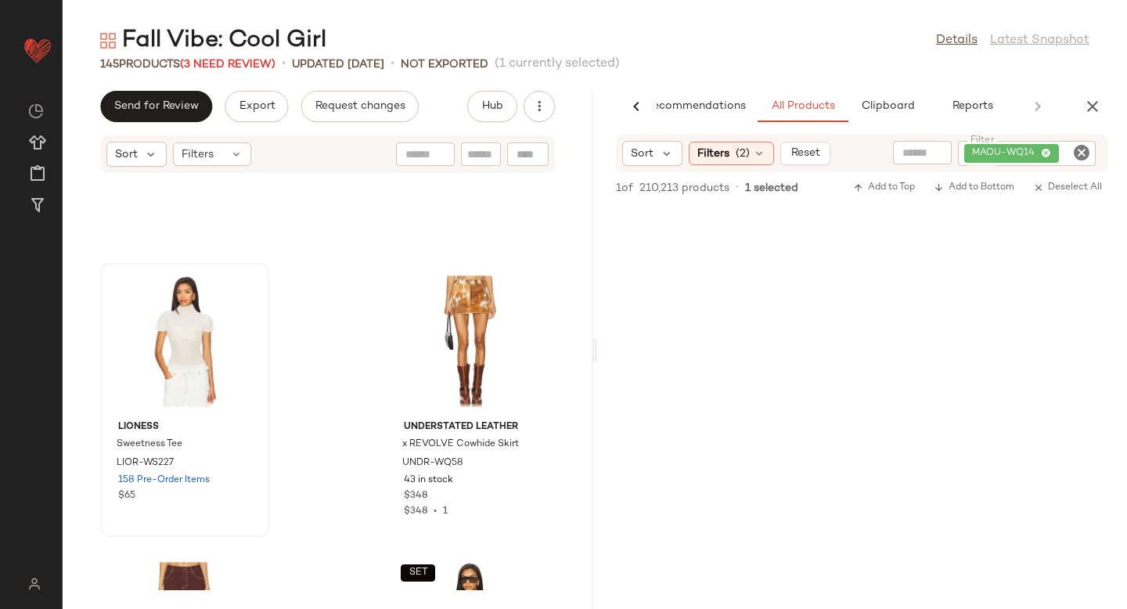
scroll to position [16248, 0]
click at [237, 306] on div at bounding box center [243, 321] width 30 height 30
click at [1073, 147] on icon "Clear Filter" at bounding box center [1081, 152] width 19 height 19
paste input "*********"
type input "*********"
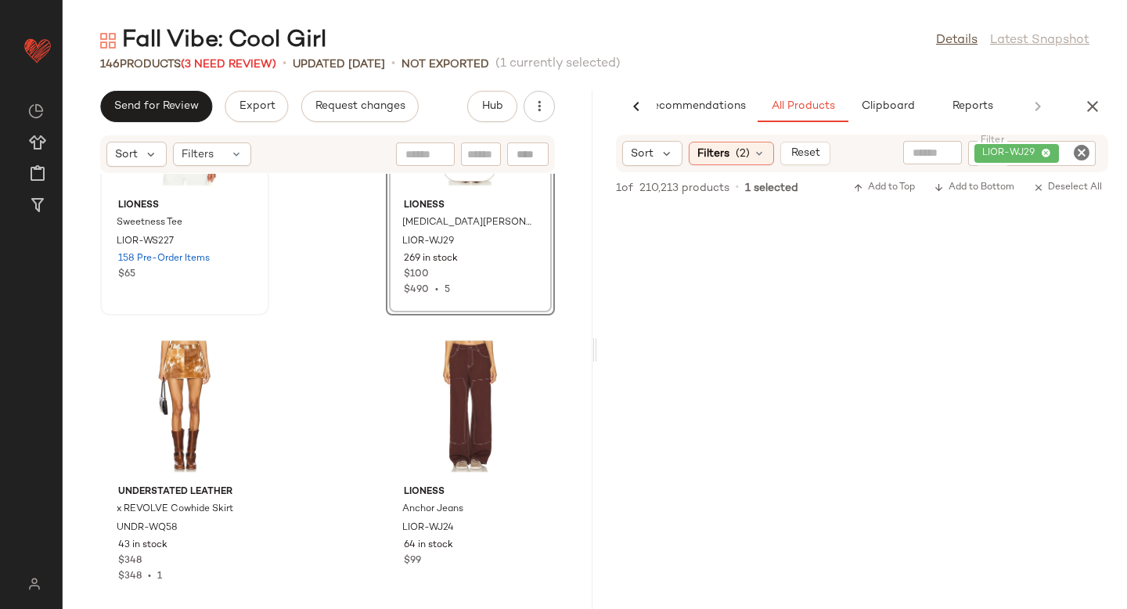
scroll to position [16494, 0]
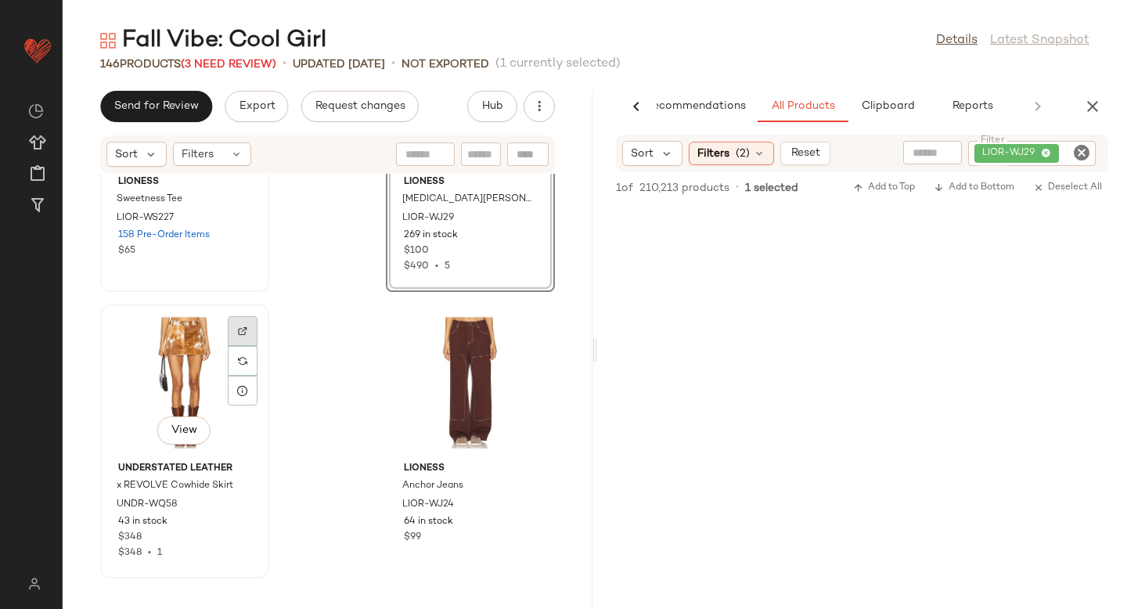
click at [228, 346] on div at bounding box center [243, 361] width 30 height 30
click at [1089, 154] on icon "Clear Filter" at bounding box center [1081, 152] width 19 height 19
paste input "**********"
type input "**********"
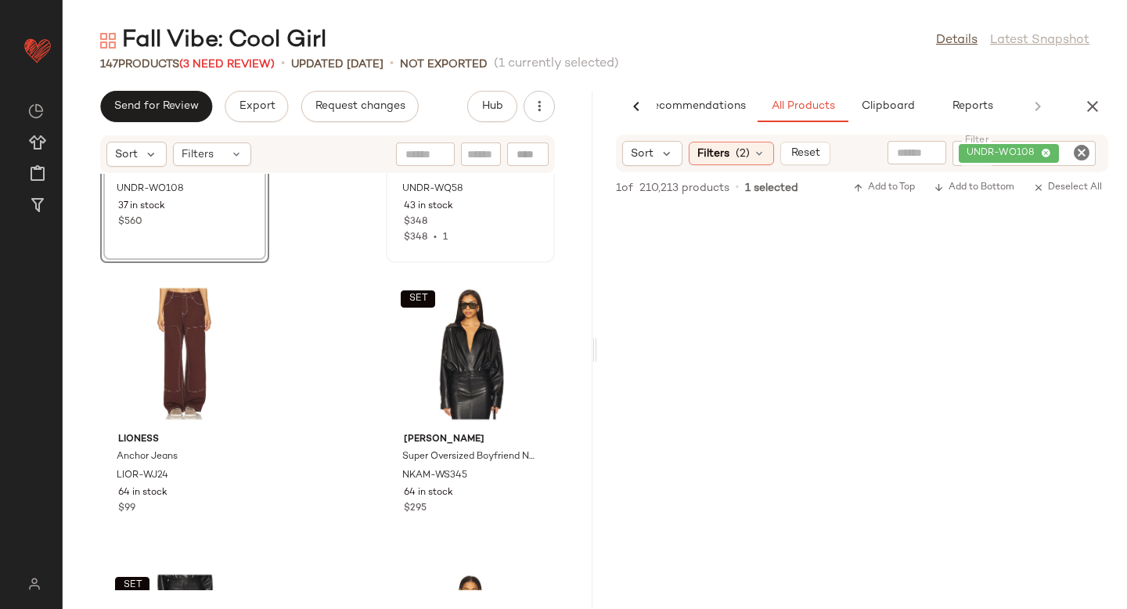
scroll to position [16809, 0]
click at [243, 304] on img at bounding box center [242, 302] width 9 height 9
click at [1079, 150] on icon "Clear Filter" at bounding box center [1081, 152] width 19 height 19
paste input "**********"
type input "**********"
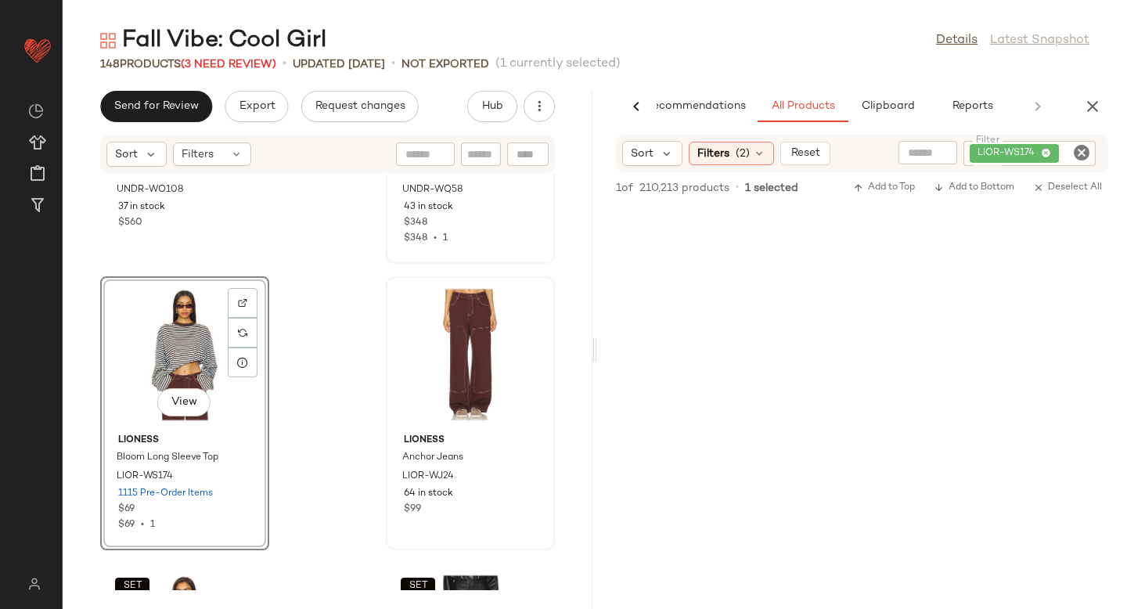
drag, startPoint x: 714, startPoint y: 310, endPoint x: 268, endPoint y: 12, distance: 536.4
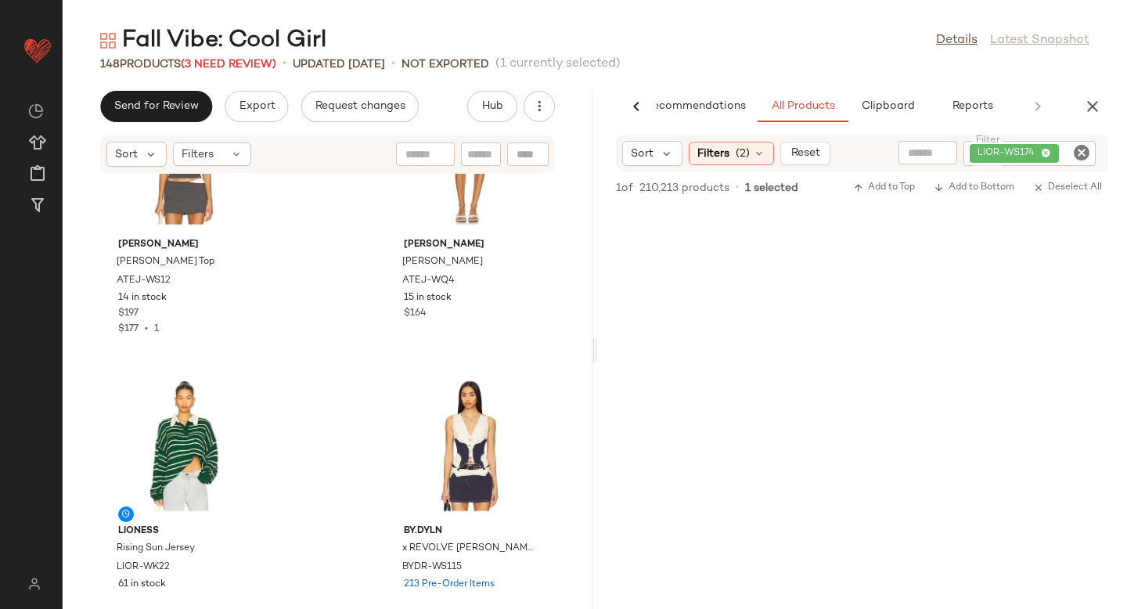
scroll to position [18004, 0]
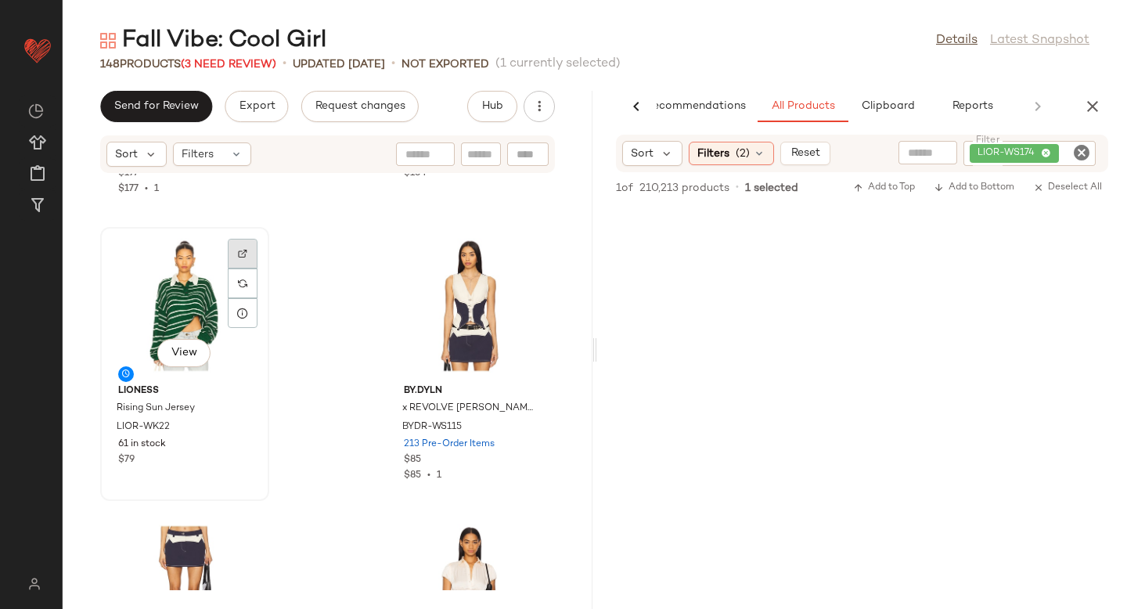
click at [239, 268] on div at bounding box center [243, 283] width 30 height 30
click at [1072, 153] on icon "Clear Filter" at bounding box center [1081, 152] width 19 height 19
paste input "**********"
type input "**********"
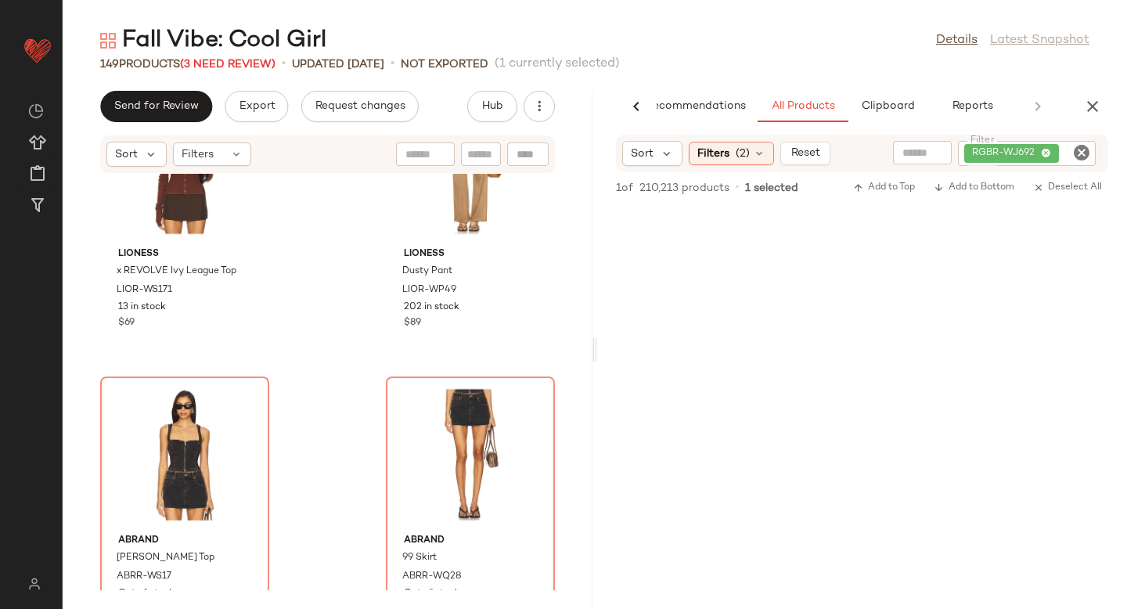
scroll to position [18973, 0]
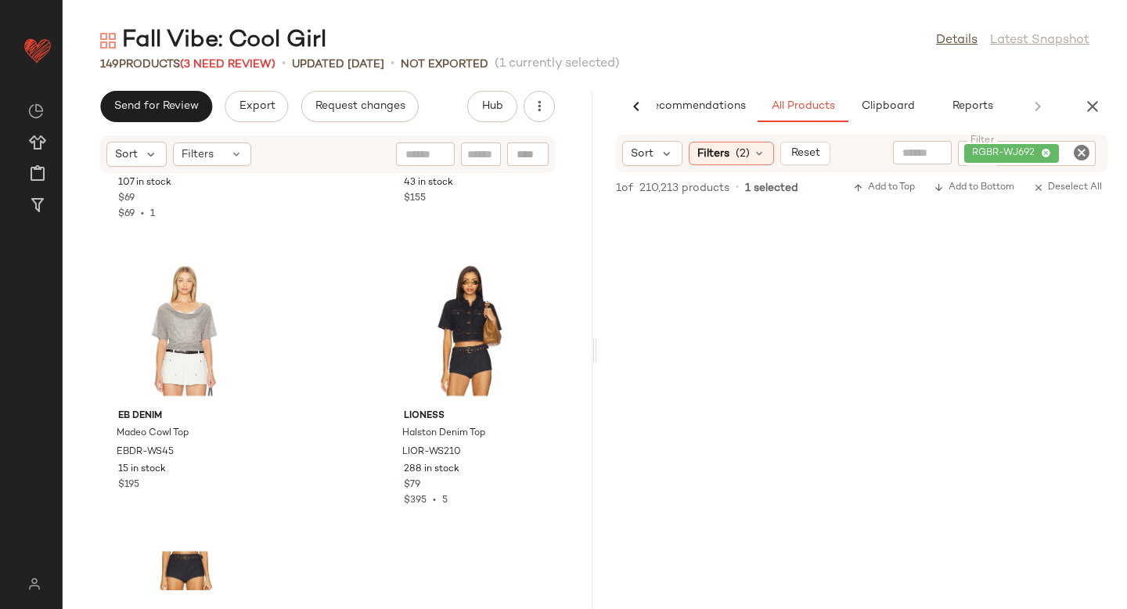
scroll to position [20841, 0]
click at [242, 295] on div at bounding box center [243, 310] width 30 height 30
click at [1078, 154] on icon "Clear Filter" at bounding box center [1081, 152] width 19 height 19
paste input "**********"
type input "**********"
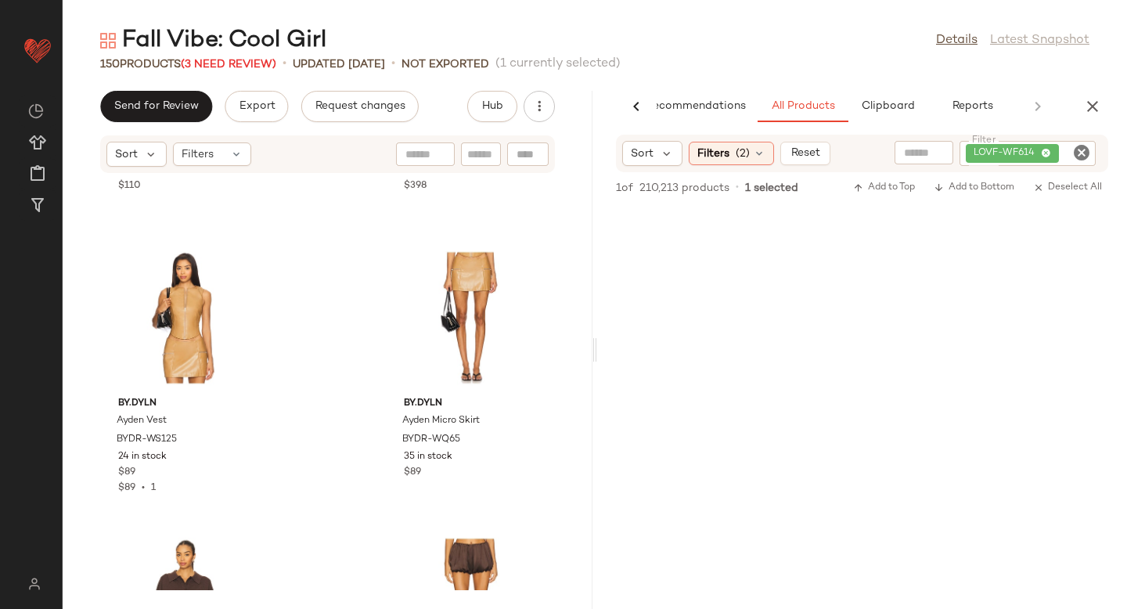
scroll to position [0, 0]
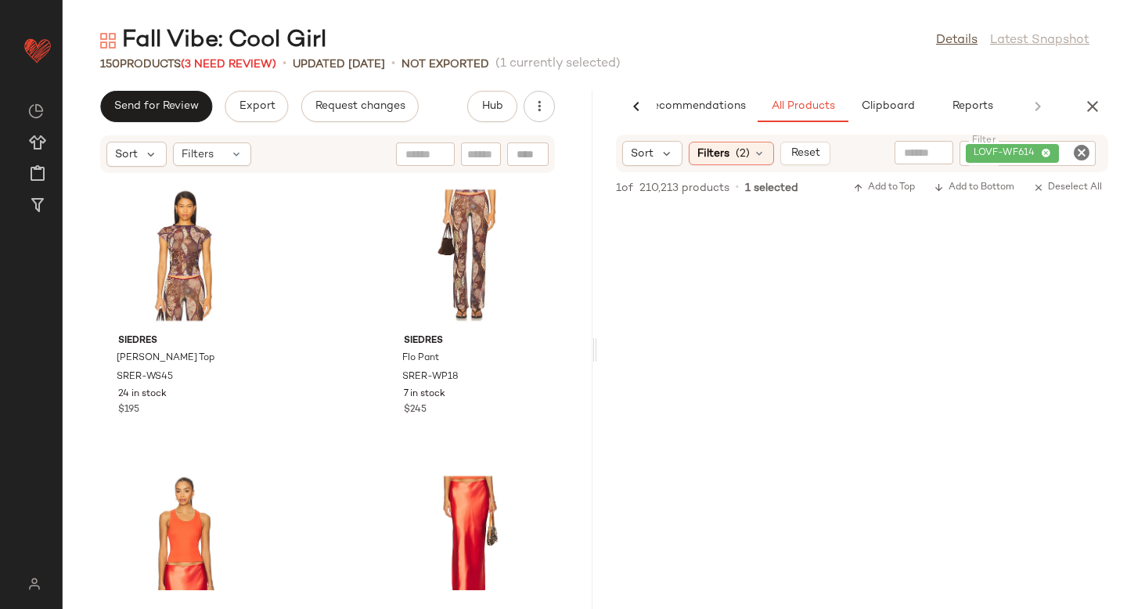
click at [1074, 153] on icon "Clear Filter" at bounding box center [1081, 152] width 19 height 19
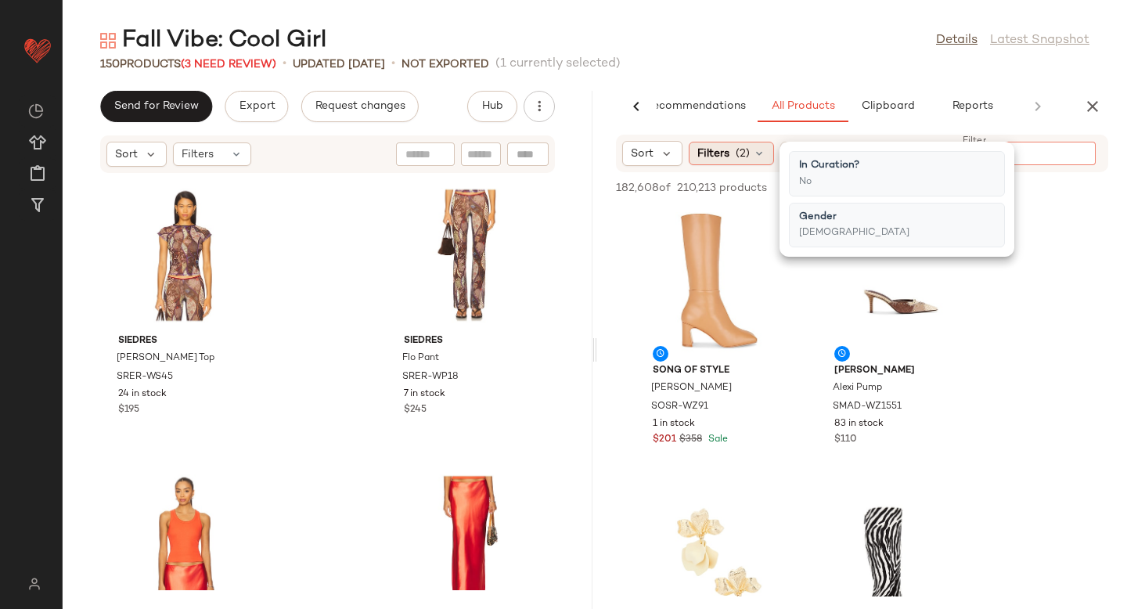
click at [755, 156] on icon at bounding box center [759, 153] width 13 height 13
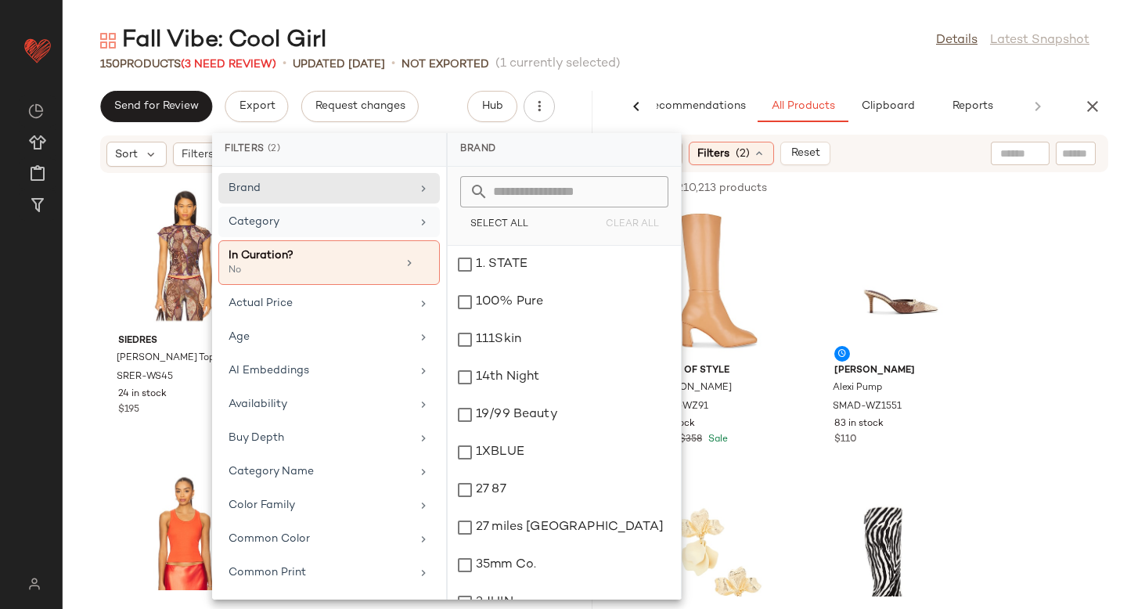
click at [314, 220] on div "Category" at bounding box center [319, 222] width 182 height 16
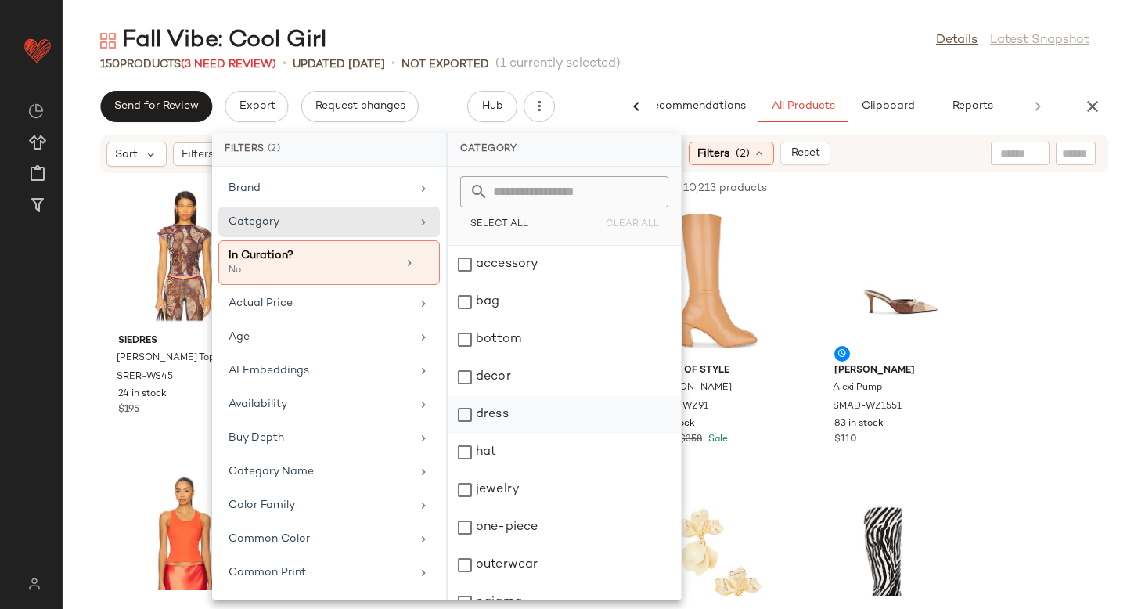
click at [469, 433] on div "dress" at bounding box center [564, 452] width 233 height 38
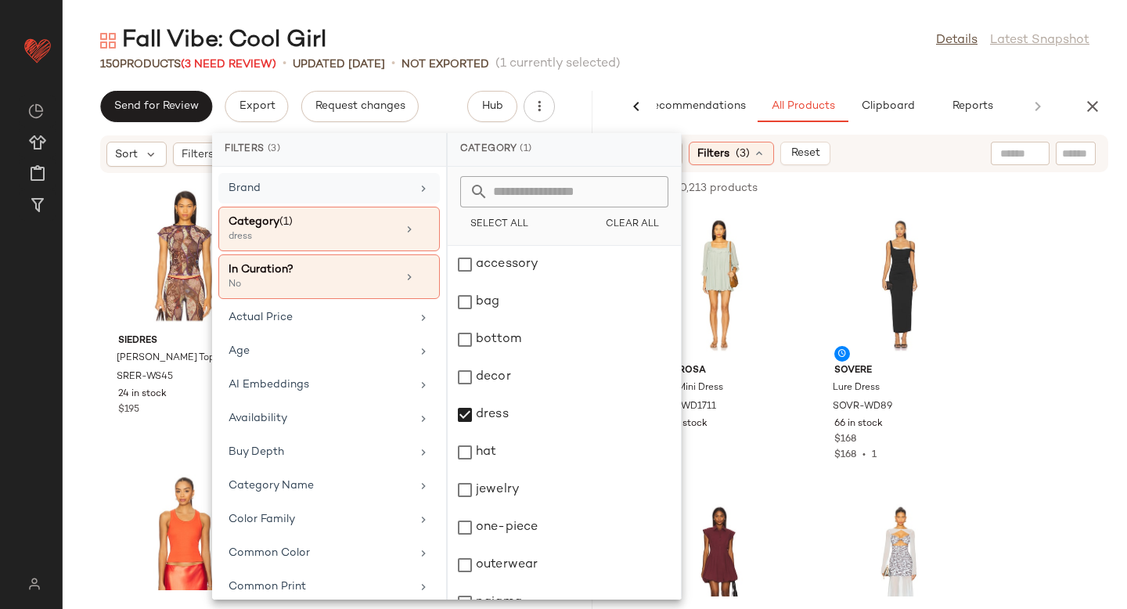
click at [336, 186] on div "Brand" at bounding box center [319, 188] width 182 height 16
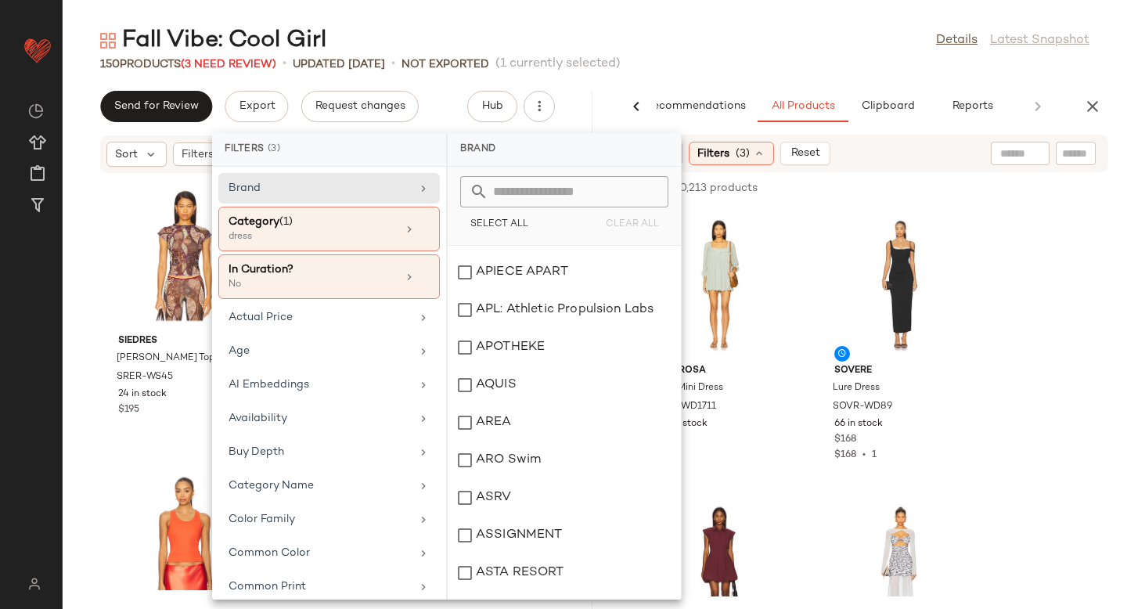
scroll to position [2048, 0]
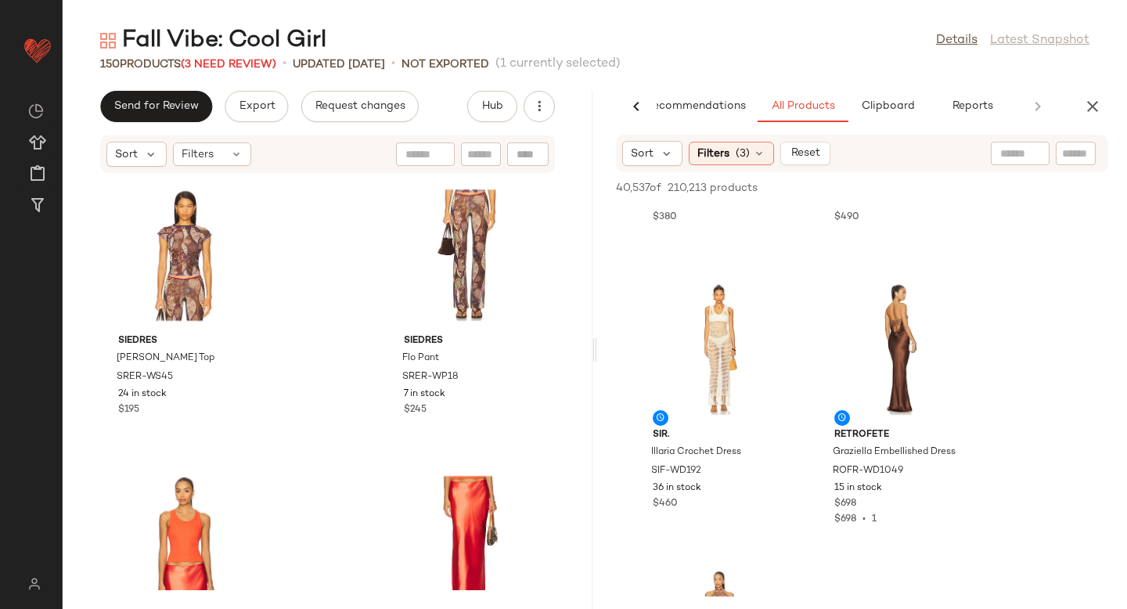
scroll to position [804, 0]
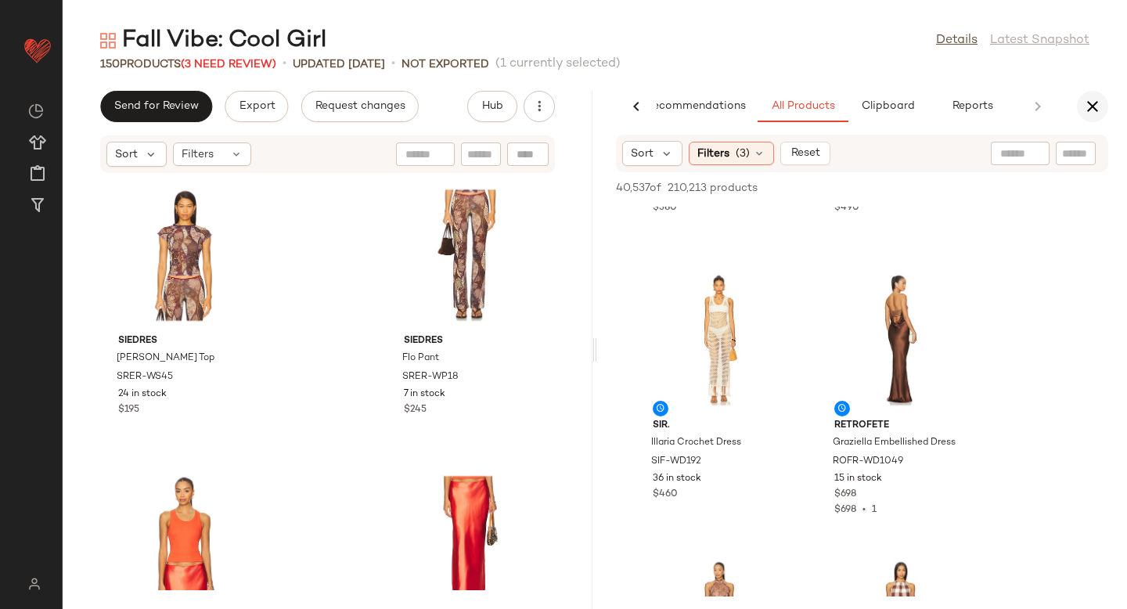
click at [1095, 102] on icon "button" at bounding box center [1092, 106] width 19 height 19
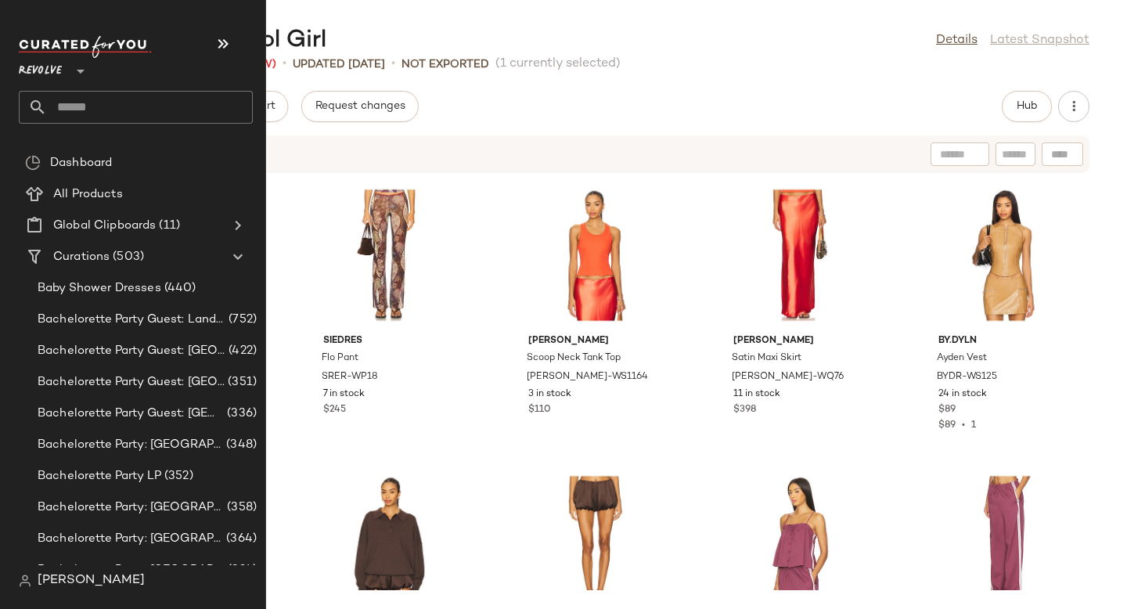
click at [88, 95] on input "text" at bounding box center [150, 107] width 206 height 33
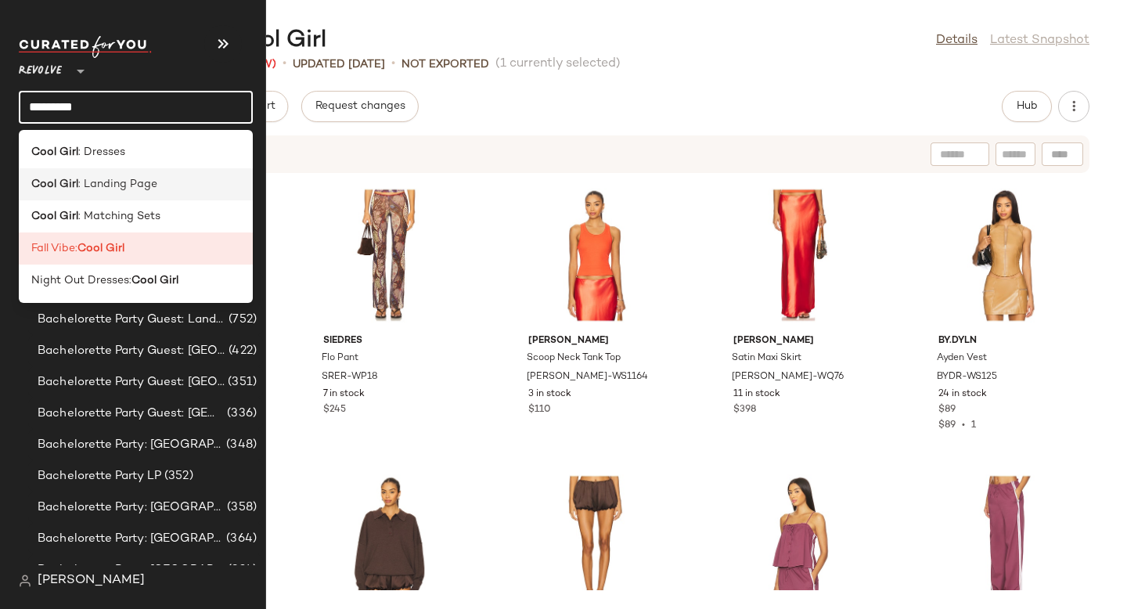
type input "*********"
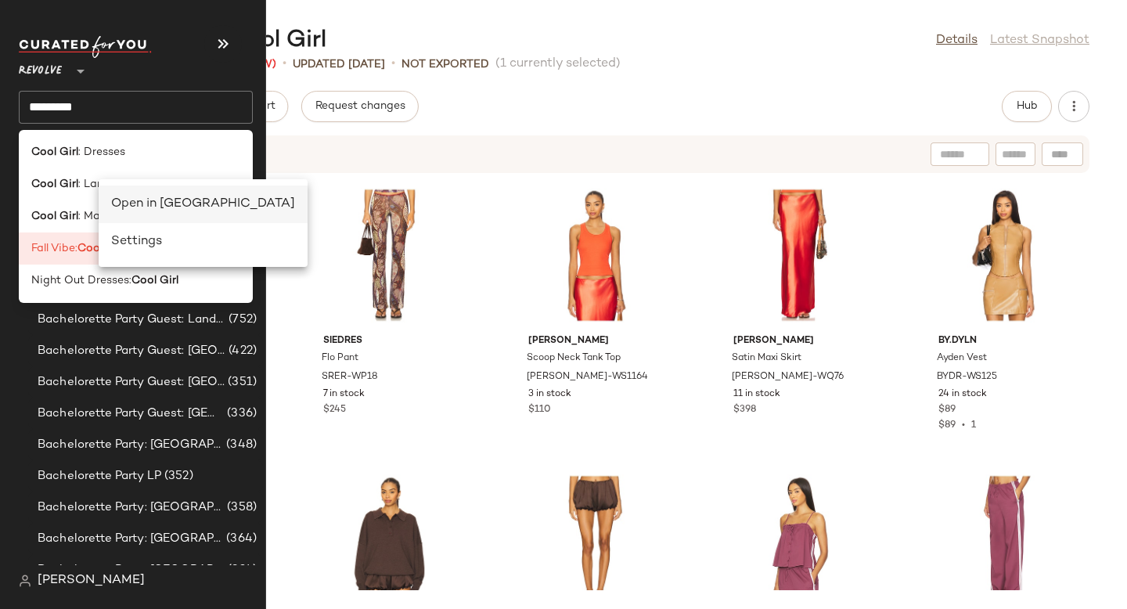
click at [160, 199] on div "Open in Split View" at bounding box center [203, 204] width 184 height 19
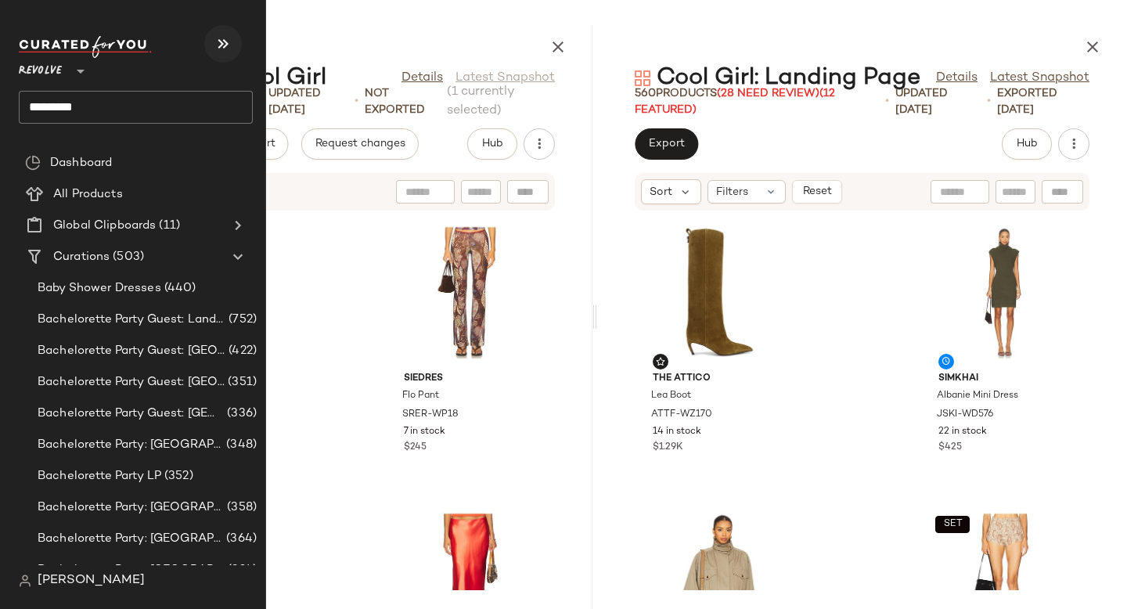
click at [224, 38] on icon "button" at bounding box center [223, 43] width 19 height 19
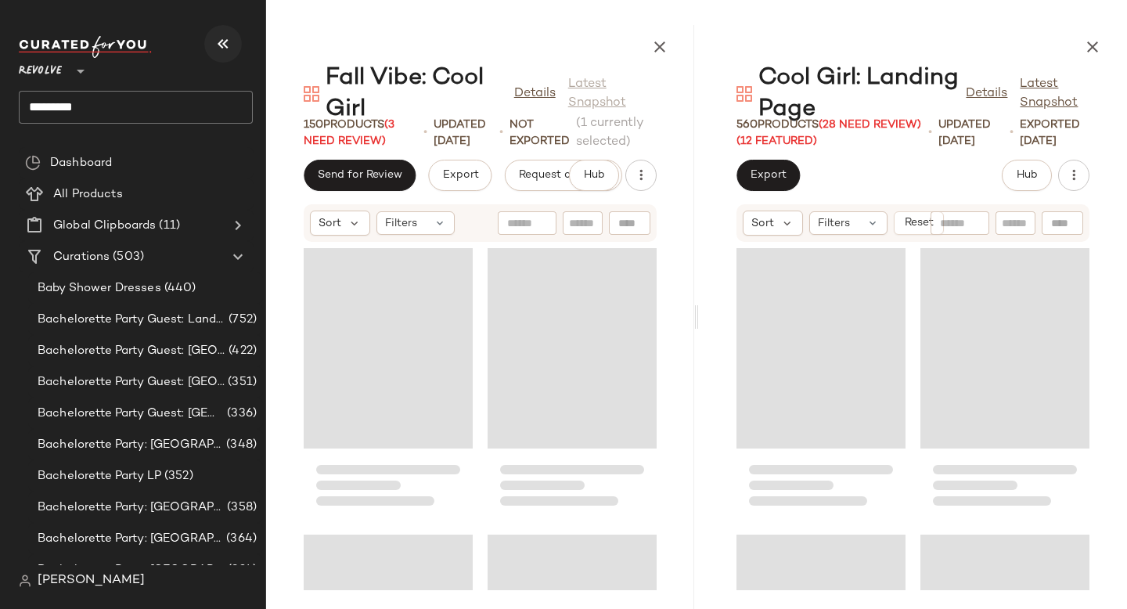
click at [224, 38] on icon "button" at bounding box center [223, 43] width 19 height 19
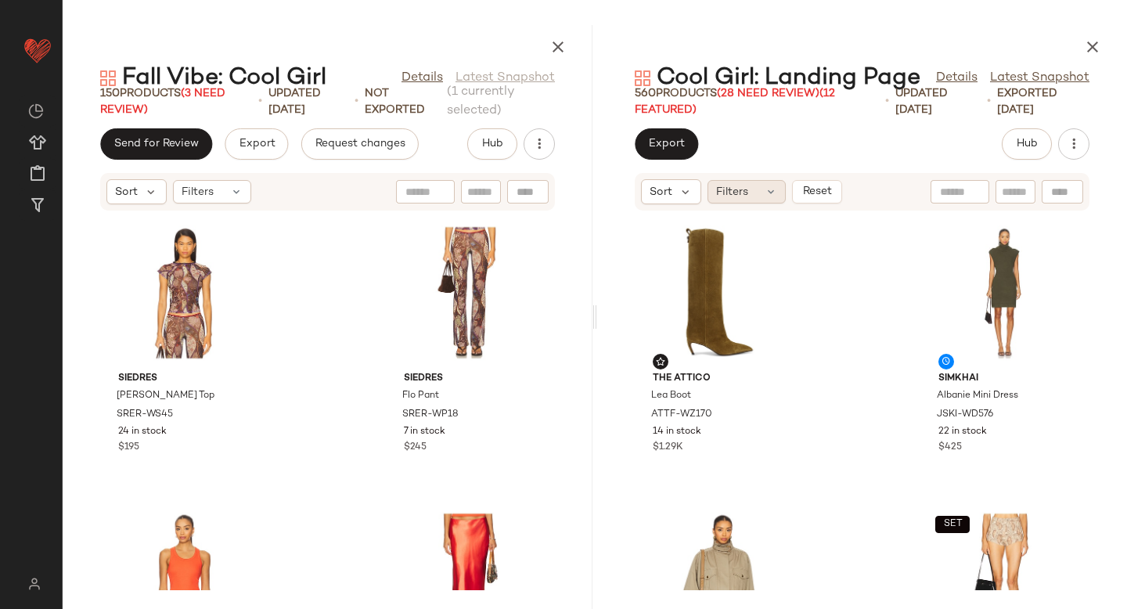
click at [767, 196] on icon at bounding box center [770, 191] width 13 height 13
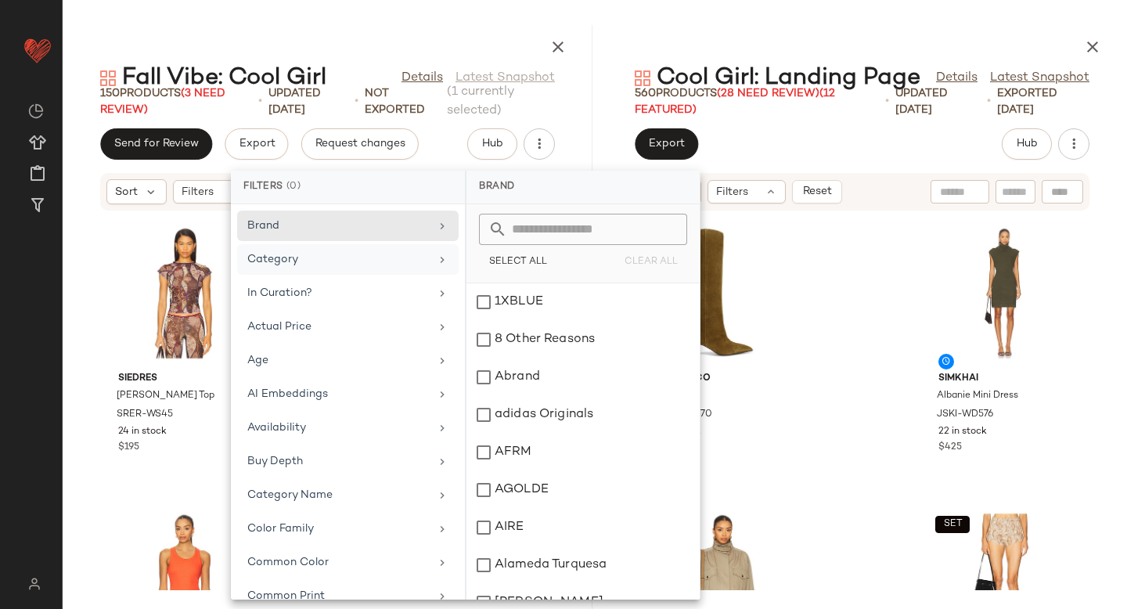
click at [327, 263] on div "Category" at bounding box center [338, 259] width 182 height 16
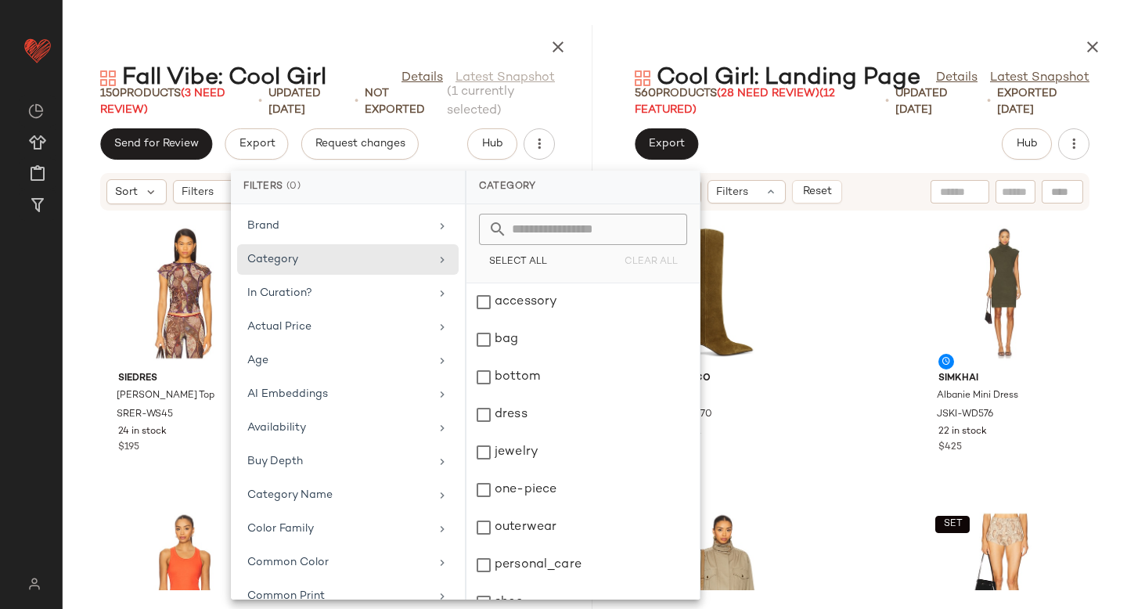
click at [812, 147] on div "Export Hub" at bounding box center [862, 143] width 455 height 31
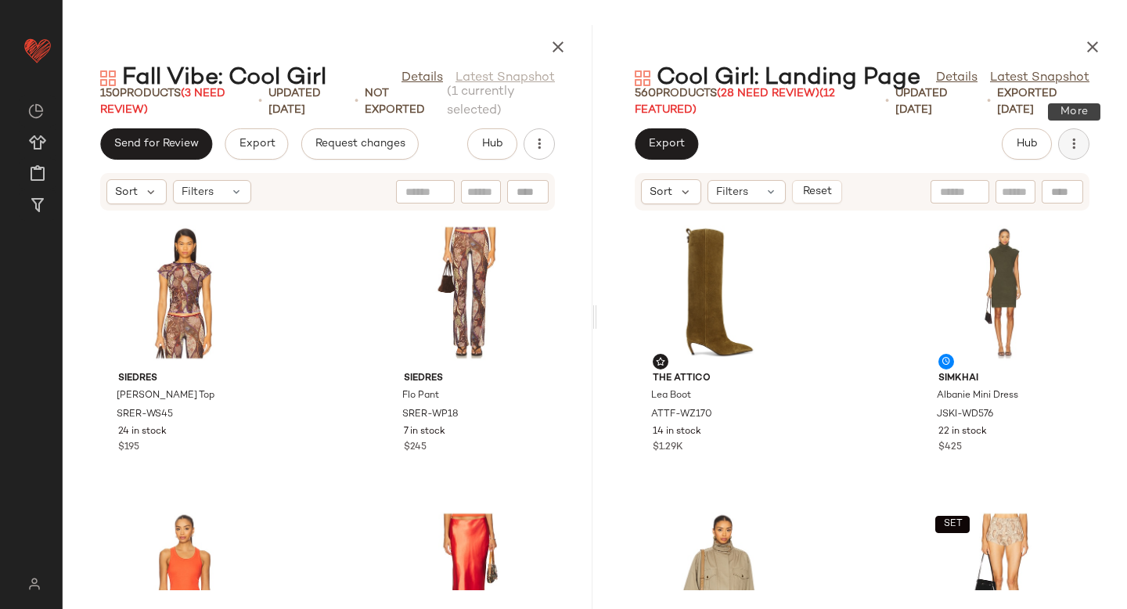
click at [1073, 146] on icon "button" at bounding box center [1074, 144] width 16 height 16
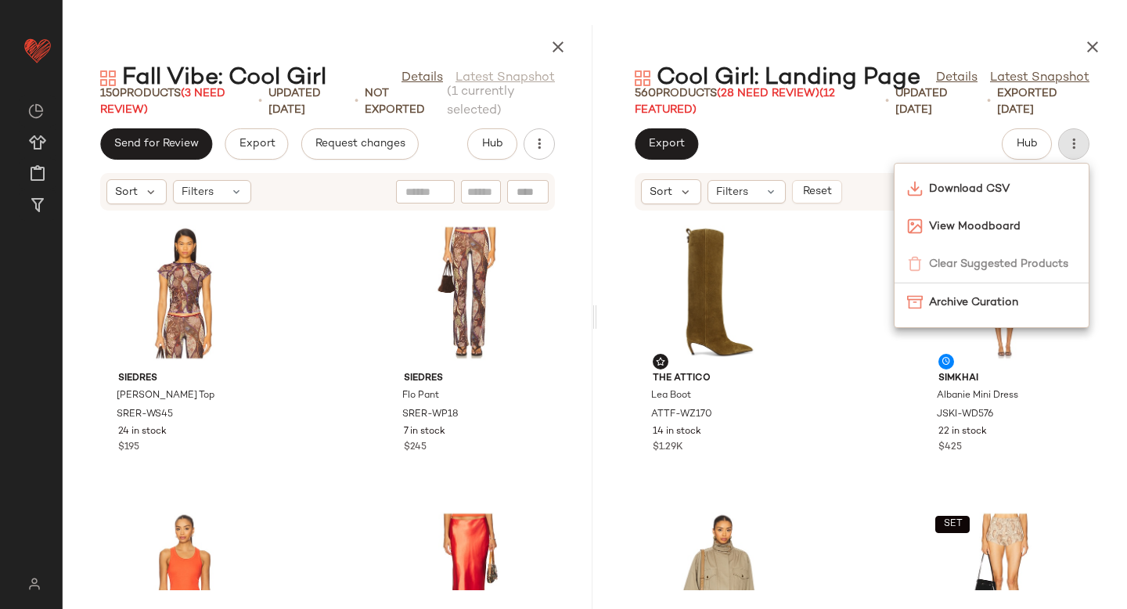
click at [861, 130] on div "Export Hub" at bounding box center [862, 143] width 455 height 31
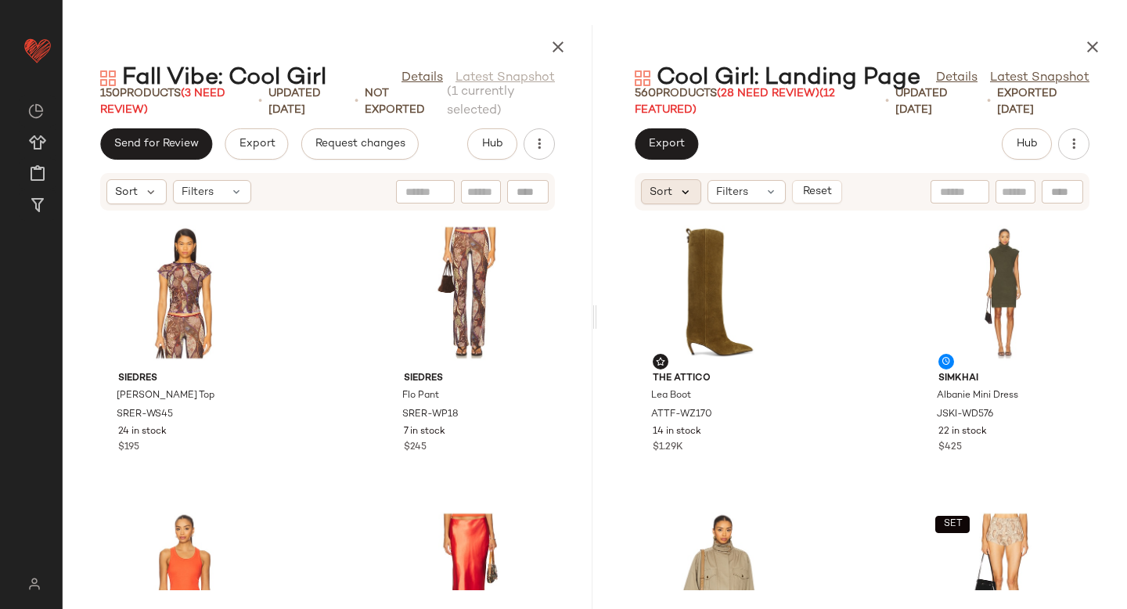
click at [687, 189] on icon at bounding box center [685, 192] width 14 height 14
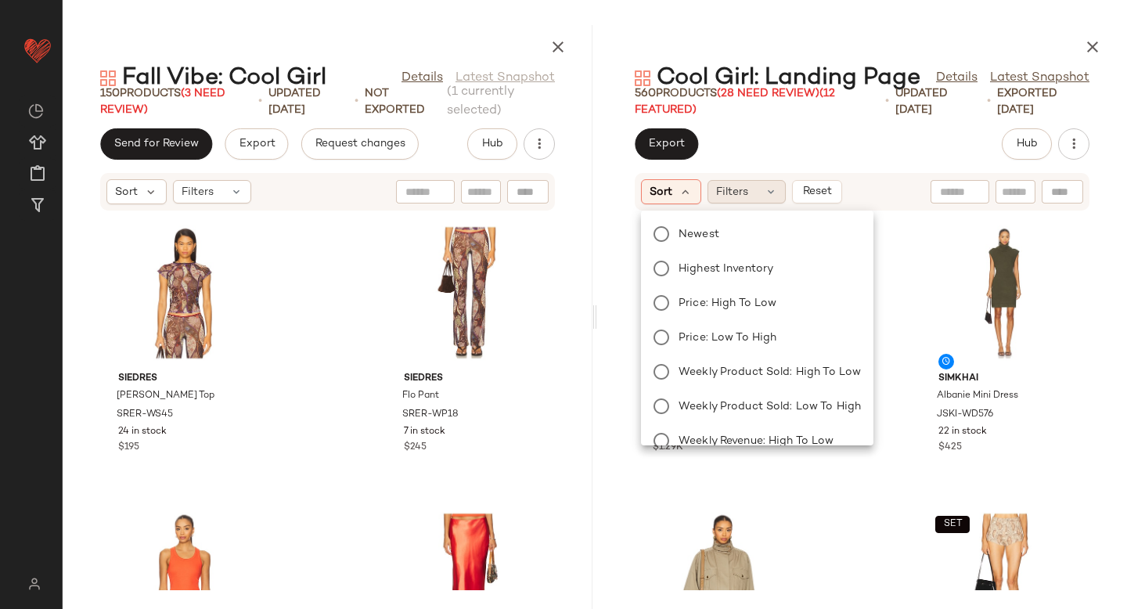
click at [756, 190] on div "Filters" at bounding box center [746, 191] width 78 height 23
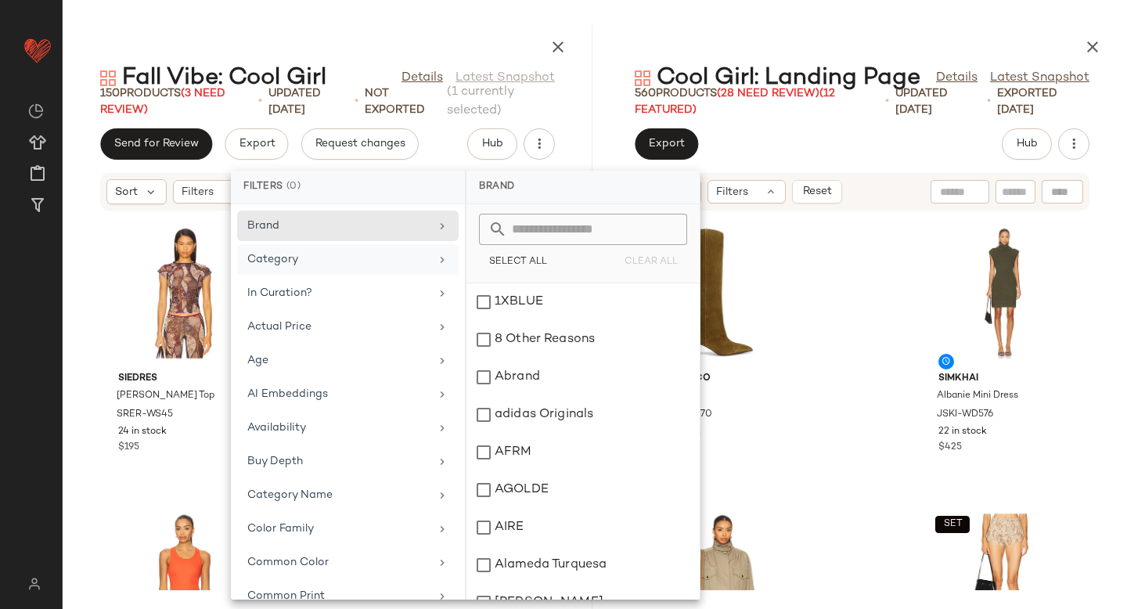
click at [323, 257] on div "Category" at bounding box center [338, 259] width 182 height 16
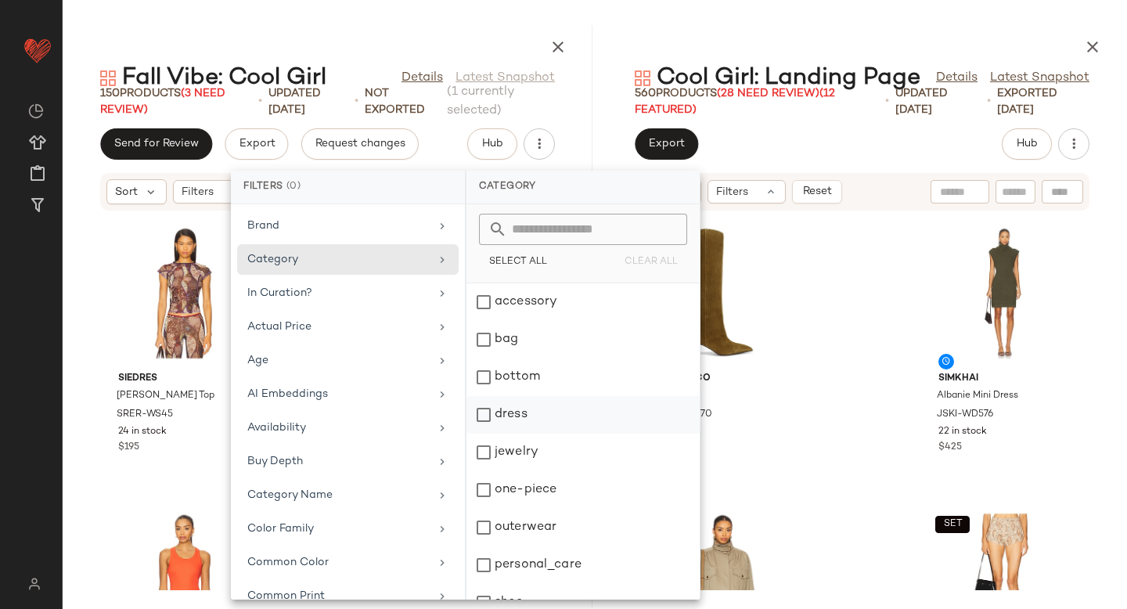
click at [481, 433] on div "dress" at bounding box center [582, 452] width 233 height 38
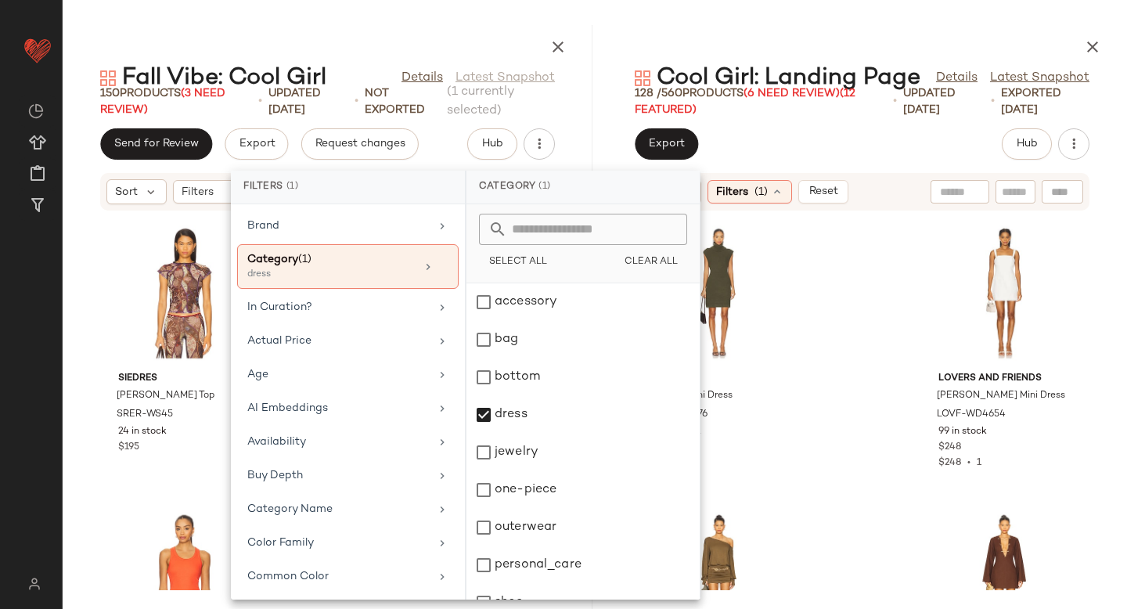
click at [876, 154] on div "Export Hub" at bounding box center [862, 143] width 455 height 31
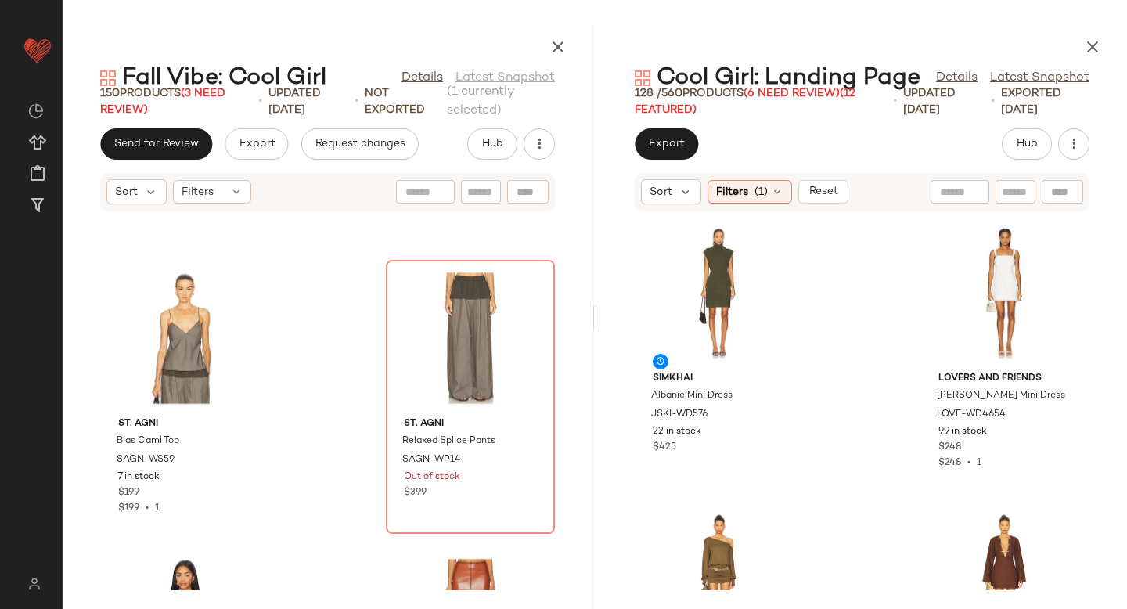
scroll to position [5116, 0]
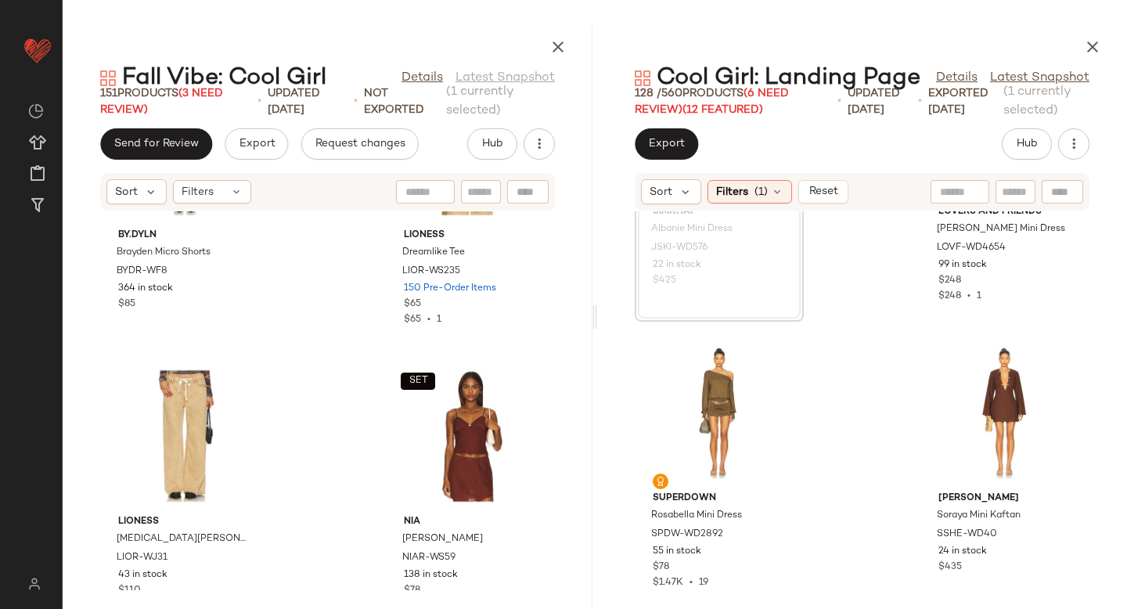
scroll to position [6739, 0]
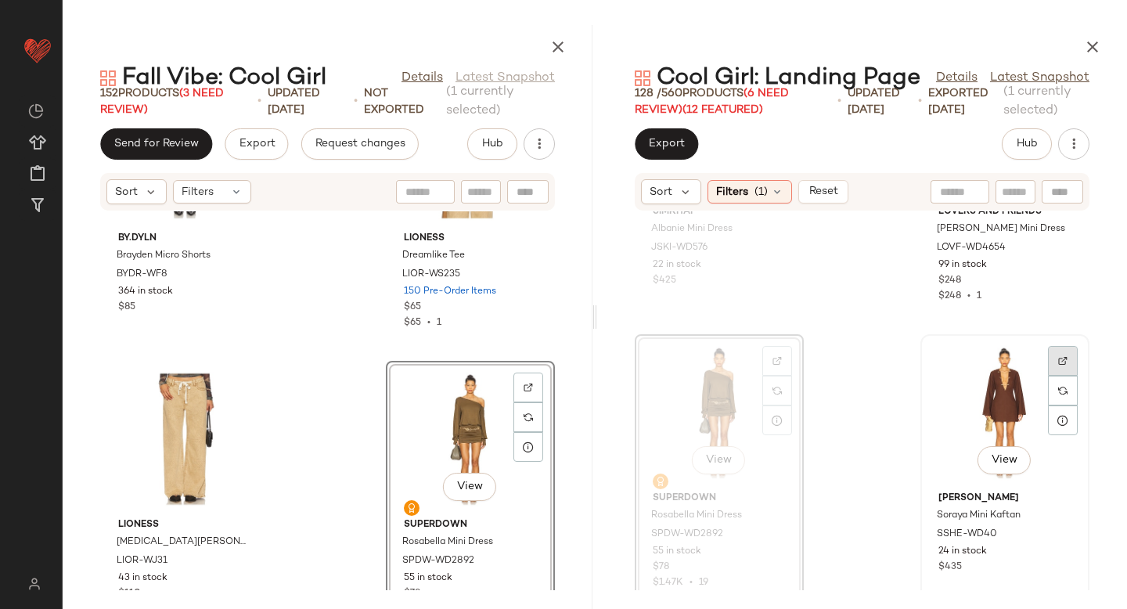
click at [1063, 376] on div at bounding box center [1063, 391] width 30 height 30
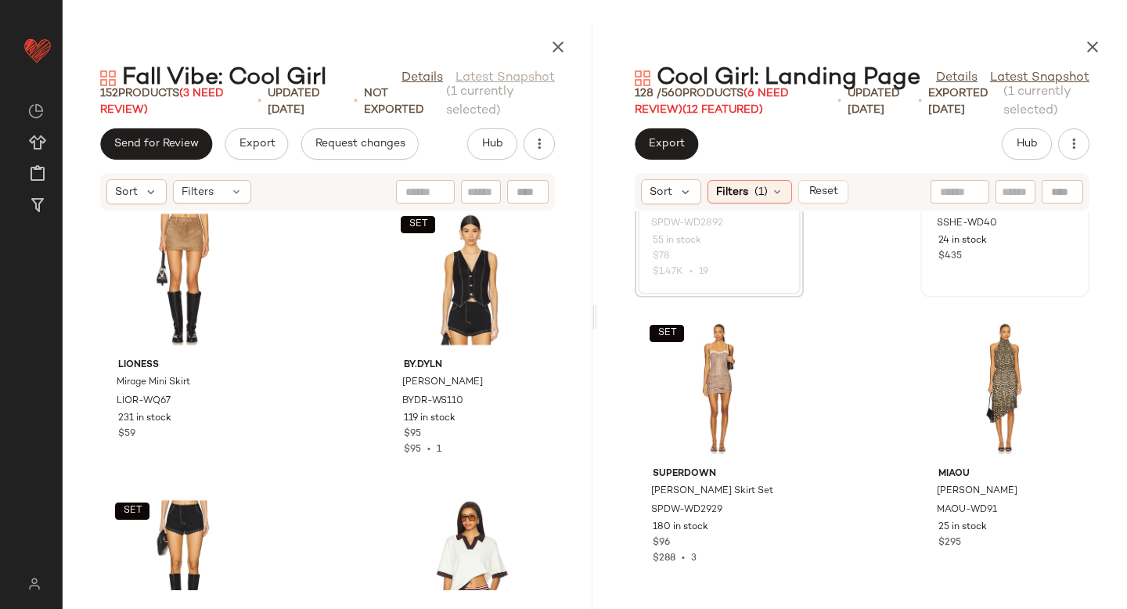
scroll to position [514, 0]
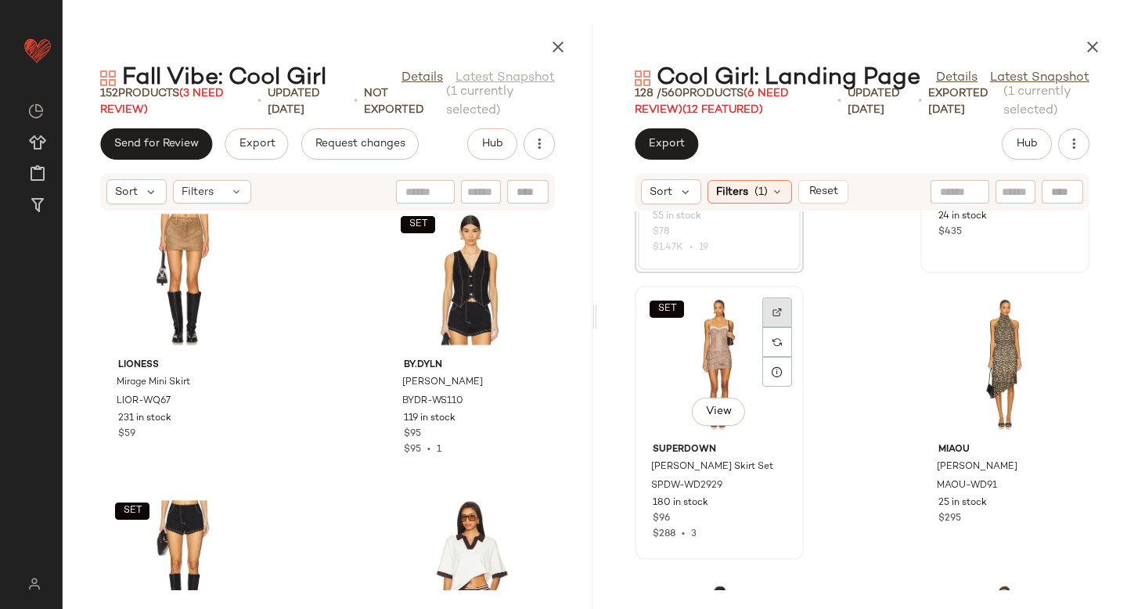
click at [772, 310] on img at bounding box center [776, 311] width 9 height 9
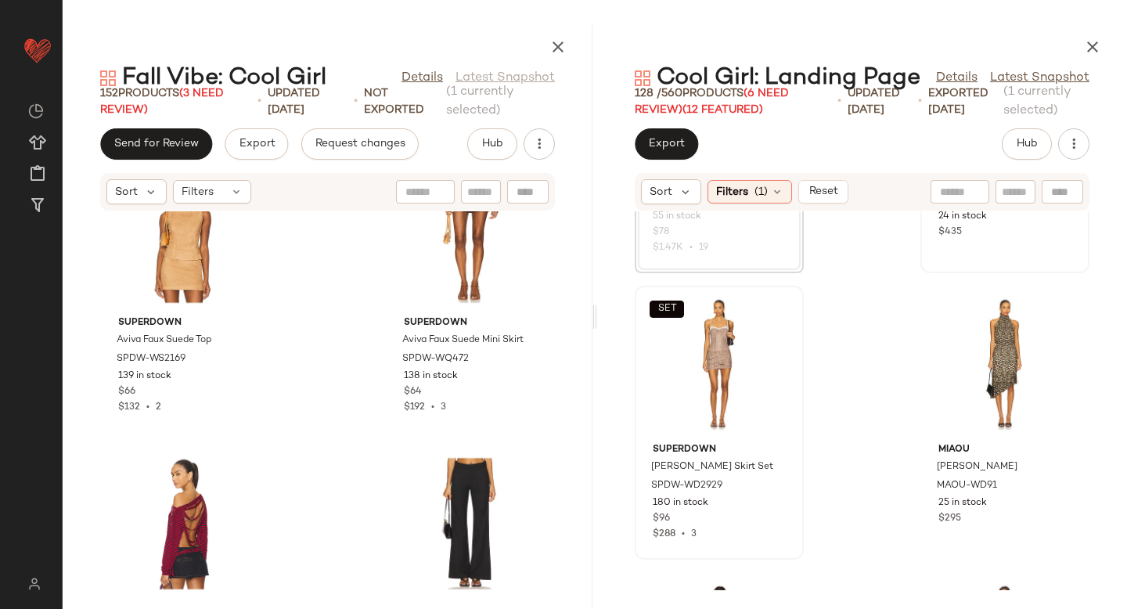
scroll to position [1657, 0]
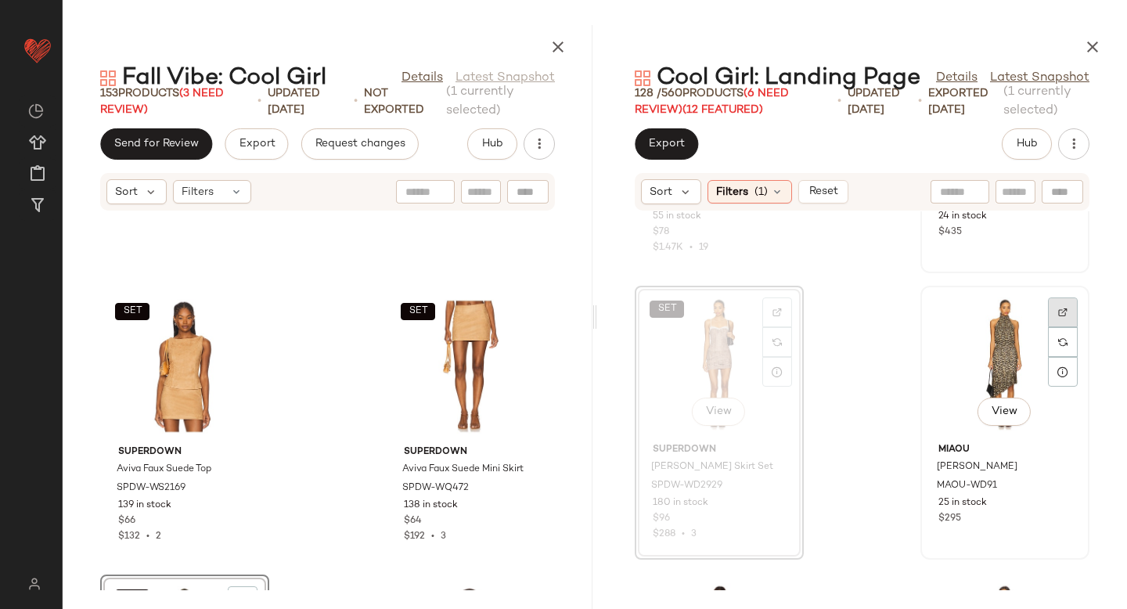
click at [1061, 327] on div at bounding box center [1063, 342] width 30 height 30
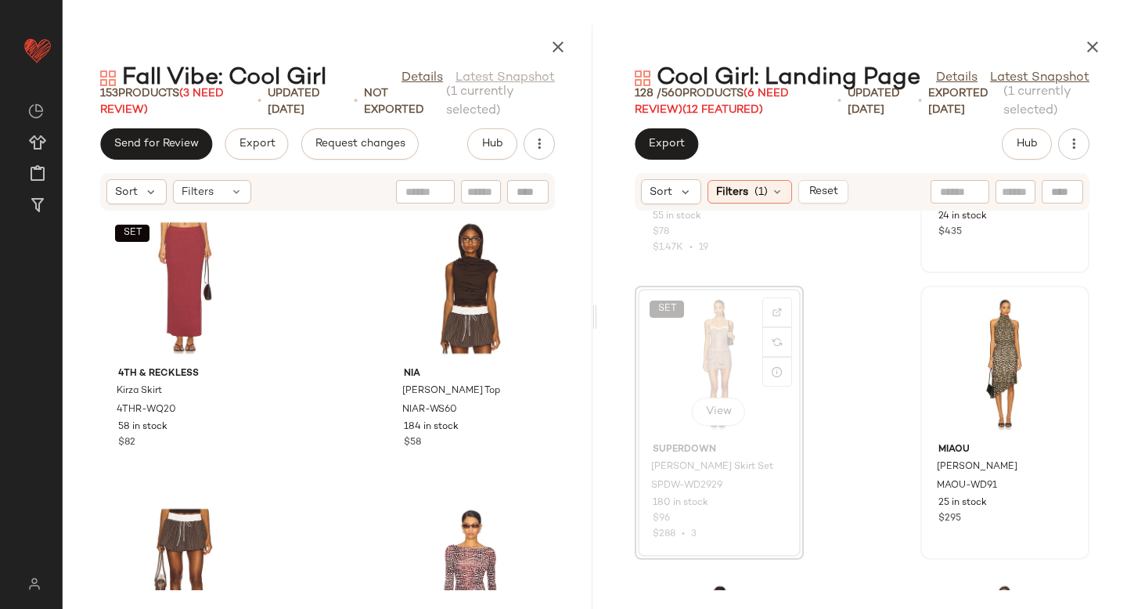
scroll to position [2947, 0]
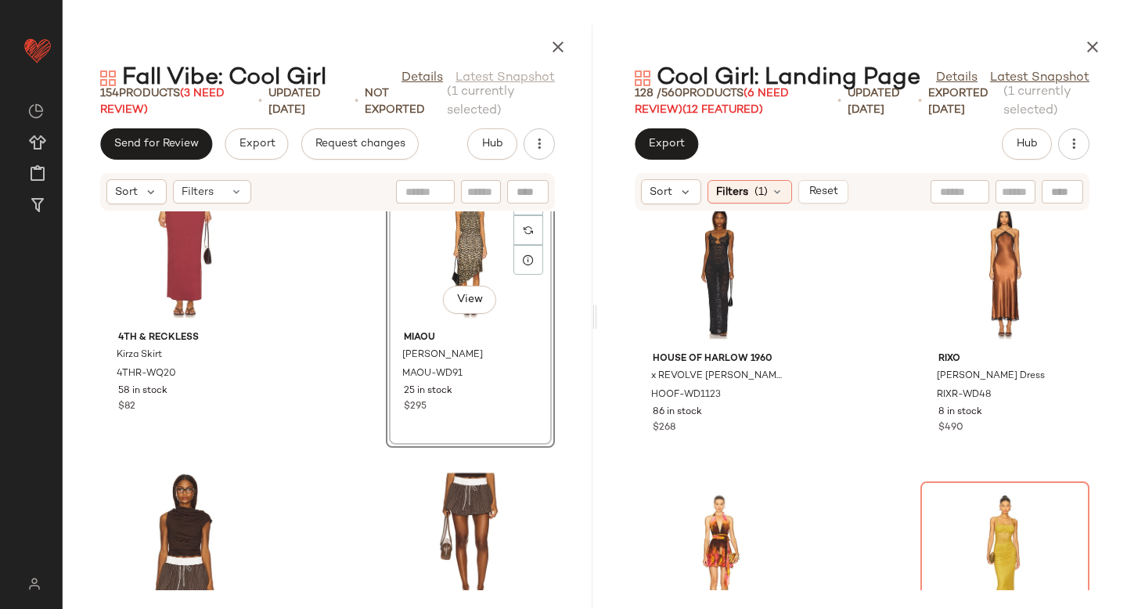
scroll to position [831, 0]
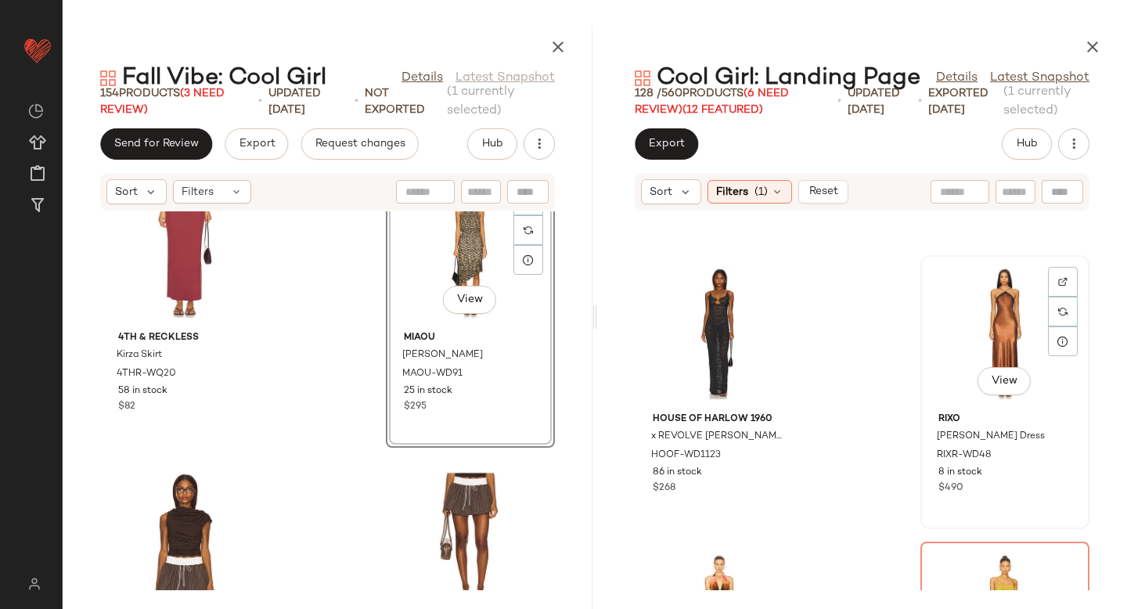
click at [1058, 297] on div at bounding box center [1063, 312] width 30 height 30
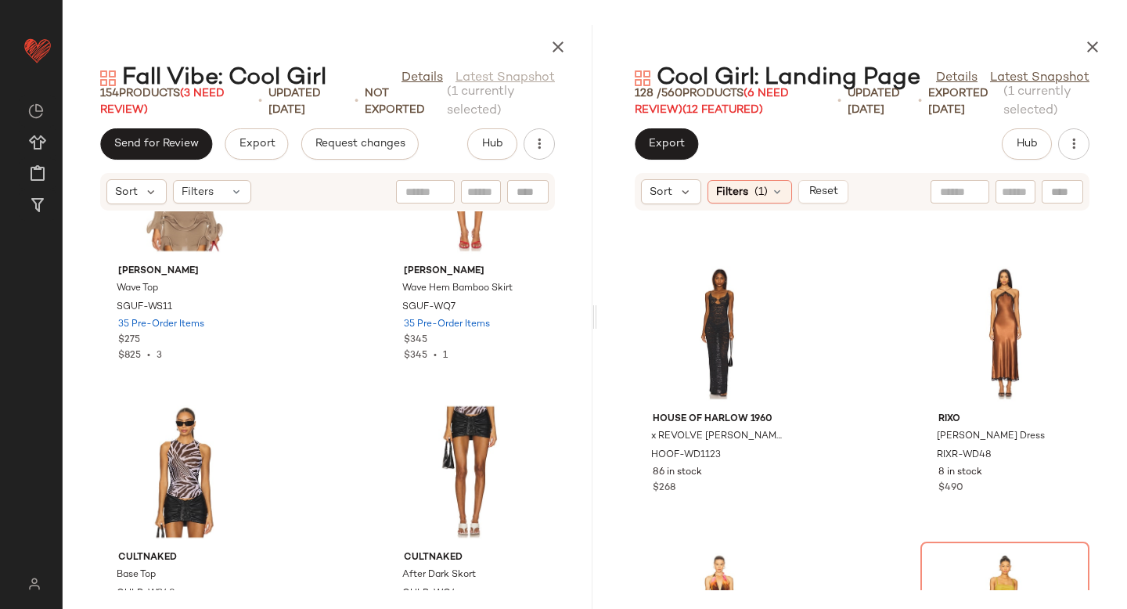
scroll to position [4262, 0]
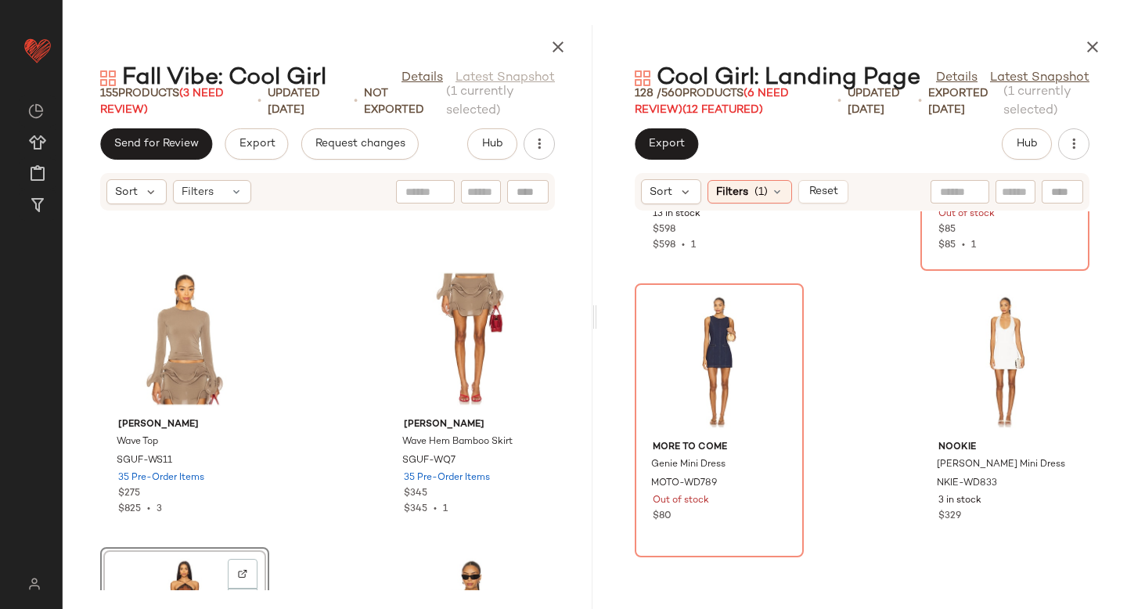
scroll to position [1376, 0]
click at [771, 325] on div at bounding box center [777, 340] width 30 height 30
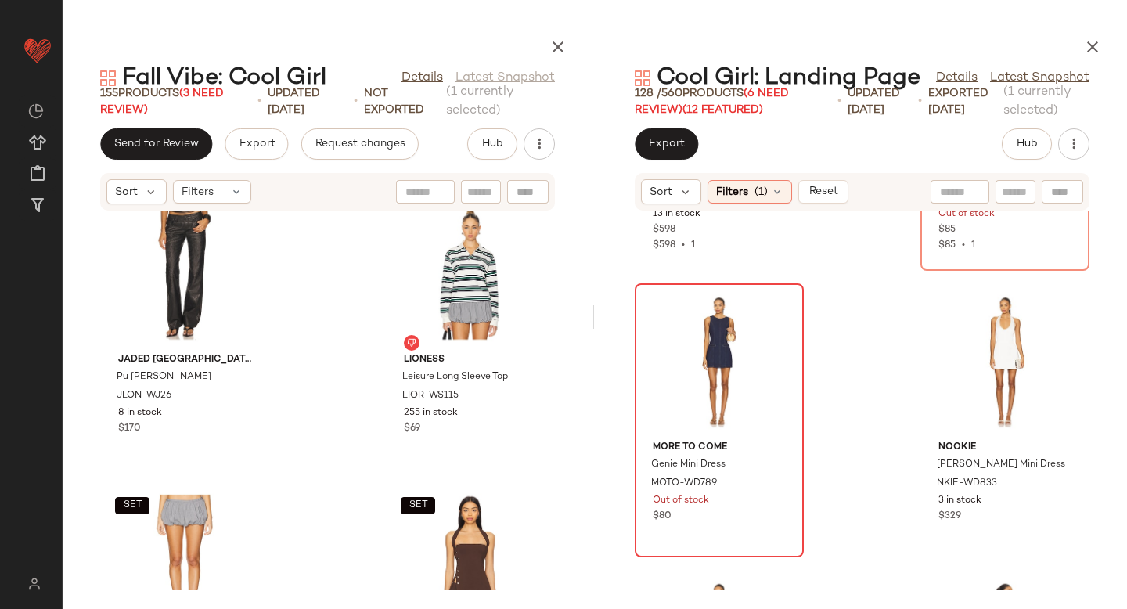
scroll to position [12600, 0]
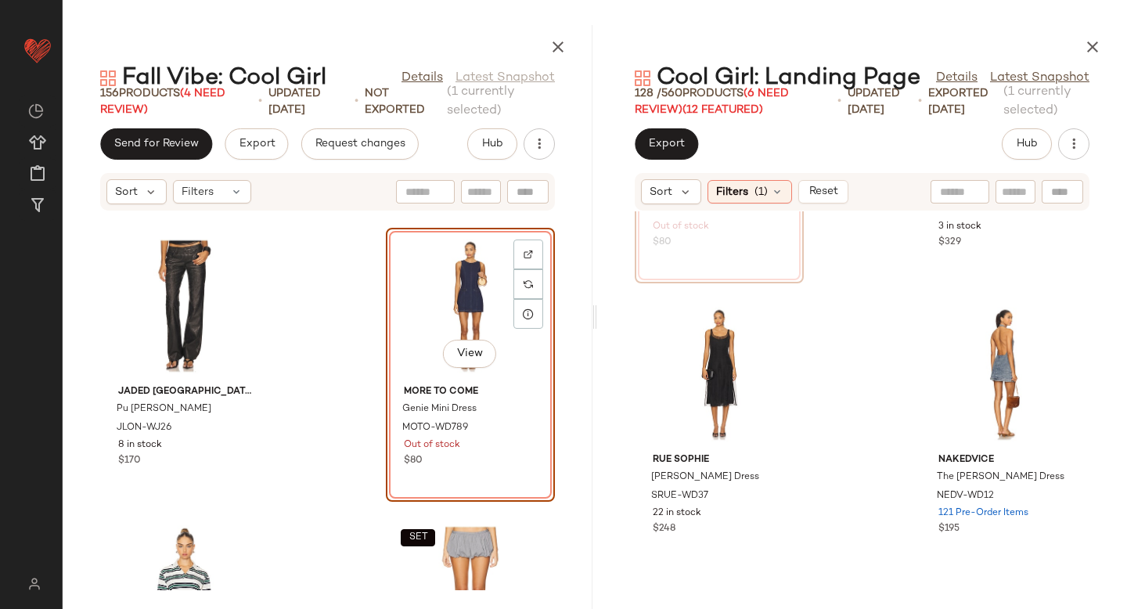
scroll to position [1645, 0]
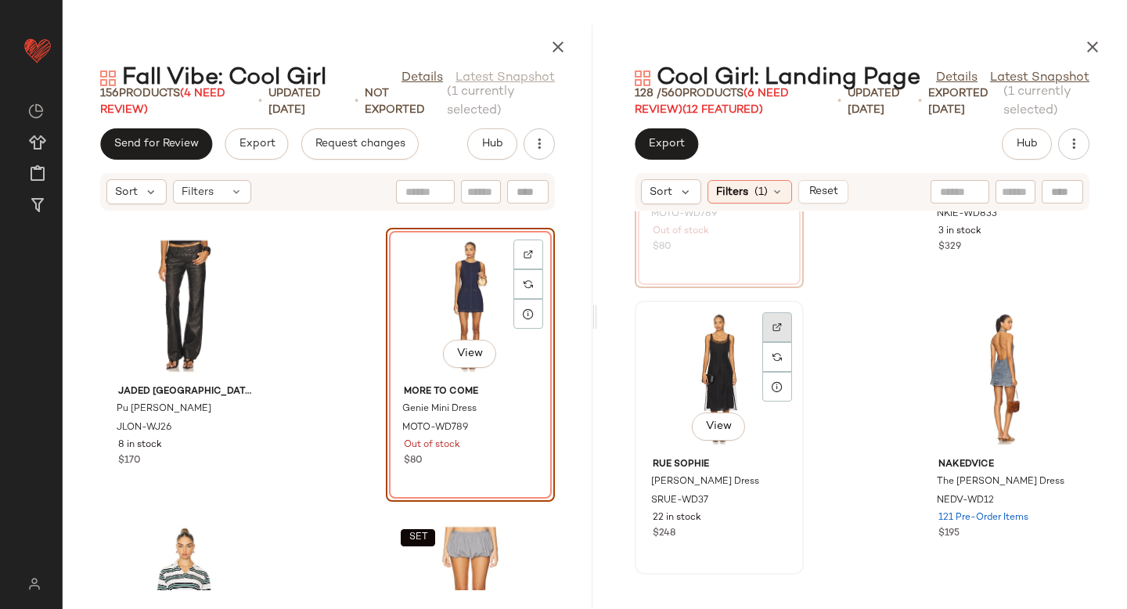
click at [779, 329] on img at bounding box center [776, 326] width 9 height 9
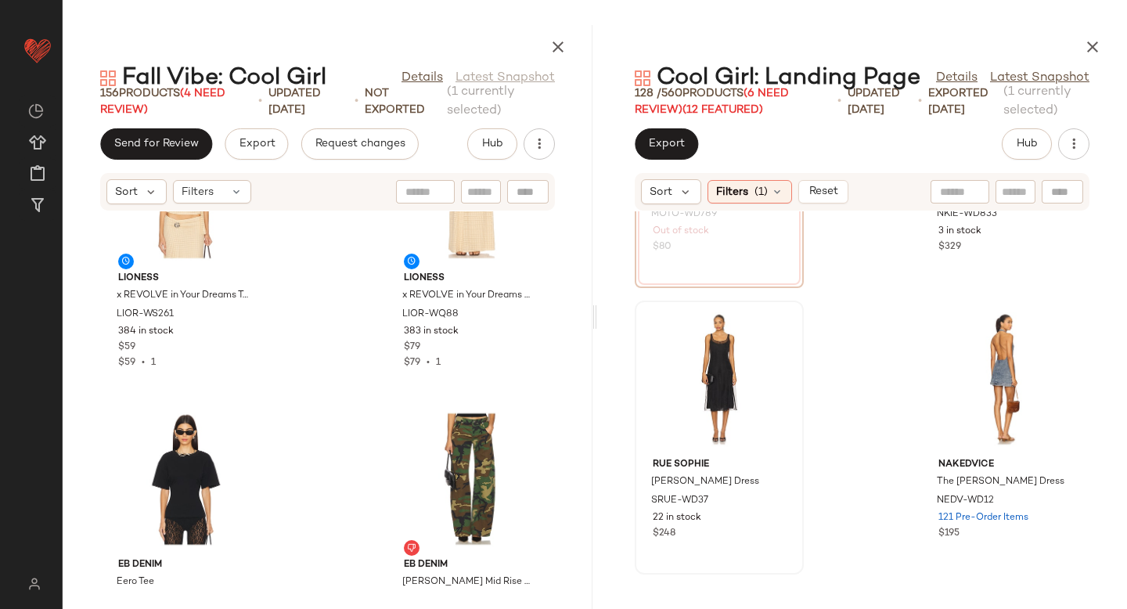
scroll to position [13765, 0]
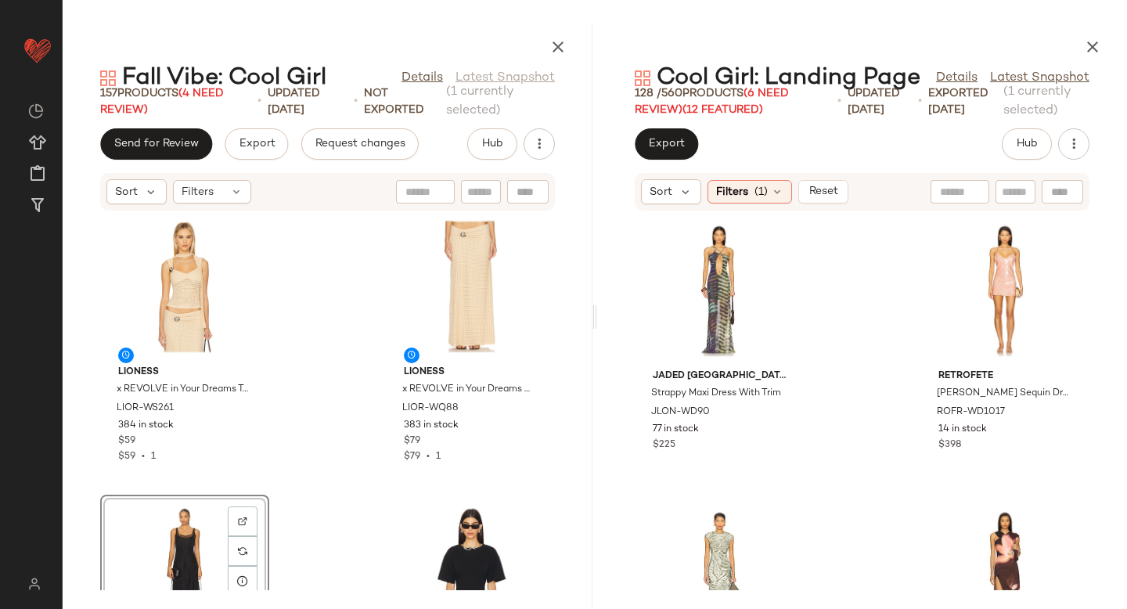
scroll to position [2209, 0]
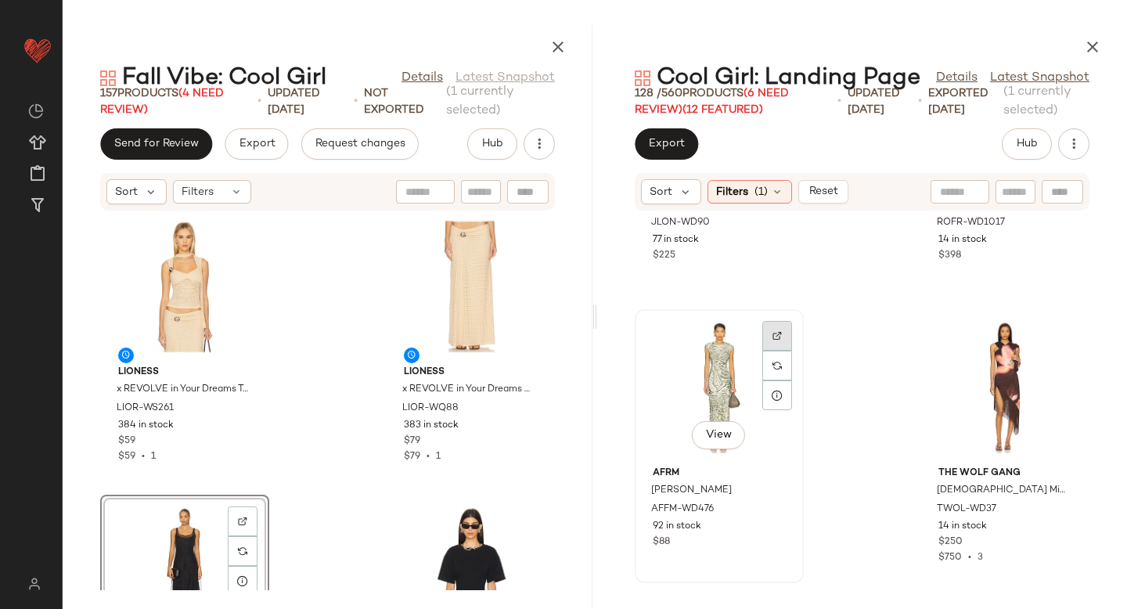
click at [771, 351] on div at bounding box center [777, 366] width 30 height 30
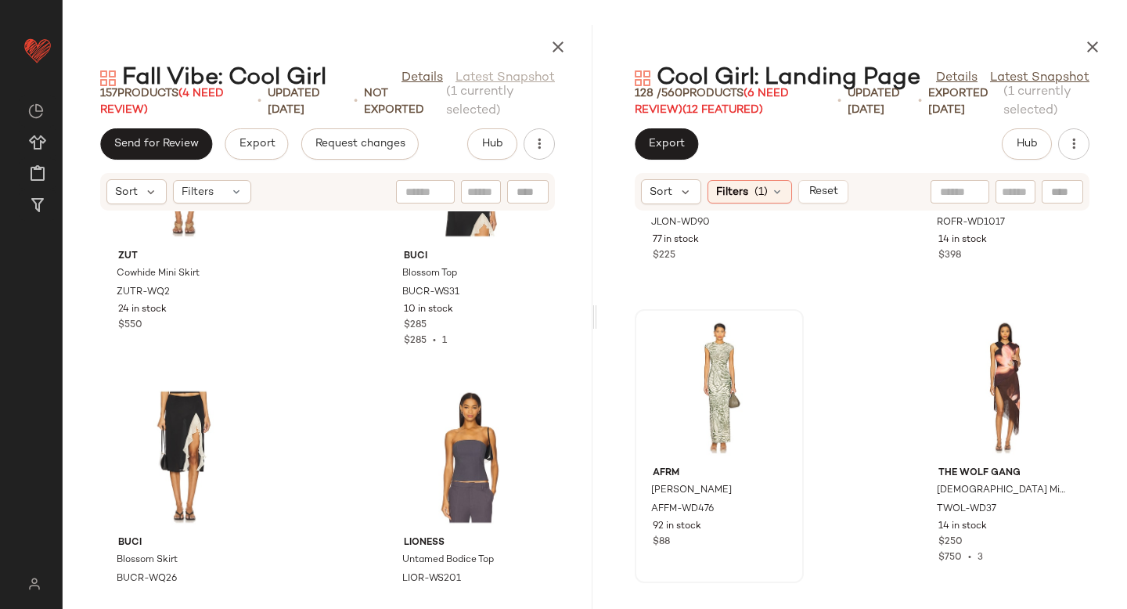
scroll to position [14841, 0]
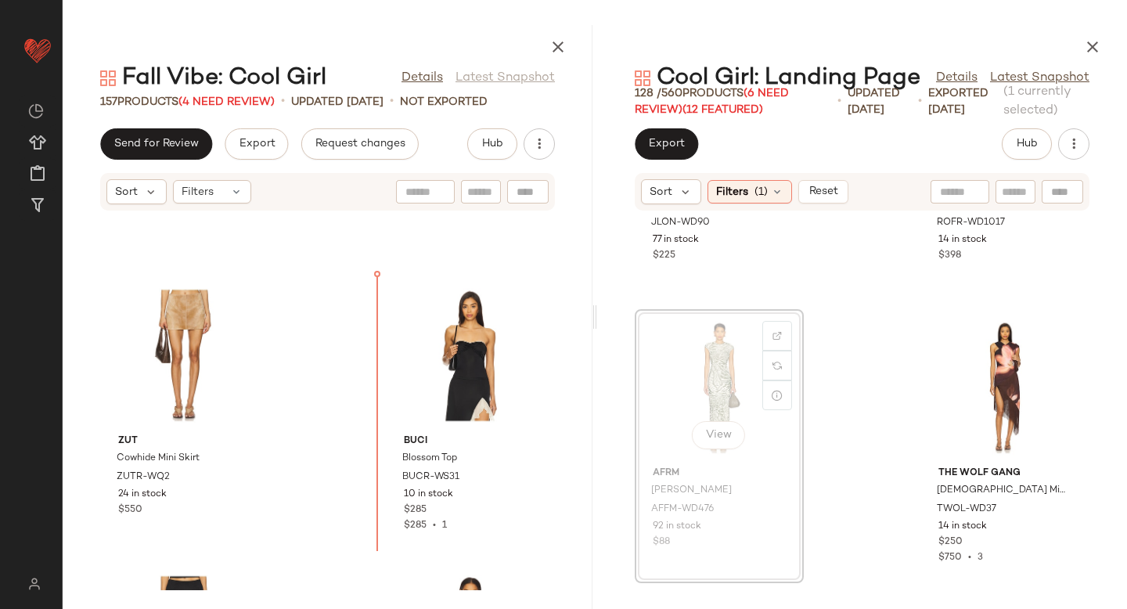
drag, startPoint x: 741, startPoint y: 391, endPoint x: 364, endPoint y: 403, distance: 377.3
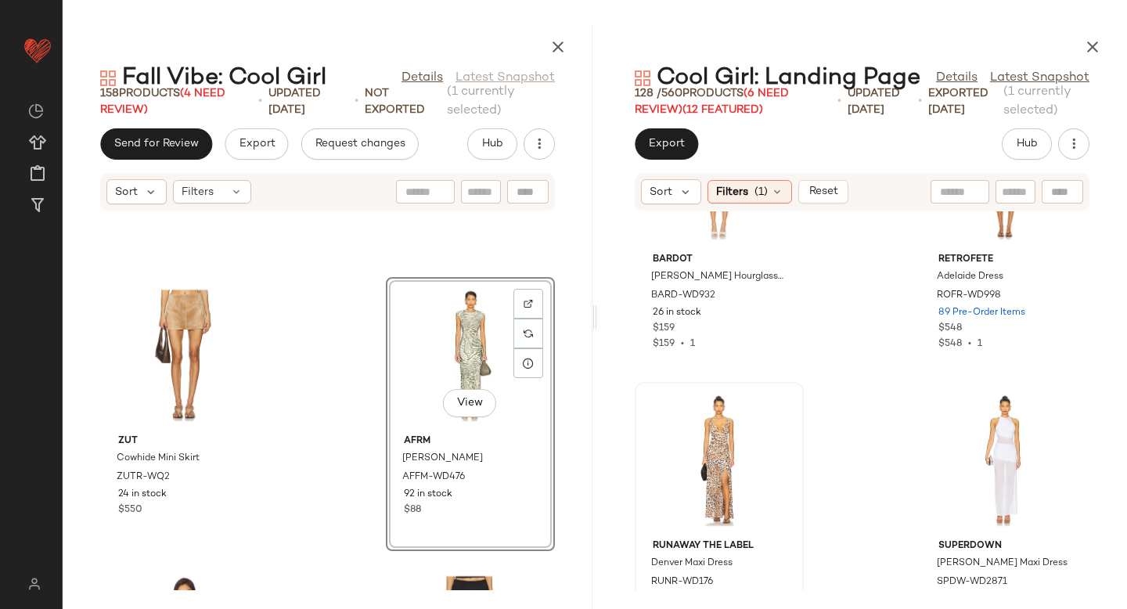
scroll to position [3001, 0]
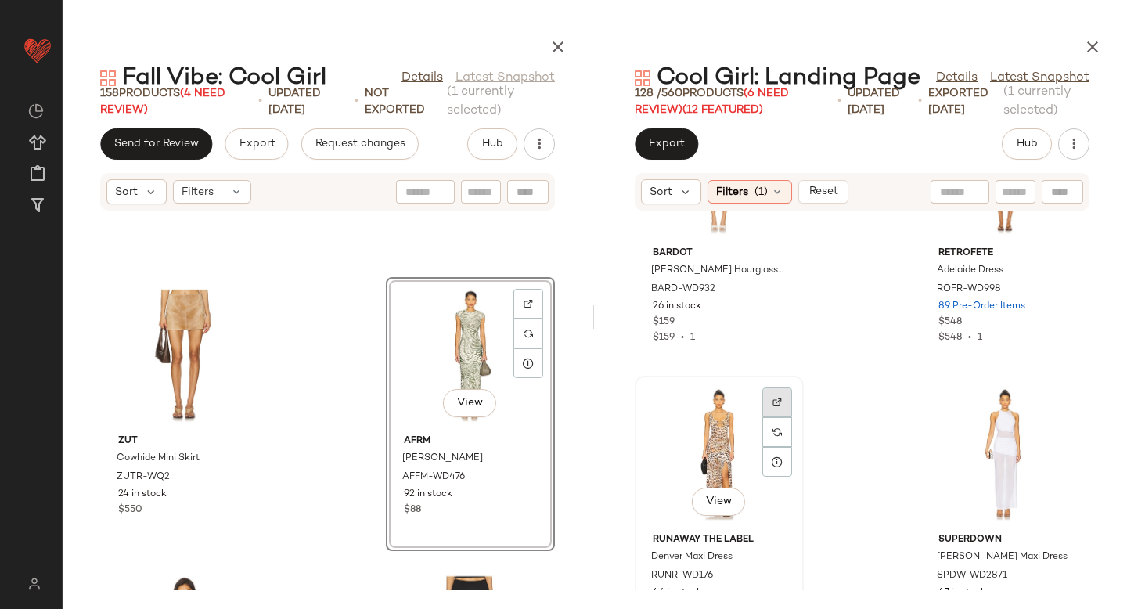
click at [772, 401] on img at bounding box center [776, 401] width 9 height 9
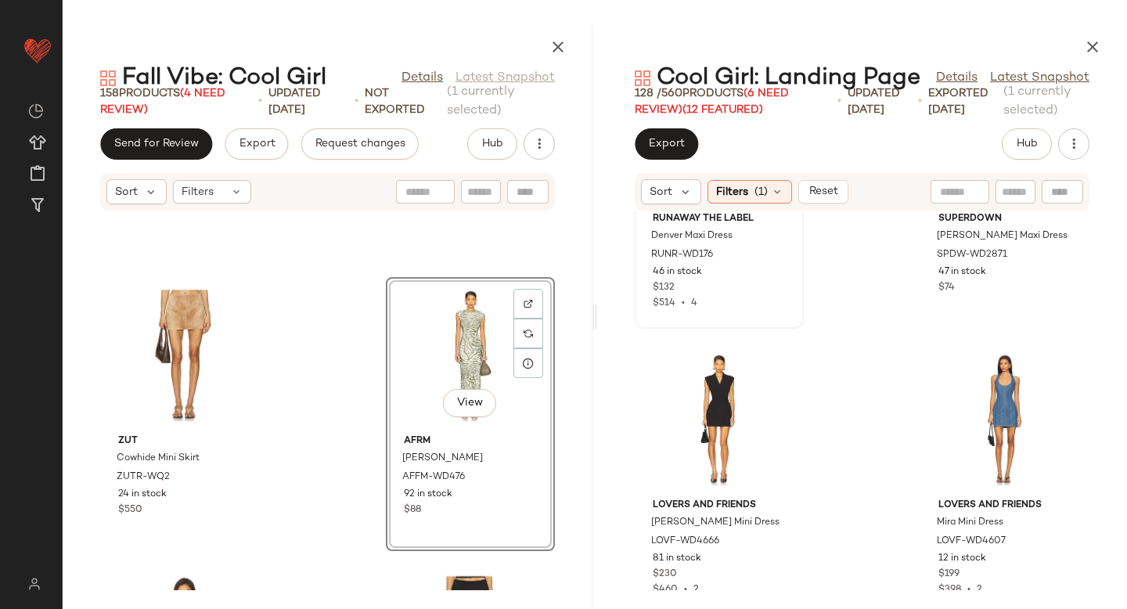
scroll to position [3328, 0]
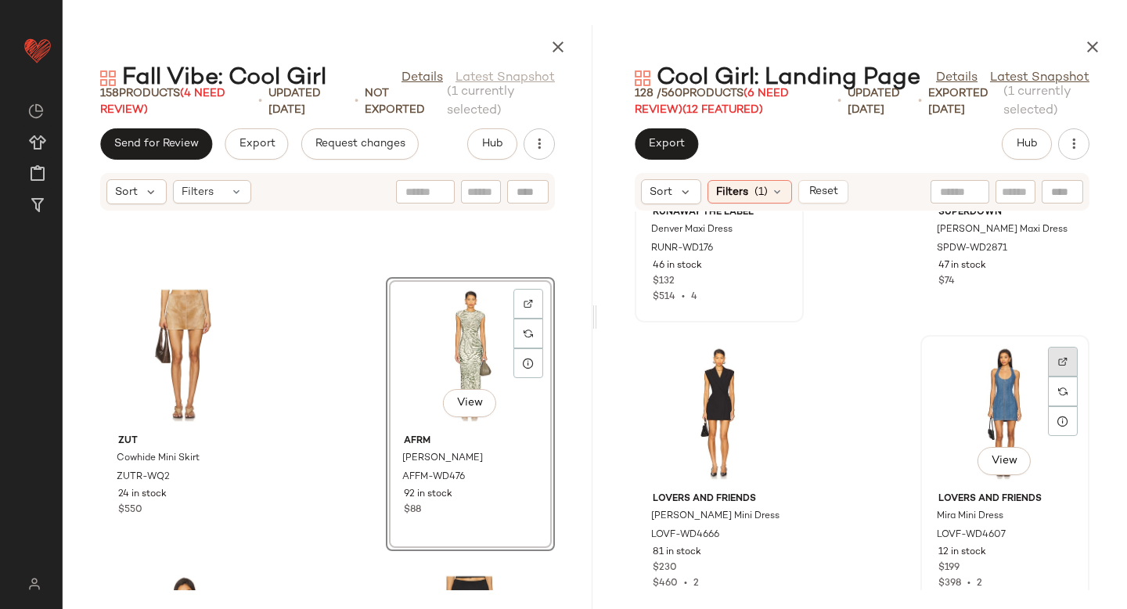
click at [1048, 376] on div at bounding box center [1063, 391] width 30 height 30
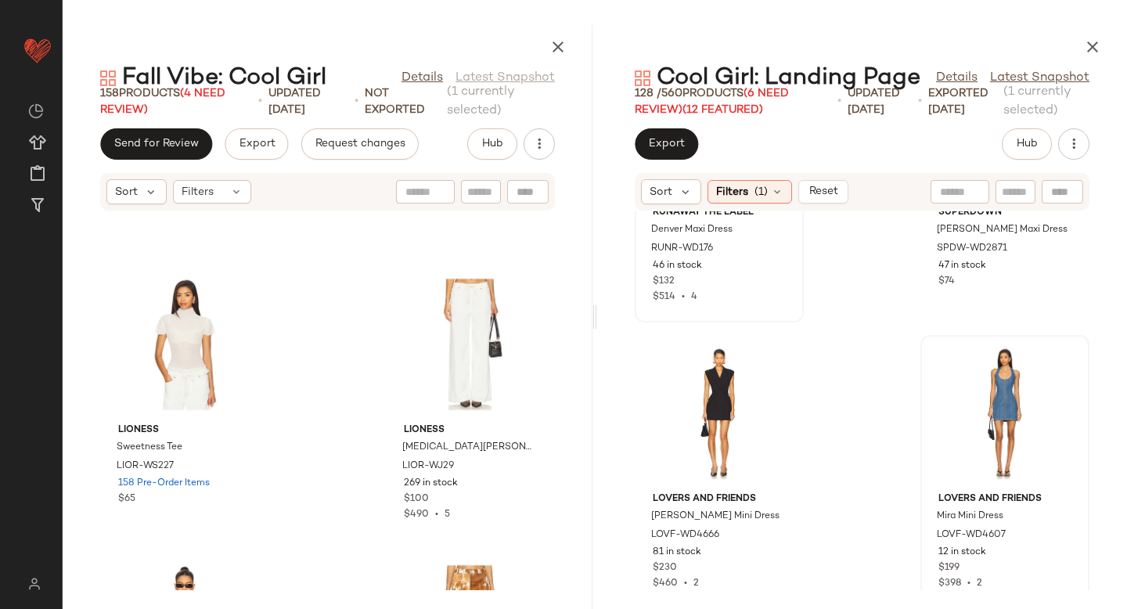
scroll to position [17429, 0]
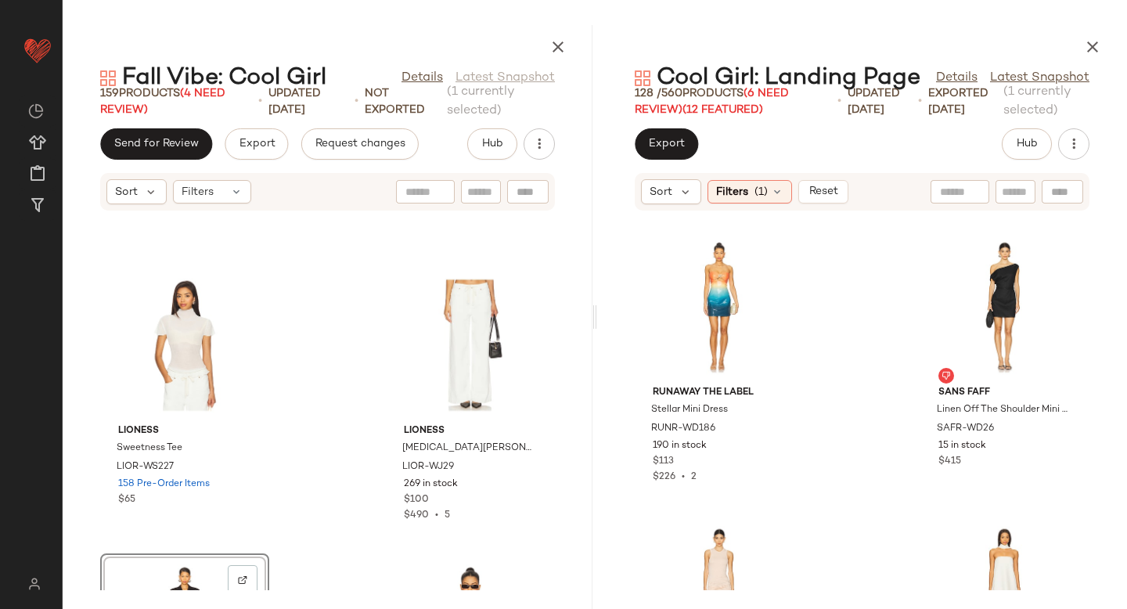
scroll to position [3723, 0]
click at [1061, 268] on div at bounding box center [1063, 283] width 30 height 30
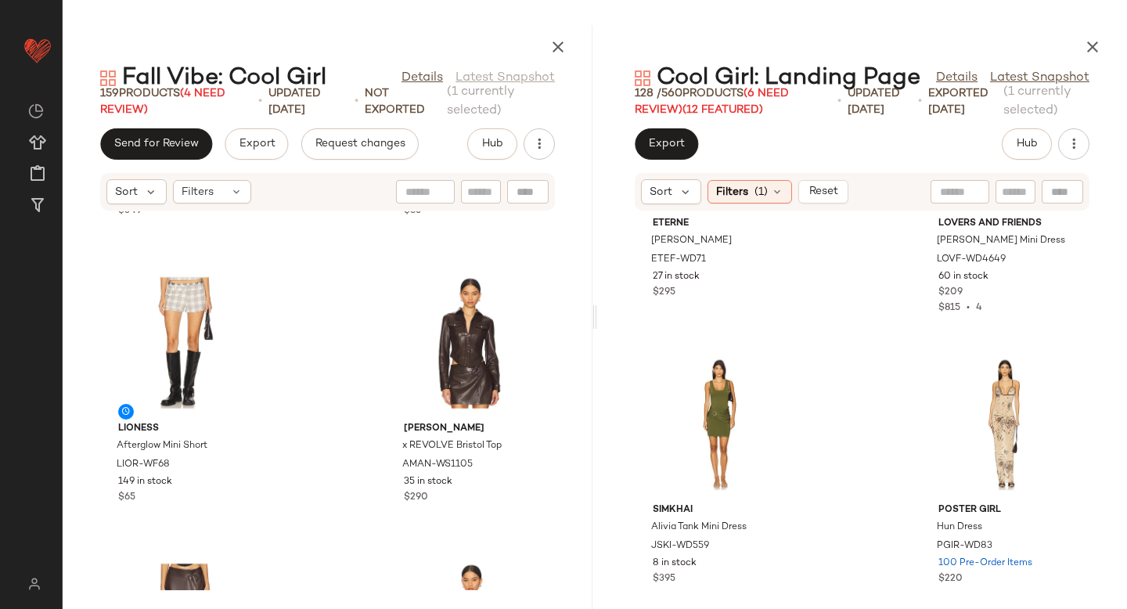
scroll to position [11946, 0]
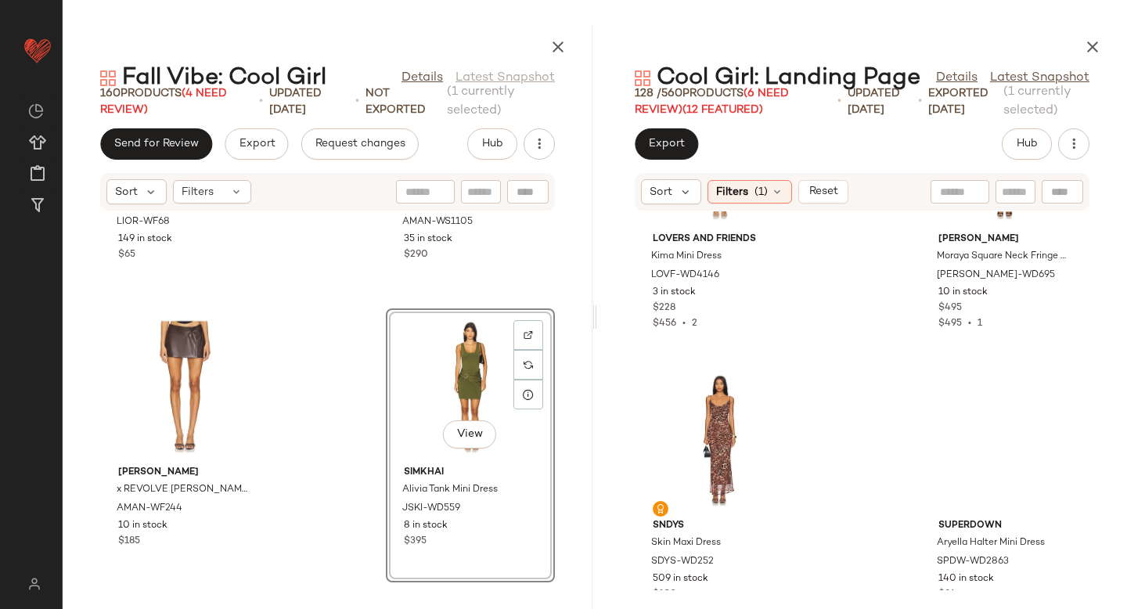
scroll to position [4828, 0]
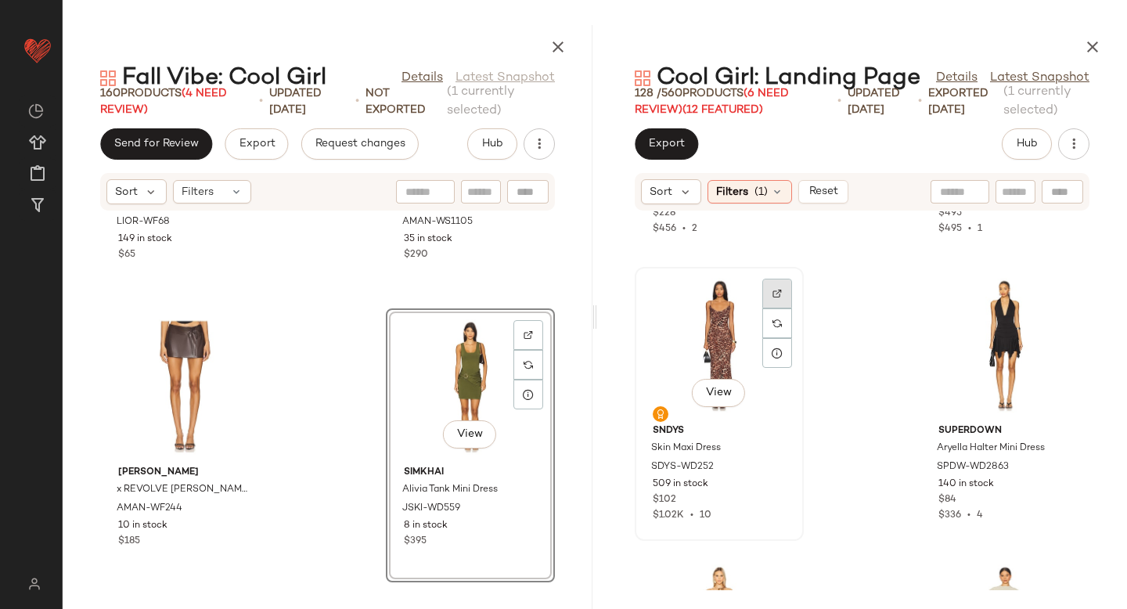
click at [779, 308] on div at bounding box center [777, 323] width 30 height 30
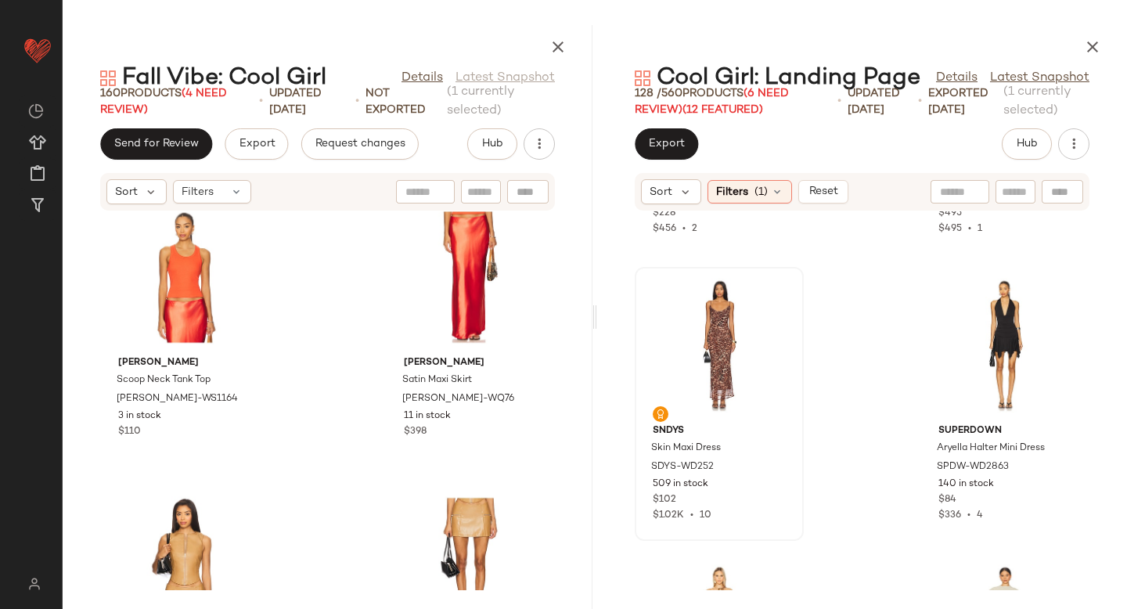
scroll to position [269, 0]
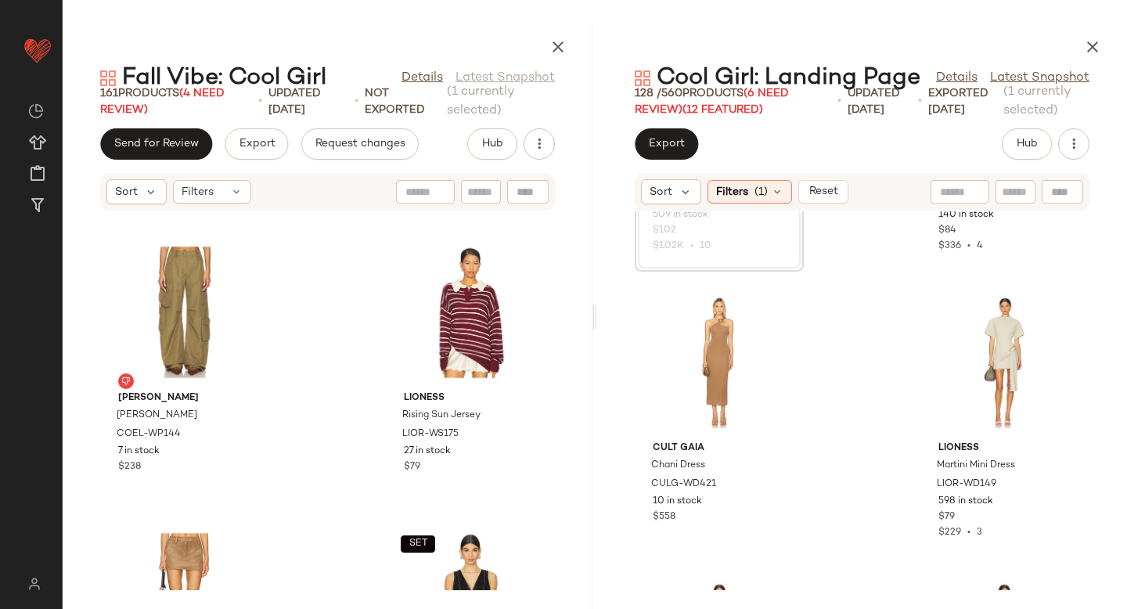
scroll to position [6553, 0]
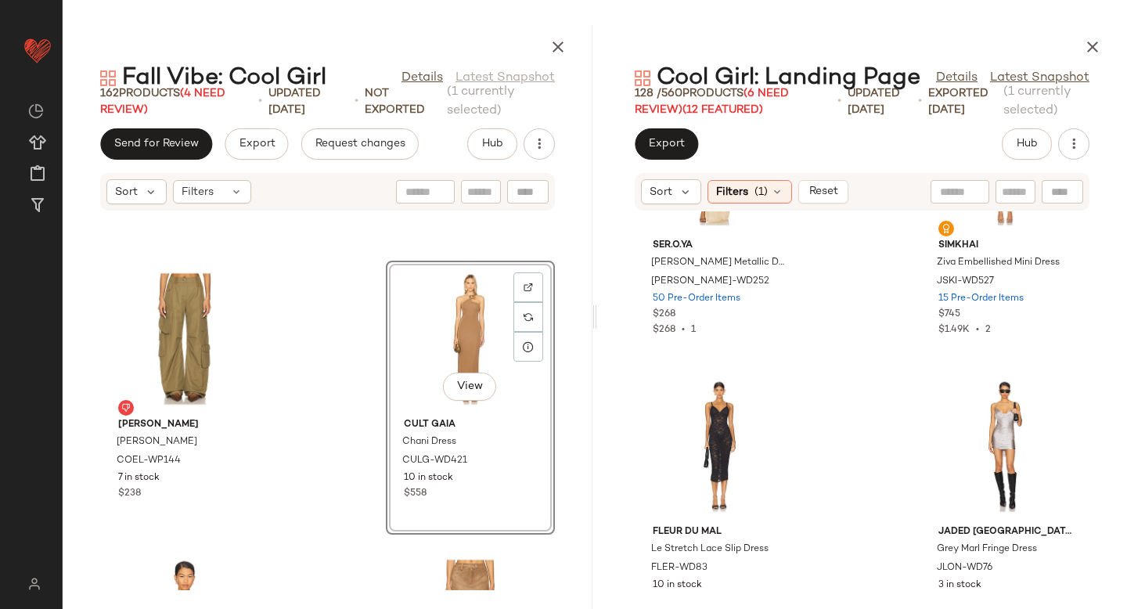
scroll to position [5979, 0]
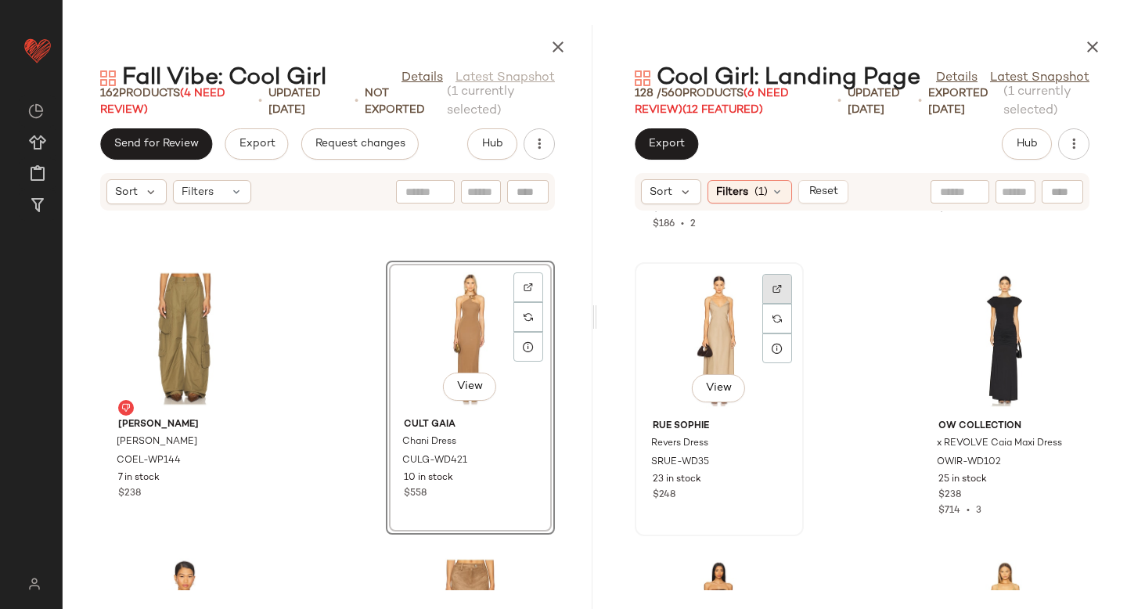
click at [778, 304] on div at bounding box center [777, 319] width 30 height 30
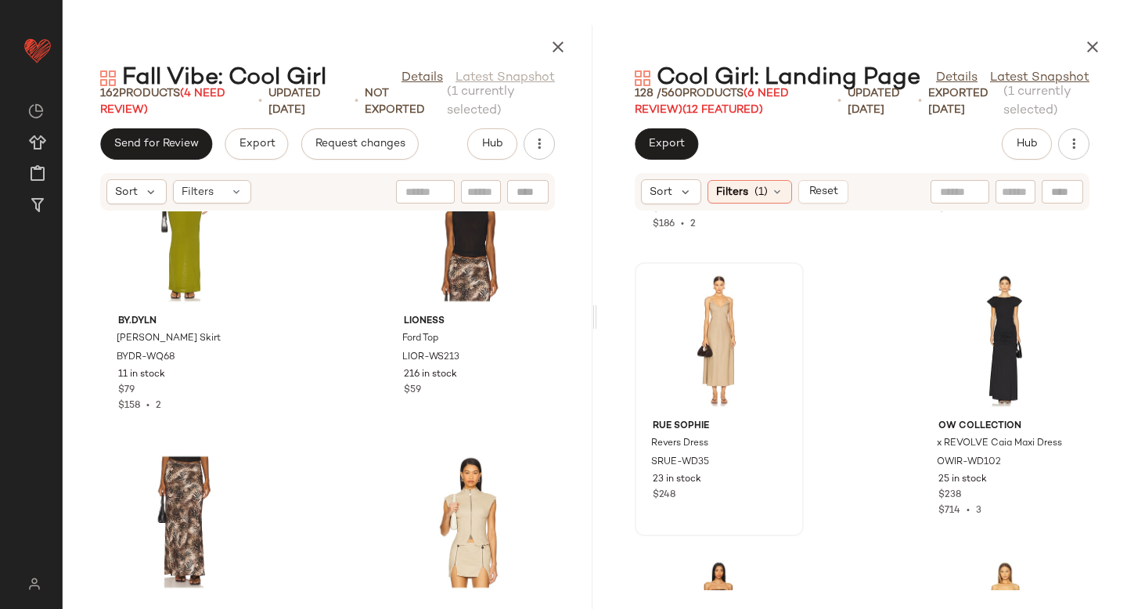
scroll to position [9441, 0]
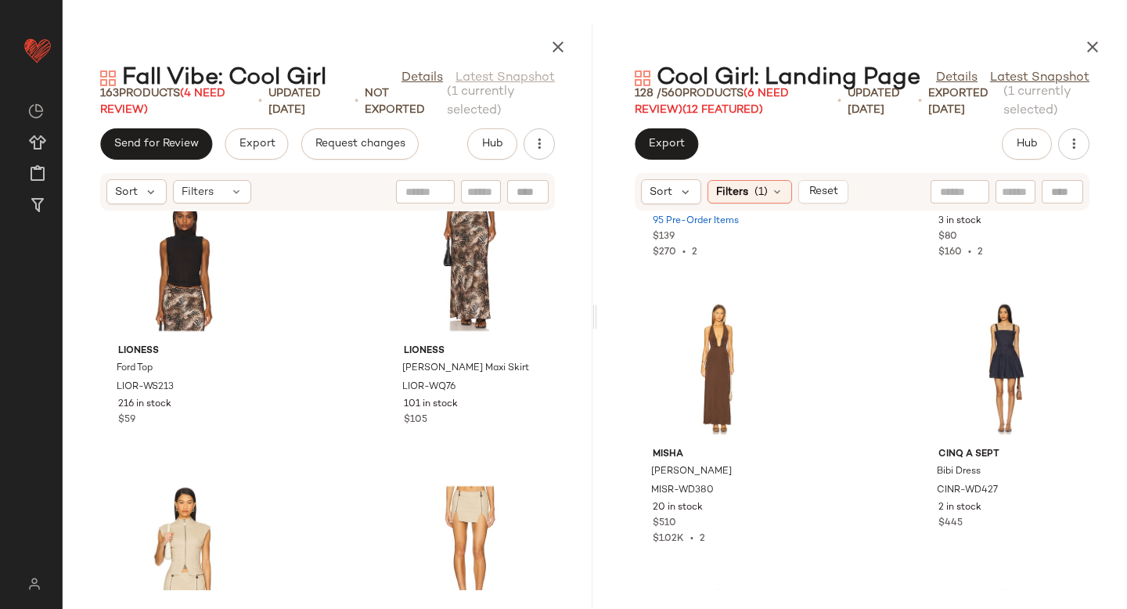
scroll to position [9965, 0]
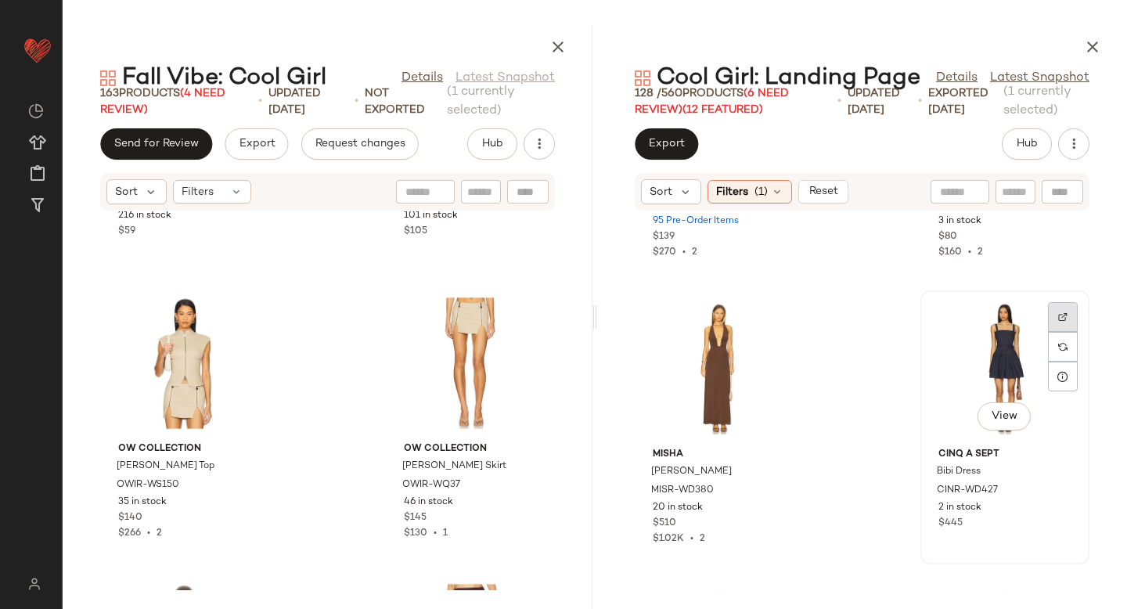
click at [1058, 332] on div at bounding box center [1063, 347] width 30 height 30
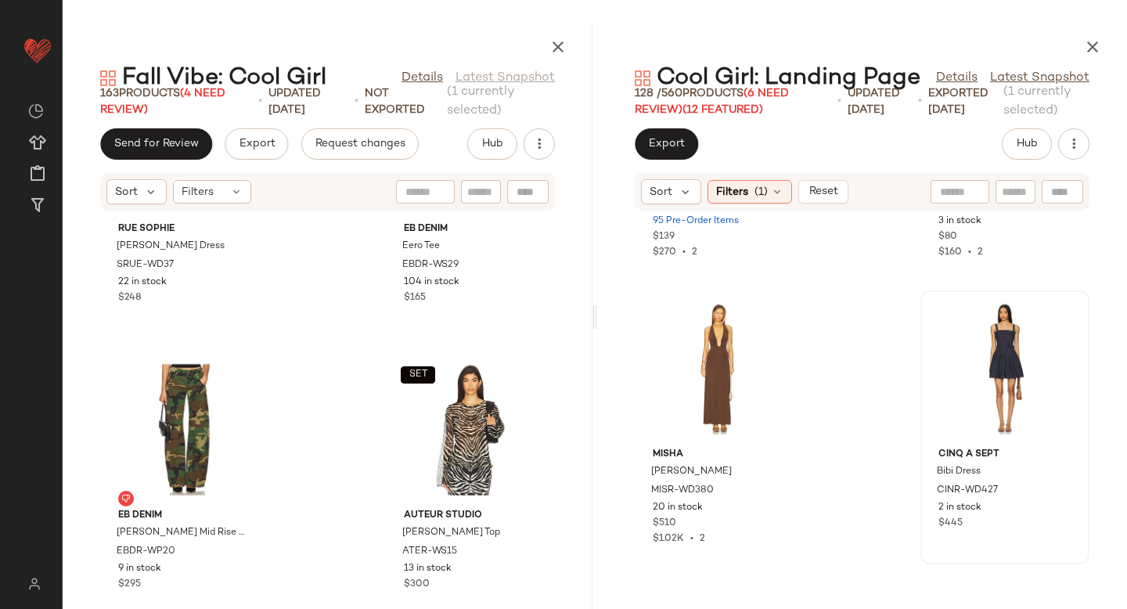
scroll to position [14710, 0]
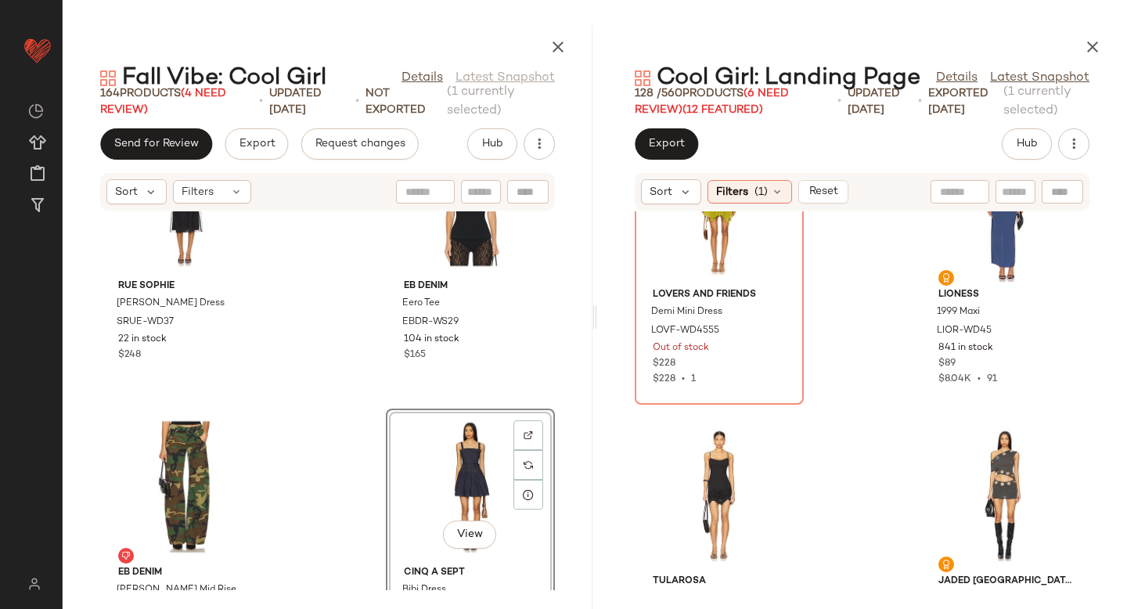
scroll to position [8856, 0]
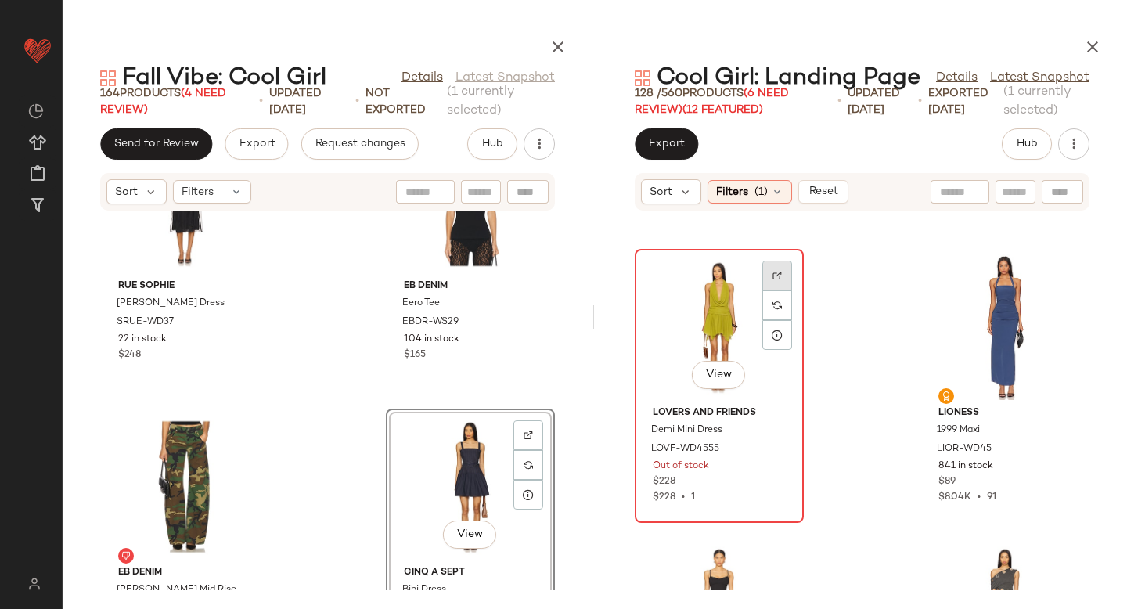
click at [768, 290] on div at bounding box center [777, 305] width 30 height 30
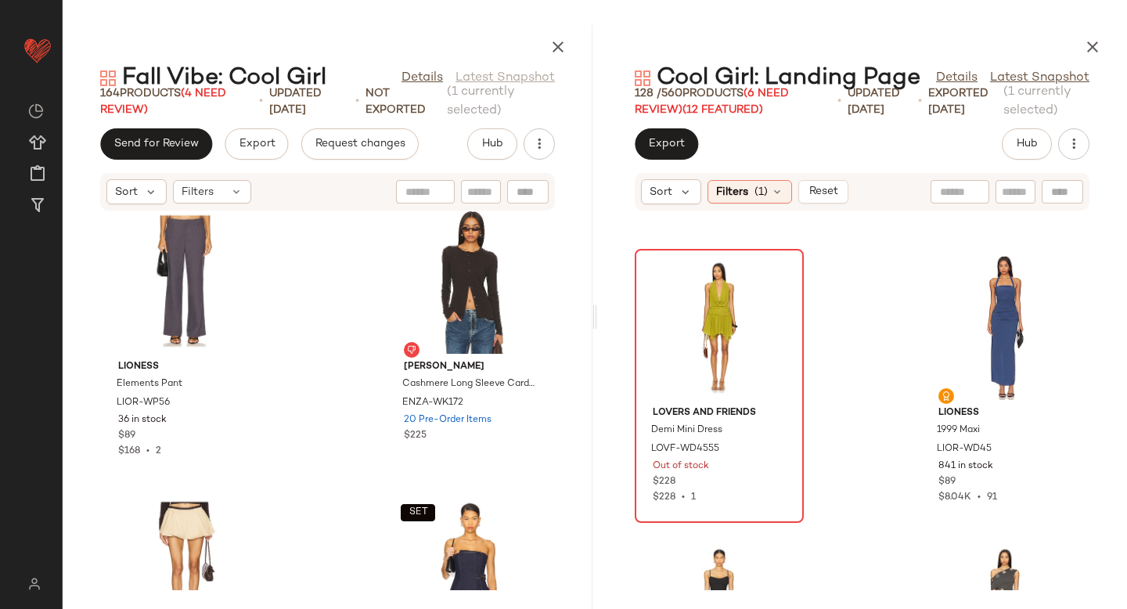
scroll to position [16342, 0]
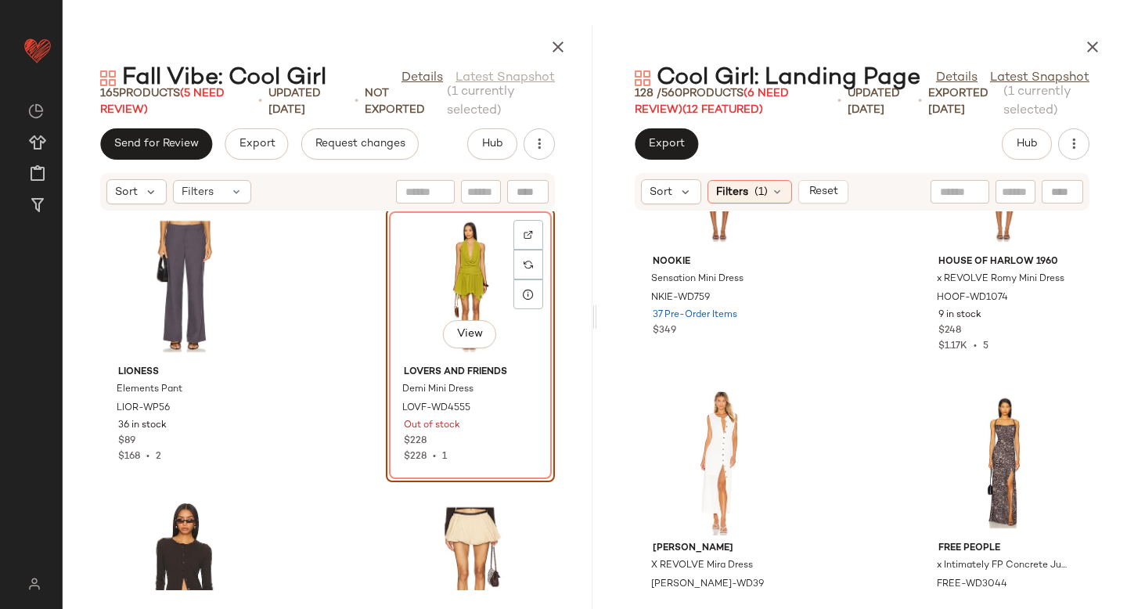
scroll to position [9944, 0]
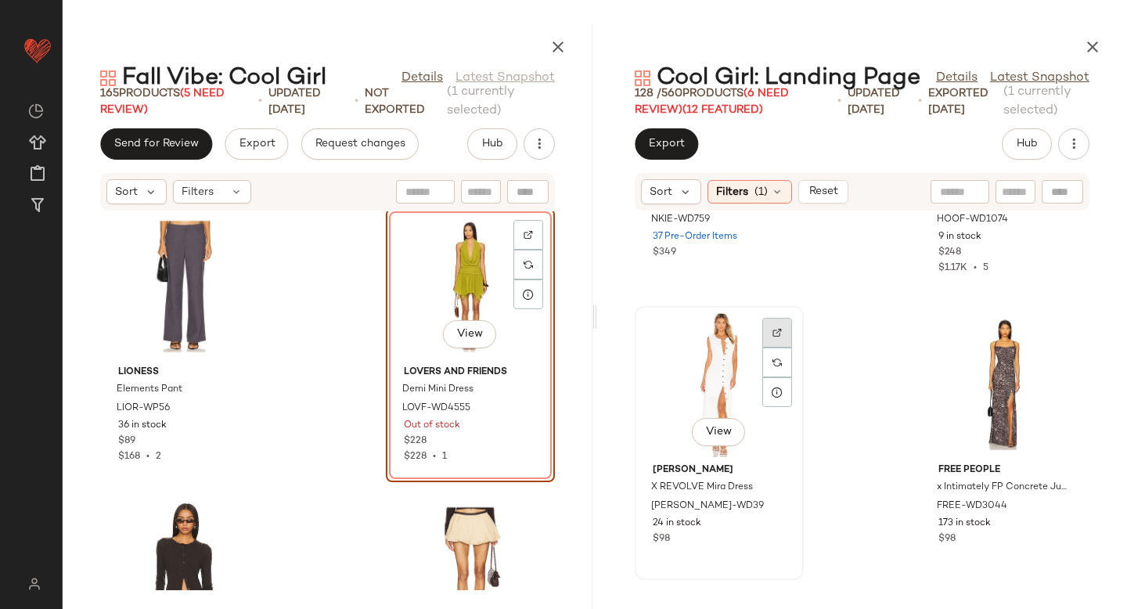
click at [780, 331] on img at bounding box center [776, 332] width 9 height 9
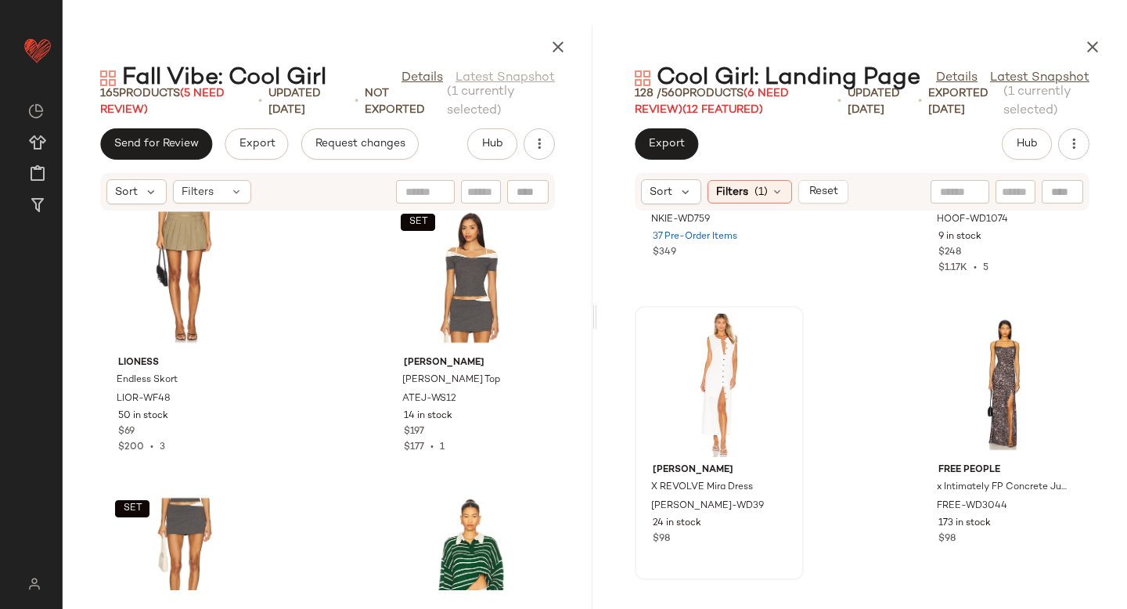
scroll to position [19896, 0]
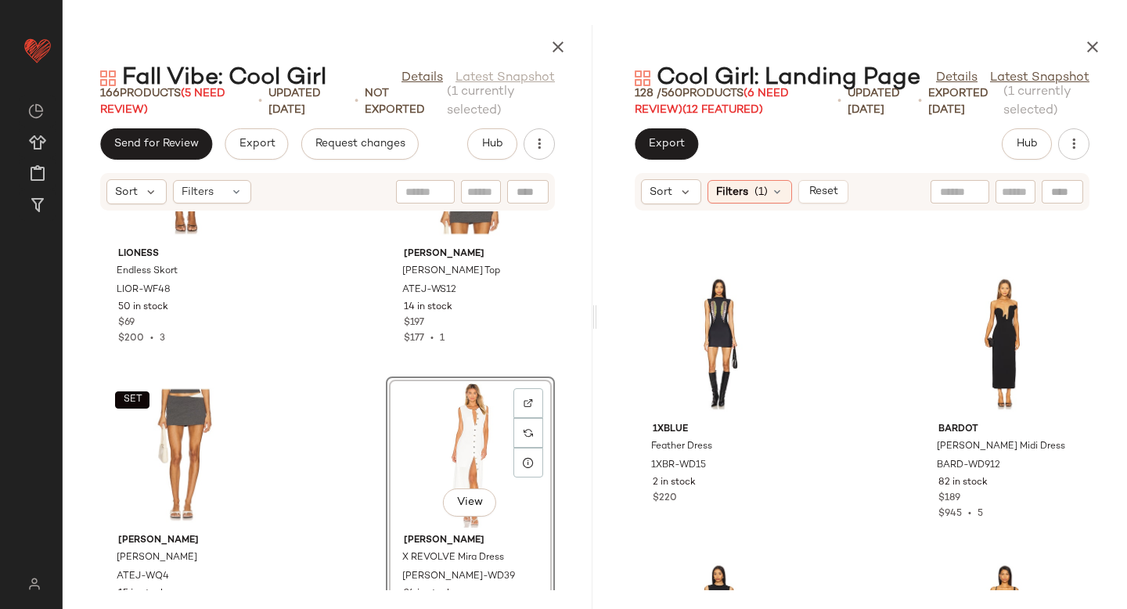
scroll to position [11129, 0]
click at [784, 308] on div at bounding box center [777, 323] width 30 height 30
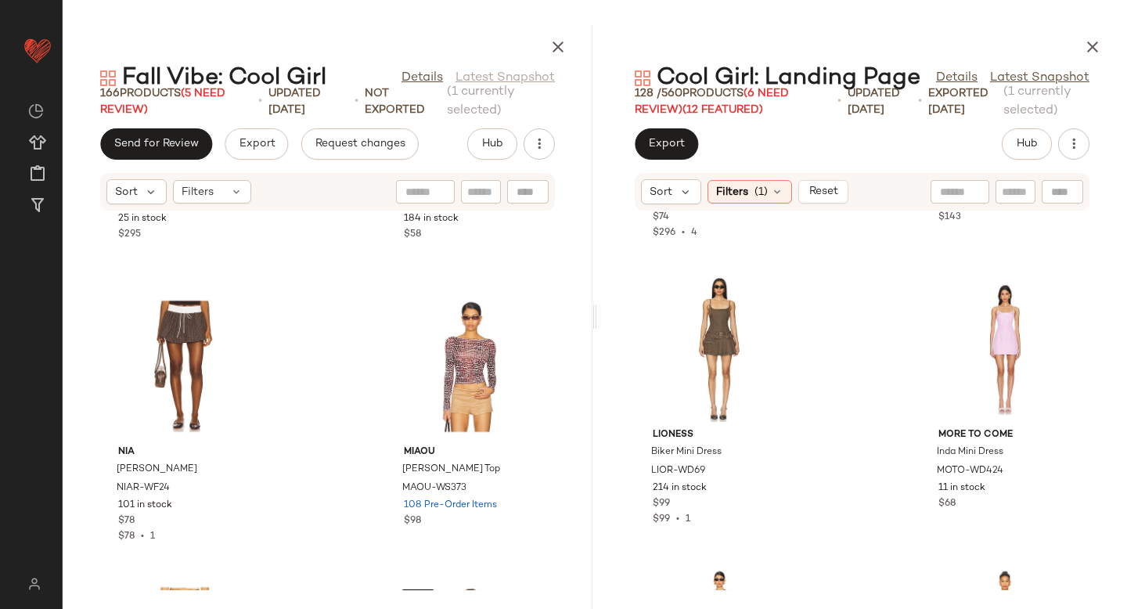
scroll to position [0, 0]
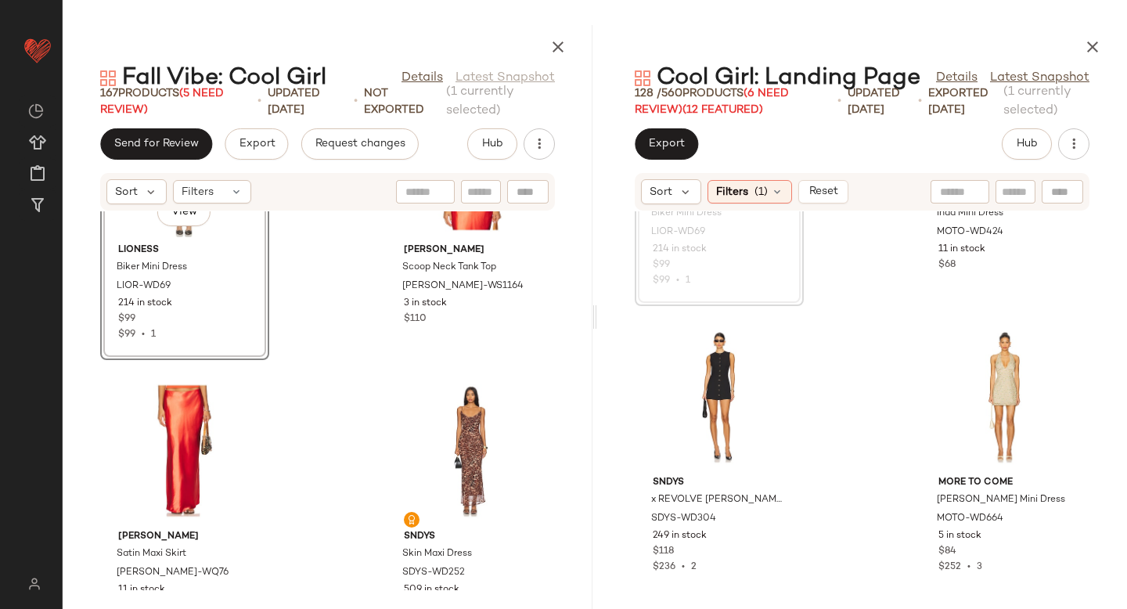
scroll to position [12049, 0]
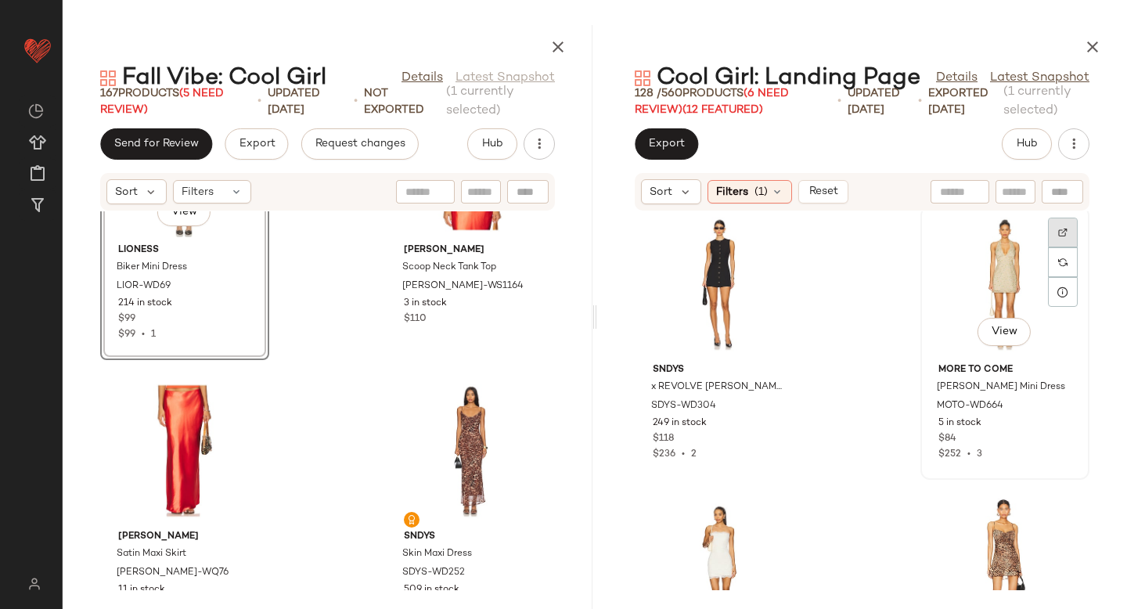
click at [1058, 234] on img at bounding box center [1062, 232] width 9 height 9
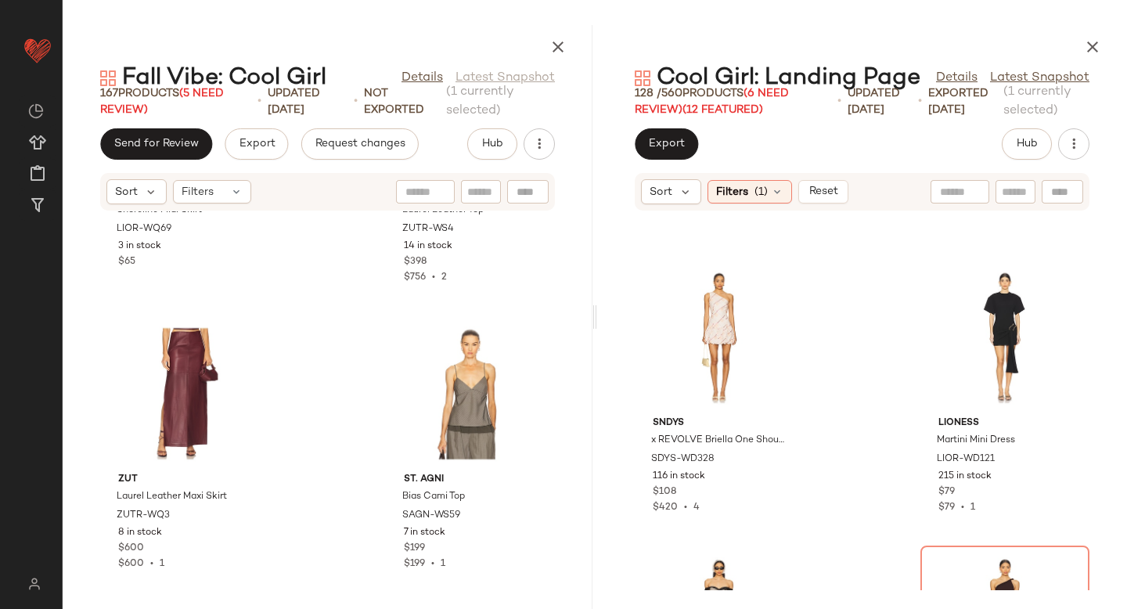
scroll to position [13423, 0]
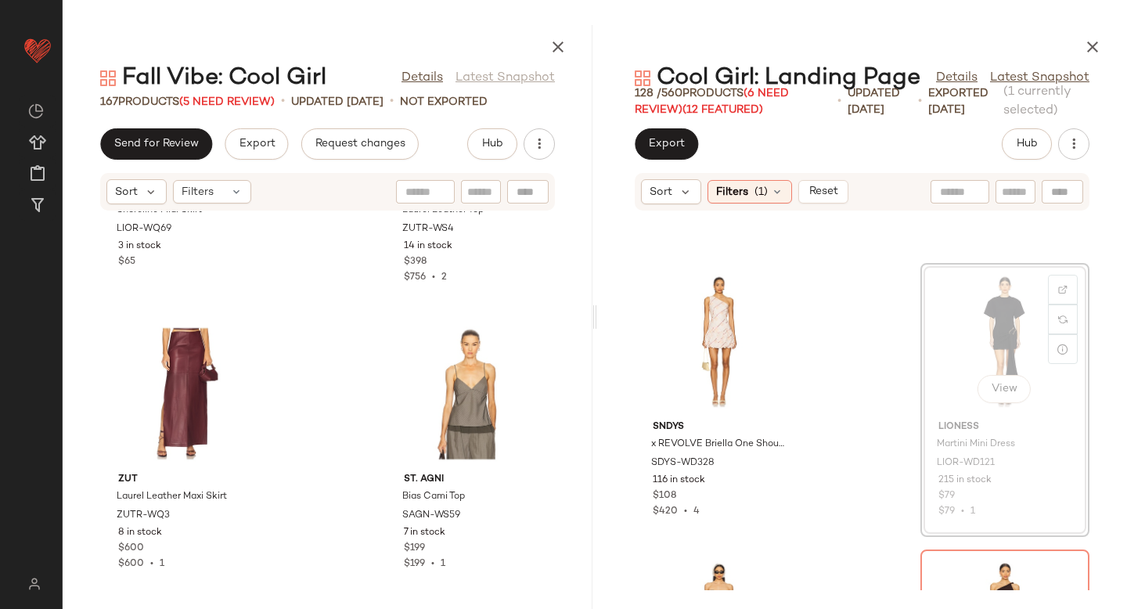
scroll to position [13418, 0]
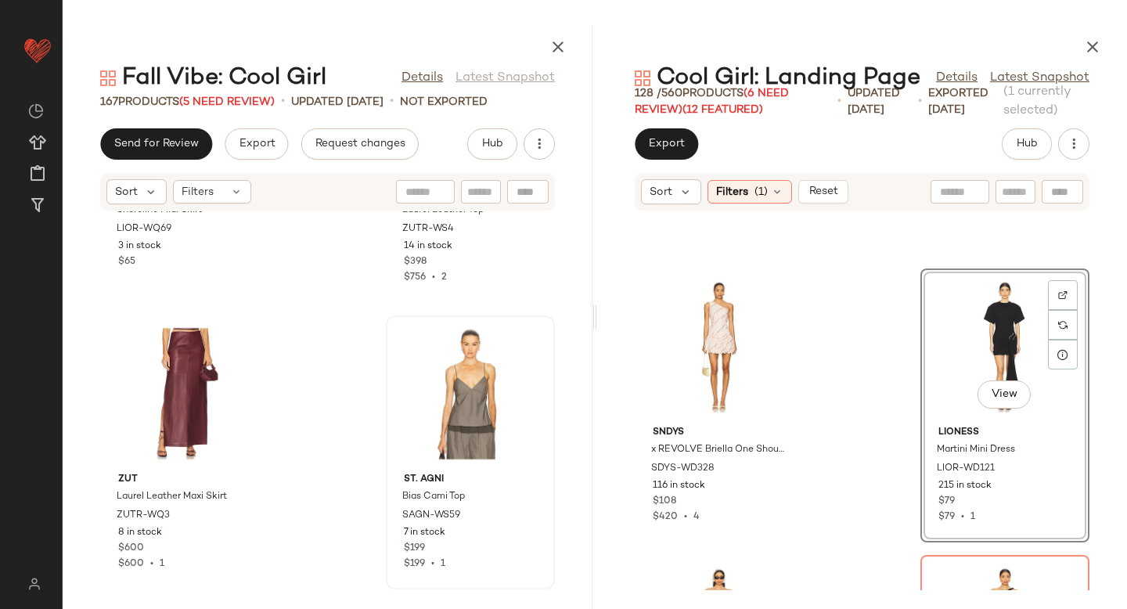
drag, startPoint x: 1003, startPoint y: 304, endPoint x: 376, endPoint y: 426, distance: 639.3
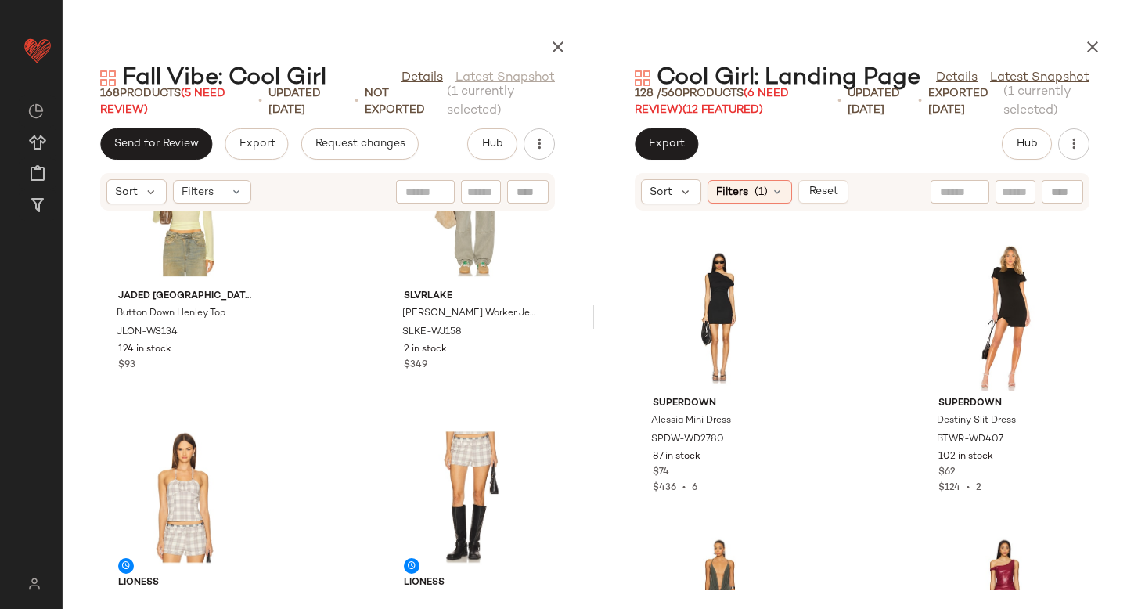
scroll to position [12049, 0]
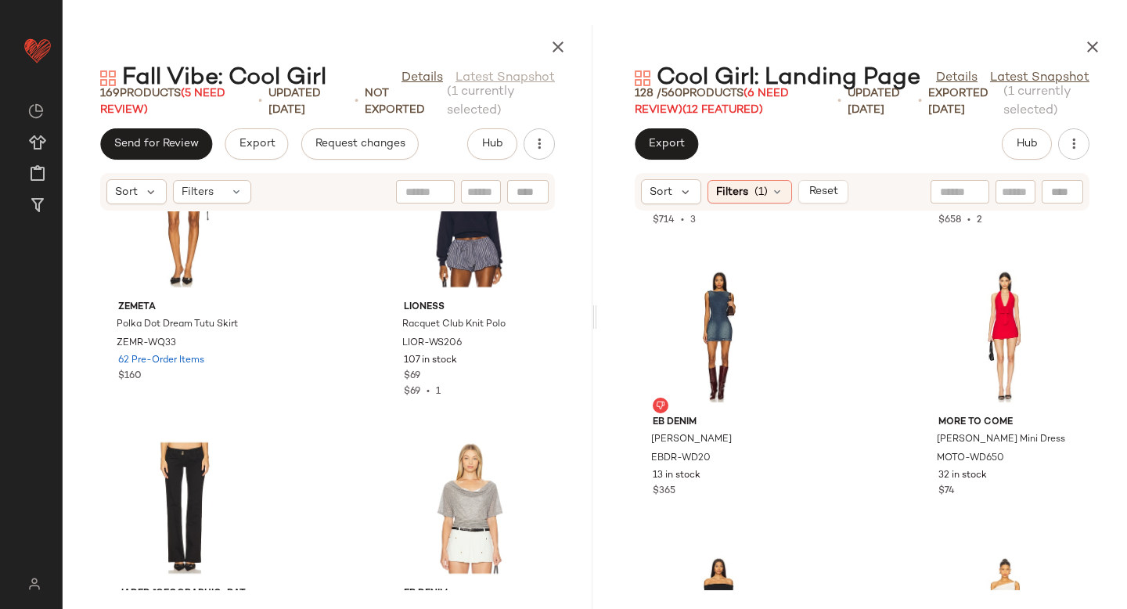
scroll to position [23323, 0]
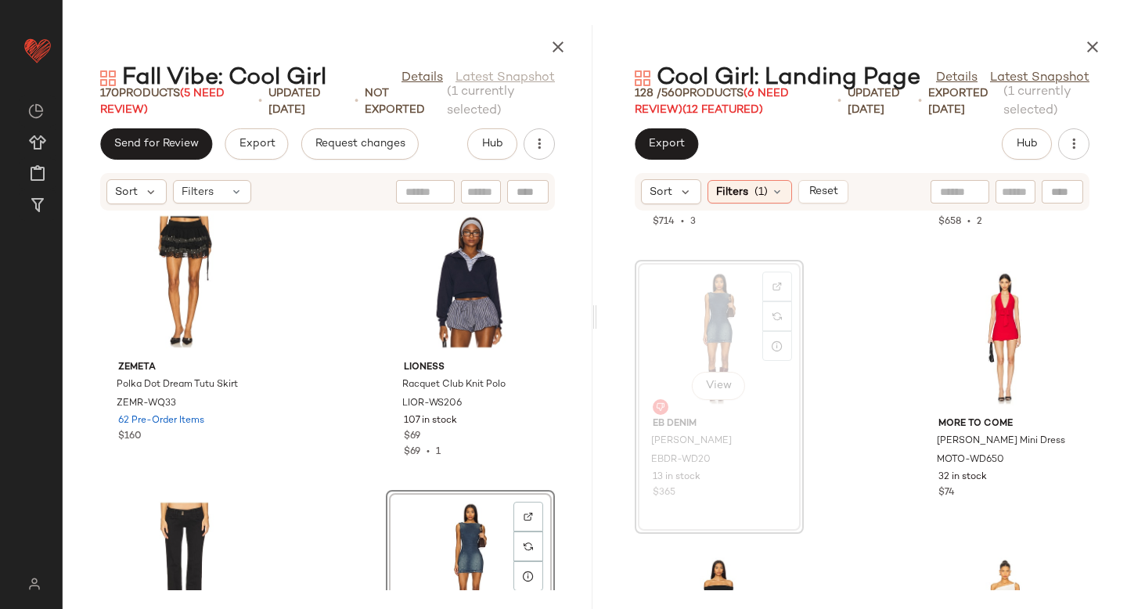
scroll to position [23205, 0]
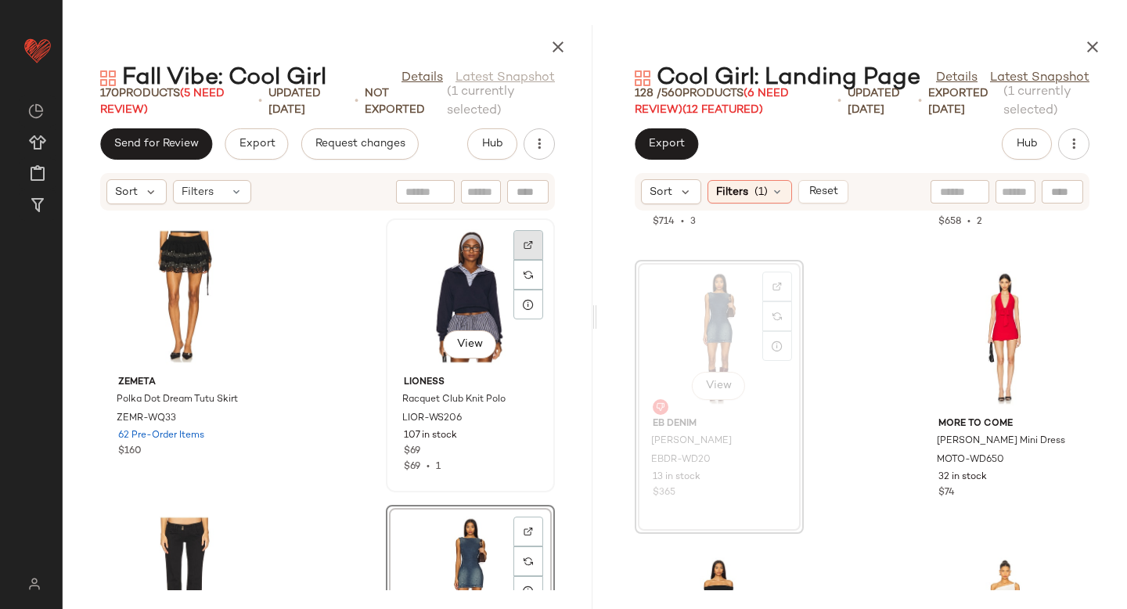
click at [527, 260] on div at bounding box center [528, 275] width 30 height 30
click at [167, 541] on div "View" at bounding box center [185, 583] width 158 height 146
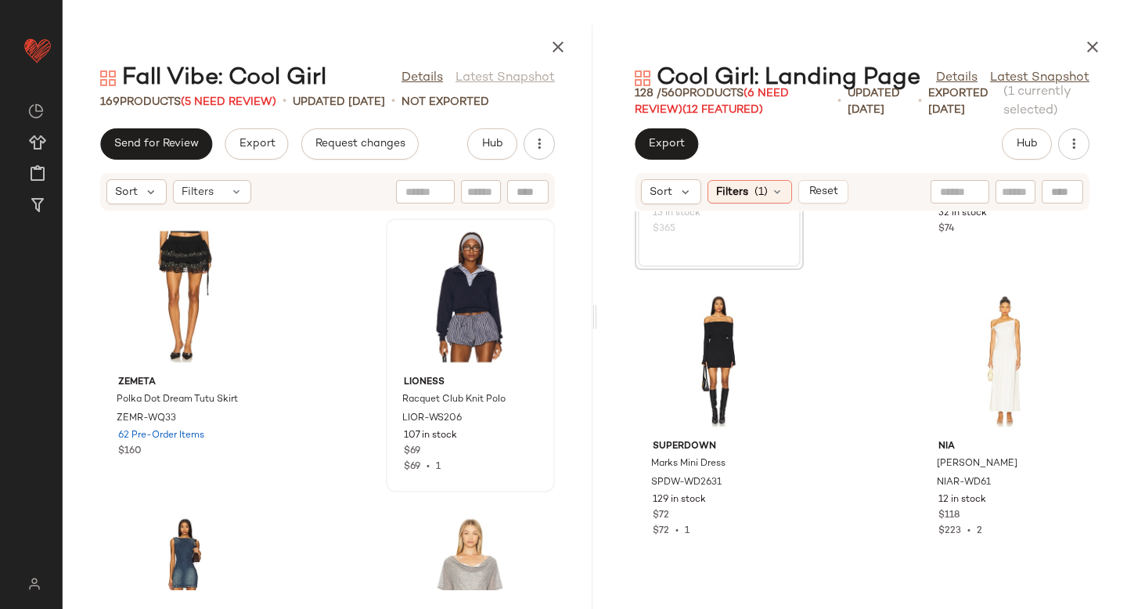
scroll to position [15696, 0]
click at [775, 322] on div at bounding box center [777, 337] width 30 height 30
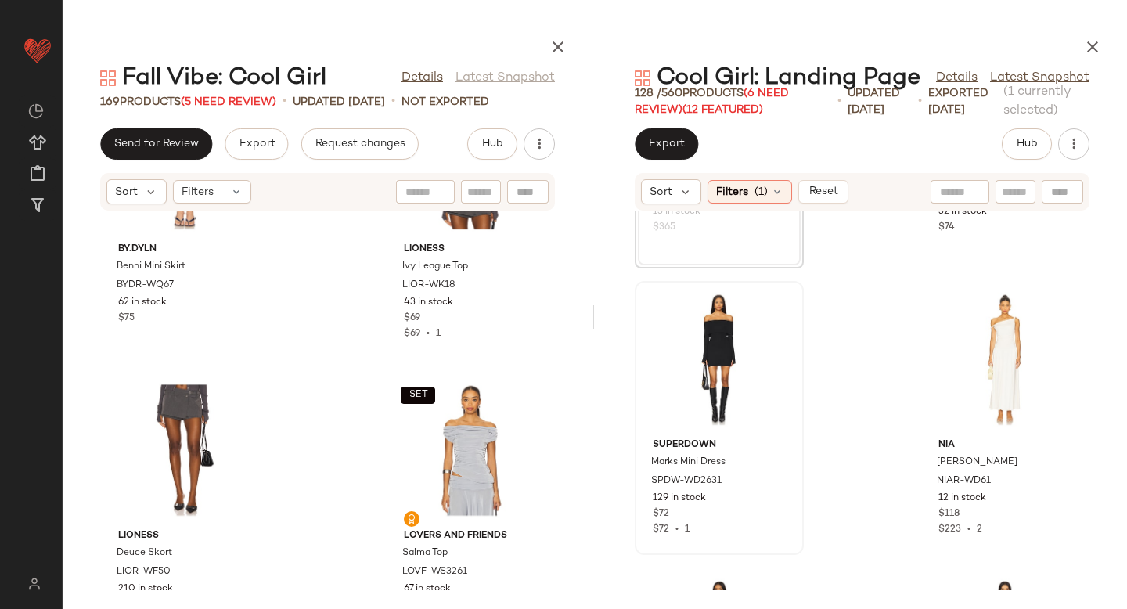
scroll to position [22546, 0]
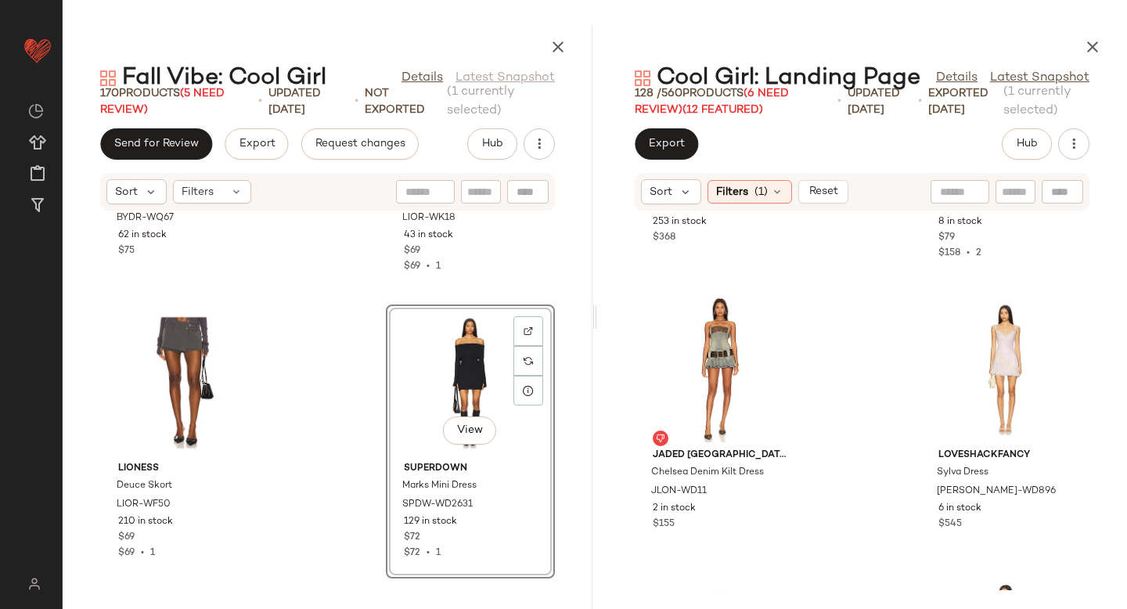
scroll to position [17406, 0]
click at [782, 331] on div at bounding box center [777, 346] width 30 height 30
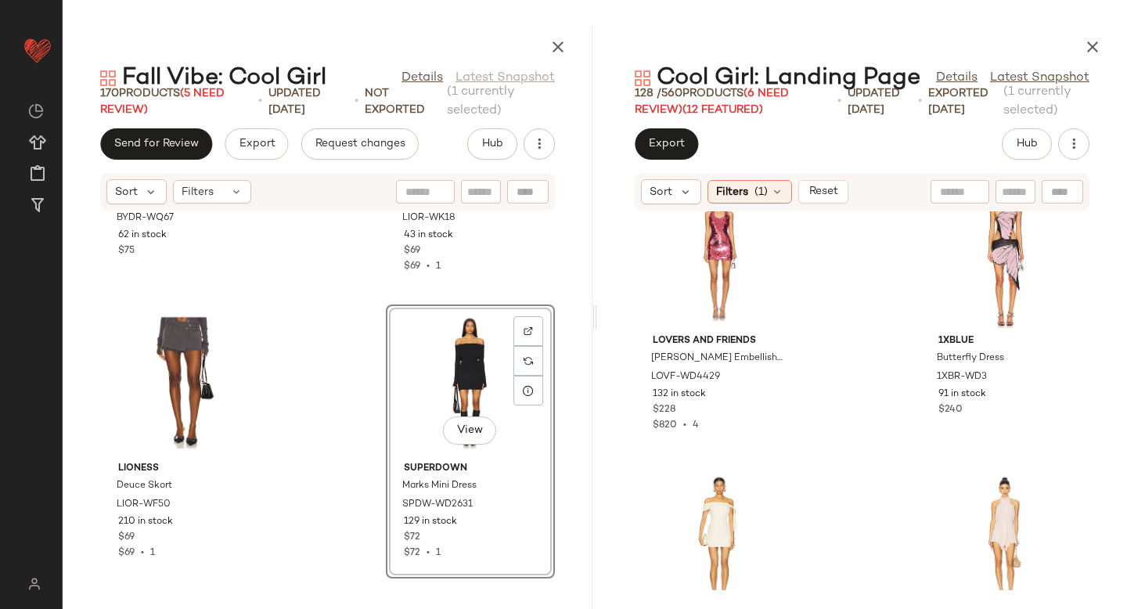
scroll to position [17952, 0]
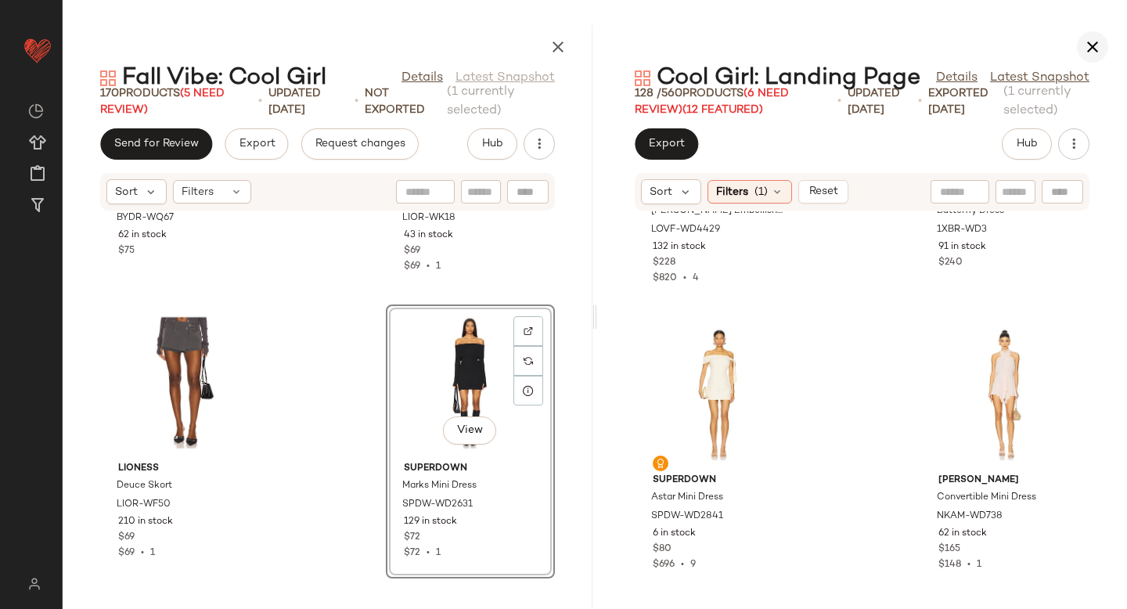
click at [1101, 42] on icon "button" at bounding box center [1092, 47] width 19 height 19
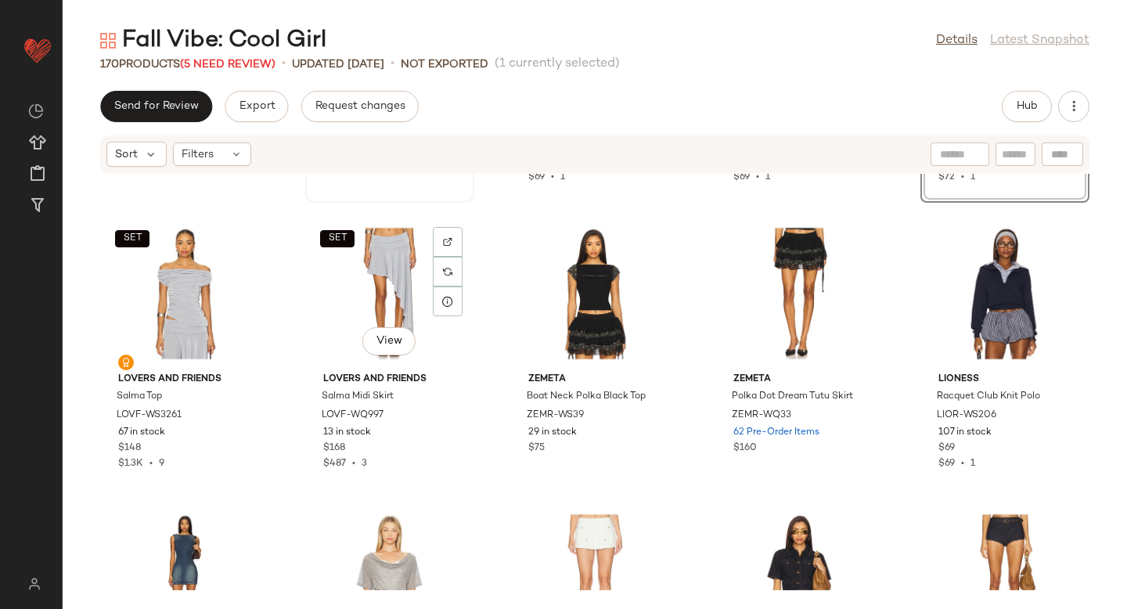
scroll to position [9140, 0]
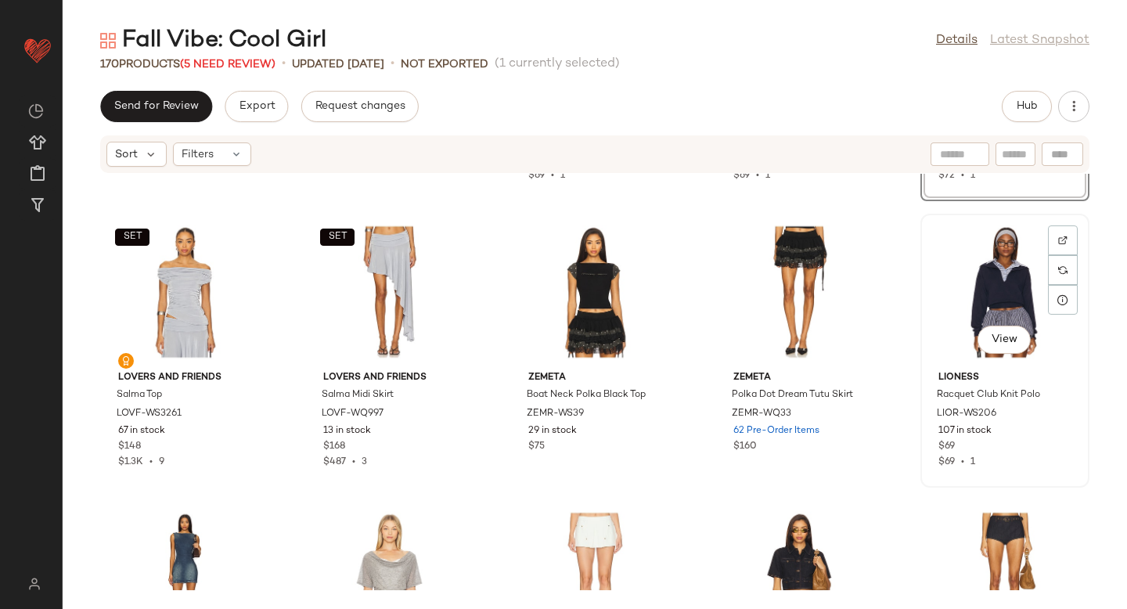
click at [1058, 238] on img at bounding box center [1062, 240] width 9 height 9
click at [1020, 117] on button "Hub" at bounding box center [1027, 106] width 50 height 31
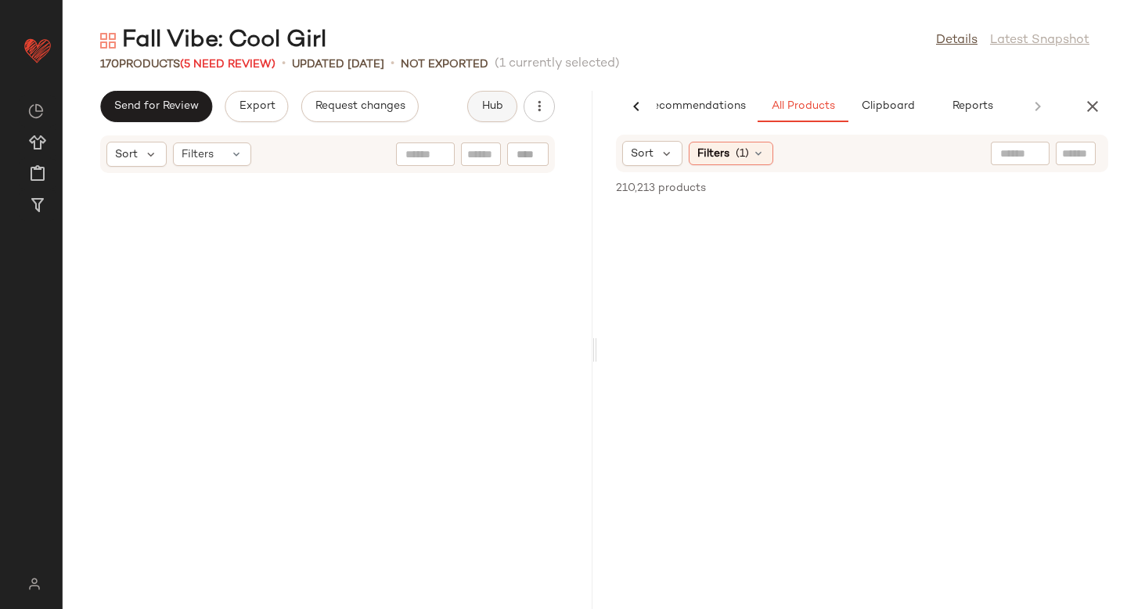
scroll to position [22910, 0]
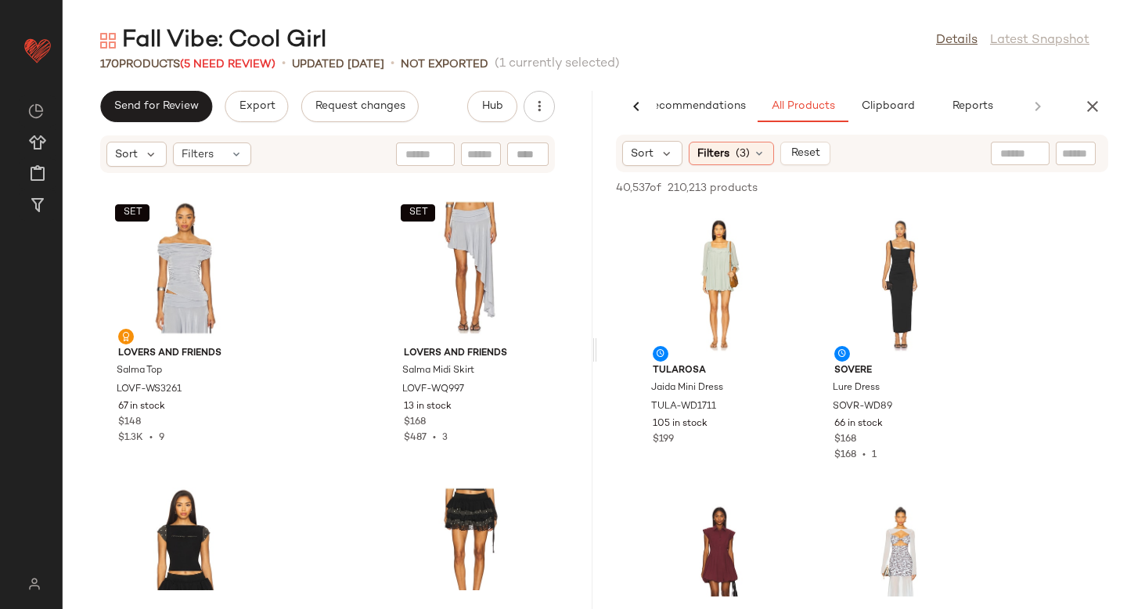
click at [1081, 164] on div at bounding box center [1076, 153] width 40 height 23
paste input "**********"
type input "**********"
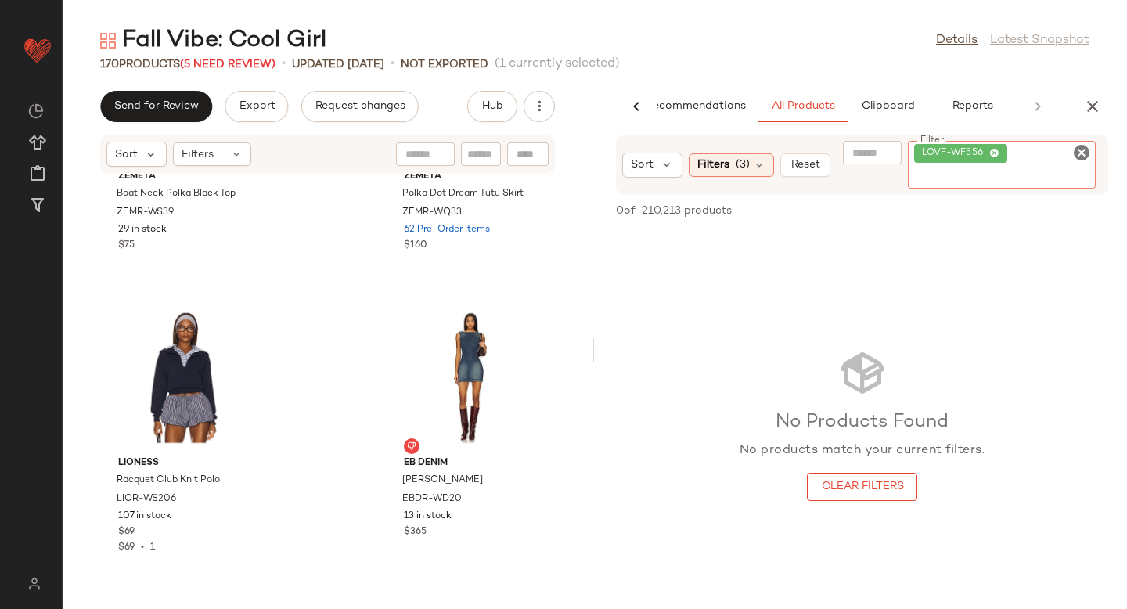
scroll to position [23374, 0]
click at [738, 162] on div "Filters (3)" at bounding box center [731, 164] width 85 height 23
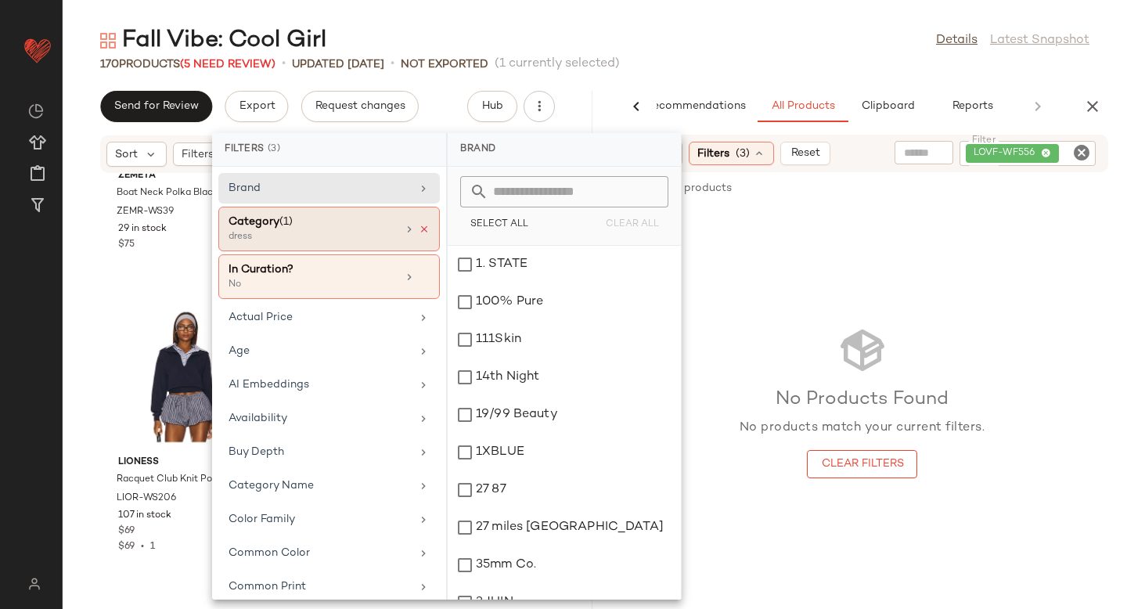
scroll to position [23428, 0]
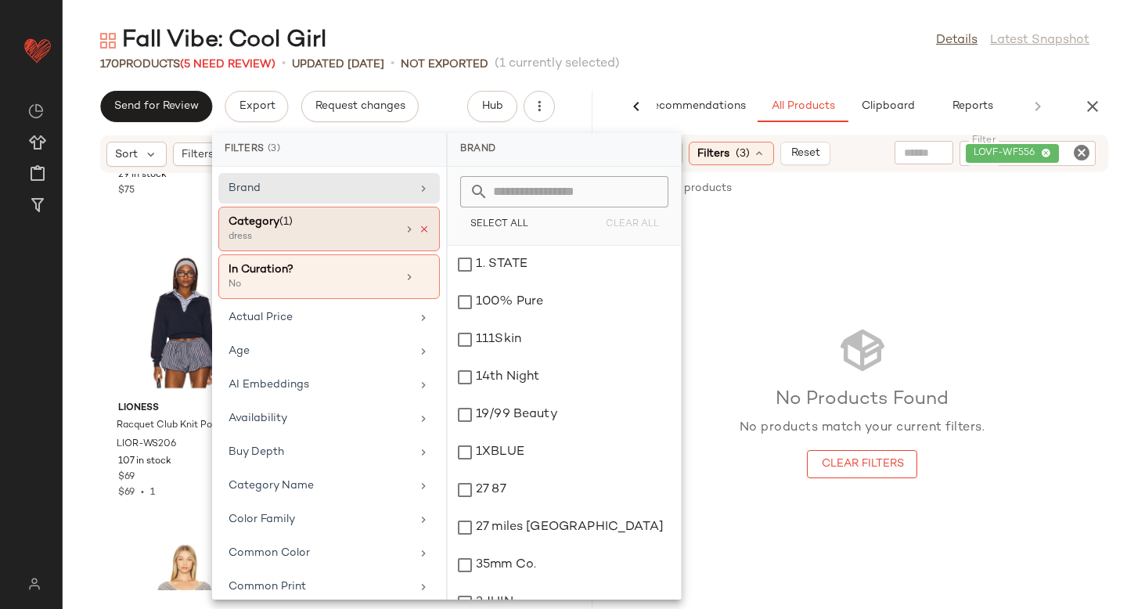
click at [419, 231] on icon at bounding box center [424, 229] width 11 height 11
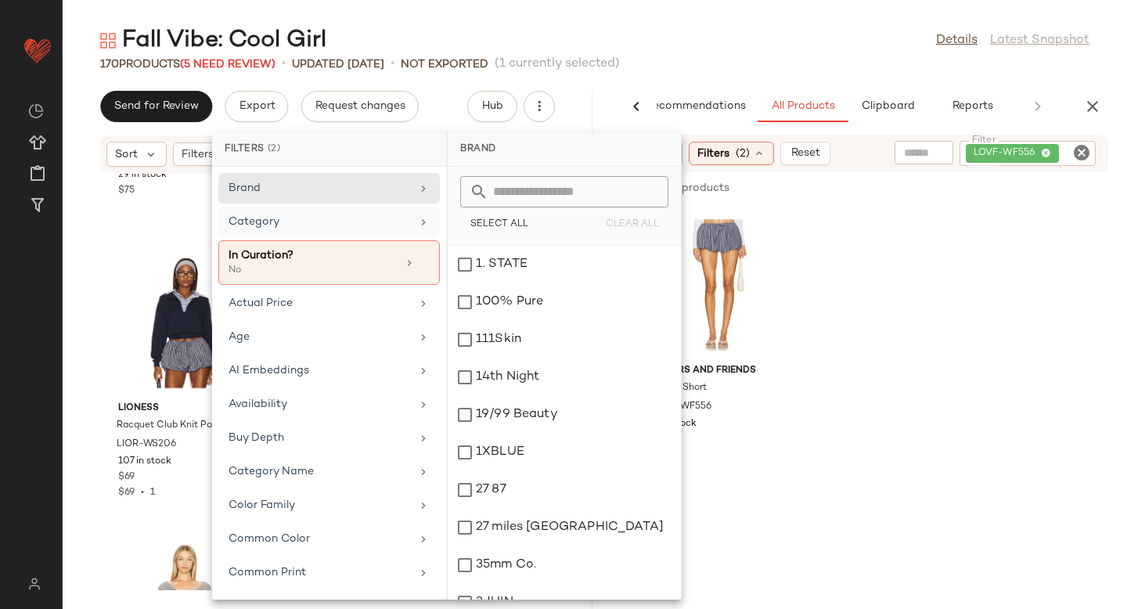
click at [940, 229] on div "Lovers and Friends Taylen Short LOVF-WF556 8 in stock $129" at bounding box center [862, 344] width 530 height 274
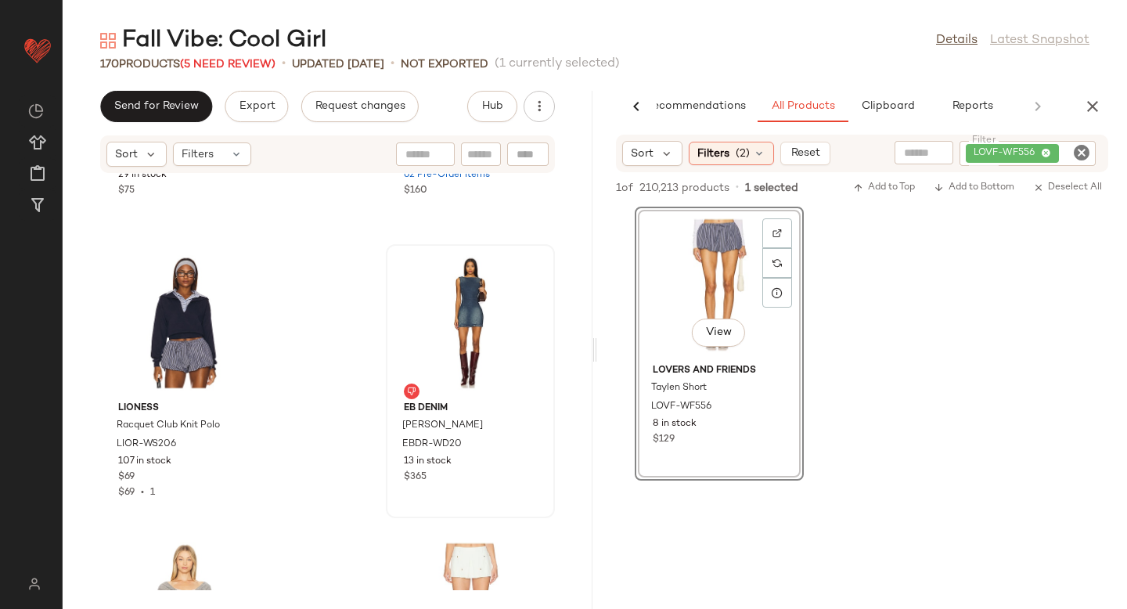
drag, startPoint x: 733, startPoint y: 251, endPoint x: 421, endPoint y: 350, distance: 327.4
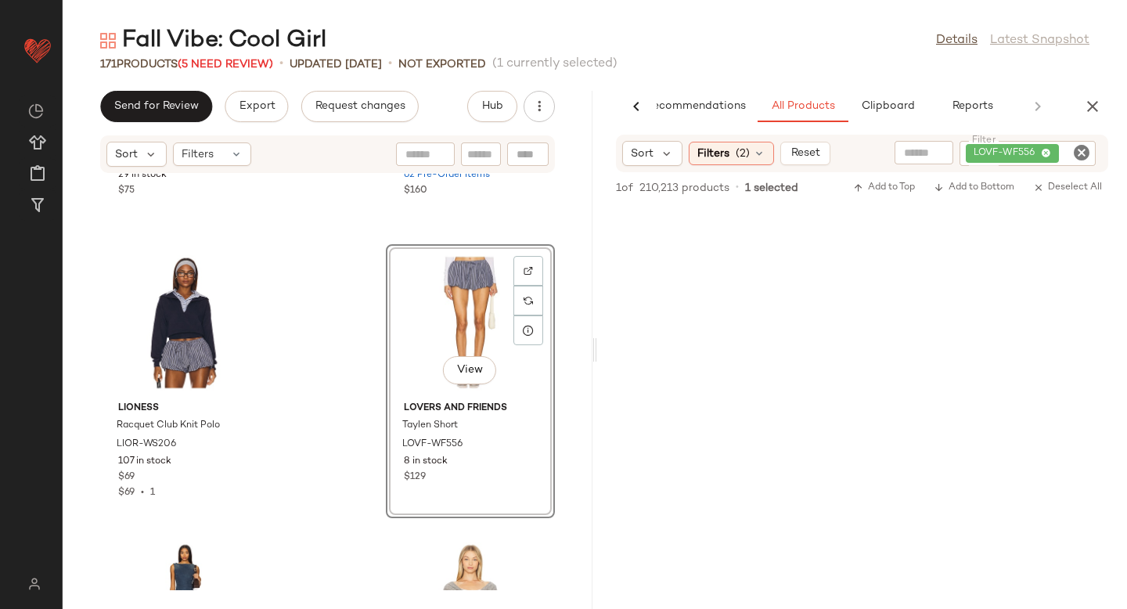
click at [1081, 149] on icon "Clear Filter" at bounding box center [1081, 152] width 19 height 19
click at [755, 148] on icon at bounding box center [759, 153] width 13 height 13
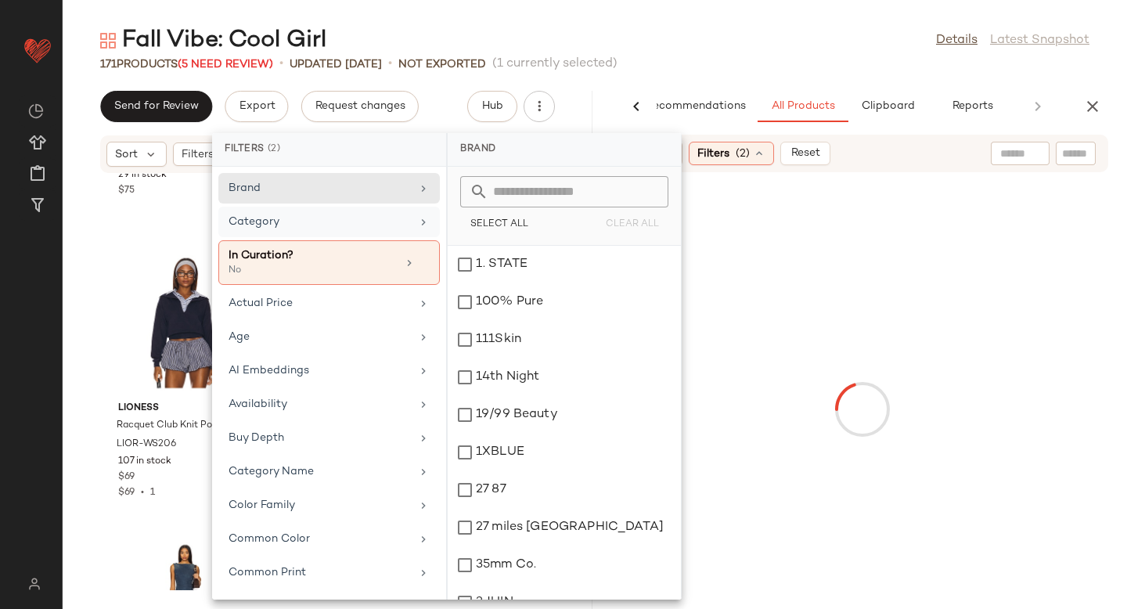
click at [305, 218] on div "Category" at bounding box center [319, 222] width 182 height 16
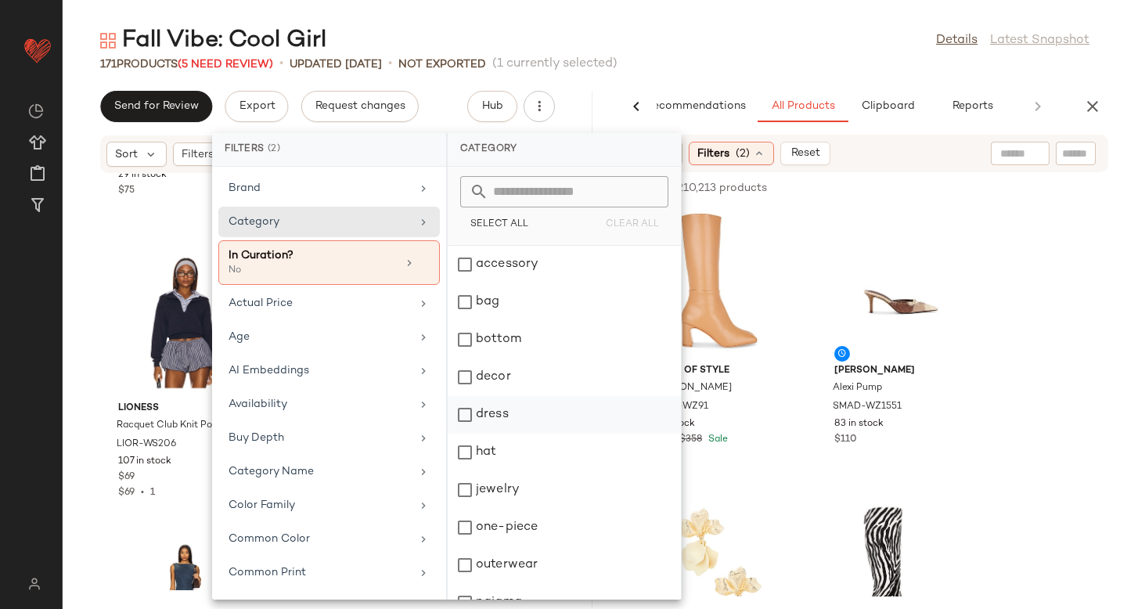
click at [463, 433] on div "dress" at bounding box center [564, 452] width 233 height 38
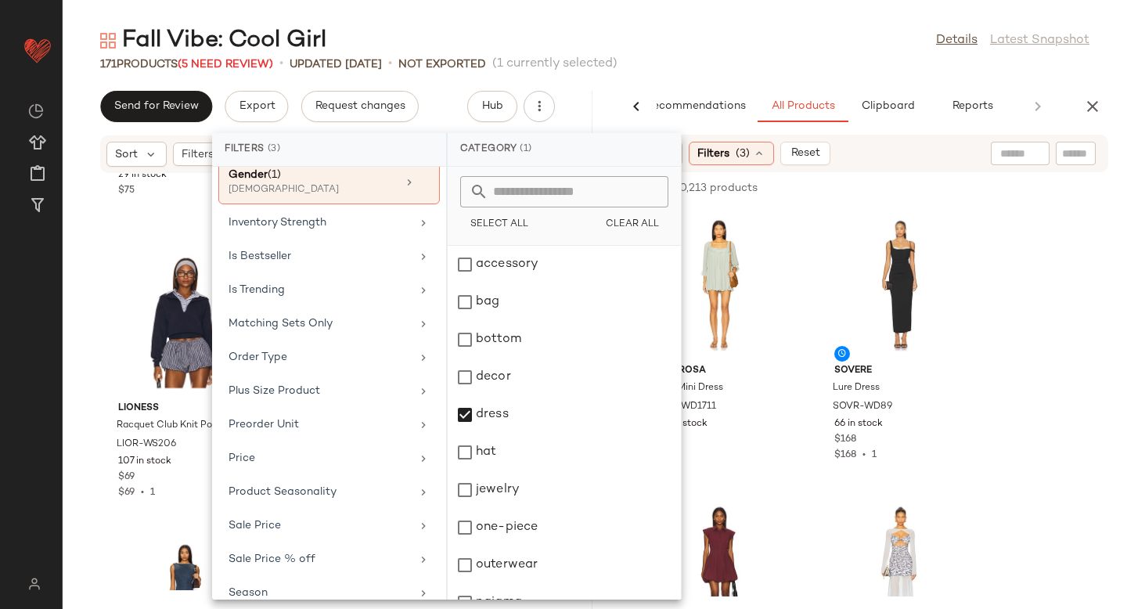
scroll to position [766, 0]
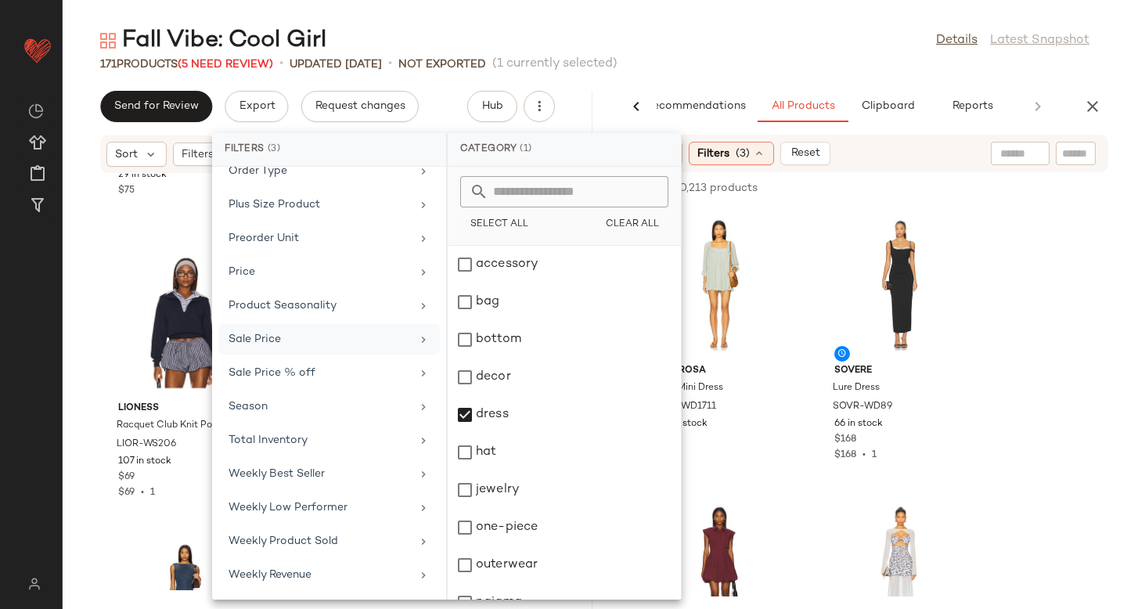
click at [278, 336] on div "Sale Price" at bounding box center [319, 339] width 182 height 16
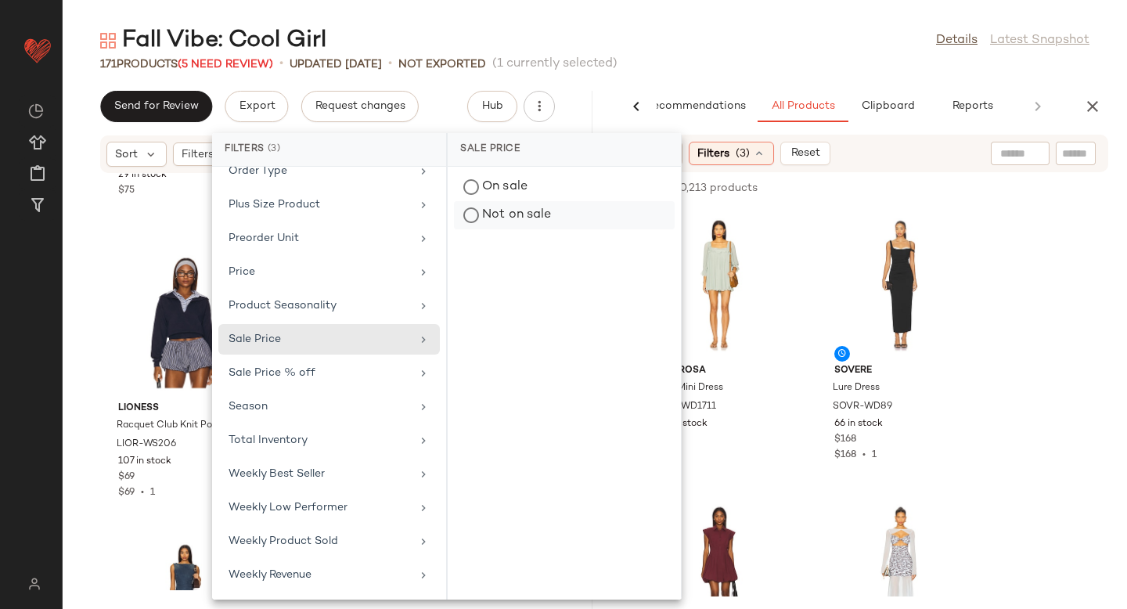
click at [491, 218] on div "Not on sale" at bounding box center [564, 215] width 221 height 28
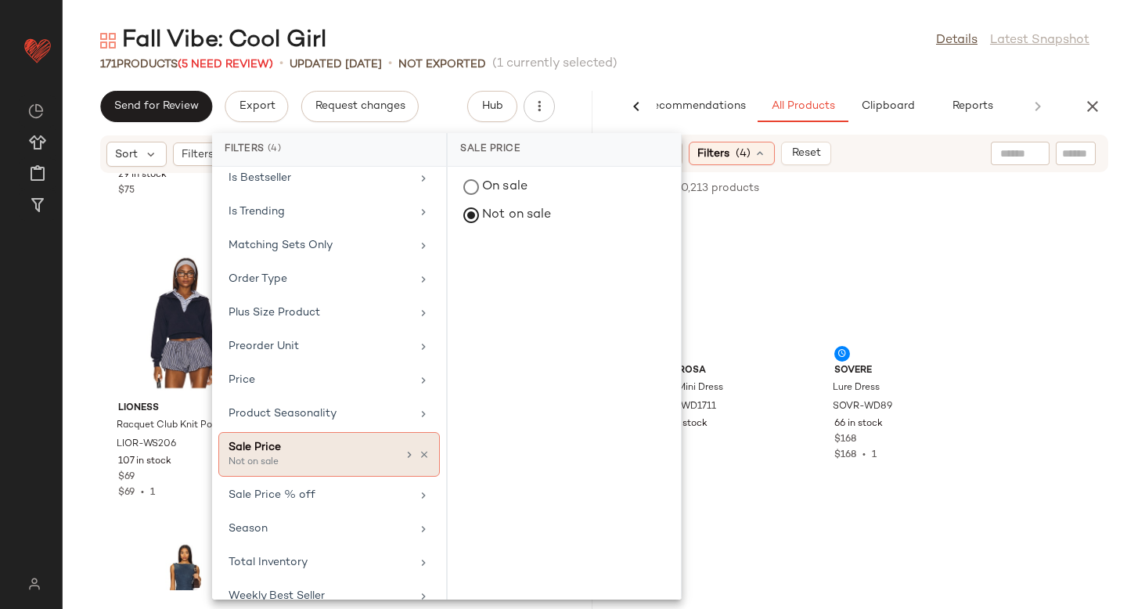
scroll to position [0, 0]
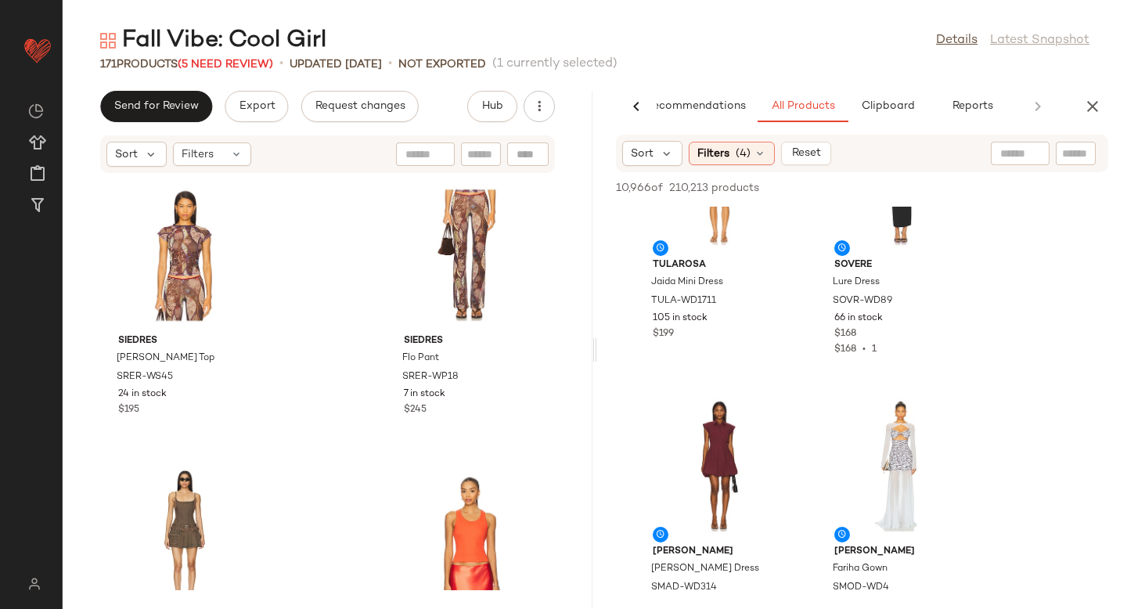
scroll to position [293, 0]
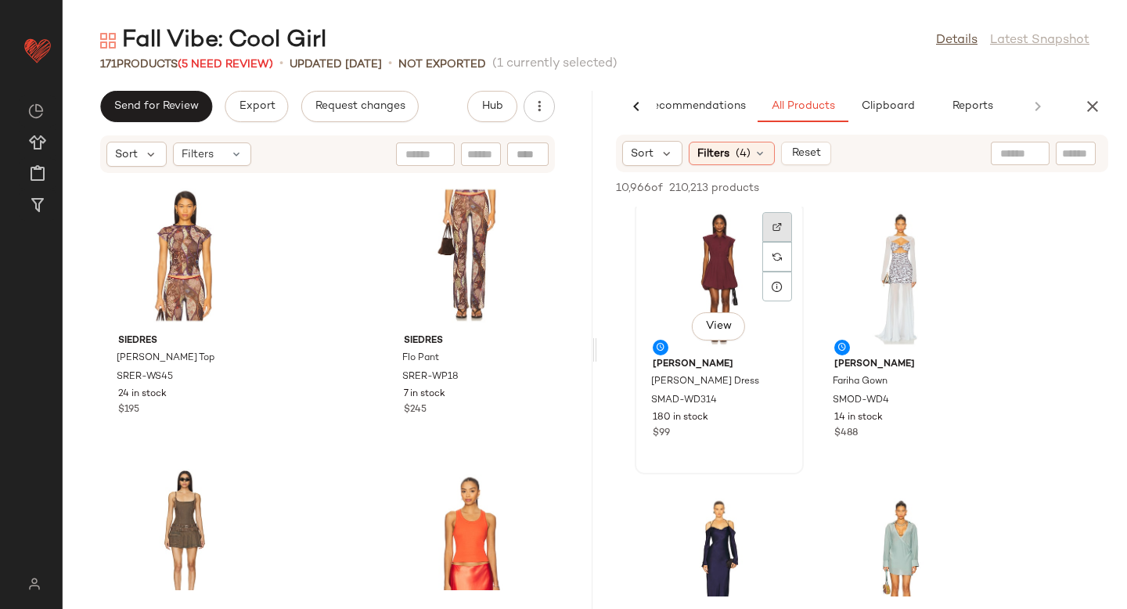
click at [772, 225] on img at bounding box center [776, 226] width 9 height 9
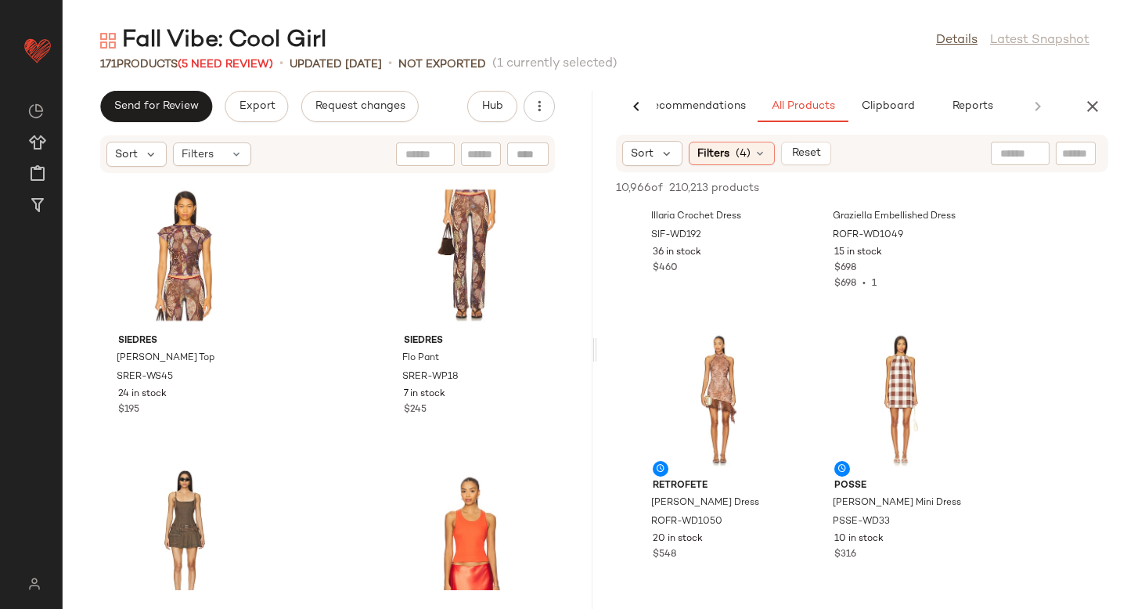
scroll to position [1065, 0]
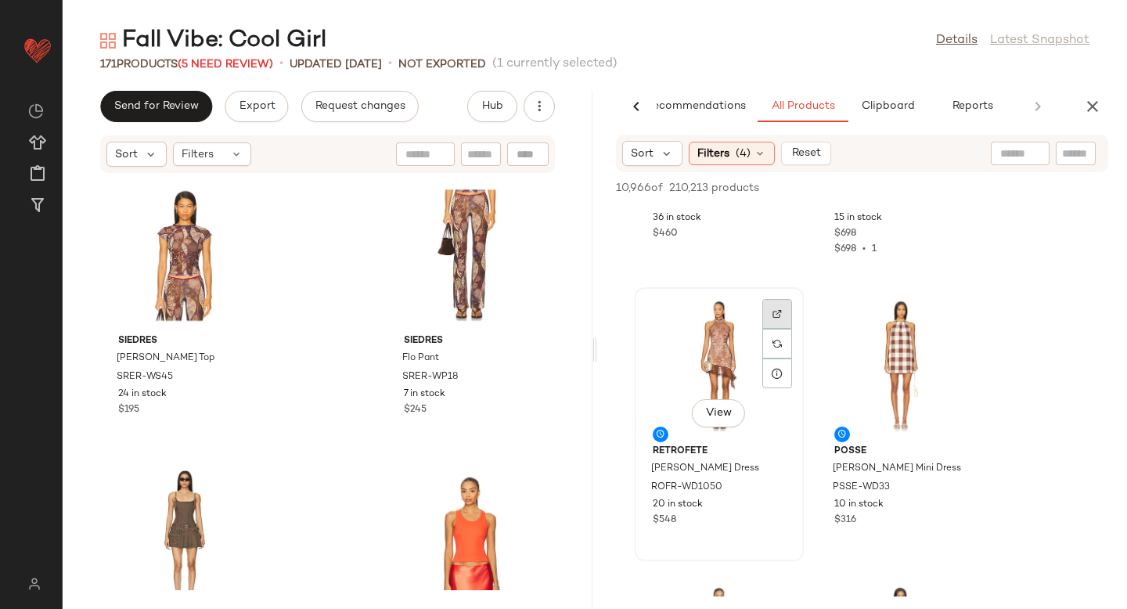
click at [782, 329] on div at bounding box center [777, 344] width 30 height 30
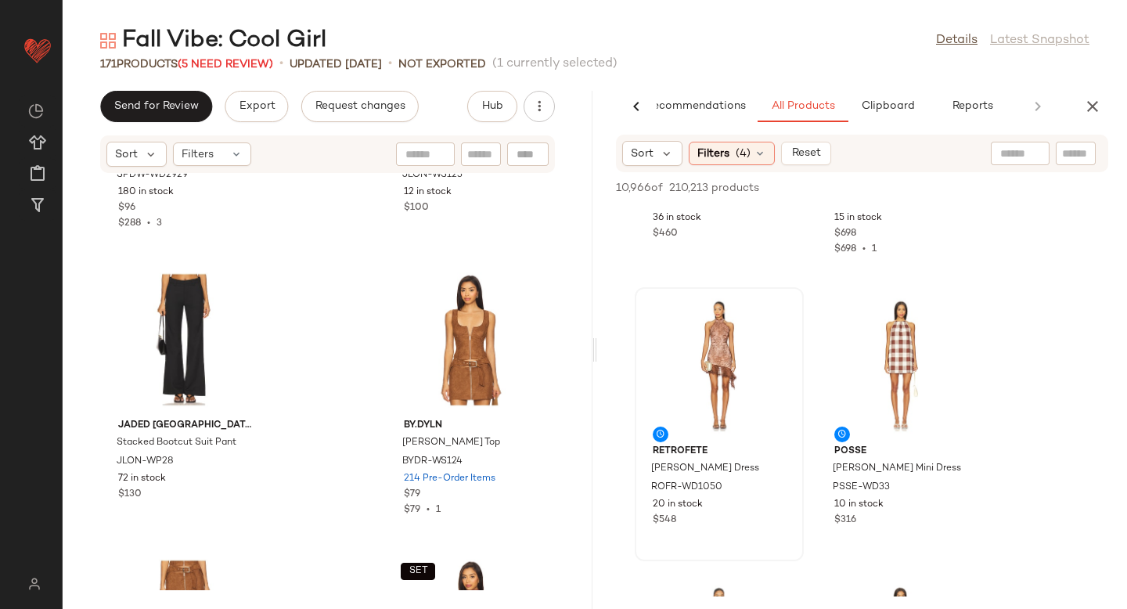
scroll to position [2504, 0]
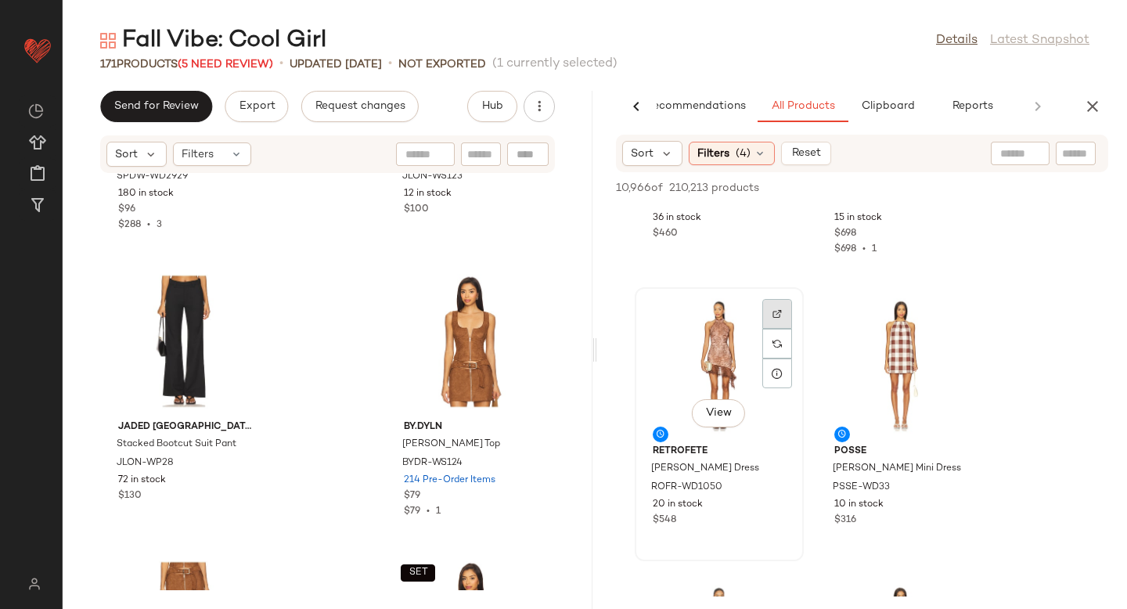
click at [766, 329] on div at bounding box center [777, 344] width 30 height 30
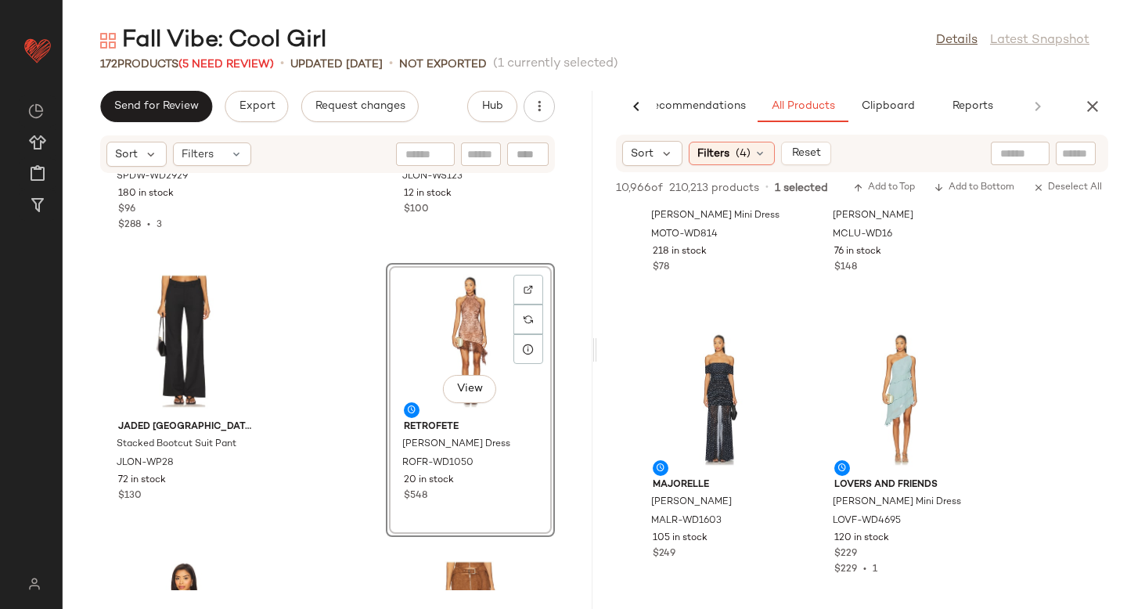
scroll to position [1885, 0]
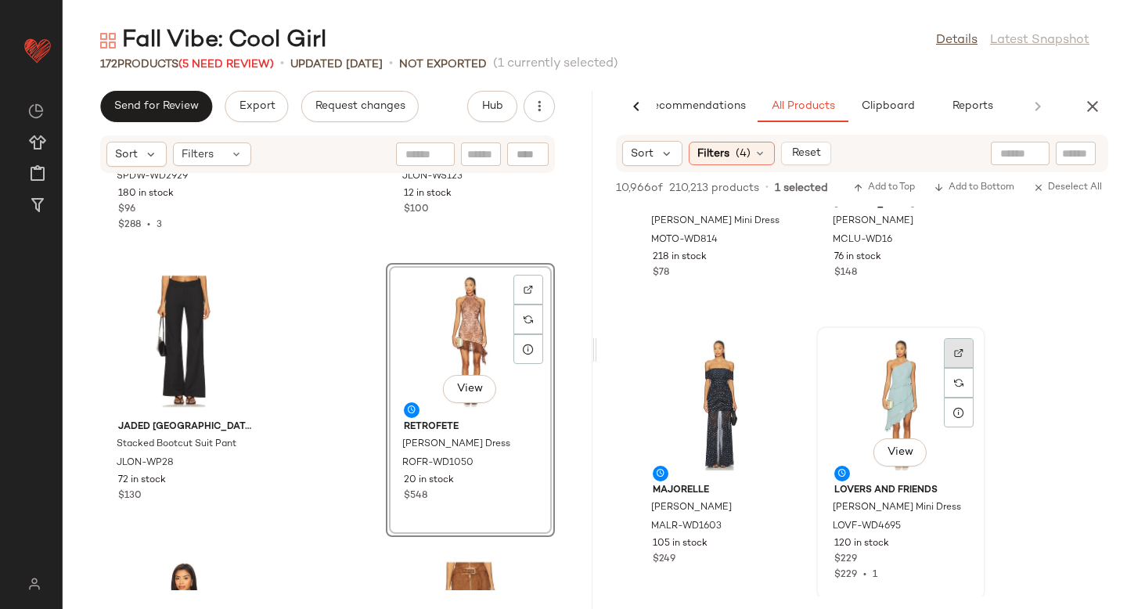
click at [951, 368] on div at bounding box center [959, 383] width 30 height 30
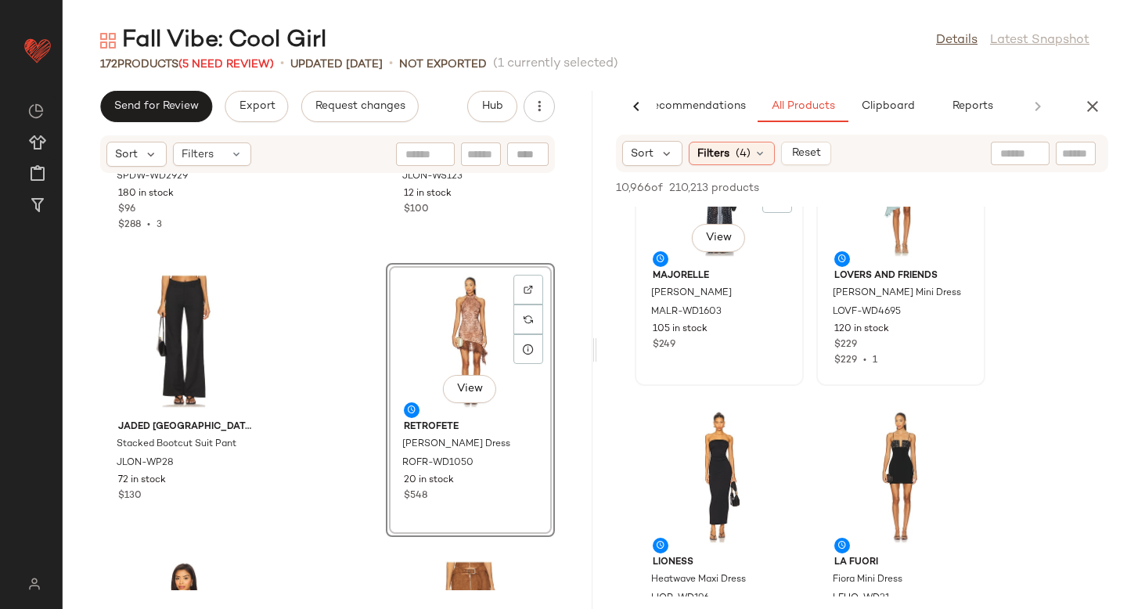
scroll to position [2163, 0]
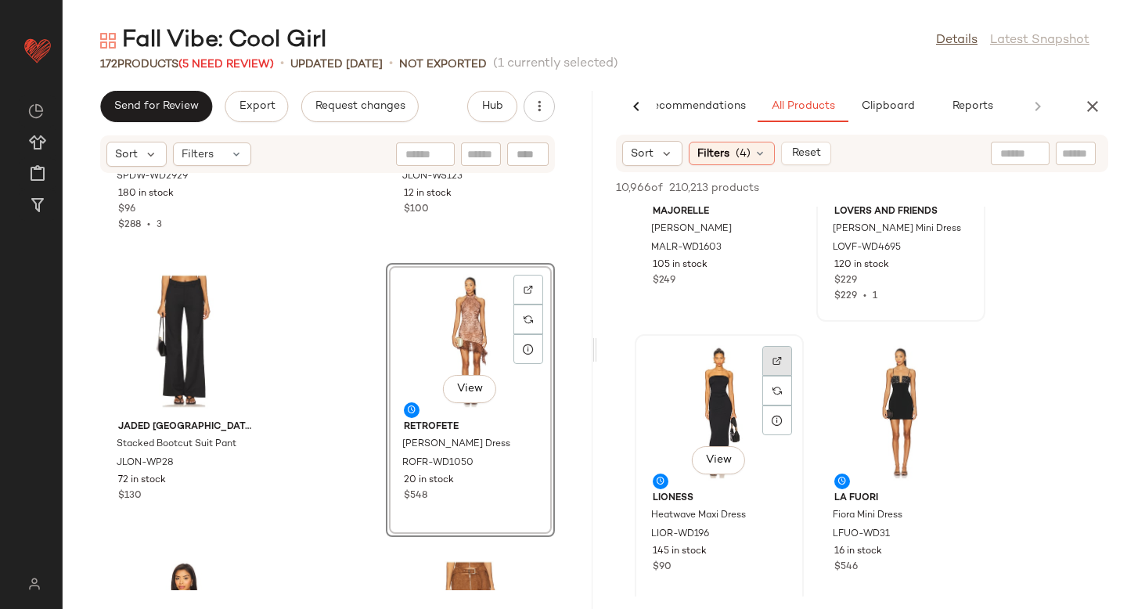
click at [769, 376] on div at bounding box center [777, 391] width 30 height 30
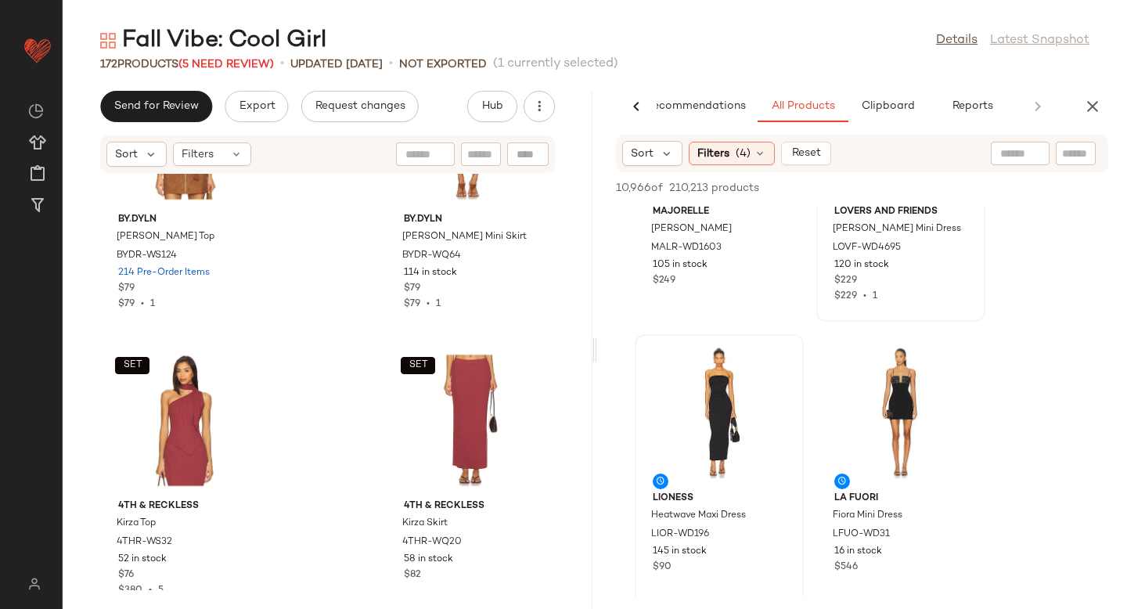
scroll to position [3326, 0]
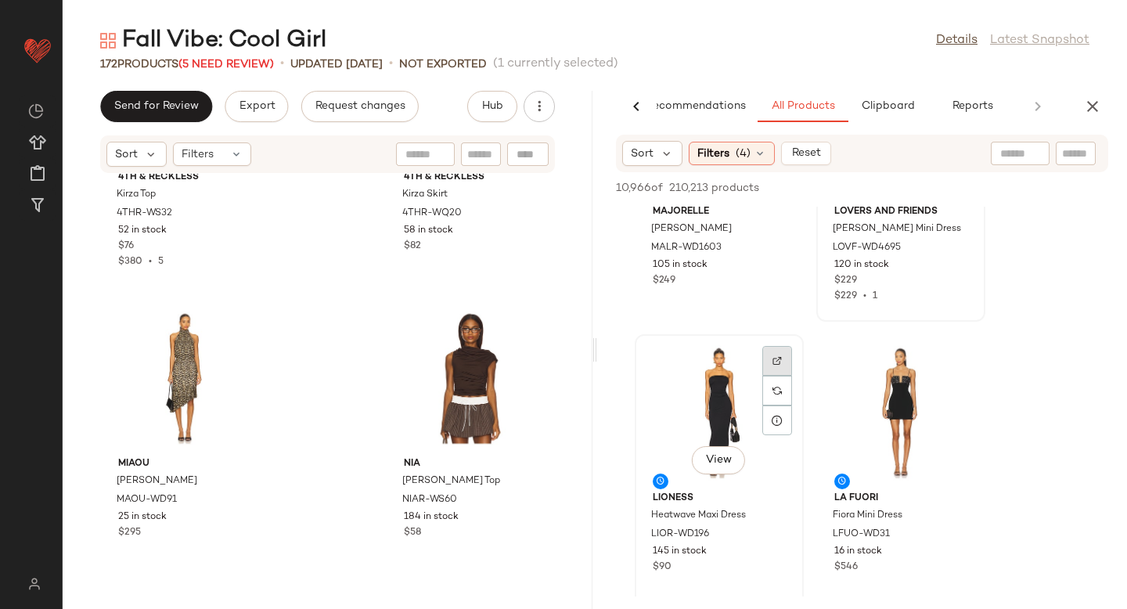
click at [768, 376] on div at bounding box center [777, 391] width 30 height 30
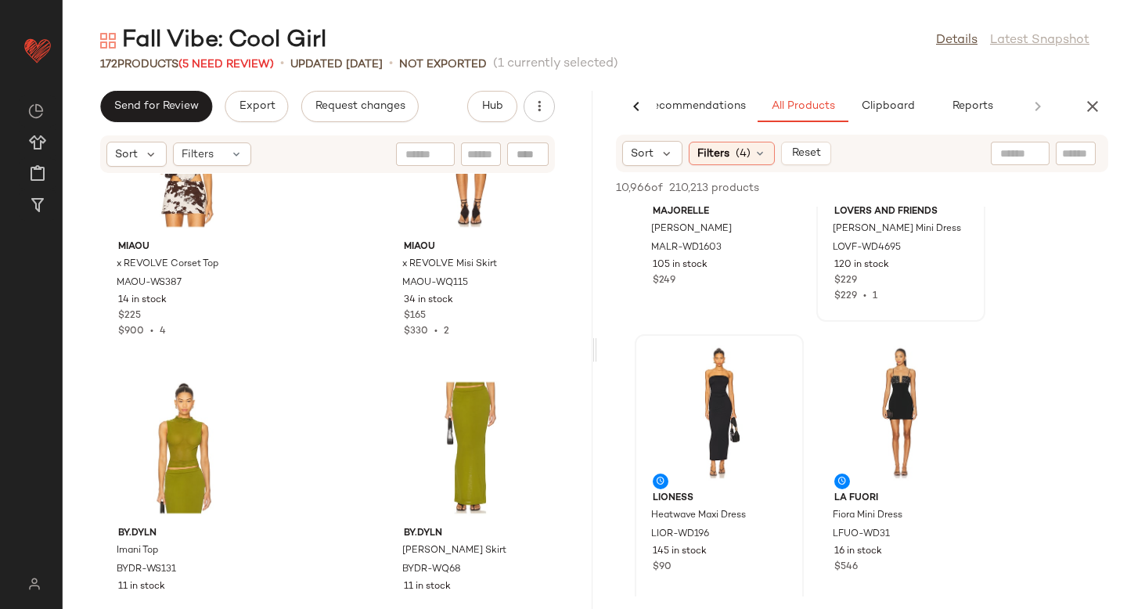
scroll to position [9406, 0]
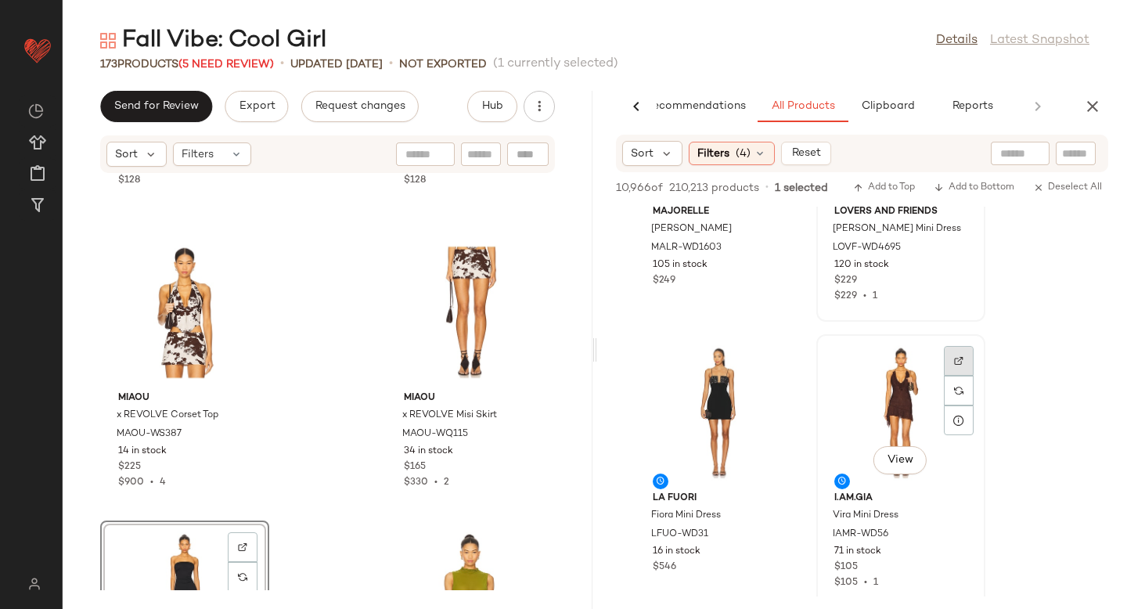
click at [954, 361] on img at bounding box center [958, 360] width 9 height 9
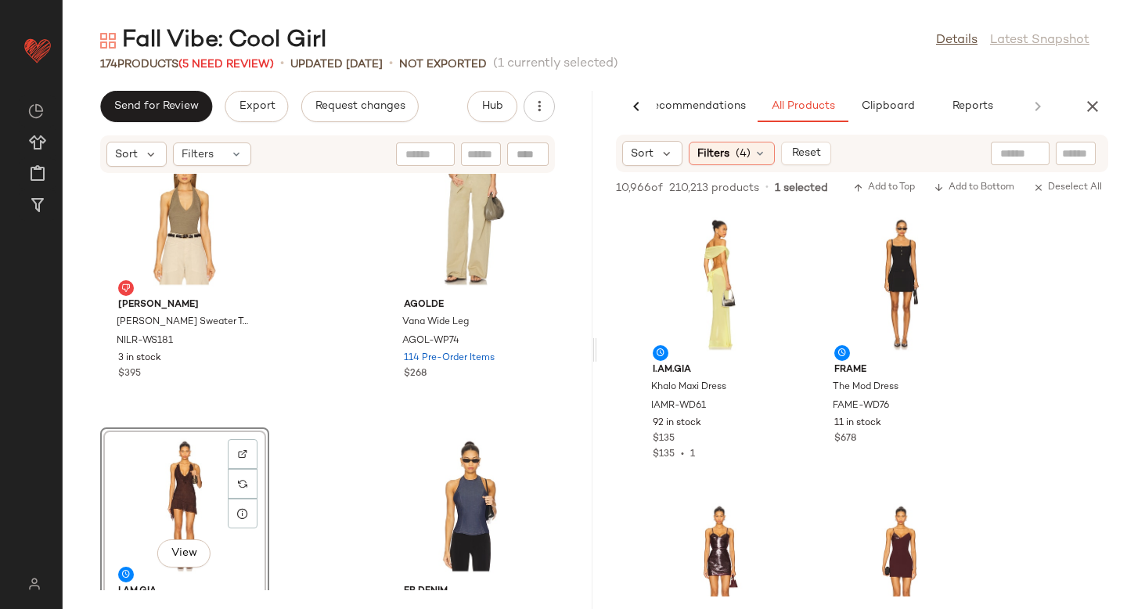
scroll to position [2855, 0]
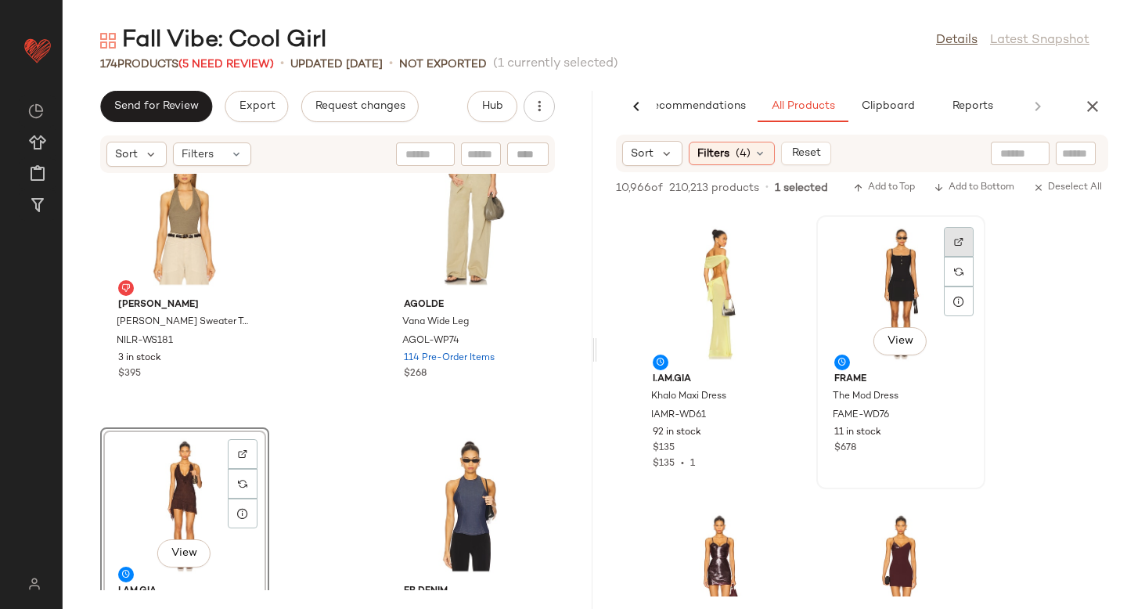
click at [955, 257] on div at bounding box center [959, 272] width 30 height 30
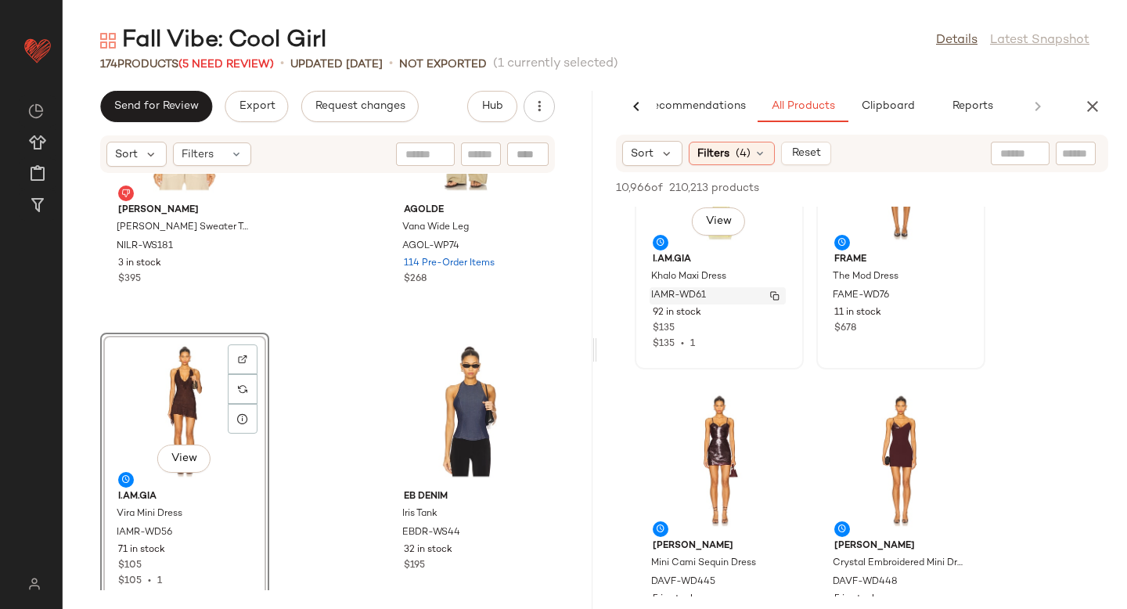
scroll to position [3002, 0]
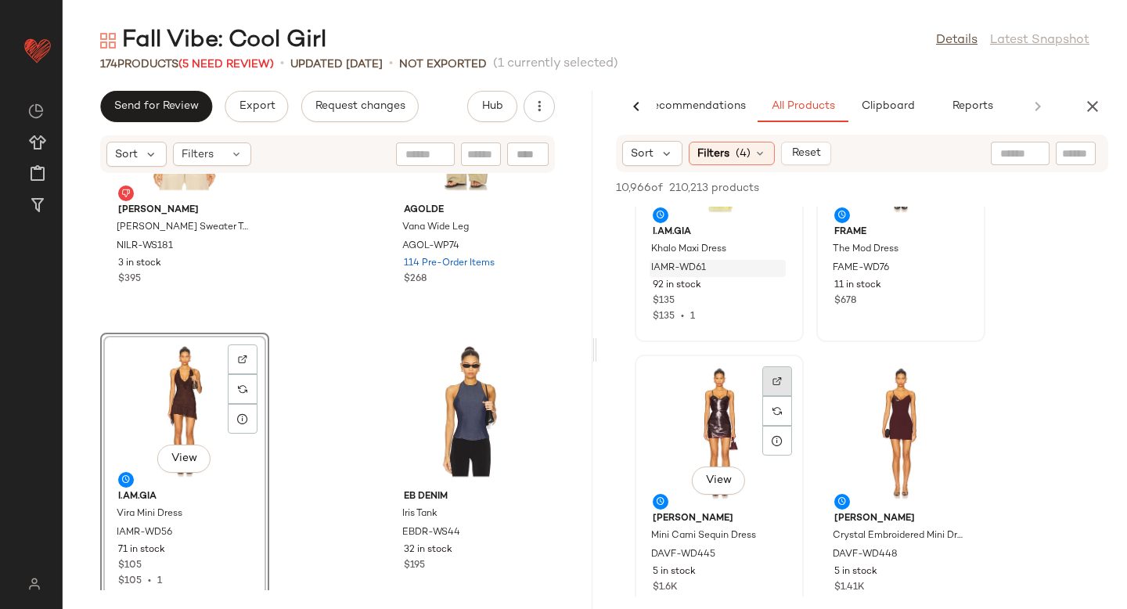
click at [769, 396] on div at bounding box center [777, 411] width 30 height 30
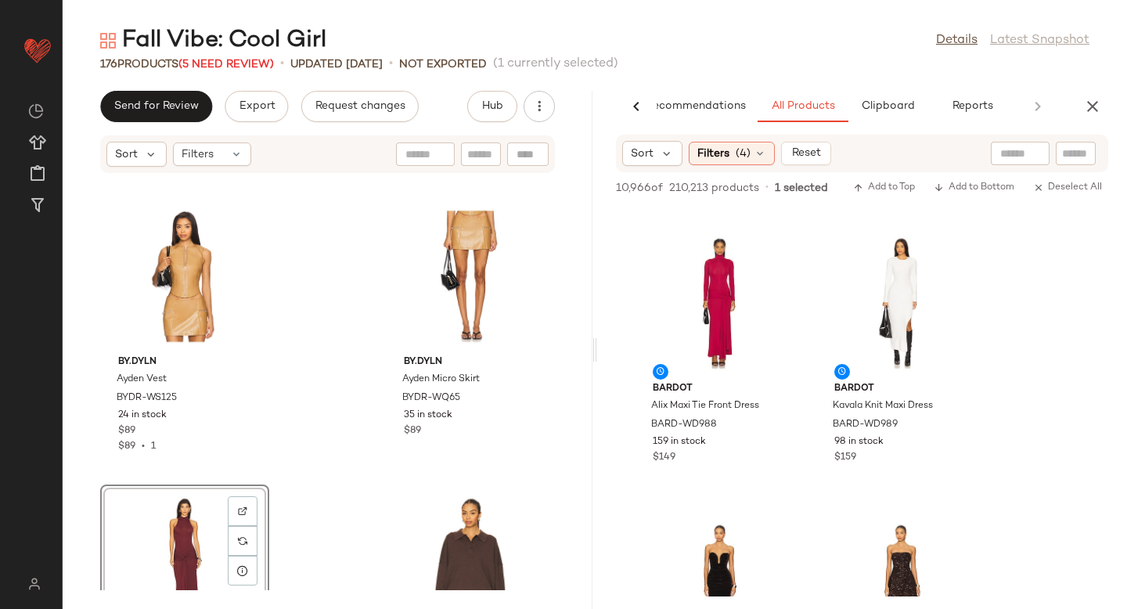
scroll to position [3993, 0]
click at [954, 264] on div at bounding box center [959, 279] width 30 height 30
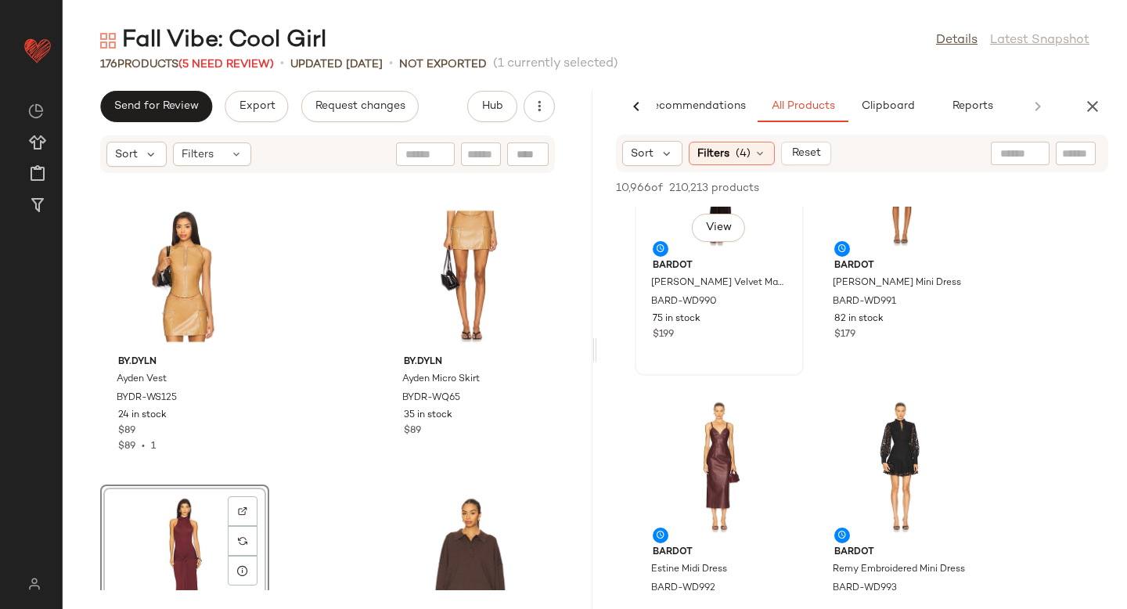
scroll to position [4400, 0]
click at [773, 430] on div at bounding box center [777, 445] width 30 height 30
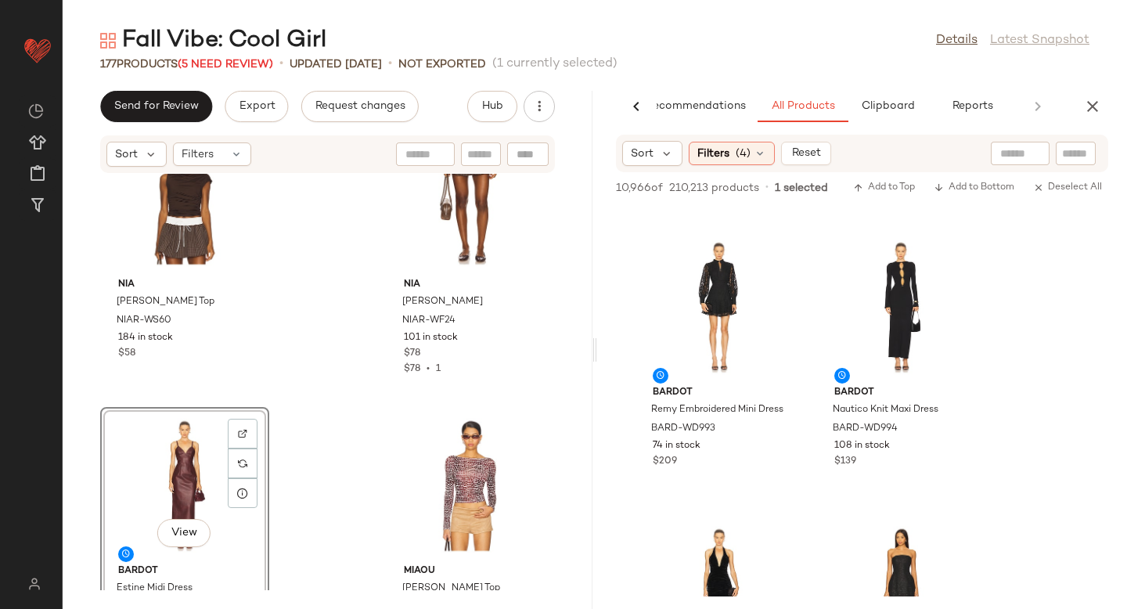
scroll to position [4547, 0]
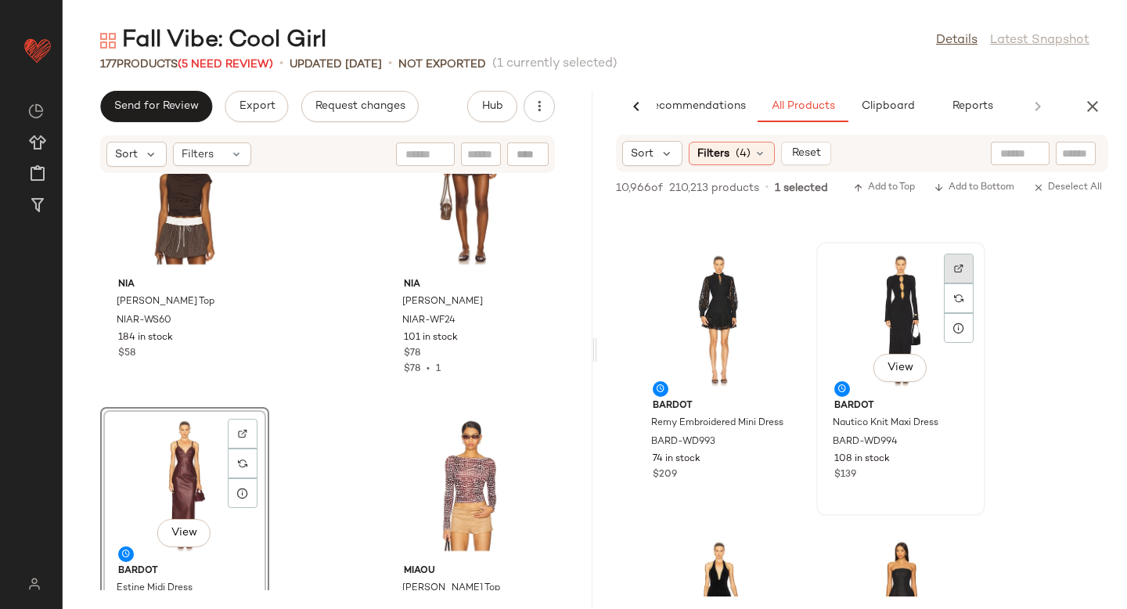
click at [955, 268] on img at bounding box center [958, 268] width 9 height 9
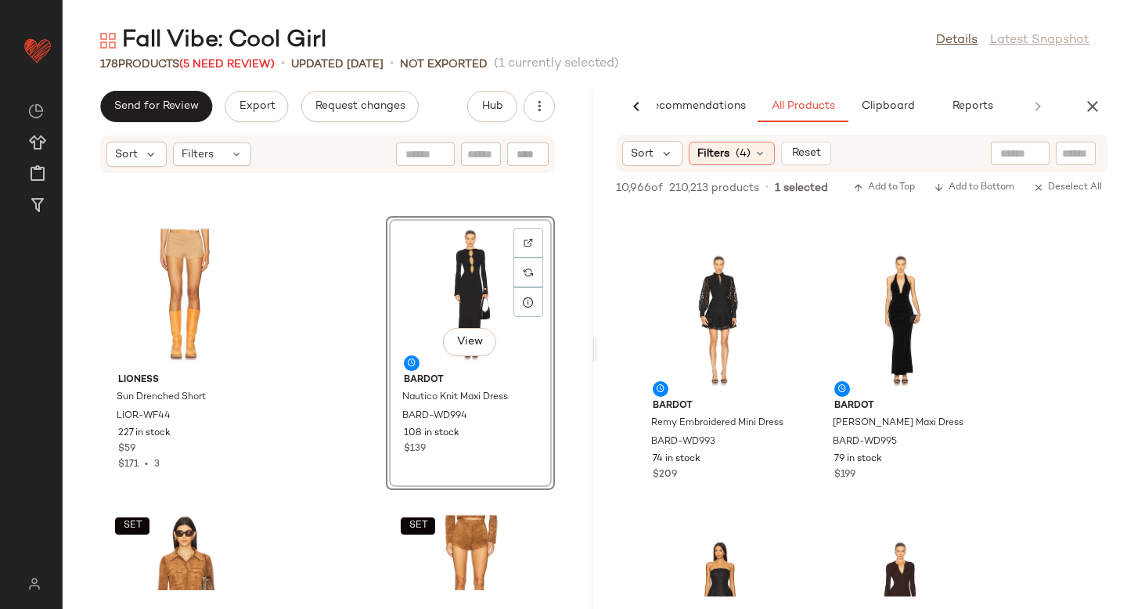
scroll to position [4744, 0]
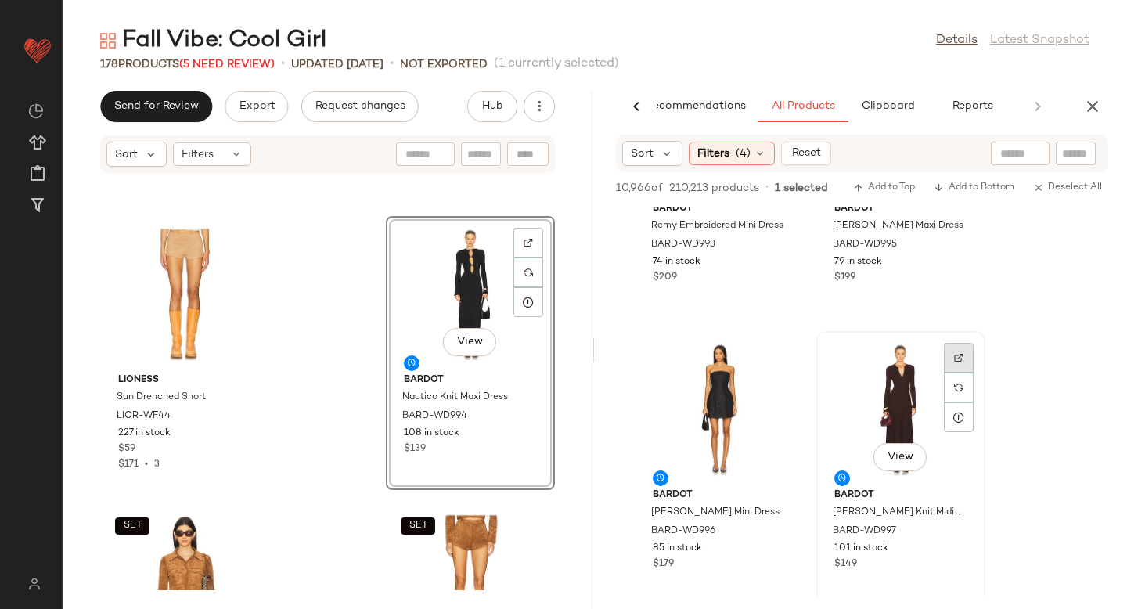
click at [956, 354] on img at bounding box center [958, 357] width 9 height 9
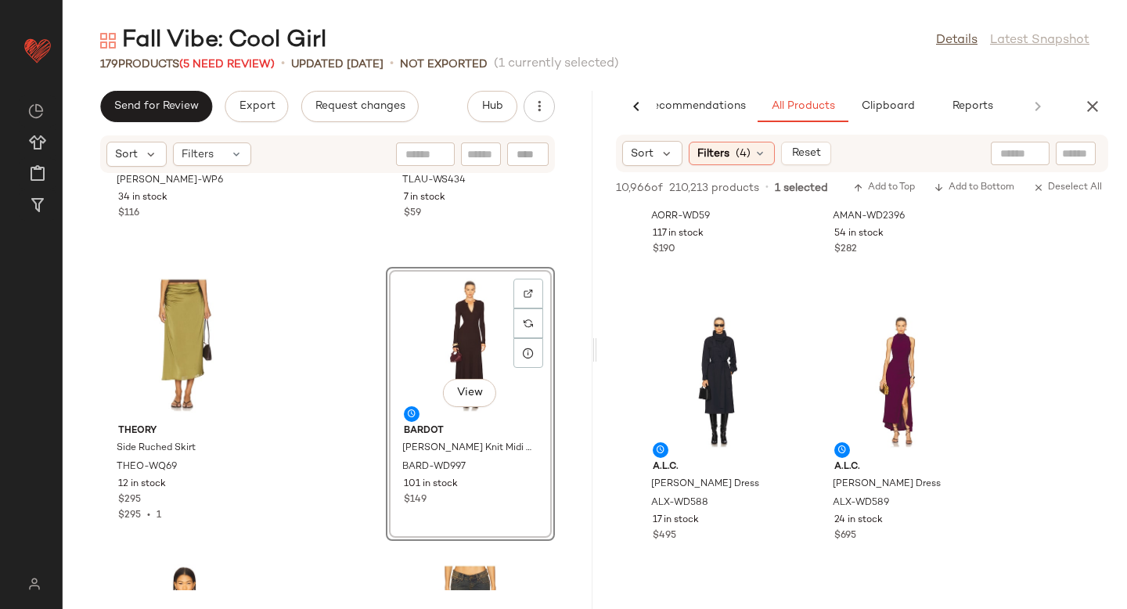
scroll to position [5352, 0]
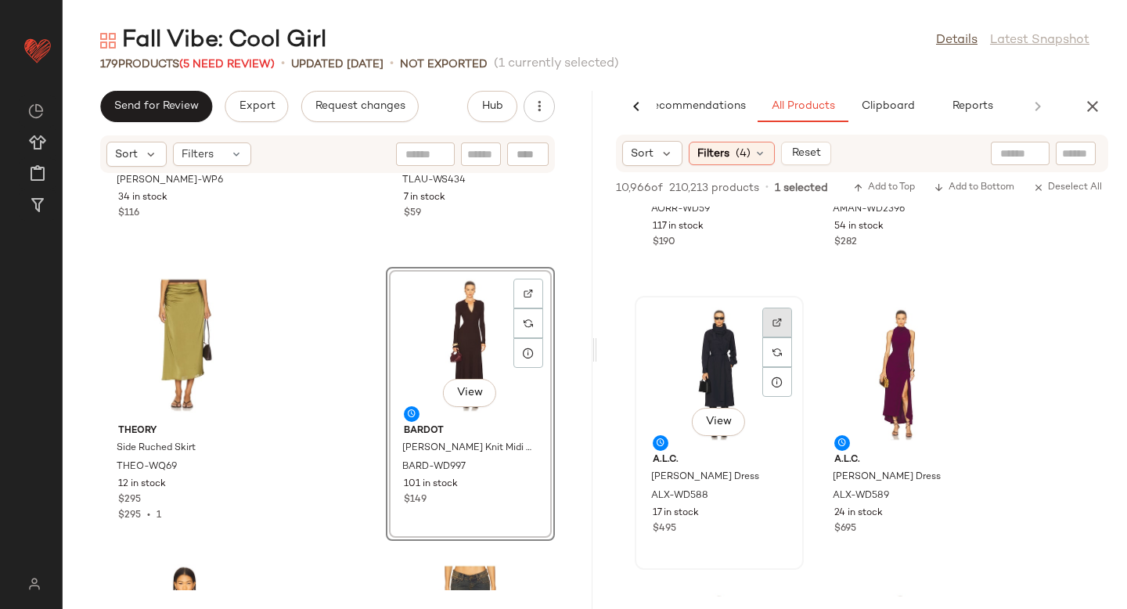
click at [768, 337] on div at bounding box center [777, 352] width 30 height 30
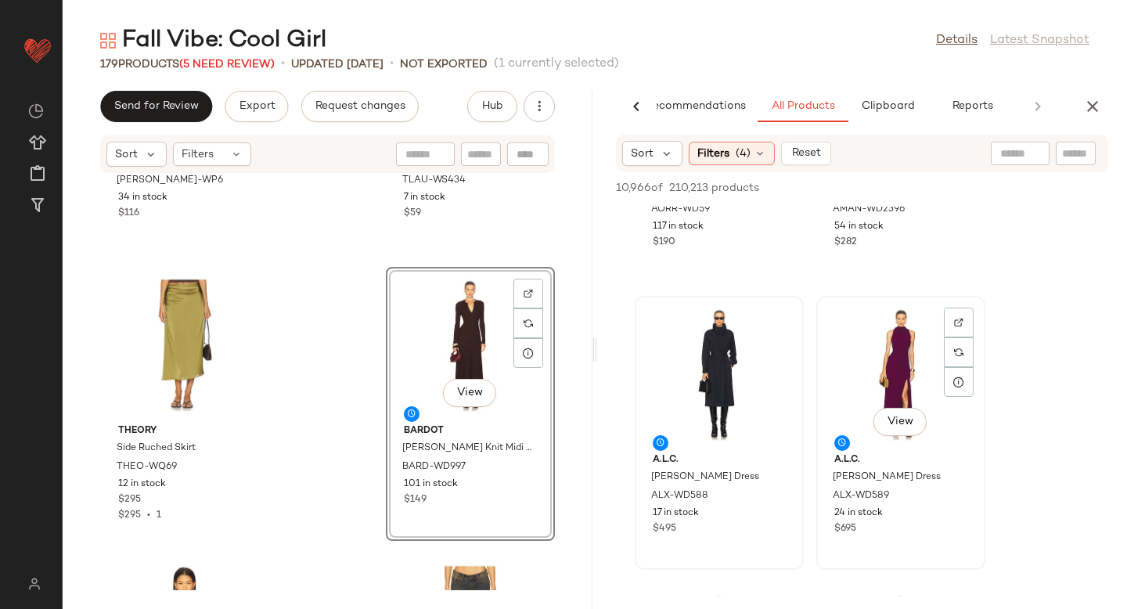
click at [973, 322] on div "View" at bounding box center [901, 374] width 158 height 146
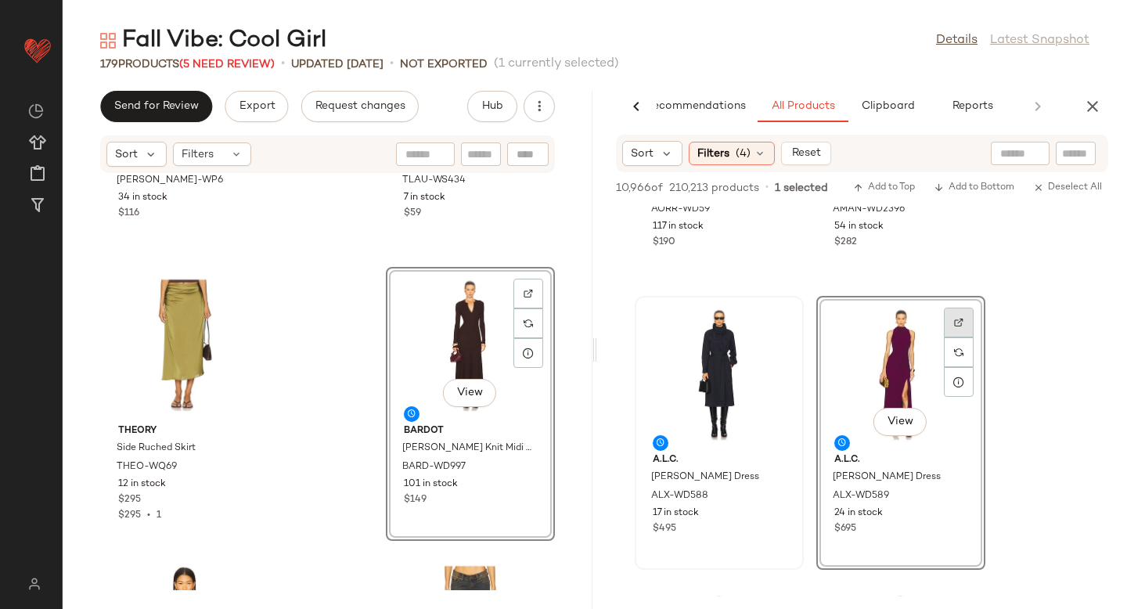
click at [951, 337] on div at bounding box center [959, 352] width 30 height 30
click at [767, 154] on div "Filters (4)" at bounding box center [732, 153] width 86 height 23
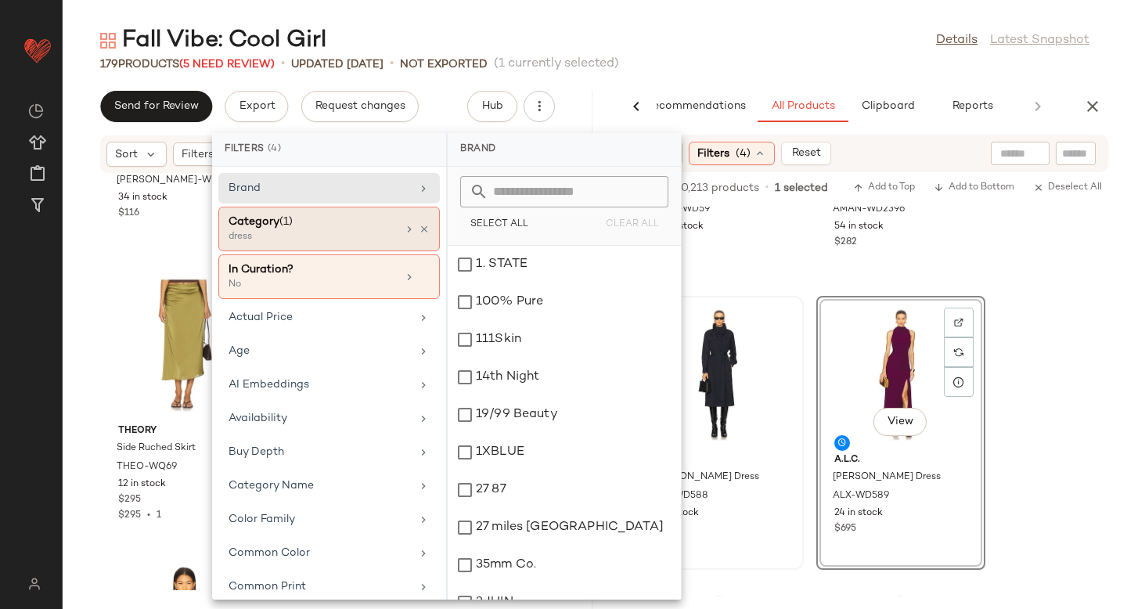
click at [288, 231] on div "dress" at bounding box center [306, 237] width 156 height 14
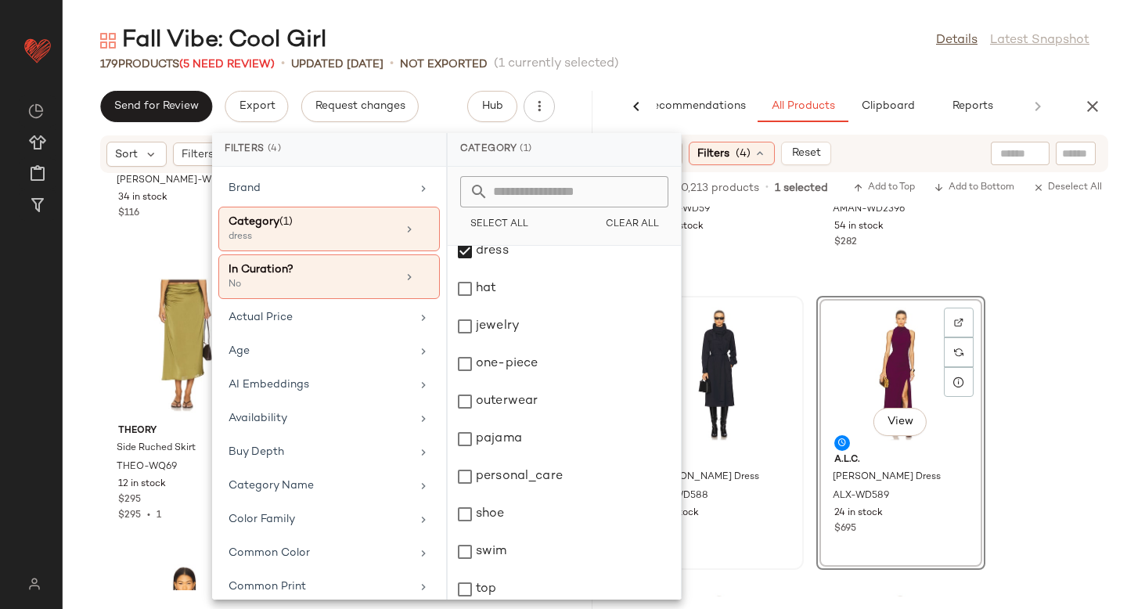
scroll to position [210, 0]
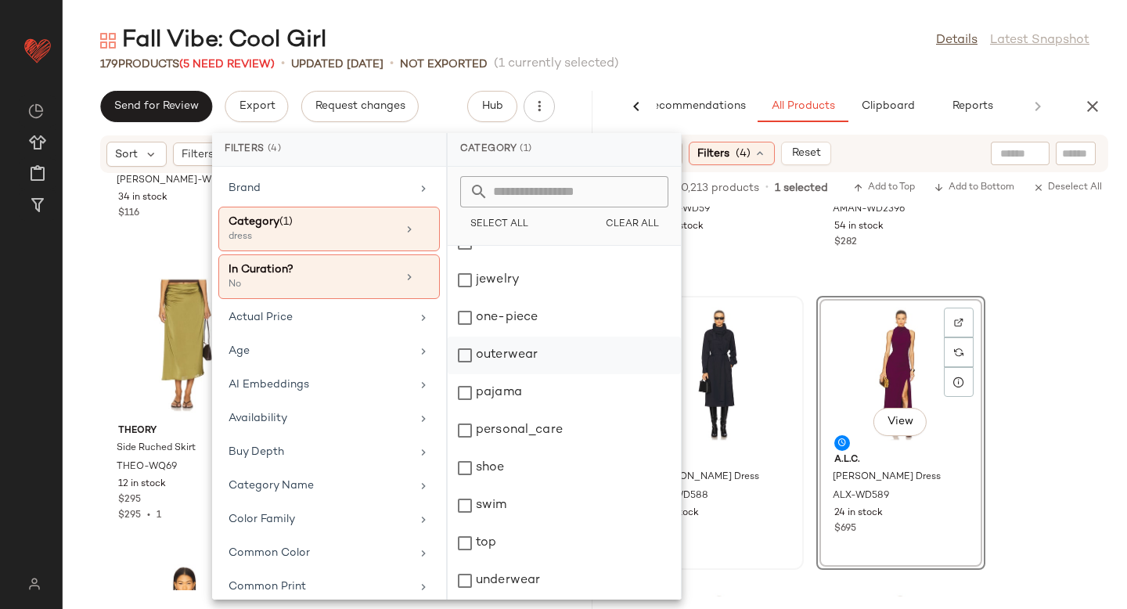
click at [463, 374] on div "outerwear" at bounding box center [564, 393] width 233 height 38
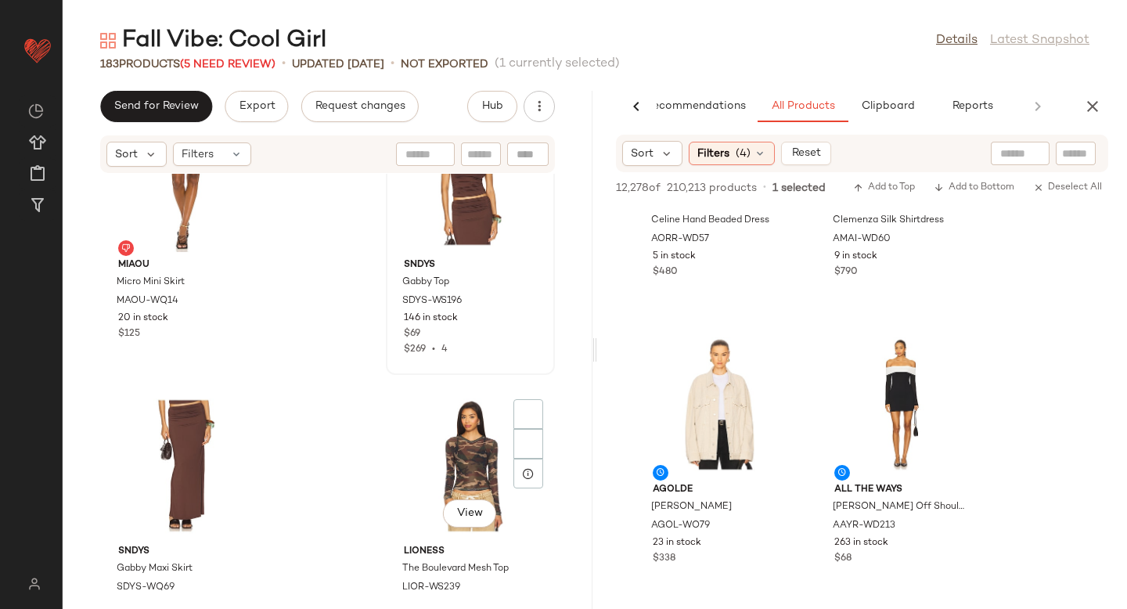
scroll to position [19561, 0]
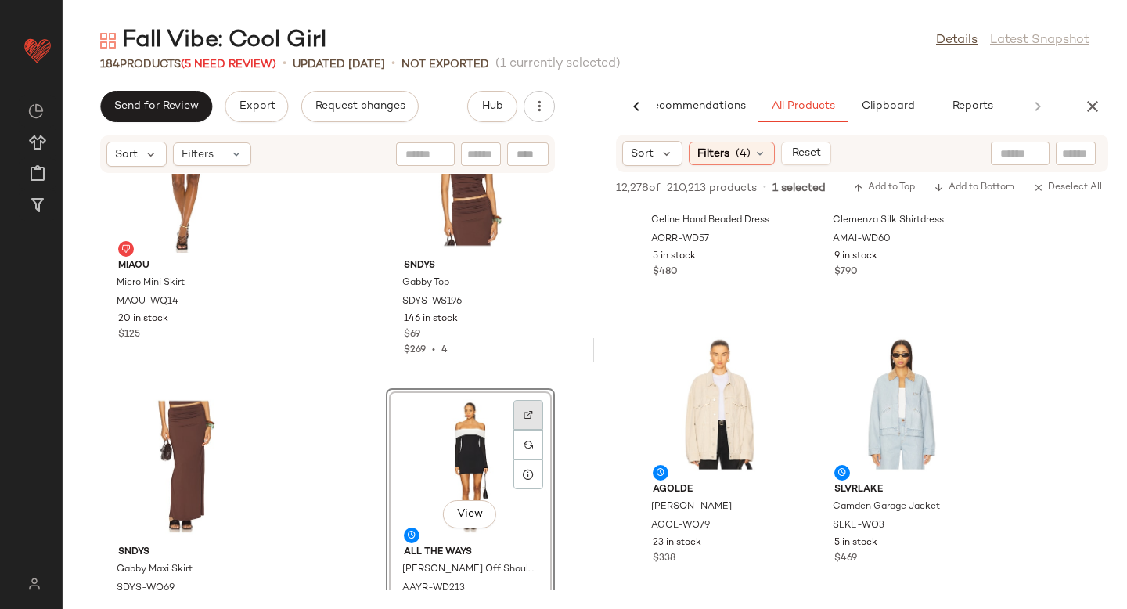
click at [520, 430] on div at bounding box center [528, 445] width 30 height 30
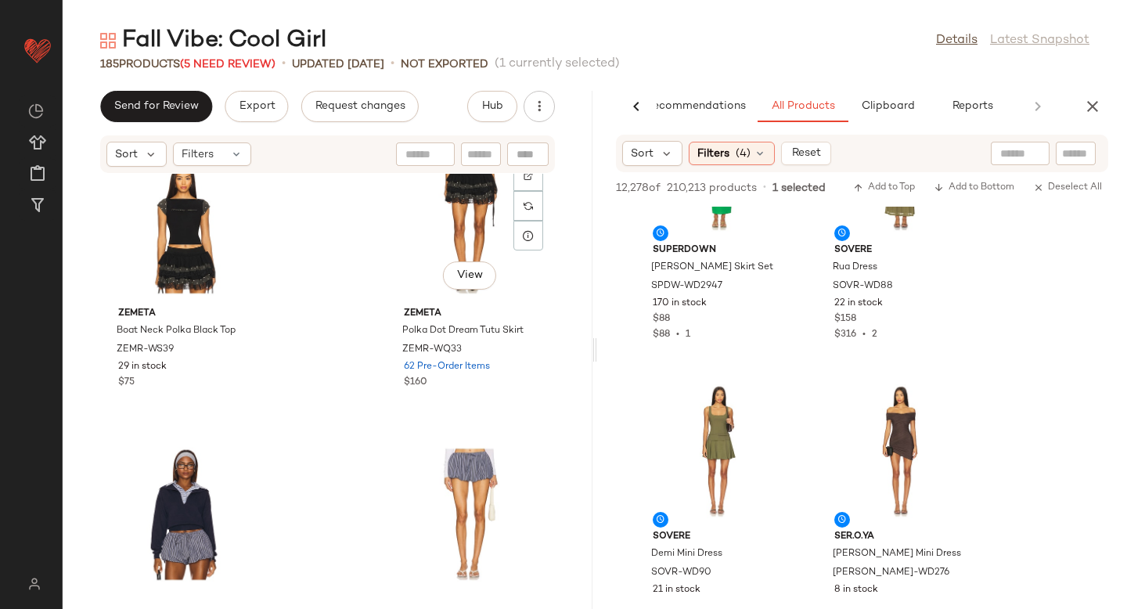
scroll to position [25217, 0]
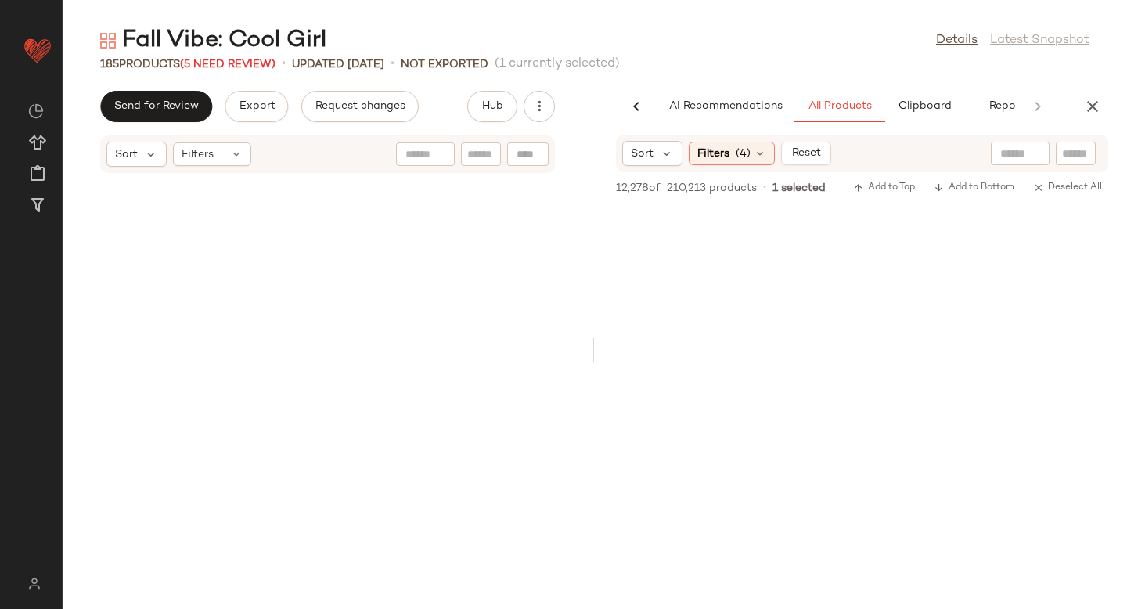
scroll to position [17702, 0]
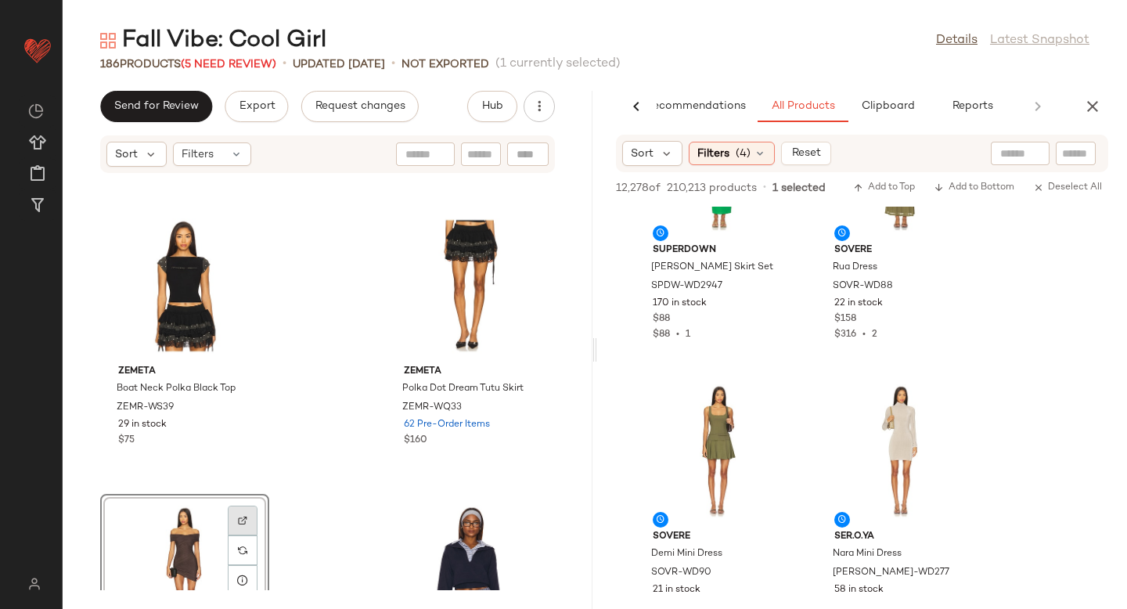
click at [248, 535] on div at bounding box center [243, 550] width 30 height 30
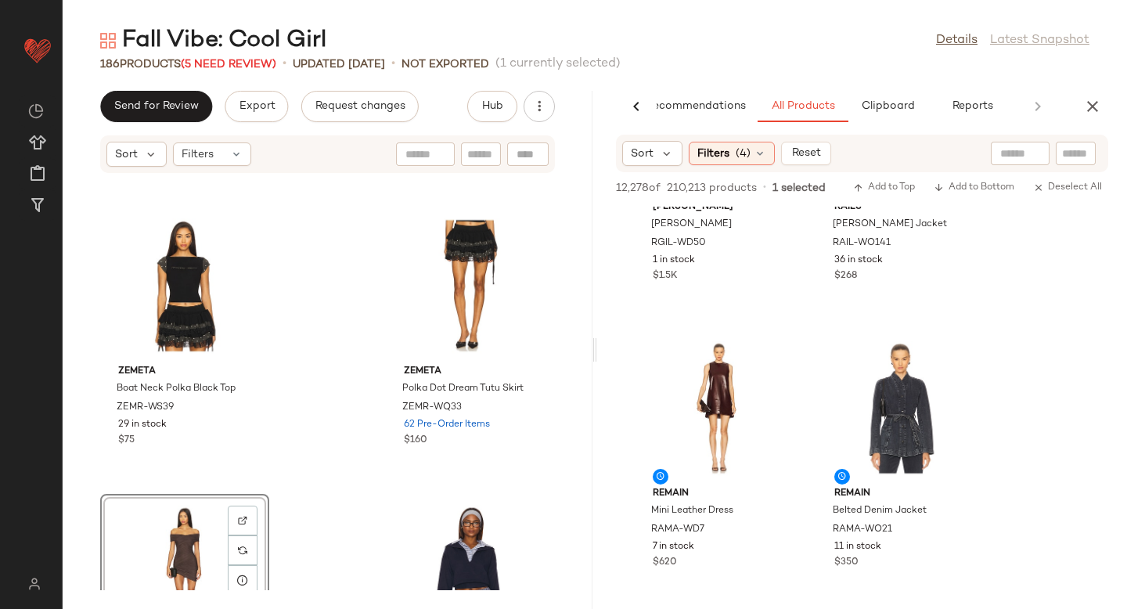
scroll to position [24931, 0]
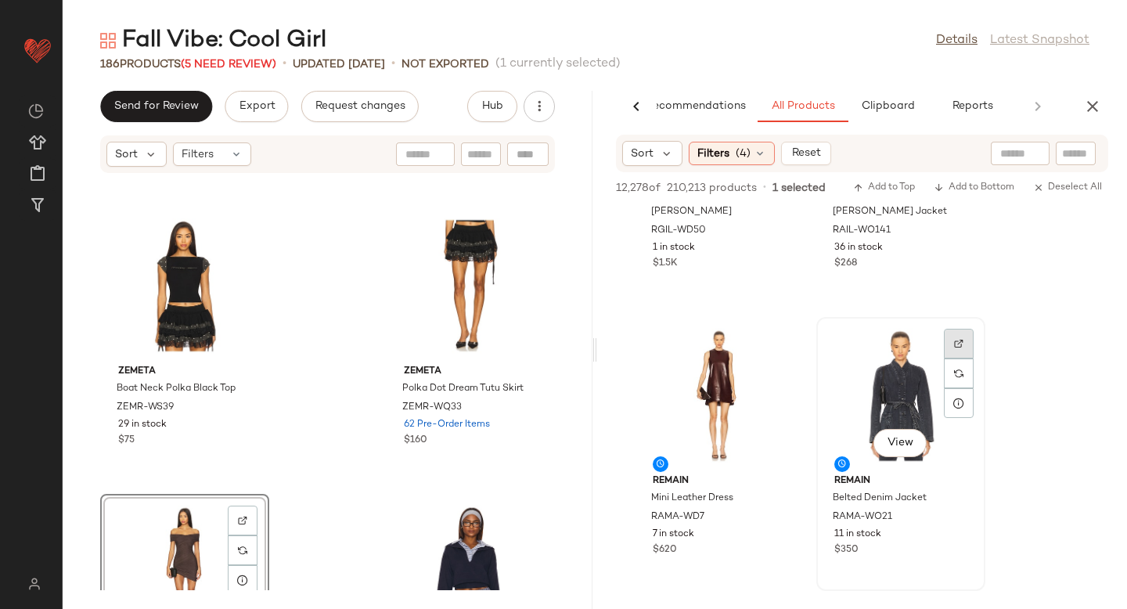
click at [970, 358] on div at bounding box center [959, 373] width 30 height 30
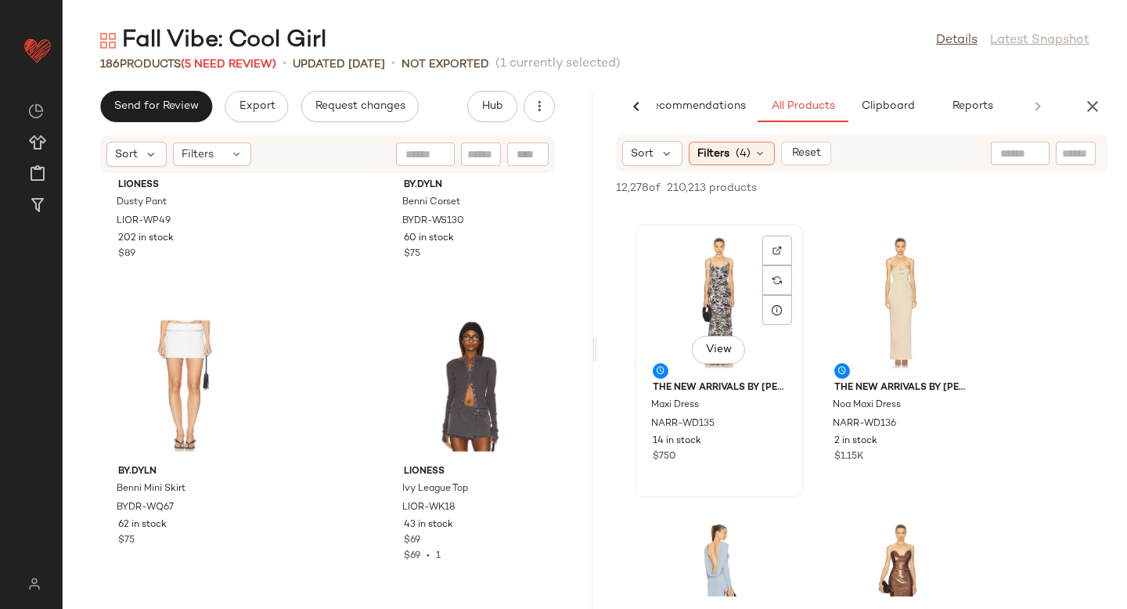
scroll to position [26808, 0]
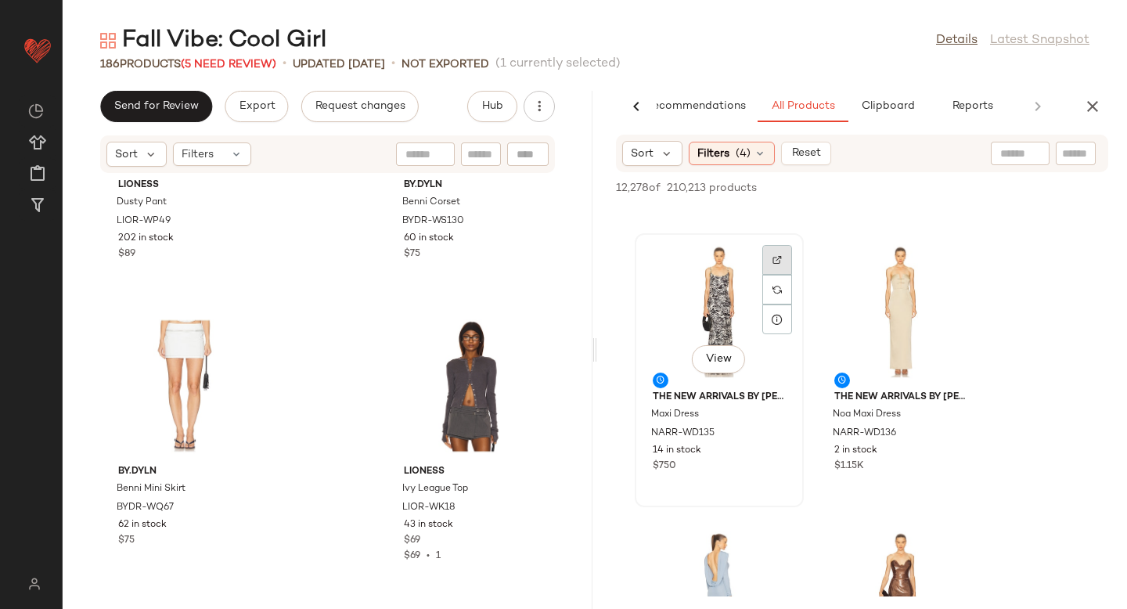
click at [771, 275] on div at bounding box center [777, 290] width 30 height 30
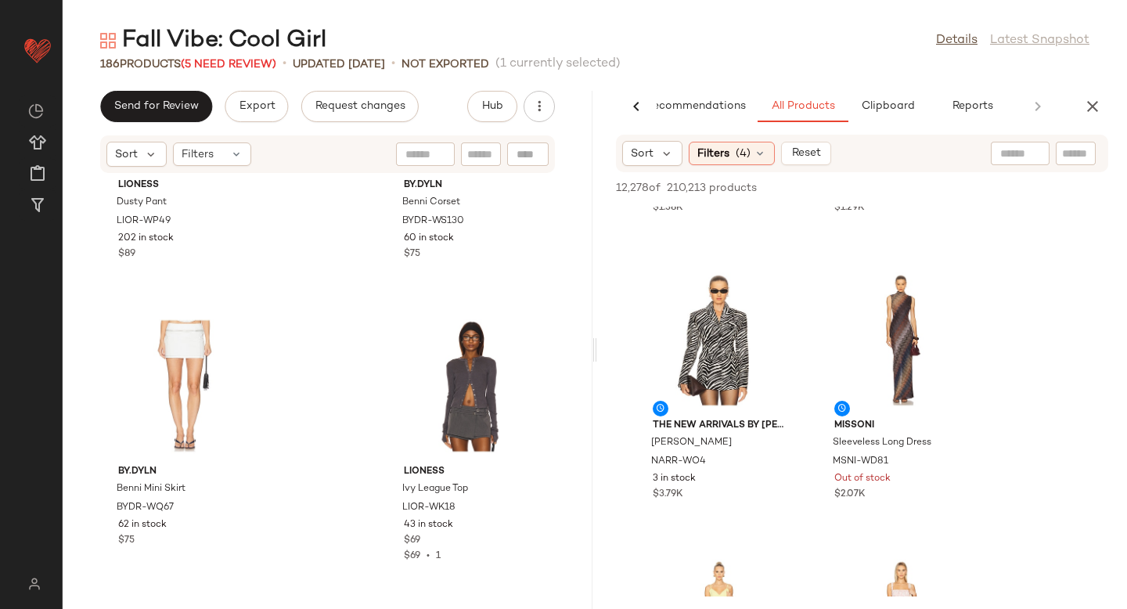
scroll to position [28276, 0]
click at [961, 285] on img at bounding box center [958, 286] width 9 height 9
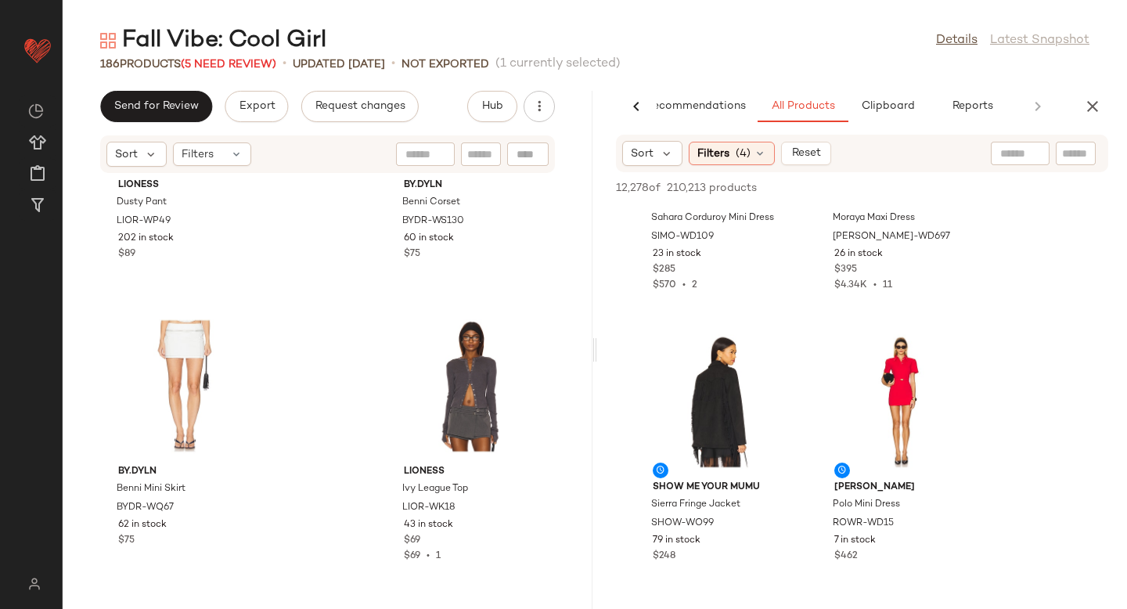
scroll to position [34800, 0]
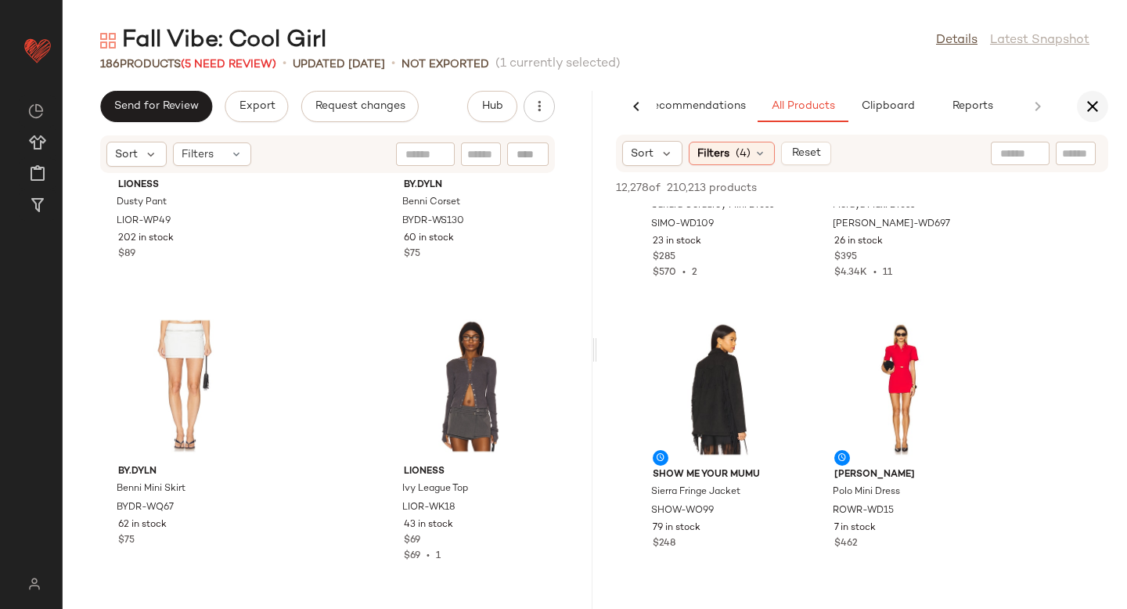
click at [1084, 105] on icon "button" at bounding box center [1092, 106] width 19 height 19
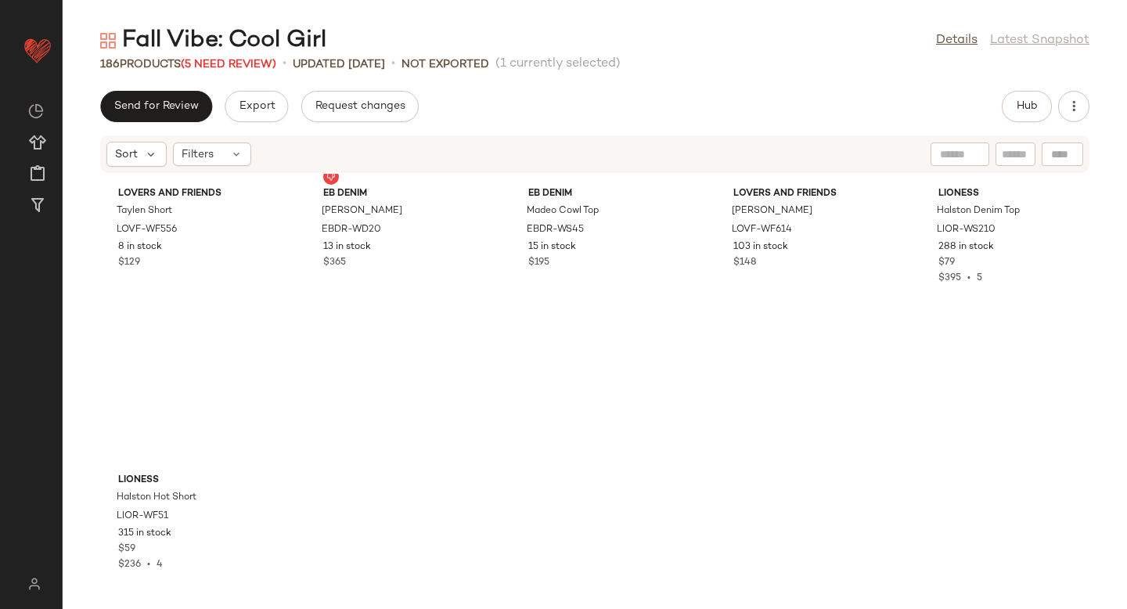
scroll to position [9737, 0]
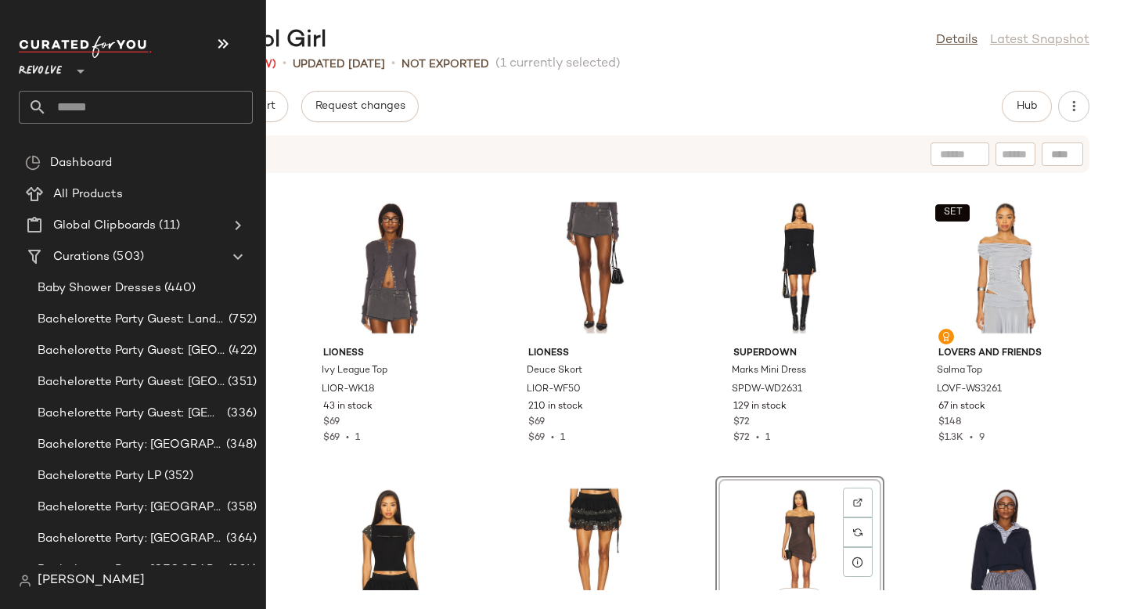
click at [146, 110] on input "text" at bounding box center [150, 107] width 206 height 33
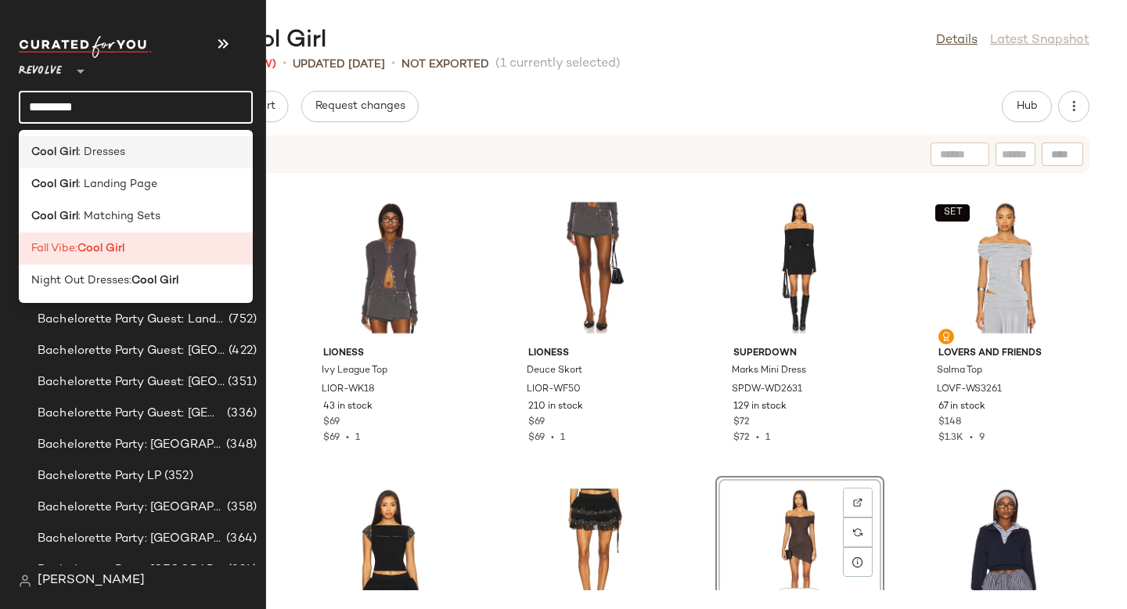
type input "*********"
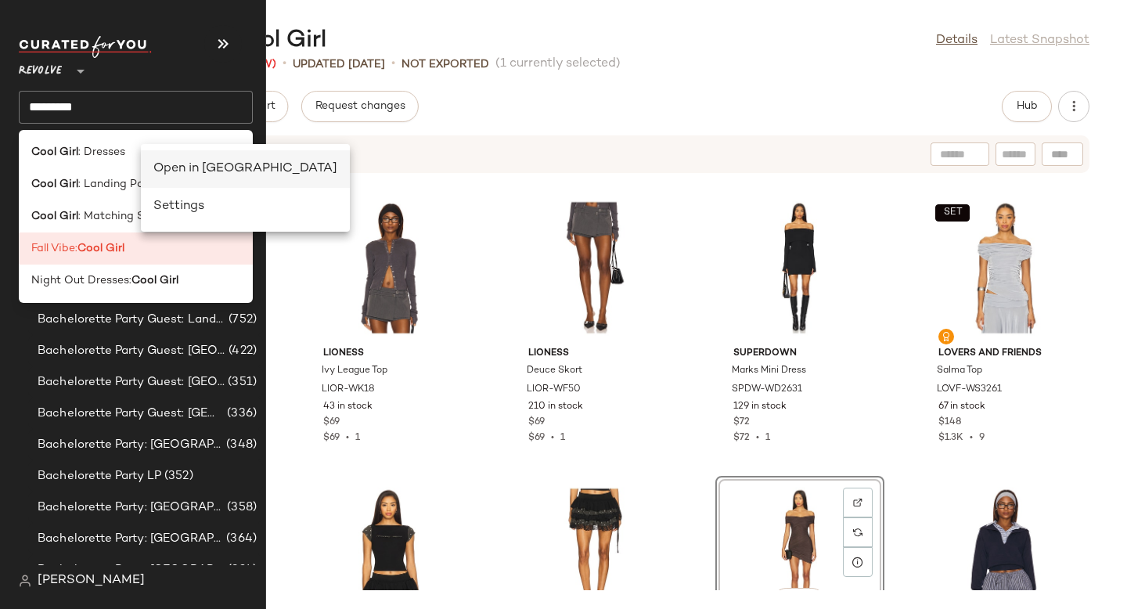
click at [205, 167] on div "Open in Split View" at bounding box center [245, 169] width 184 height 19
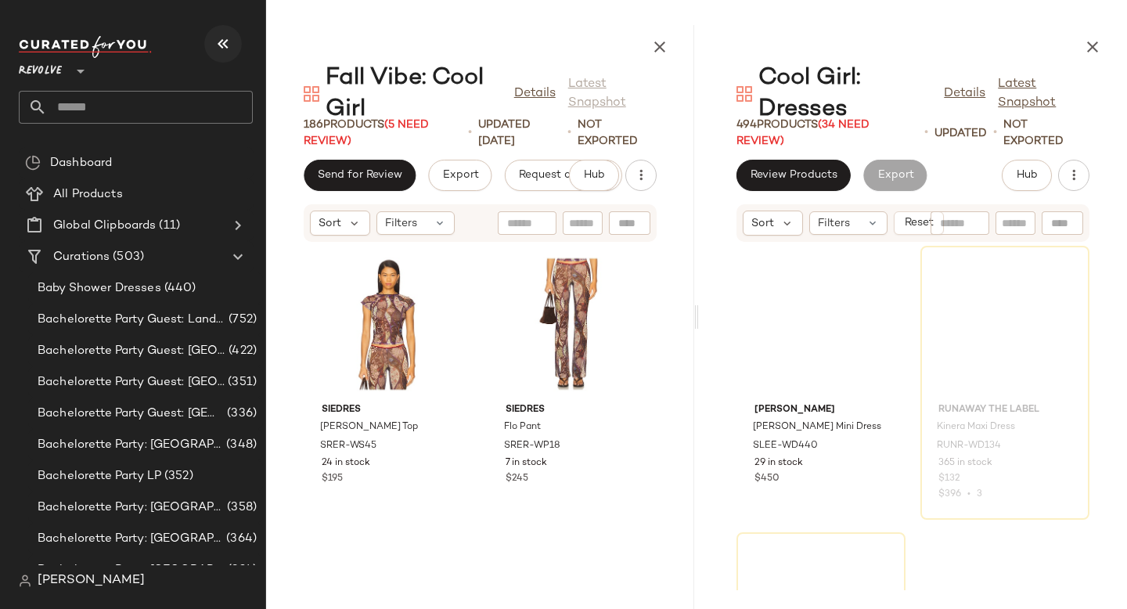
click at [222, 43] on icon "button" at bounding box center [223, 43] width 19 height 19
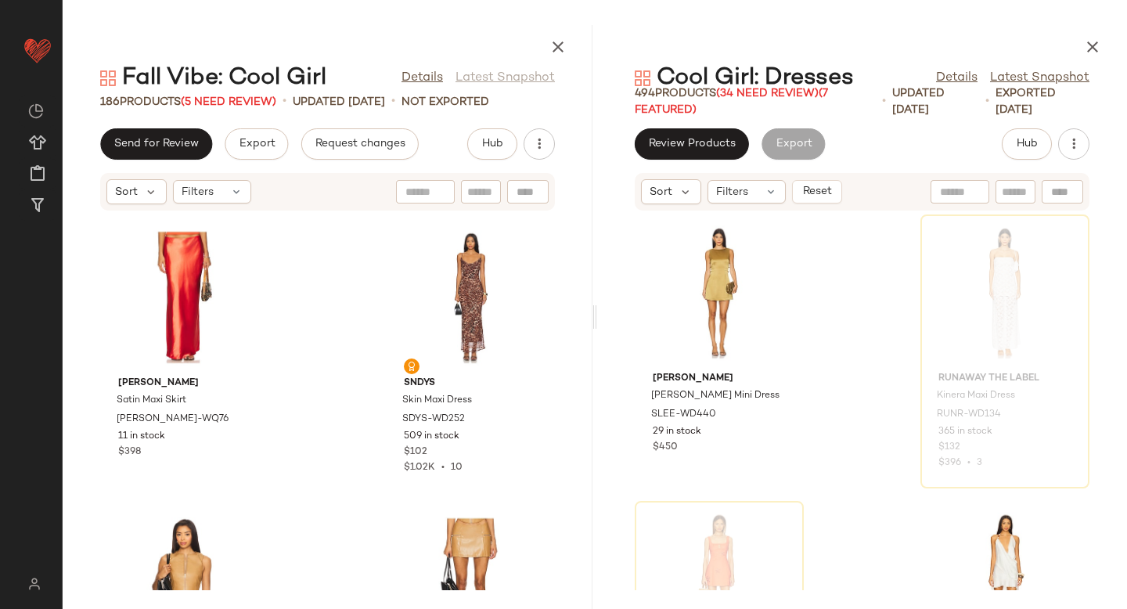
scroll to position [611, 0]
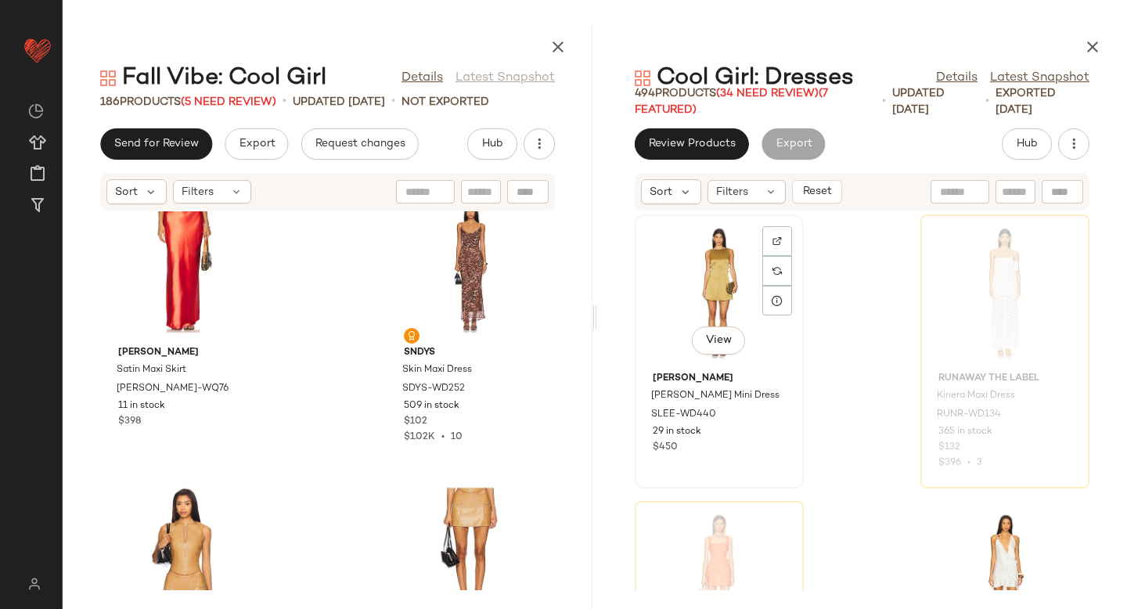
scroll to position [609, 0]
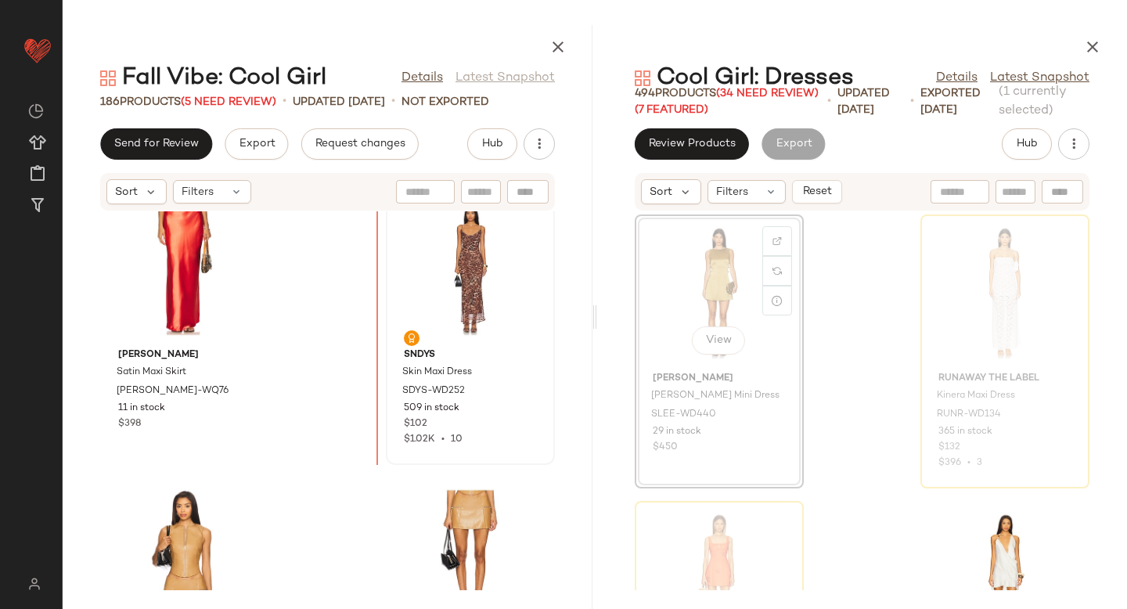
drag, startPoint x: 707, startPoint y: 258, endPoint x: 415, endPoint y: 318, distance: 297.1
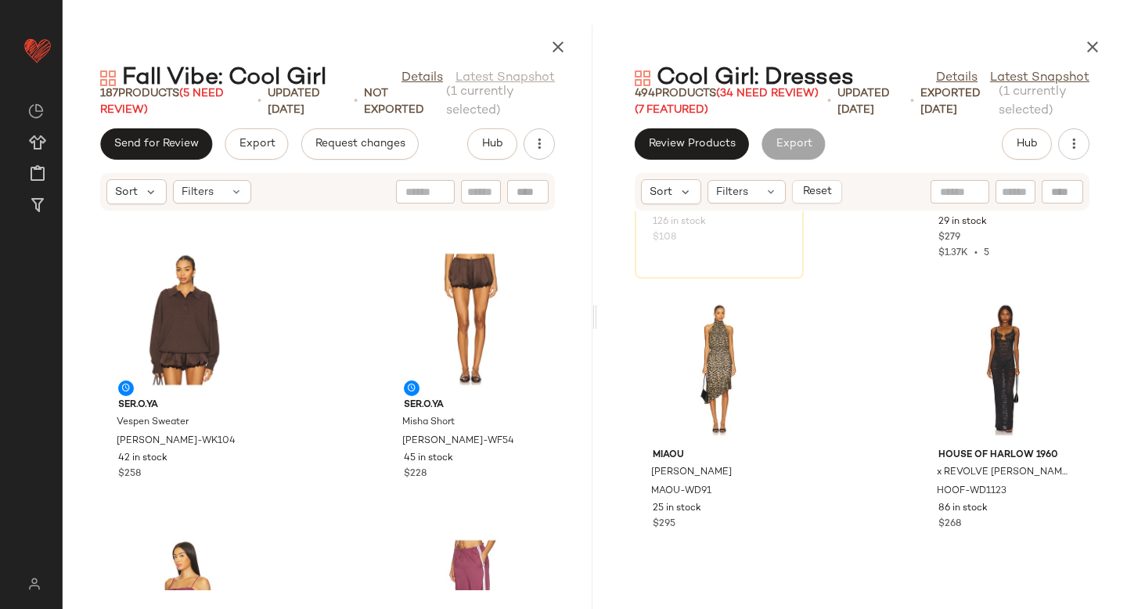
scroll to position [793, 0]
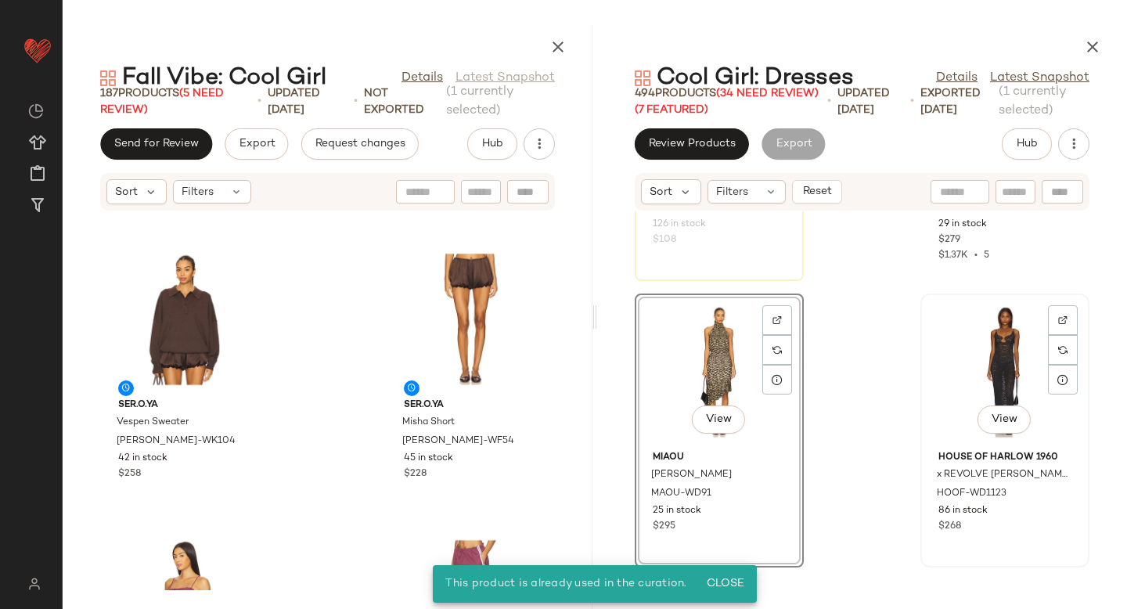
scroll to position [1067, 0]
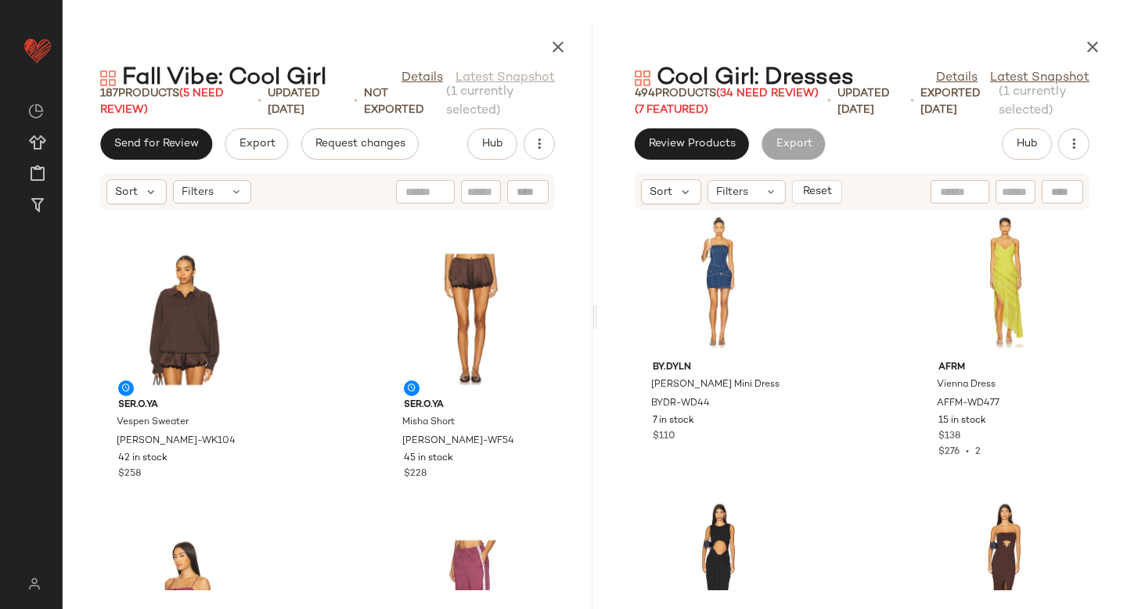
scroll to position [2737, 0]
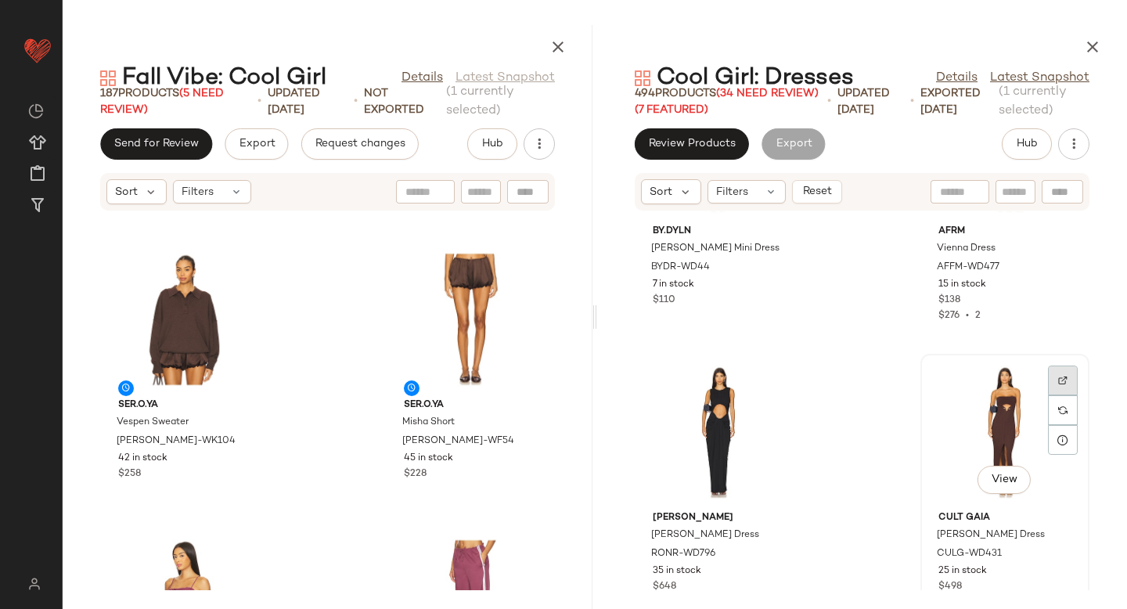
click at [1058, 395] on div at bounding box center [1063, 410] width 30 height 30
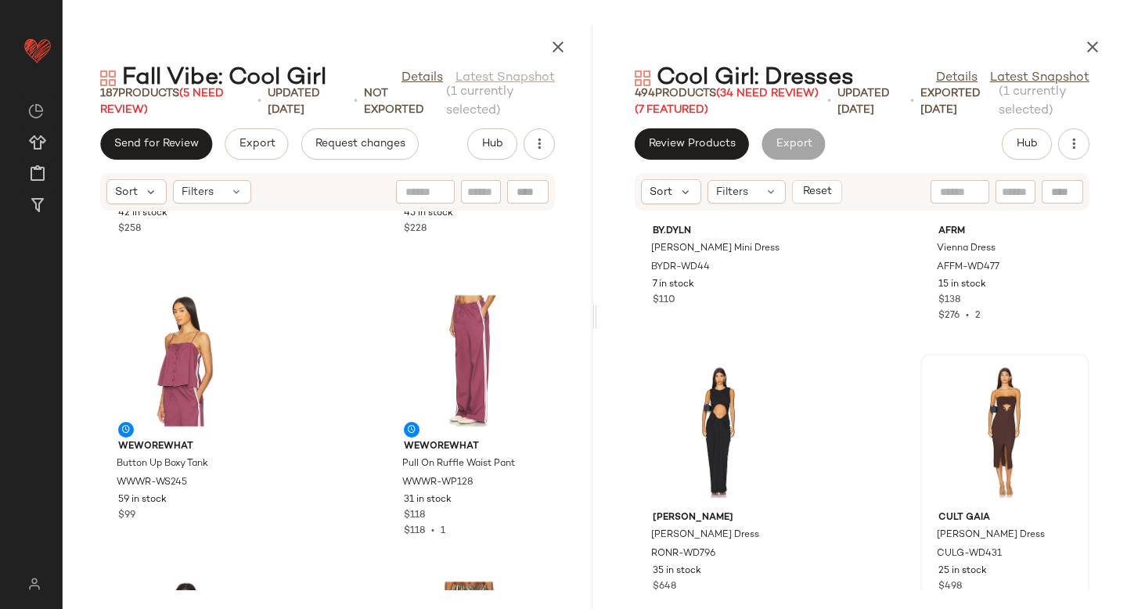
scroll to position [1663, 0]
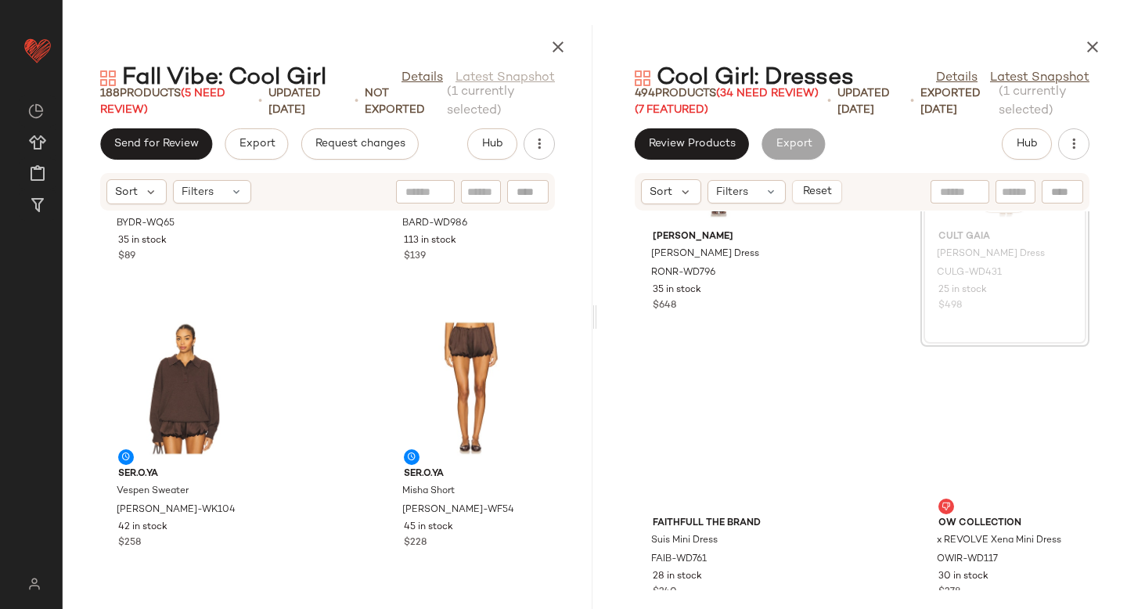
scroll to position [3082, 0]
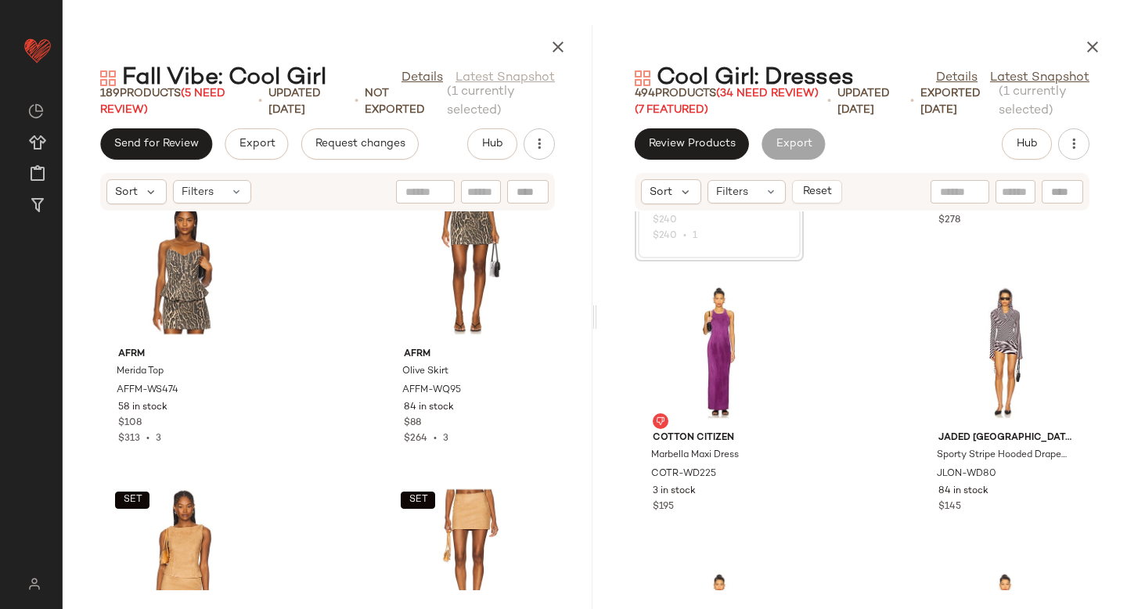
scroll to position [3391, 0]
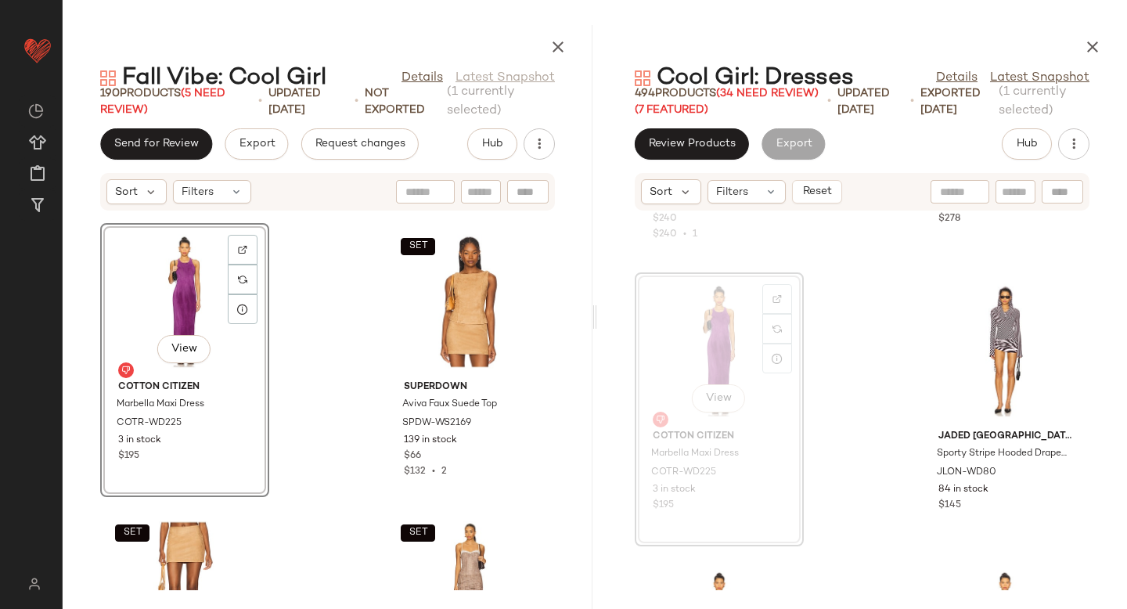
scroll to position [2580, 0]
click at [1058, 298] on img at bounding box center [1062, 298] width 9 height 9
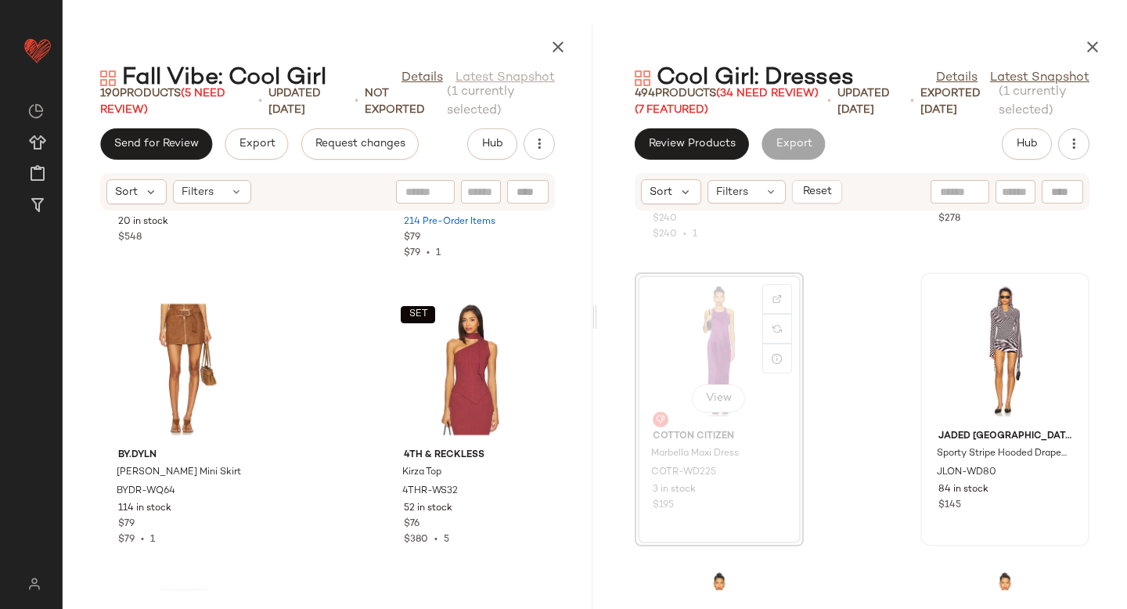
scroll to position [3684, 0]
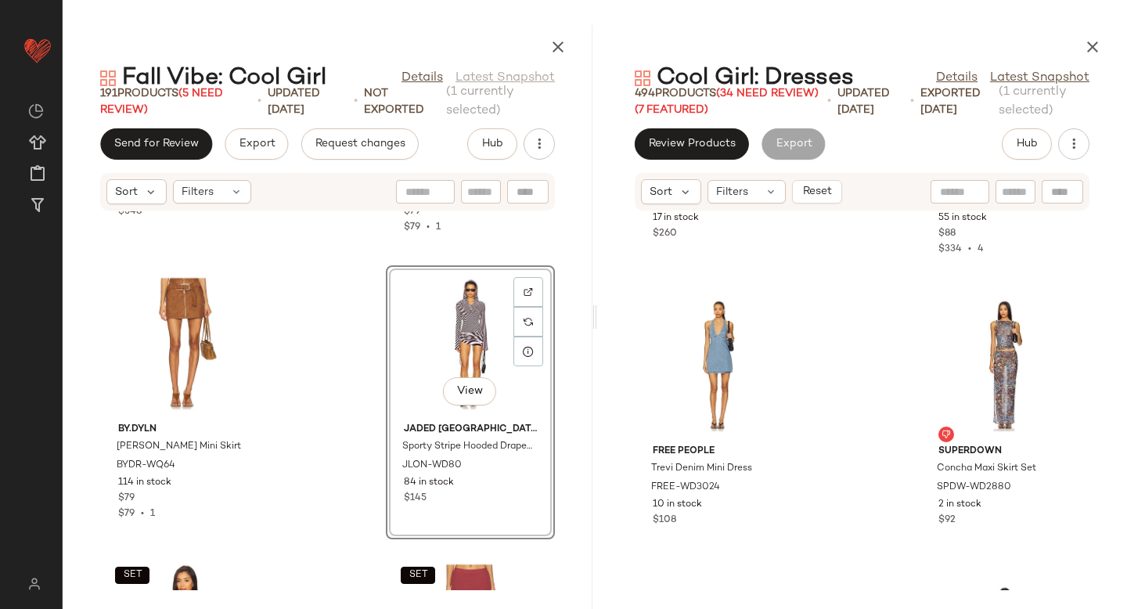
scroll to position [4806, 0]
click at [1048, 331] on div at bounding box center [1063, 346] width 30 height 30
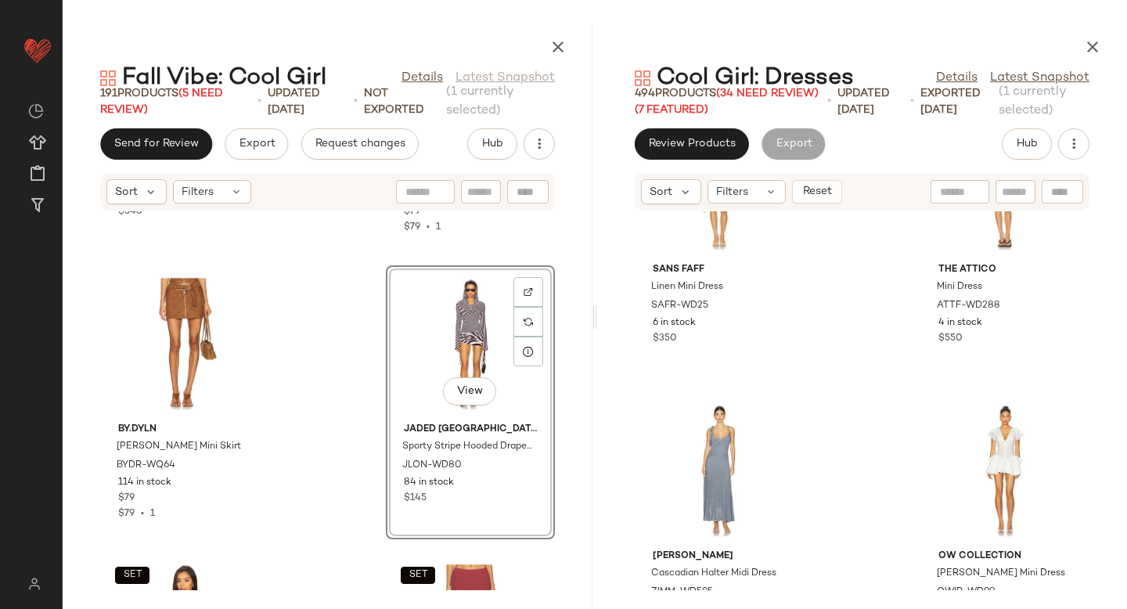
scroll to position [5579, 0]
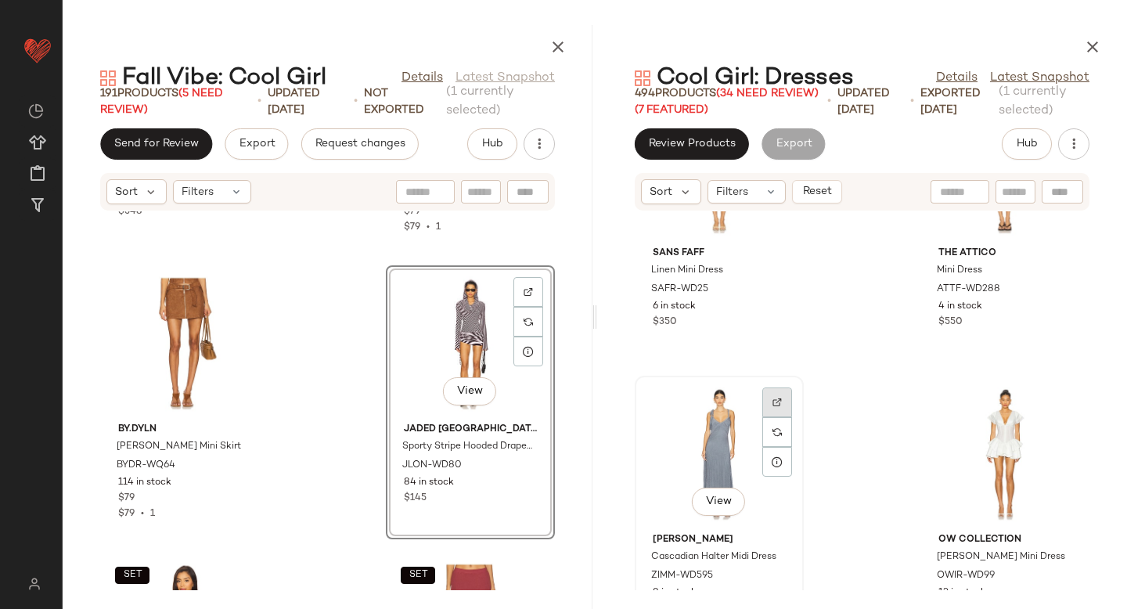
click at [780, 402] on img at bounding box center [776, 401] width 9 height 9
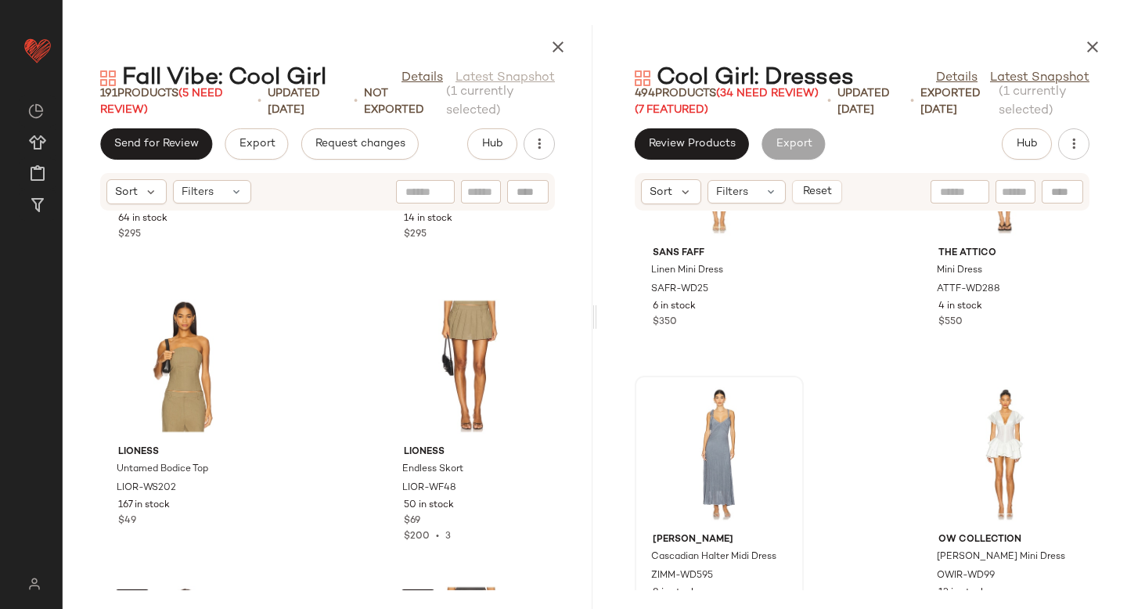
scroll to position [22548, 0]
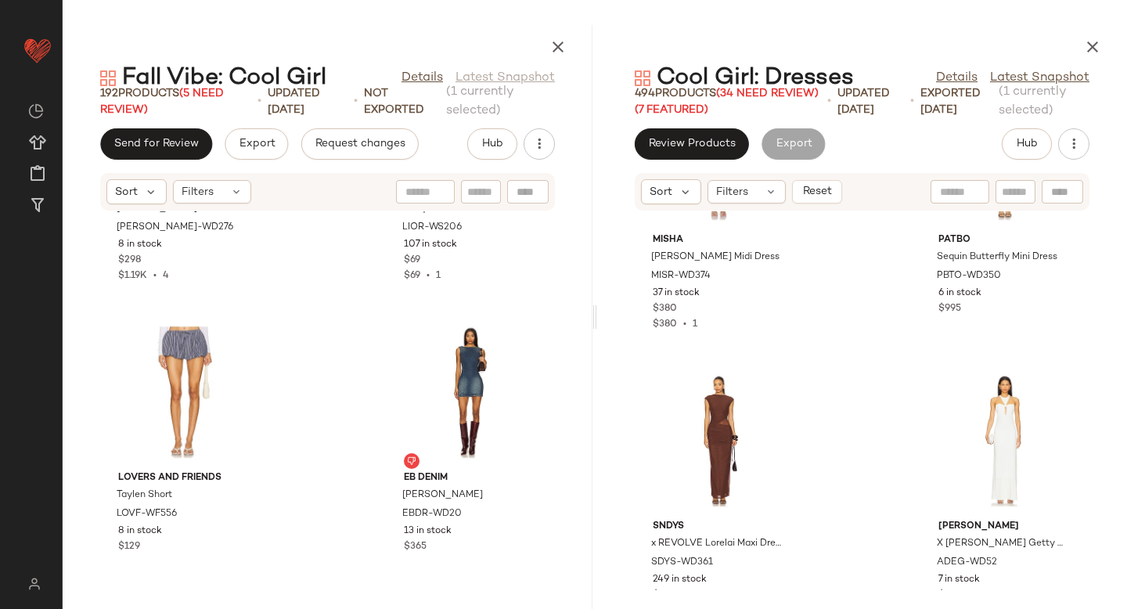
scroll to position [26889, 0]
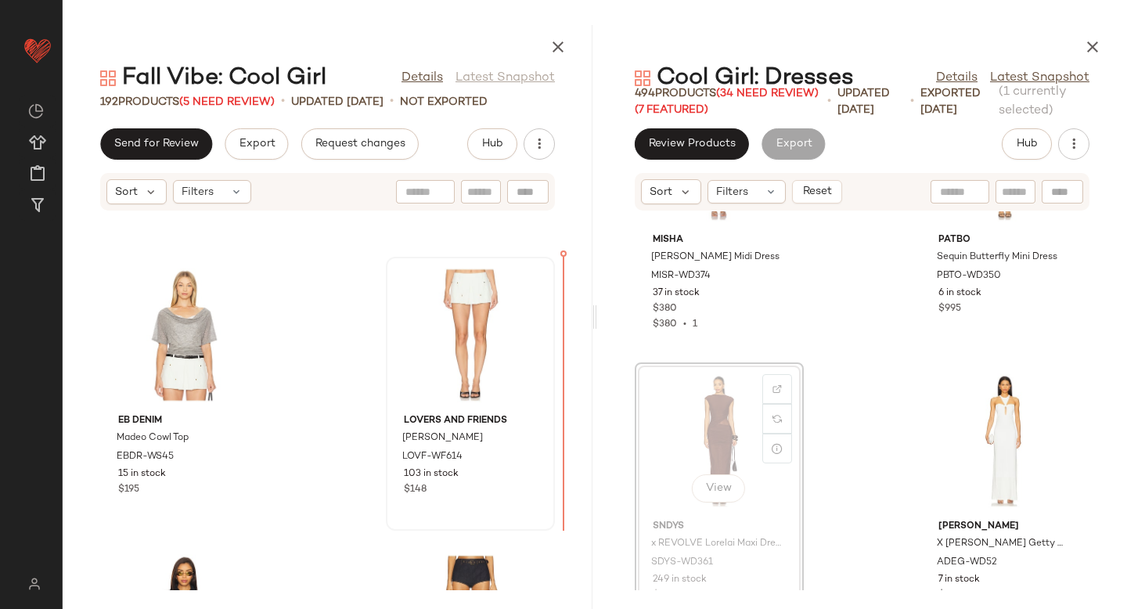
drag, startPoint x: 666, startPoint y: 401, endPoint x: 488, endPoint y: 365, distance: 181.1
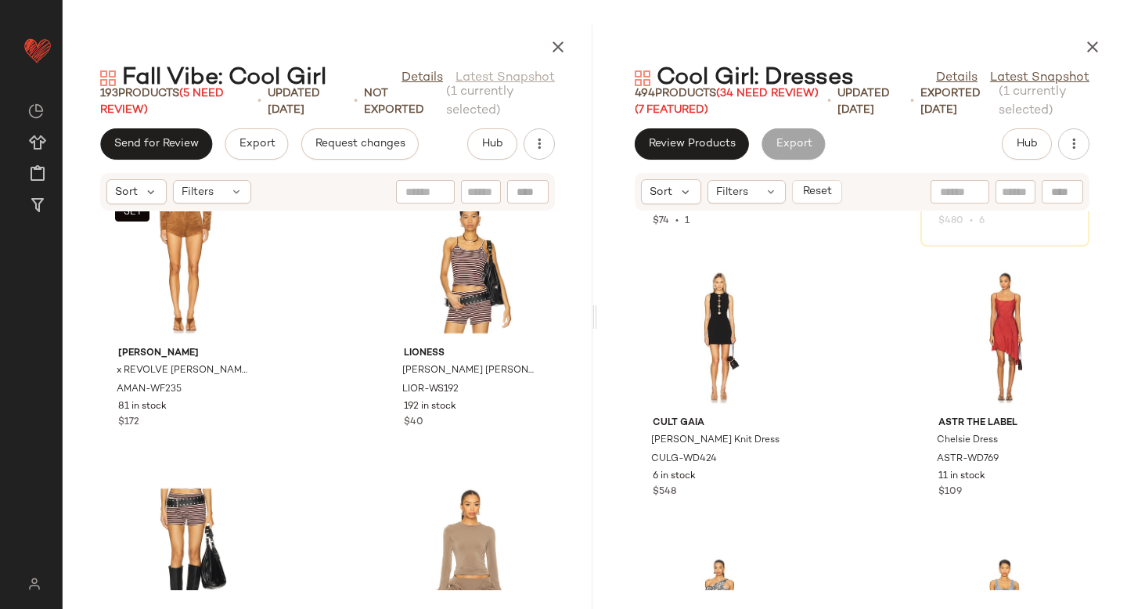
scroll to position [5479, 0]
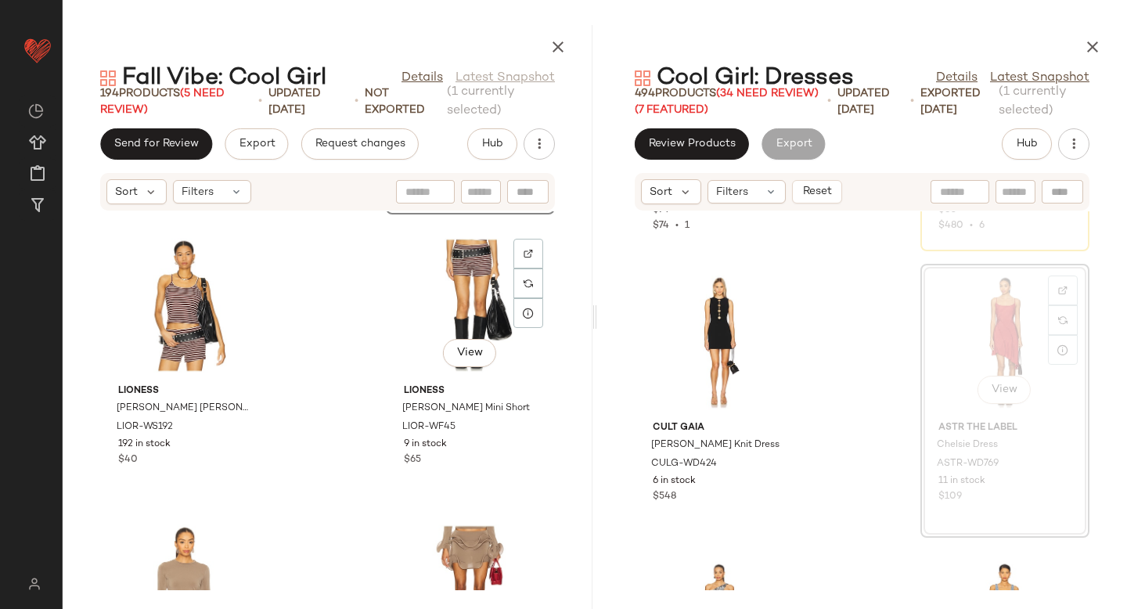
scroll to position [5732, 0]
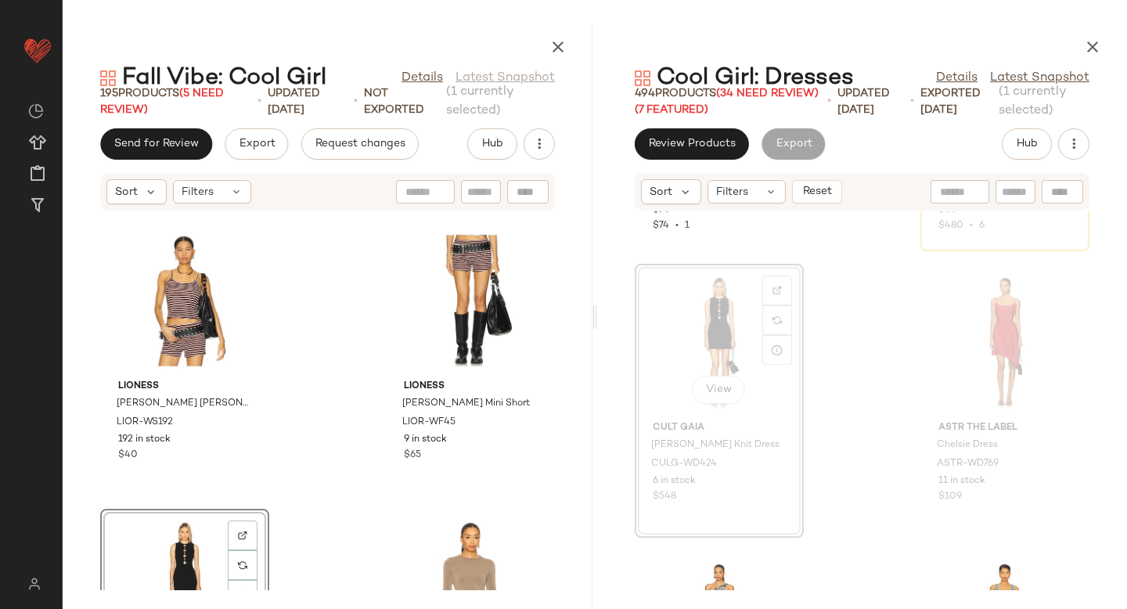
click at [179, 550] on div "View" at bounding box center [185, 587] width 158 height 146
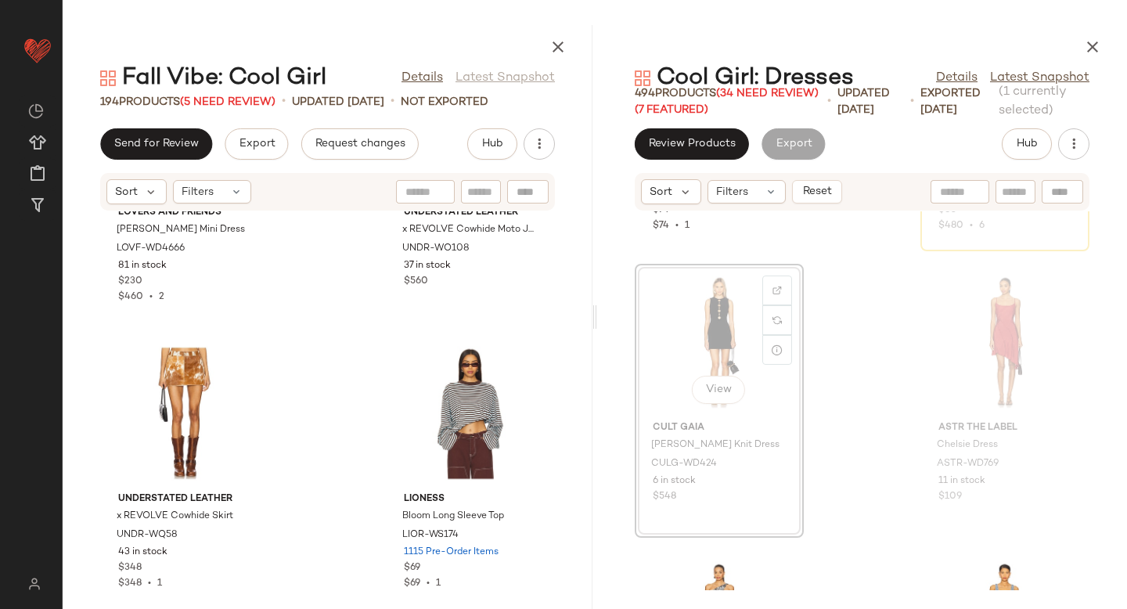
scroll to position [8553, 0]
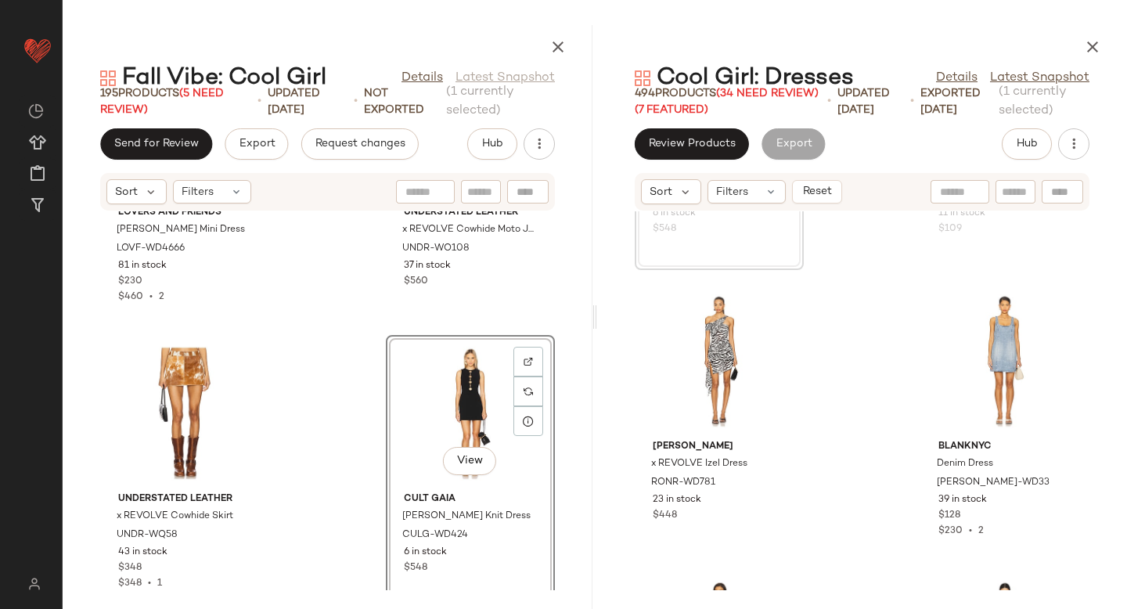
scroll to position [8826, 0]
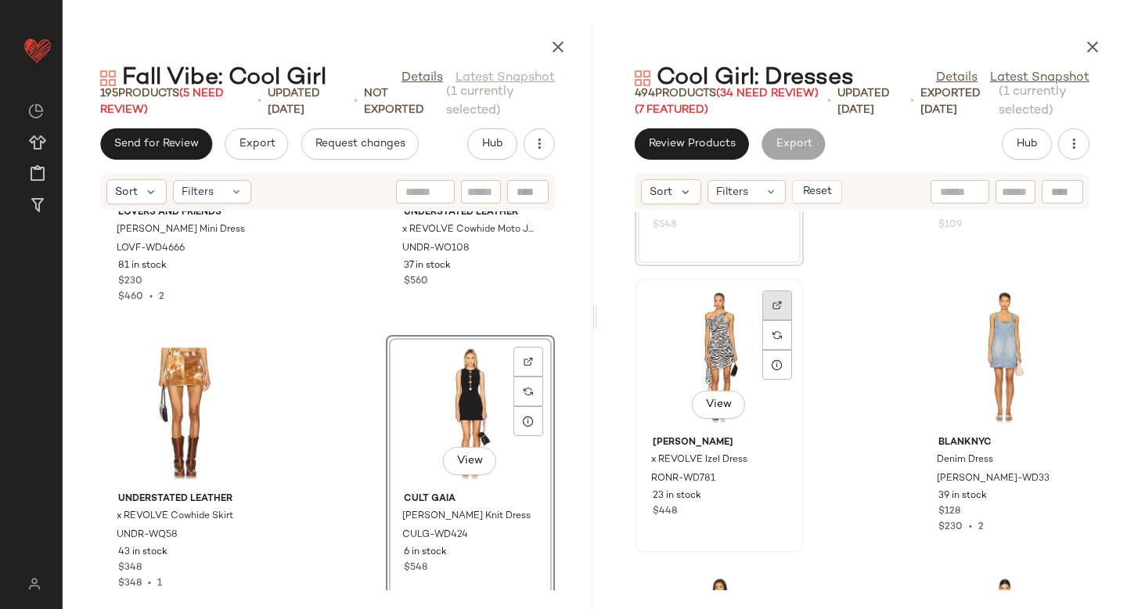
click at [773, 320] on div at bounding box center [777, 335] width 30 height 30
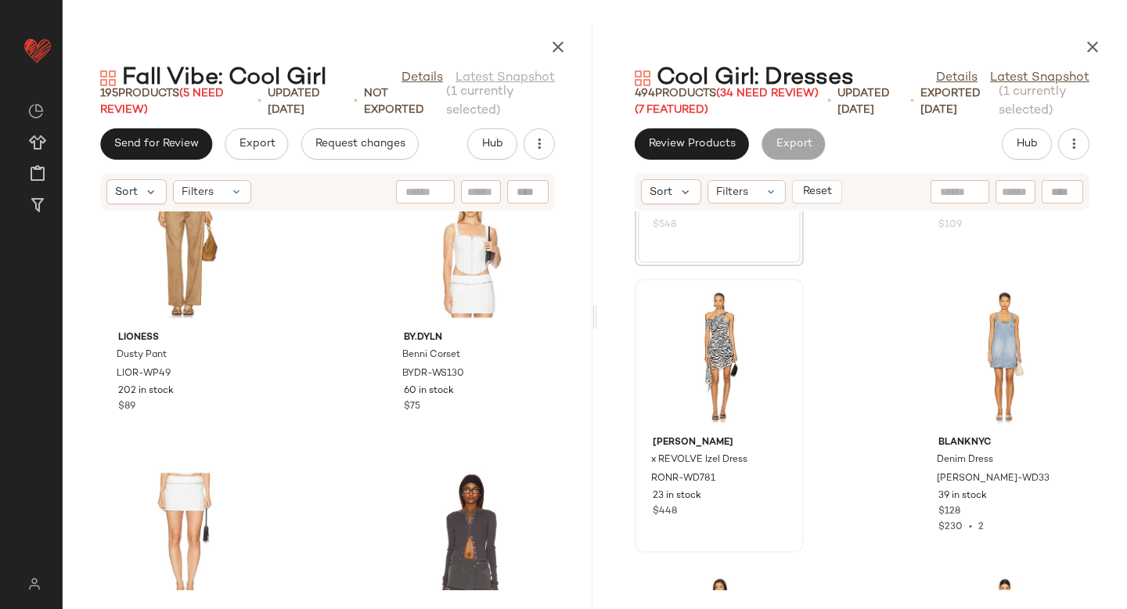
scroll to position [25159, 0]
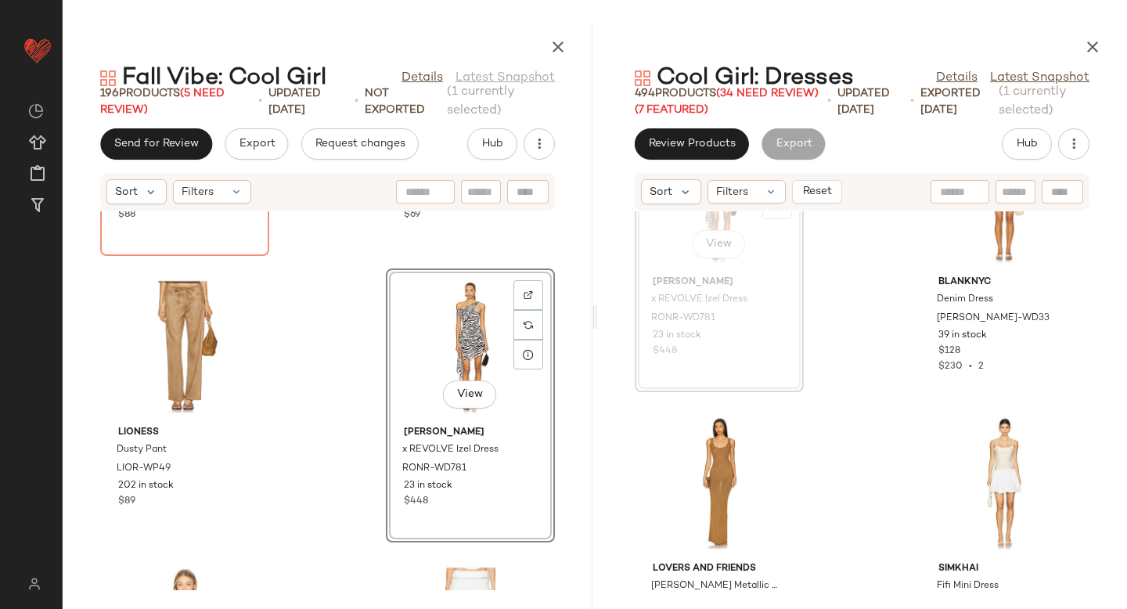
scroll to position [9136, 0]
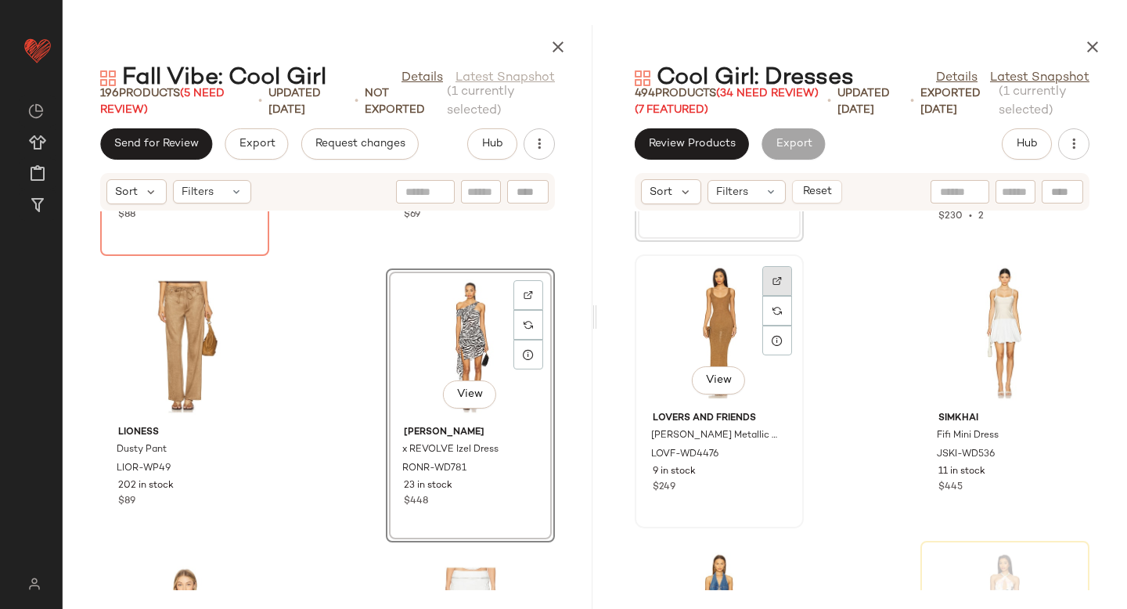
click at [781, 296] on div at bounding box center [777, 311] width 30 height 30
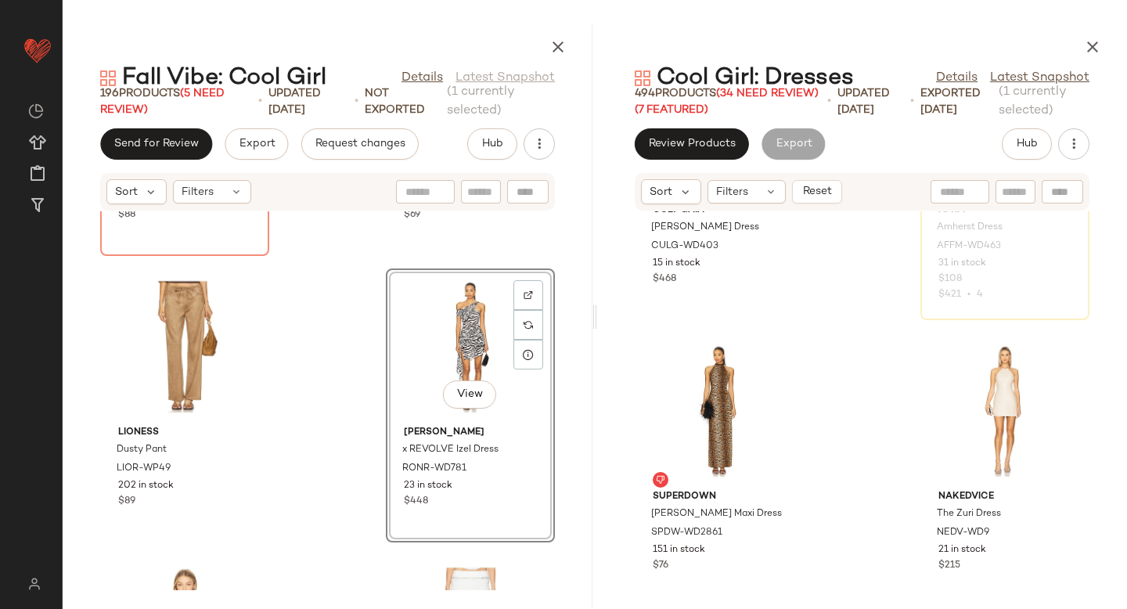
scroll to position [9639, 0]
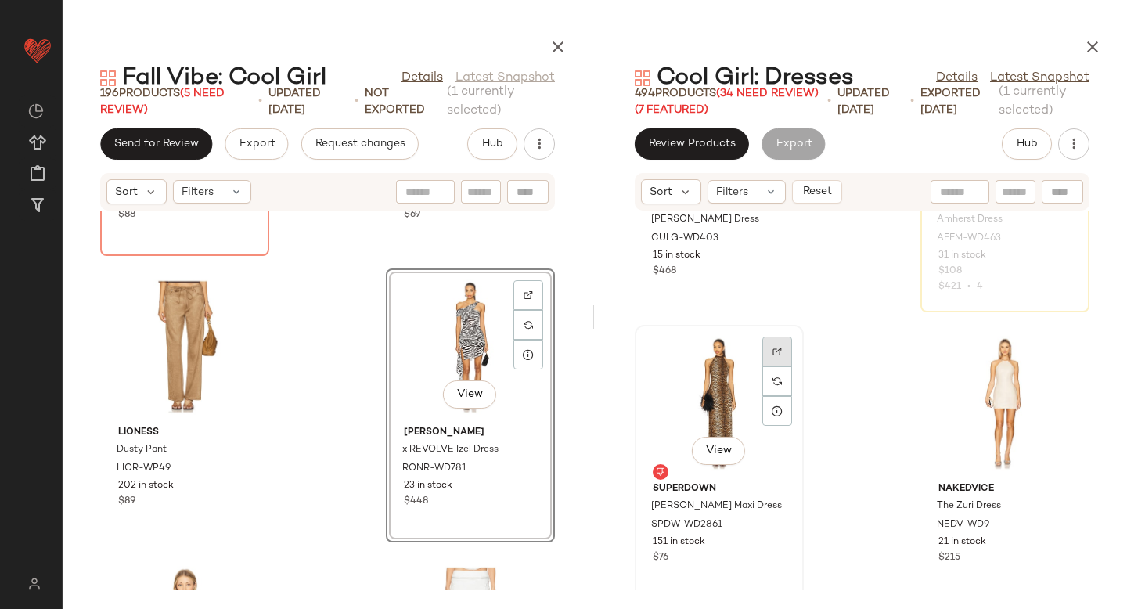
click at [772, 366] on div at bounding box center [777, 381] width 30 height 30
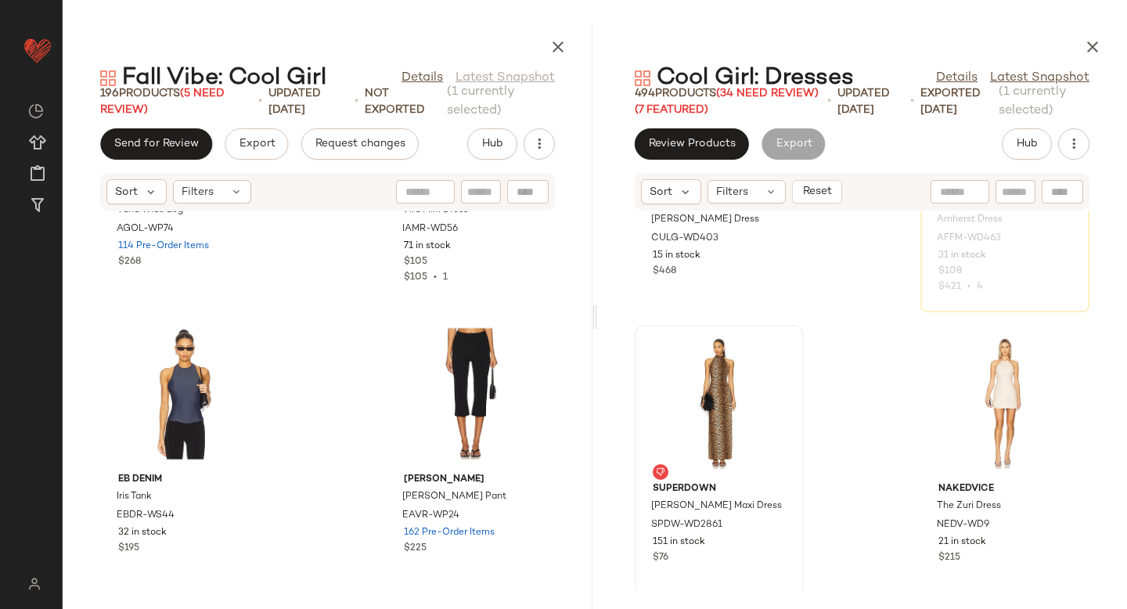
scroll to position [14034, 0]
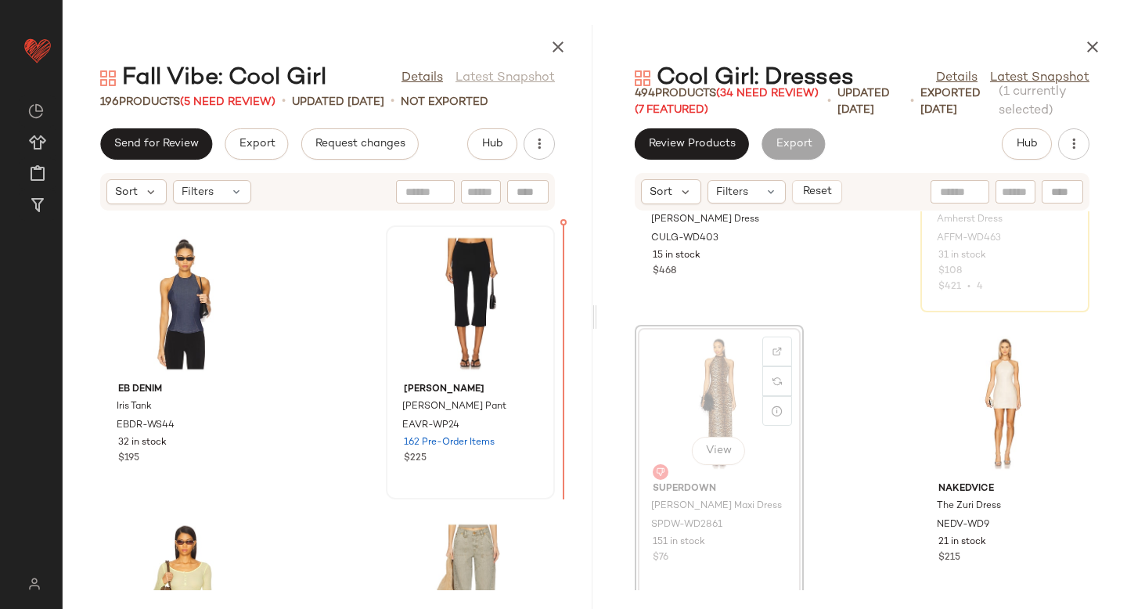
drag, startPoint x: 723, startPoint y: 378, endPoint x: 507, endPoint y: 335, distance: 220.2
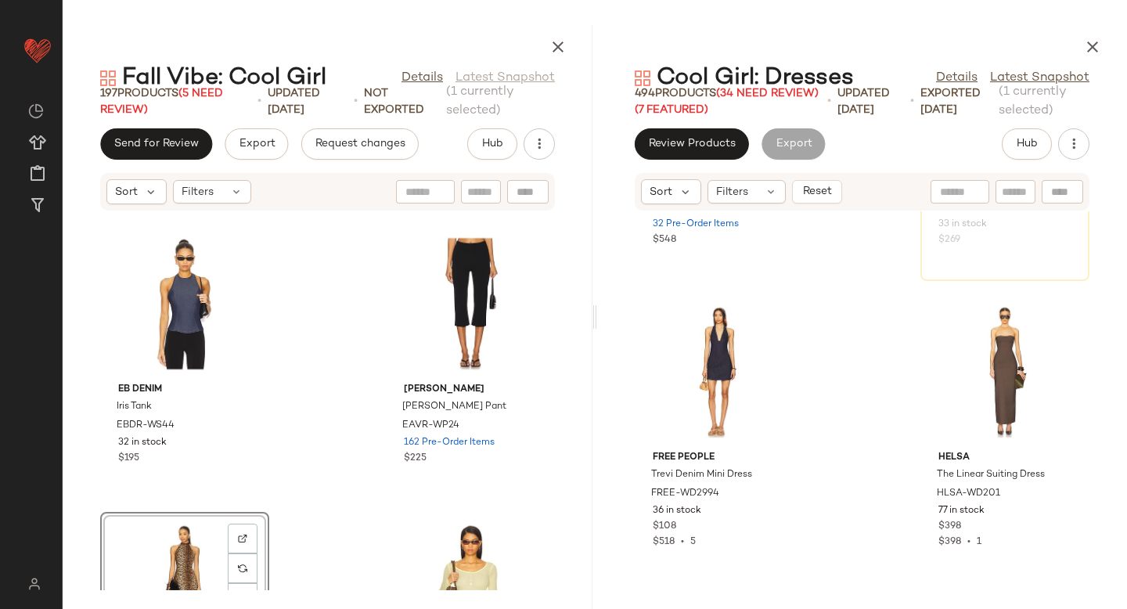
scroll to position [10251, 0]
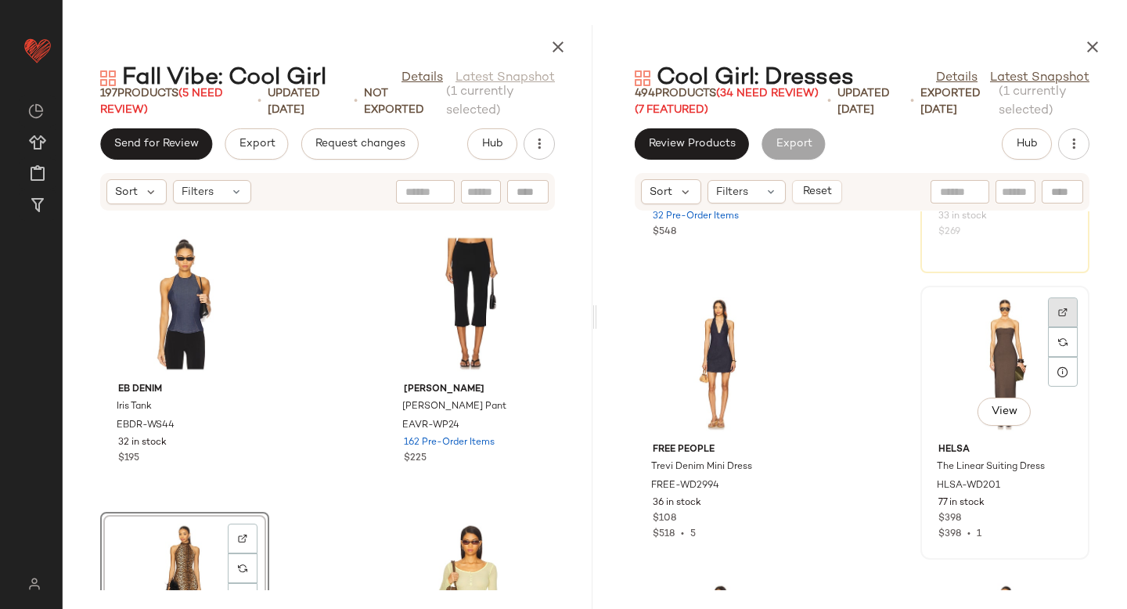
click at [1066, 327] on div at bounding box center [1063, 342] width 30 height 30
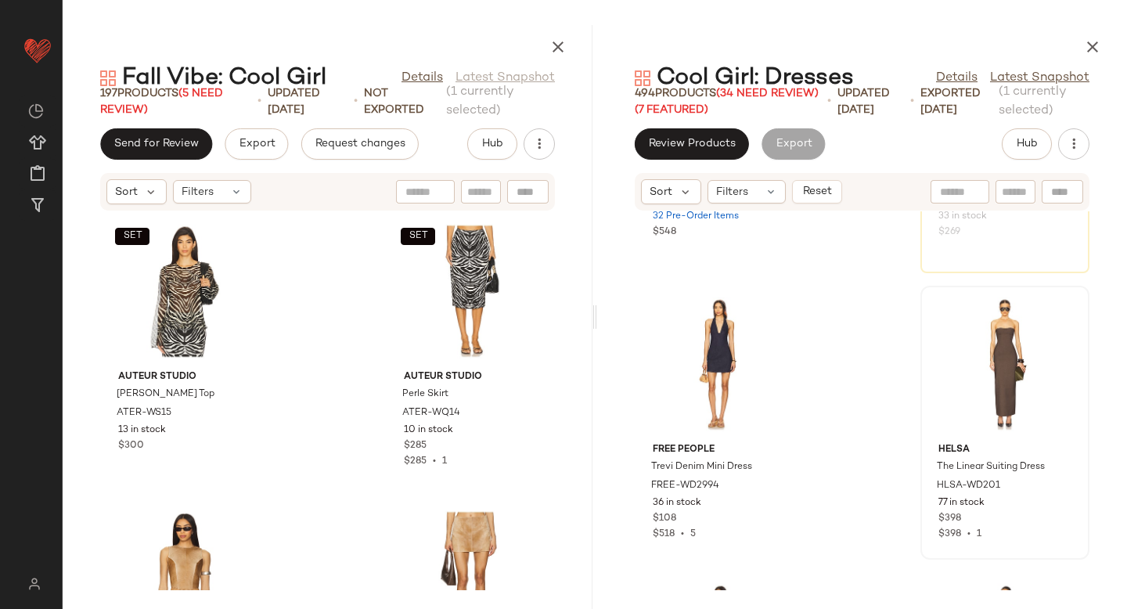
scroll to position [18308, 0]
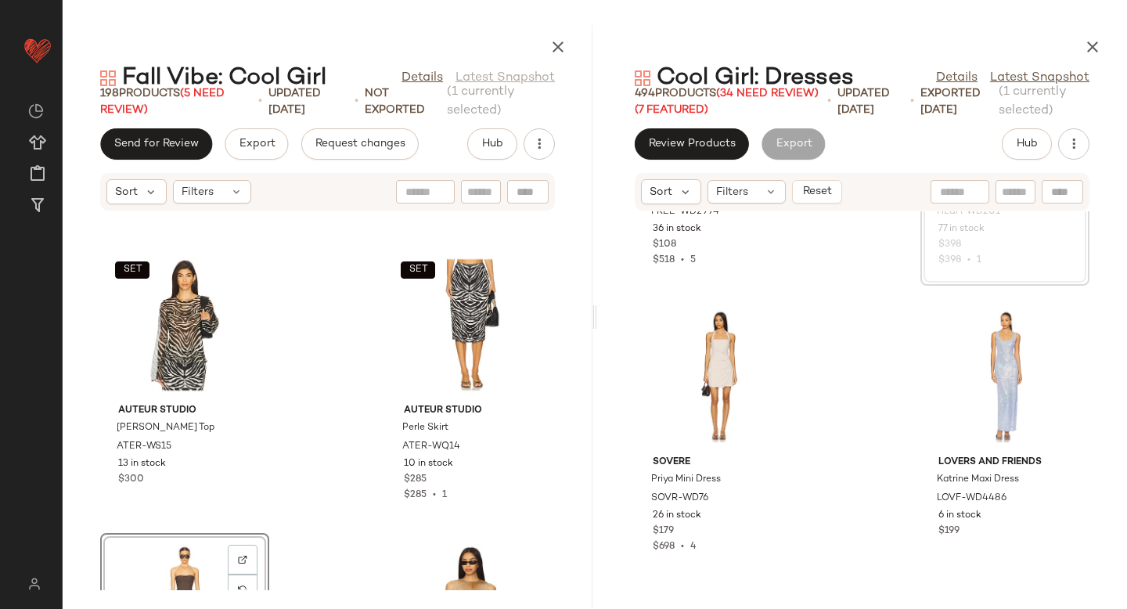
scroll to position [10694, 0]
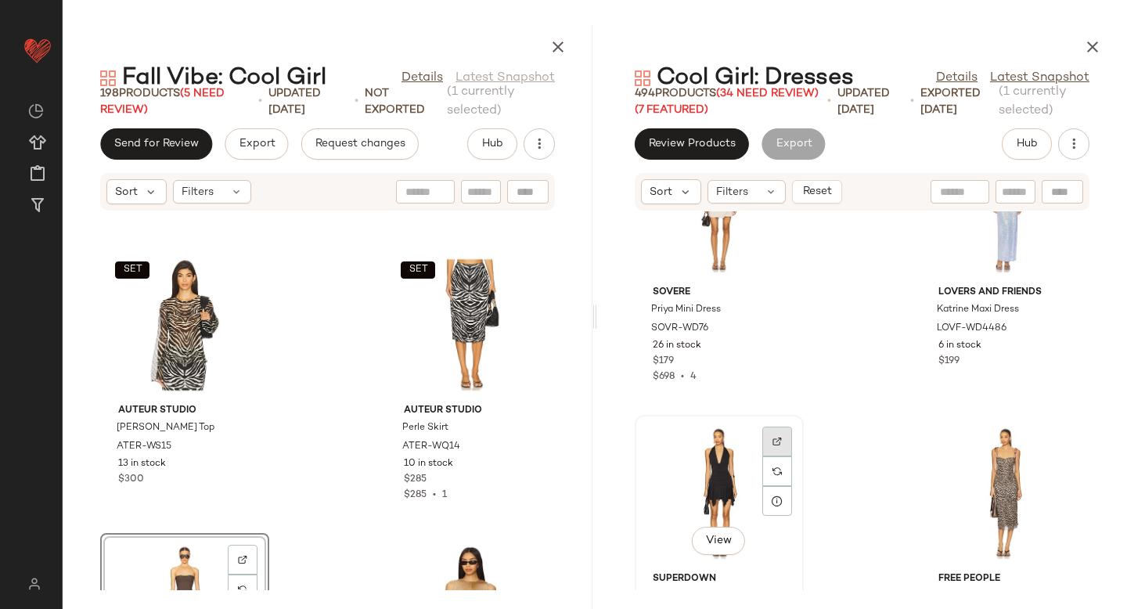
click at [779, 439] on img at bounding box center [776, 441] width 9 height 9
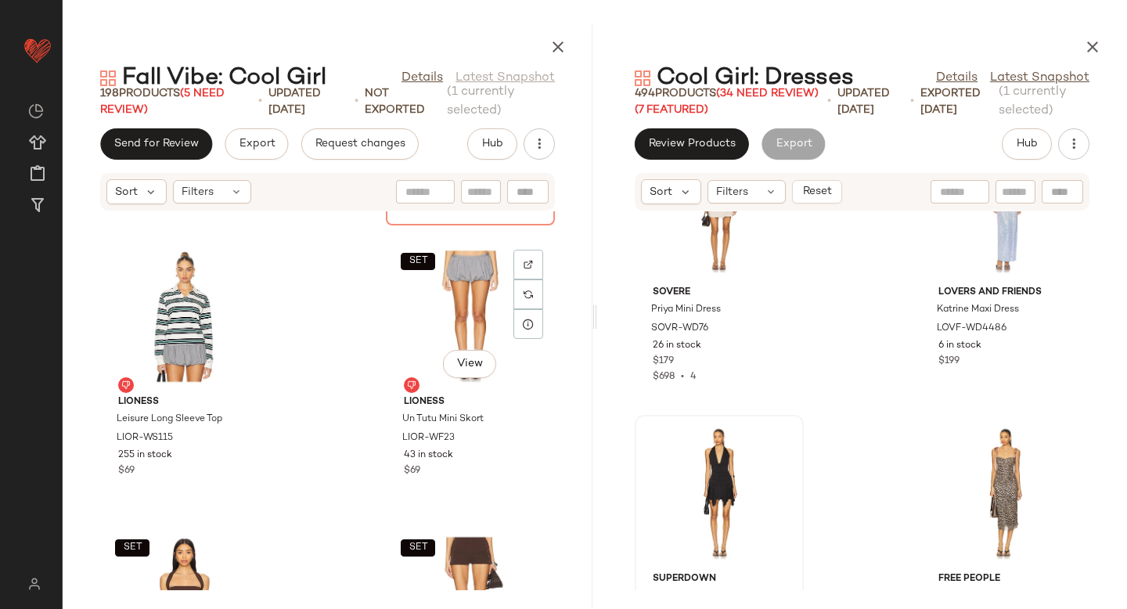
scroll to position [16307, 0]
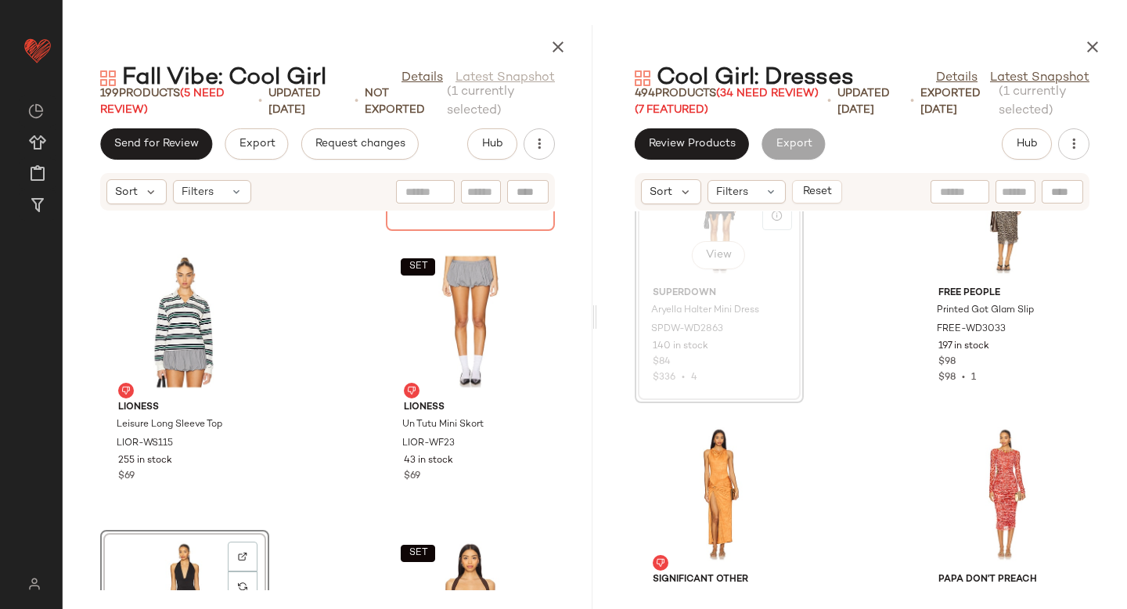
scroll to position [11064, 0]
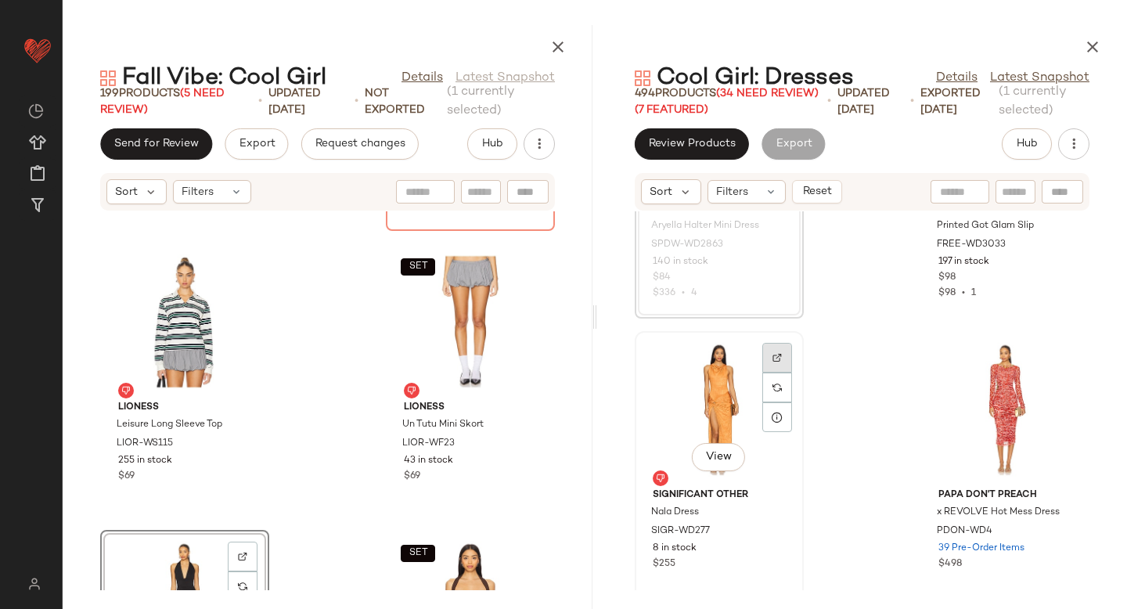
click at [778, 372] on div at bounding box center [777, 387] width 30 height 30
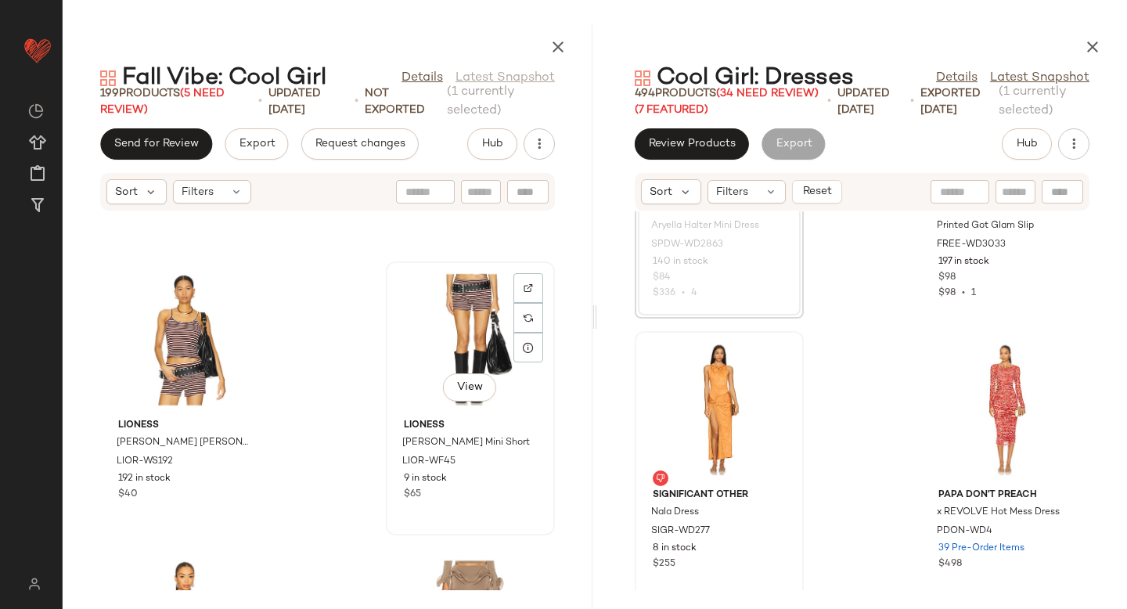
scroll to position [5692, 0]
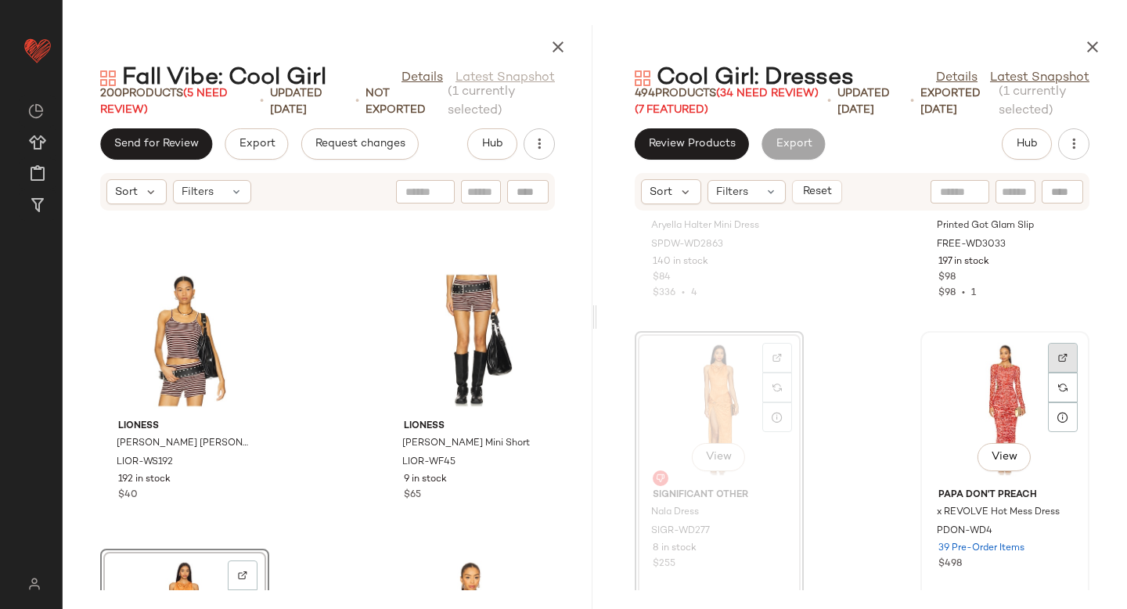
click at [1058, 358] on img at bounding box center [1062, 357] width 9 height 9
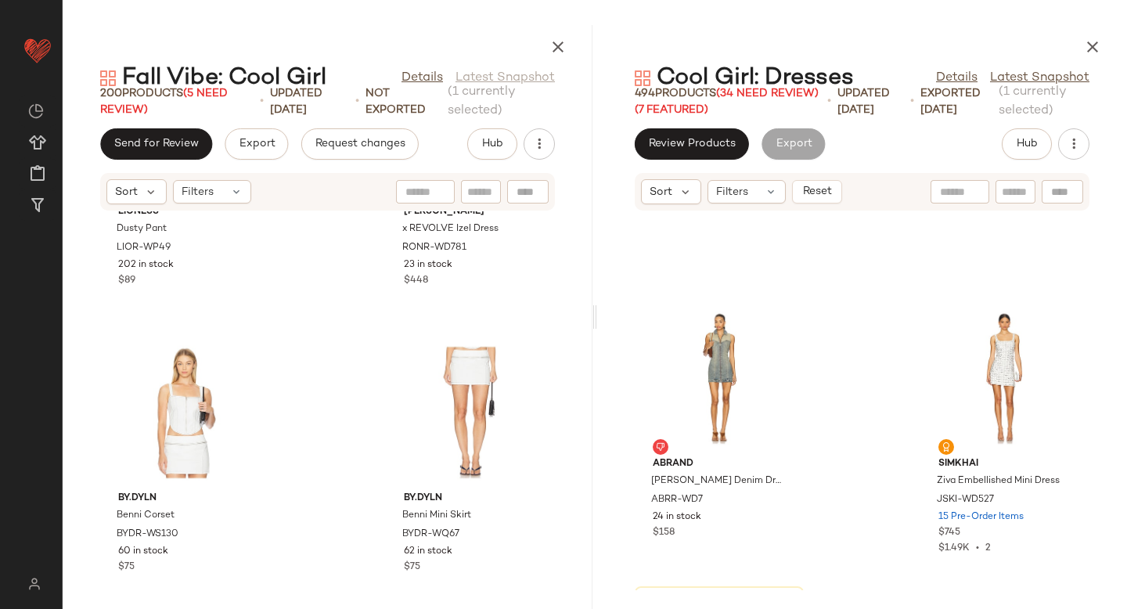
scroll to position [26075, 0]
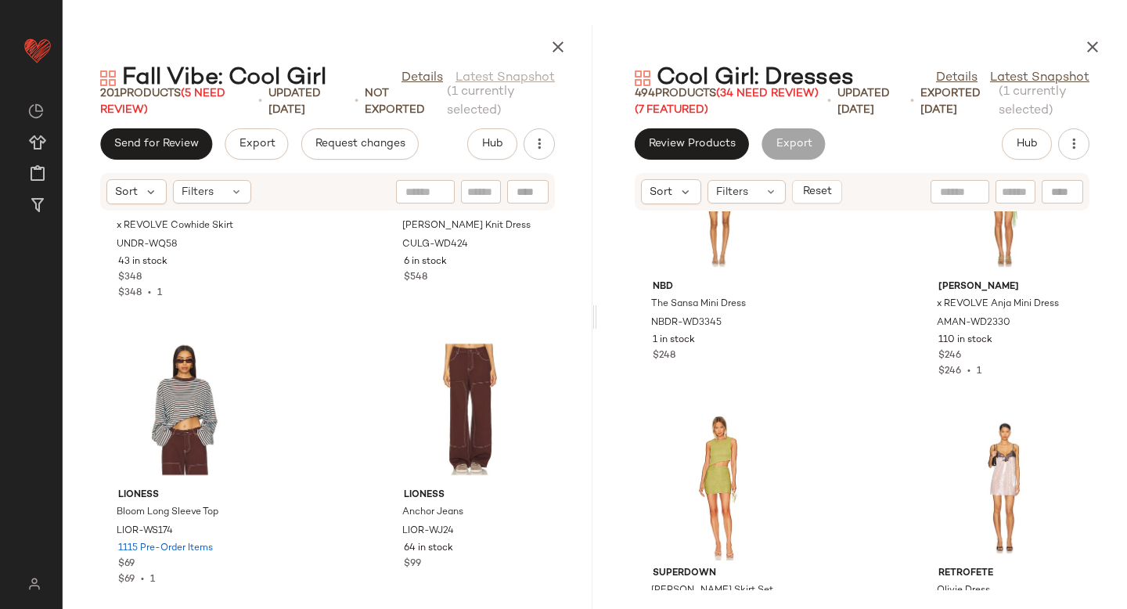
scroll to position [22960, 0]
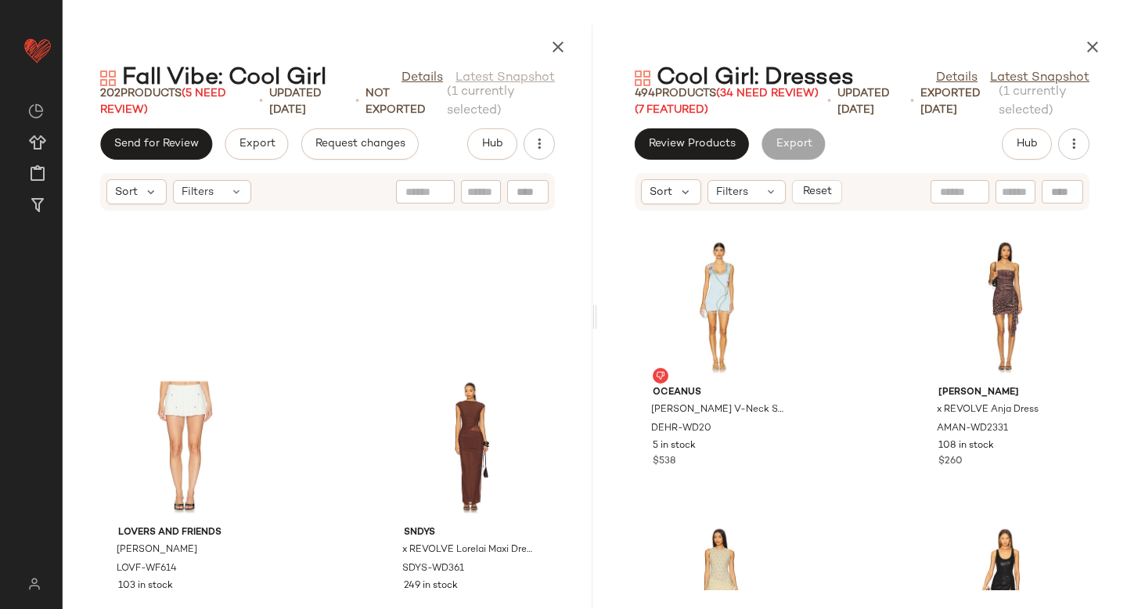
scroll to position [28548, 0]
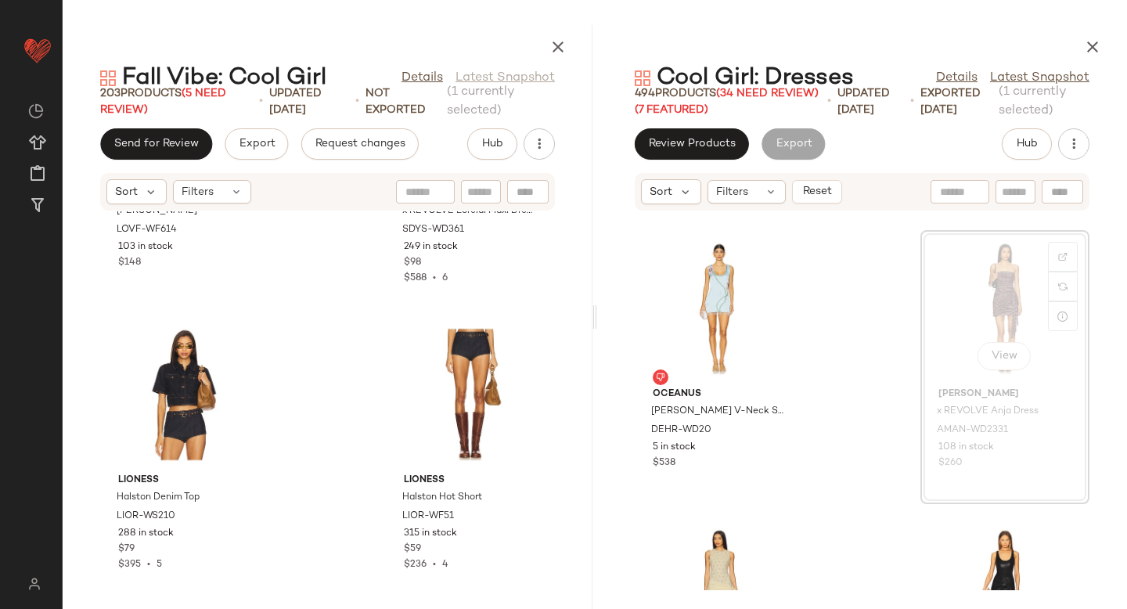
scroll to position [15651, 0]
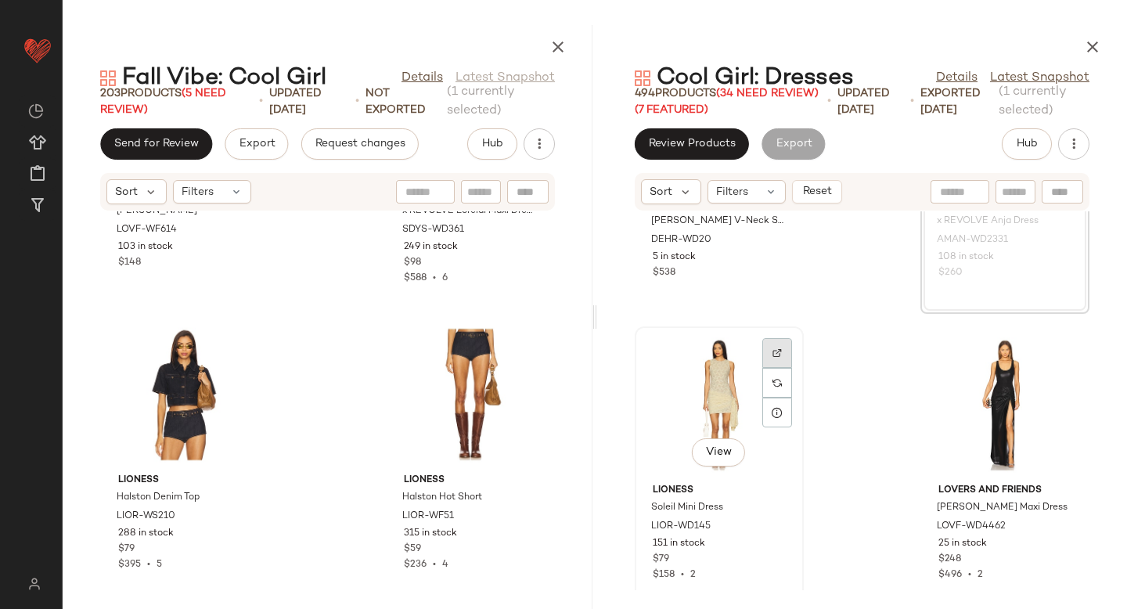
click at [769, 368] on div at bounding box center [777, 383] width 30 height 30
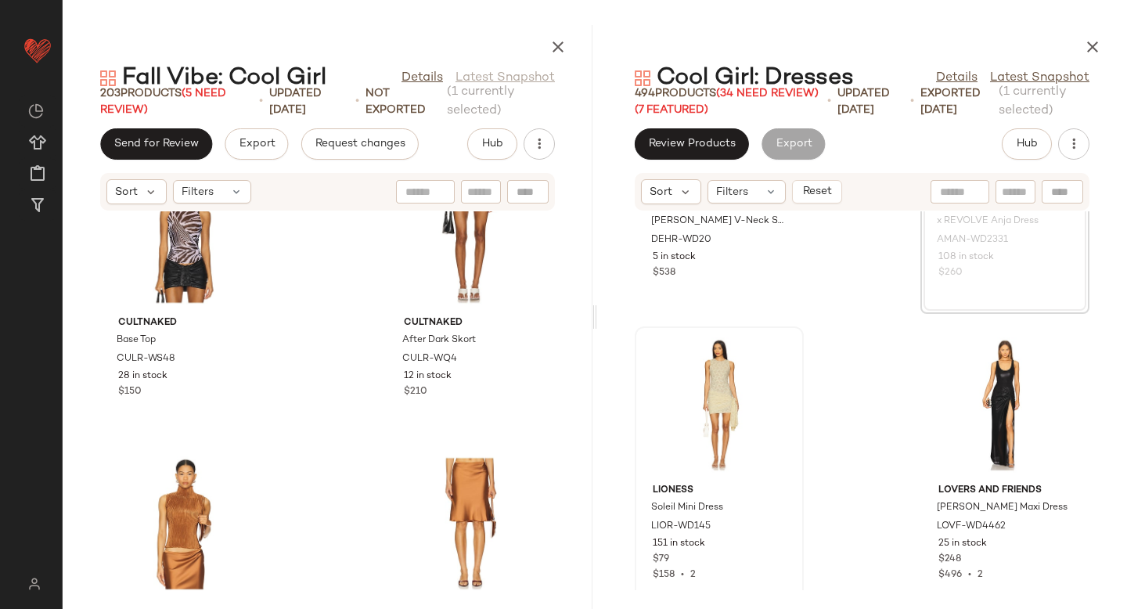
scroll to position [6625, 0]
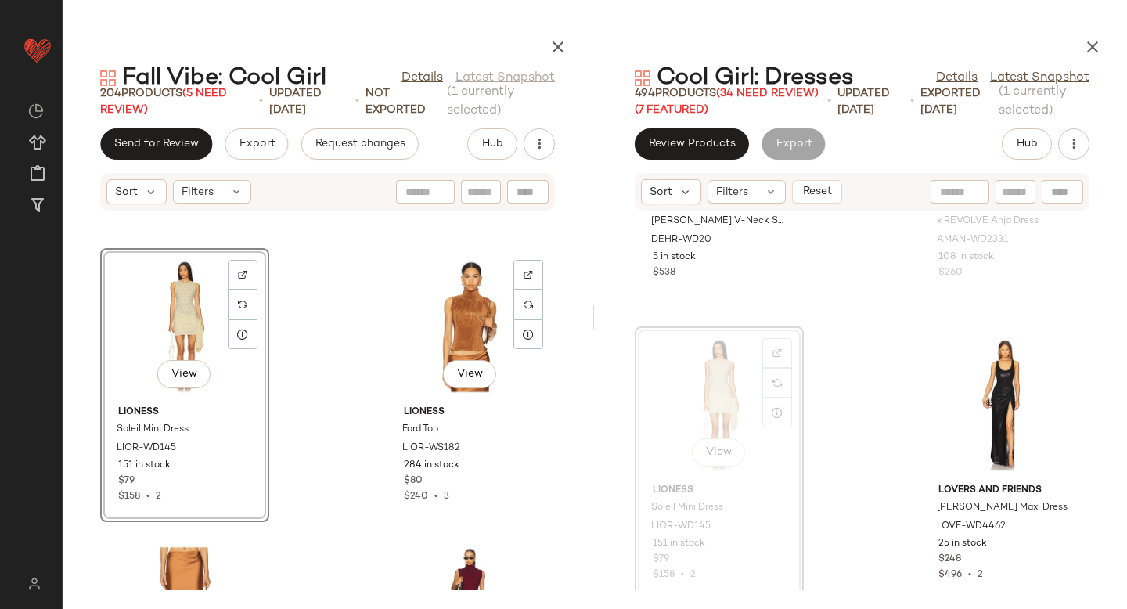
scroll to position [6836, 0]
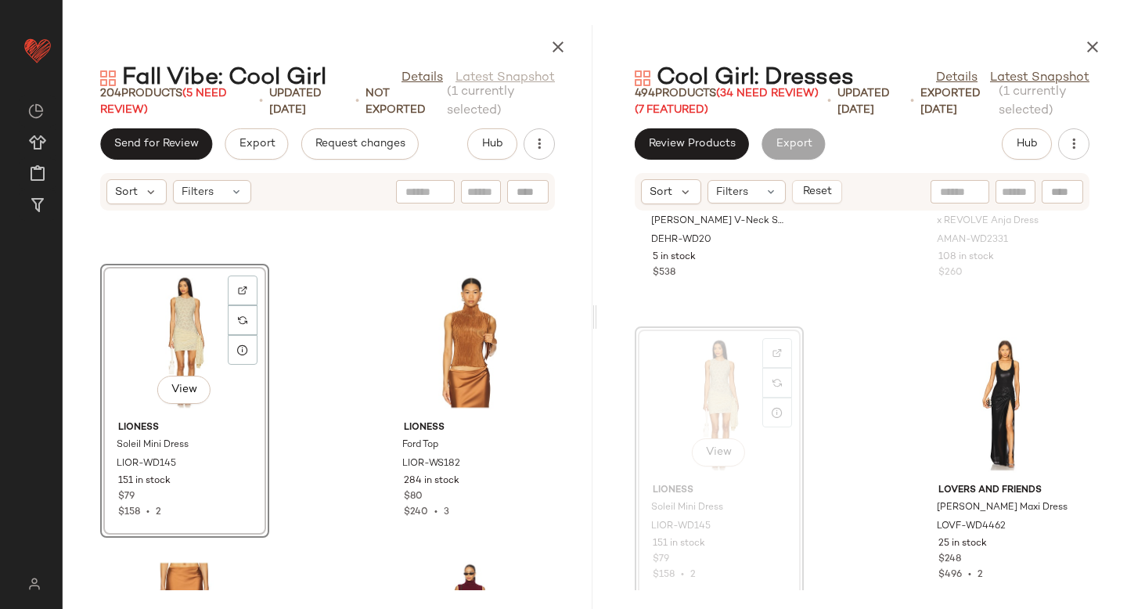
click at [197, 312] on div "View" at bounding box center [185, 342] width 158 height 146
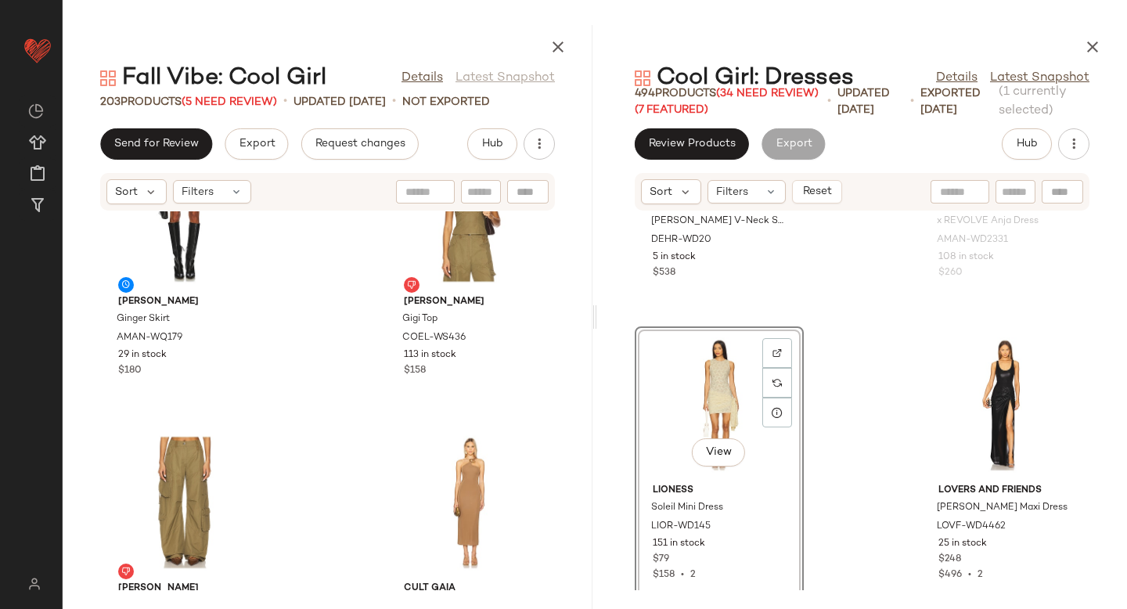
scroll to position [8370, 0]
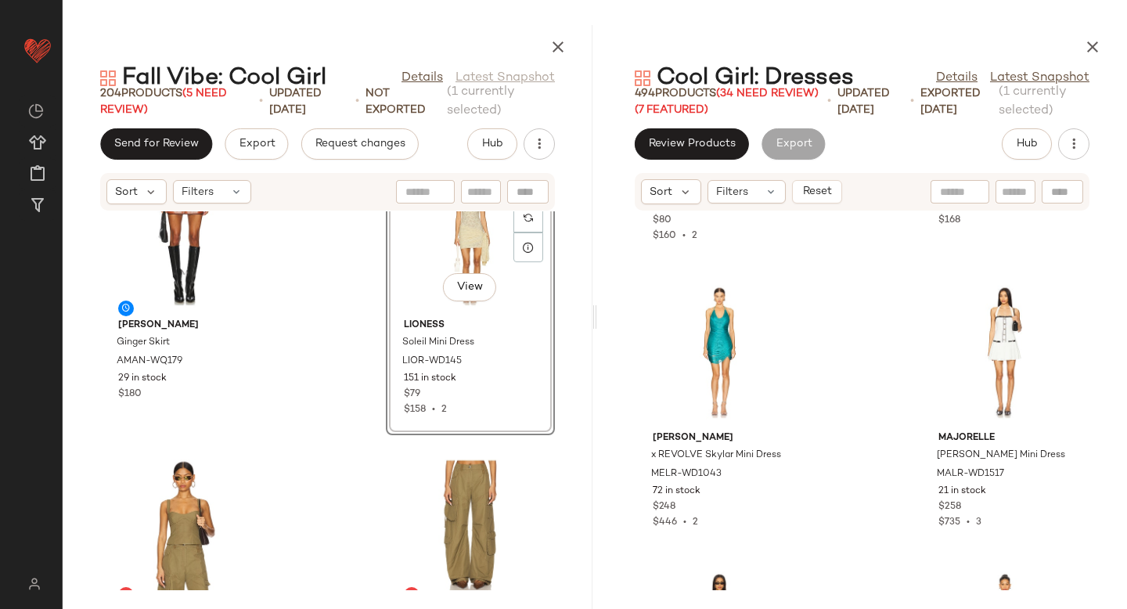
scroll to position [16287, 0]
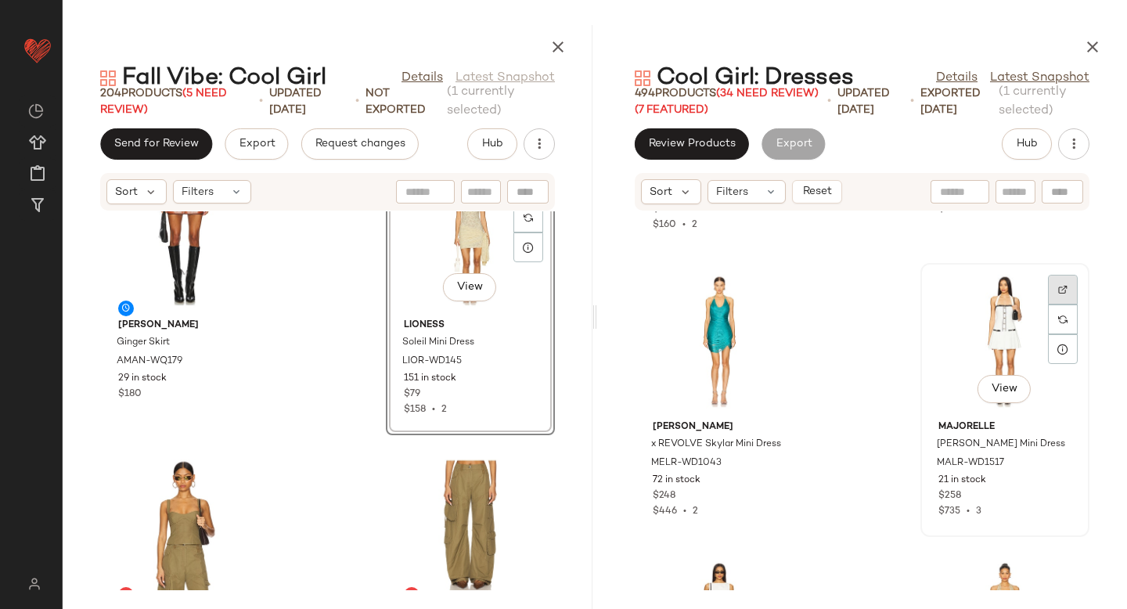
click at [1048, 304] on div at bounding box center [1063, 319] width 30 height 30
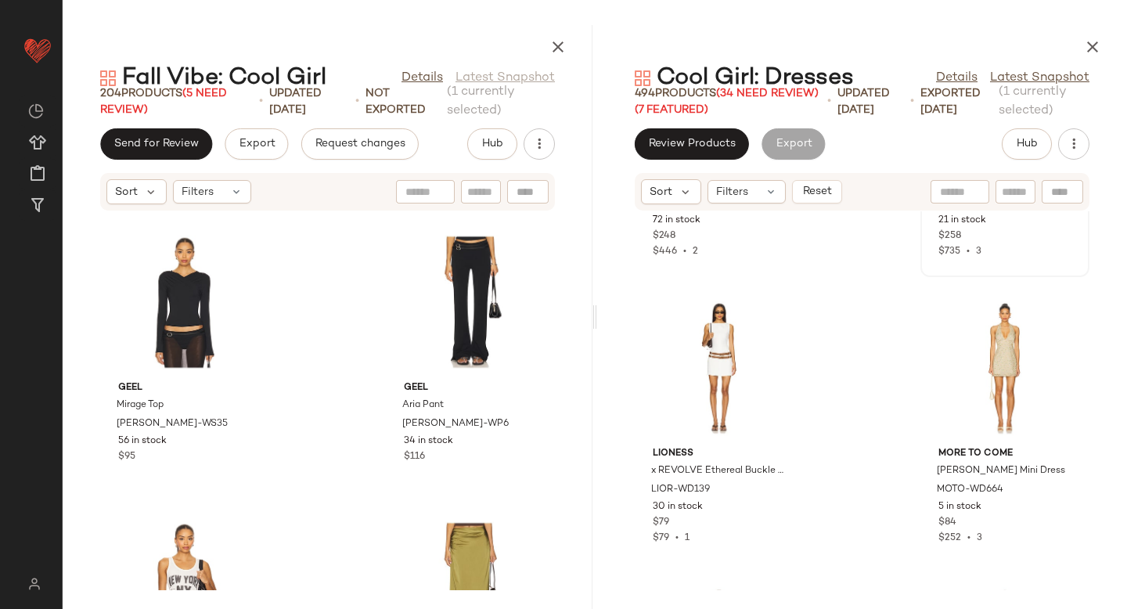
scroll to position [10302, 0]
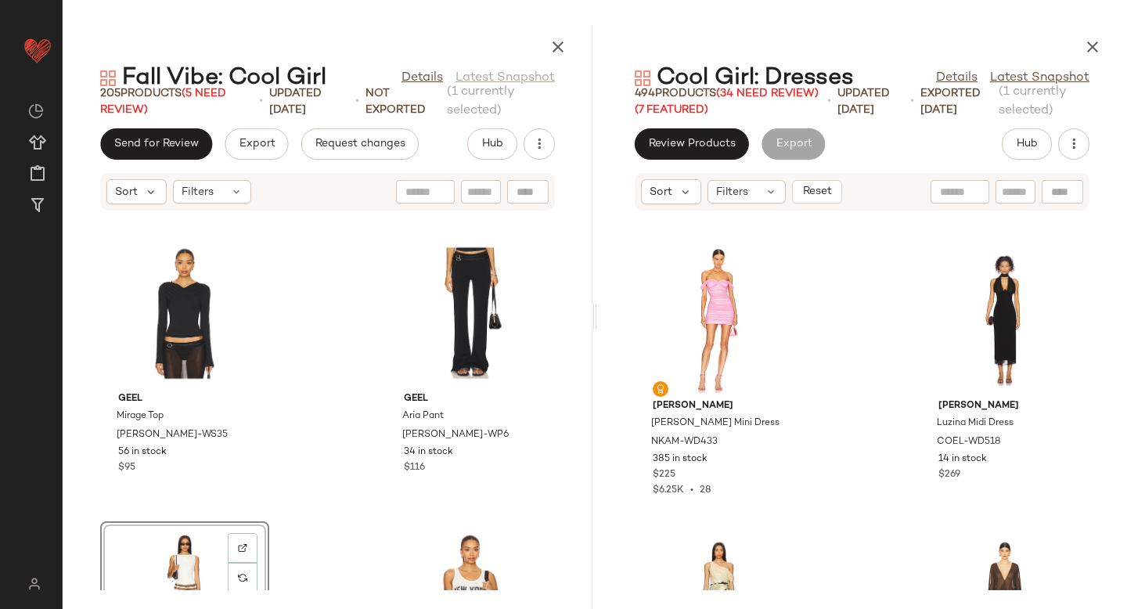
scroll to position [17540, 0]
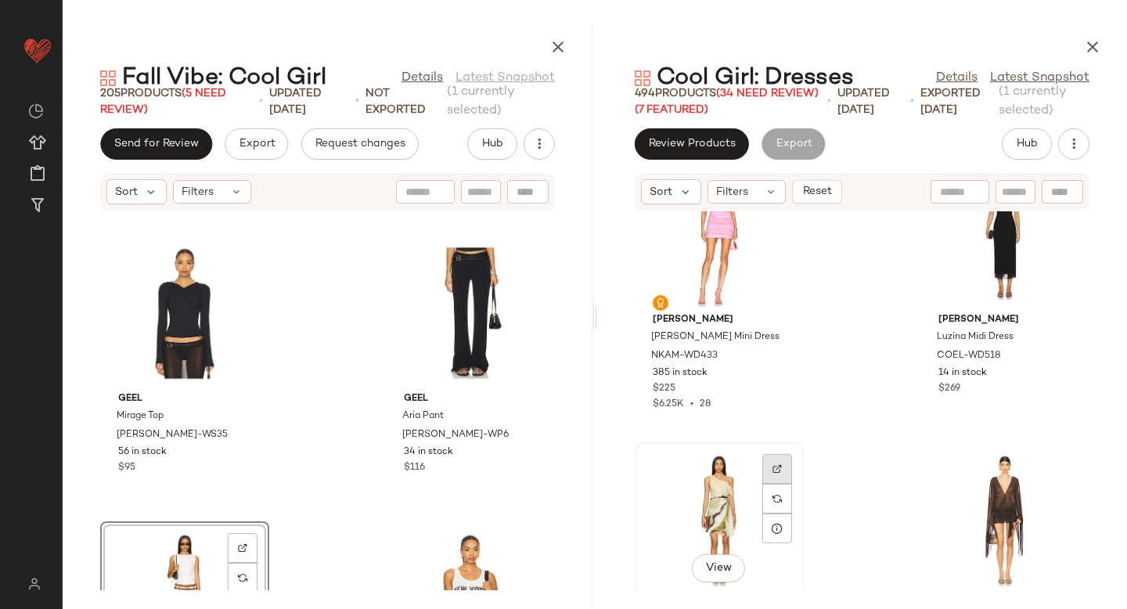
click at [762, 484] on div at bounding box center [777, 499] width 30 height 30
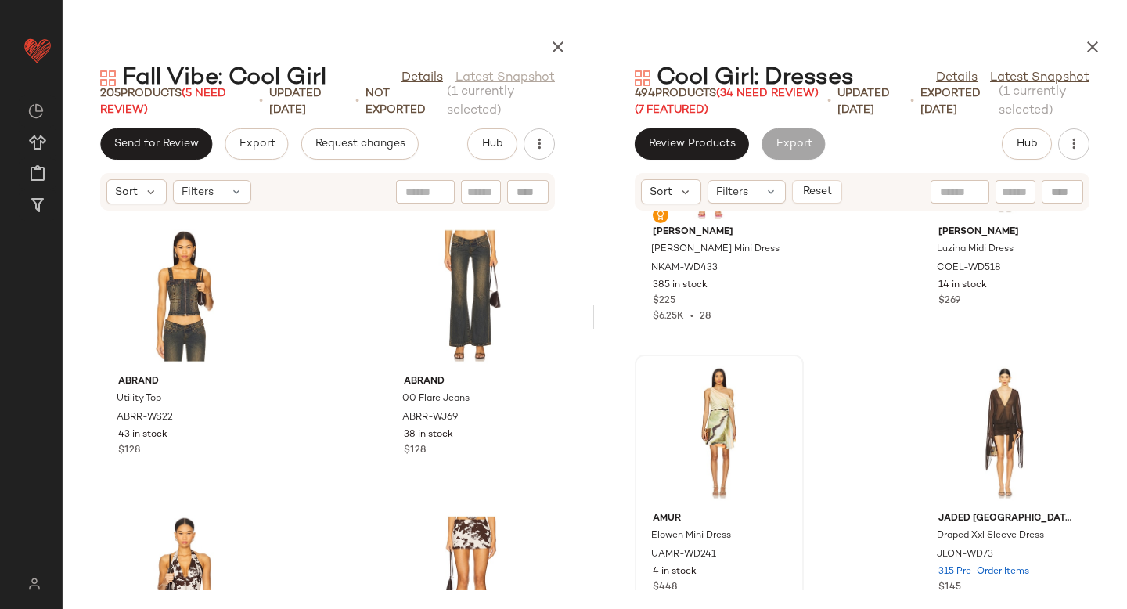
scroll to position [17627, 0]
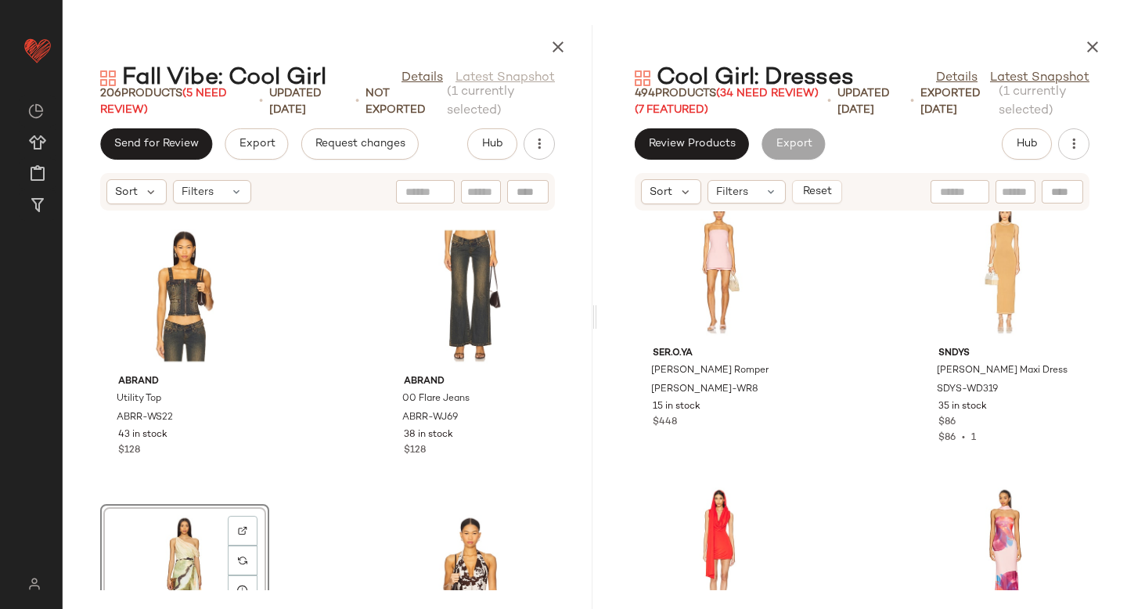
scroll to position [18911, 0]
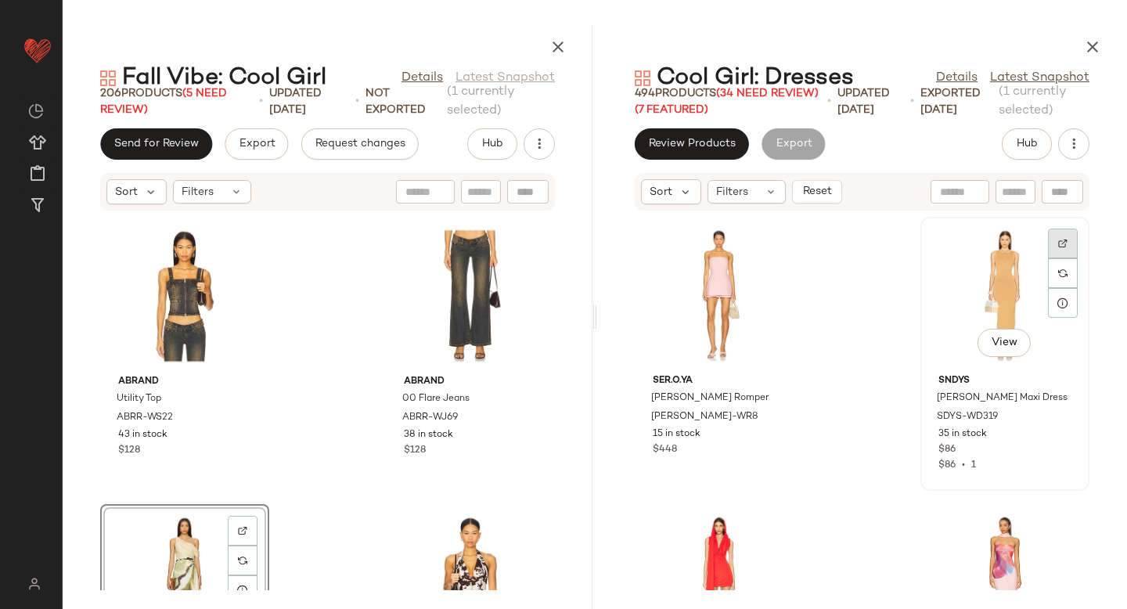
click at [1051, 258] on div at bounding box center [1063, 273] width 30 height 30
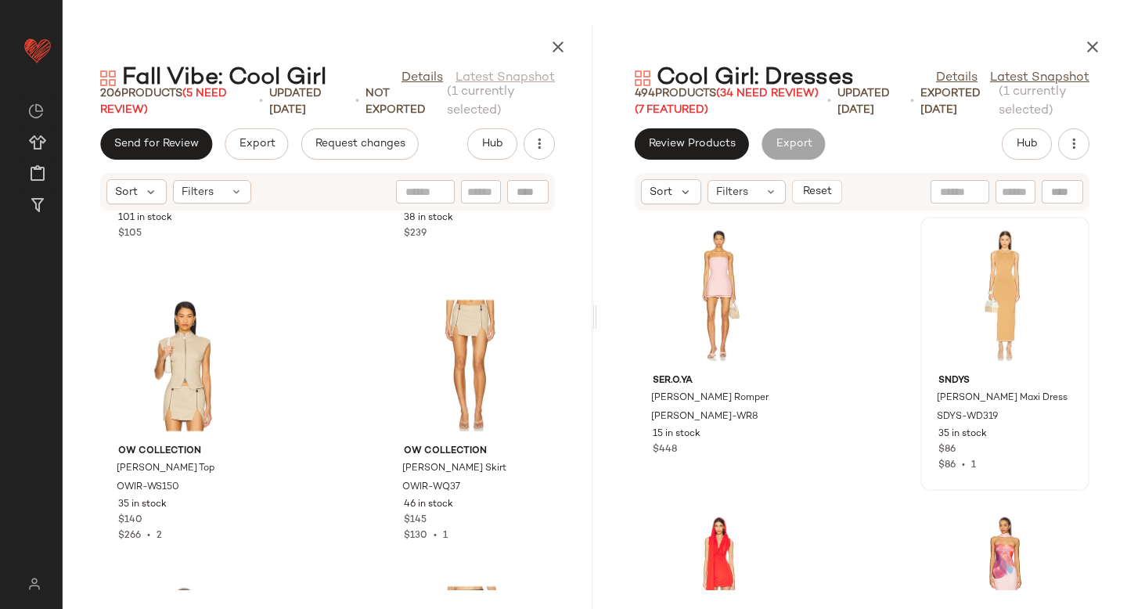
scroll to position [12754, 0]
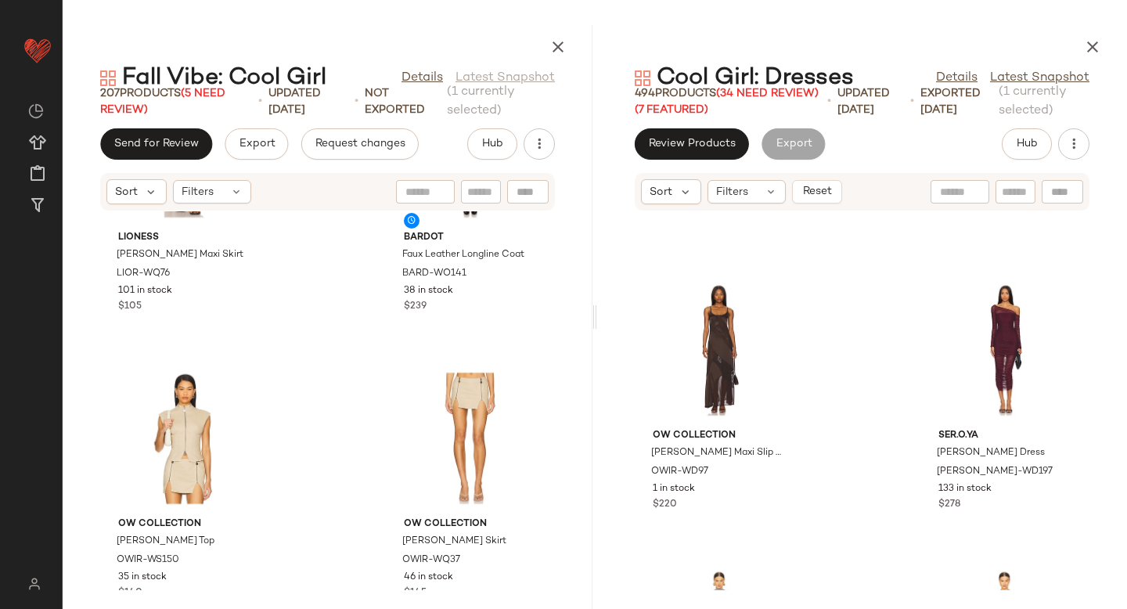
scroll to position [24846, 0]
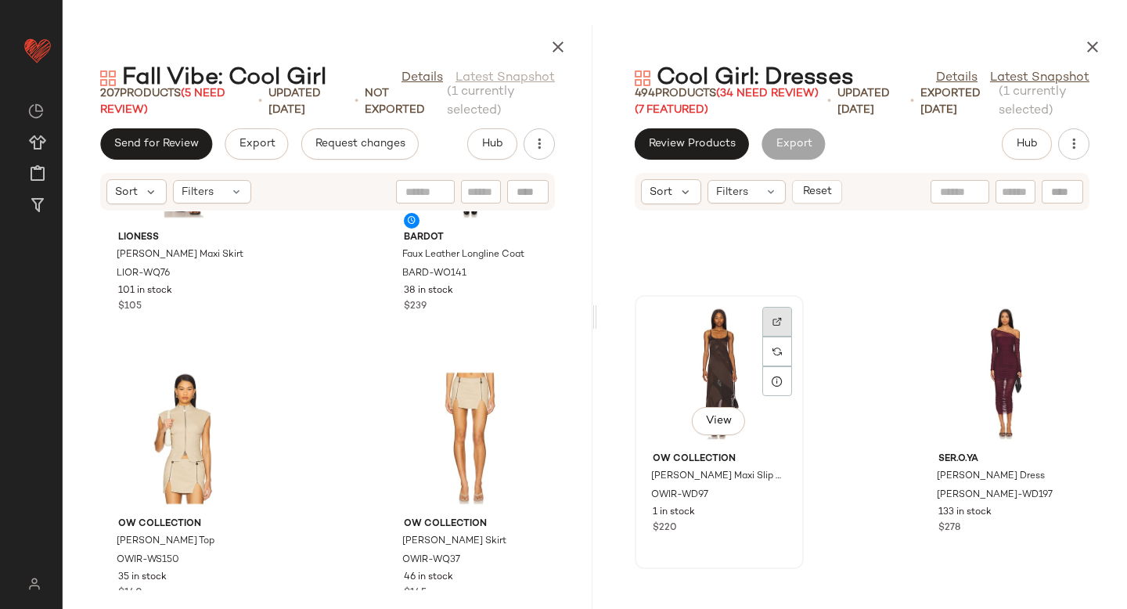
click at [786, 336] on div at bounding box center [777, 351] width 30 height 30
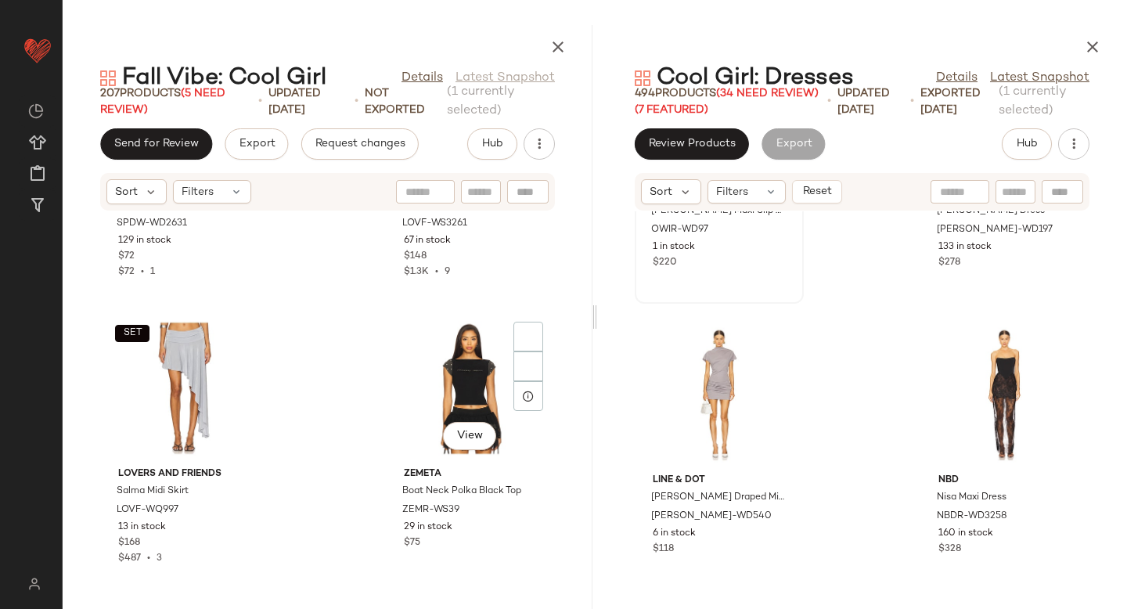
scroll to position [27730, 0]
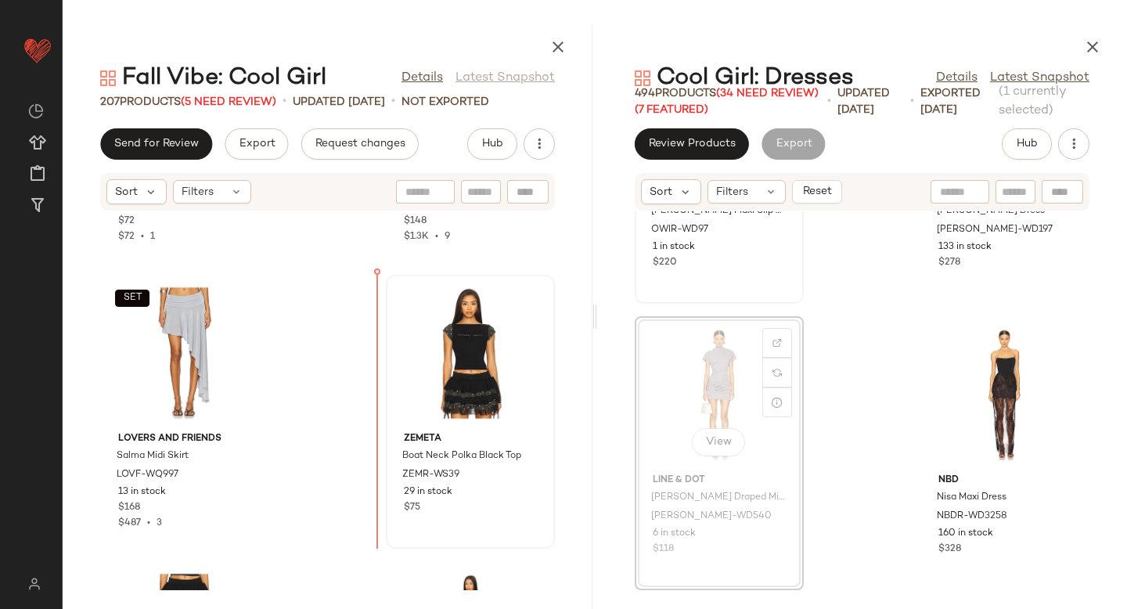
drag, startPoint x: 650, startPoint y: 371, endPoint x: 396, endPoint y: 371, distance: 254.3
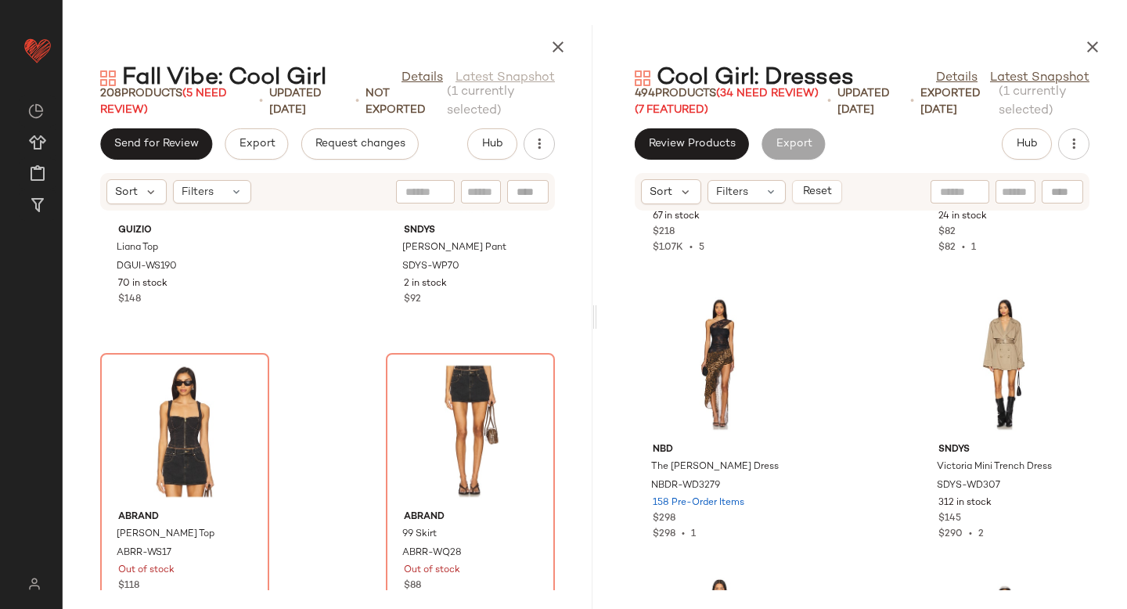
scroll to position [25944, 0]
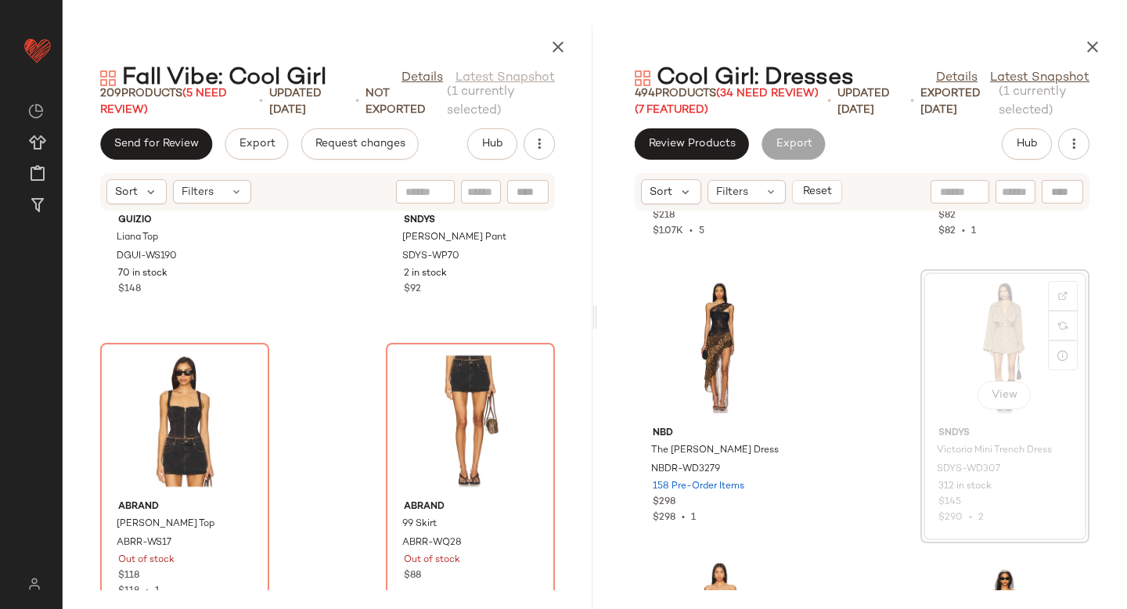
scroll to position [28880, 0]
click at [771, 311] on div at bounding box center [777, 326] width 30 height 30
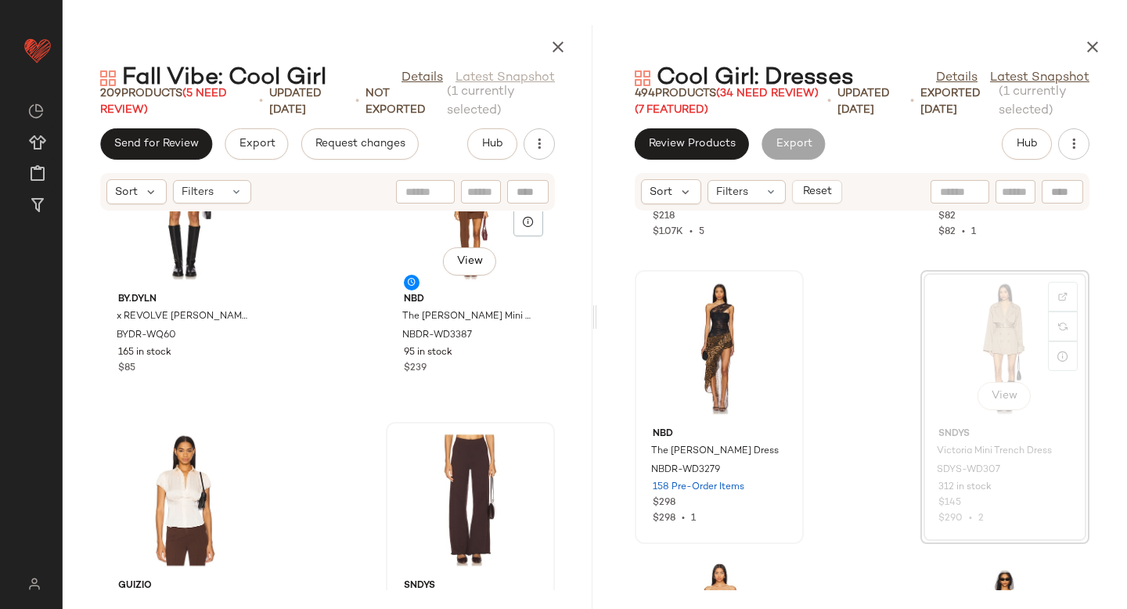
scroll to position [25601, 0]
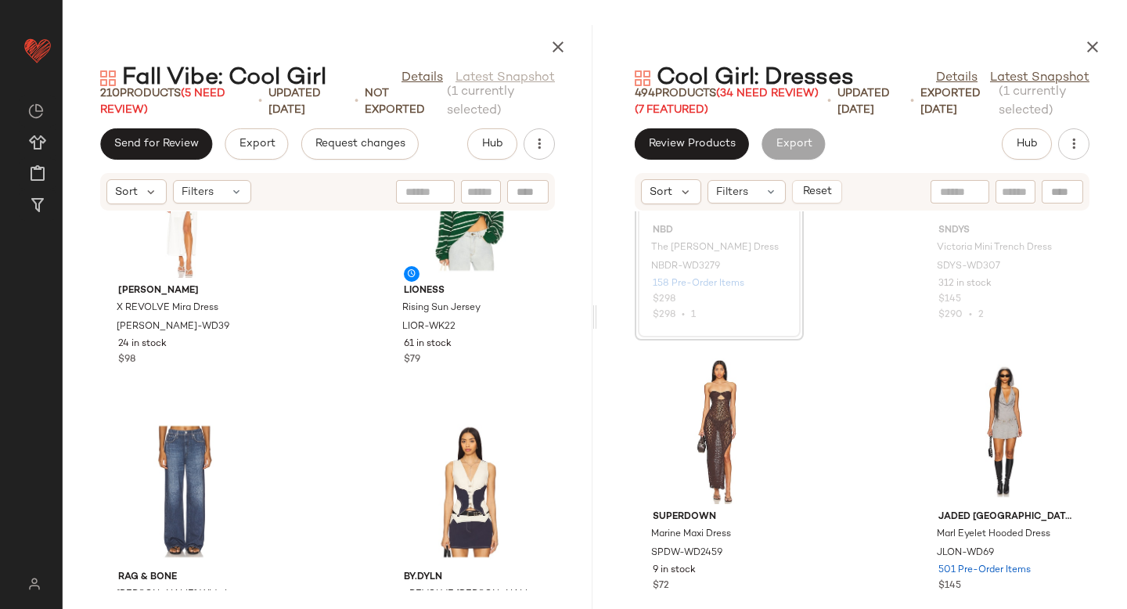
scroll to position [25017, 0]
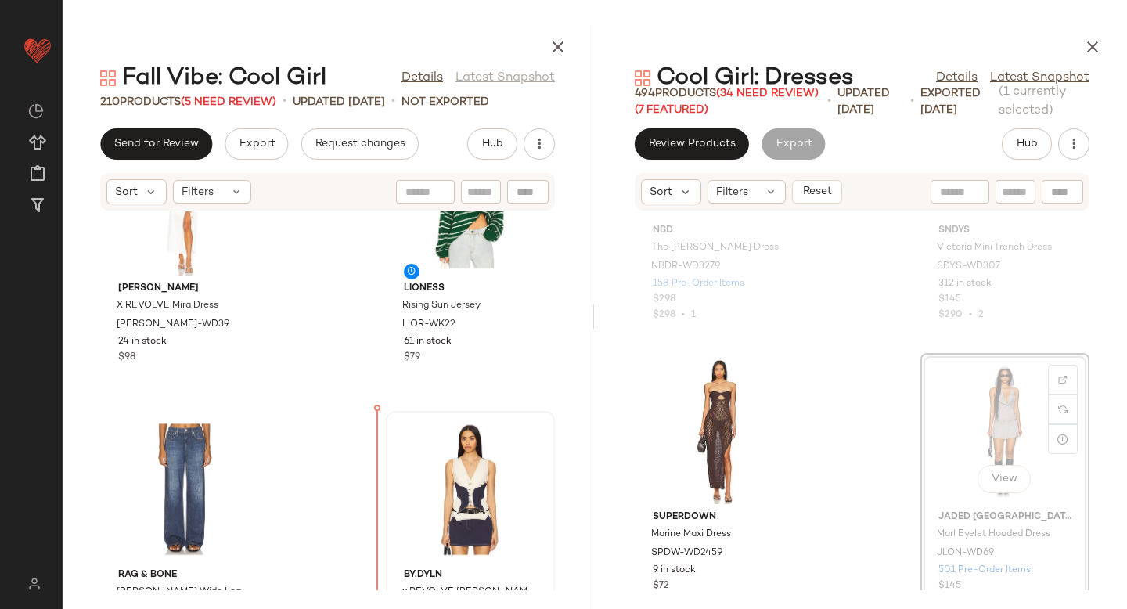
drag, startPoint x: 970, startPoint y: 411, endPoint x: 402, endPoint y: 494, distance: 574.1
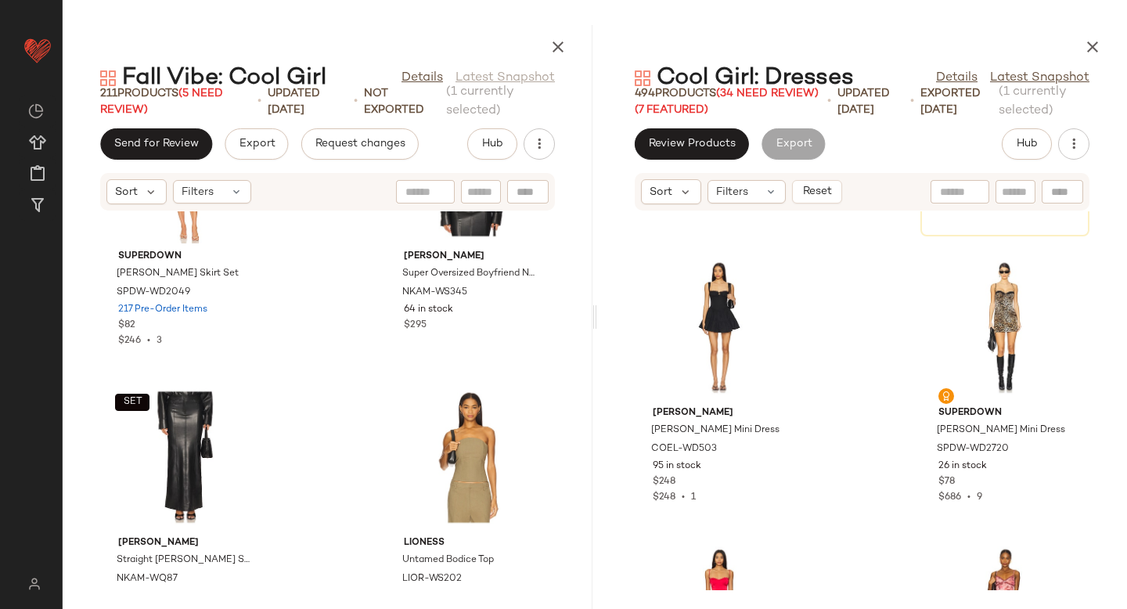
scroll to position [30046, 0]
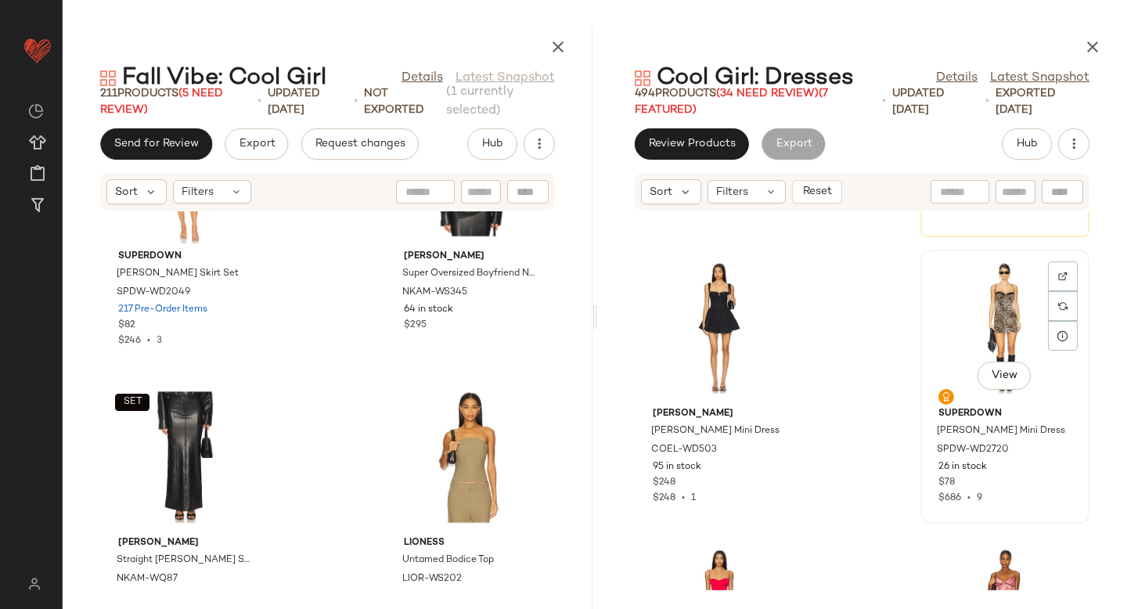
scroll to position [30045, 0]
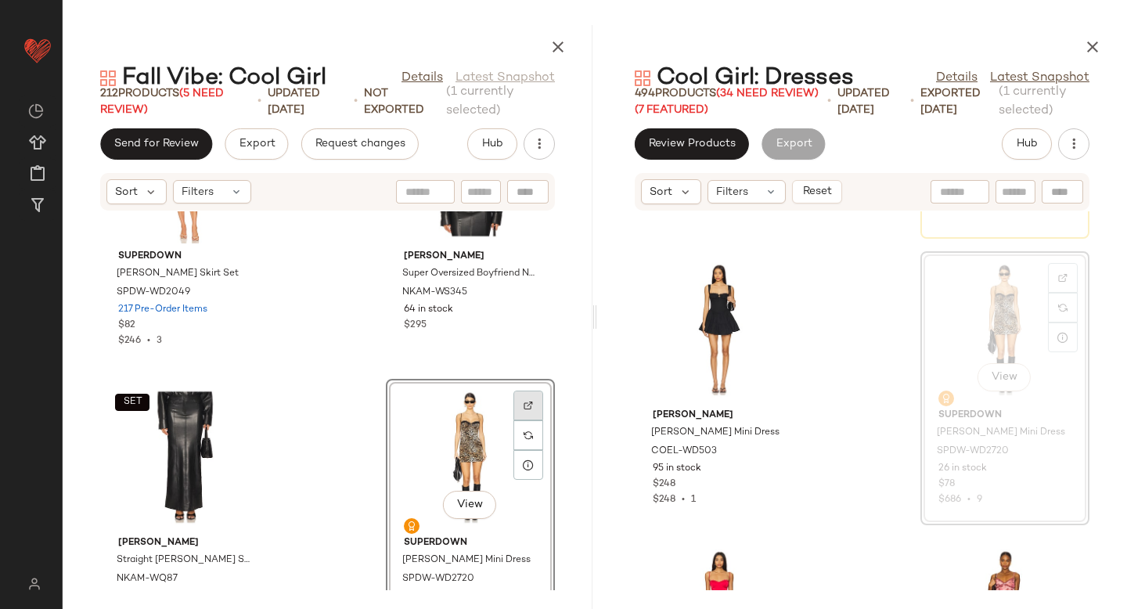
click at [513, 420] on div at bounding box center [528, 435] width 30 height 30
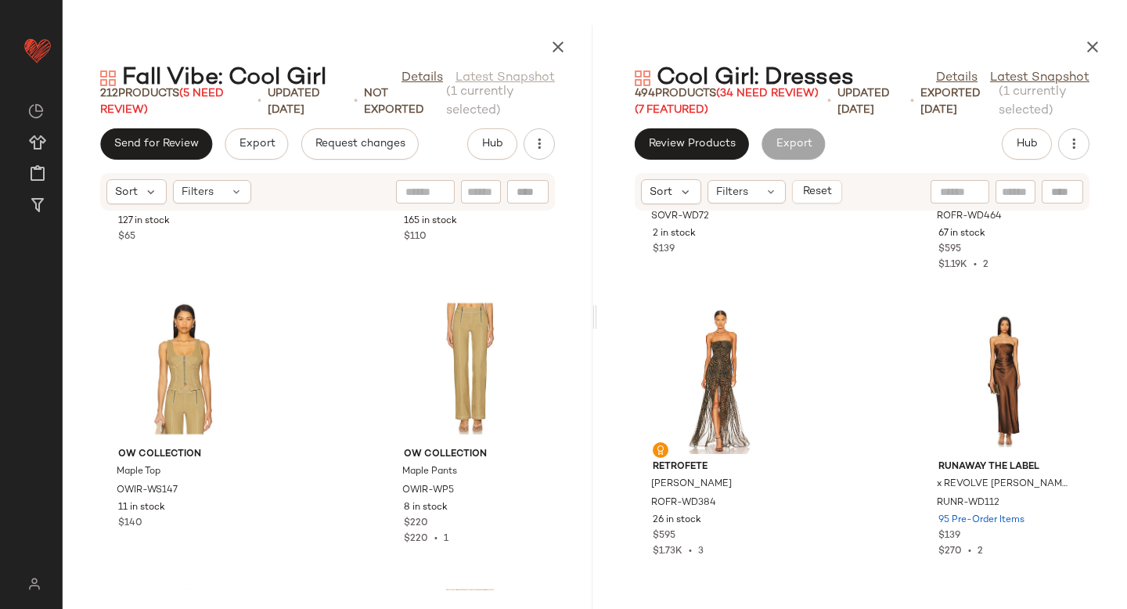
scroll to position [30853, 0]
click at [1058, 324] on img at bounding box center [1062, 328] width 9 height 9
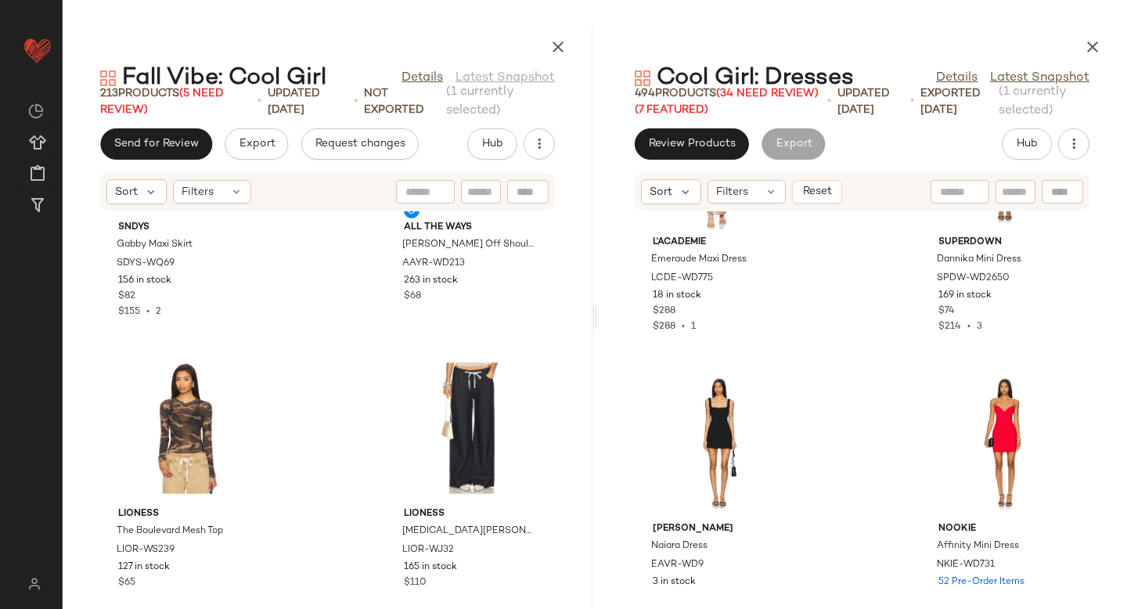
scroll to position [32120, 0]
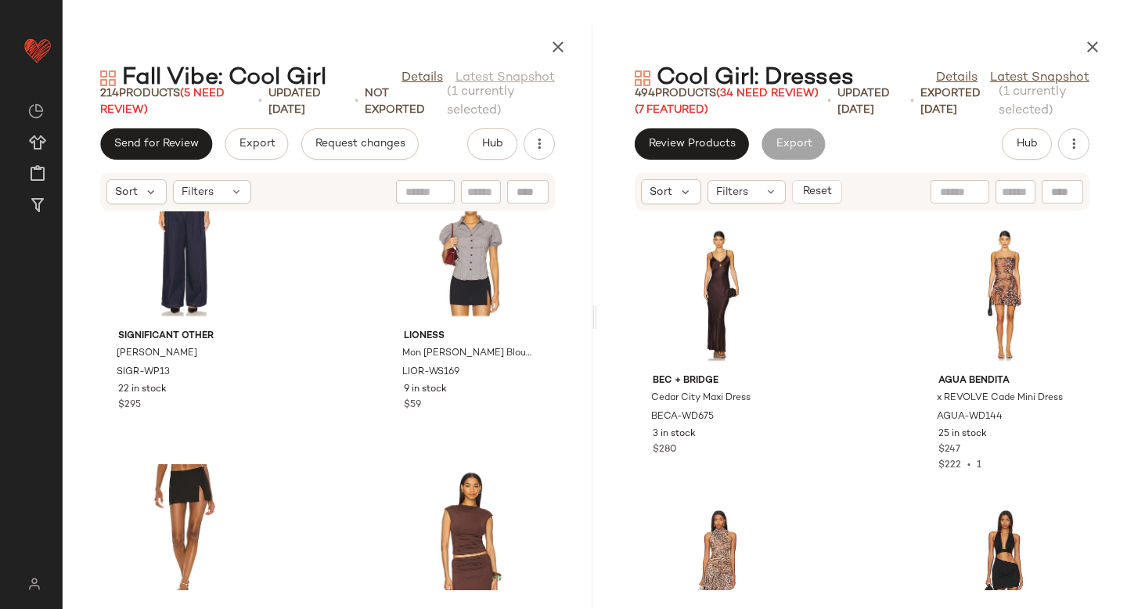
scroll to position [32614, 0]
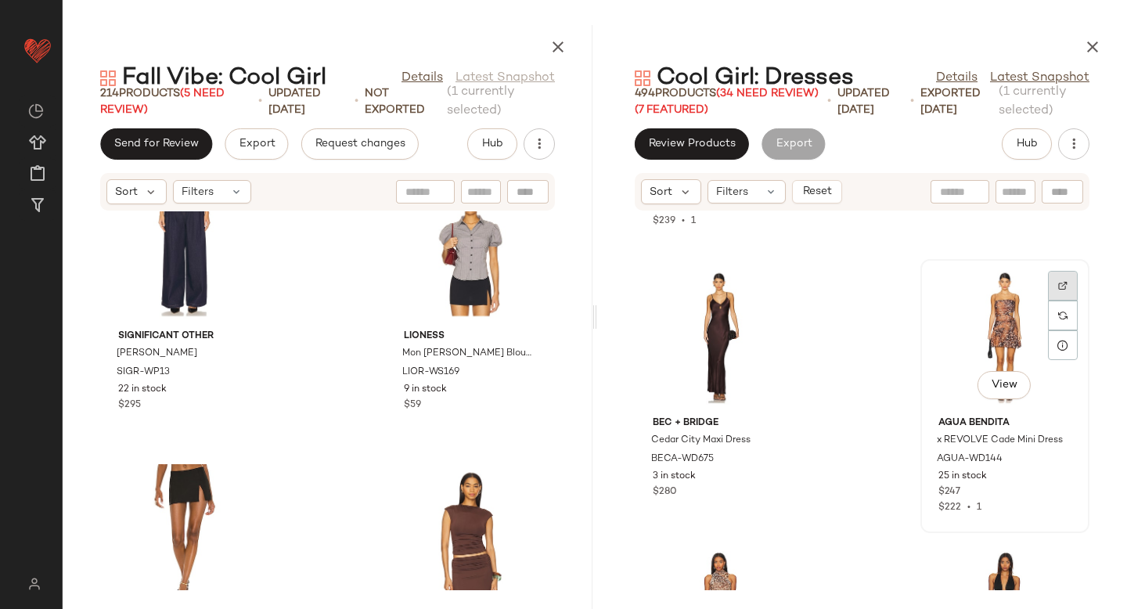
click at [1058, 282] on img at bounding box center [1062, 285] width 9 height 9
click at [781, 300] on div at bounding box center [777, 315] width 30 height 30
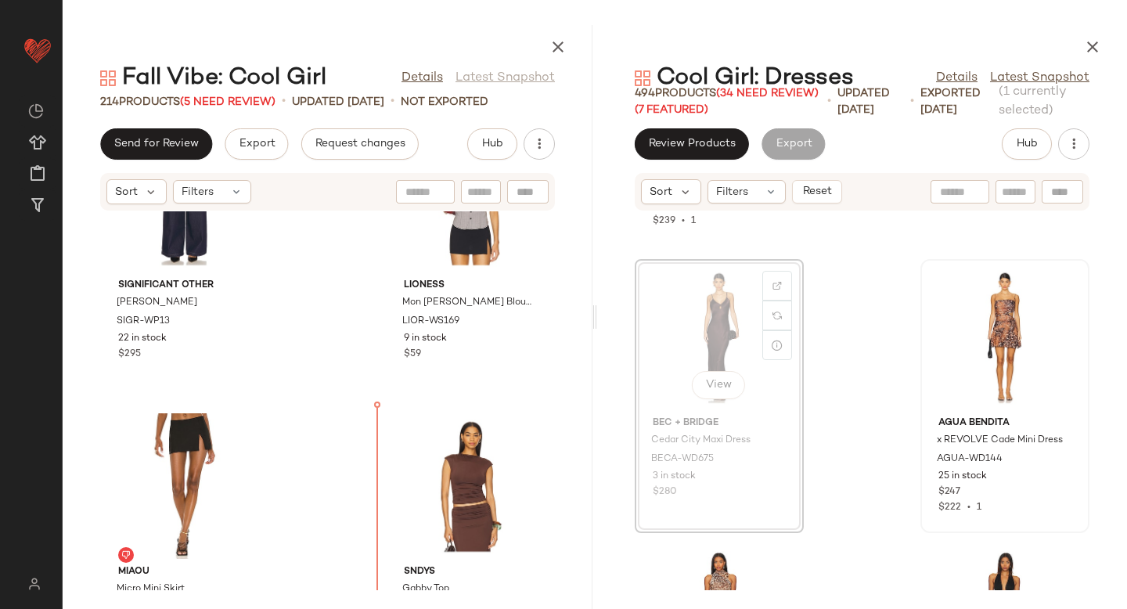
drag, startPoint x: 706, startPoint y: 317, endPoint x: 697, endPoint y: 319, distance: 8.9
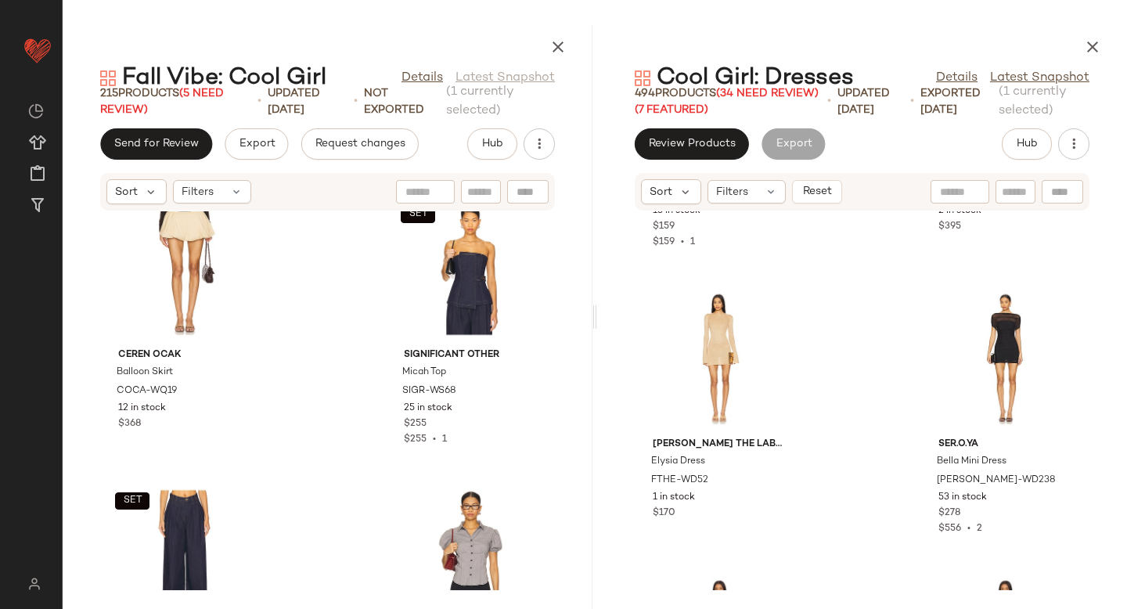
scroll to position [33451, 0]
click at [1058, 304] on img at bounding box center [1062, 308] width 9 height 9
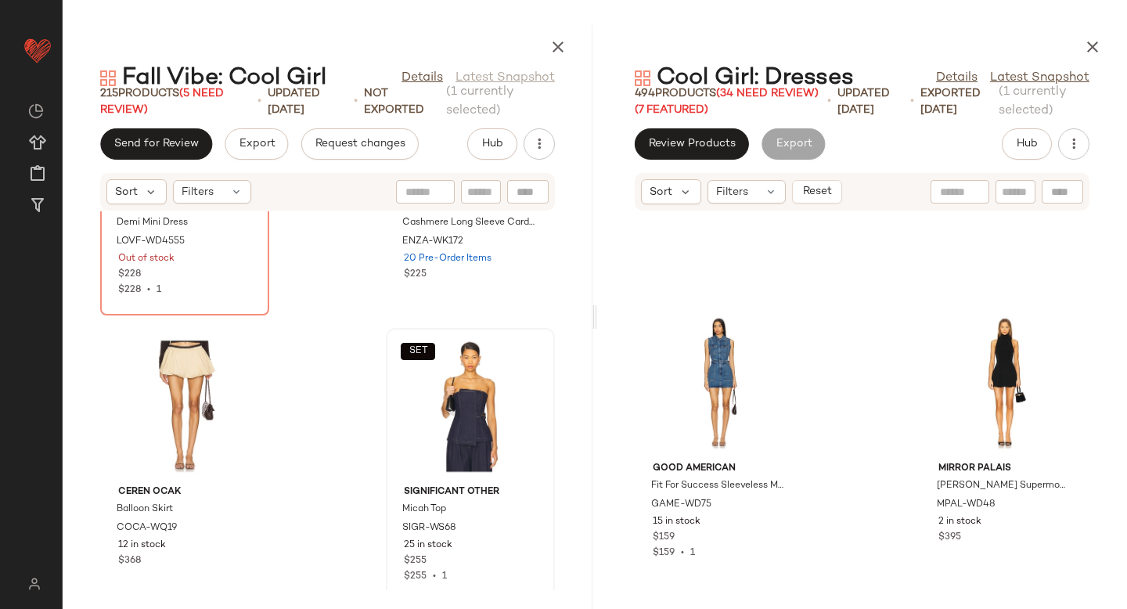
scroll to position [20821, 0]
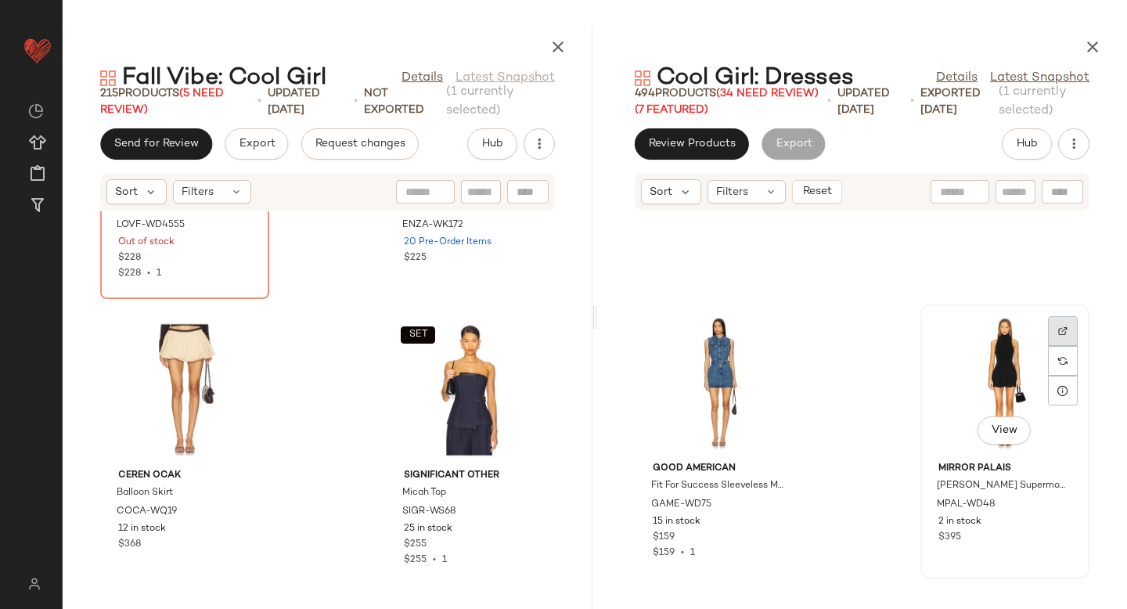
click at [1058, 334] on img at bounding box center [1062, 330] width 9 height 9
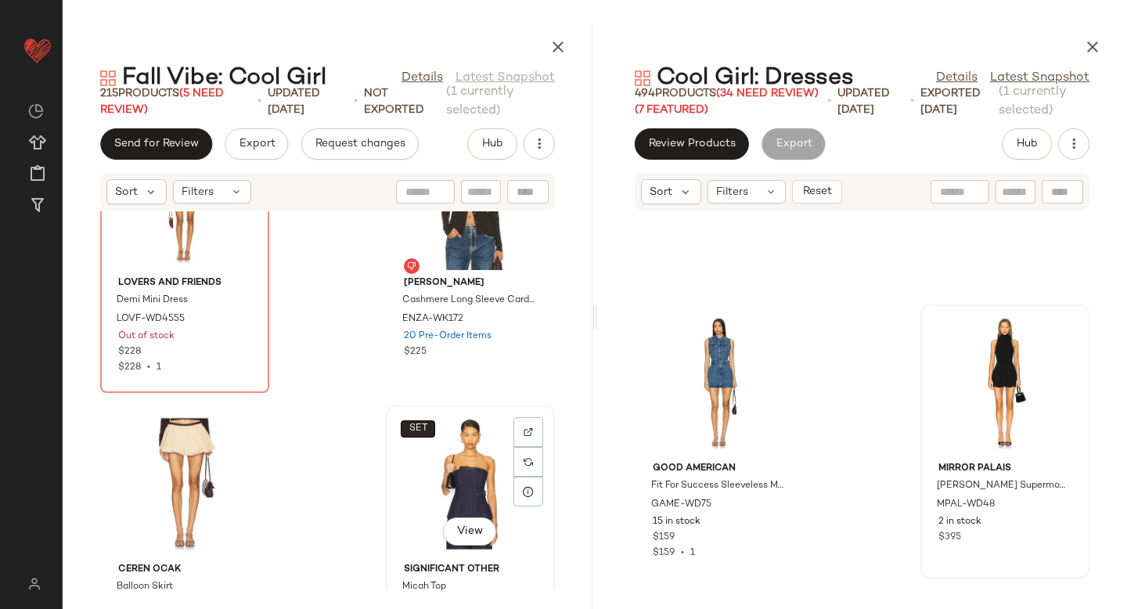
scroll to position [20731, 0]
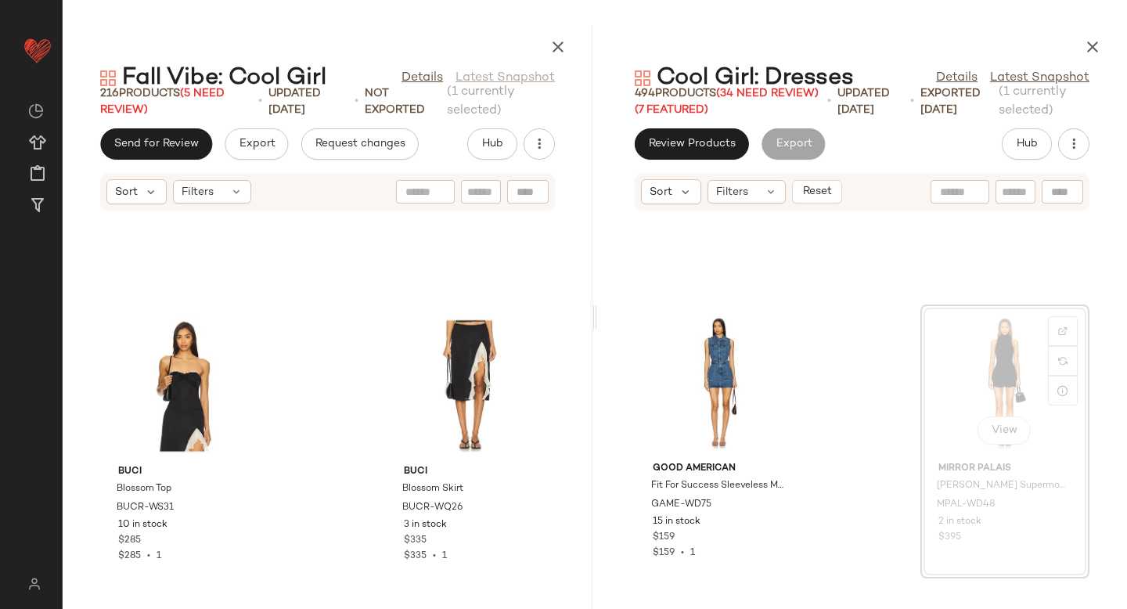
scroll to position [19966, 0]
click at [771, 346] on div at bounding box center [777, 361] width 30 height 30
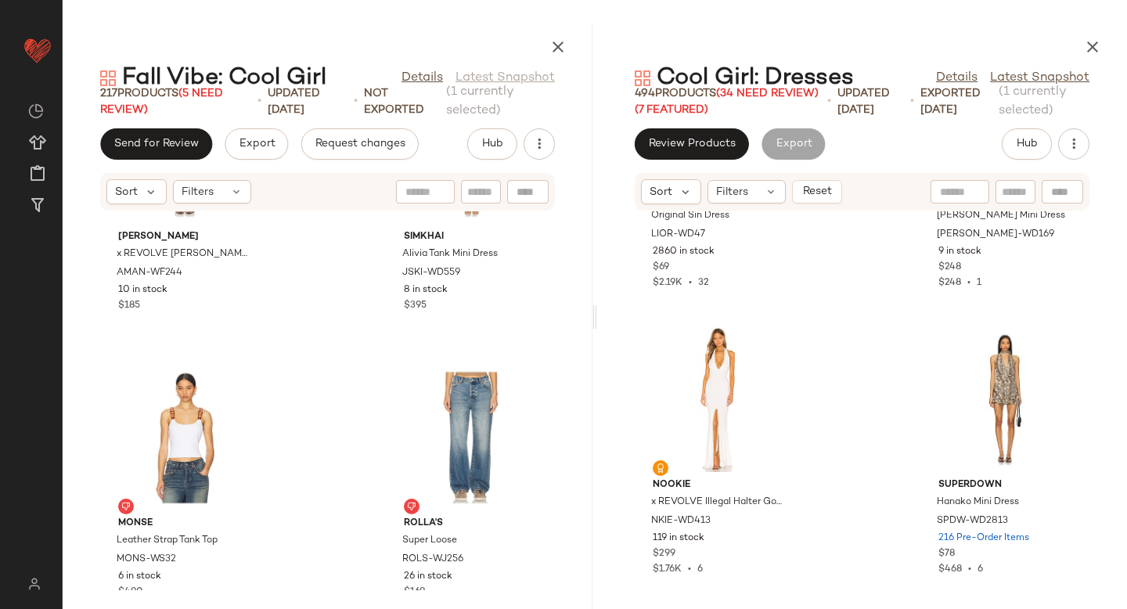
scroll to position [35991, 0]
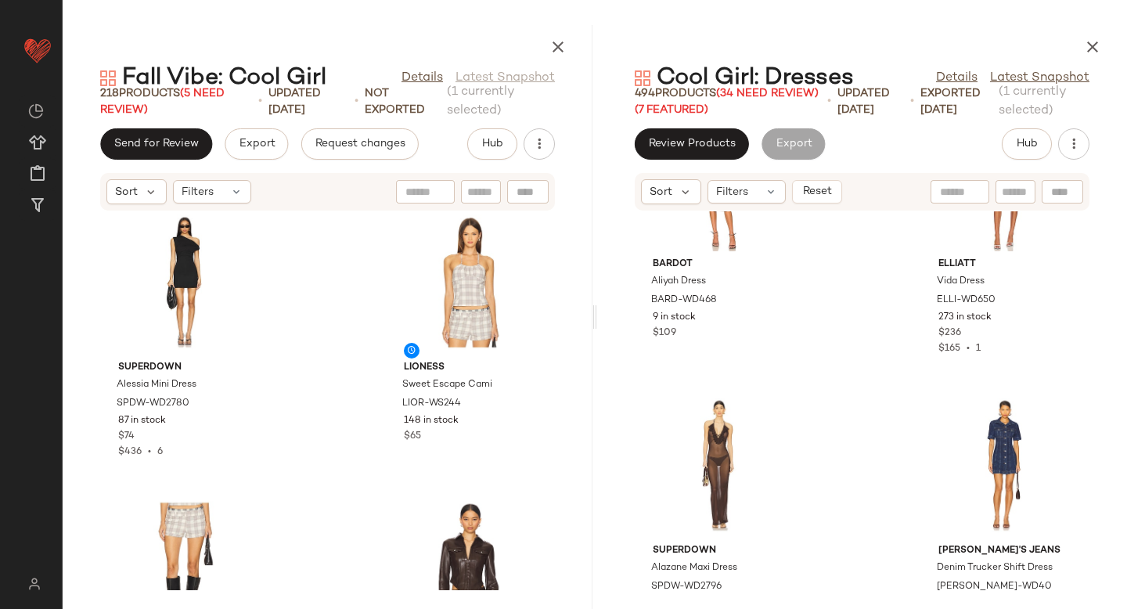
scroll to position [36843, 0]
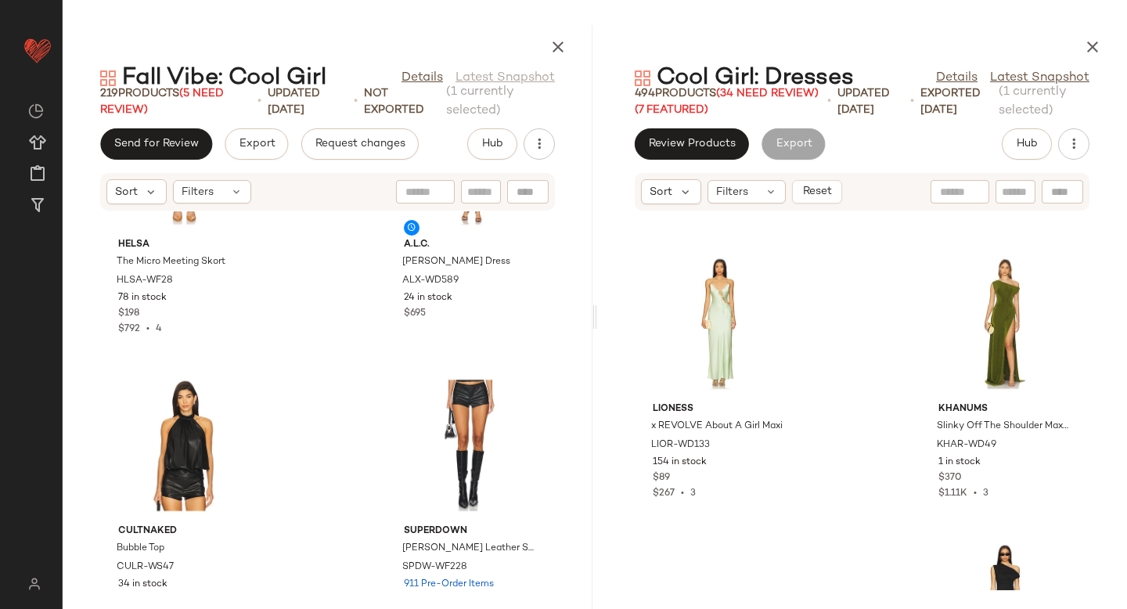
scroll to position [39674, 0]
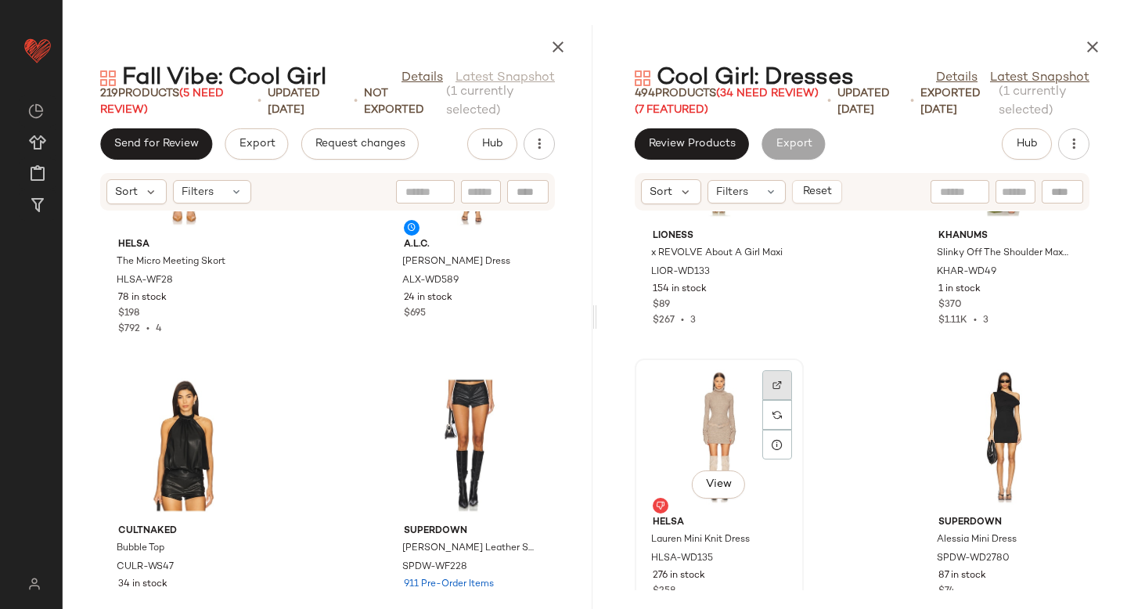
click at [762, 400] on div at bounding box center [777, 415] width 30 height 30
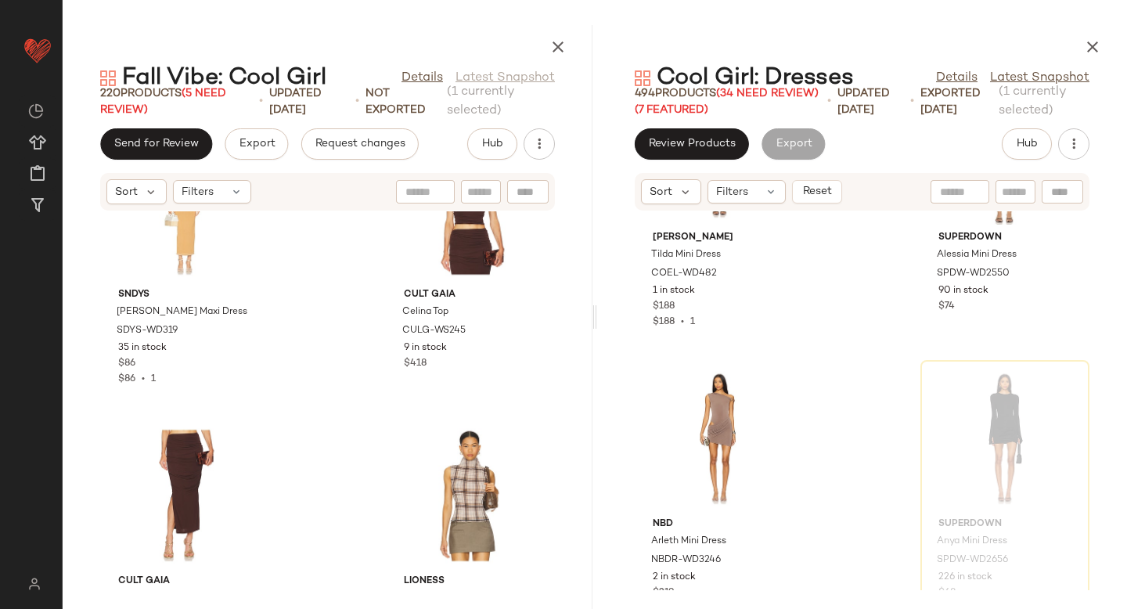
scroll to position [40566, 0]
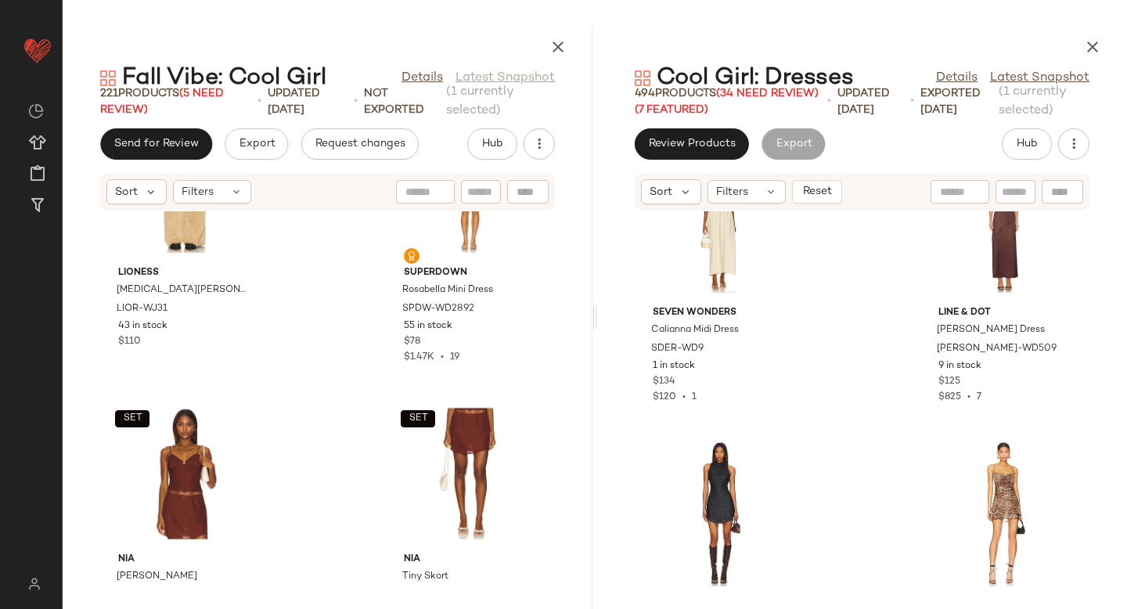
scroll to position [44747, 0]
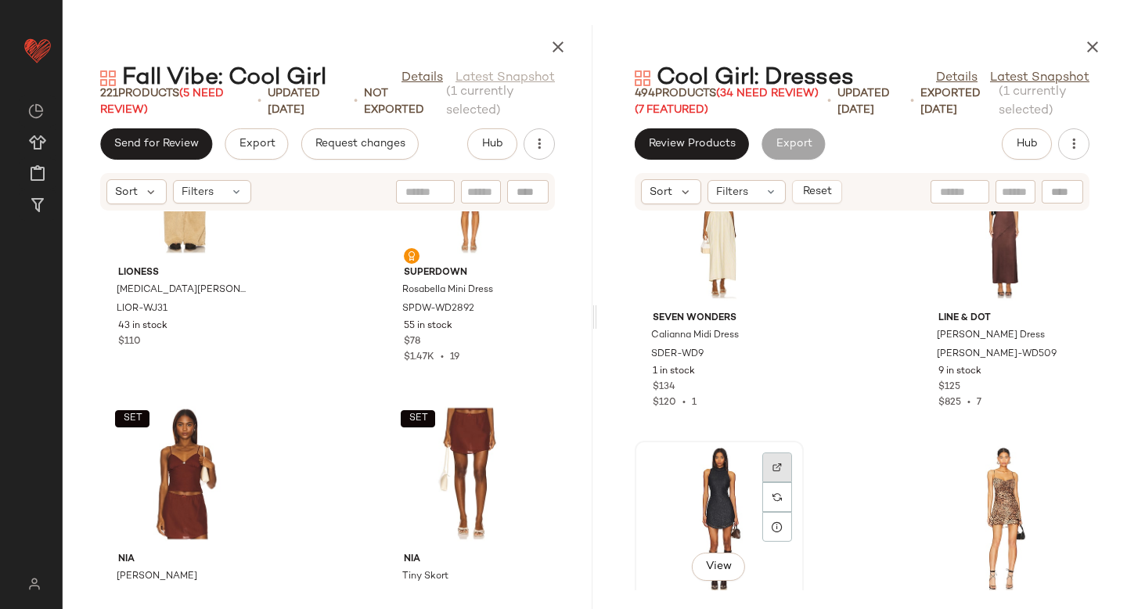
click at [774, 465] on img at bounding box center [776, 466] width 9 height 9
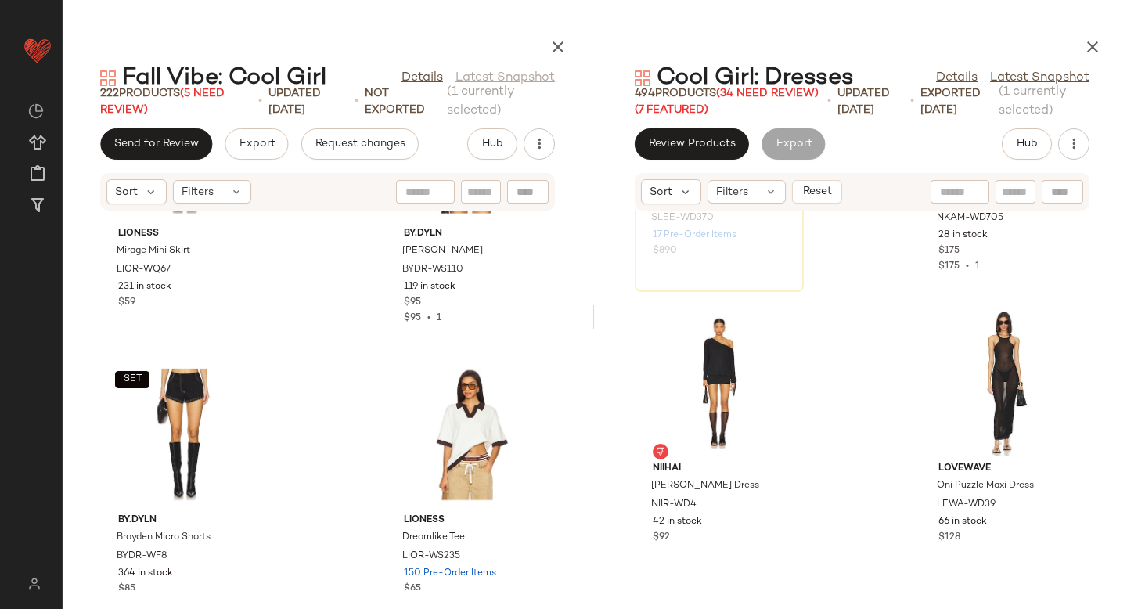
scroll to position [45745, 0]
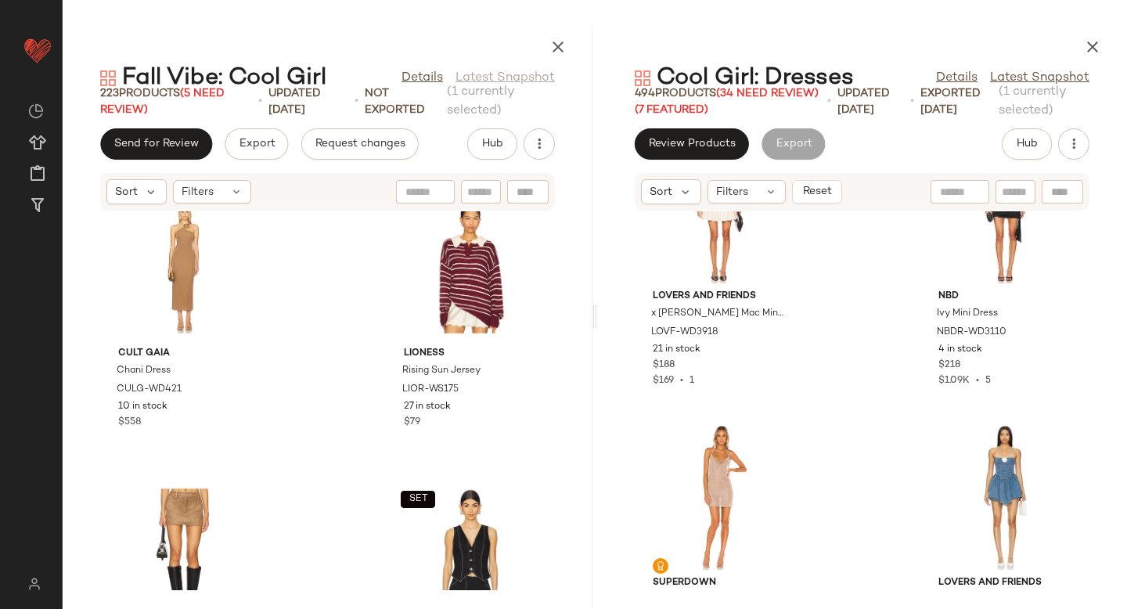
scroll to position [48318, 0]
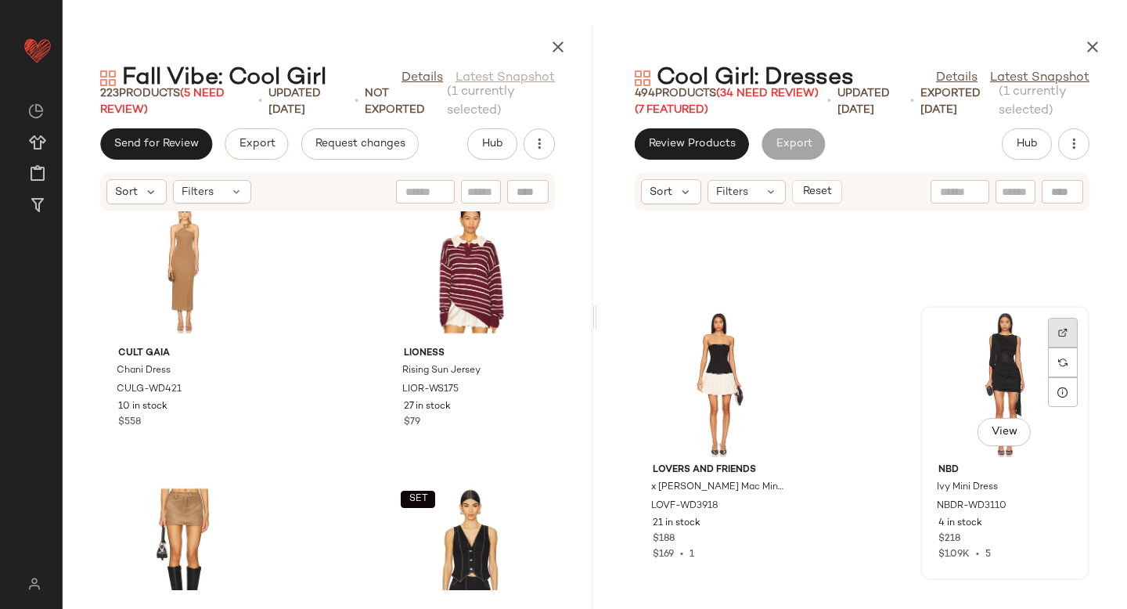
click at [1048, 347] on div at bounding box center [1063, 362] width 30 height 30
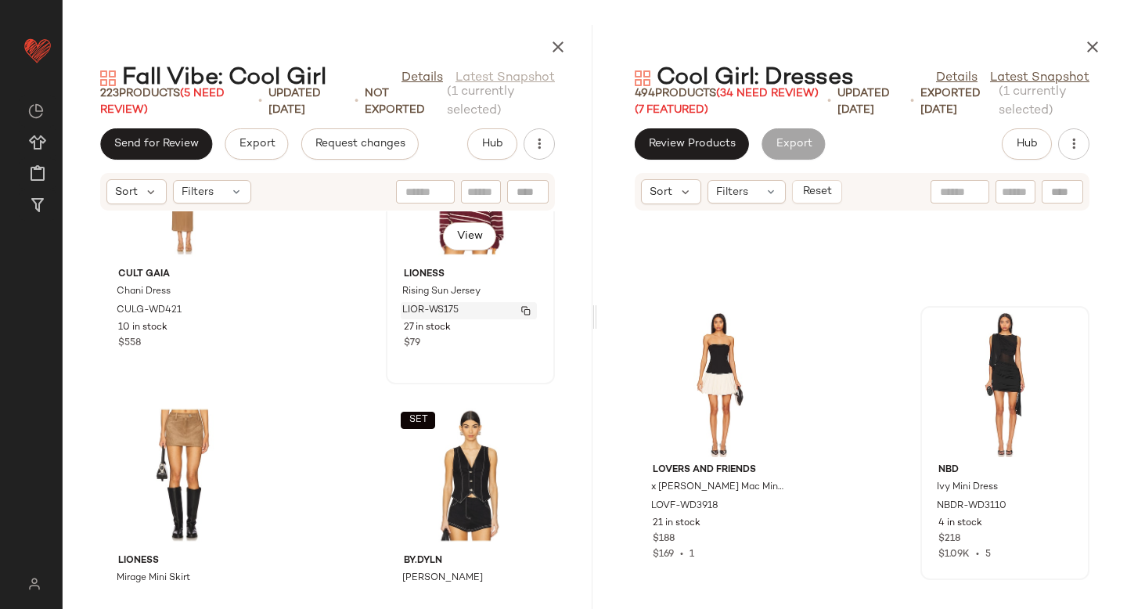
scroll to position [9022, 0]
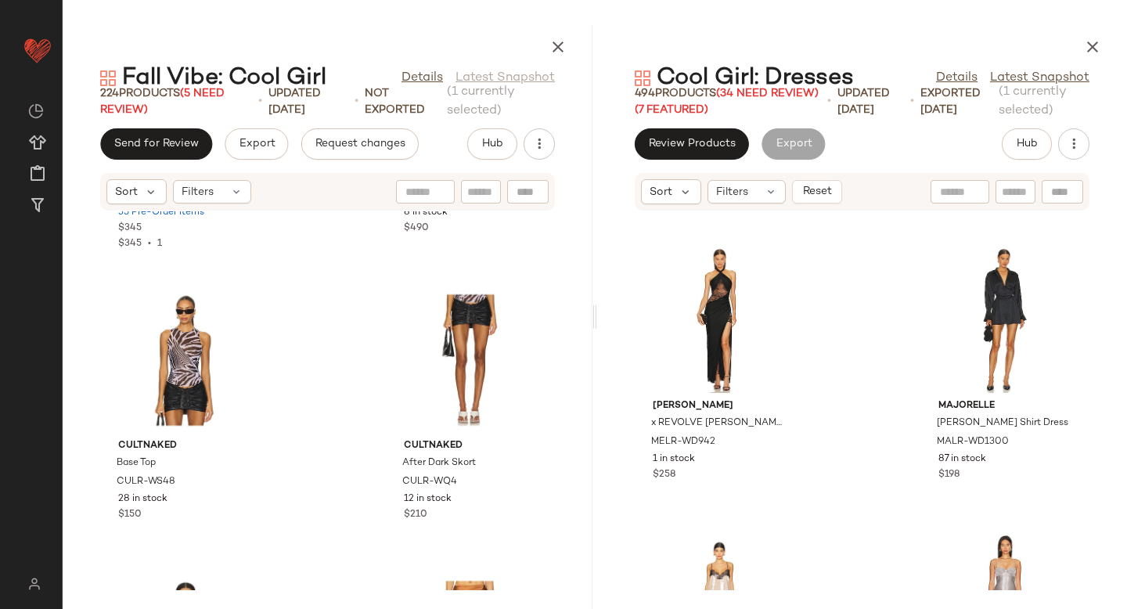
scroll to position [53822, 0]
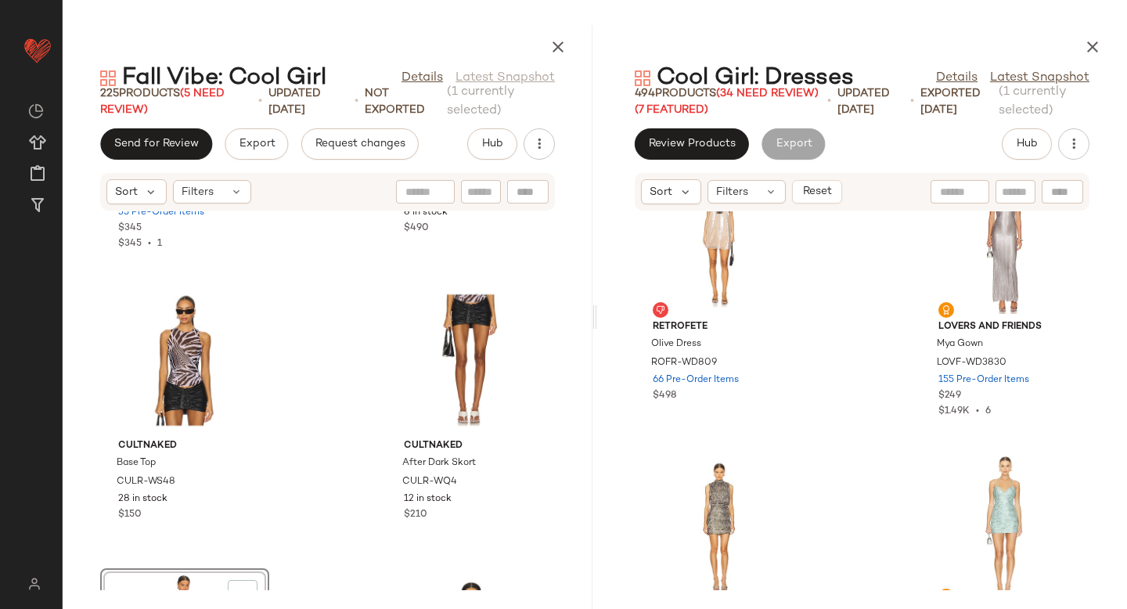
scroll to position [54357, 0]
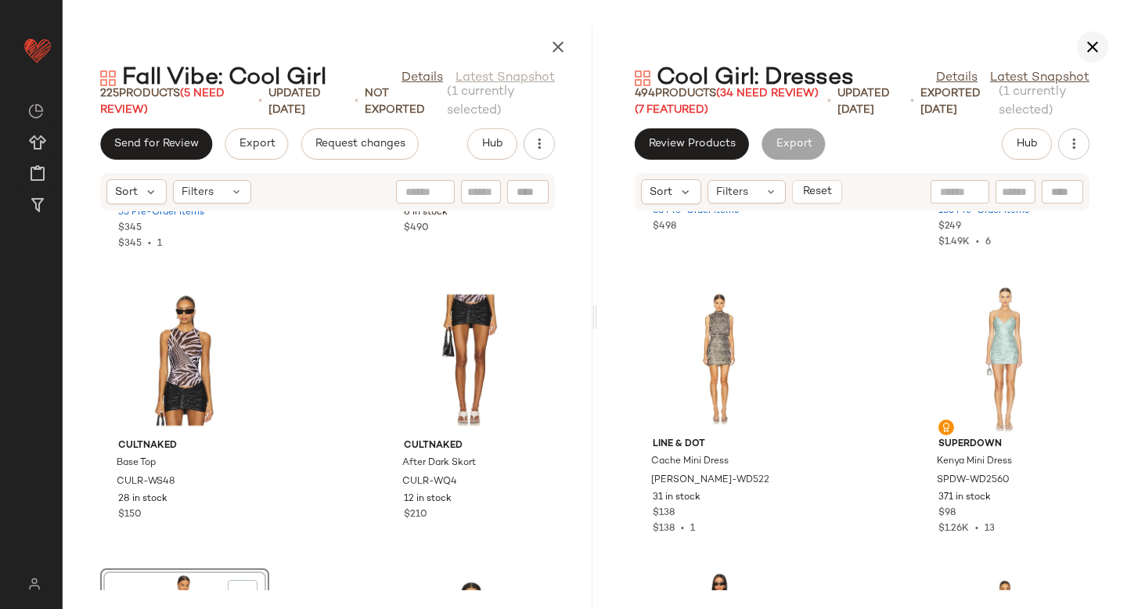
click at [1092, 34] on button "button" at bounding box center [1092, 46] width 31 height 31
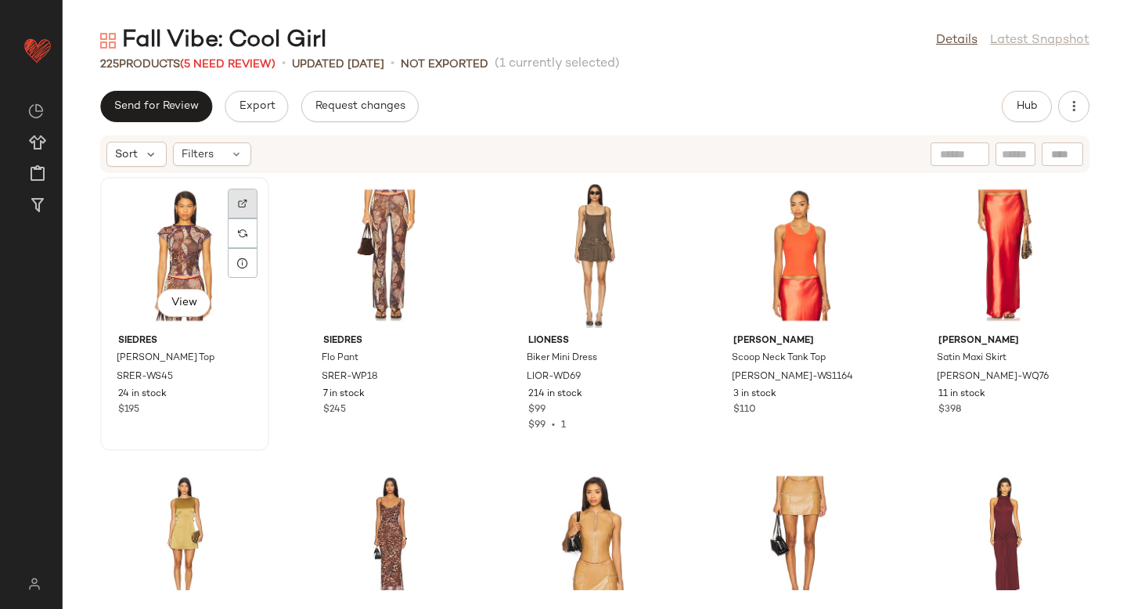
click at [246, 218] on div at bounding box center [243, 233] width 30 height 30
